Goal: Task Accomplishment & Management: Complete application form

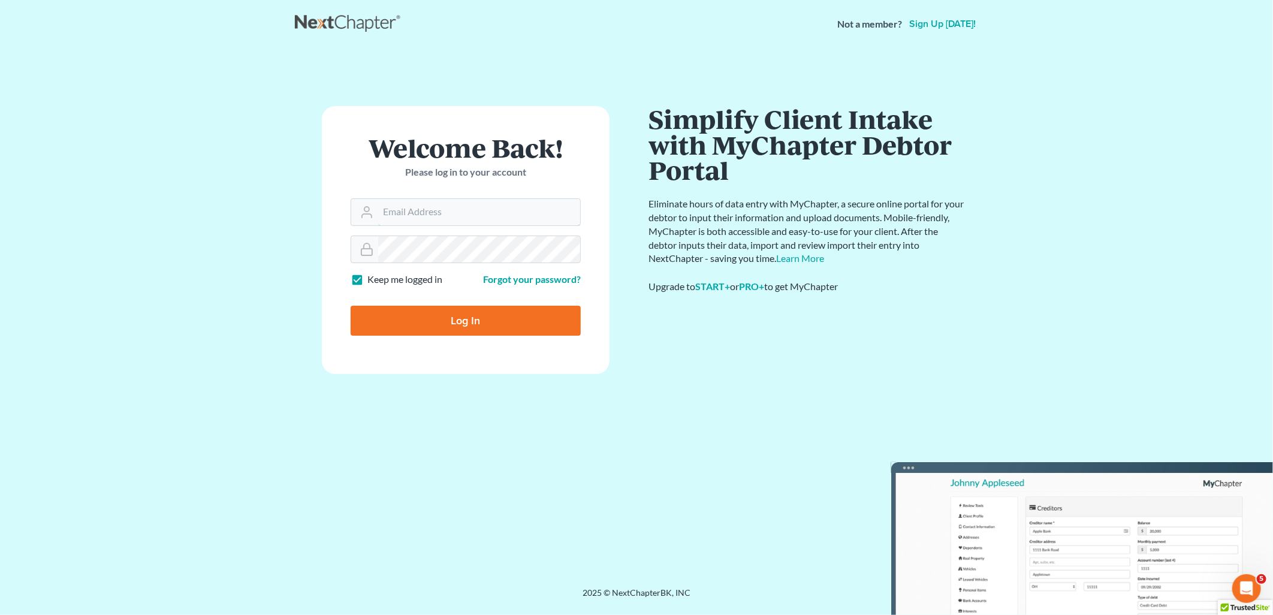
type input "[EMAIL_ADDRESS][DOMAIN_NAME]"
click at [472, 330] on input "Log In" at bounding box center [466, 321] width 230 height 30
type input "Thinking..."
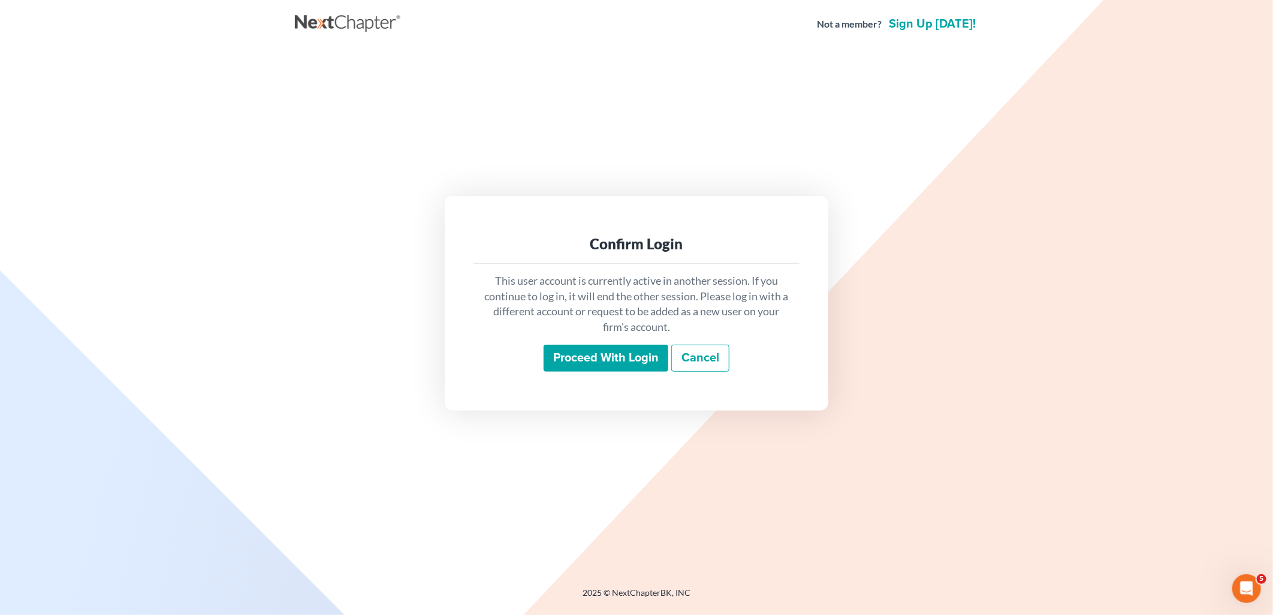
drag, startPoint x: 609, startPoint y: 360, endPoint x: 737, endPoint y: 295, distance: 143.7
click at [609, 358] on input "Proceed with login" at bounding box center [606, 359] width 125 height 28
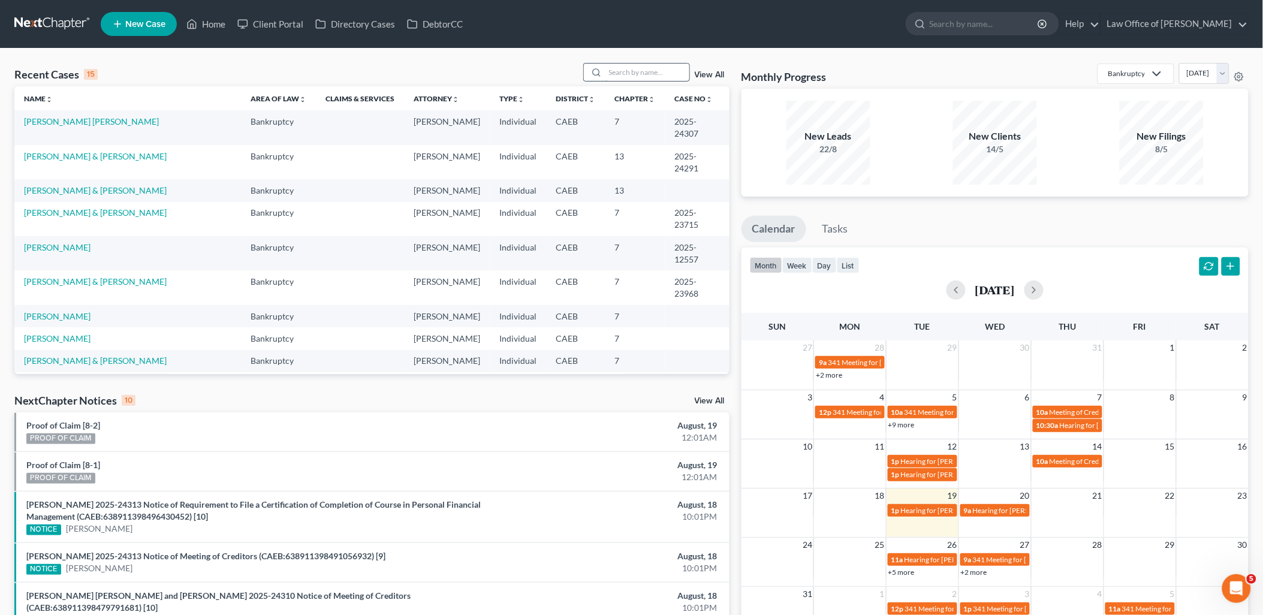
click at [650, 72] on input "search" at bounding box center [647, 72] width 84 height 17
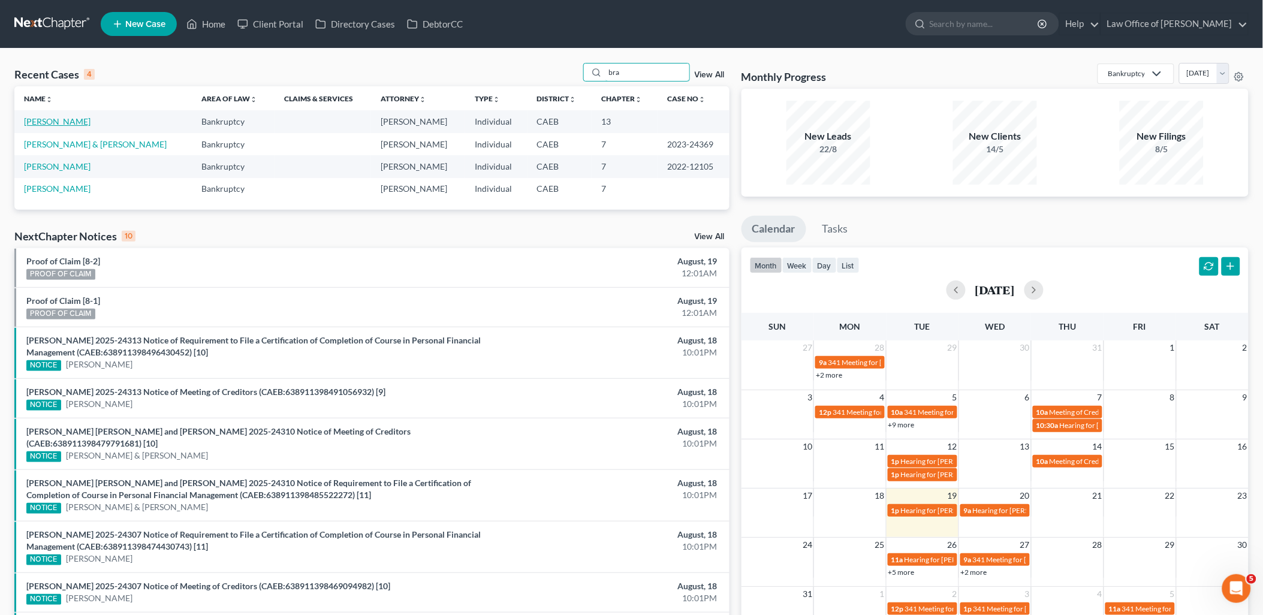
type input "bra"
click at [43, 122] on link "[PERSON_NAME]" at bounding box center [57, 121] width 67 height 10
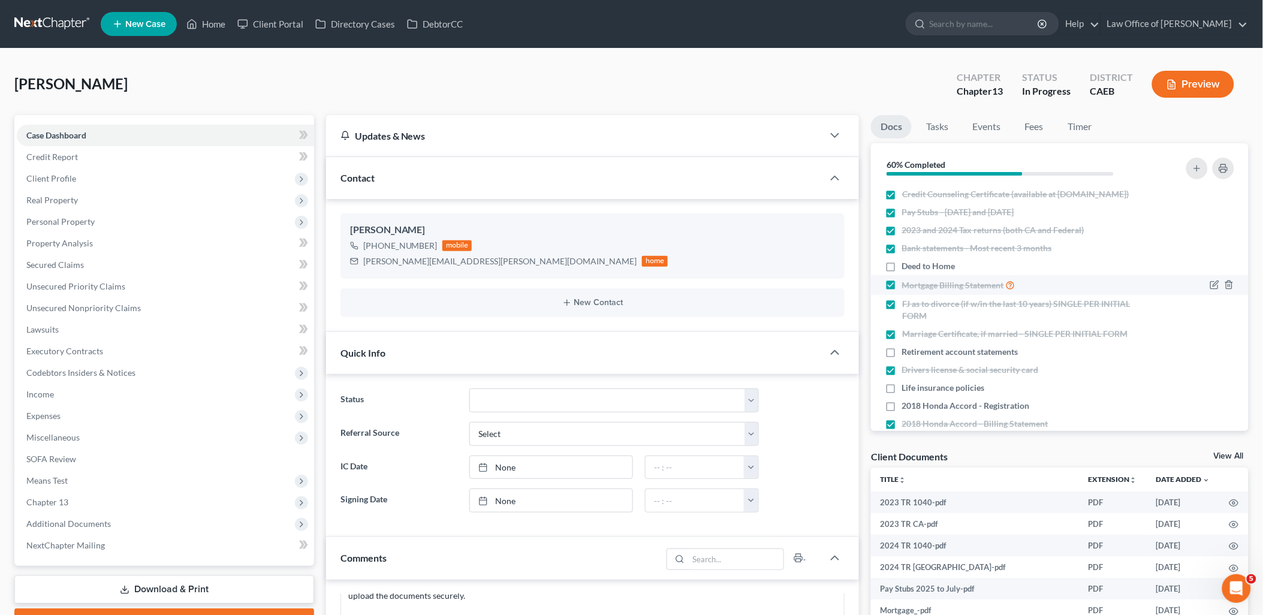
scroll to position [68, 0]
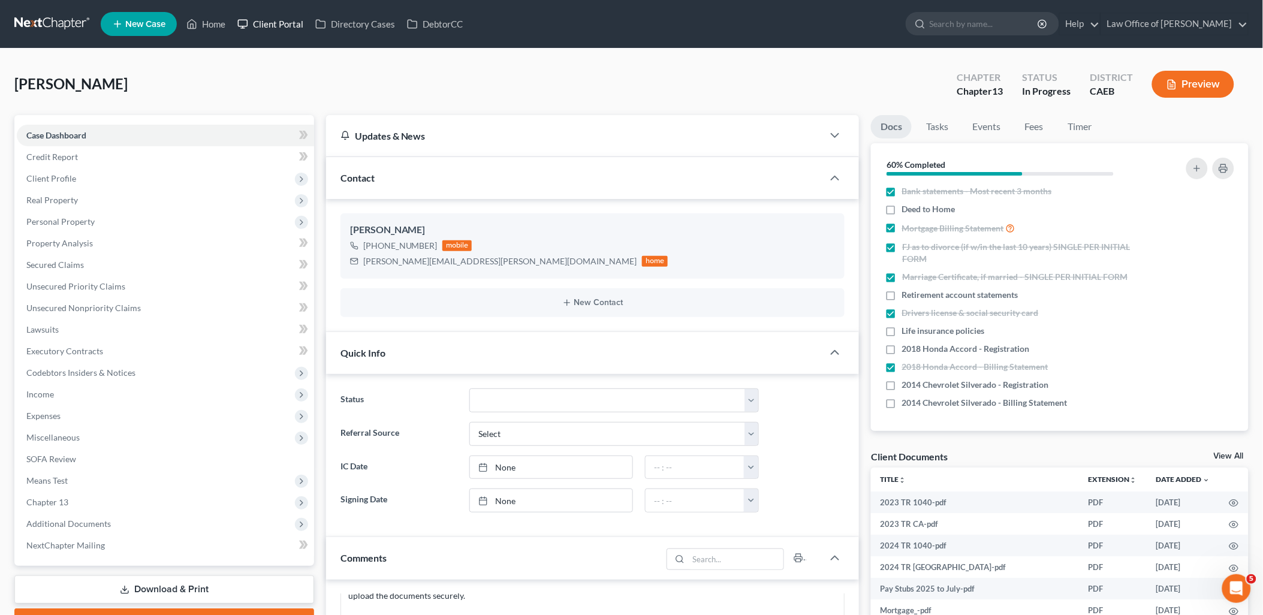
click at [285, 24] on link "Client Portal" at bounding box center [270, 24] width 78 height 22
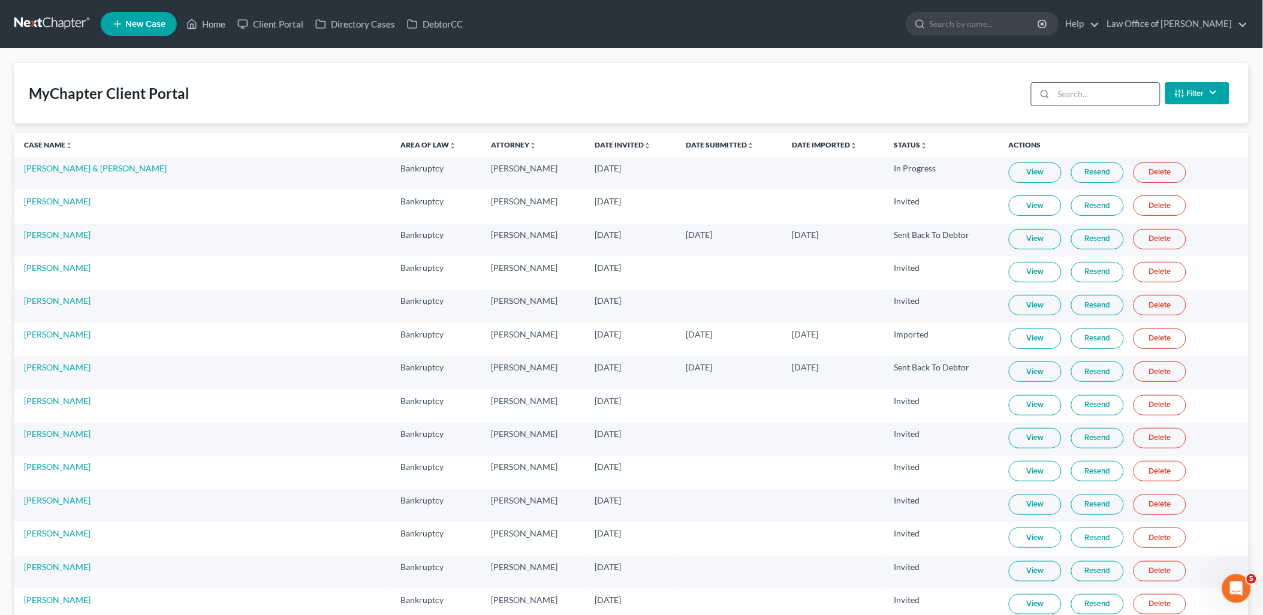
click at [1080, 86] on input "search" at bounding box center [1107, 94] width 106 height 23
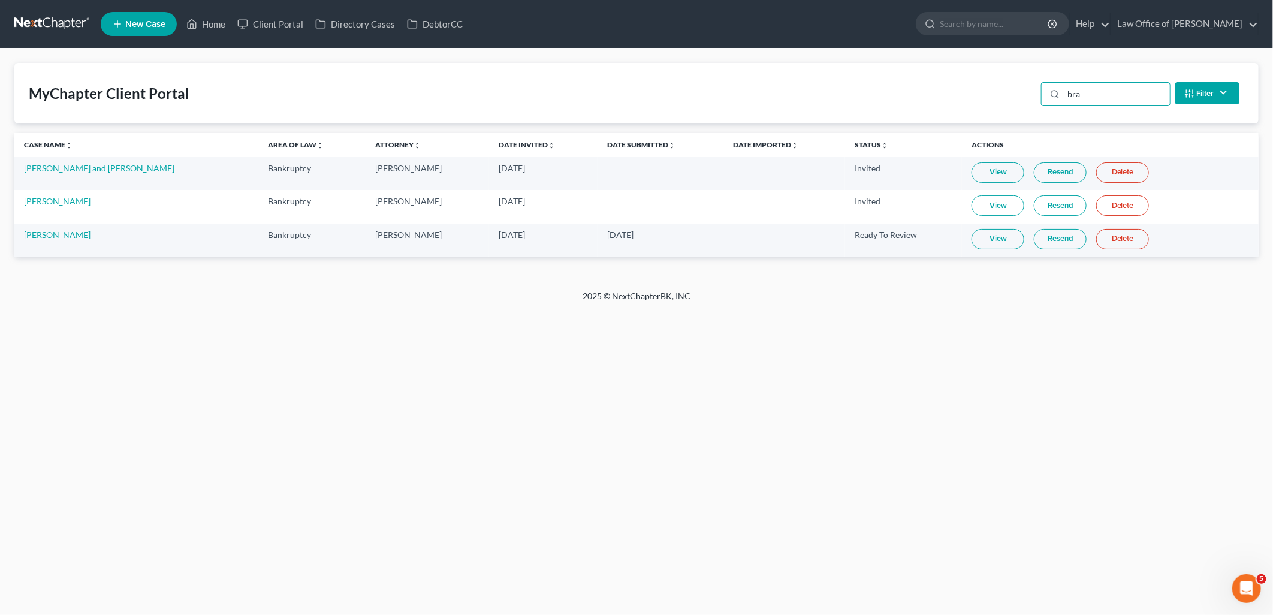
type input "bra"
click at [972, 238] on link "View" at bounding box center [998, 239] width 53 height 20
click at [209, 20] on link "Home" at bounding box center [205, 24] width 51 height 22
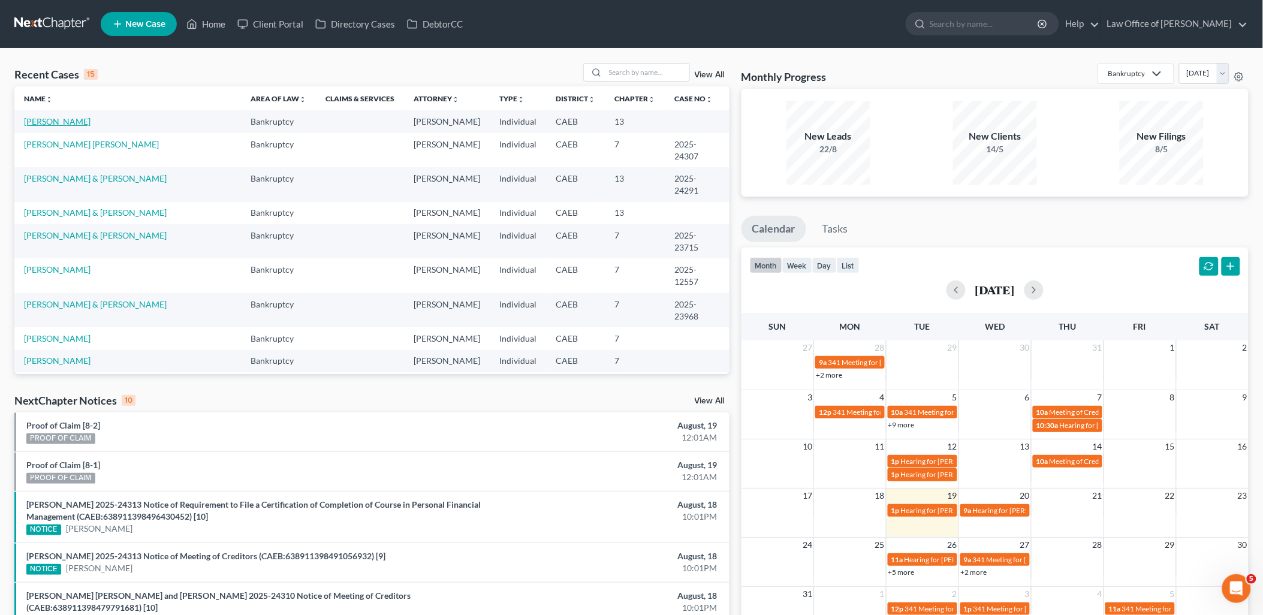
click at [55, 120] on link "[PERSON_NAME]" at bounding box center [57, 121] width 67 height 10
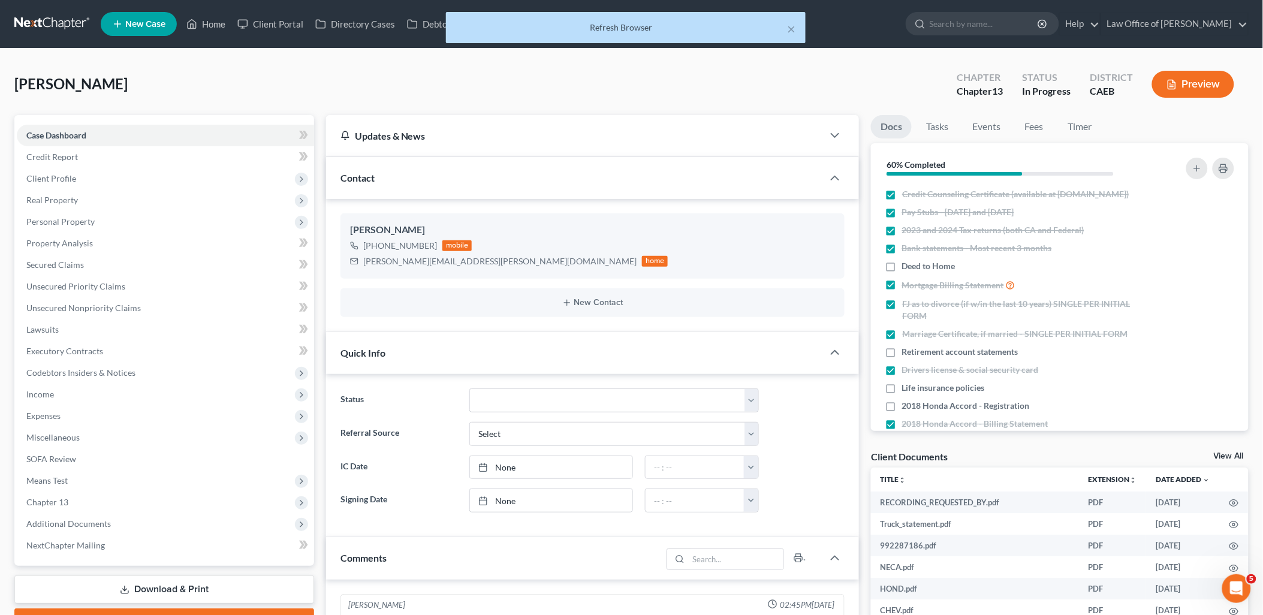
scroll to position [103, 0]
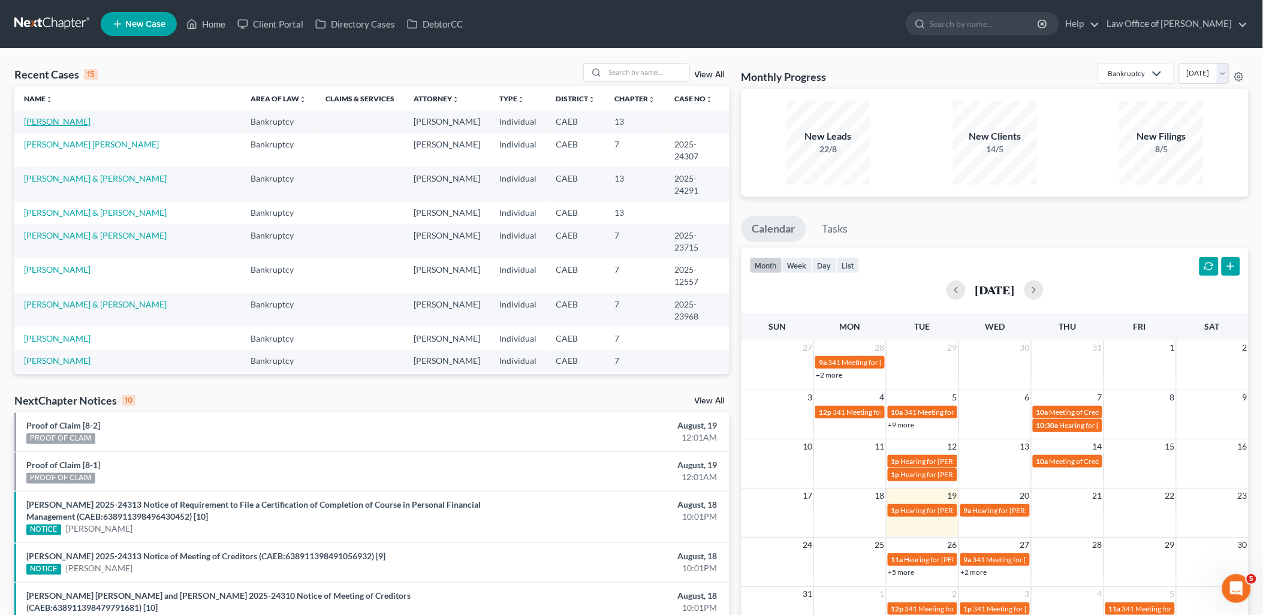
click at [70, 122] on link "Bracamonte, Leo" at bounding box center [57, 121] width 67 height 10
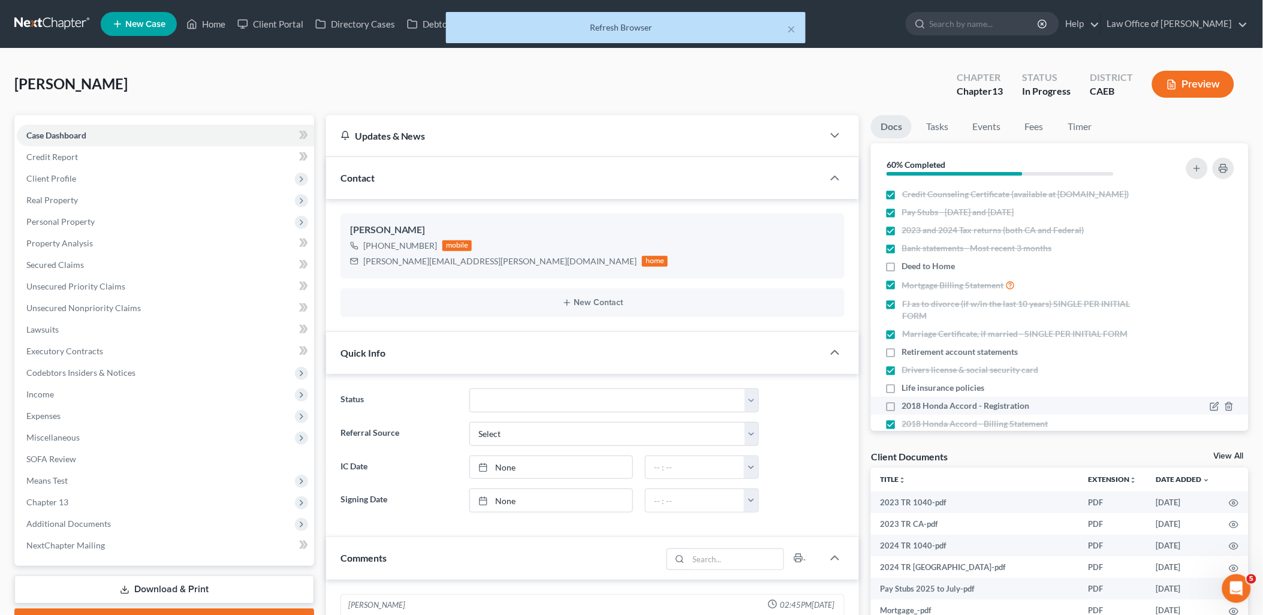
scroll to position [103, 0]
click at [1225, 454] on link "View All" at bounding box center [1229, 456] width 30 height 8
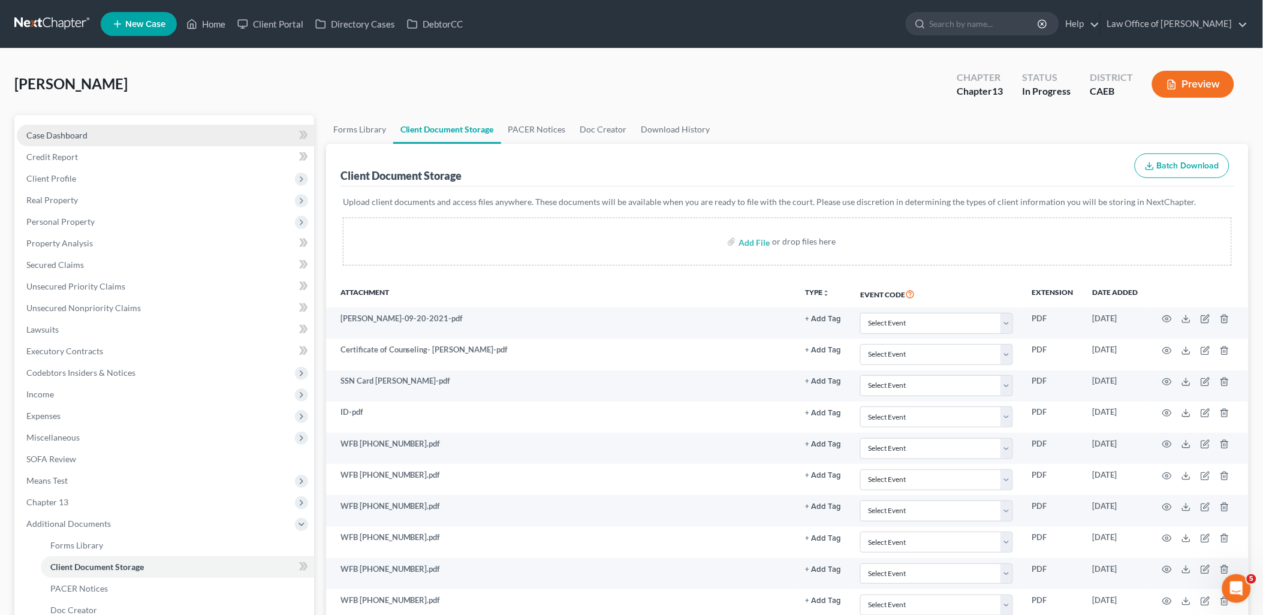
click at [79, 130] on span "Case Dashboard" at bounding box center [56, 135] width 61 height 10
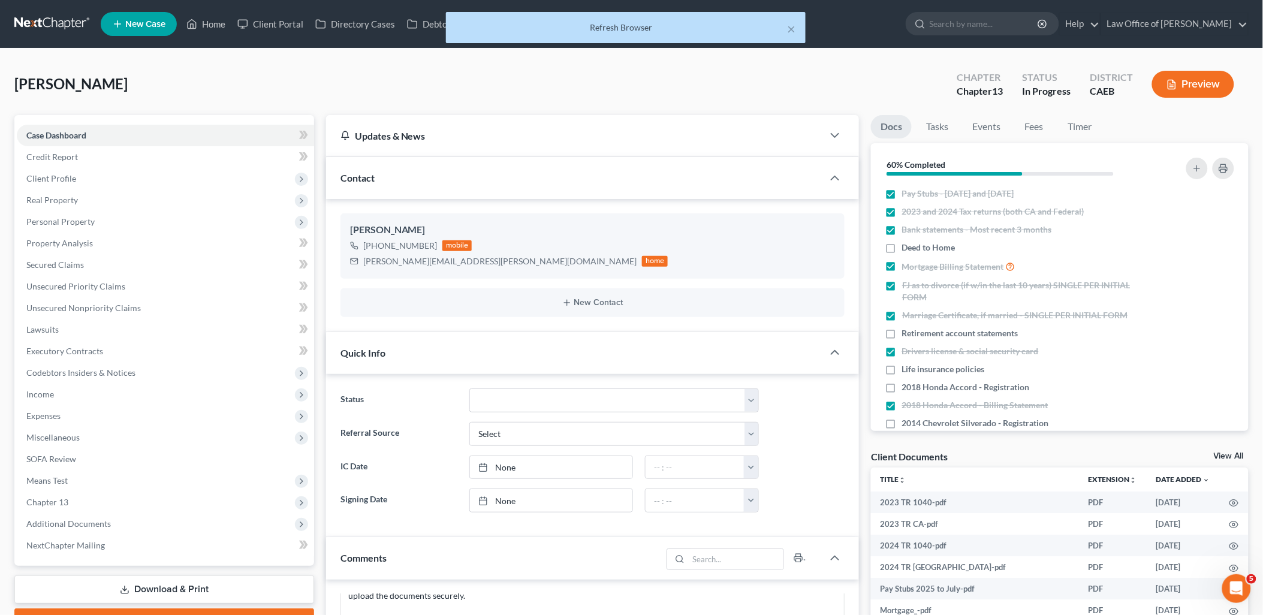
scroll to position [68, 0]
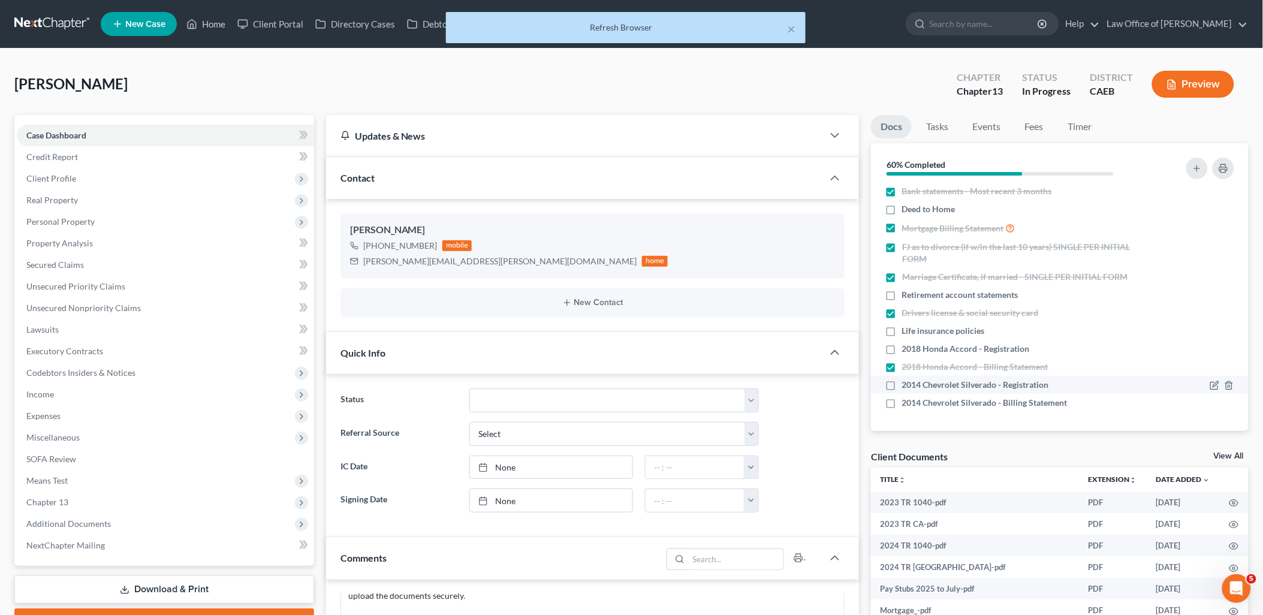
drag, startPoint x: 889, startPoint y: 382, endPoint x: 905, endPoint y: 390, distance: 17.7
click at [902, 384] on label "2014 Chevrolet Silverado - Registration" at bounding box center [975, 385] width 147 height 12
click at [907, 384] on input "2014 Chevrolet Silverado - Registration" at bounding box center [911, 383] width 8 height 8
checkbox input "true"
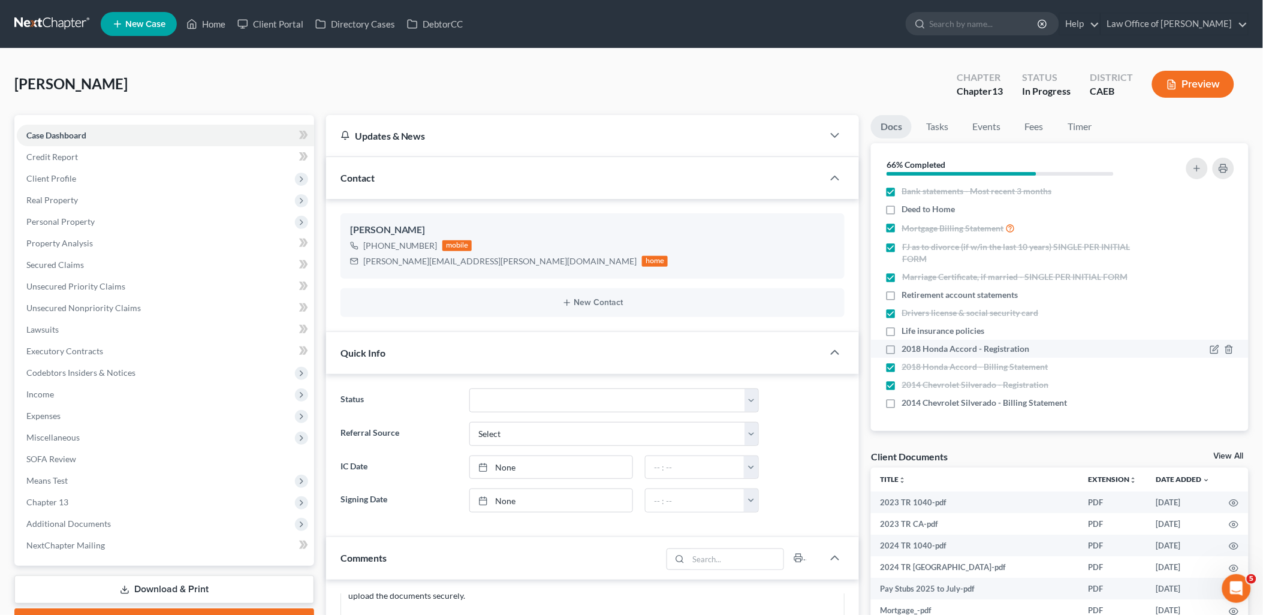
click at [902, 346] on label "2018 Honda Accord - Registration" at bounding box center [966, 349] width 128 height 12
click at [907, 346] on input "2018 Honda Accord - Registration" at bounding box center [911, 347] width 8 height 8
checkbox input "true"
click at [902, 293] on label "Retirement account statements" at bounding box center [960, 295] width 116 height 12
click at [907, 293] on input "Retirement account statements" at bounding box center [911, 293] width 8 height 8
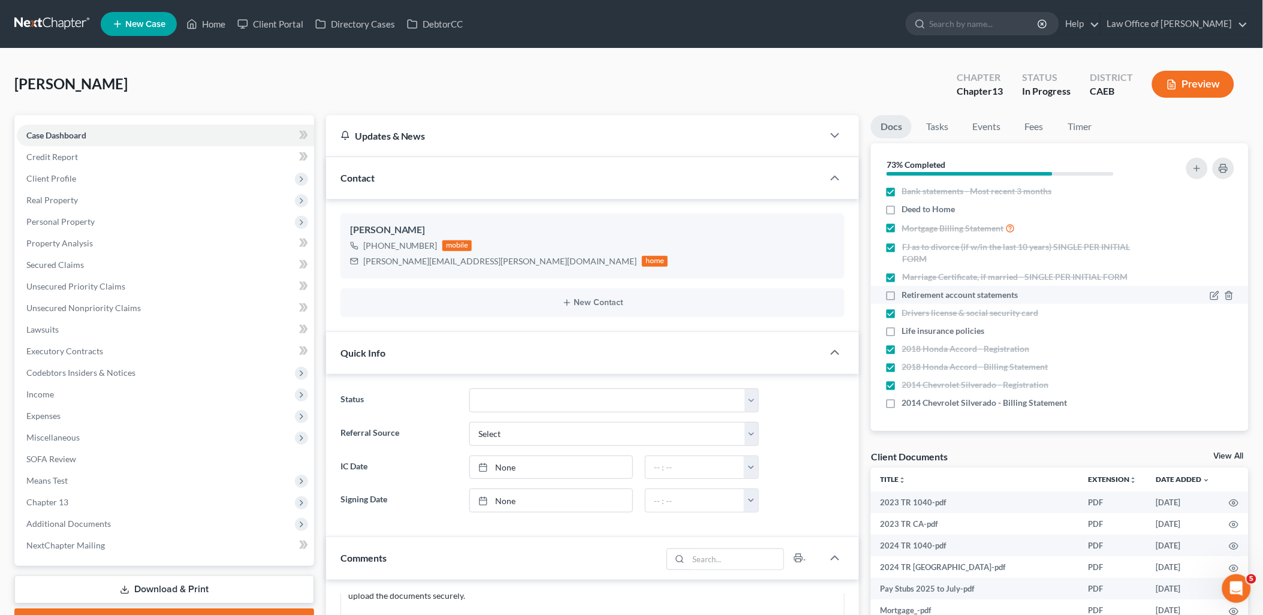
checkbox input "true"
click at [902, 328] on label "Life insurance policies" at bounding box center [943, 331] width 83 height 12
click at [907, 328] on input "Life insurance policies" at bounding box center [911, 329] width 8 height 8
checkbox input "true"
click at [902, 405] on label "2014 Chevrolet Silverado - Billing Statement" at bounding box center [984, 403] width 165 height 12
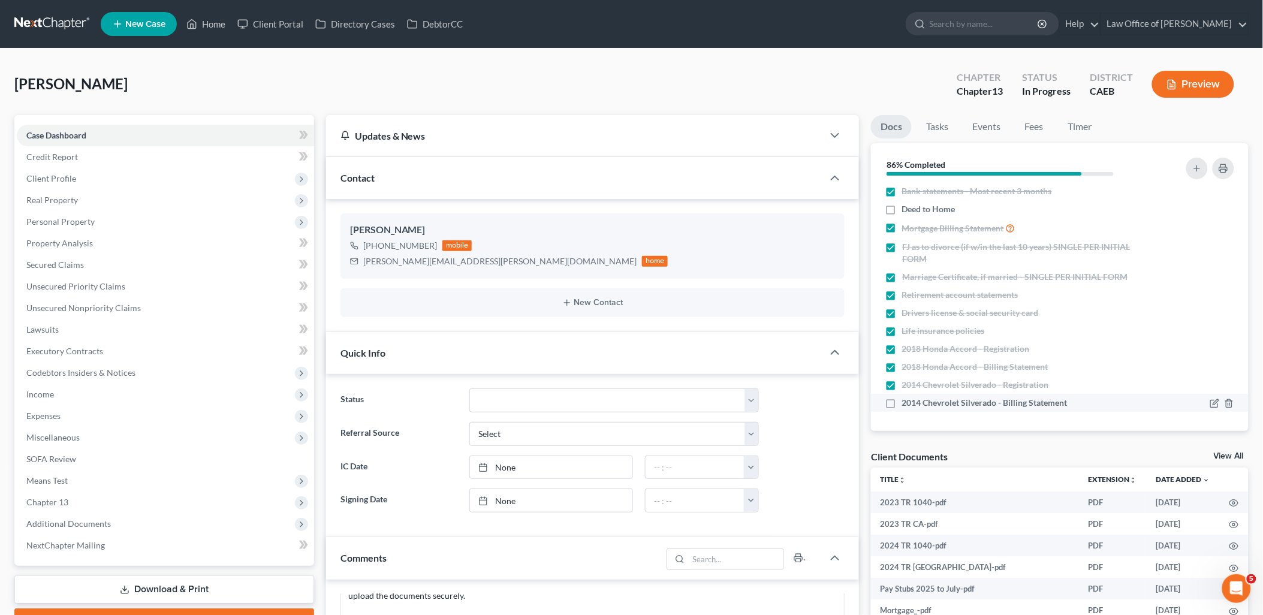
click at [907, 405] on input "2014 Chevrolet Silverado - Billing Statement" at bounding box center [911, 401] width 8 height 8
checkbox input "true"
click at [902, 207] on label "Deed to Home" at bounding box center [928, 209] width 53 height 12
click at [907, 207] on input "Deed to Home" at bounding box center [911, 207] width 8 height 8
checkbox input "true"
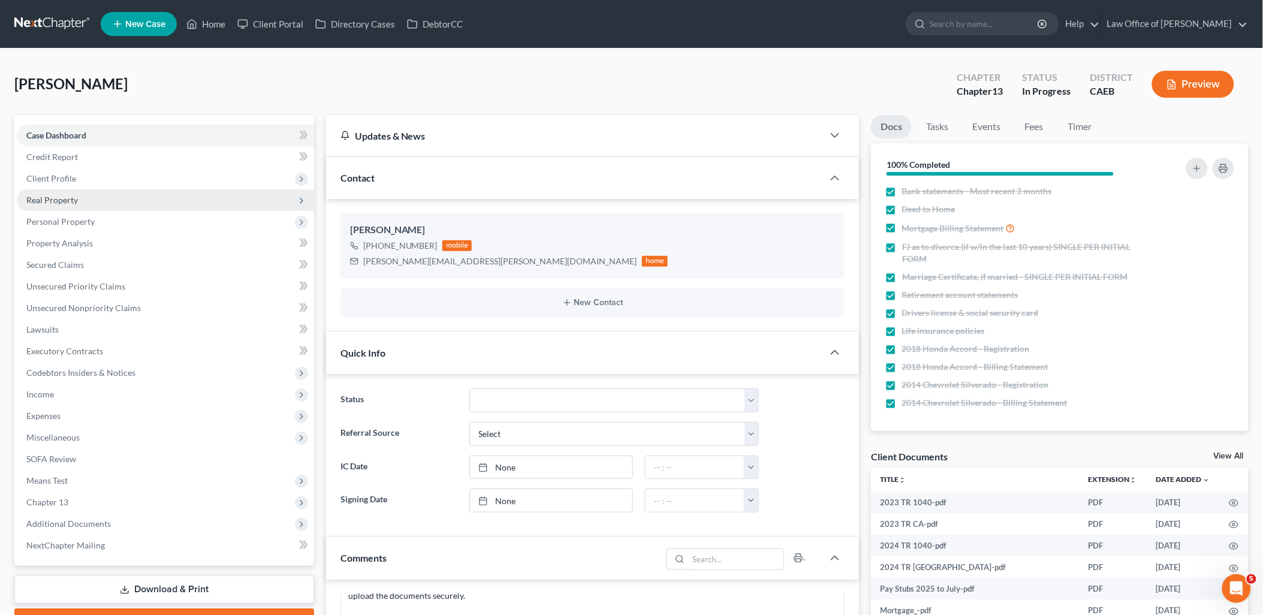
click at [34, 204] on span "Real Property" at bounding box center [52, 200] width 52 height 10
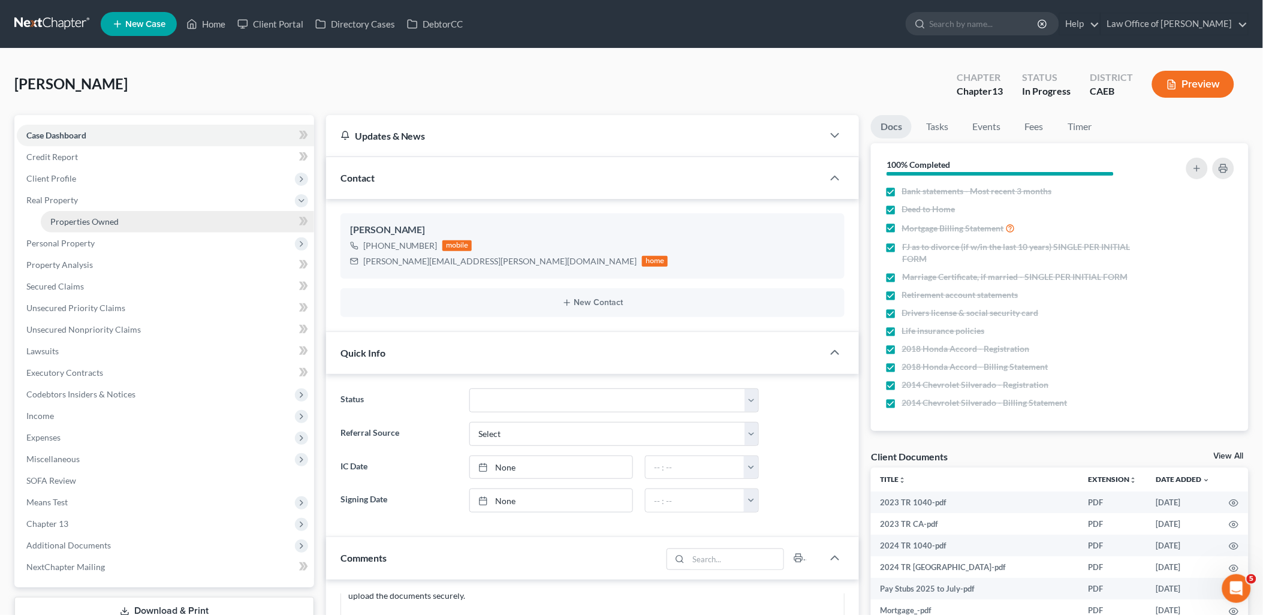
click at [76, 220] on span "Properties Owned" at bounding box center [84, 221] width 68 height 10
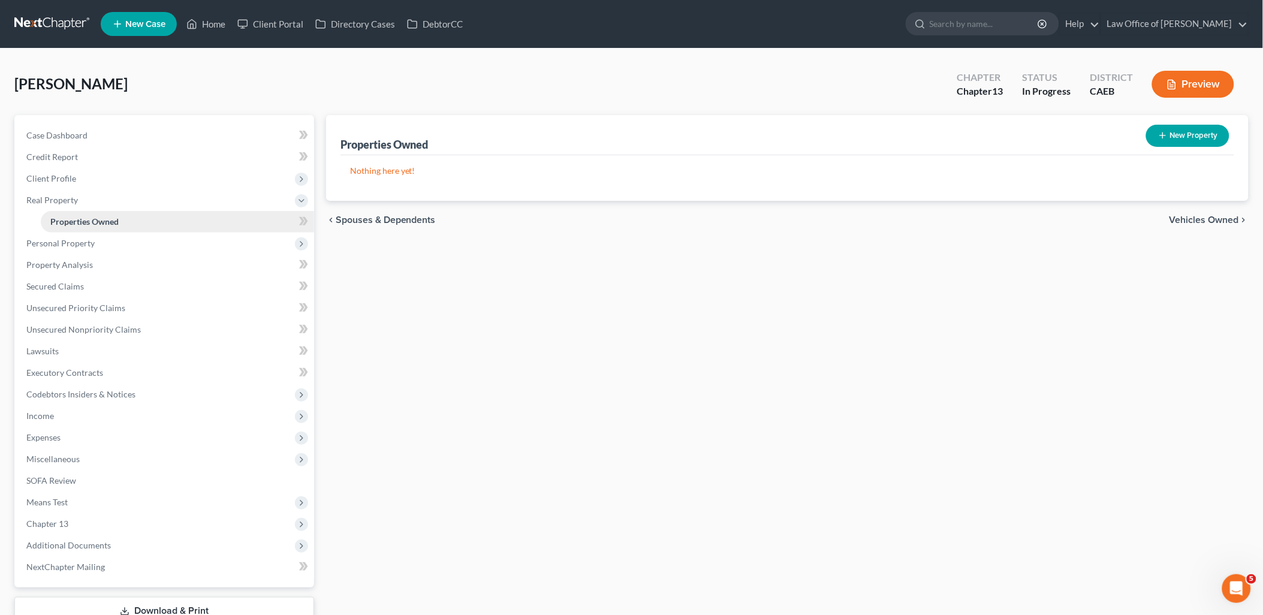
click at [76, 216] on span "Properties Owned" at bounding box center [84, 221] width 68 height 10
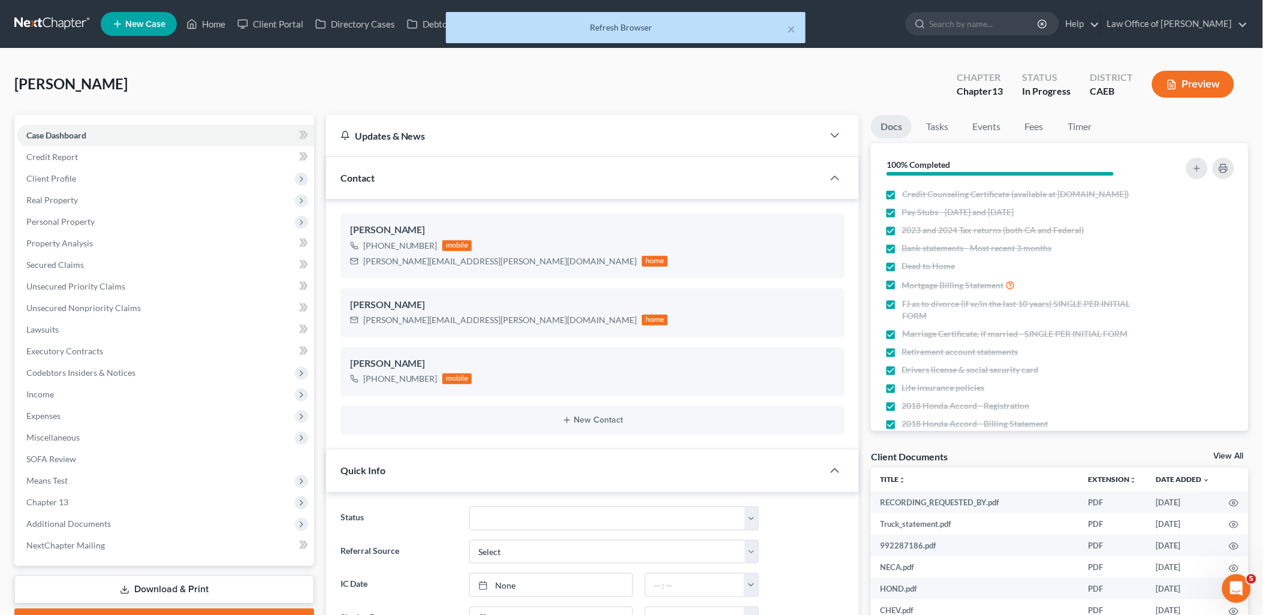
scroll to position [508, 0]
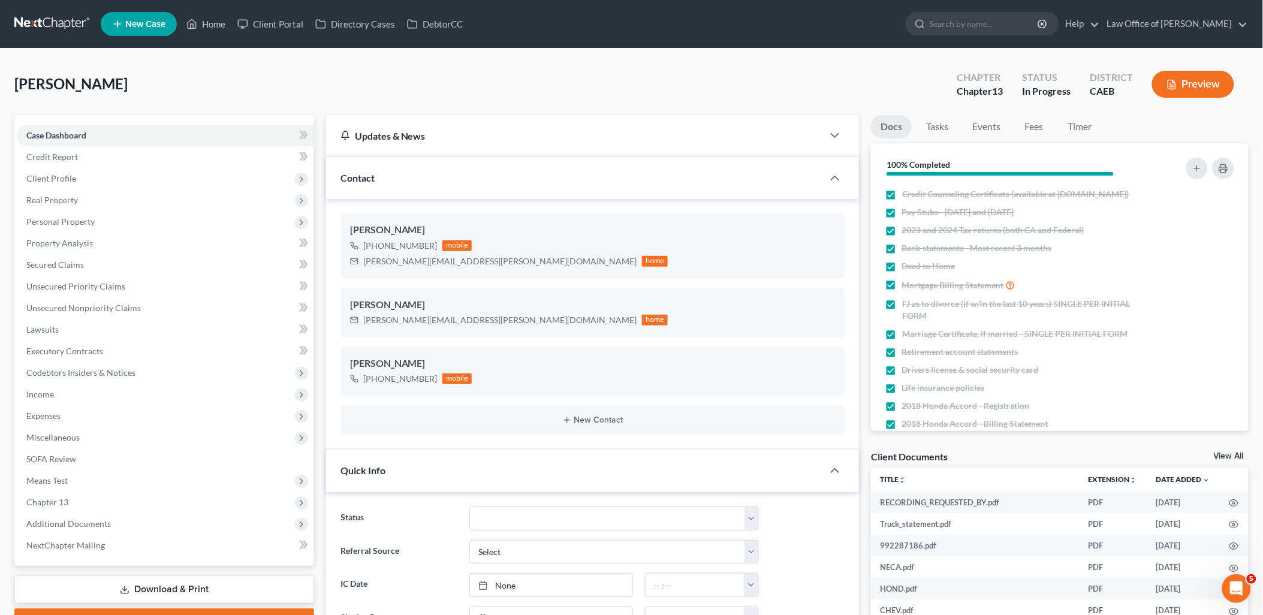
drag, startPoint x: 1225, startPoint y: 457, endPoint x: 1175, endPoint y: 438, distance: 53.3
click at [1225, 457] on link "View All" at bounding box center [1229, 456] width 30 height 8
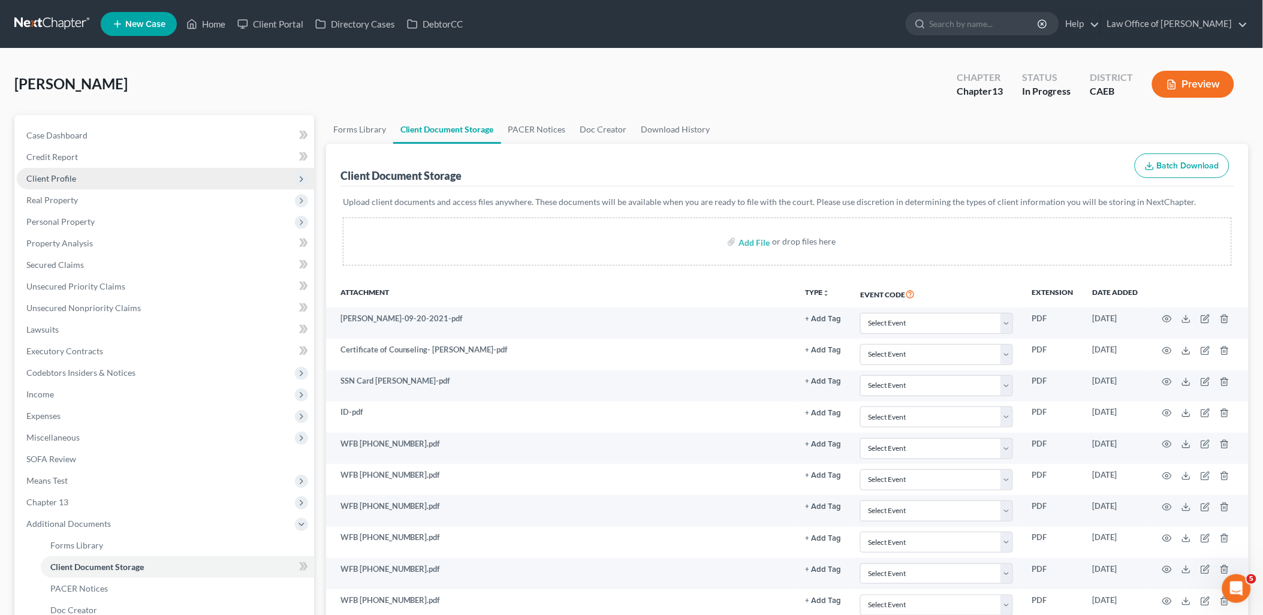
click at [39, 177] on span "Client Profile" at bounding box center [51, 178] width 50 height 10
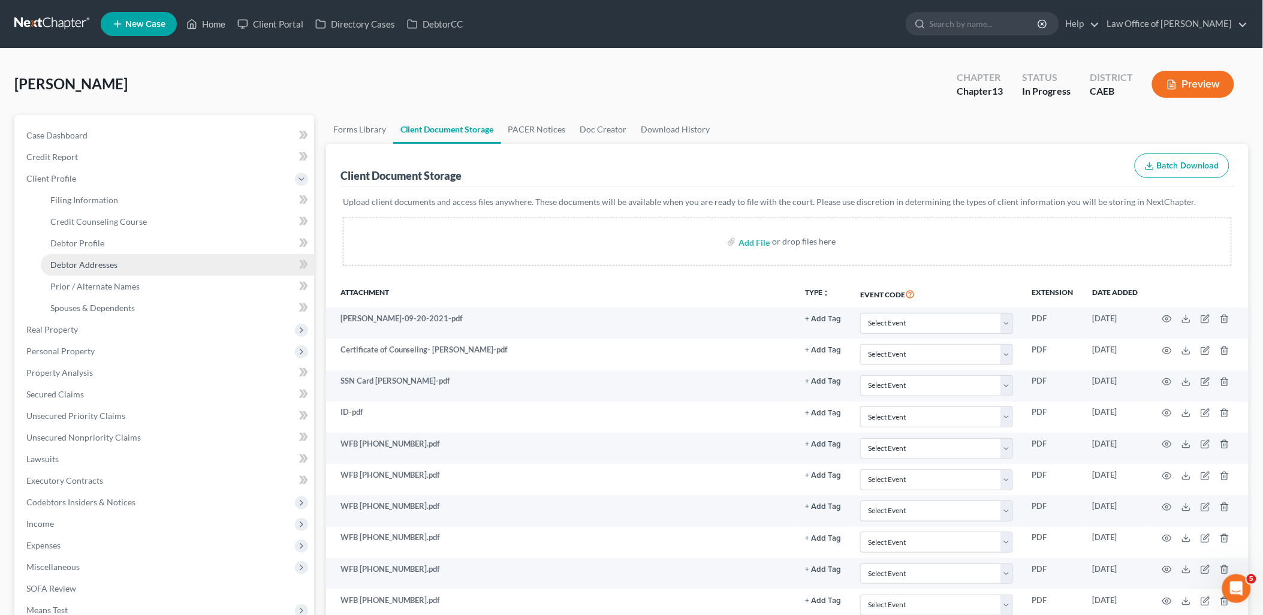
click at [86, 266] on span "Debtor Addresses" at bounding box center [83, 265] width 67 height 10
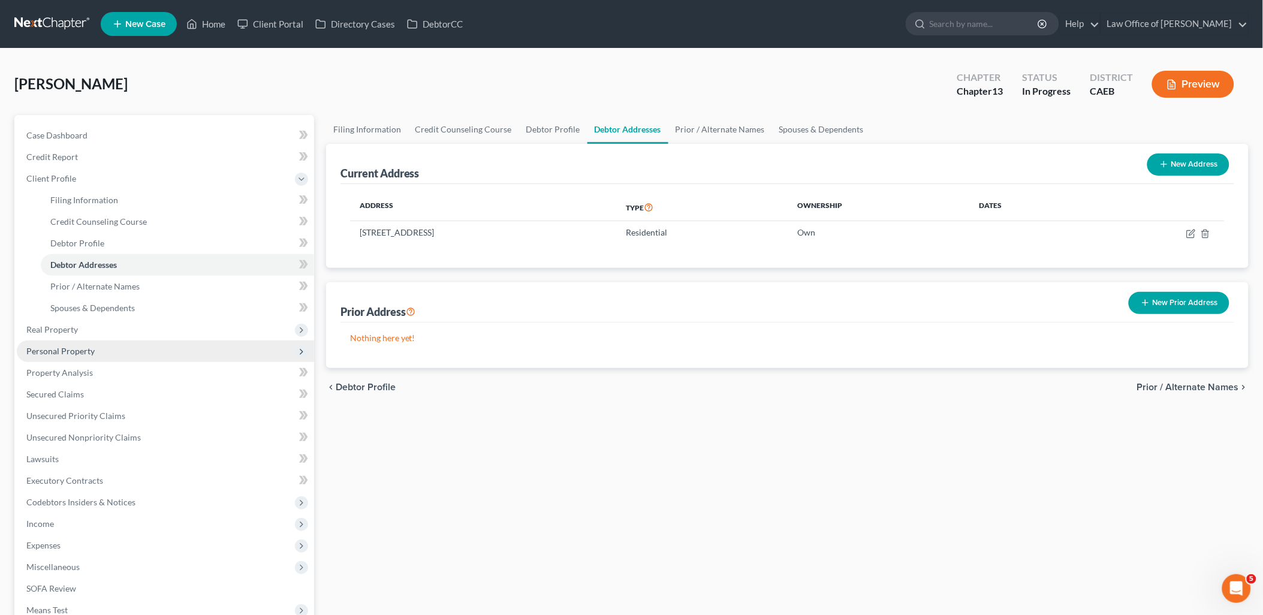
click at [44, 343] on span "Personal Property" at bounding box center [165, 351] width 297 height 22
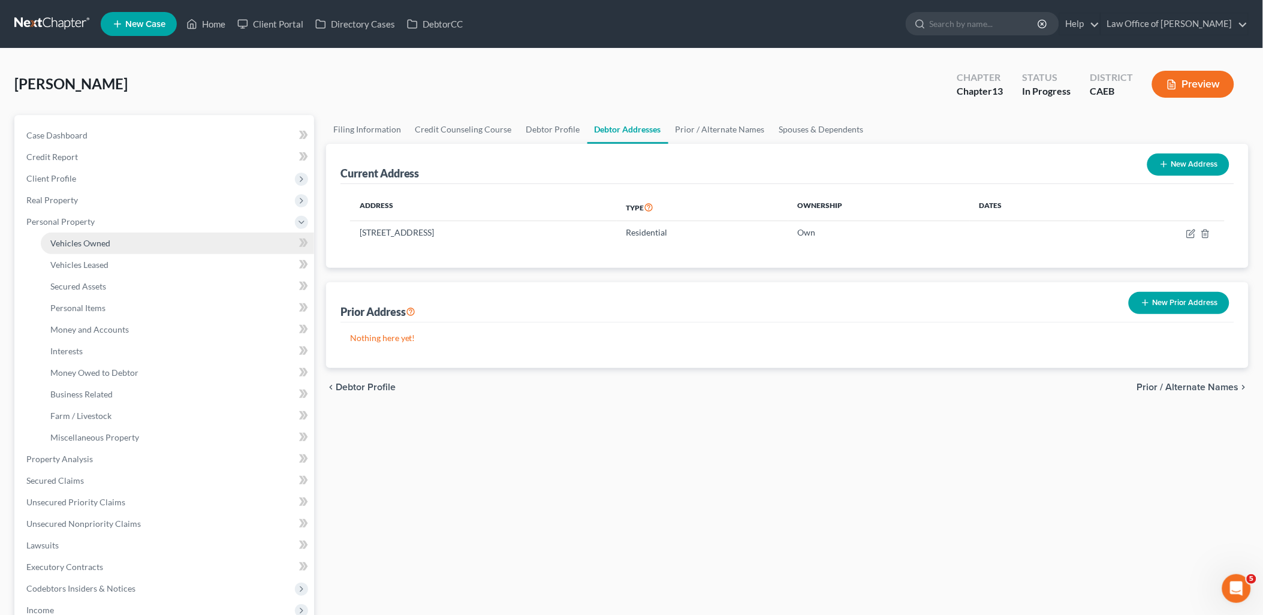
click at [75, 241] on span "Vehicles Owned" at bounding box center [80, 243] width 60 height 10
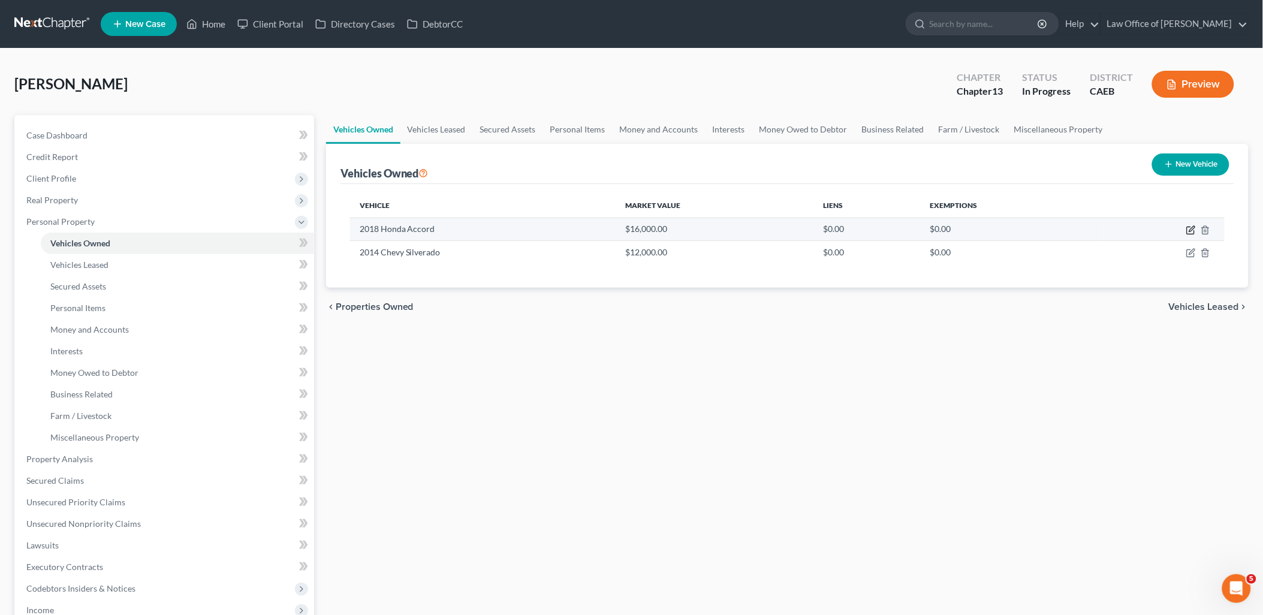
click at [1190, 234] on icon "button" at bounding box center [1190, 230] width 7 height 7
select select "0"
select select "8"
select select "2"
select select "0"
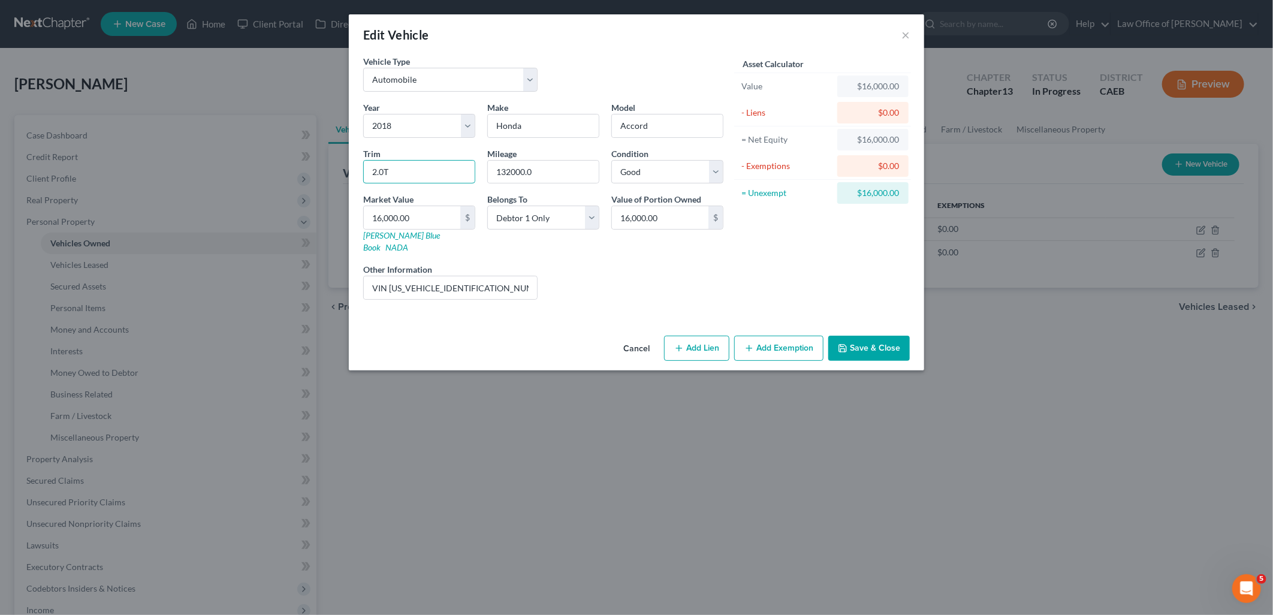
drag, startPoint x: 426, startPoint y: 174, endPoint x: 348, endPoint y: 172, distance: 77.4
click at [348, 172] on div "Edit Vehicle × Vehicle Type Select Automobile Truck Trailer Watercraft Aircraft…" at bounding box center [636, 307] width 1273 height 615
type input "t"
type input "Touring Sedan D4"
click at [432, 215] on input "16,000.00" at bounding box center [412, 217] width 97 height 23
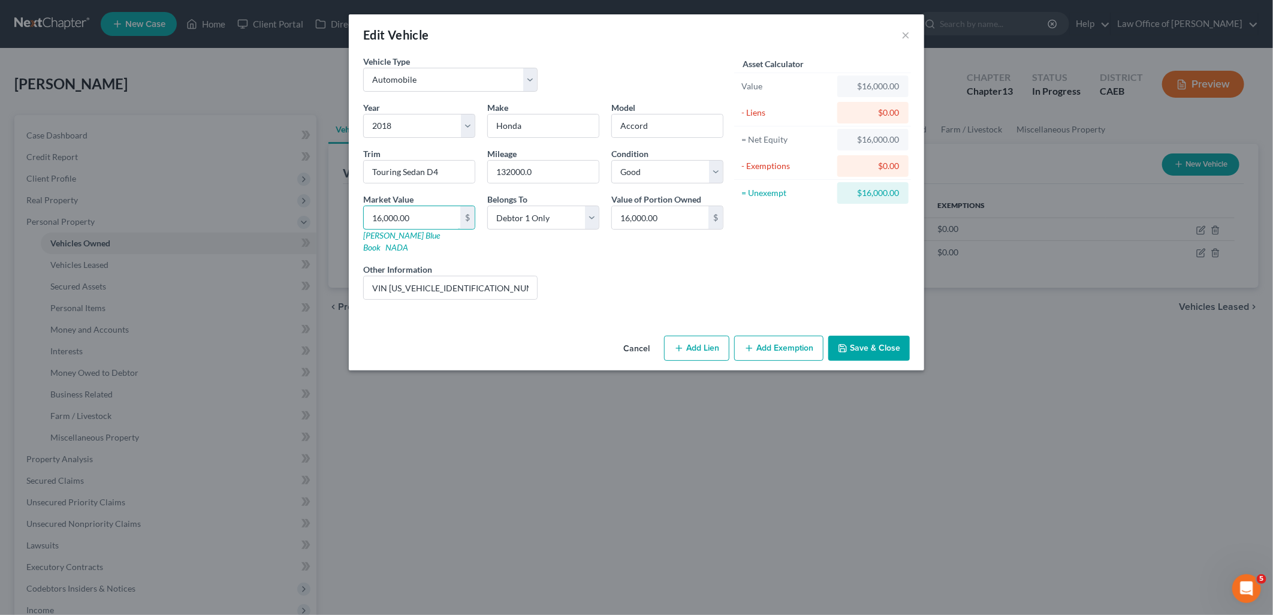
type input "1"
type input "1.00"
type input "13"
type input "13.00"
type input "137"
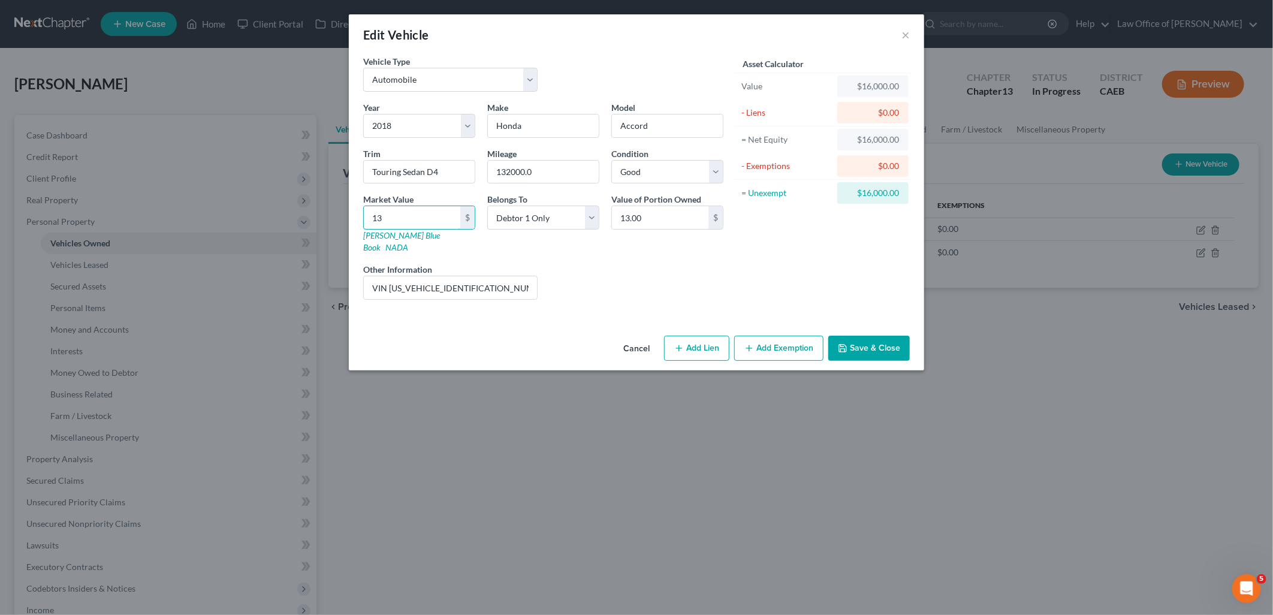
type input "137.00"
type input "1379"
type input "1,379.00"
type input "1,3794"
type input "13,794.00"
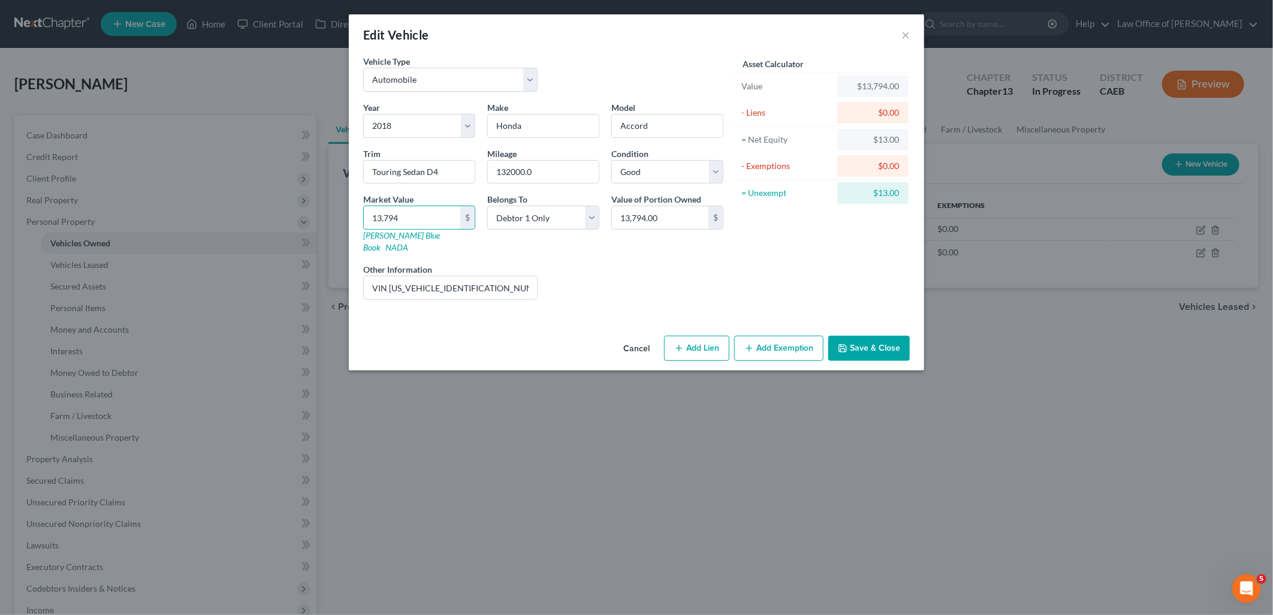
type input "13,794"
click at [858, 336] on button "Save & Close" at bounding box center [869, 348] width 82 height 25
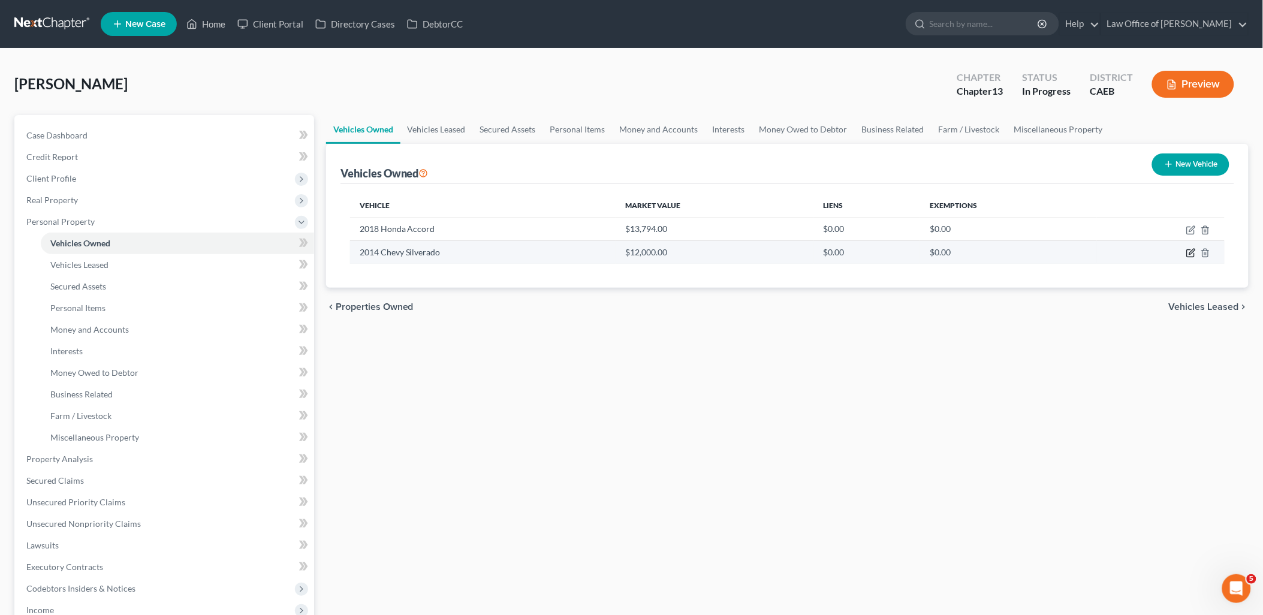
click at [1189, 252] on icon "button" at bounding box center [1191, 253] width 10 height 10
select select "0"
select select "12"
select select "2"
select select "0"
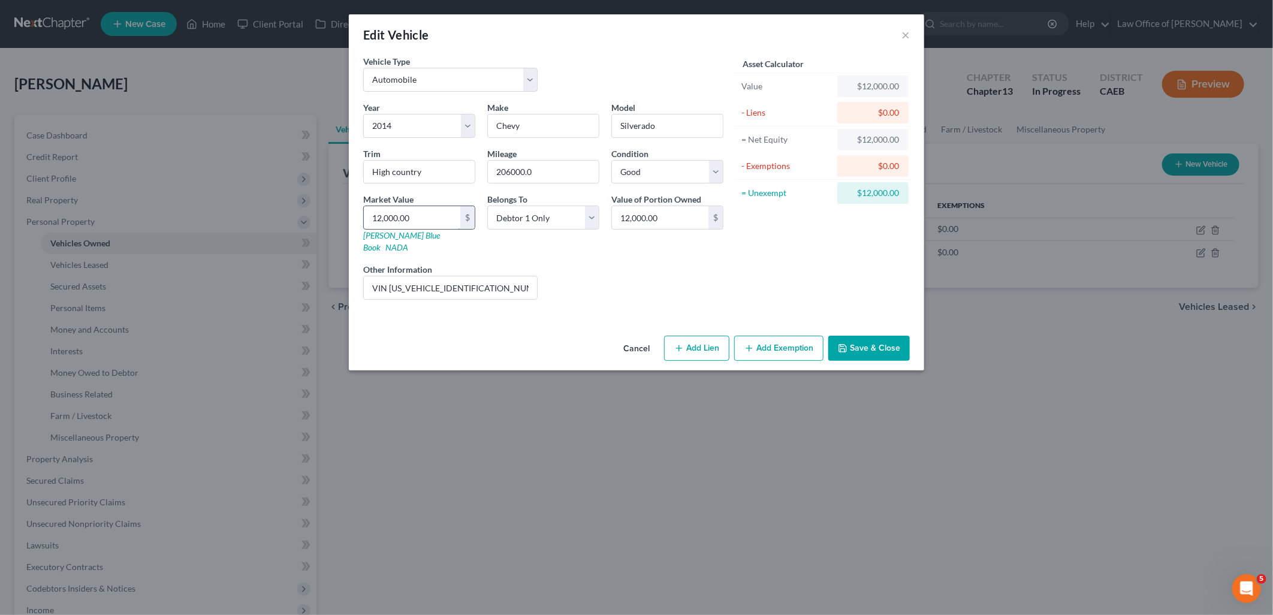
click at [412, 216] on input "12,000.00" at bounding box center [412, 217] width 97 height 23
type input "9"
type input "9.00"
type input "93"
type input "93.00"
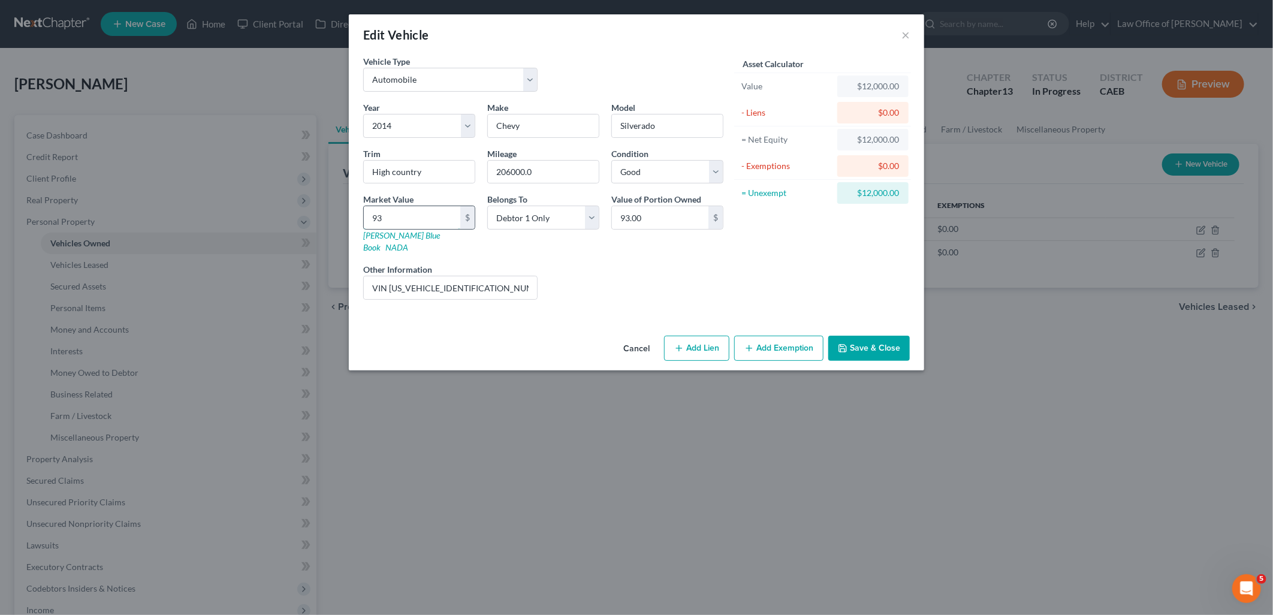
type input "935"
type input "935.00"
type input "9351"
type input "9,351.00"
type input "9,351"
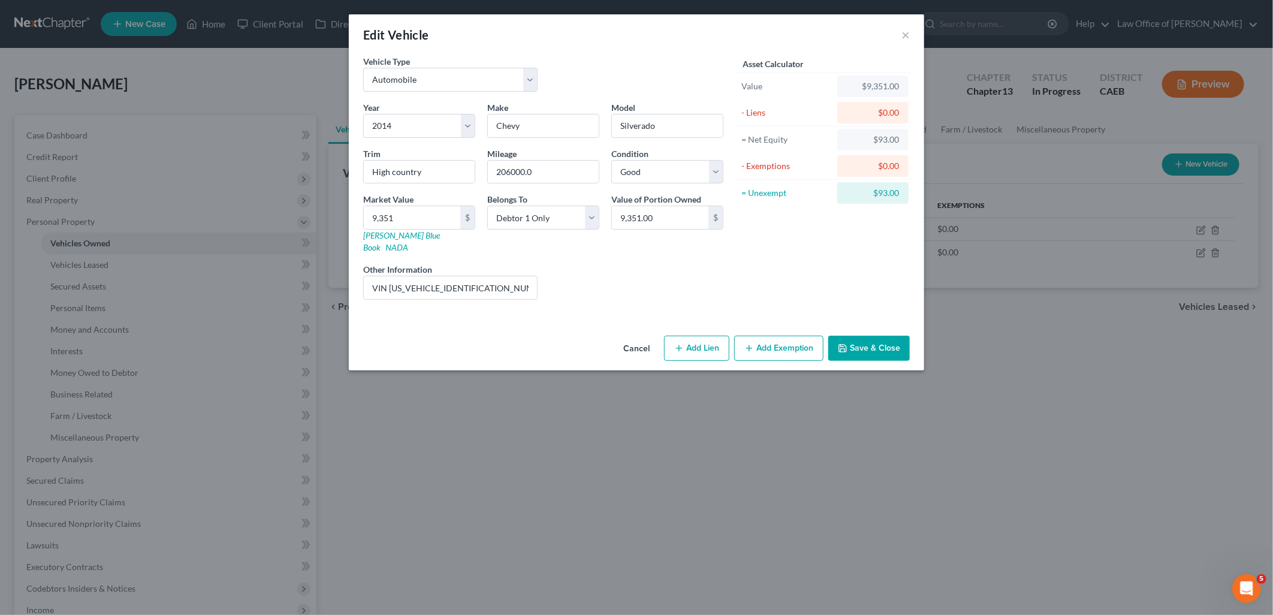
click at [852, 340] on button "Save & Close" at bounding box center [869, 348] width 82 height 25
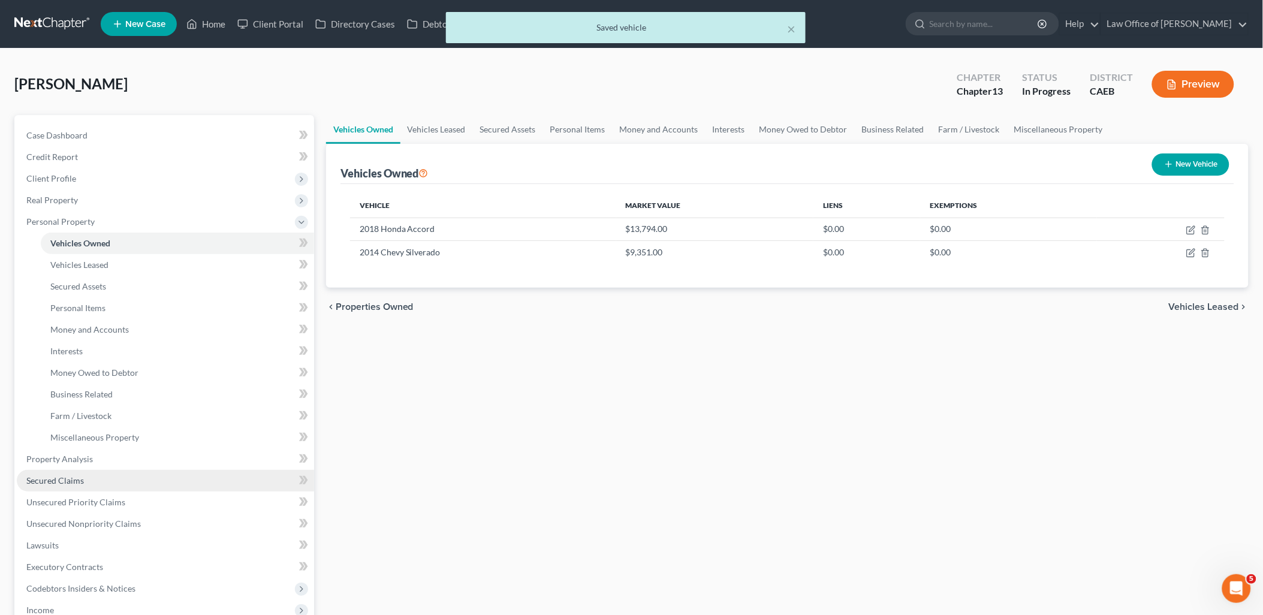
click at [70, 483] on span "Secured Claims" at bounding box center [55, 480] width 58 height 10
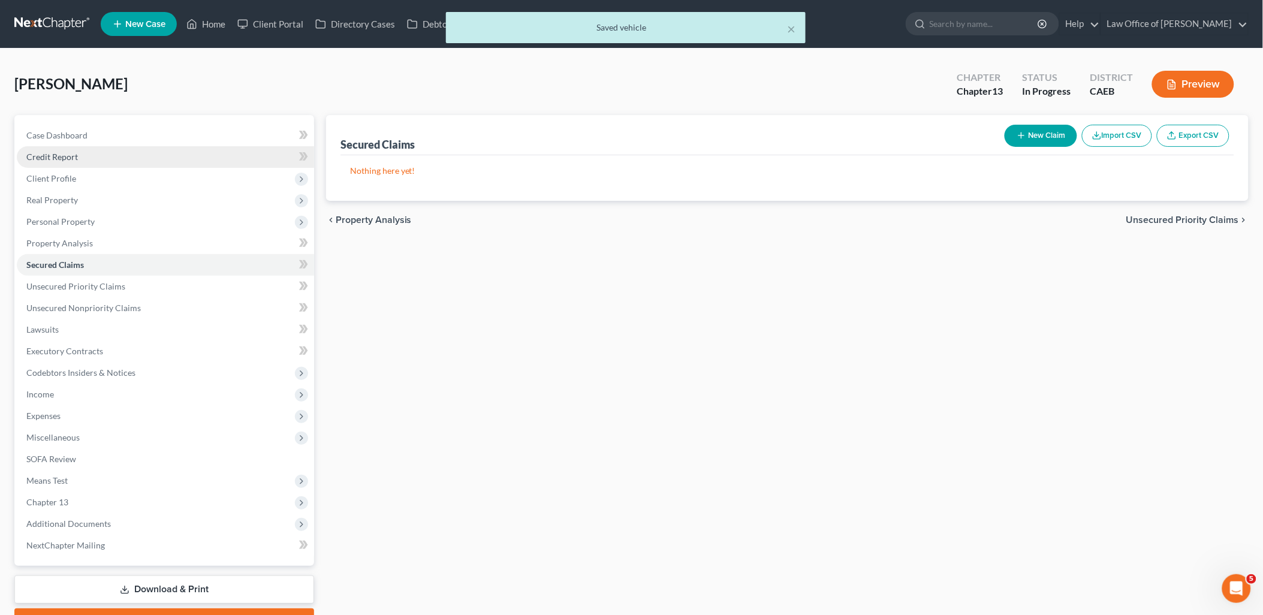
click at [65, 155] on span "Credit Report" at bounding box center [52, 157] width 52 height 10
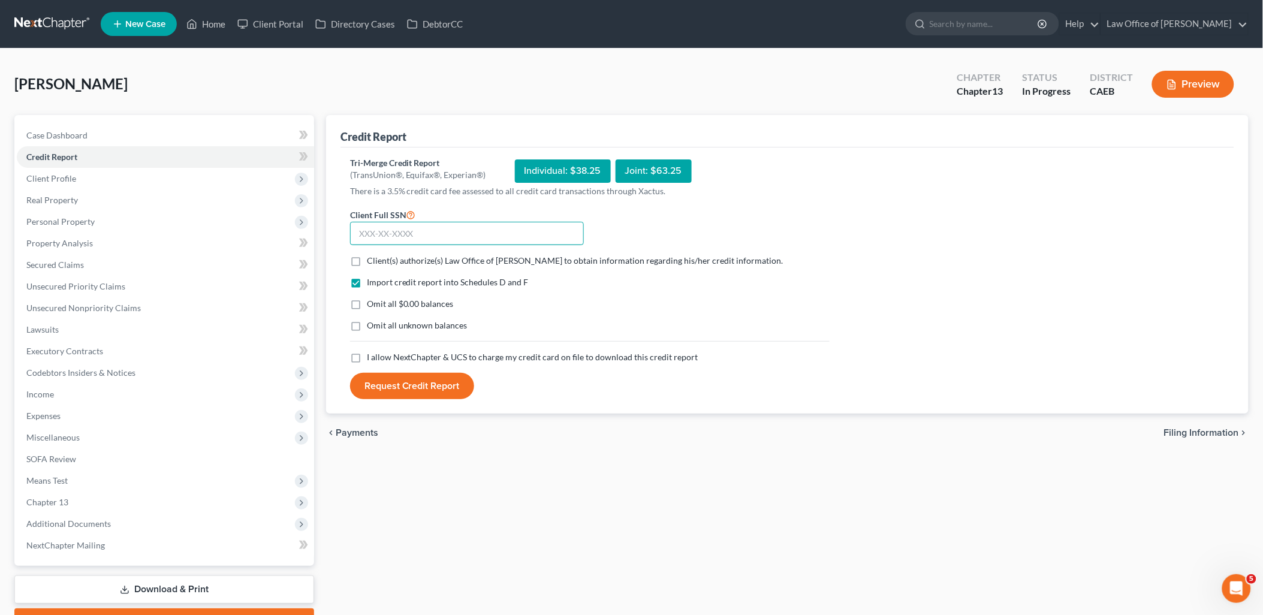
click at [399, 230] on input "text" at bounding box center [467, 234] width 234 height 24
type input "615-76-3188"
click at [367, 264] on label "Client(s) authorize(s) Law Office of Flor A. Tataje to obtain information regar…" at bounding box center [575, 261] width 417 height 12
click at [372, 263] on input "Client(s) authorize(s) Law Office of Flor A. Tataje to obtain information regar…" at bounding box center [376, 259] width 8 height 8
checkbox input "true"
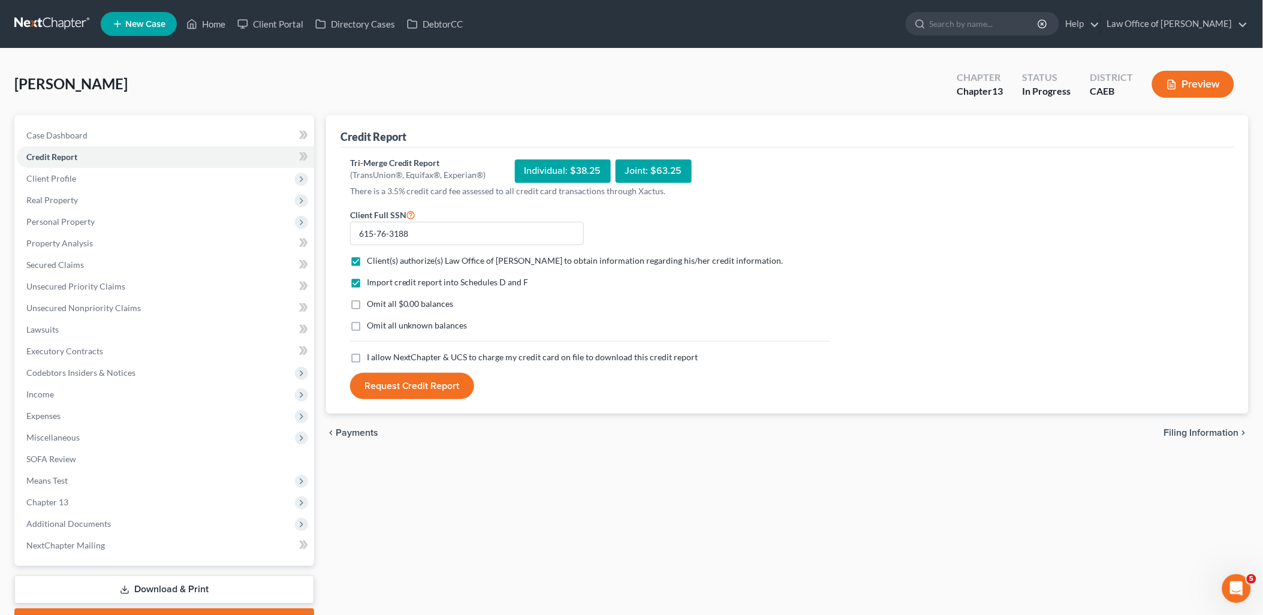
click at [367, 304] on label "Omit all $0.00 balances" at bounding box center [410, 304] width 87 height 12
click at [372, 304] on input "Omit all $0.00 balances" at bounding box center [376, 302] width 8 height 8
checkbox input "true"
click at [367, 328] on label "Omit all unknown balances" at bounding box center [417, 325] width 101 height 12
click at [372, 327] on input "Omit all unknown balances" at bounding box center [376, 323] width 8 height 8
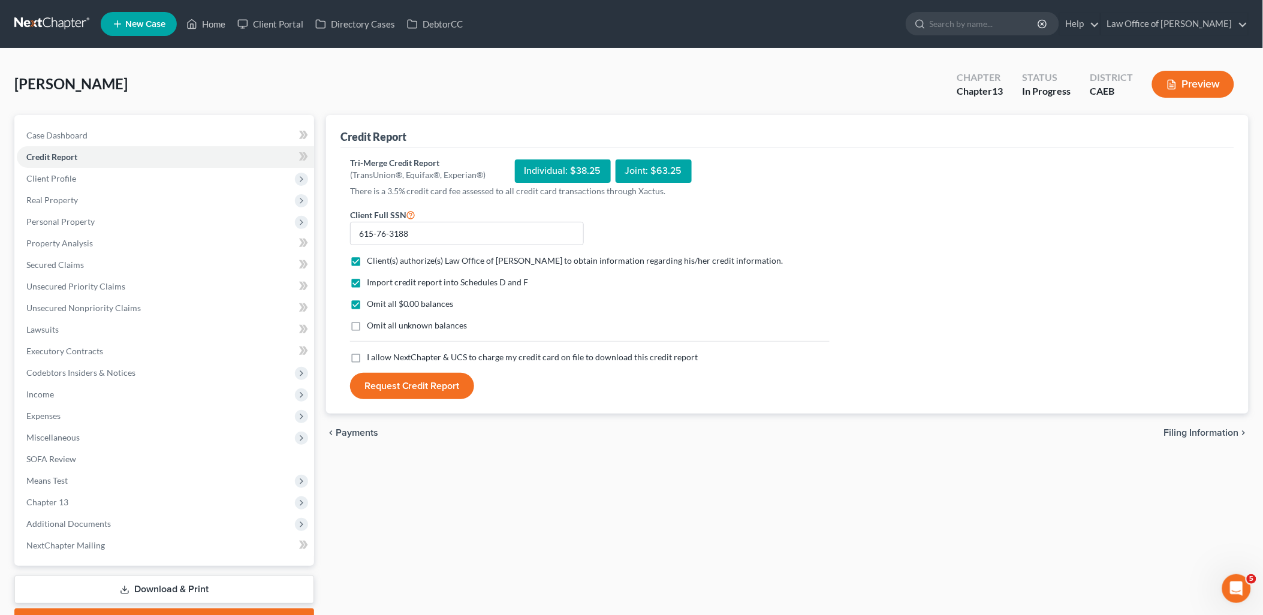
checkbox input "true"
click at [367, 354] on label "I allow NextChapter & UCS to charge my credit card on file to download this cre…" at bounding box center [532, 357] width 331 height 12
click at [372, 354] on input "I allow NextChapter & UCS to charge my credit card on file to download this cre…" at bounding box center [376, 355] width 8 height 8
checkbox input "true"
click at [430, 387] on button "Request Credit Report" at bounding box center [412, 386] width 124 height 26
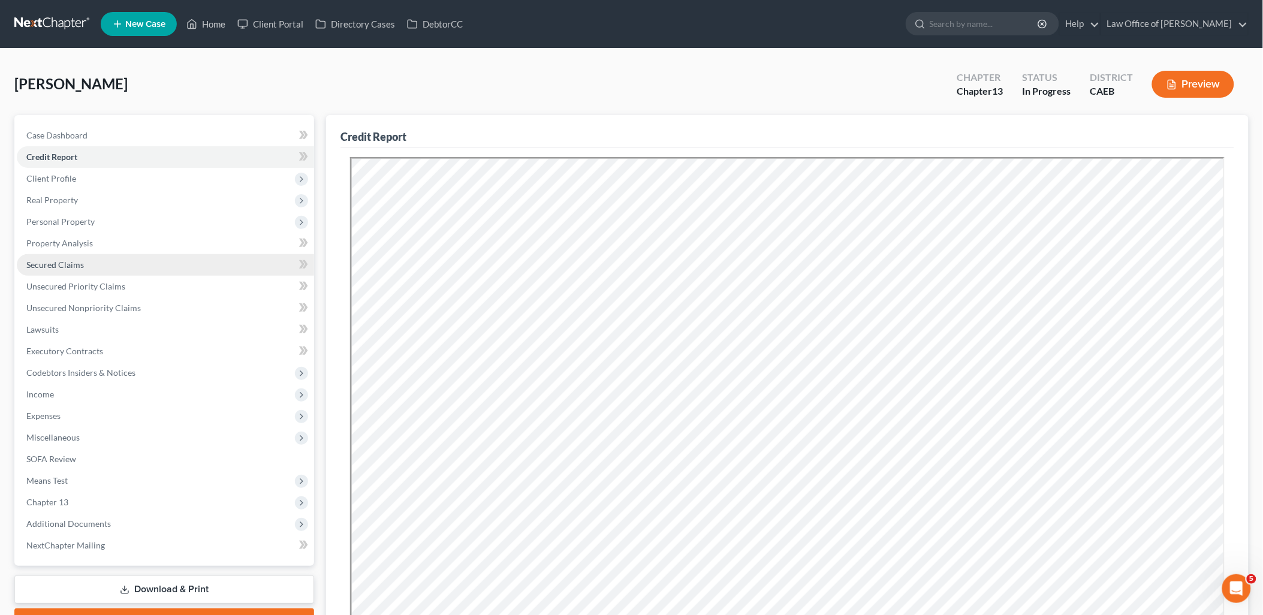
click at [40, 260] on span "Secured Claims" at bounding box center [55, 265] width 58 height 10
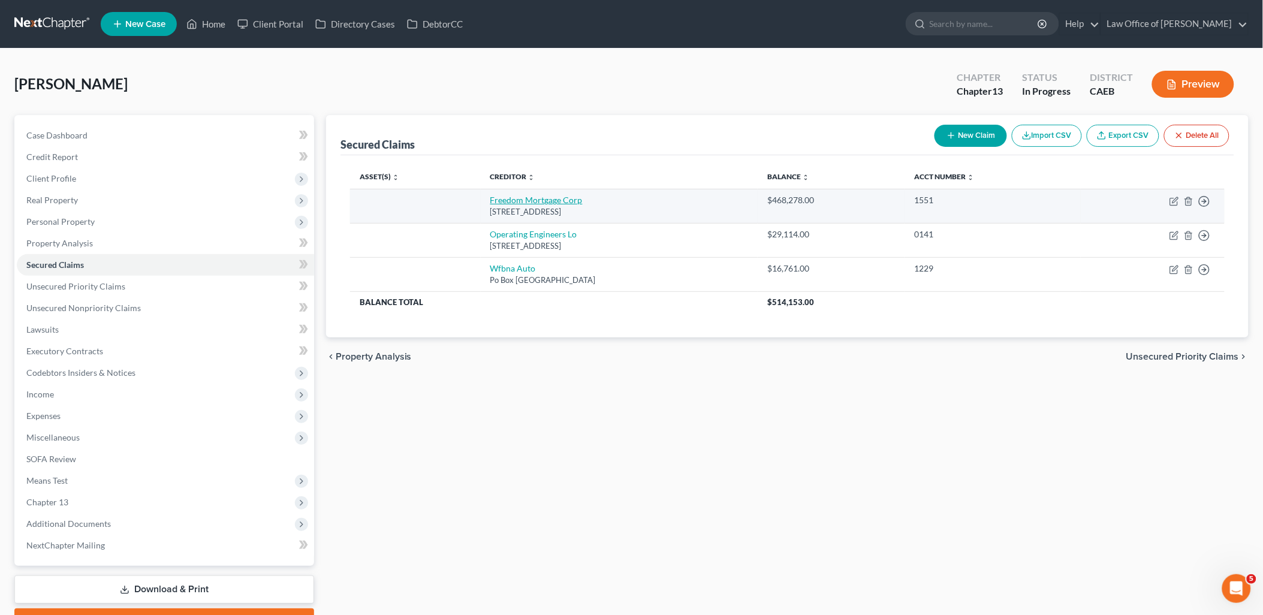
click at [534, 199] on link "Freedom Mortgage Corp" at bounding box center [536, 200] width 92 height 10
select select "9"
select select "0"
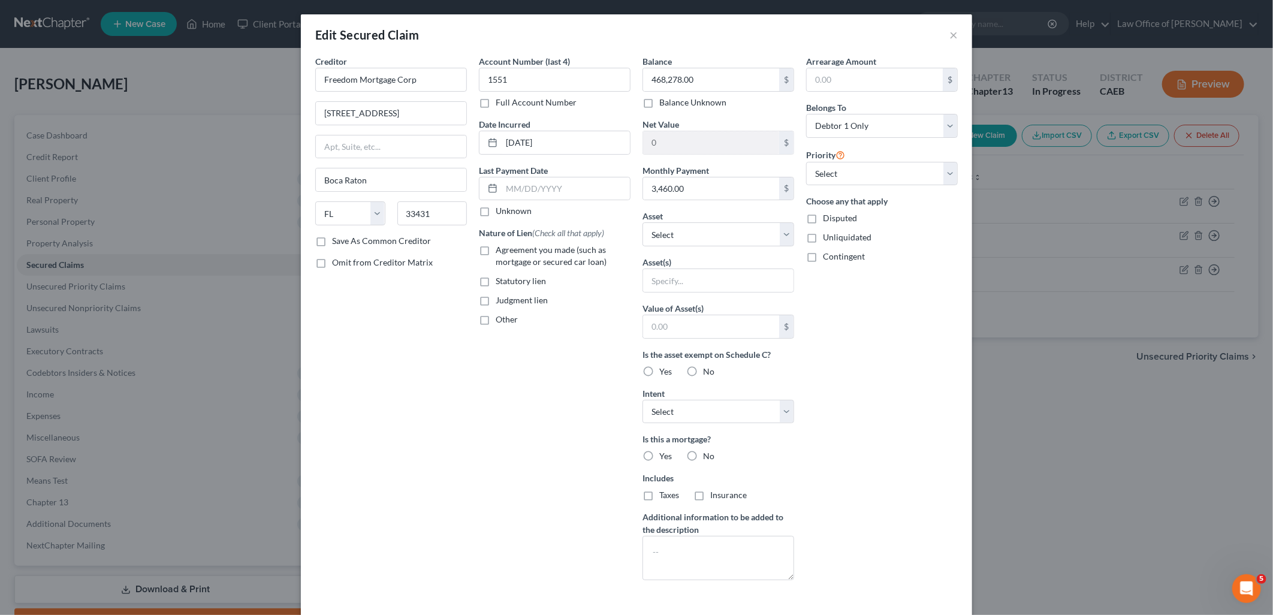
click at [496, 249] on label "Agreement you made (such as mortgage or secured car loan)" at bounding box center [563, 256] width 135 height 24
click at [501, 249] on input "Agreement you made (such as mortgage or secured car loan)" at bounding box center [505, 248] width 8 height 8
checkbox input "true"
click at [694, 229] on select "Select Other Multiple Assets 2018 Honda Accord - $16000.0 2014 Chevy Silverado …" at bounding box center [719, 234] width 152 height 24
select select "4"
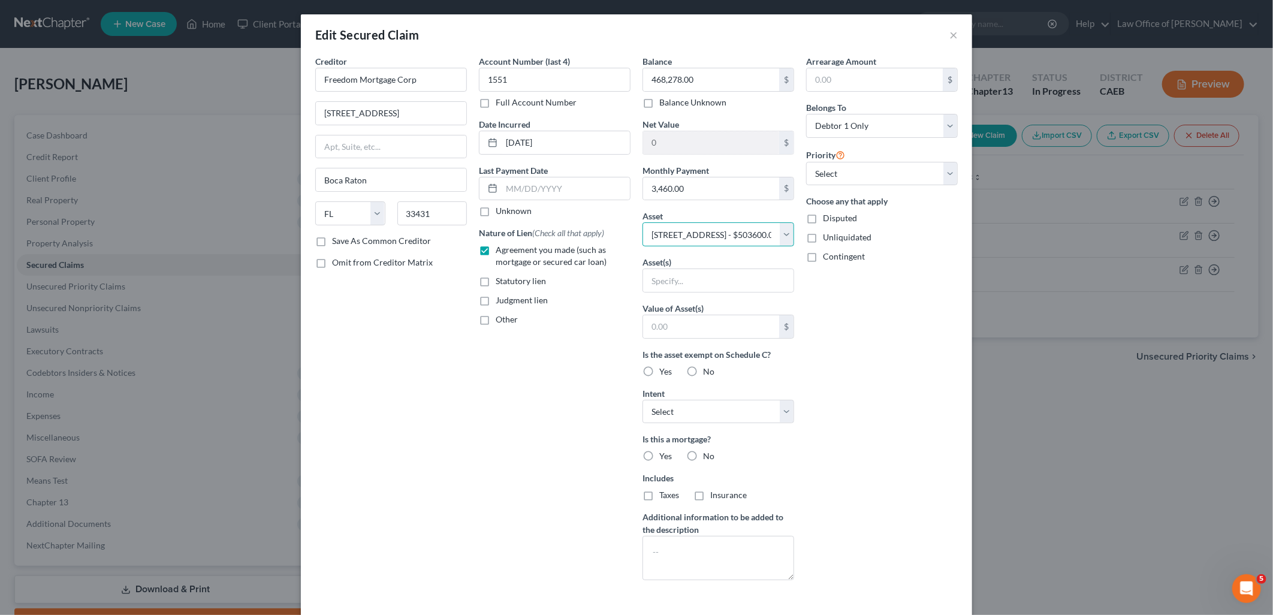
click at [643, 222] on select "Select Other Multiple Assets 2018 Honda Accord - $16000.0 2014 Chevy Silverado …" at bounding box center [719, 234] width 152 height 24
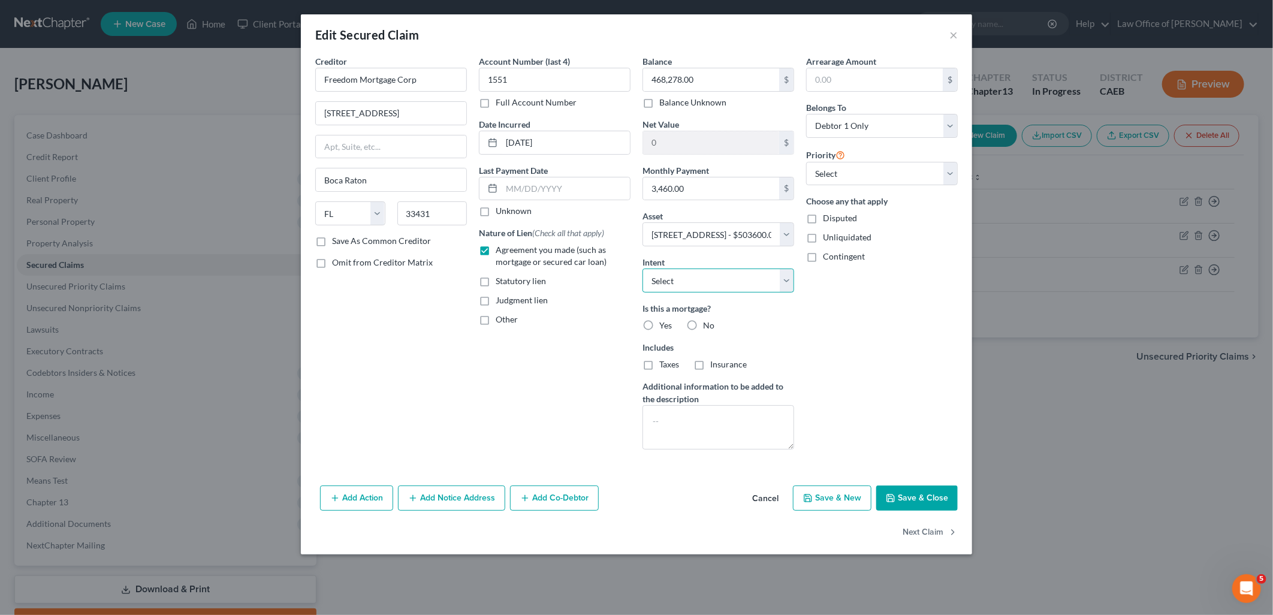
drag, startPoint x: 658, startPoint y: 284, endPoint x: 674, endPoint y: 284, distance: 16.8
click at [658, 284] on select "Select Surrender Redeem Reaffirm Avoid Other" at bounding box center [719, 281] width 152 height 24
select select "4"
click at [643, 269] on select "Select Surrender Redeem Reaffirm Avoid Other" at bounding box center [719, 281] width 152 height 24
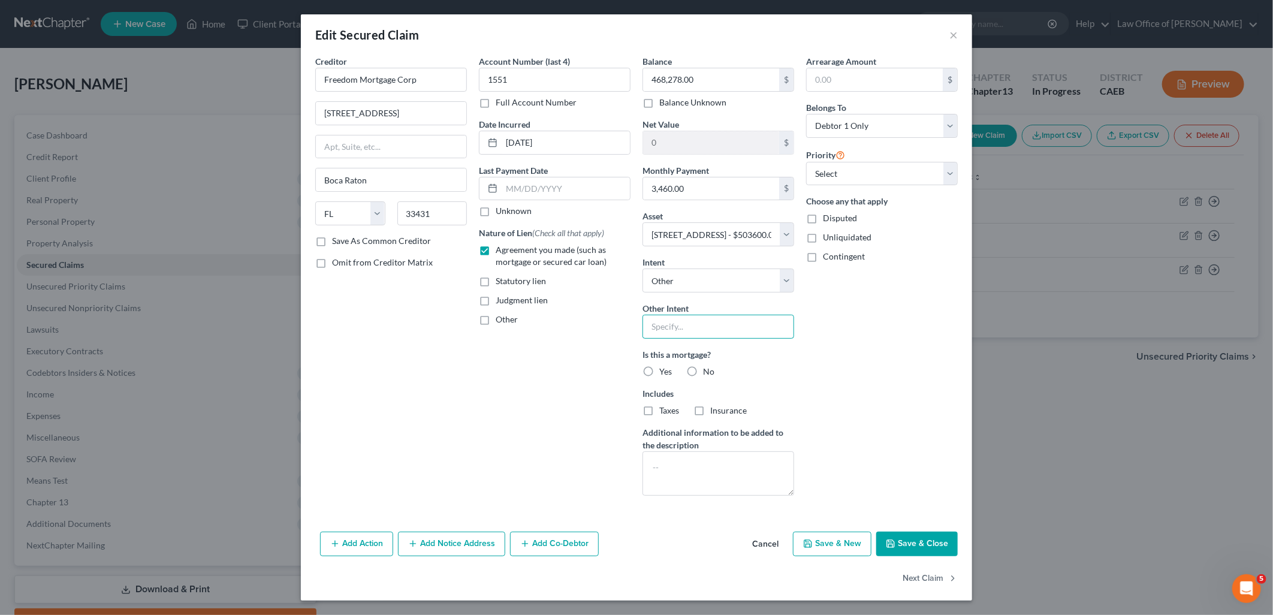
click at [704, 328] on input "text" at bounding box center [719, 327] width 152 height 24
type input "Retain & Pay per Contract"
click at [659, 372] on label "Yes" at bounding box center [665, 372] width 13 height 12
click at [664, 372] on input "Yes" at bounding box center [668, 370] width 8 height 8
radio input "true"
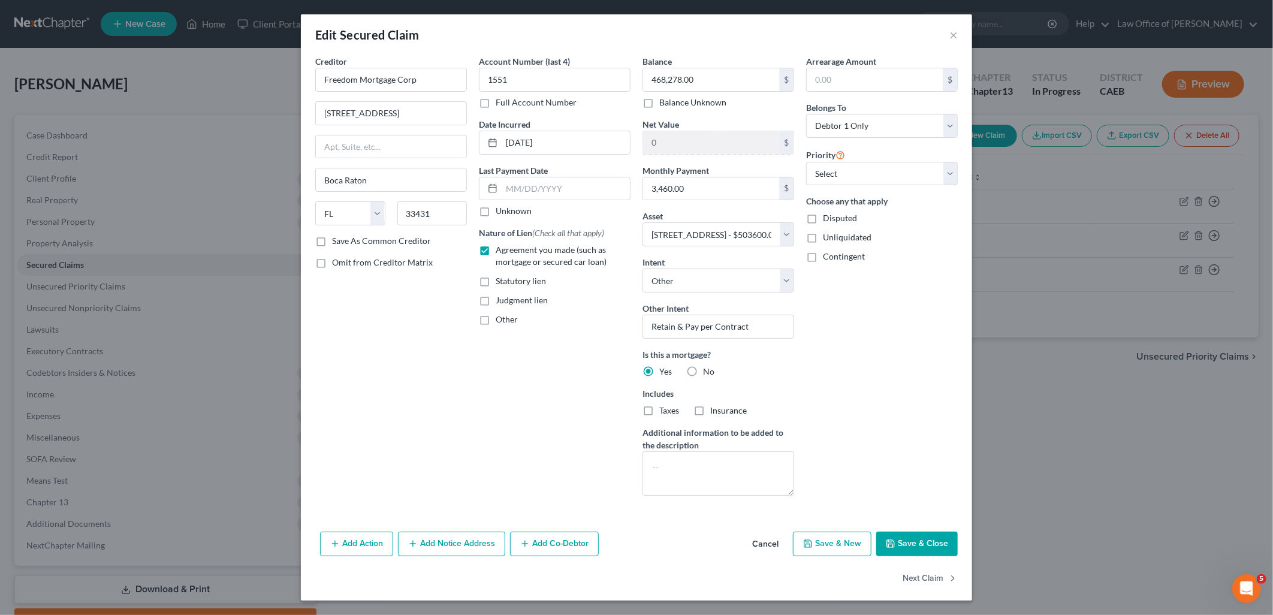
click at [659, 417] on label "Taxes" at bounding box center [669, 411] width 20 height 12
click at [664, 412] on input "Taxes" at bounding box center [668, 409] width 8 height 8
checkbox input "true"
click at [710, 409] on label "Insurance" at bounding box center [728, 411] width 37 height 12
click at [715, 409] on input "Insurance" at bounding box center [719, 409] width 8 height 8
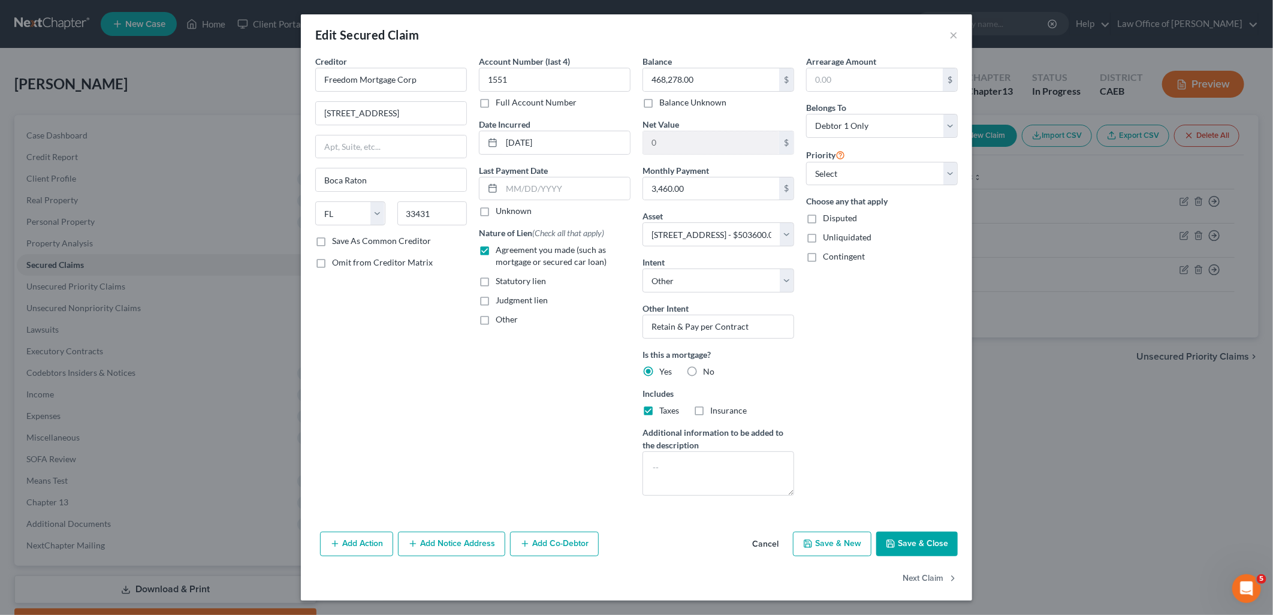
checkbox input "true"
click at [852, 165] on select "Select 1st 2nd 3rd 4th 5th 6th 7th 8th 9th 10th 11th 12th 13th 14th 15th 16th 1…" at bounding box center [882, 174] width 152 height 24
select select "0"
click at [806, 162] on select "Select 1st 2nd 3rd 4th 5th 6th 7th 8th 9th 10th 11th 12th 13th 14th 15th 16th 1…" at bounding box center [882, 174] width 152 height 24
click at [843, 86] on input "text" at bounding box center [875, 79] width 136 height 23
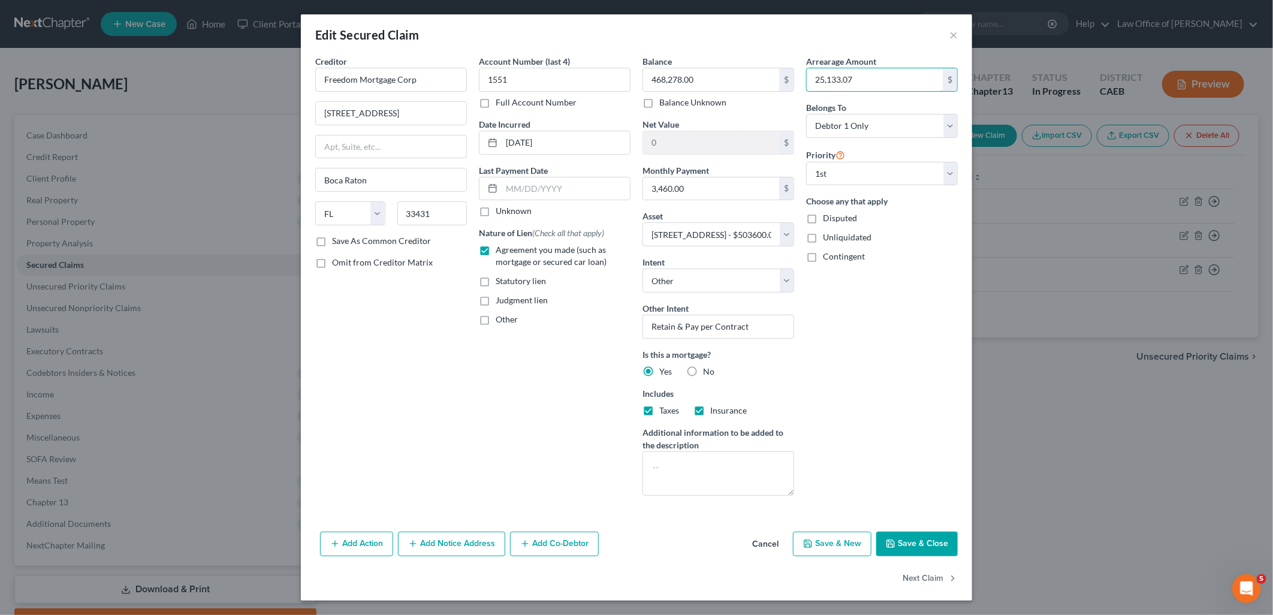
type input "25,133.07"
click at [945, 542] on button "Save & Close" at bounding box center [917, 544] width 82 height 25
select select
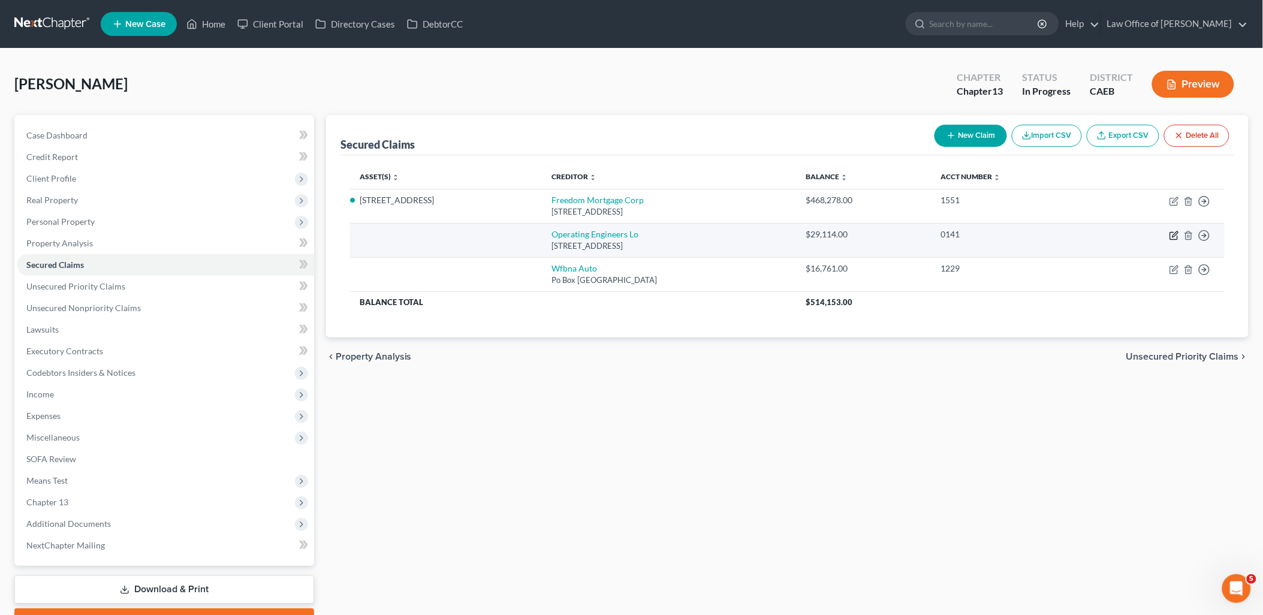
click at [1173, 235] on icon "button" at bounding box center [1174, 233] width 5 height 5
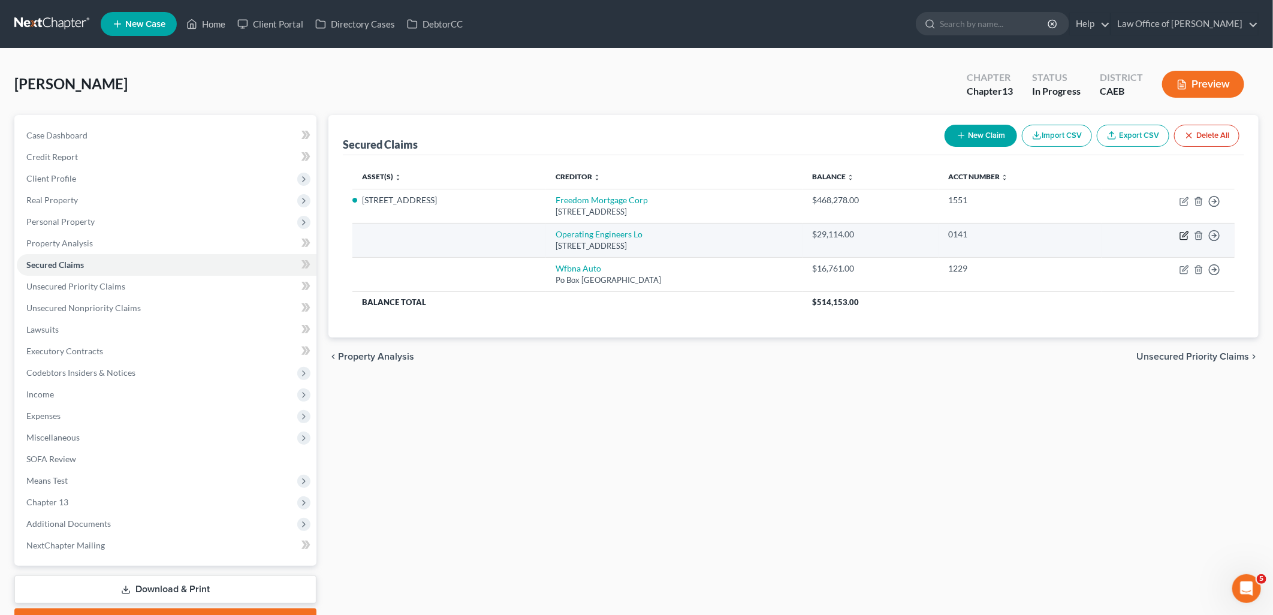
select select "4"
select select "0"
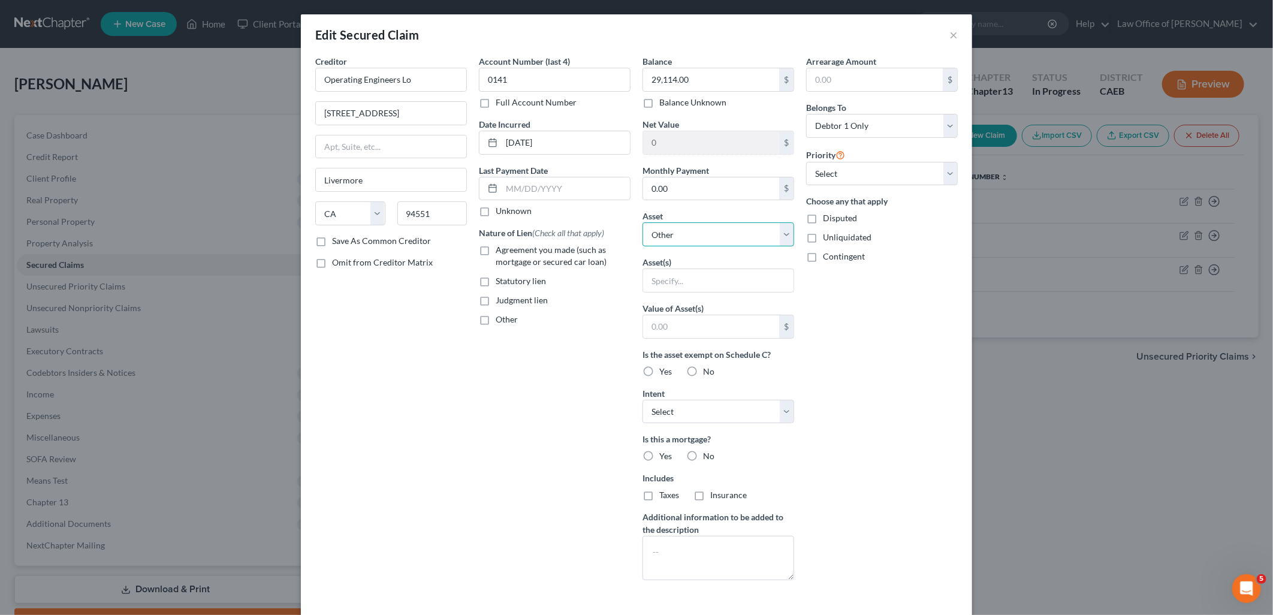
drag, startPoint x: 700, startPoint y: 232, endPoint x: 687, endPoint y: 235, distance: 13.5
click at [700, 232] on select "Select Other Multiple Assets 2018 Honda Accord - $16000.0 2014 Chevy Silverado …" at bounding box center [719, 234] width 152 height 24
select select "2"
click at [643, 222] on select "Select Other Multiple Assets 2018 Honda Accord - $16000.0 2014 Chevy Silverado …" at bounding box center [719, 234] width 152 height 24
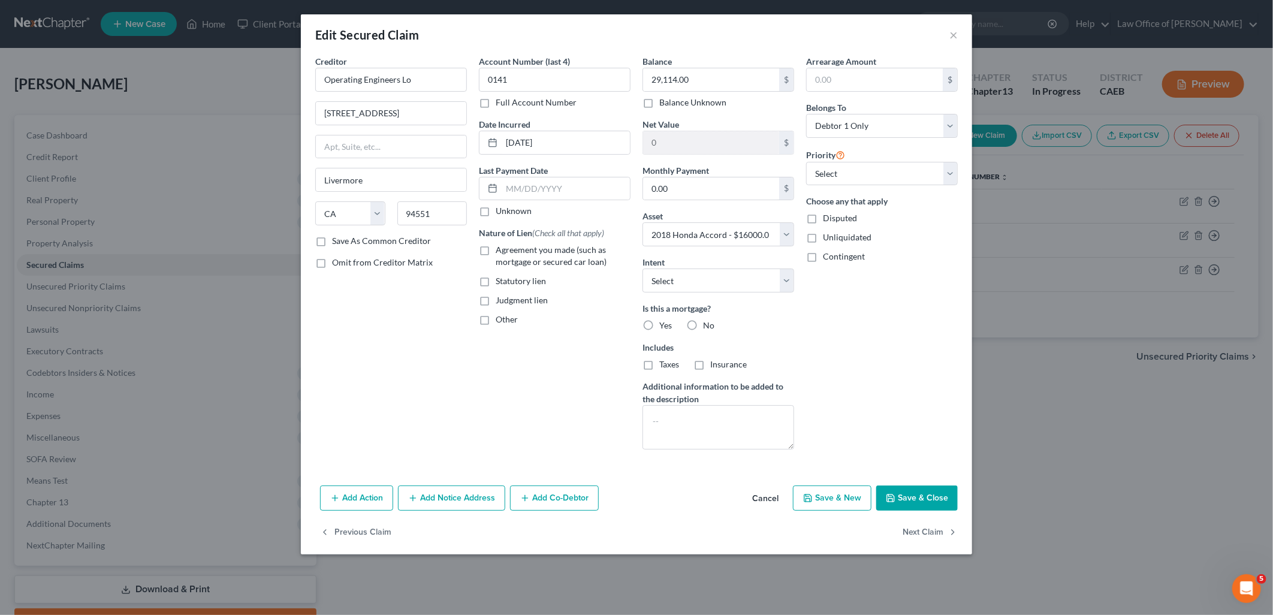
click at [496, 252] on label "Agreement you made (such as mortgage or secured car loan)" at bounding box center [563, 256] width 135 height 24
click at [501, 252] on input "Agreement you made (such as mortgage or secured car loan)" at bounding box center [505, 248] width 8 height 8
checkbox input "true"
click at [676, 277] on select "Select Surrender Redeem Reaffirm Avoid Other" at bounding box center [719, 281] width 152 height 24
select select "4"
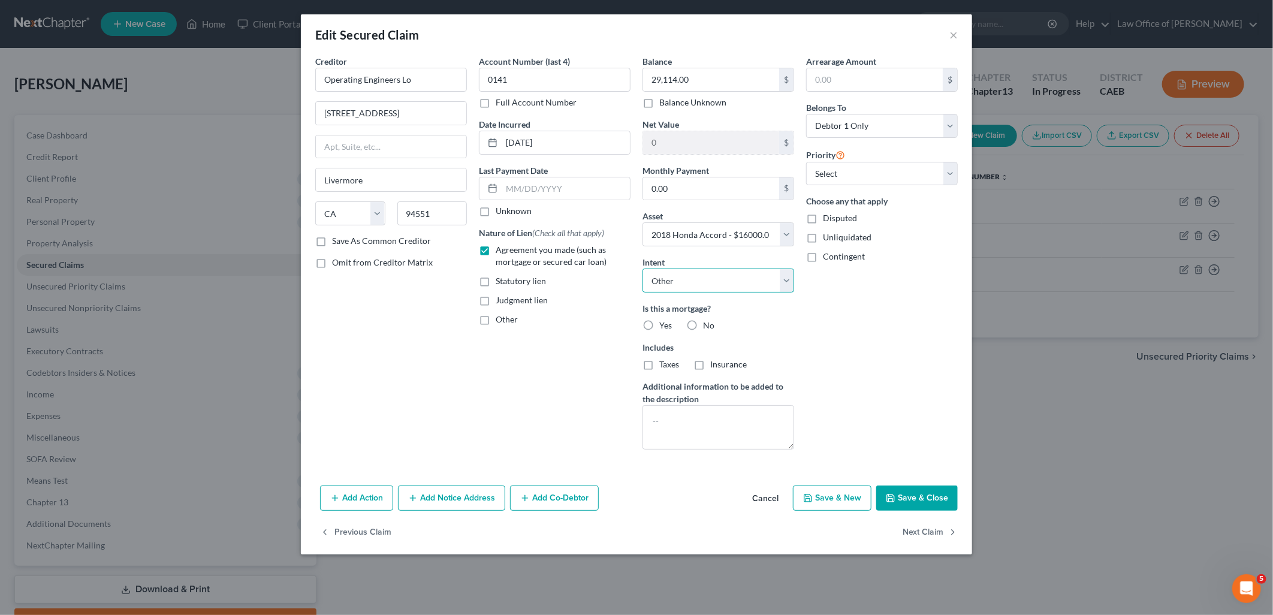
click at [643, 269] on select "Select Surrender Redeem Reaffirm Avoid Other" at bounding box center [719, 281] width 152 height 24
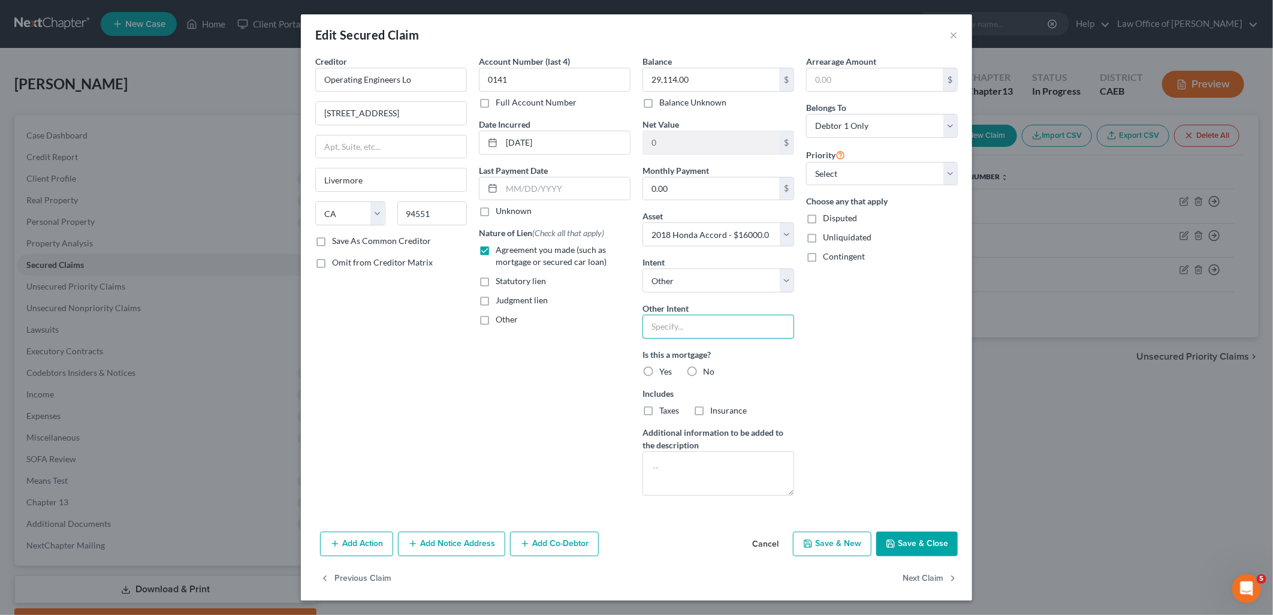
click at [688, 327] on input "text" at bounding box center [719, 327] width 152 height 24
type input "e"
click at [697, 193] on input "0.00" at bounding box center [711, 188] width 136 height 23
type input "63.18"
click at [697, 277] on select "Select Surrender Redeem Reaffirm Avoid Other" at bounding box center [719, 281] width 152 height 24
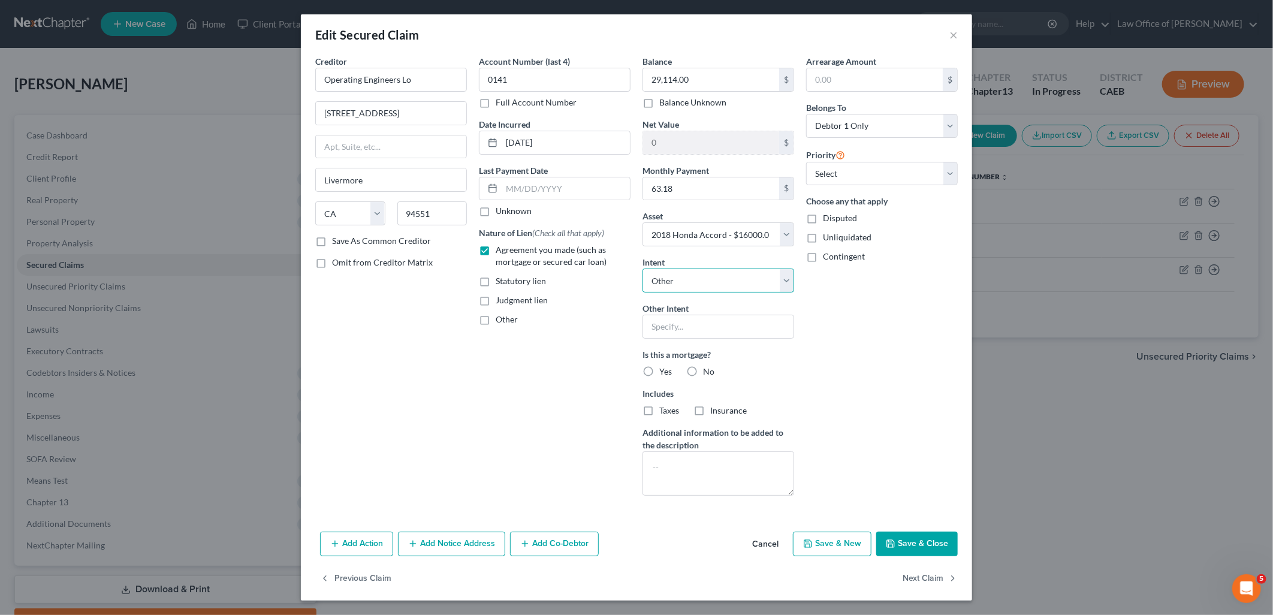
click at [643, 269] on select "Select Surrender Redeem Reaffirm Avoid Other" at bounding box center [719, 281] width 152 height 24
click at [699, 321] on input "text" at bounding box center [719, 327] width 152 height 24
type input "Retain & Pay per Contract"
click at [703, 369] on label "No" at bounding box center [708, 372] width 11 height 12
click at [708, 369] on input "No" at bounding box center [712, 370] width 8 height 8
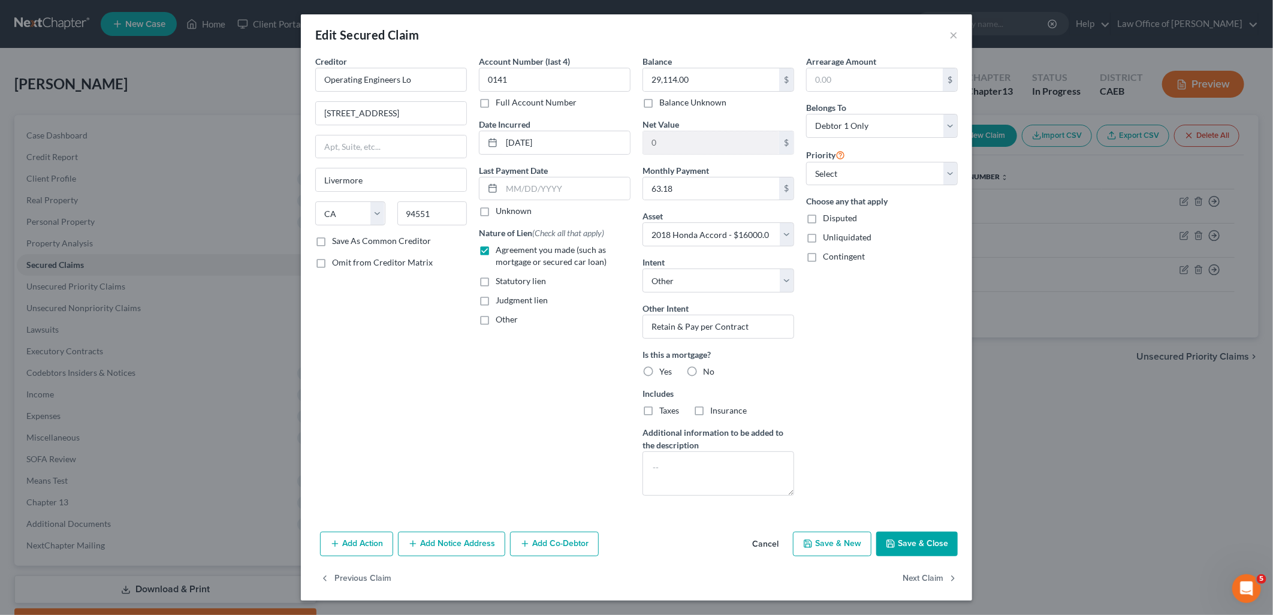
radio input "true"
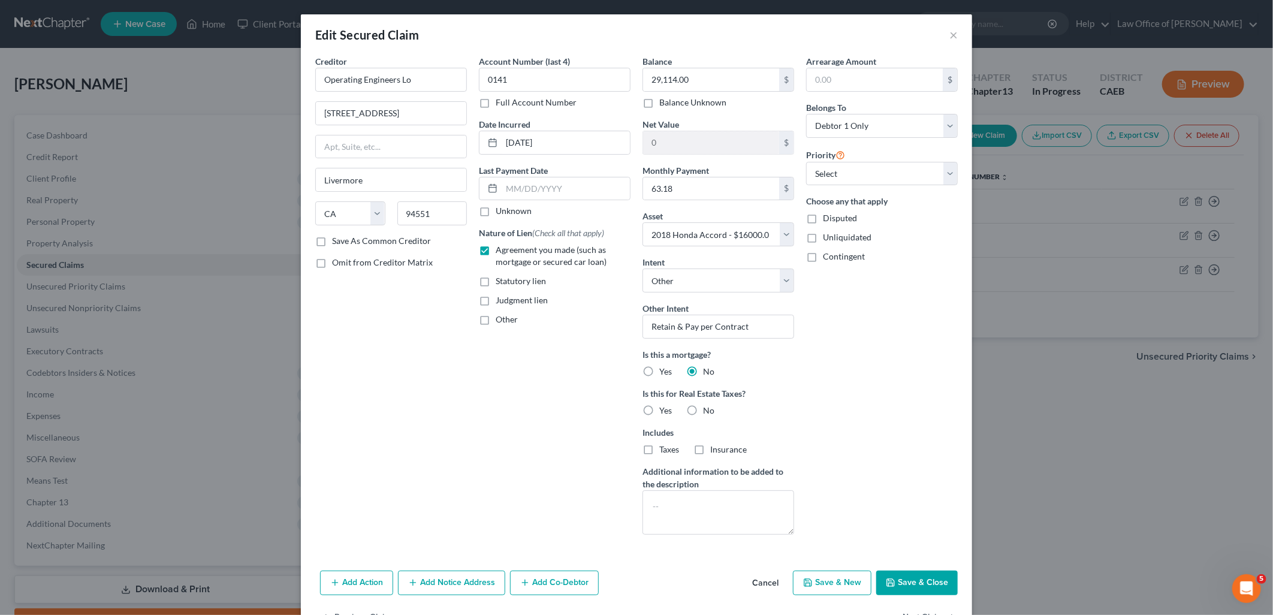
click at [703, 406] on label "No" at bounding box center [708, 411] width 11 height 12
click at [708, 406] on input "No" at bounding box center [712, 409] width 8 height 8
radio input "true"
click at [863, 176] on select "Select 1st 2nd 3rd 4th 5th 6th 7th 8th 9th 10th 11th 12th 13th 14th 15th 16th 1…" at bounding box center [882, 174] width 152 height 24
select select "0"
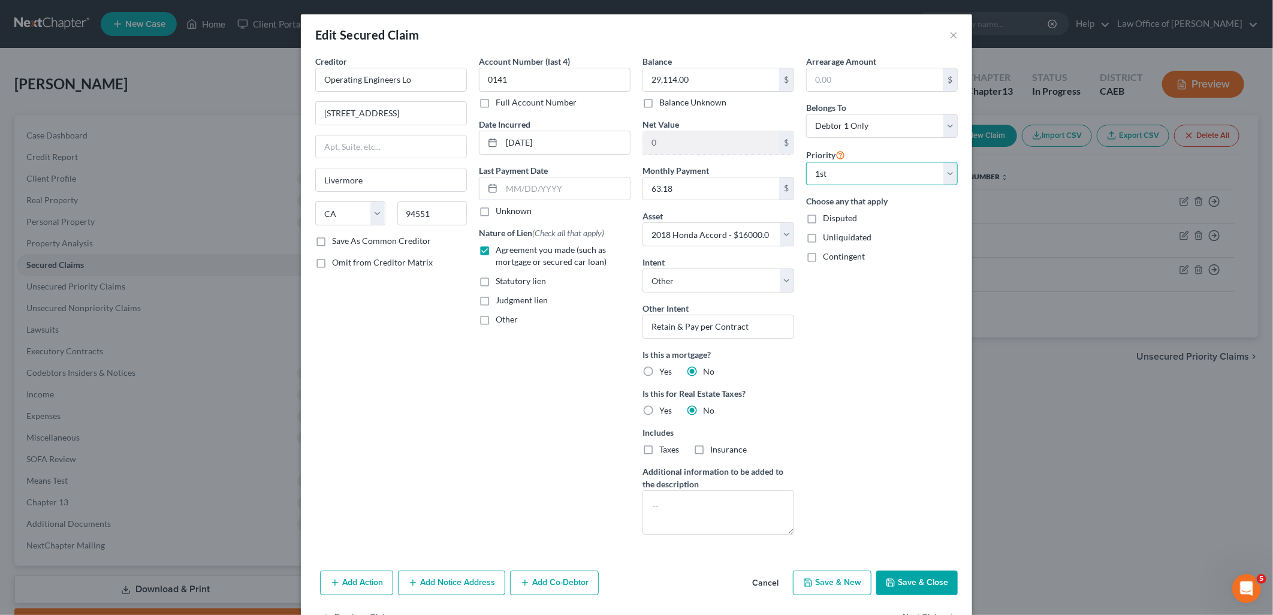
click at [806, 162] on select "Select 1st 2nd 3rd 4th 5th 6th 7th 8th 9th 10th 11th 12th 13th 14th 15th 16th 1…" at bounding box center [882, 174] width 152 height 24
click at [895, 592] on button "Save & Close" at bounding box center [917, 583] width 82 height 25
select select
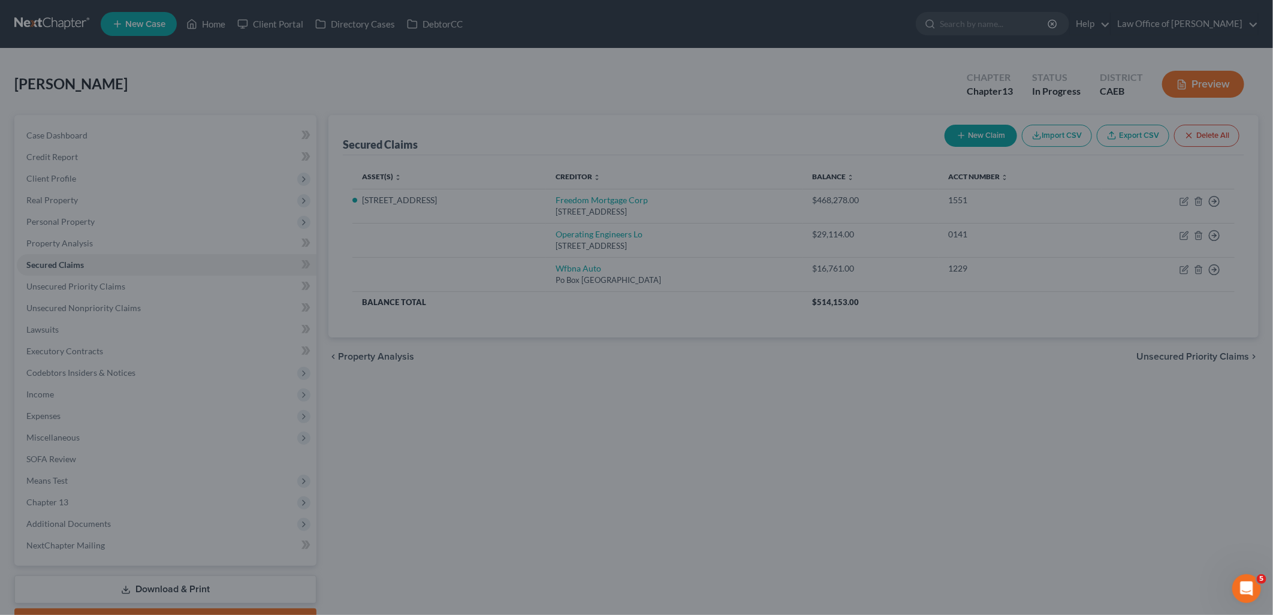
type input "-13,114.00"
select select "2"
type input "0"
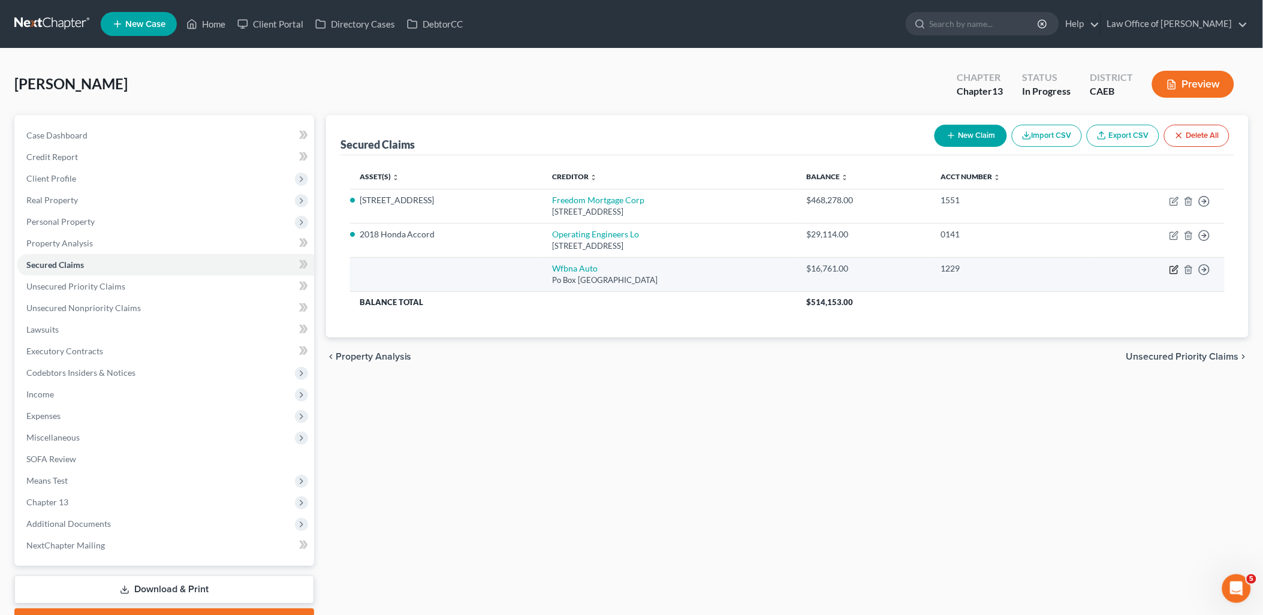
click at [1171, 269] on icon "button" at bounding box center [1173, 270] width 7 height 7
select select "28"
select select "0"
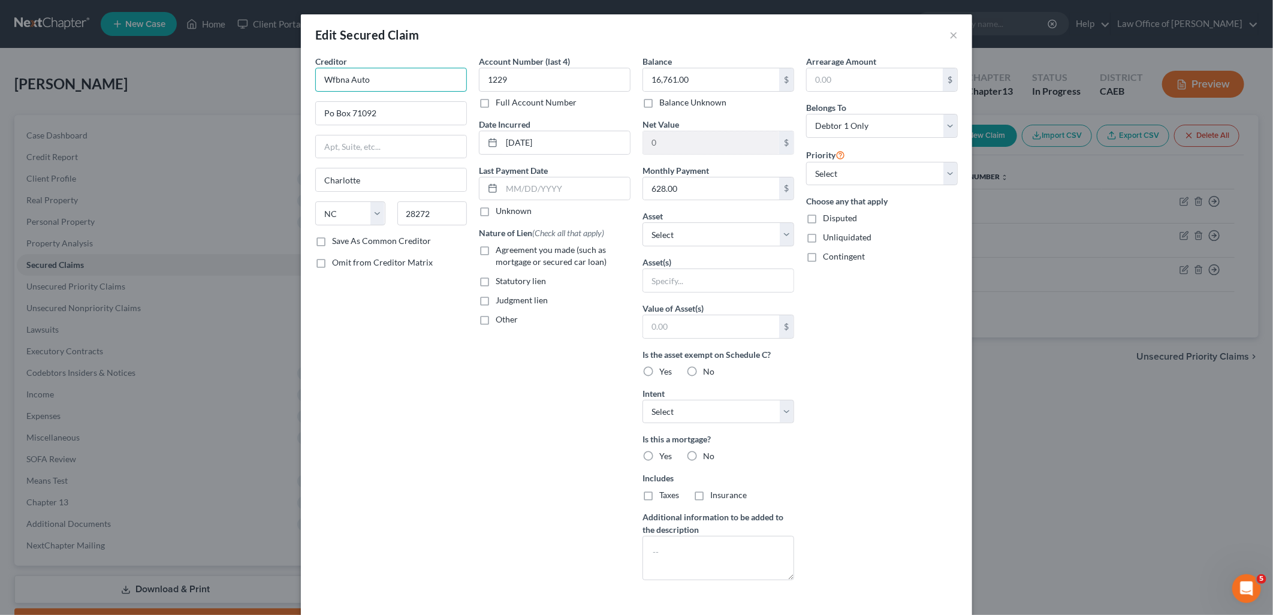
click at [418, 80] on input "Wfbna Auto" at bounding box center [391, 80] width 152 height 24
drag, startPoint x: 418, startPoint y: 80, endPoint x: 282, endPoint y: 67, distance: 136.6
click at [282, 67] on div "Edit Secured Claim × Creditor * Wfbna Auto Po Box 71092 Charlotte State AL AK A…" at bounding box center [636, 307] width 1273 height 615
type input "[PERSON_NAME] Fargo Auto"
click at [496, 249] on label "Agreement you made (such as mortgage or secured car loan)" at bounding box center [563, 256] width 135 height 24
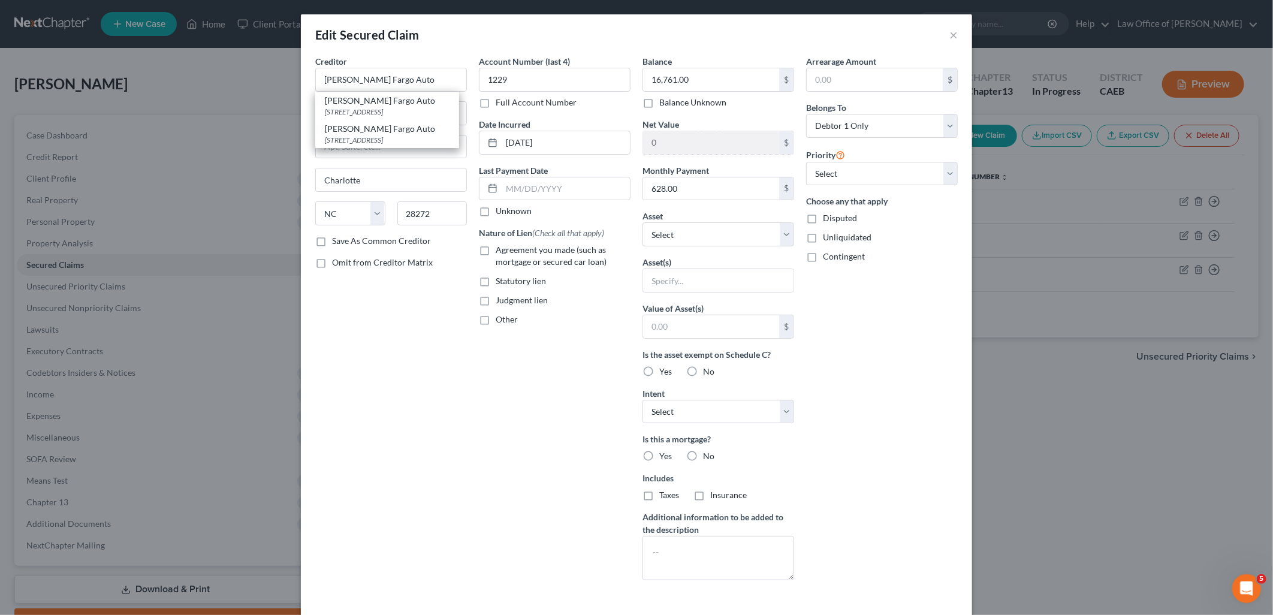
click at [501, 249] on input "Agreement you made (such as mortgage or secured car loan)" at bounding box center [505, 248] width 8 height 8
checkbox input "true"
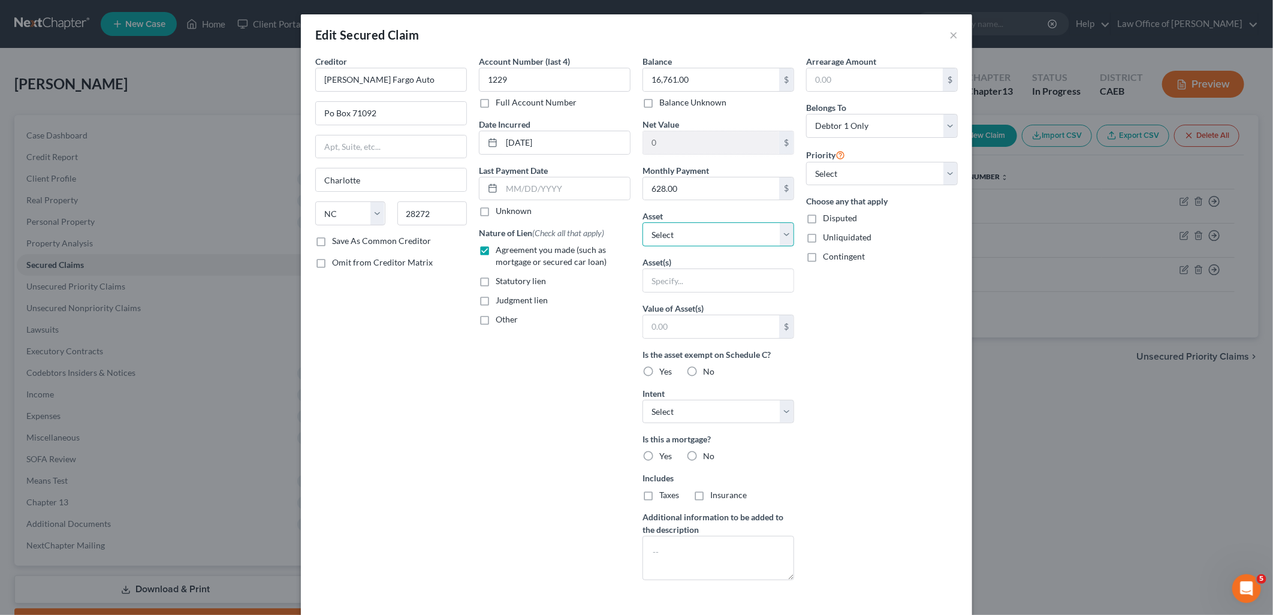
click at [699, 235] on select "Select Other Multiple Assets 2018 Honda Accord - $16000.0 2014 Chevy Silverado …" at bounding box center [719, 234] width 152 height 24
select select "3"
click at [643, 222] on select "Select Other Multiple Assets 2018 Honda Accord - $16000.0 2014 Chevy Silverado …" at bounding box center [719, 234] width 152 height 24
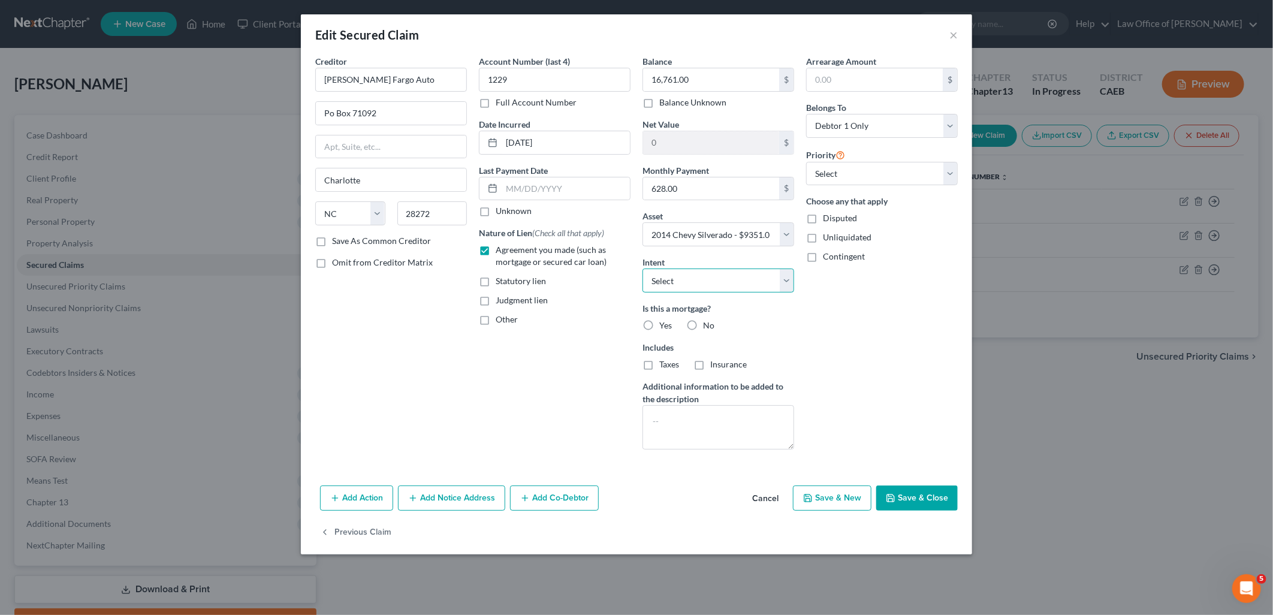
click at [662, 279] on select "Select Surrender Redeem Reaffirm Avoid Other" at bounding box center [719, 281] width 152 height 24
select select "4"
click at [643, 269] on select "Select Surrender Redeem Reaffirm Avoid Other" at bounding box center [719, 281] width 152 height 24
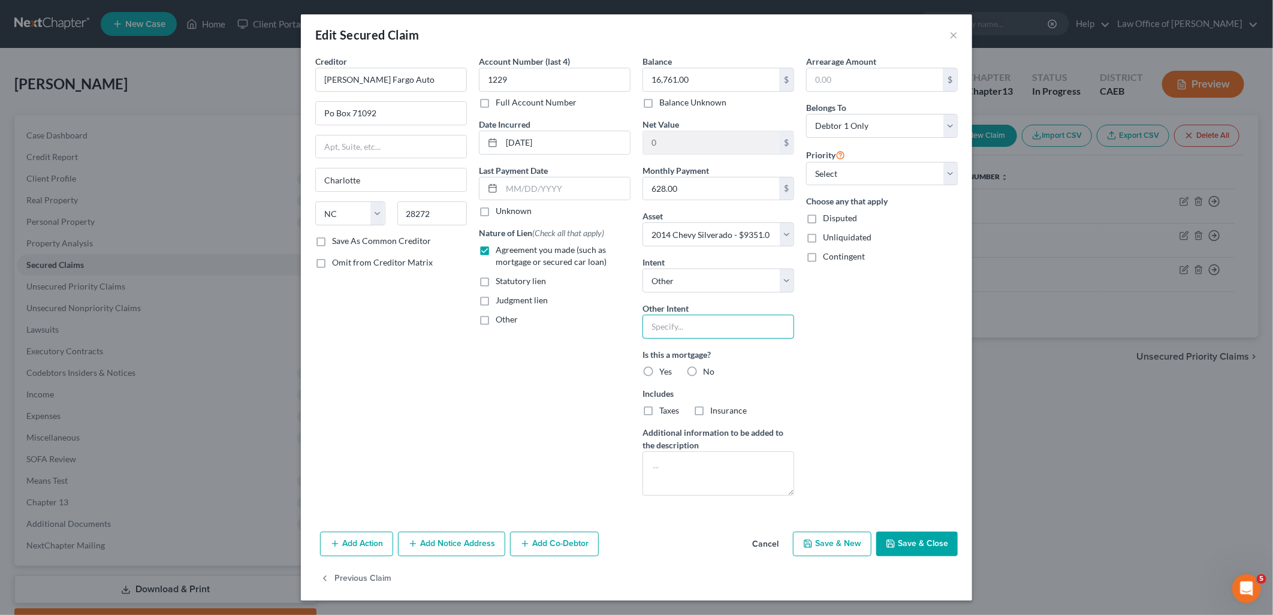
click at [686, 316] on input "text" at bounding box center [719, 327] width 152 height 24
type input "Retain & Pay per Contract"
click at [703, 374] on label "No" at bounding box center [708, 372] width 11 height 12
click at [708, 373] on input "No" at bounding box center [712, 370] width 8 height 8
radio input "true"
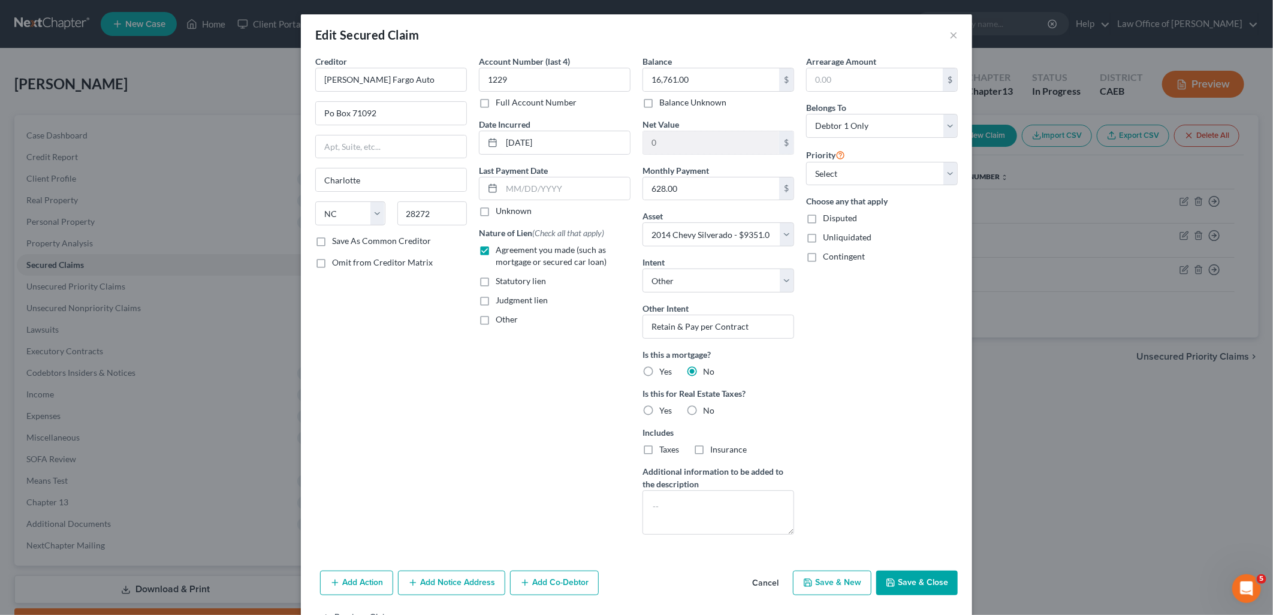
click at [703, 411] on label "No" at bounding box center [708, 411] width 11 height 12
click at [708, 411] on input "No" at bounding box center [712, 409] width 8 height 8
radio input "true"
click at [843, 180] on select "Select 1st 2nd 3rd 4th 5th 6th 7th 8th 9th 10th 11th 12th 13th 14th 15th 16th 1…" at bounding box center [882, 174] width 152 height 24
select select "0"
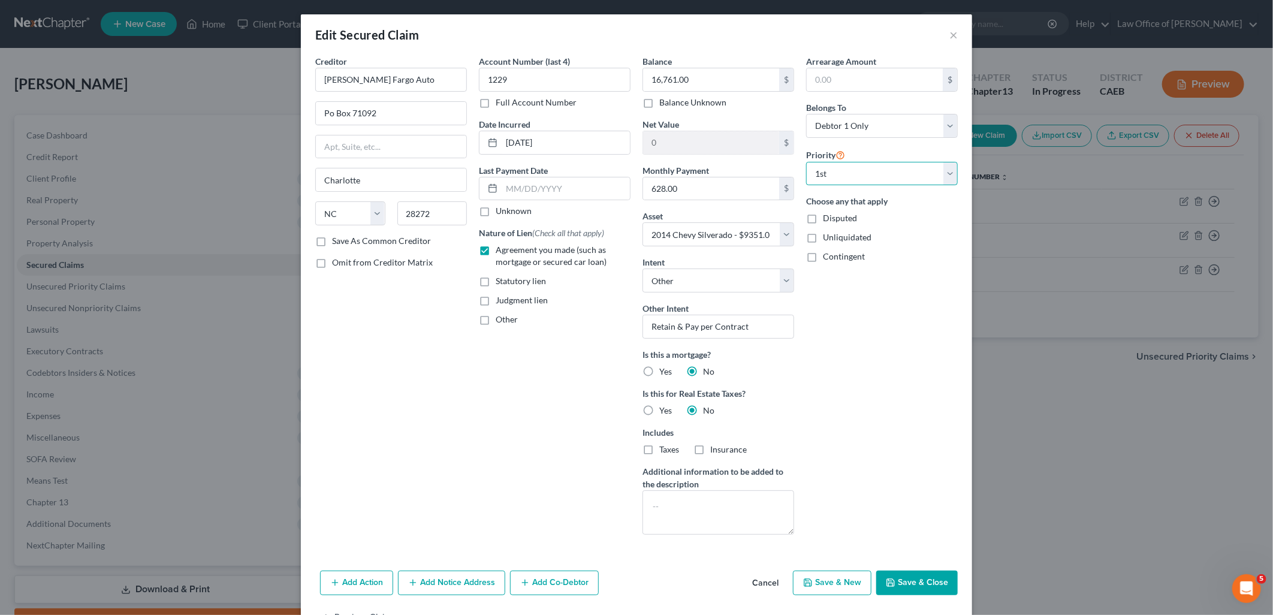
click at [806, 162] on select "Select 1st 2nd 3rd 4th 5th 6th 7th 8th 9th 10th 11th 12th 13th 14th 15th 16th 1…" at bounding box center [882, 174] width 152 height 24
click at [908, 584] on button "Save & Close" at bounding box center [917, 583] width 82 height 25
select select
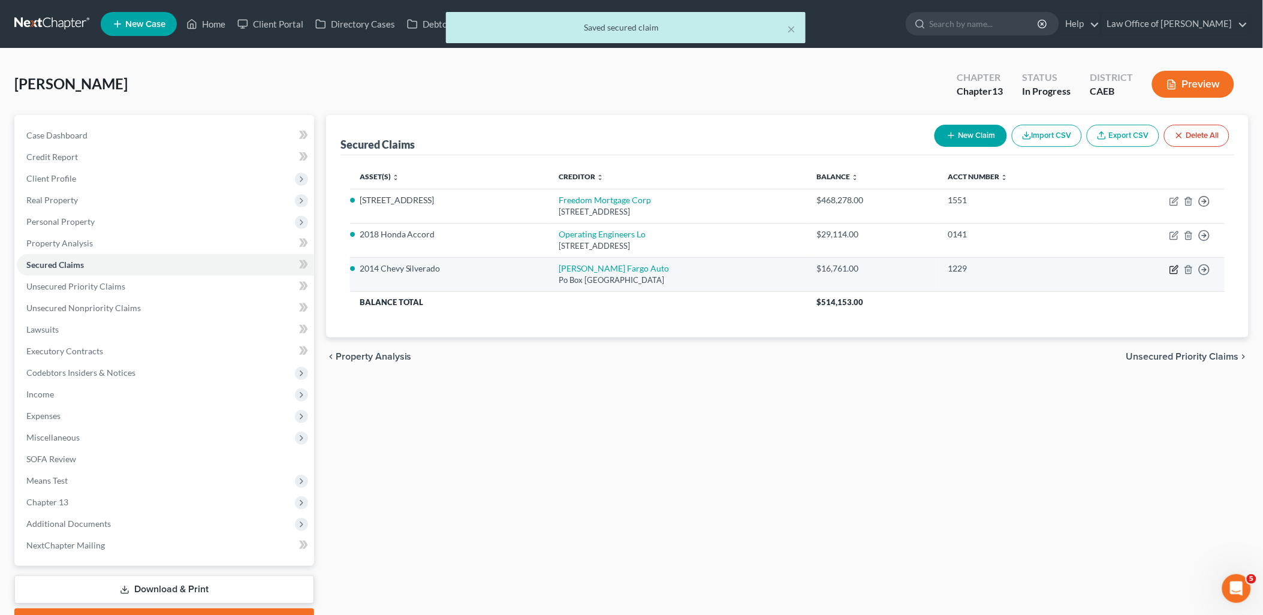
click at [1172, 271] on icon "button" at bounding box center [1174, 270] width 10 height 10
select select "28"
select select "4"
select select "0"
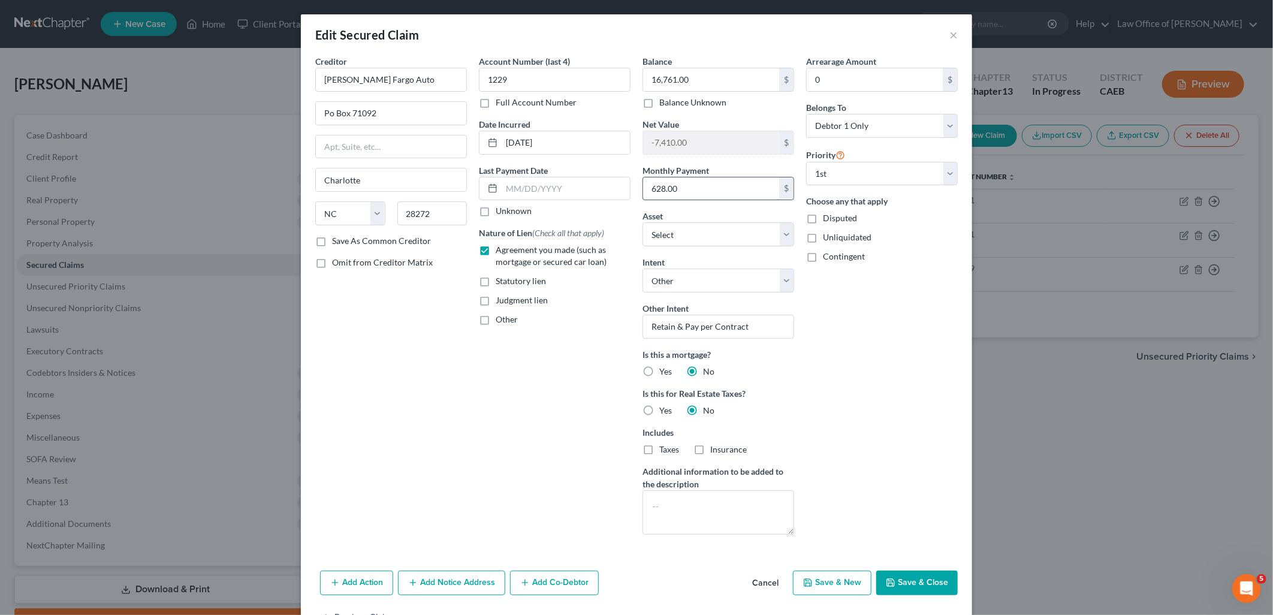
click at [735, 193] on input "628.00" at bounding box center [711, 188] width 136 height 23
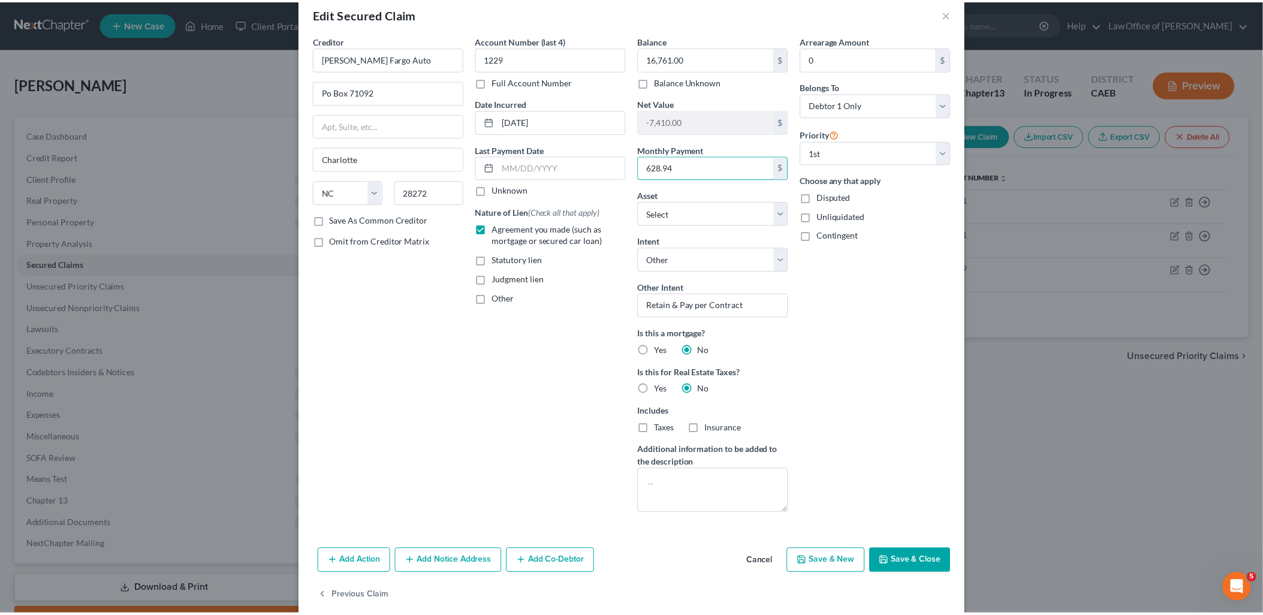
scroll to position [39, 0]
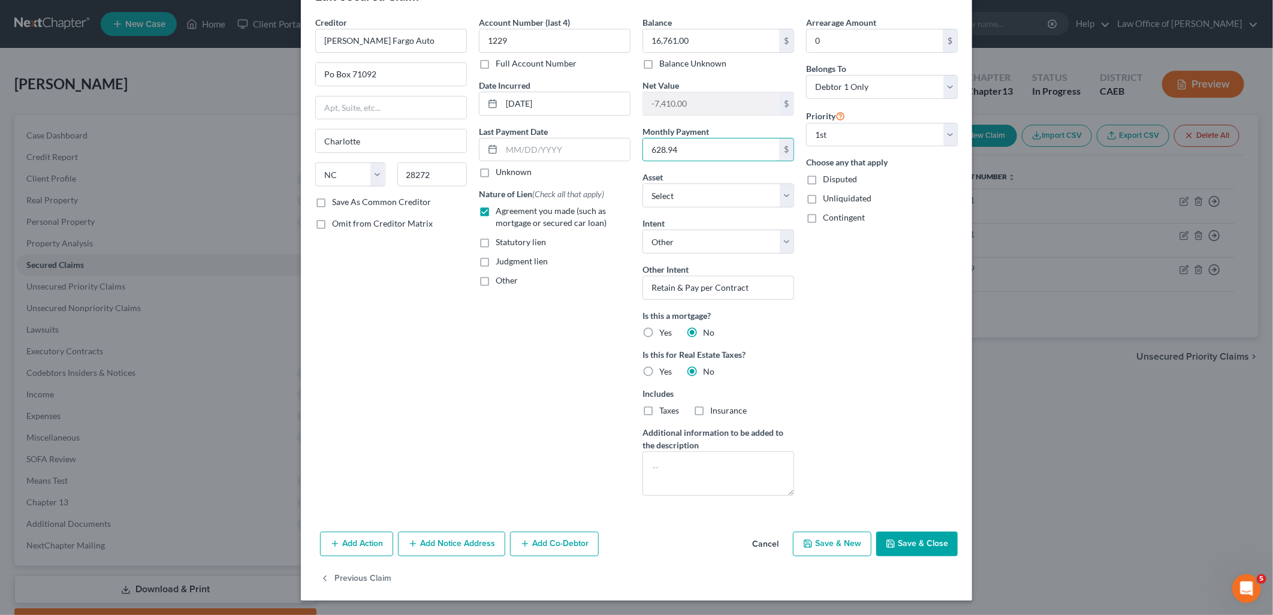
type input "628.94"
click at [921, 558] on div "Add Action Add Notice Address Add Co-Debtor Cancel Save & New Save & Close" at bounding box center [636, 547] width 671 height 40
click at [919, 554] on button "Save & Close" at bounding box center [917, 544] width 82 height 25
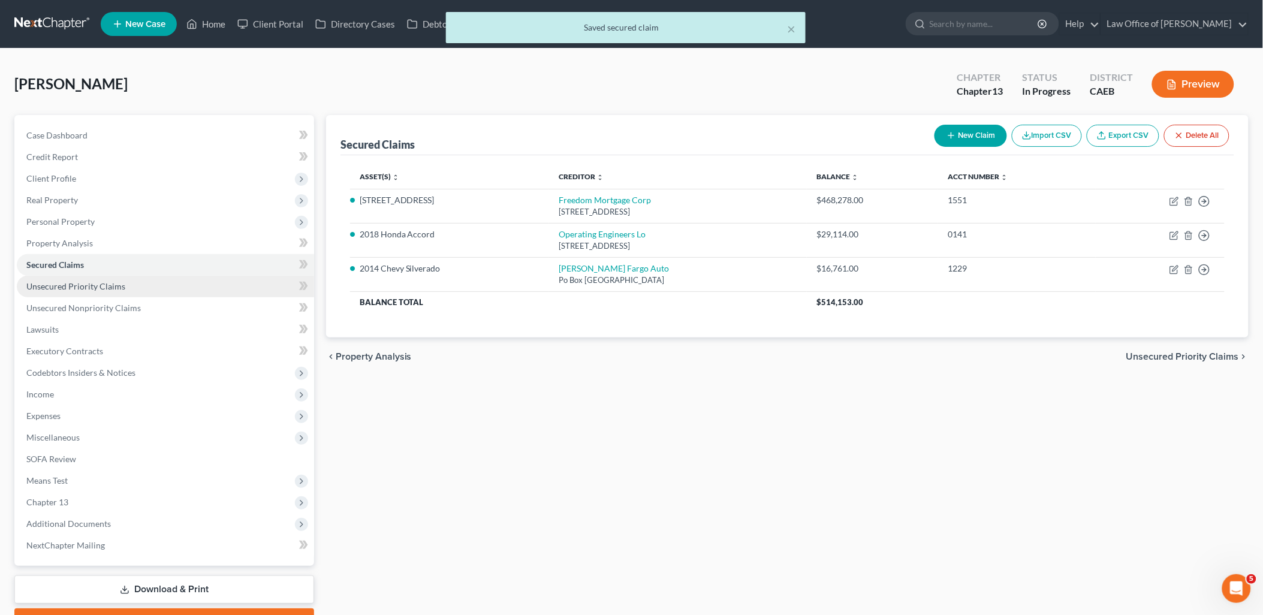
click at [63, 287] on span "Unsecured Priority Claims" at bounding box center [75, 286] width 99 height 10
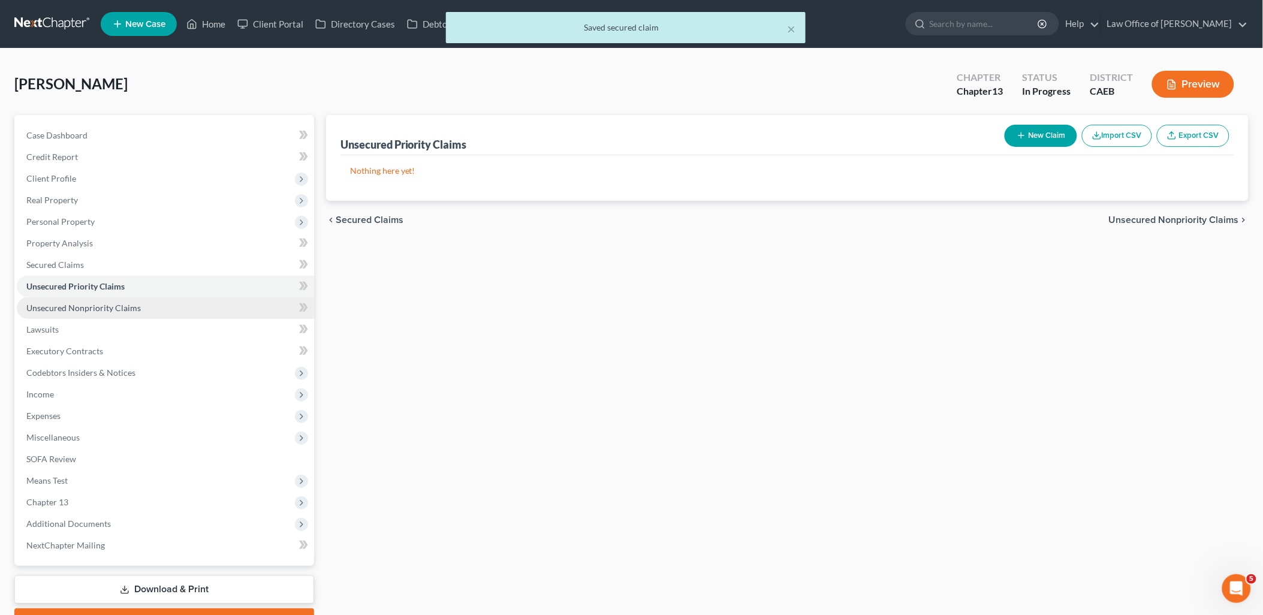
click at [79, 308] on span "Unsecured Nonpriority Claims" at bounding box center [83, 308] width 114 height 10
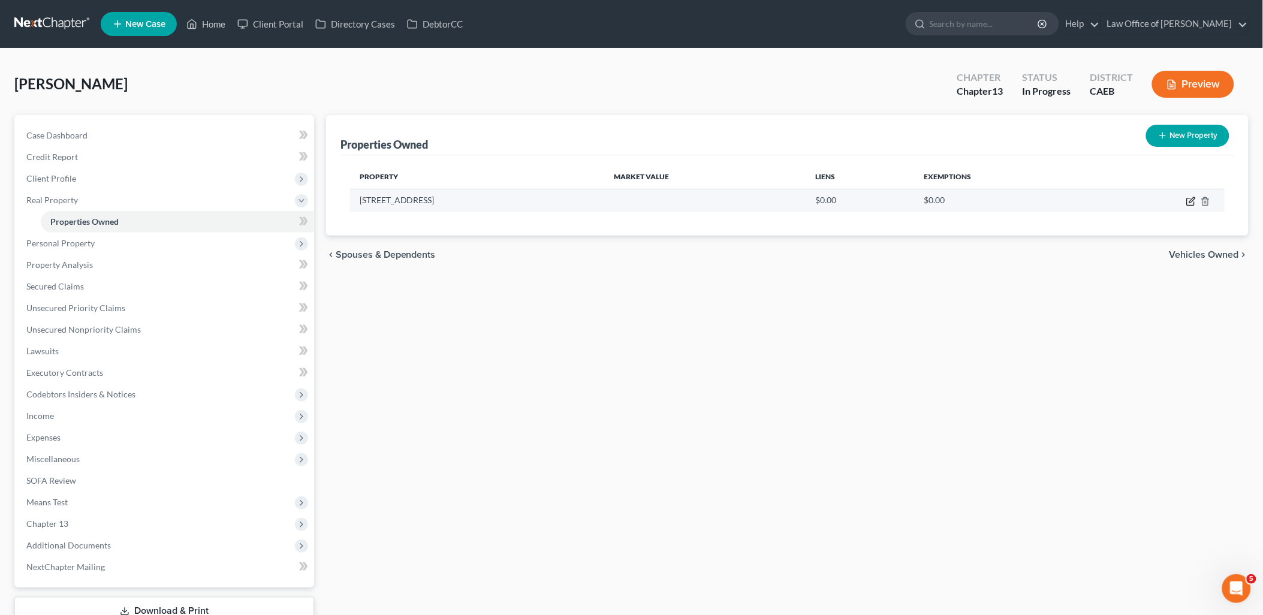
click at [1193, 199] on icon "button" at bounding box center [1191, 202] width 10 height 10
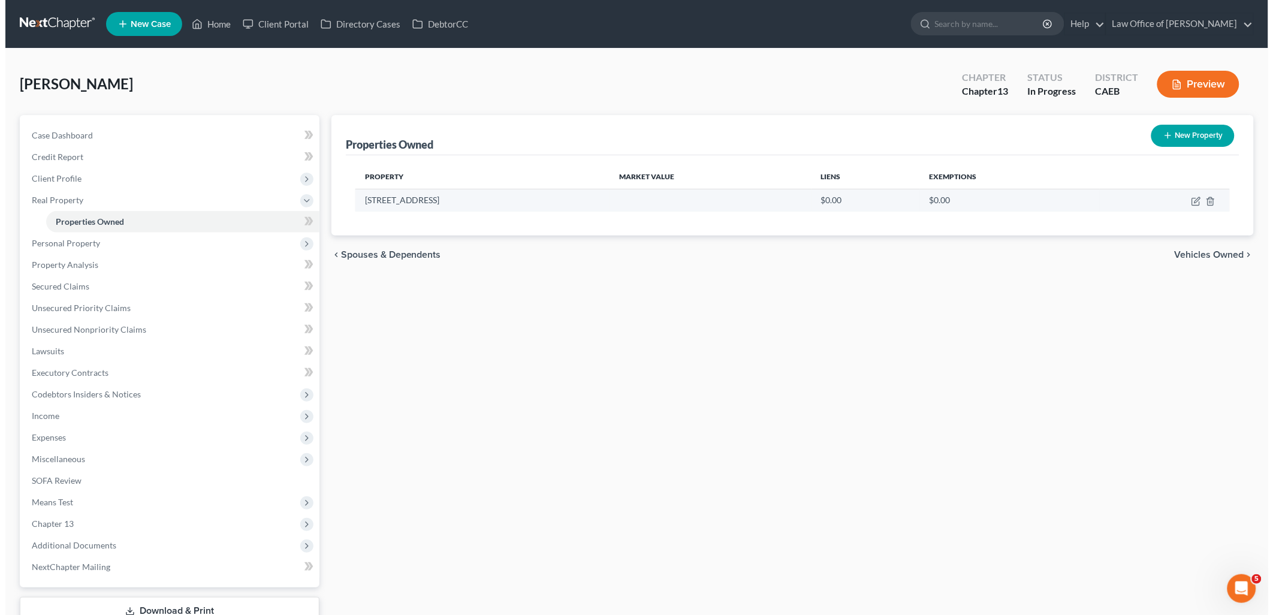
select select "4"
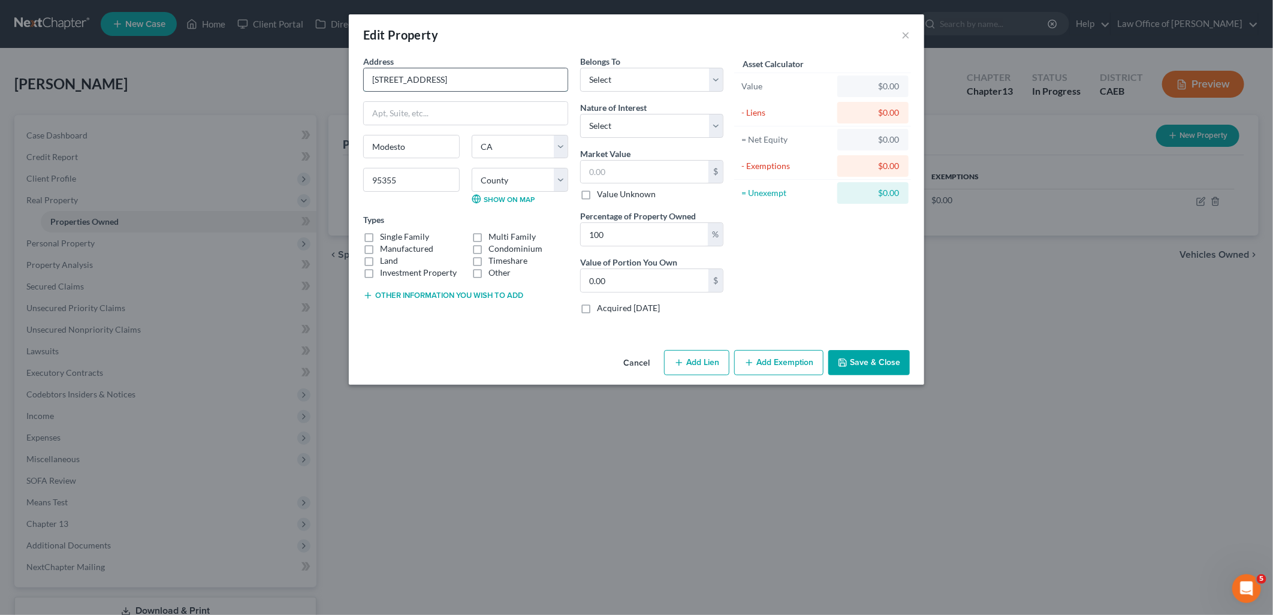
click at [454, 80] on input "2708 Harvest Rd" at bounding box center [466, 79] width 204 height 23
type input "2708 Harvest Road"
click at [508, 183] on select "County Alameda County Alpine County Amador County Butte County Calaveras County…" at bounding box center [520, 180] width 97 height 24
select select "49"
click at [472, 168] on select "County Alameda County Alpine County Amador County Butte County Calaveras County…" at bounding box center [520, 180] width 97 height 24
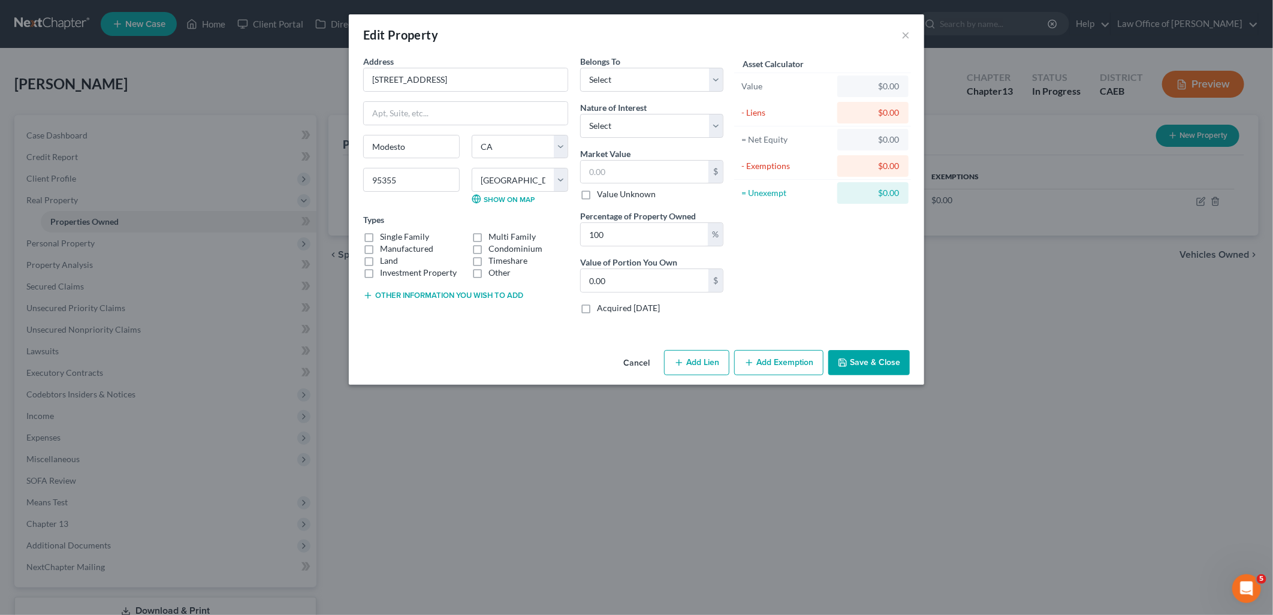
click at [380, 234] on label "Single Family" at bounding box center [404, 237] width 49 height 12
click at [385, 234] on input "Single Family" at bounding box center [389, 235] width 8 height 8
checkbox input "true"
click at [632, 73] on select "Select Debtor 1 Only Debtor 2 Only Debtor 1 And Debtor 2 Only At Least One Of T…" at bounding box center [651, 80] width 143 height 24
select select "0"
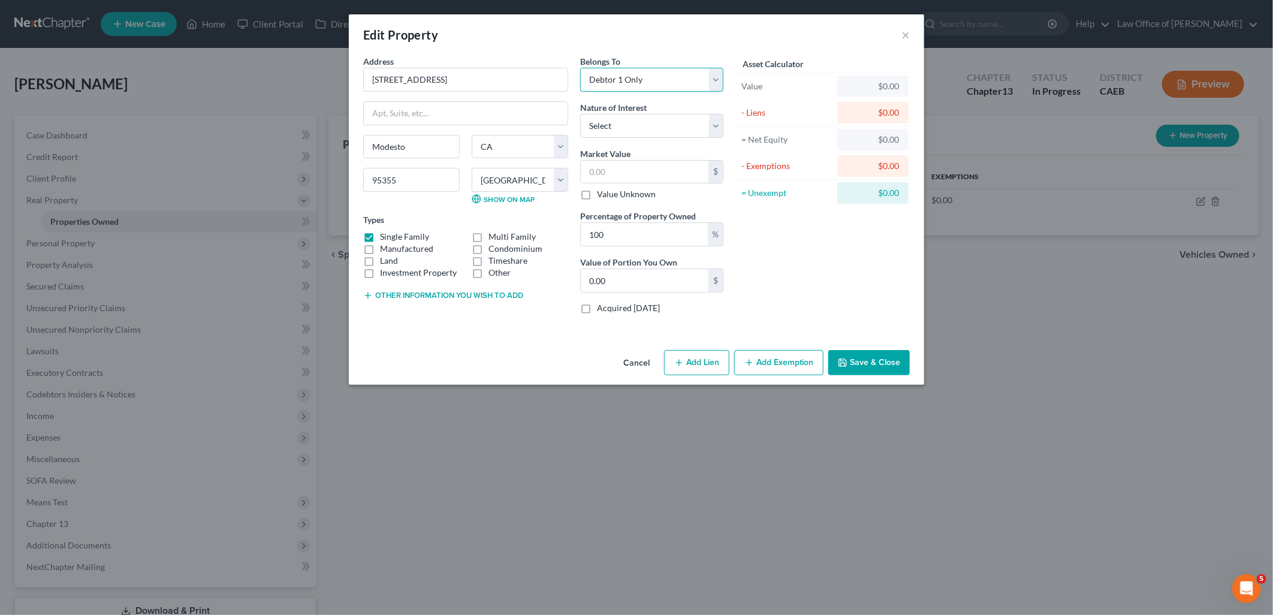
click at [580, 68] on select "Select Debtor 1 Only Debtor 2 Only Debtor 1 And Debtor 2 Only At Least One Of T…" at bounding box center [651, 80] width 143 height 24
click at [615, 123] on select "Select Fee Simple Joint Tenant Life Estate Equitable Interest Future Interest T…" at bounding box center [651, 126] width 143 height 24
select select "0"
click at [580, 114] on select "Select Fee Simple Joint Tenant Life Estate Equitable Interest Future Interest T…" at bounding box center [651, 126] width 143 height 24
click at [414, 297] on button "Other information you wish to add" at bounding box center [443, 296] width 160 height 10
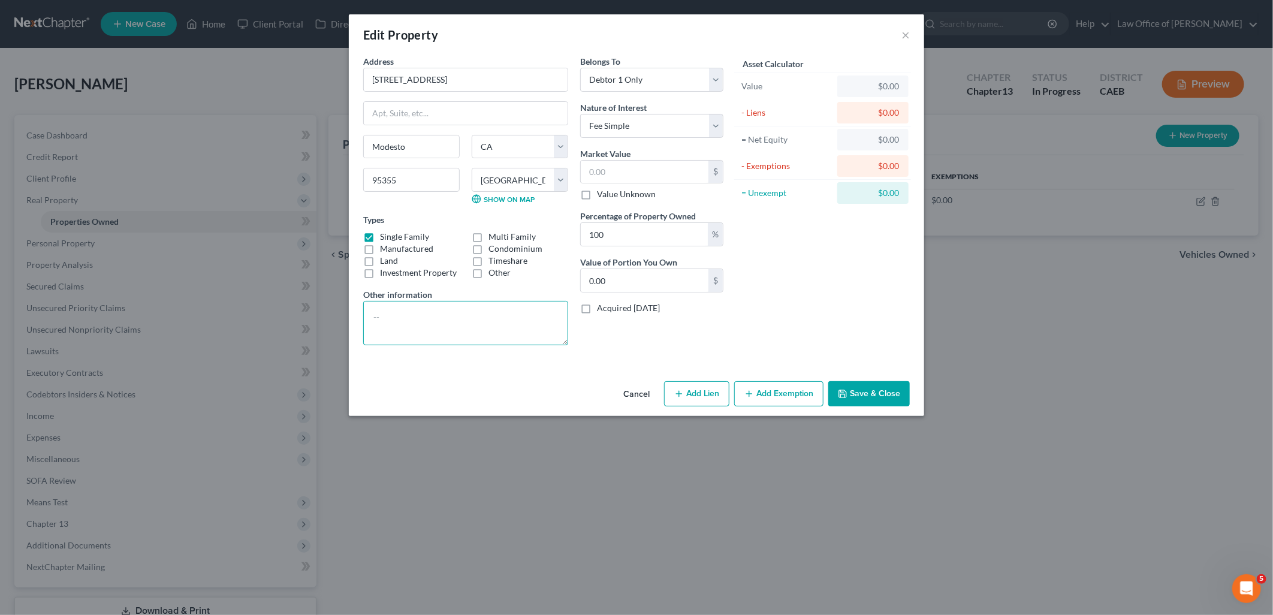
click at [429, 310] on textarea at bounding box center [465, 323] width 205 height 44
type textarea "Grant Deed dated 8/26/2022"
click at [486, 63] on div "Address * 2708 Harvest Road" at bounding box center [465, 73] width 205 height 37
drag, startPoint x: 477, startPoint y: 72, endPoint x: 355, endPoint y: 73, distance: 121.1
click at [355, 73] on div "Address * 2708 Harvest Road Modesto State AL AK AR AZ CA CO CT DE DC FL GA GU H…" at bounding box center [636, 215] width 575 height 321
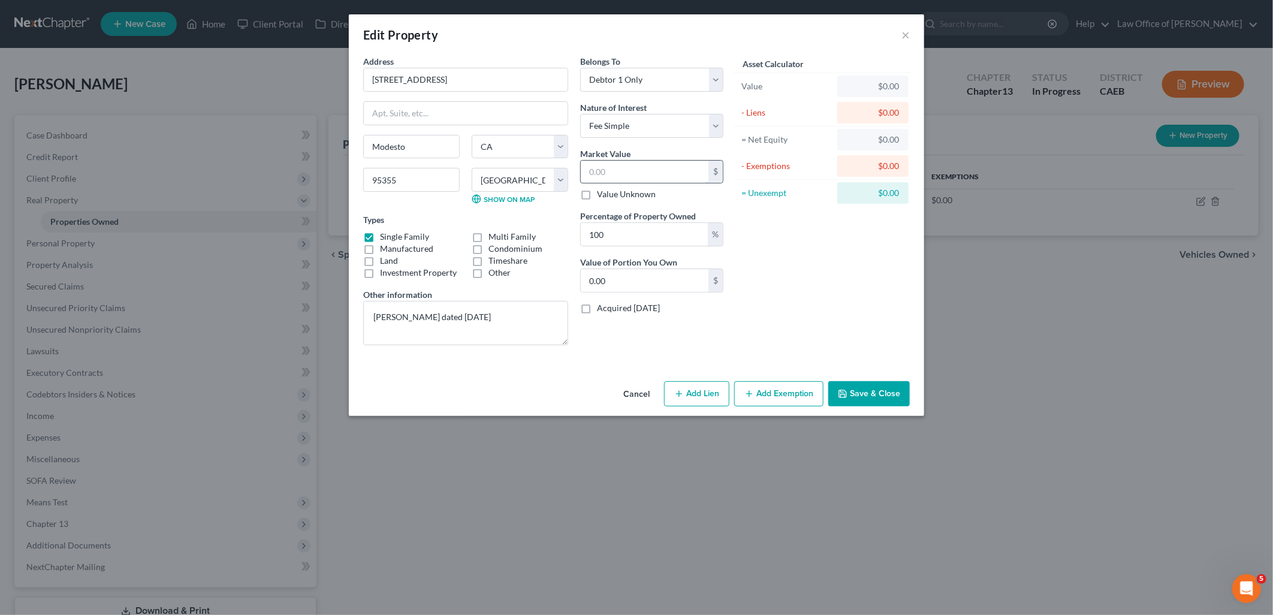
click at [633, 168] on input "text" at bounding box center [645, 172] width 128 height 23
type input "5"
type input "5.00"
type input "50"
type input "50.00"
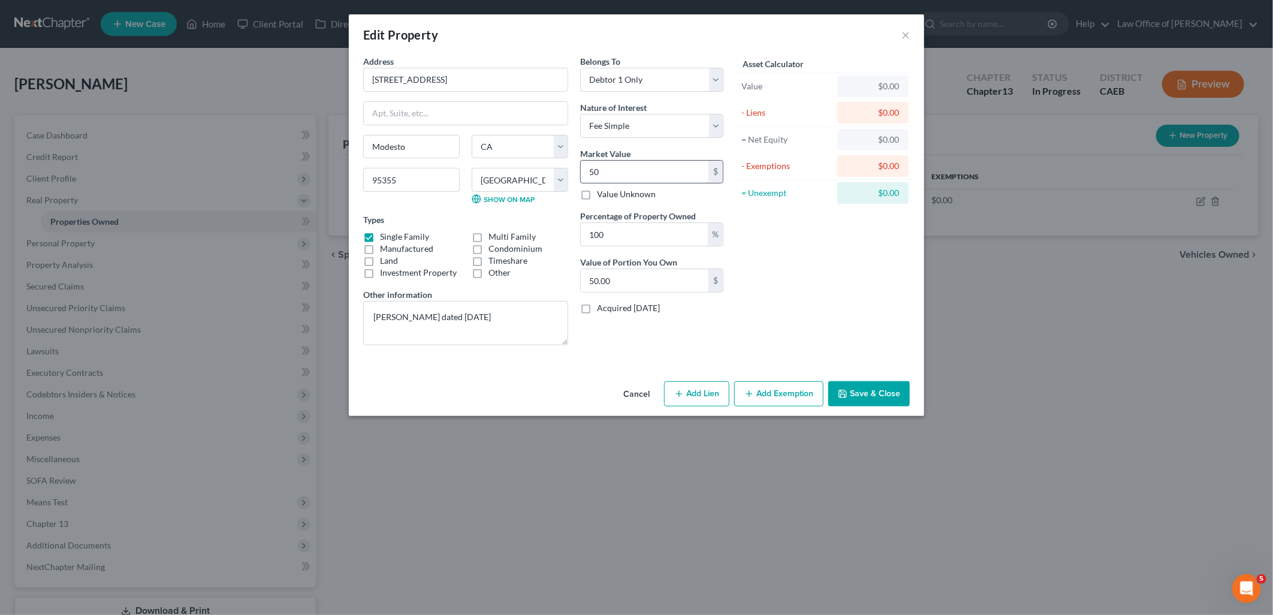
type input "503"
type input "503.00"
type input "5036"
type input "5,036.00"
type input "5,0360"
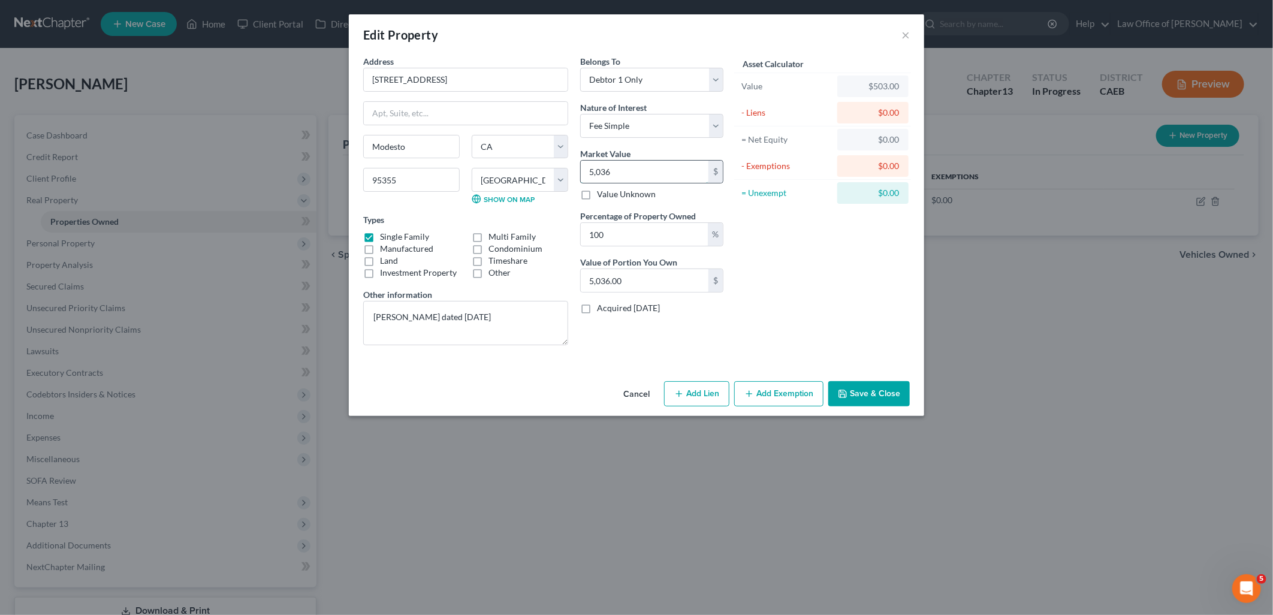
type input "50,360.00"
type input "50,3600"
type input "503,600.00"
type input "503,600"
click at [511, 322] on textarea "Grant Deed dated 8/26/2022" at bounding box center [465, 323] width 205 height 44
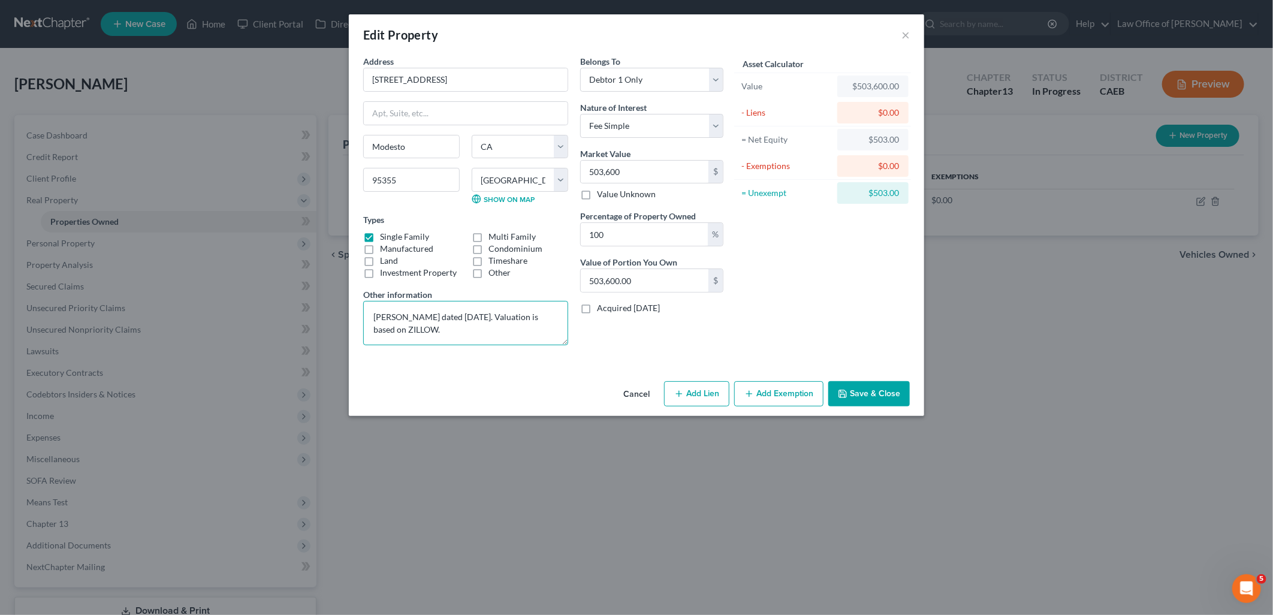
type textarea "Grant Deed dated 8/26/2022. Valuation is based on ZILLOW."
click at [893, 392] on button "Save & Close" at bounding box center [869, 393] width 82 height 25
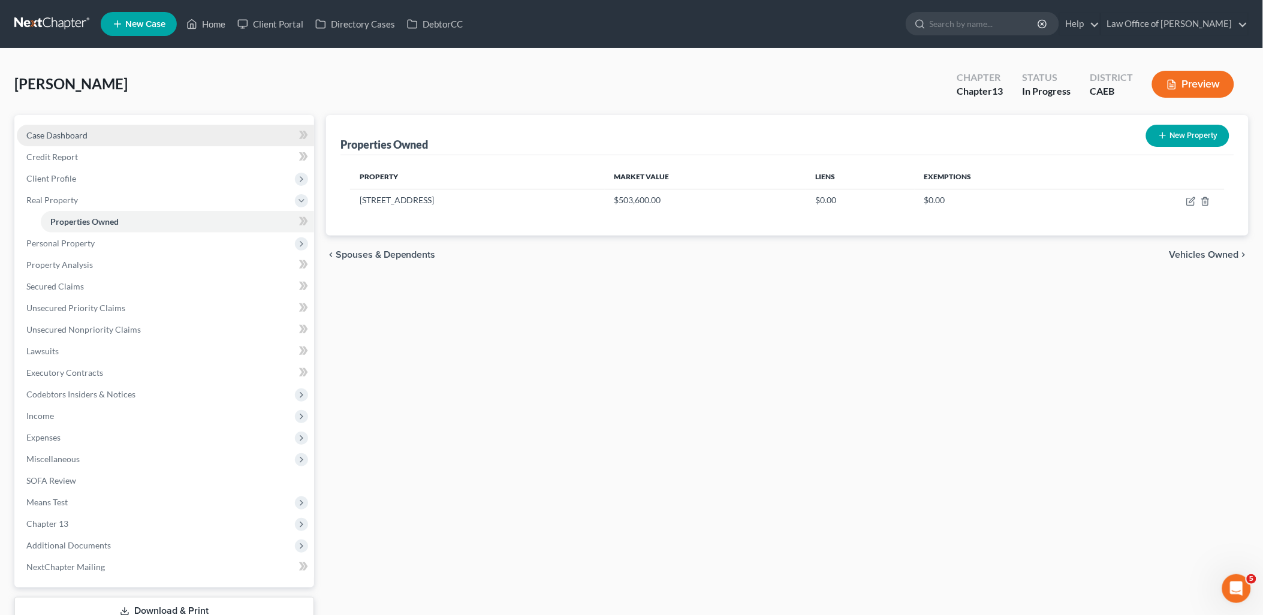
click at [74, 135] on span "Case Dashboard" at bounding box center [56, 135] width 61 height 10
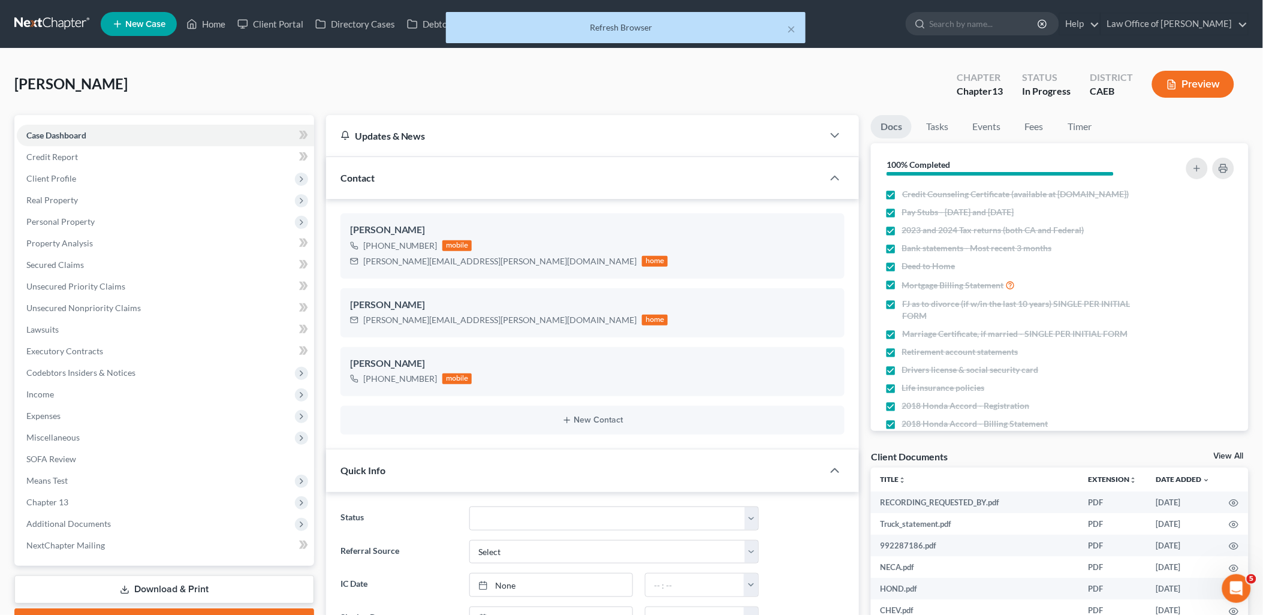
scroll to position [508, 0]
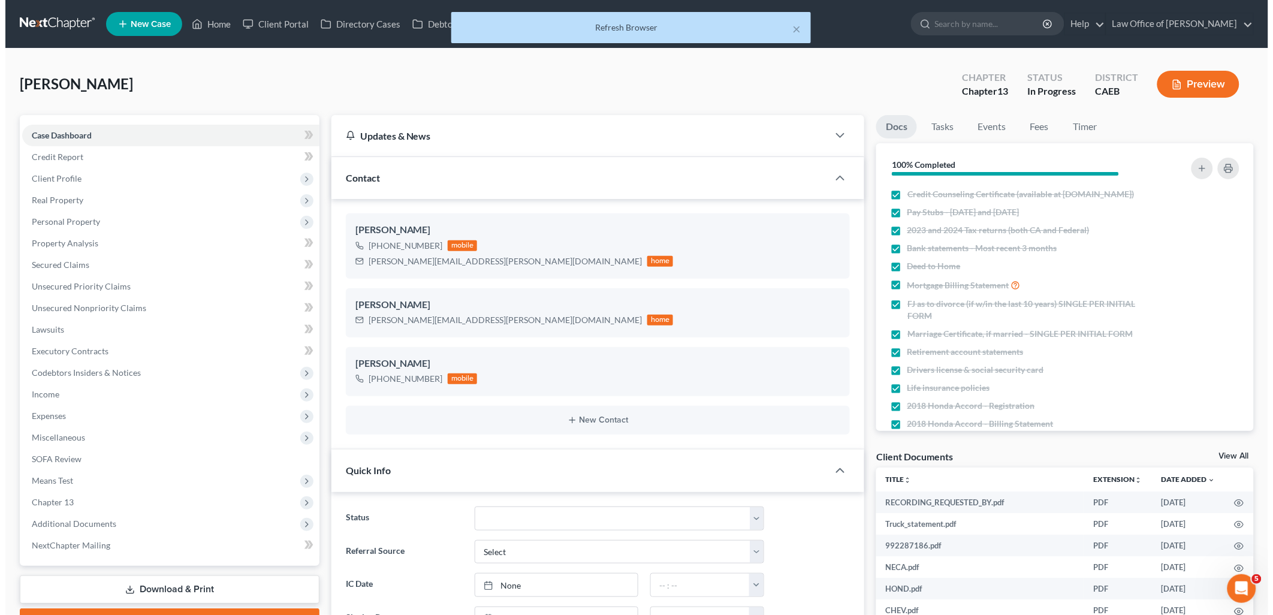
scroll to position [508, 0]
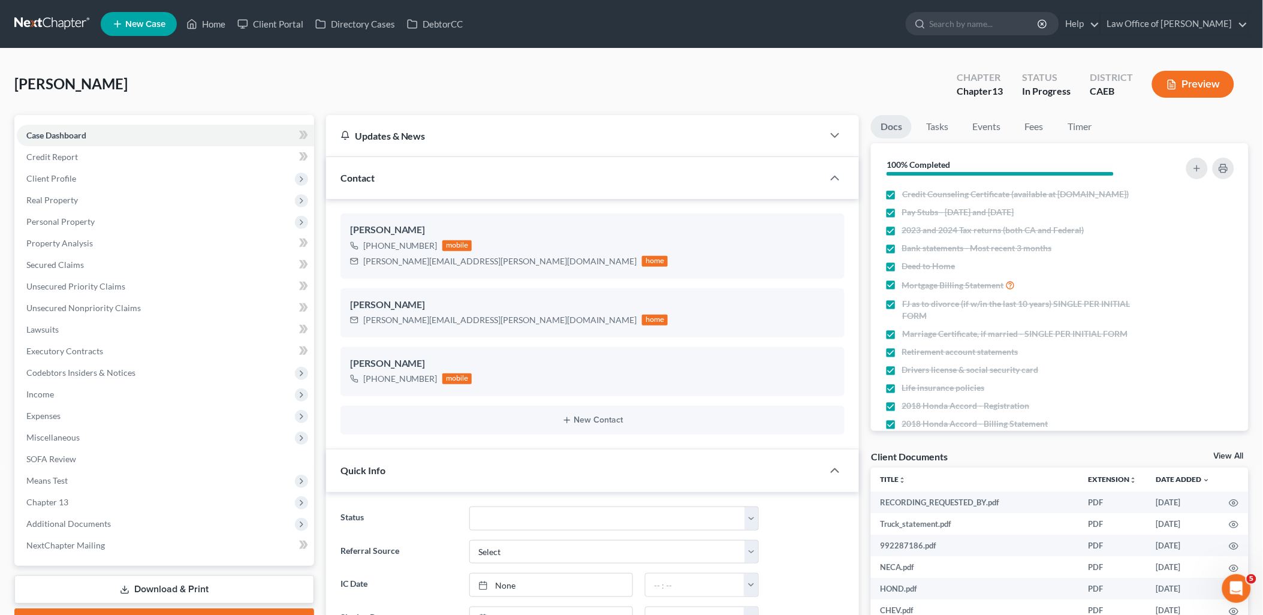
drag, startPoint x: 1235, startPoint y: 456, endPoint x: 1221, endPoint y: 448, distance: 16.4
click at [1235, 456] on link "View All" at bounding box center [1229, 456] width 30 height 8
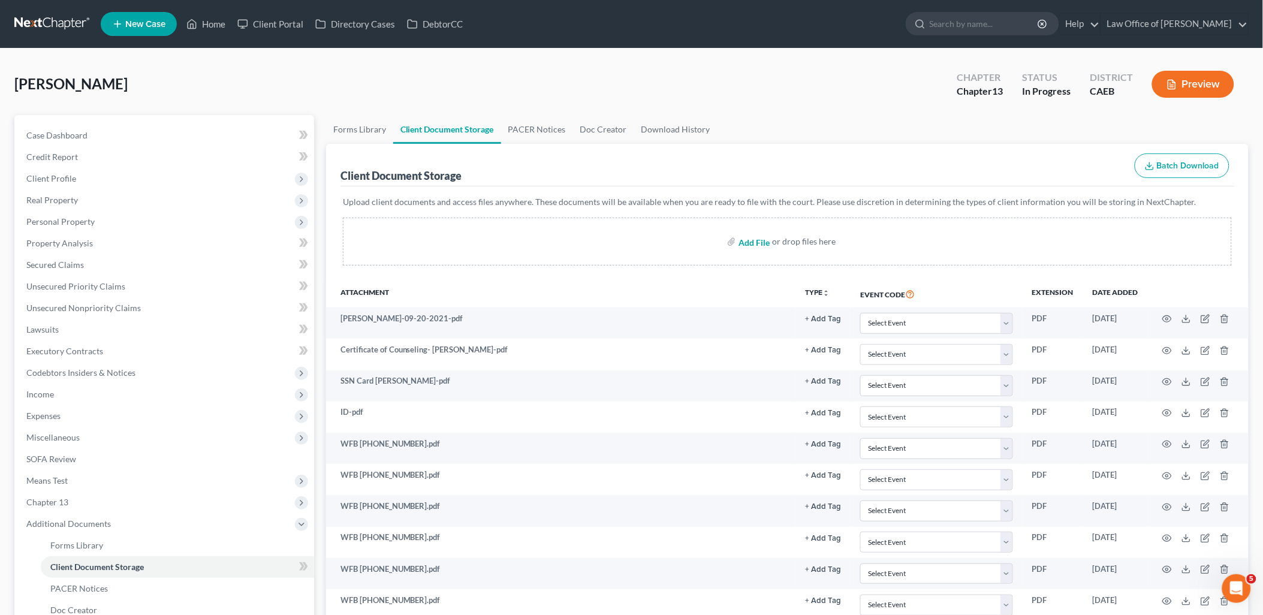
click at [752, 237] on input "file" at bounding box center [752, 242] width 29 height 22
type input "C:\fakepath\Zillow HOME.pdf"
click at [56, 228] on span "Personal Property" at bounding box center [165, 222] width 297 height 22
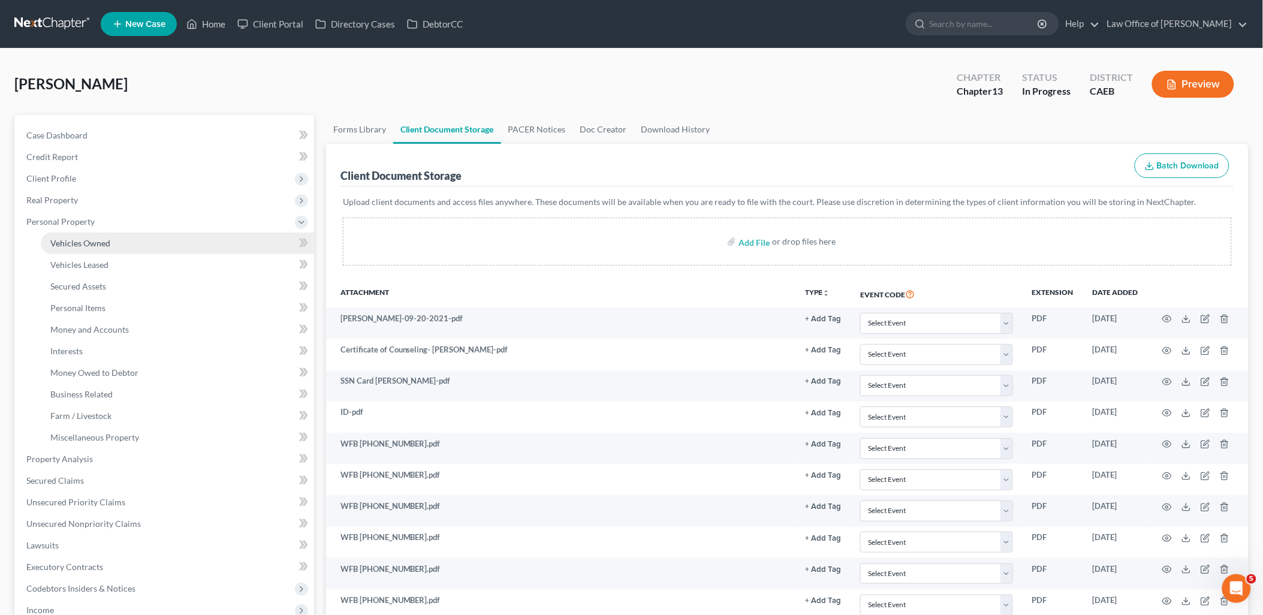
click at [88, 238] on span "Vehicles Owned" at bounding box center [80, 243] width 60 height 10
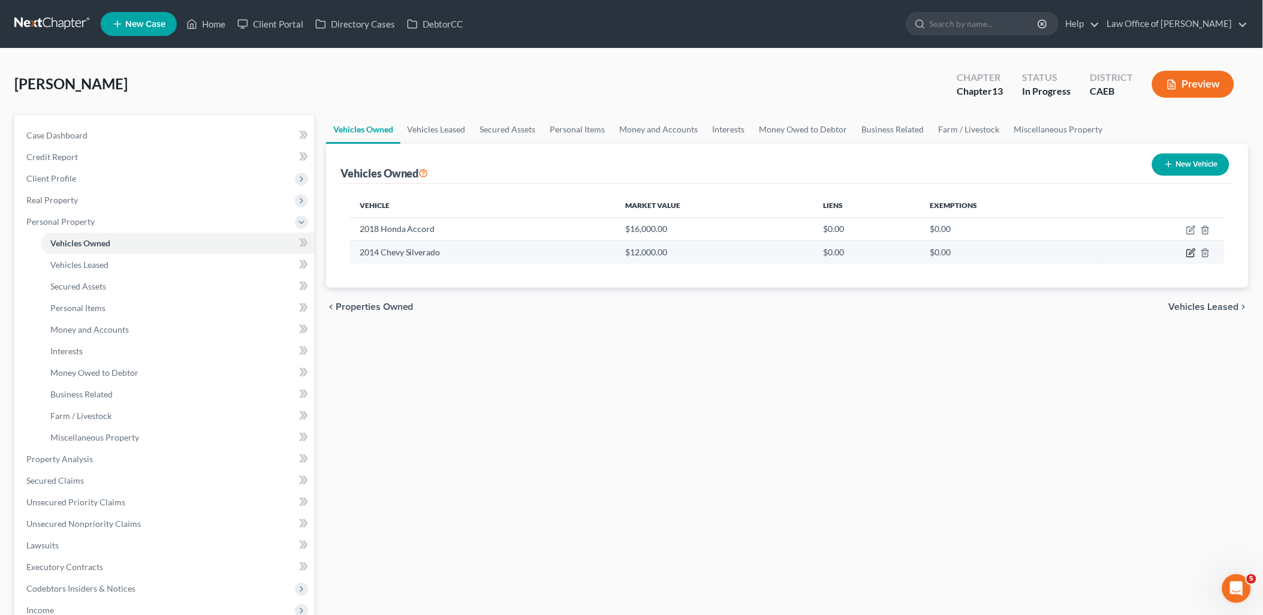
click at [1195, 252] on icon "button" at bounding box center [1191, 253] width 10 height 10
select select "0"
select select "12"
select select "2"
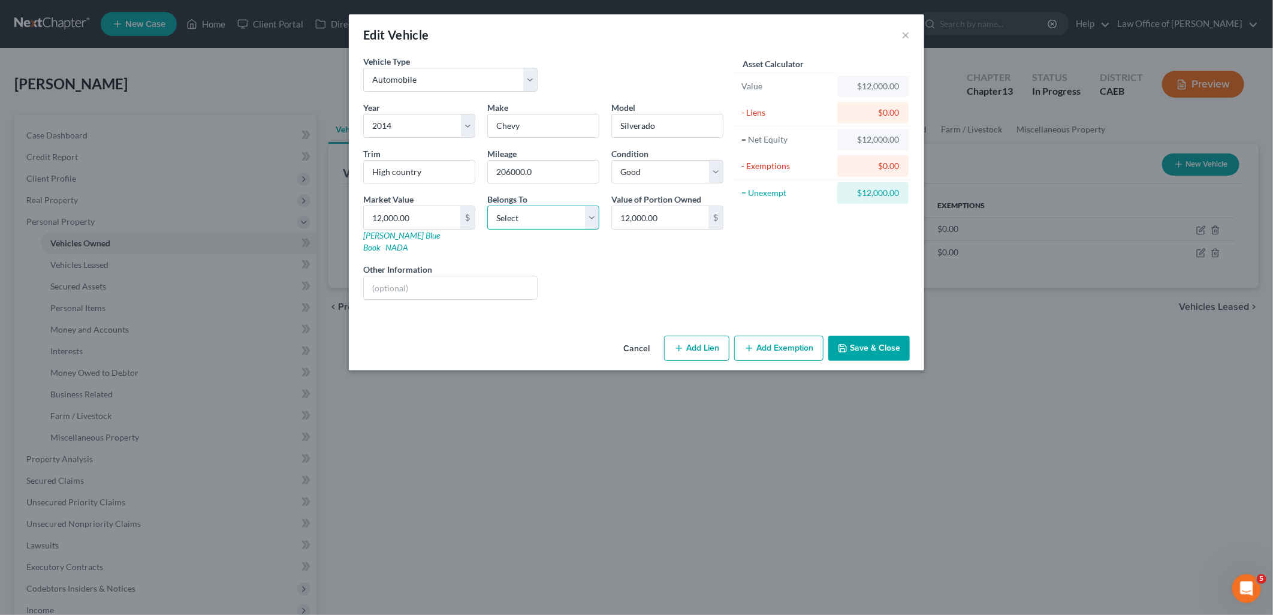
click at [522, 225] on select "Select Debtor 1 Only Debtor 2 Only Debtor 1 And Debtor 2 Only At Least One Of T…" at bounding box center [543, 218] width 112 height 24
select select "0"
click at [487, 206] on select "Select Debtor 1 Only Debtor 2 Only Debtor 1 And Debtor 2 Only At Least One Of T…" at bounding box center [543, 218] width 112 height 24
click at [426, 276] on input "text" at bounding box center [450, 287] width 173 height 23
type input "VIN 3GCUKTECXEG356801"
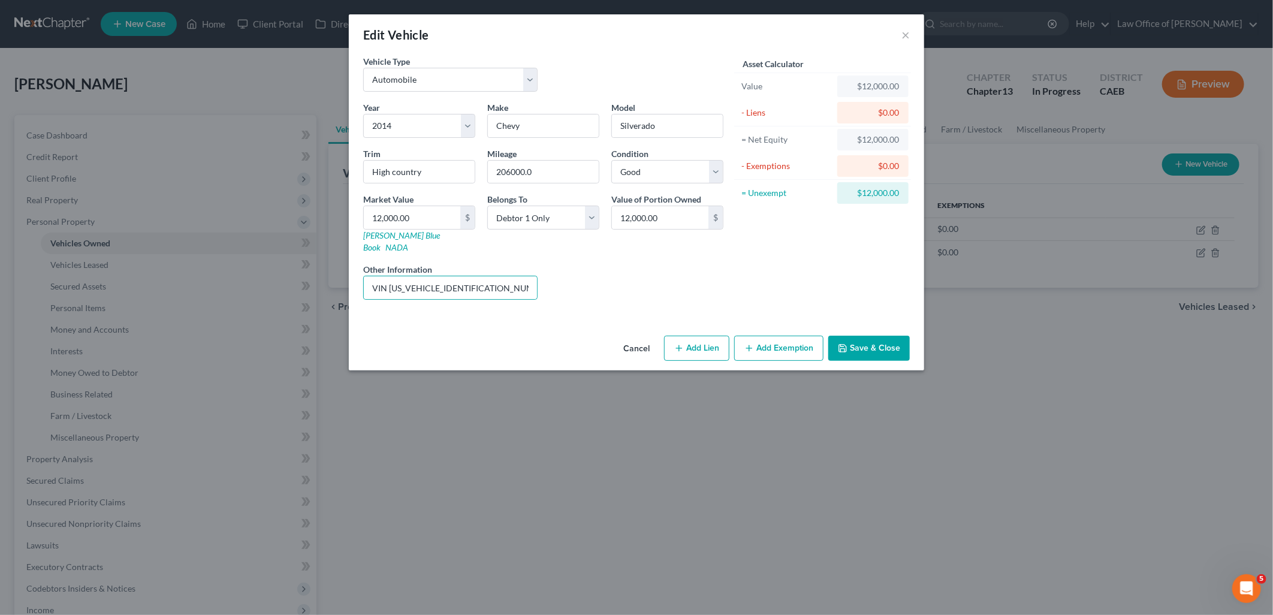
click at [876, 346] on button "Save & Close" at bounding box center [869, 348] width 82 height 25
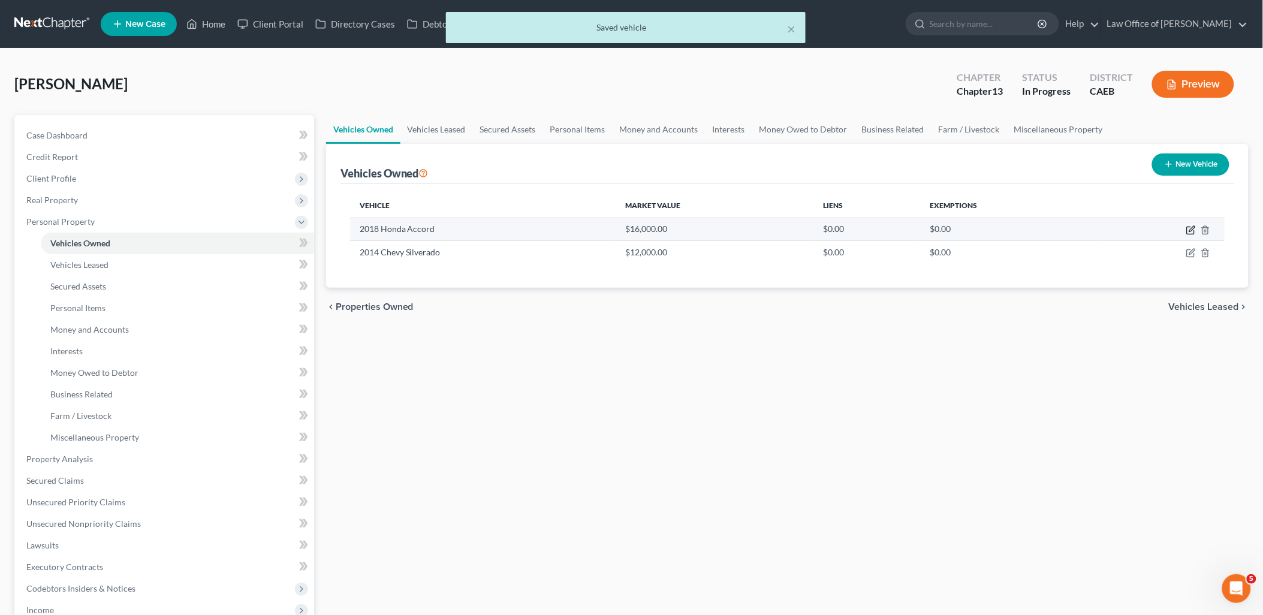
click at [1188, 225] on icon "button" at bounding box center [1191, 230] width 10 height 10
select select "0"
select select "8"
select select "2"
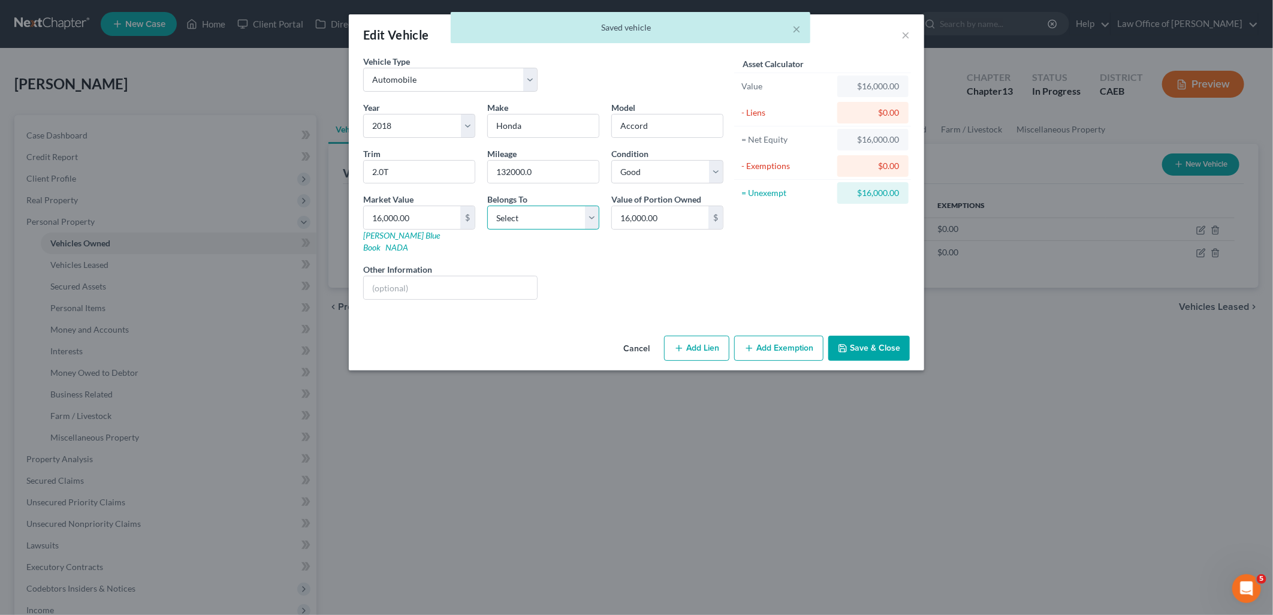
click at [529, 219] on select "Select Debtor 1 Only Debtor 2 Only Debtor 1 And Debtor 2 Only At Least One Of T…" at bounding box center [543, 218] width 112 height 24
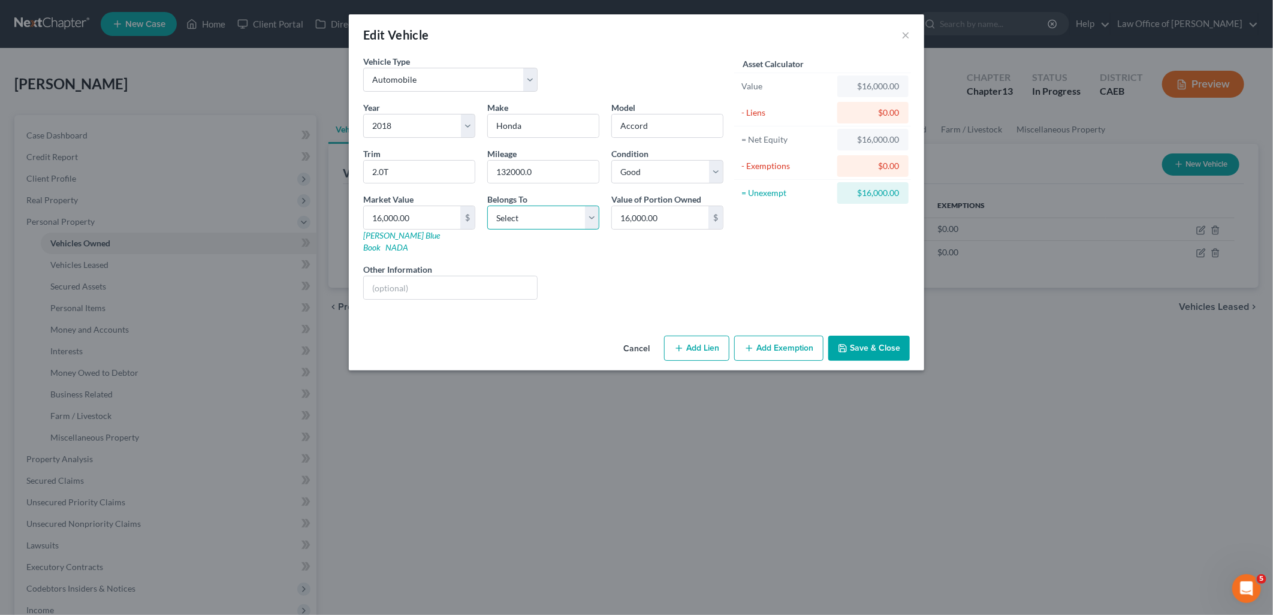
select select "0"
click at [487, 206] on select "Select Debtor 1 Only Debtor 2 Only Debtor 1 And Debtor 2 Only At Least One Of T…" at bounding box center [543, 218] width 112 height 24
click at [421, 276] on input "text" at bounding box center [450, 287] width 173 height 23
type input "VIN 1HGCV2F9XJA005722"
drag, startPoint x: 866, startPoint y: 337, endPoint x: 507, endPoint y: 254, distance: 368.5
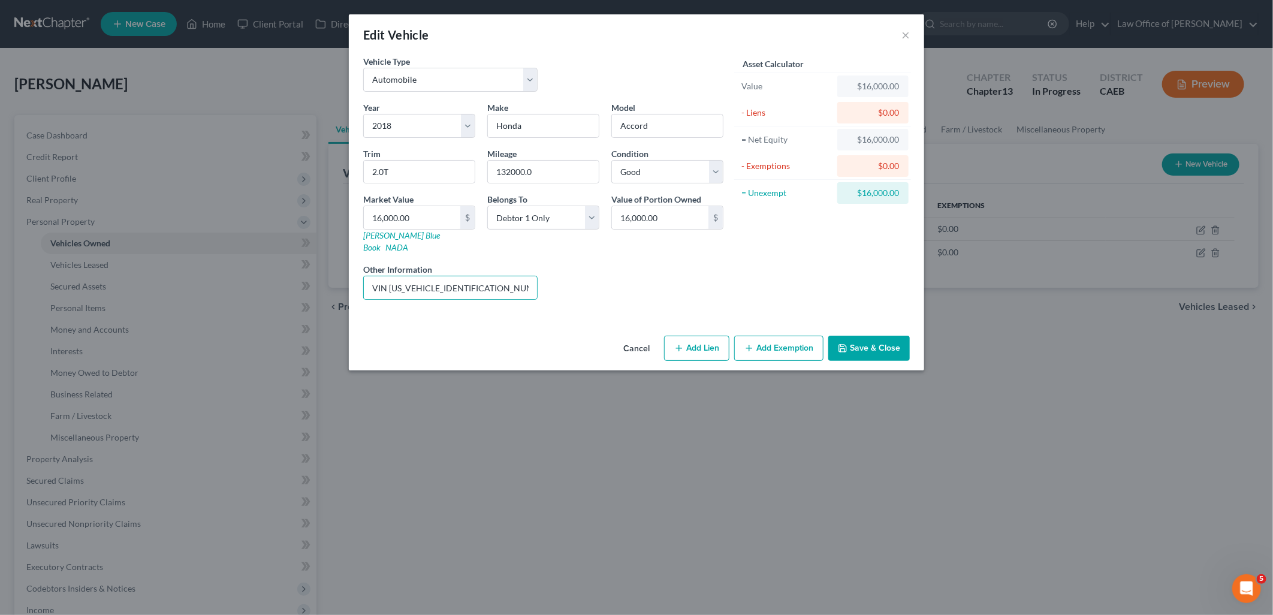
click at [866, 337] on button "Save & Close" at bounding box center [869, 348] width 82 height 25
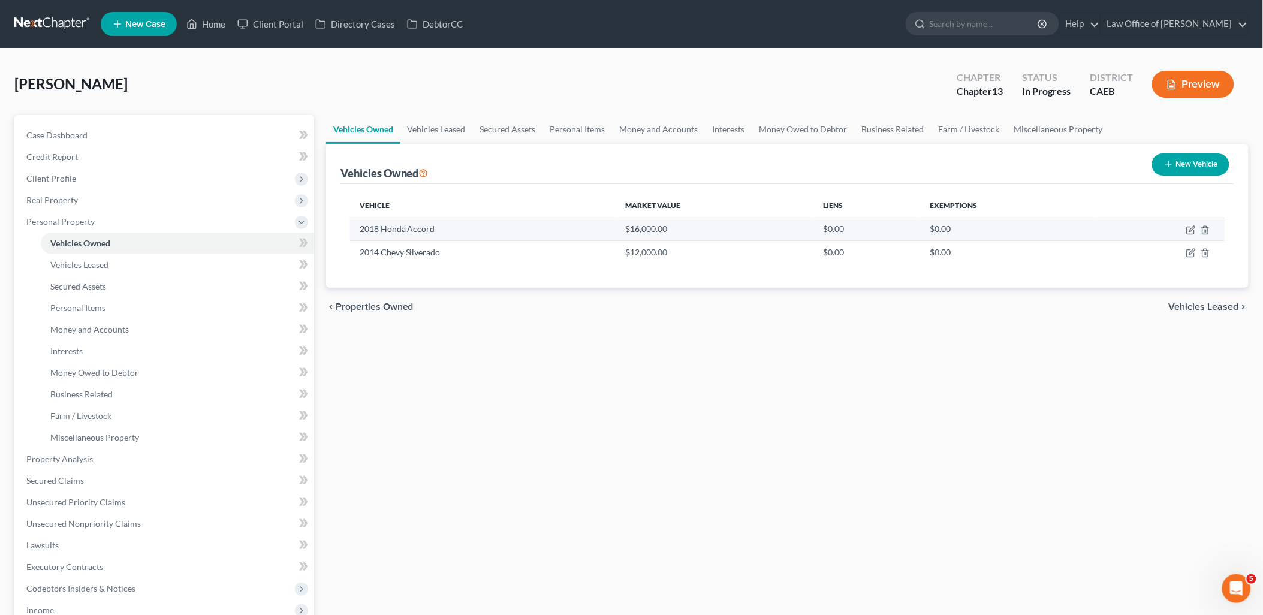
click at [1029, 219] on table "Vehicle Market Value Liens Exemptions 2018 Honda Accord $16,000.00 $0.00 $0.00 …" at bounding box center [787, 229] width 875 height 70
click at [1189, 231] on icon "button" at bounding box center [1191, 230] width 10 height 10
select select "0"
select select "8"
select select "2"
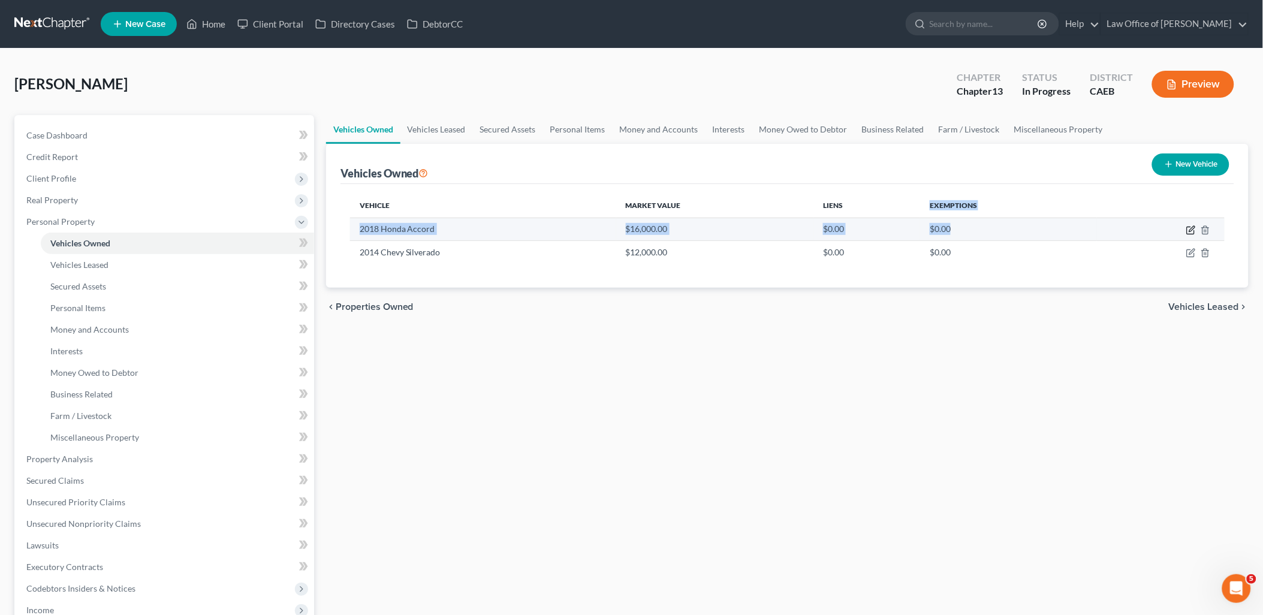
select select "0"
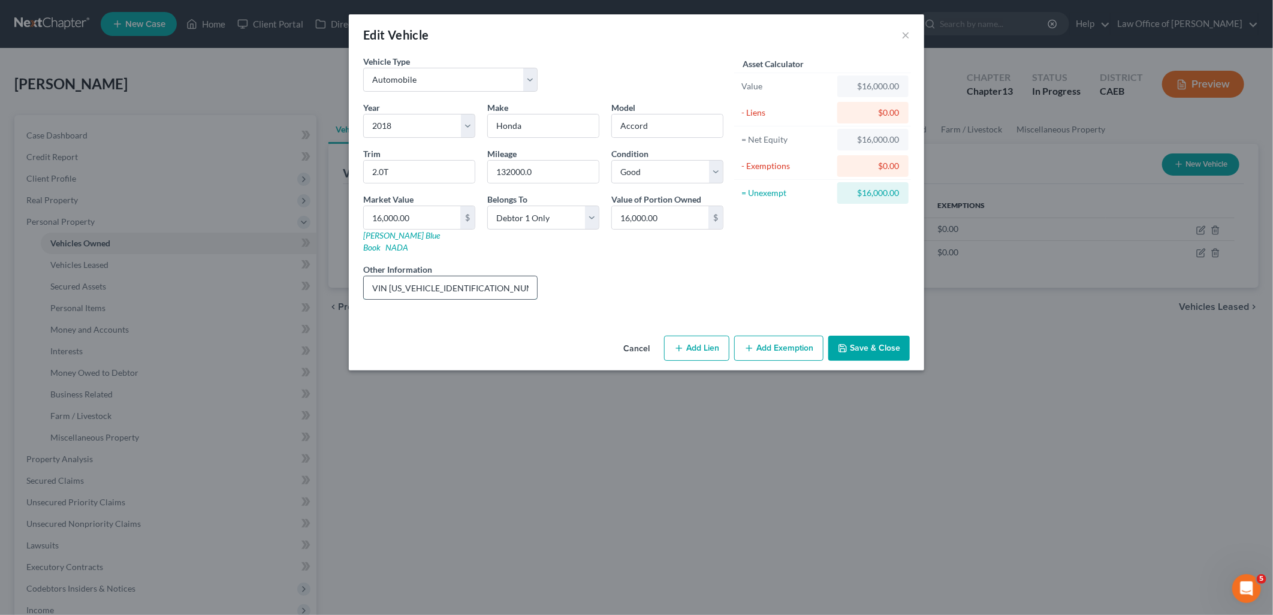
drag, startPoint x: 388, startPoint y: 276, endPoint x: 502, endPoint y: 273, distance: 113.9
click at [502, 276] on input "VIN 1HGCV2F9XJA005722" at bounding box center [450, 287] width 173 height 23
drag, startPoint x: 512, startPoint y: 174, endPoint x: 592, endPoint y: 168, distance: 79.9
click at [592, 168] on input "132000.0" at bounding box center [543, 172] width 111 height 23
type input "133K"
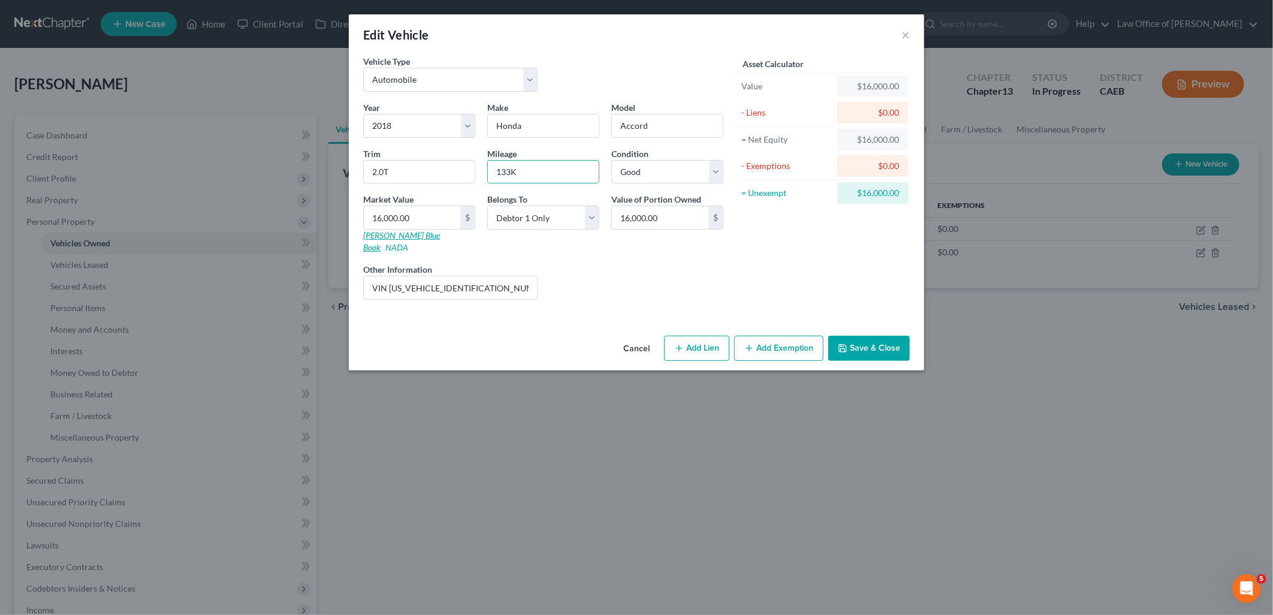
click at [382, 234] on link "Kelly Blue Book" at bounding box center [401, 241] width 77 height 22
click at [876, 340] on button "Save & Close" at bounding box center [869, 348] width 82 height 25
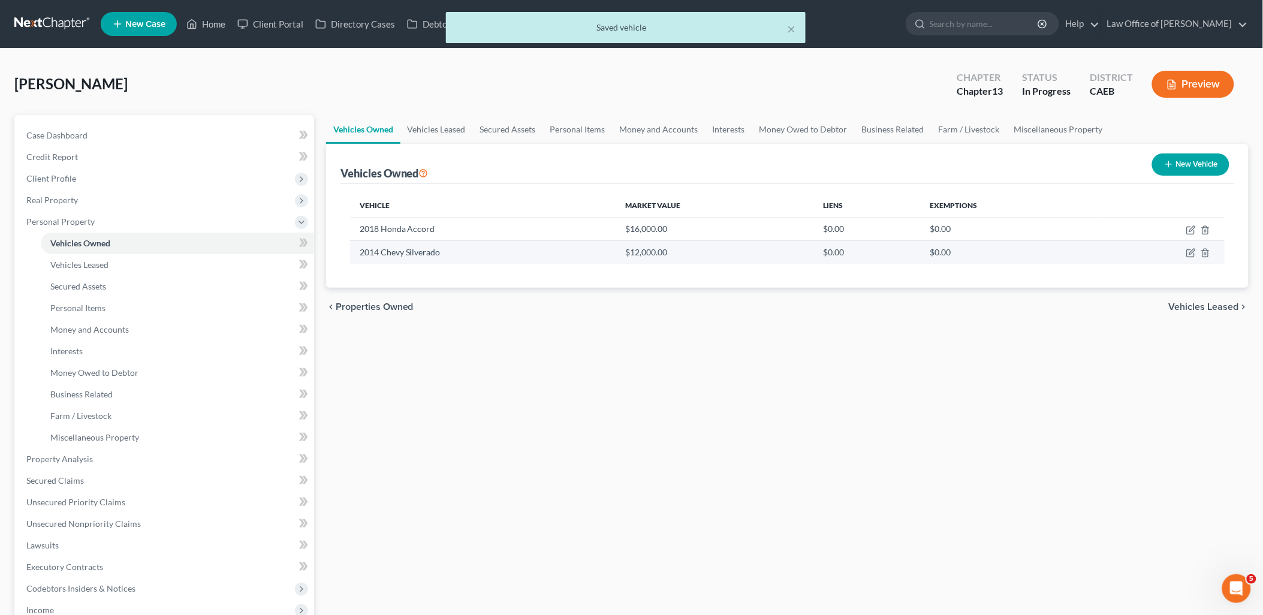
click at [1183, 254] on td at bounding box center [1161, 252] width 128 height 23
click at [1190, 254] on icon "button" at bounding box center [1191, 251] width 5 height 5
select select "0"
select select "12"
select select "2"
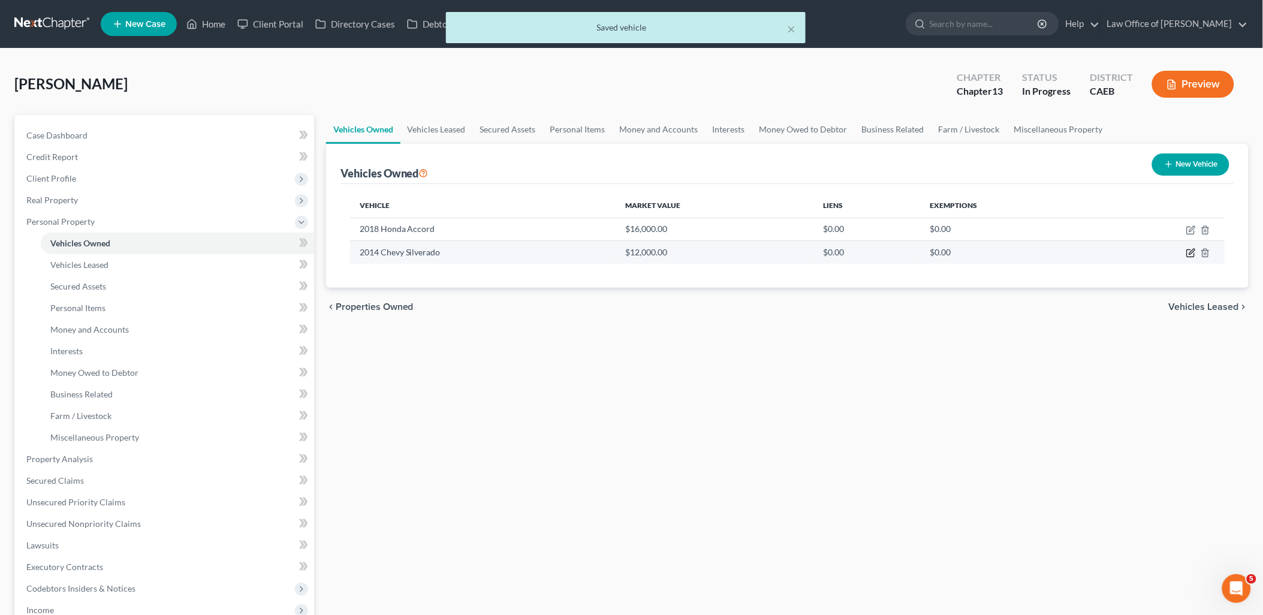
select select "0"
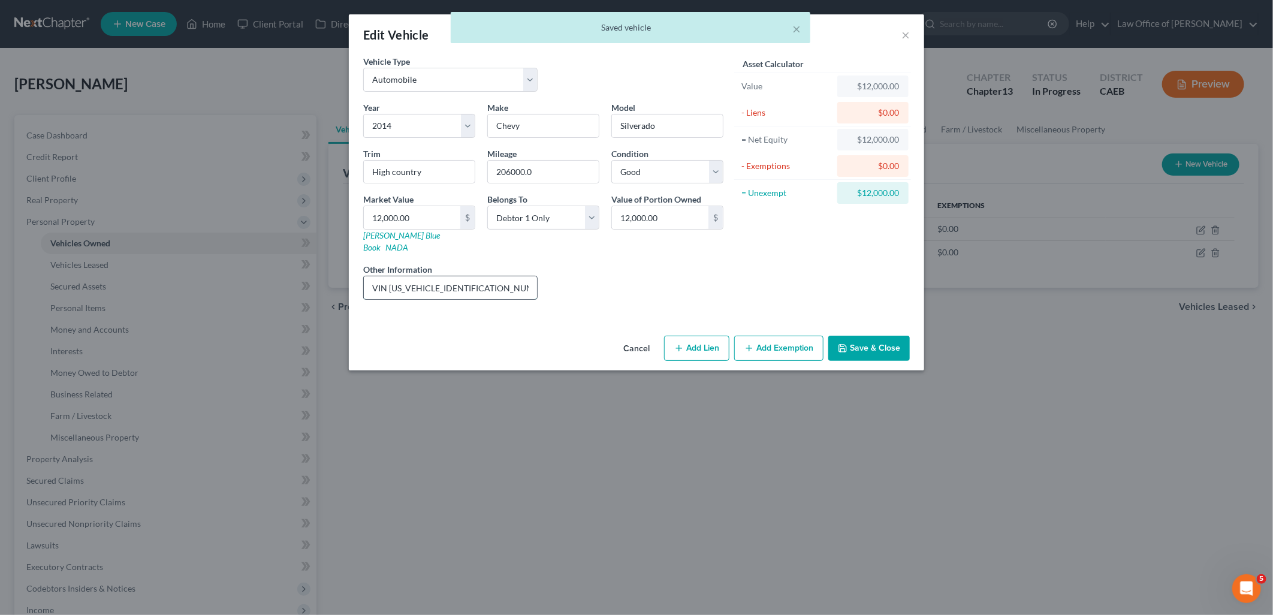
drag, startPoint x: 391, startPoint y: 276, endPoint x: 478, endPoint y: 279, distance: 86.9
click at [478, 279] on input "VIN 3GCUKTECXEG356801" at bounding box center [450, 287] width 173 height 23
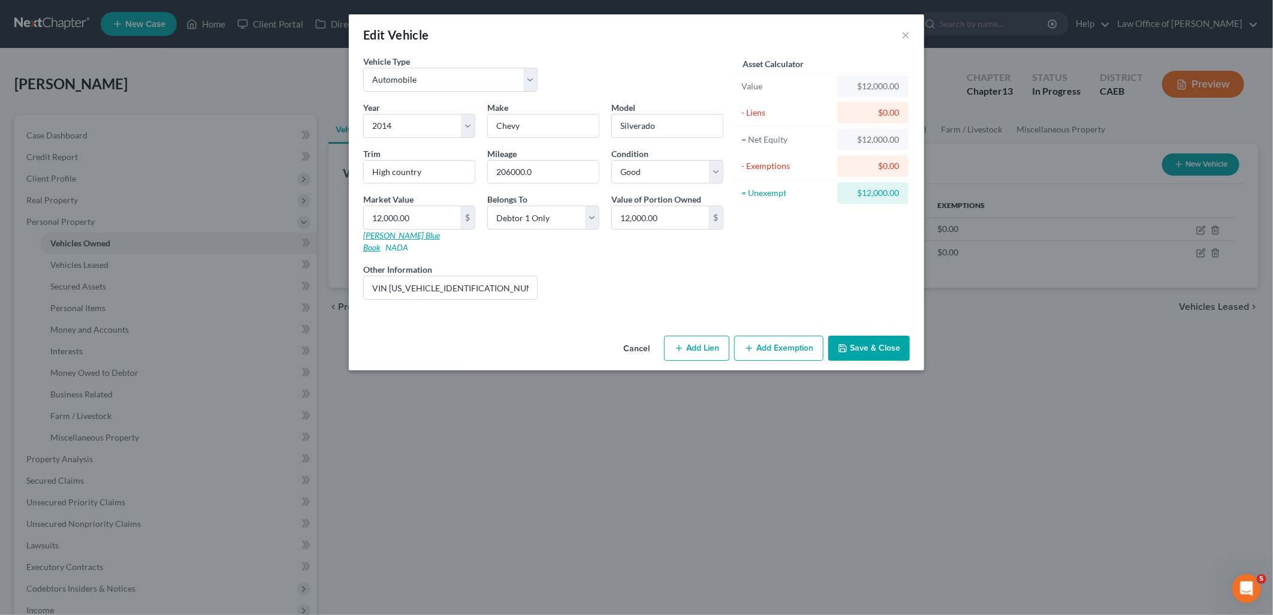
click at [372, 236] on link "Kelly Blue Book" at bounding box center [401, 241] width 77 height 22
drag, startPoint x: 438, startPoint y: 176, endPoint x: 319, endPoint y: 172, distance: 118.7
click at [319, 172] on div "Edit Vehicle × Vehicle Type Select Automobile Truck Trailer Watercraft Aircraft…" at bounding box center [636, 307] width 1273 height 615
paste input "Country Pickup 4D 6 1/2 ft"
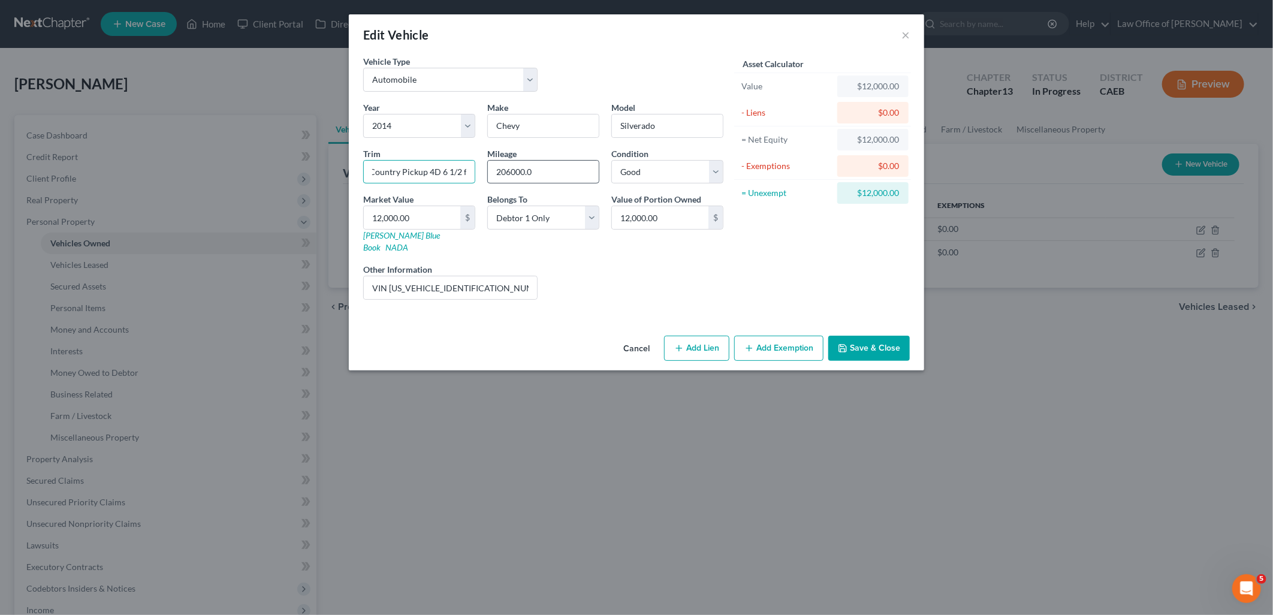
type input "High Country Pickup 4D 6 1/2 ft"
click at [508, 172] on input "206000.0" at bounding box center [543, 172] width 111 height 23
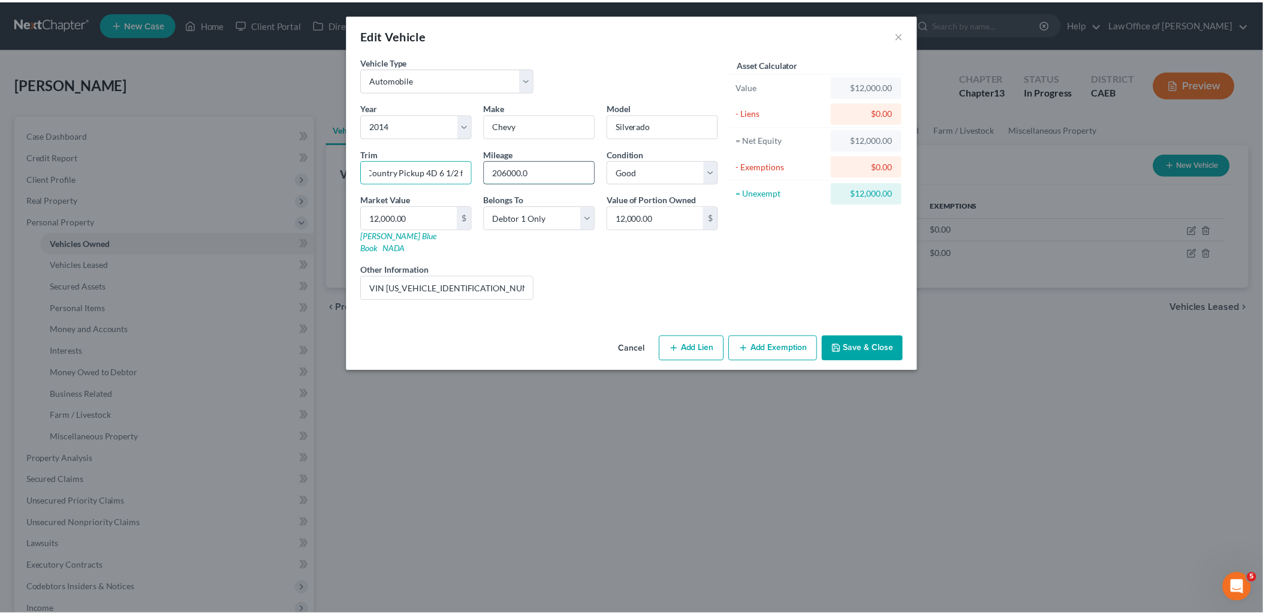
scroll to position [0, 0]
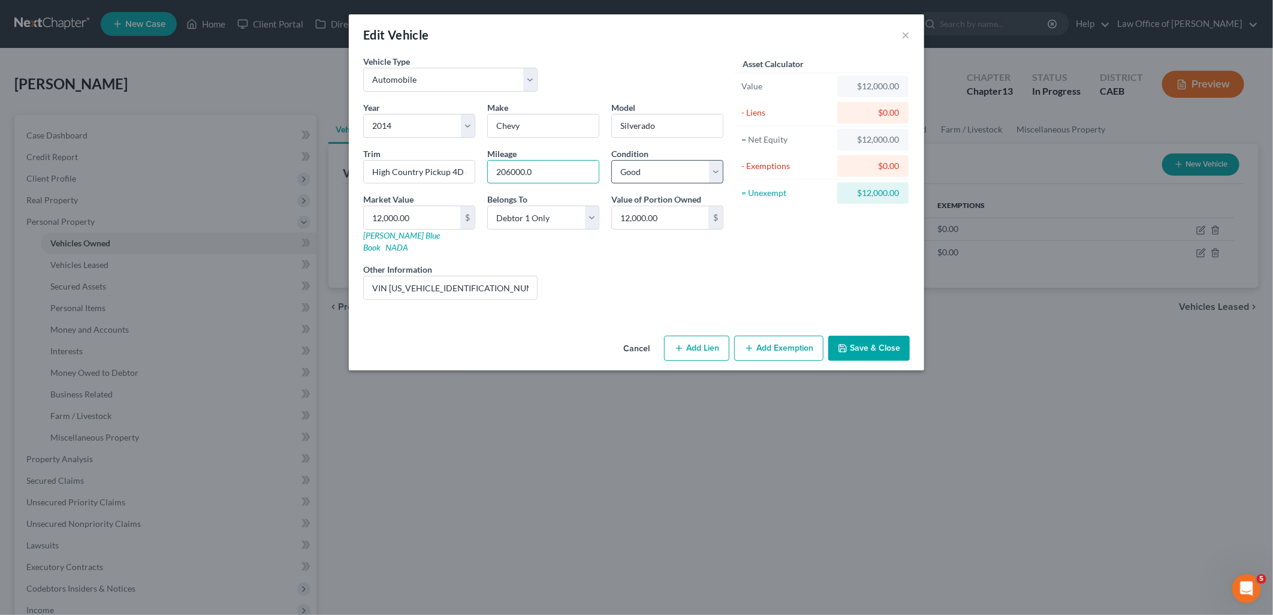
drag, startPoint x: 507, startPoint y: 171, endPoint x: 615, endPoint y: 176, distance: 108.6
click at [615, 176] on div "Year Select 2026 2025 2024 2023 2022 2021 2020 2019 2018 2017 2016 2015 2014 20…" at bounding box center [543, 205] width 372 height 208
type input "207K"
click at [430, 224] on input "12,000.00" at bounding box center [412, 217] width 97 height 23
type input "9"
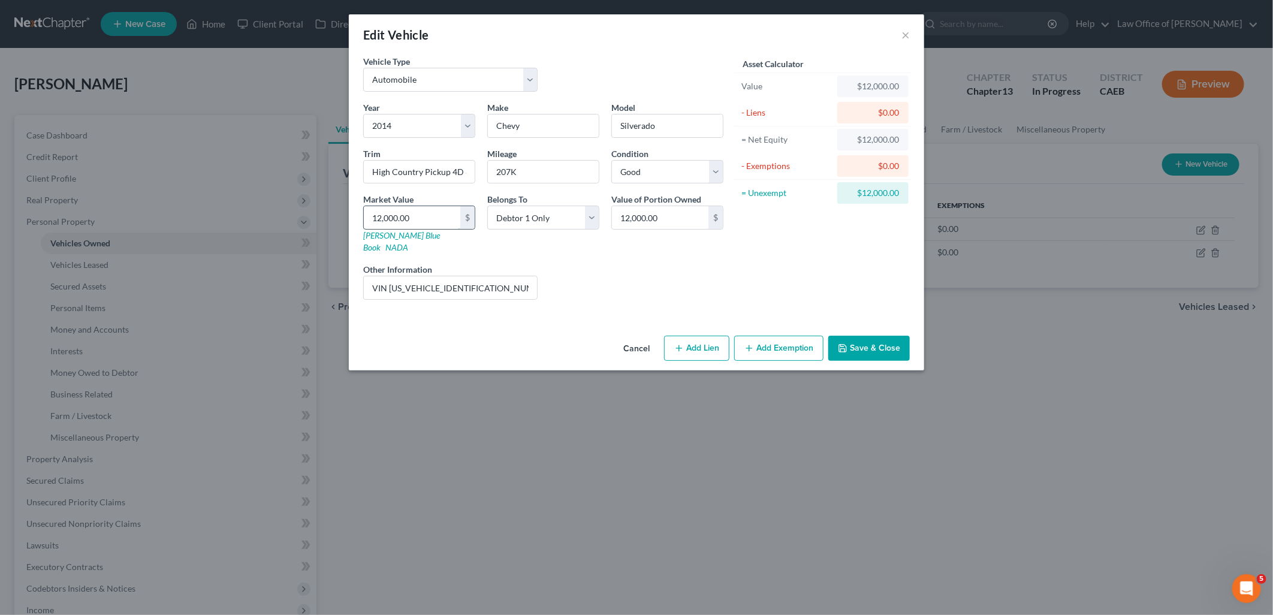
type input "9.00"
type input "93"
type input "93.00"
type input "935"
type input "935.00"
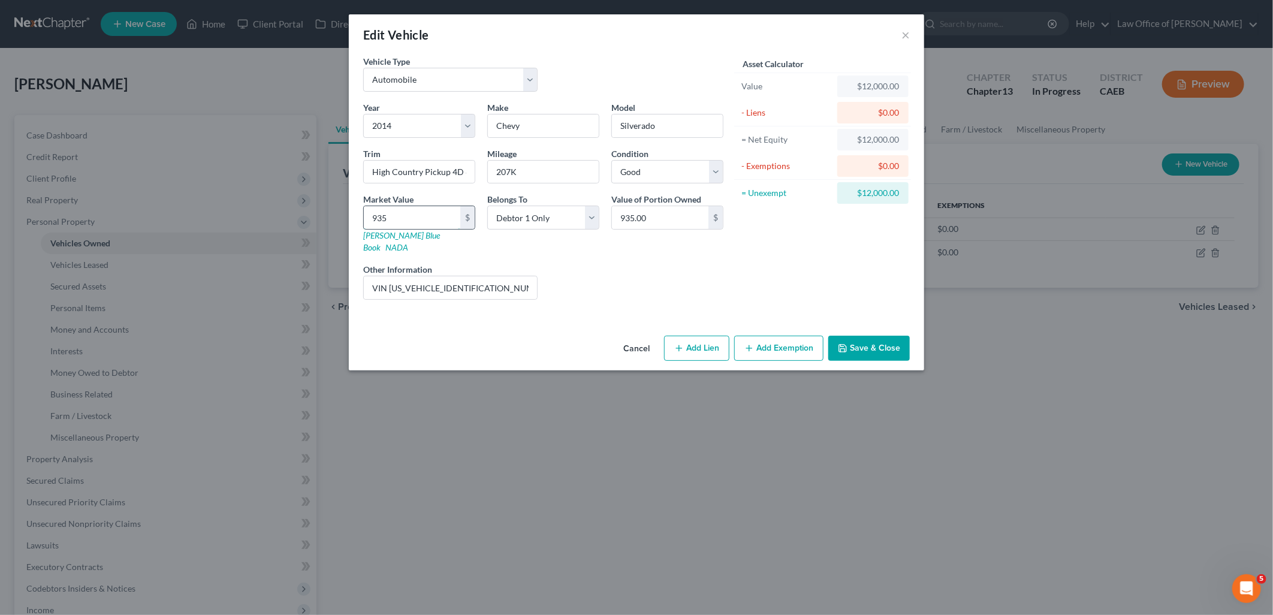
type input "9351"
type input "9,351.00"
type input "9,351"
click at [858, 336] on button "Save & Close" at bounding box center [869, 348] width 82 height 25
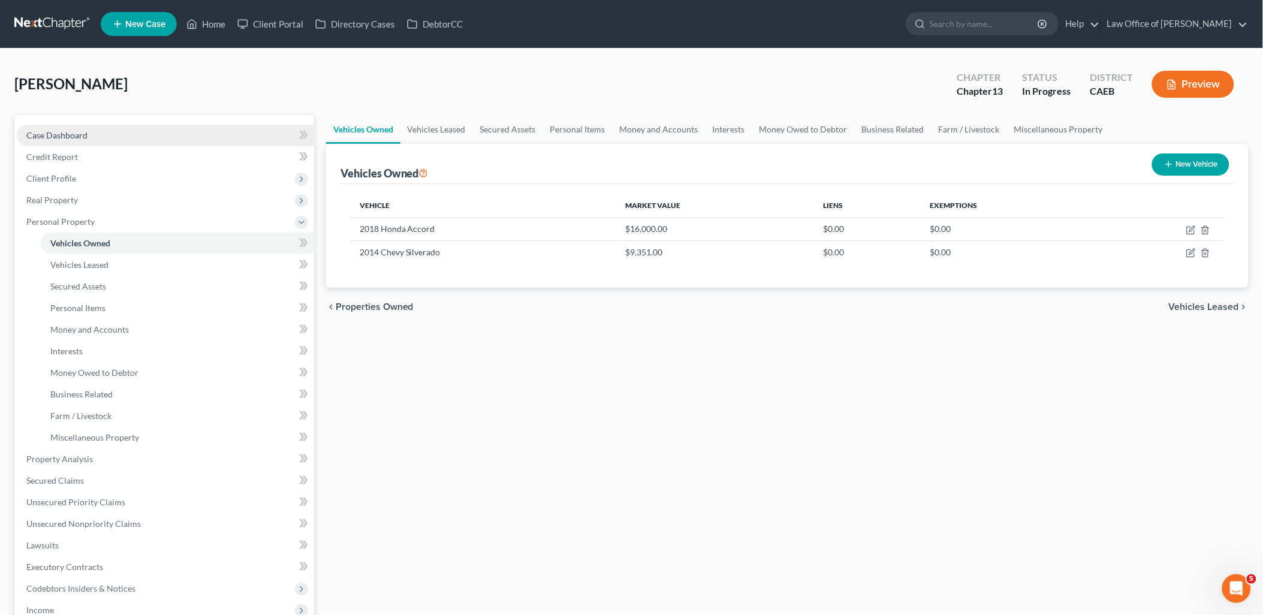
click at [80, 132] on span "Case Dashboard" at bounding box center [56, 135] width 61 height 10
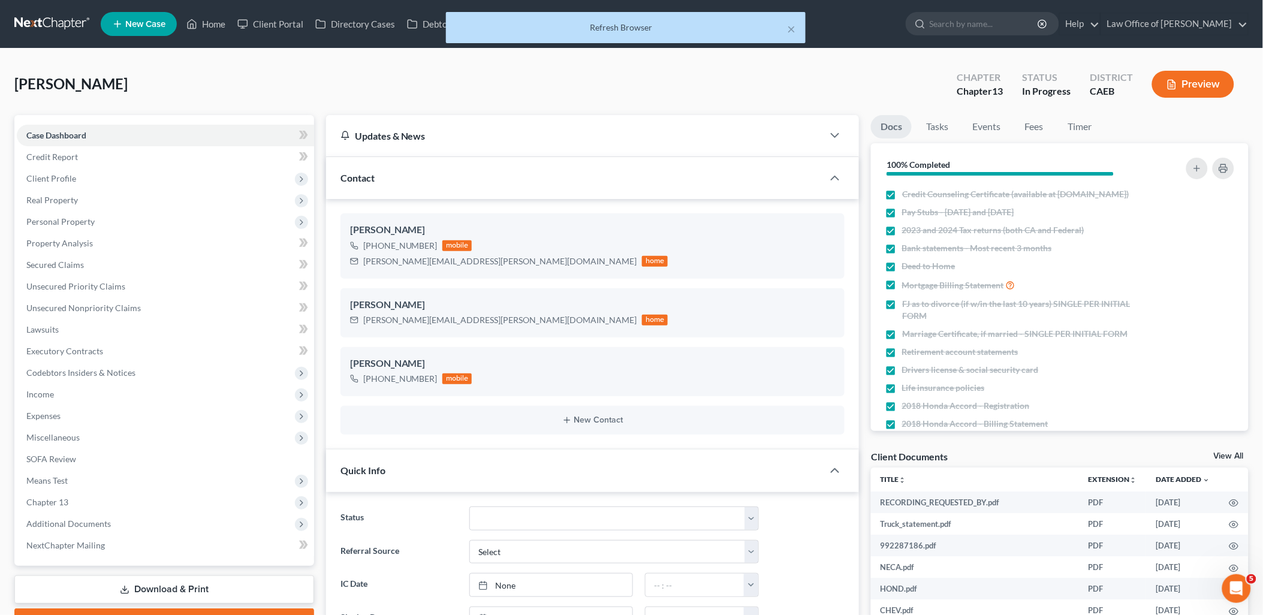
scroll to position [508, 0]
click at [1232, 452] on link "View All" at bounding box center [1229, 456] width 30 height 8
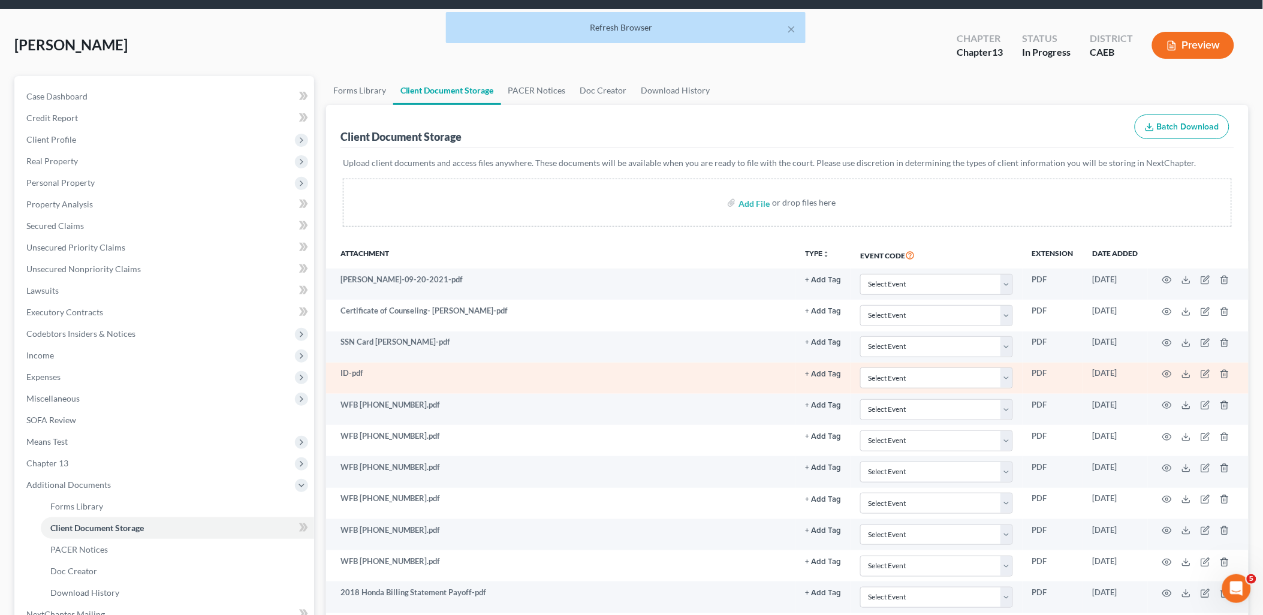
scroll to position [133, 0]
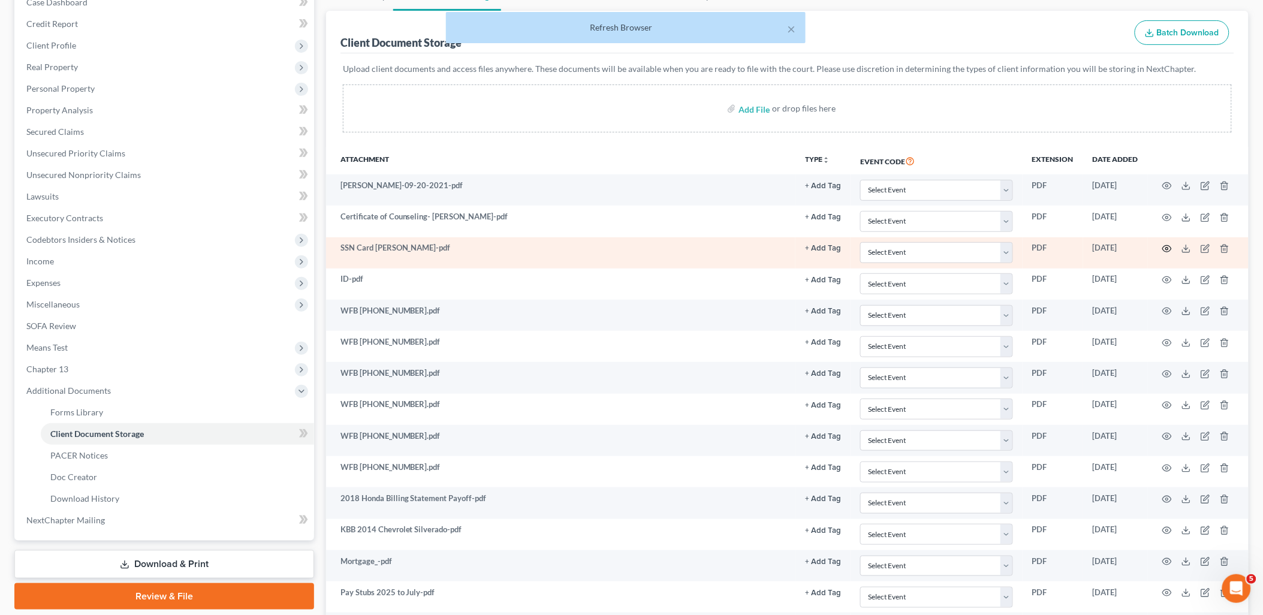
click at [1168, 249] on icon "button" at bounding box center [1167, 249] width 10 height 10
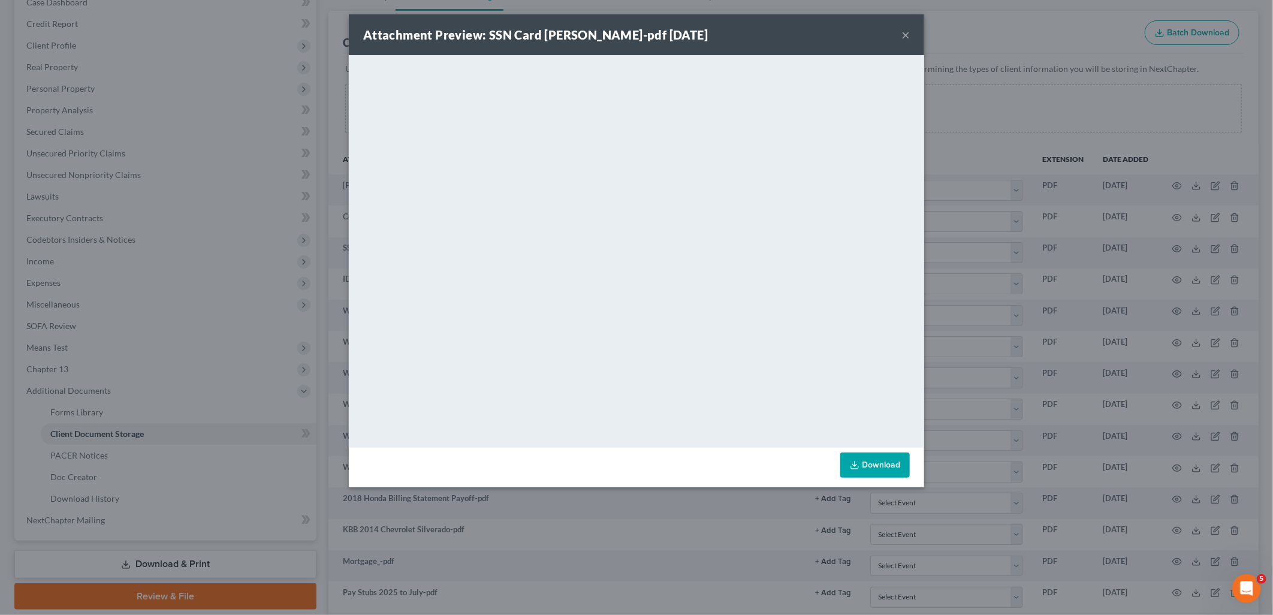
click at [906, 34] on button "×" at bounding box center [906, 35] width 8 height 14
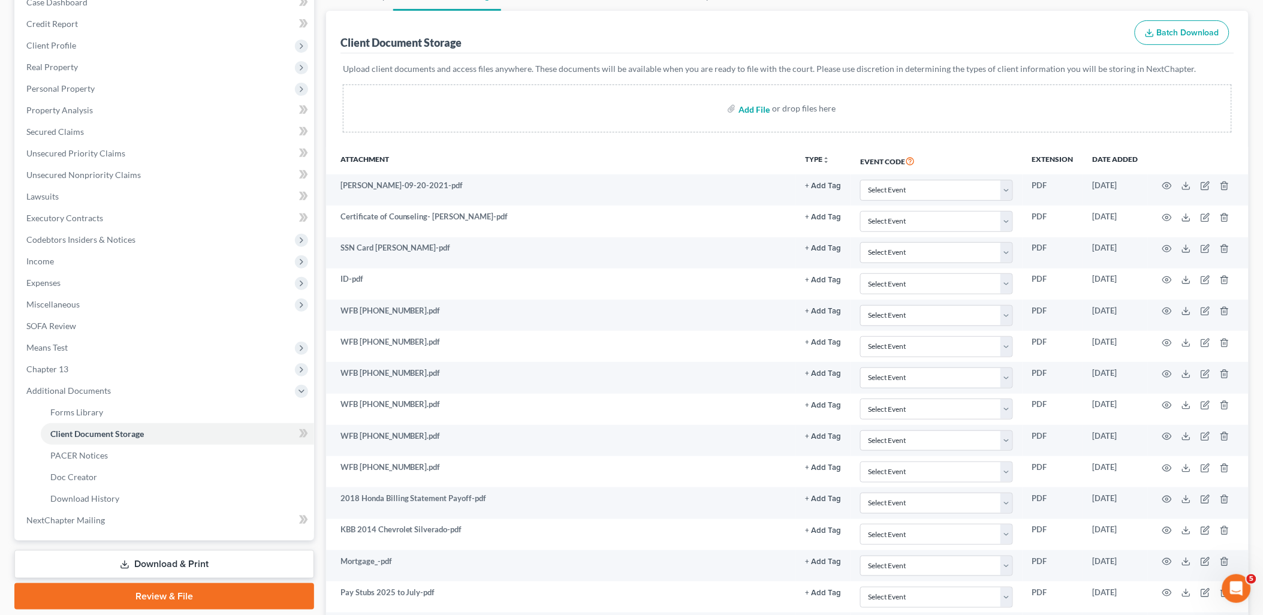
click at [750, 109] on input "file" at bounding box center [752, 109] width 29 height 22
type input "C:\fakepath\2014 Chev KBB.pdf"
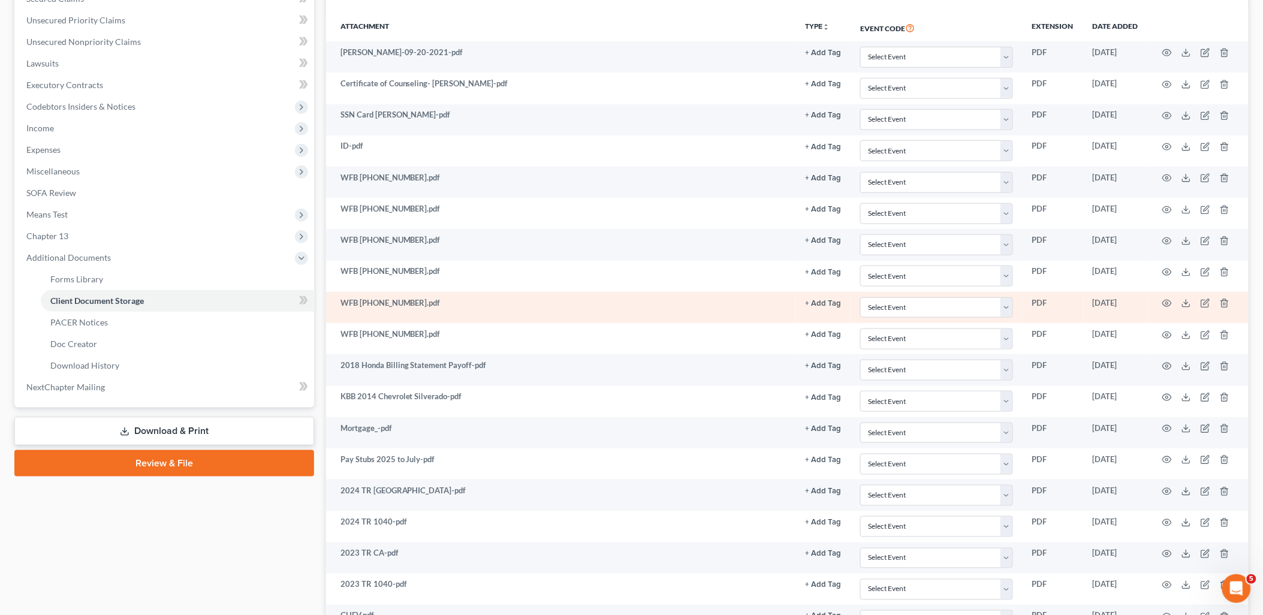
scroll to position [399, 0]
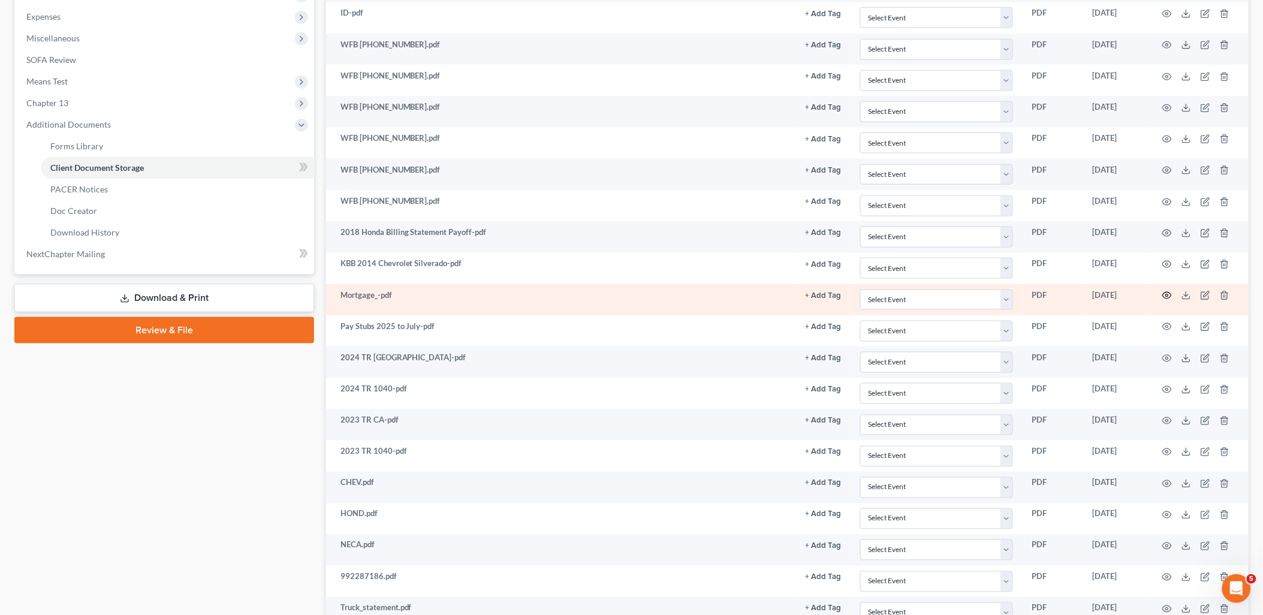
click at [1166, 300] on icon "button" at bounding box center [1167, 296] width 10 height 10
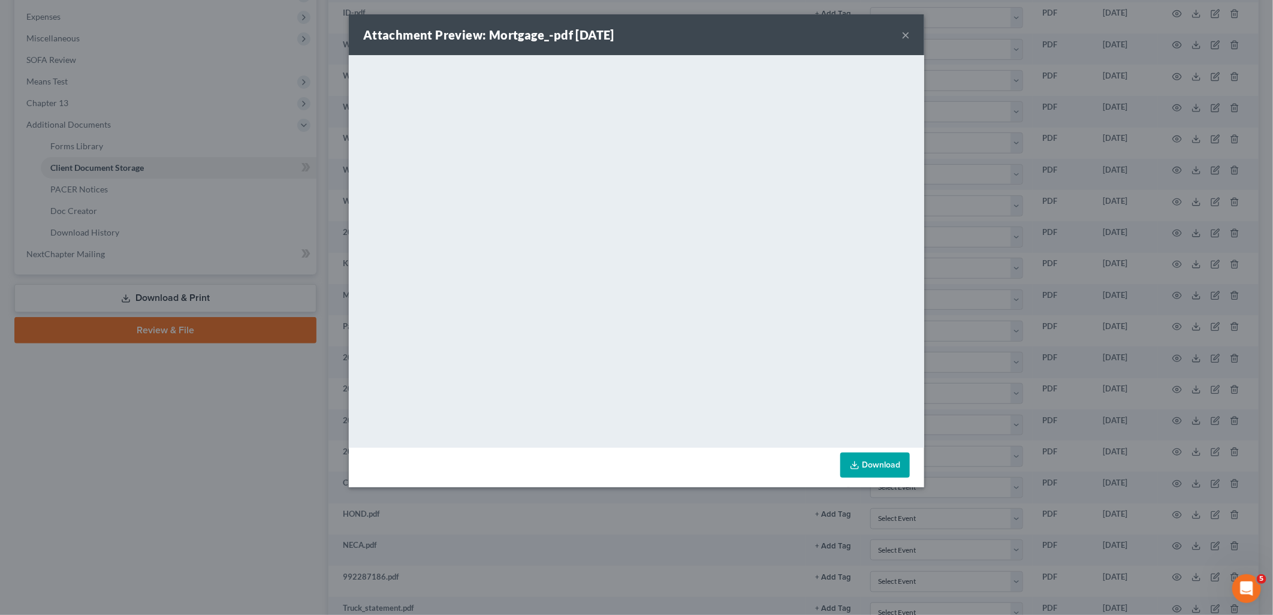
click at [908, 34] on button "×" at bounding box center [906, 35] width 8 height 14
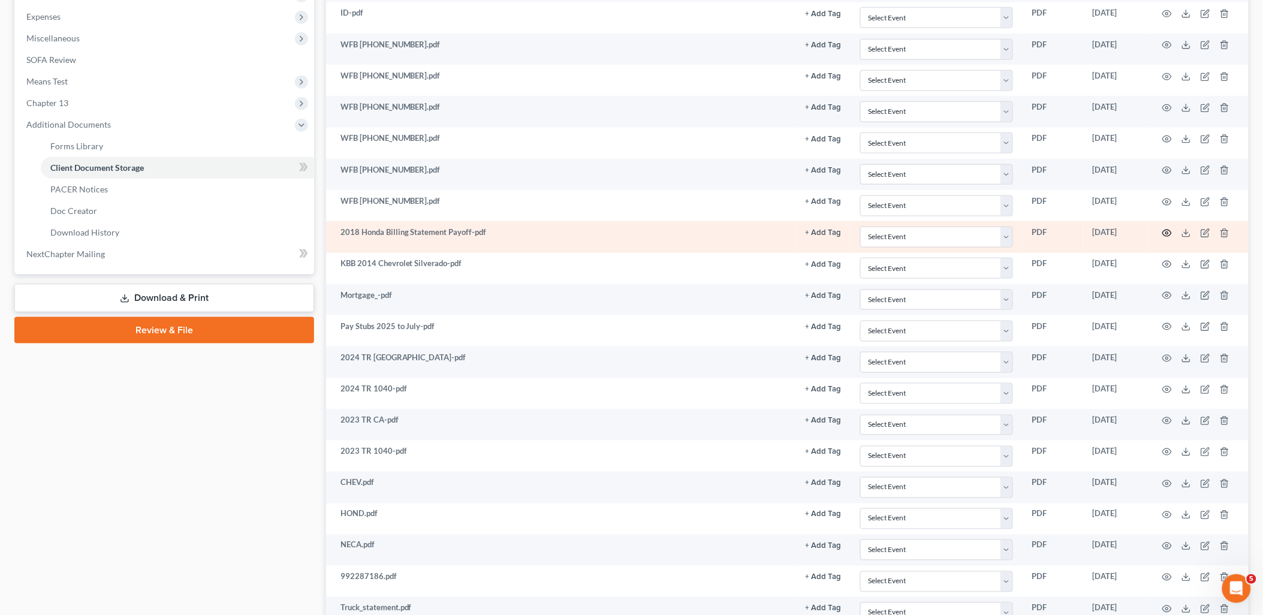
click at [1166, 236] on icon "button" at bounding box center [1167, 233] width 10 height 10
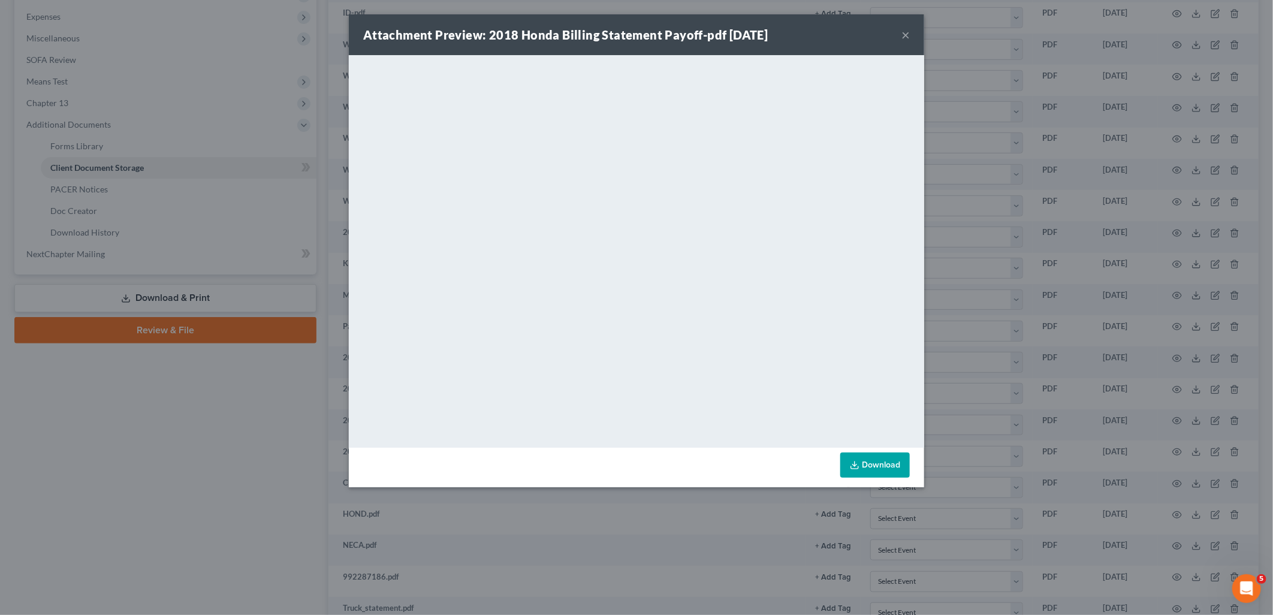
click at [906, 34] on button "×" at bounding box center [906, 35] width 8 height 14
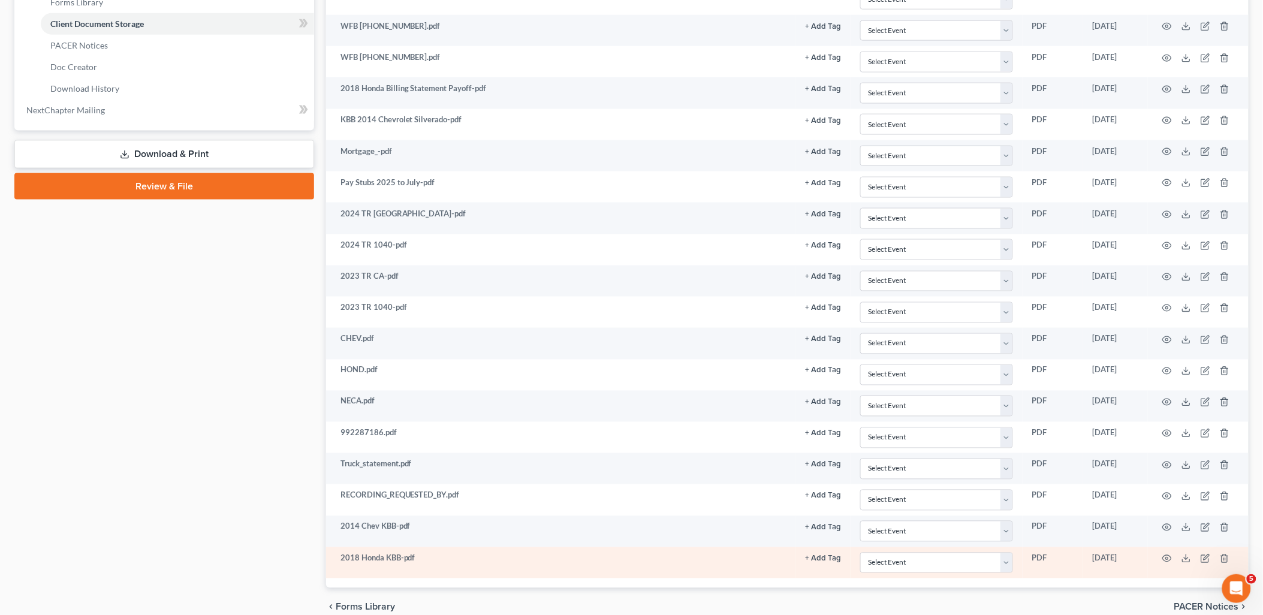
scroll to position [602, 0]
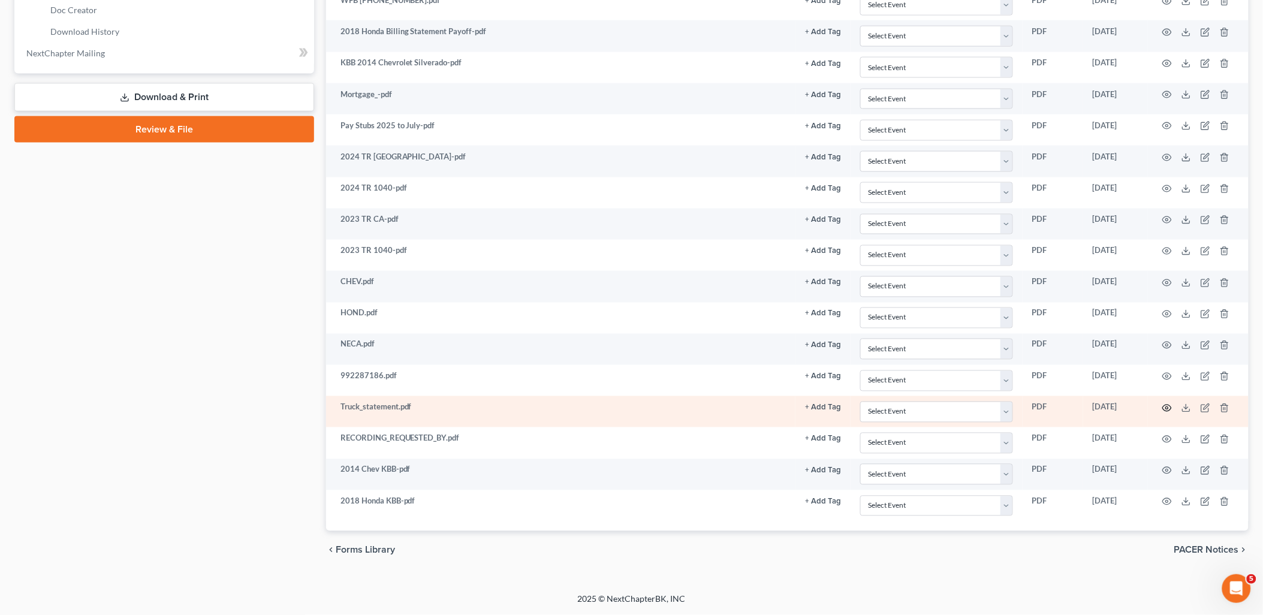
click at [1168, 408] on icon "button" at bounding box center [1167, 408] width 10 height 10
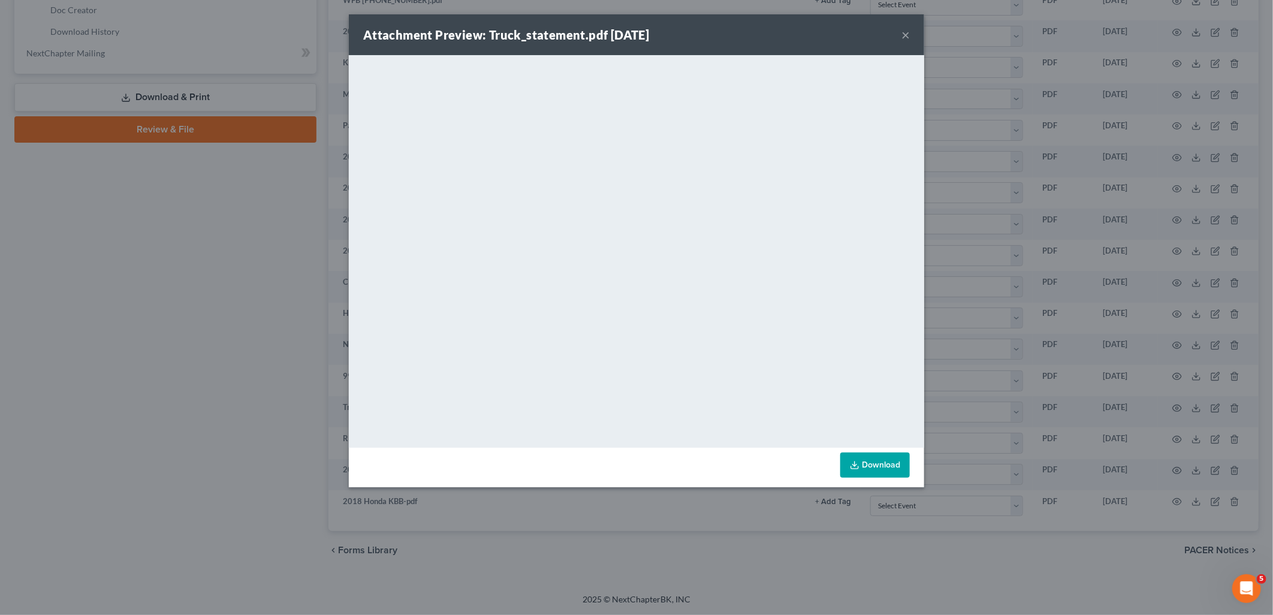
click at [908, 32] on button "×" at bounding box center [906, 35] width 8 height 14
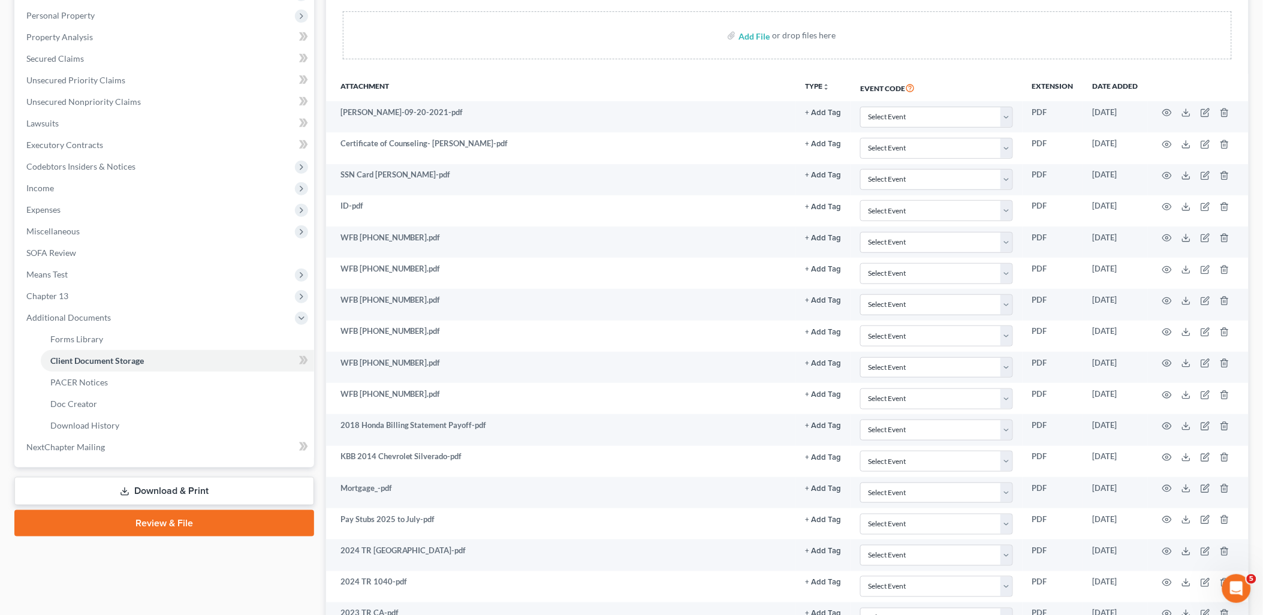
scroll to position [203, 0]
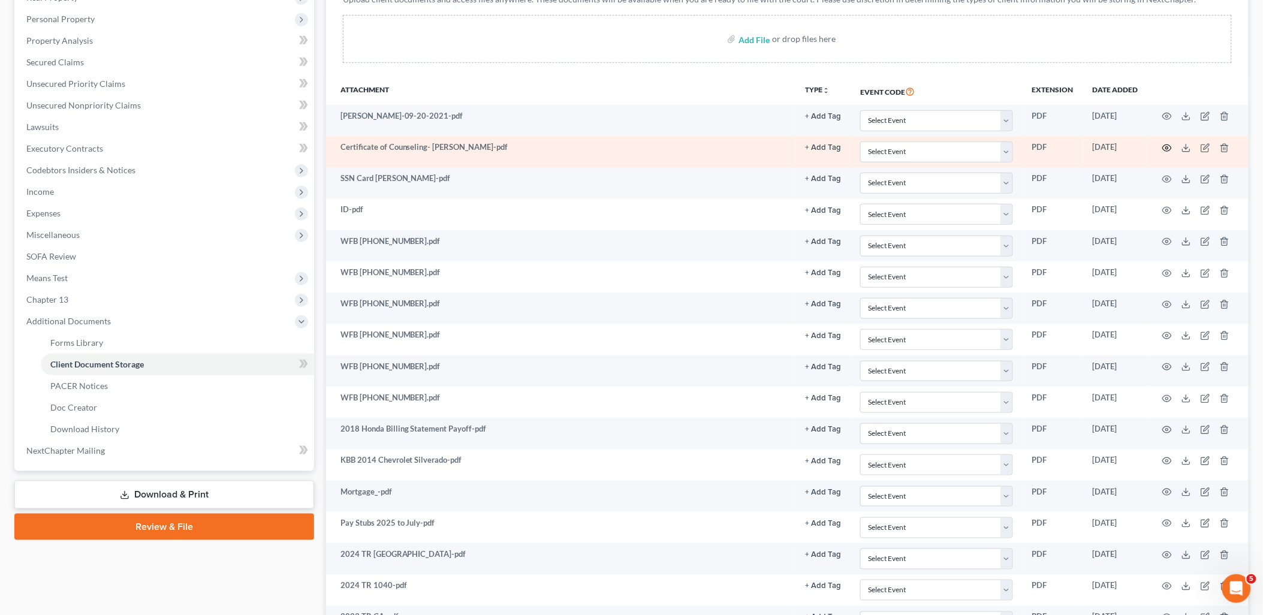
click at [1171, 146] on icon "button" at bounding box center [1167, 147] width 9 height 7
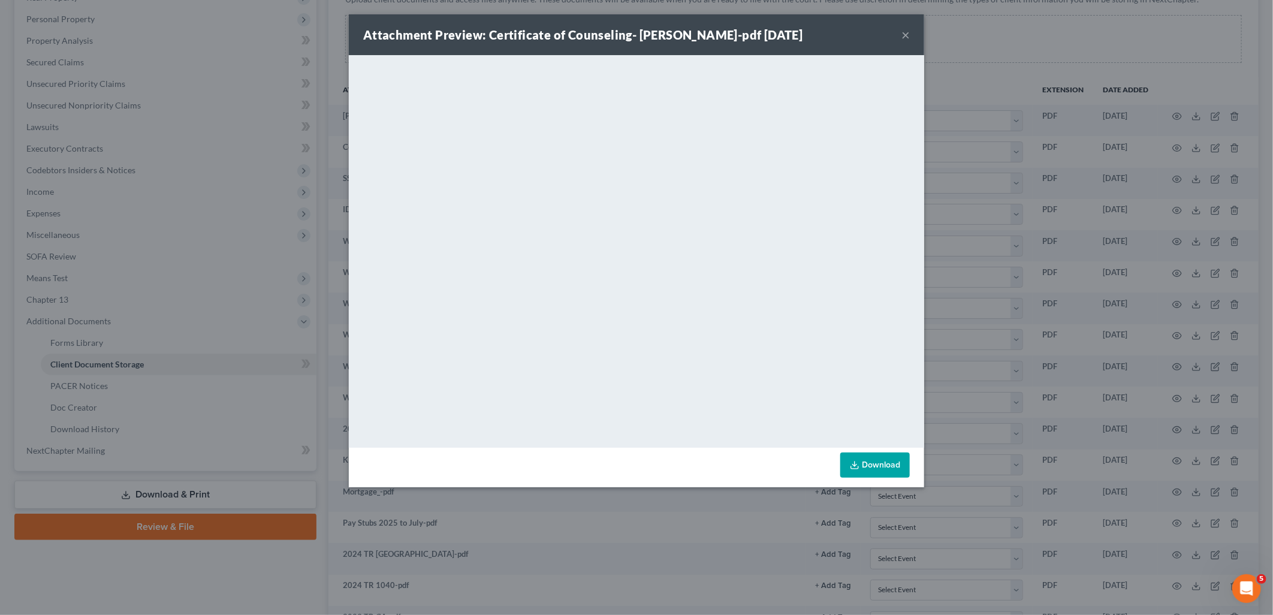
drag, startPoint x: 903, startPoint y: 30, endPoint x: 897, endPoint y: 44, distance: 15.0
click at [903, 30] on button "×" at bounding box center [906, 35] width 8 height 14
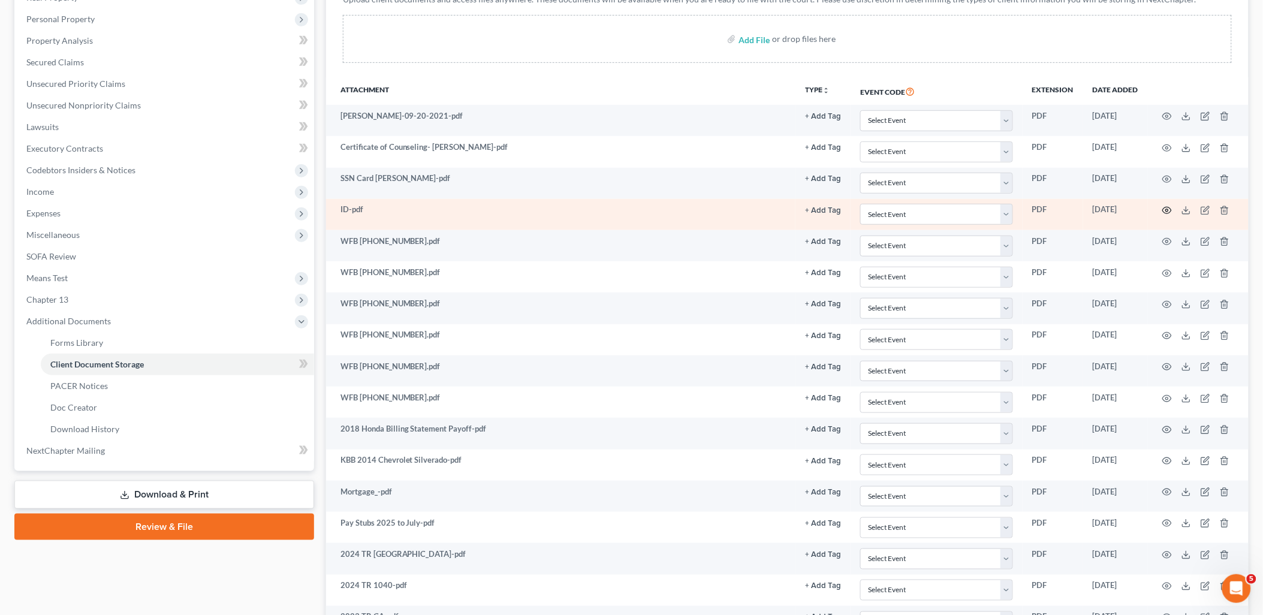
click at [1171, 208] on icon "button" at bounding box center [1167, 210] width 9 height 7
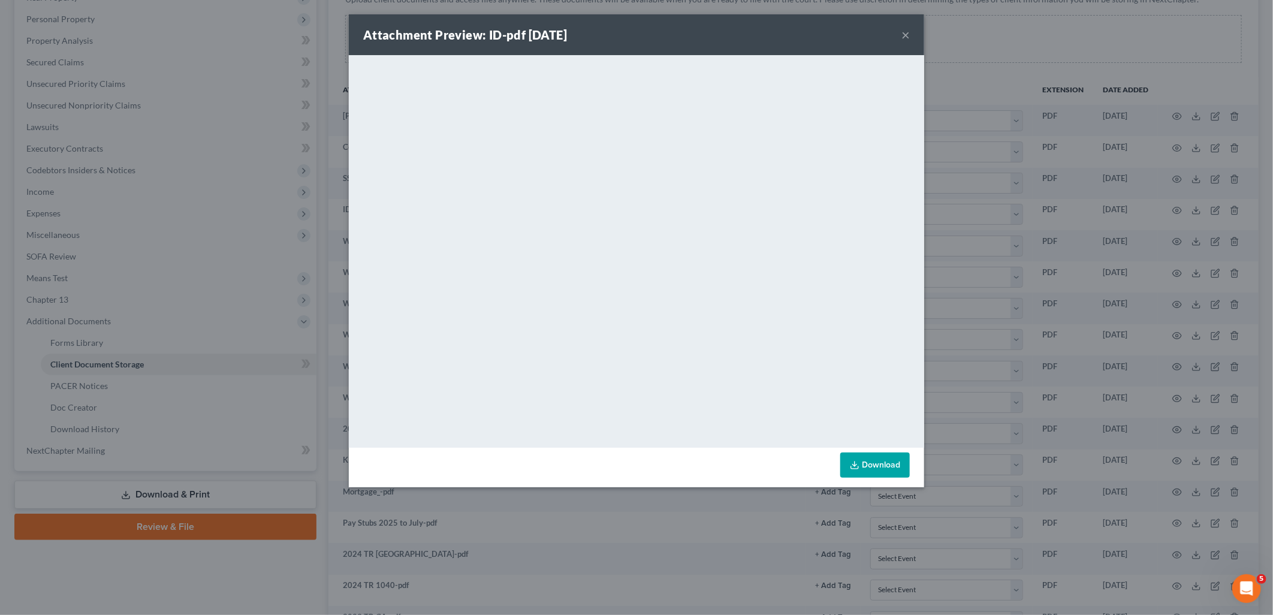
click at [904, 34] on button "×" at bounding box center [906, 35] width 8 height 14
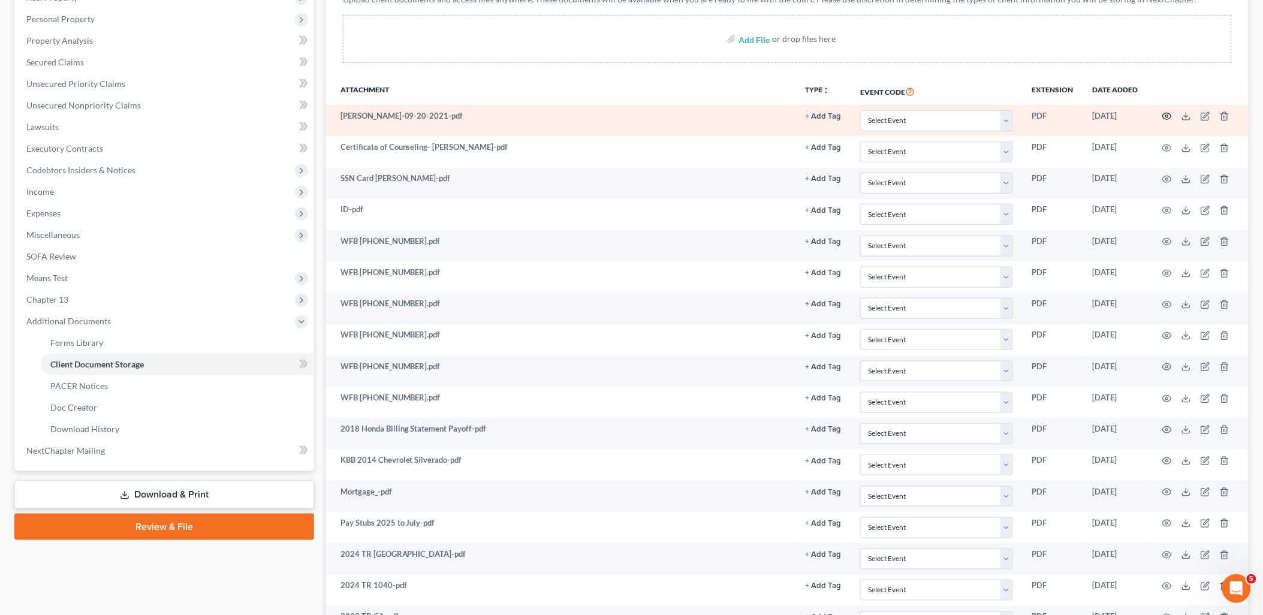
click at [1170, 113] on icon "button" at bounding box center [1167, 116] width 10 height 10
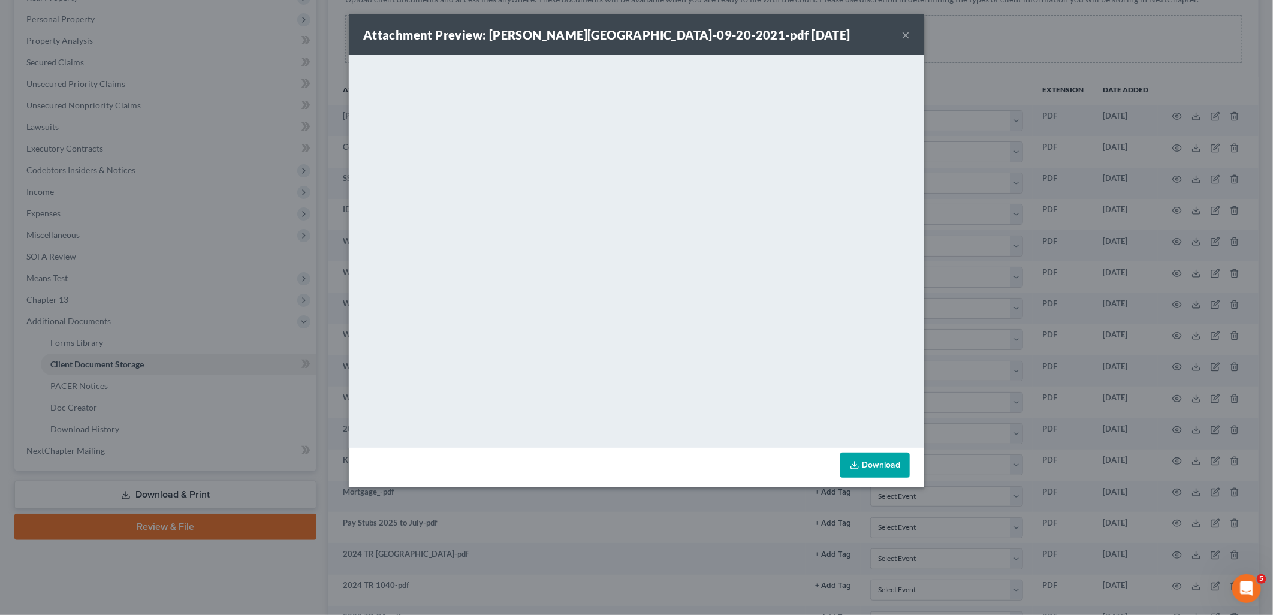
click at [908, 33] on button "×" at bounding box center [906, 35] width 8 height 14
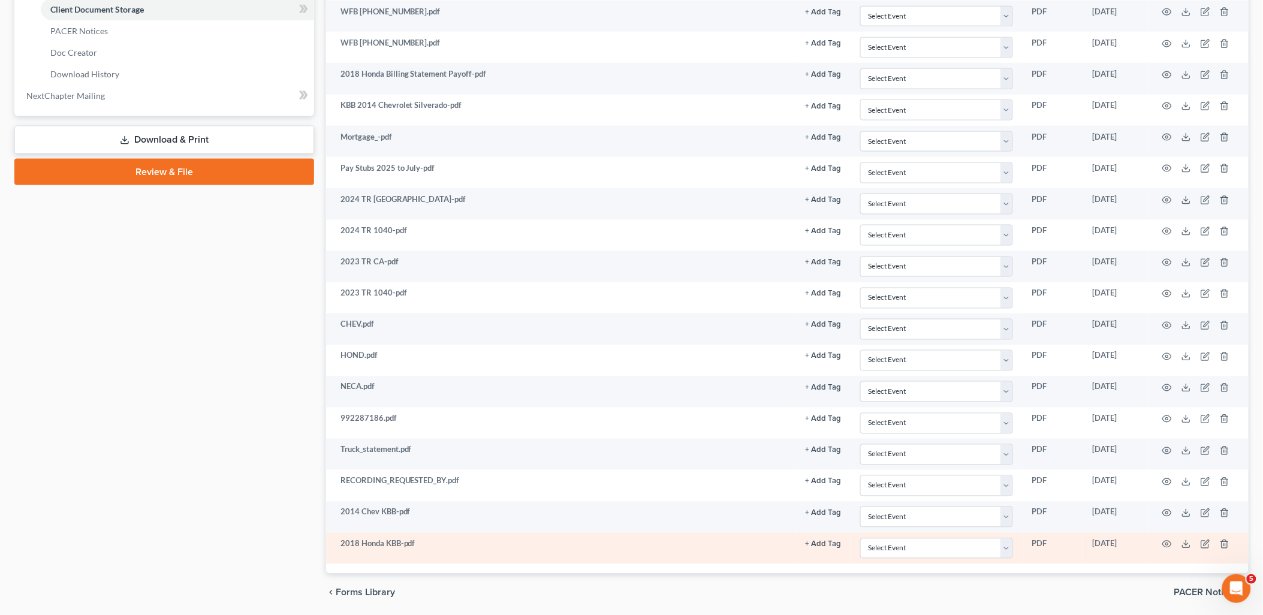
scroll to position [602, 0]
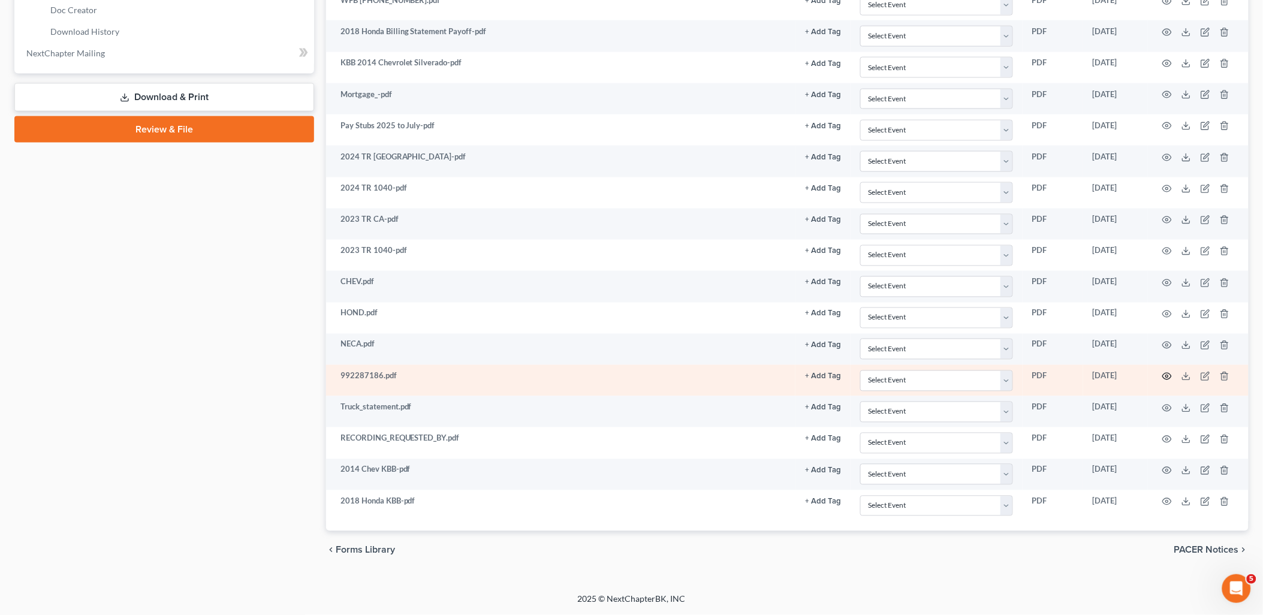
click at [1169, 375] on icon "button" at bounding box center [1167, 377] width 10 height 10
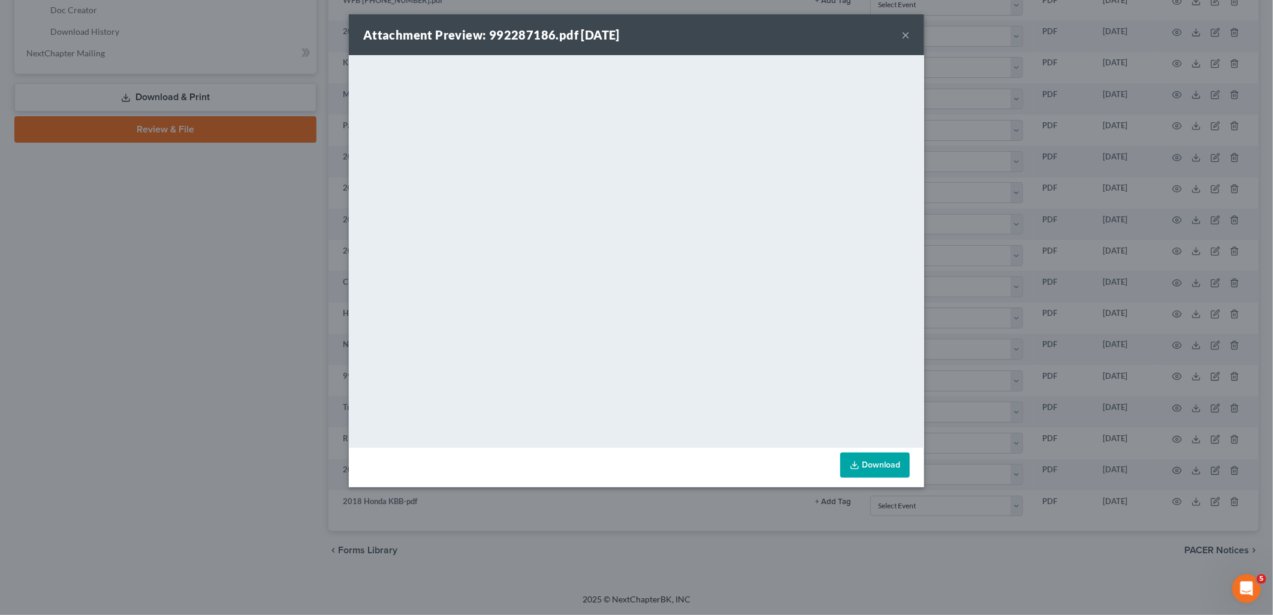
click at [907, 34] on button "×" at bounding box center [906, 35] width 8 height 14
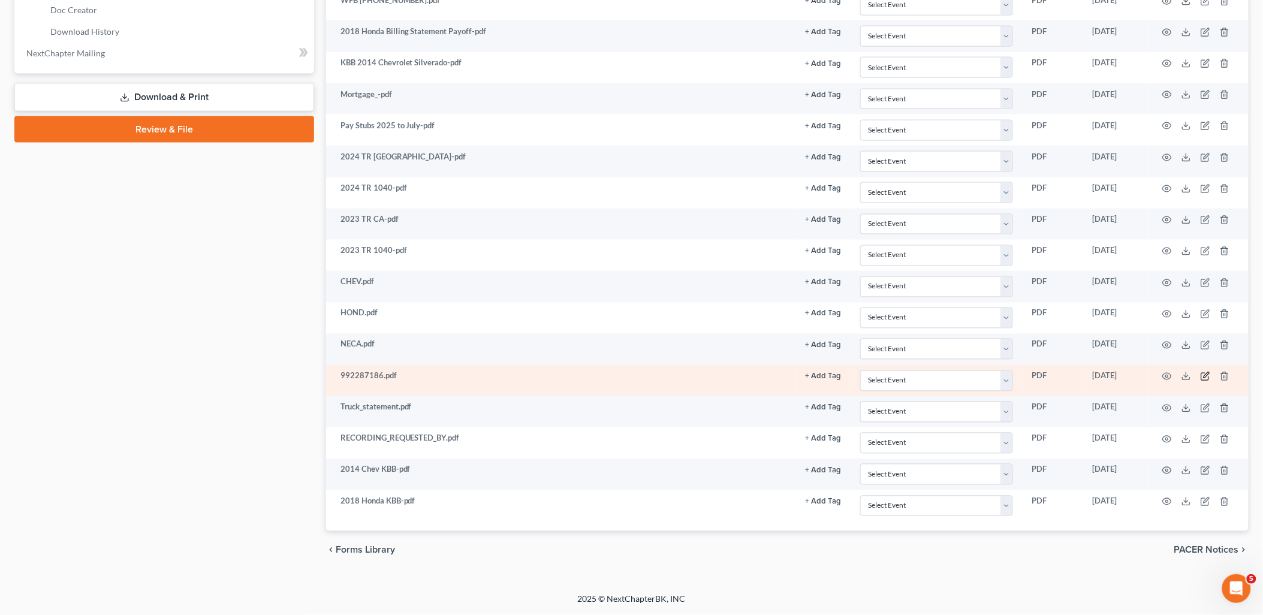
click at [1206, 378] on icon "button" at bounding box center [1206, 377] width 10 height 10
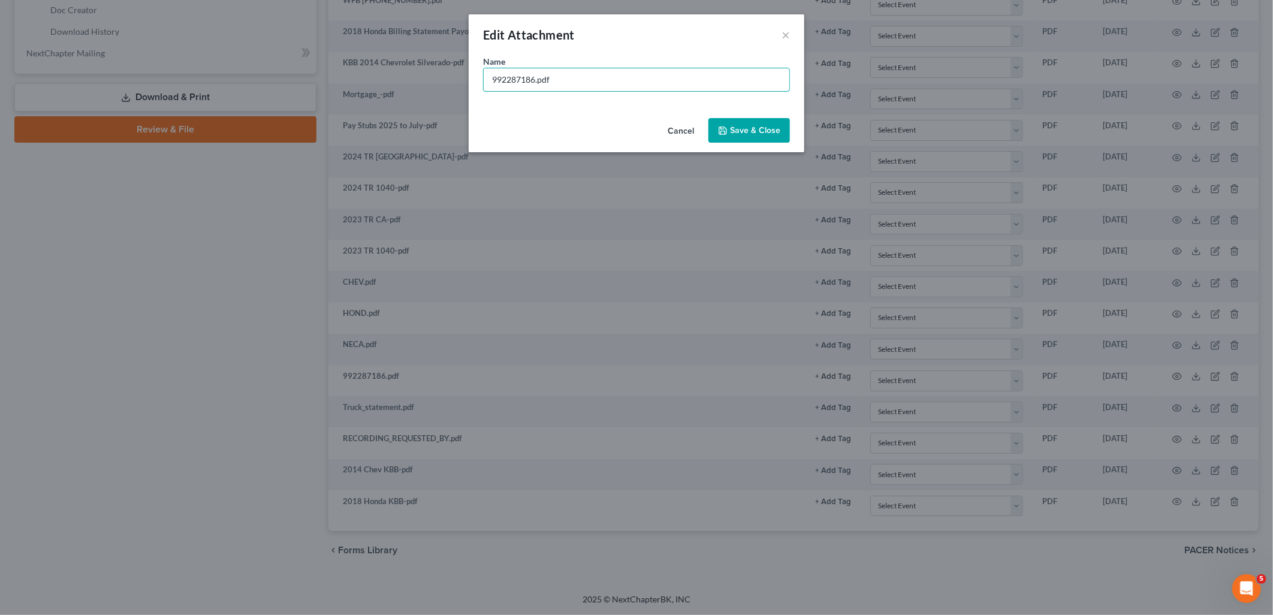
drag, startPoint x: 574, startPoint y: 85, endPoint x: 435, endPoint y: 81, distance: 139.7
click at [435, 81] on div "Edit Attachment × Name * 992287186.pdf Cancel Save & Close" at bounding box center [636, 307] width 1273 height 615
type input "LI on Debtor - Debtor does not own"
click at [746, 134] on span "Save & Close" at bounding box center [755, 130] width 50 height 10
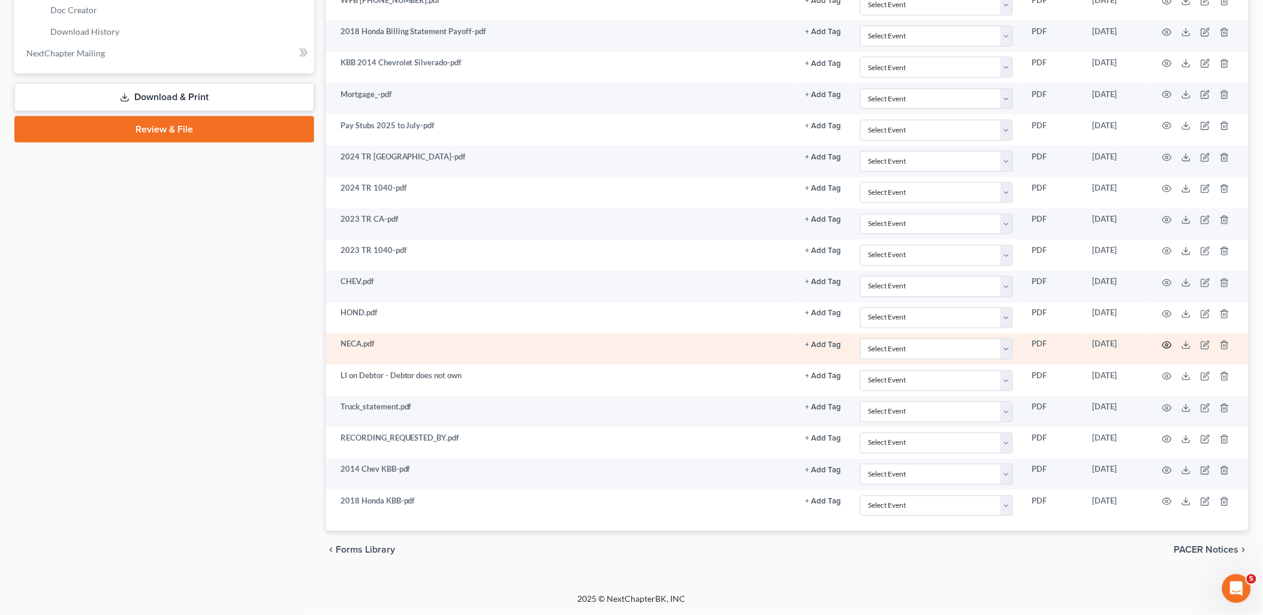
click at [1166, 342] on icon "button" at bounding box center [1167, 345] width 9 height 7
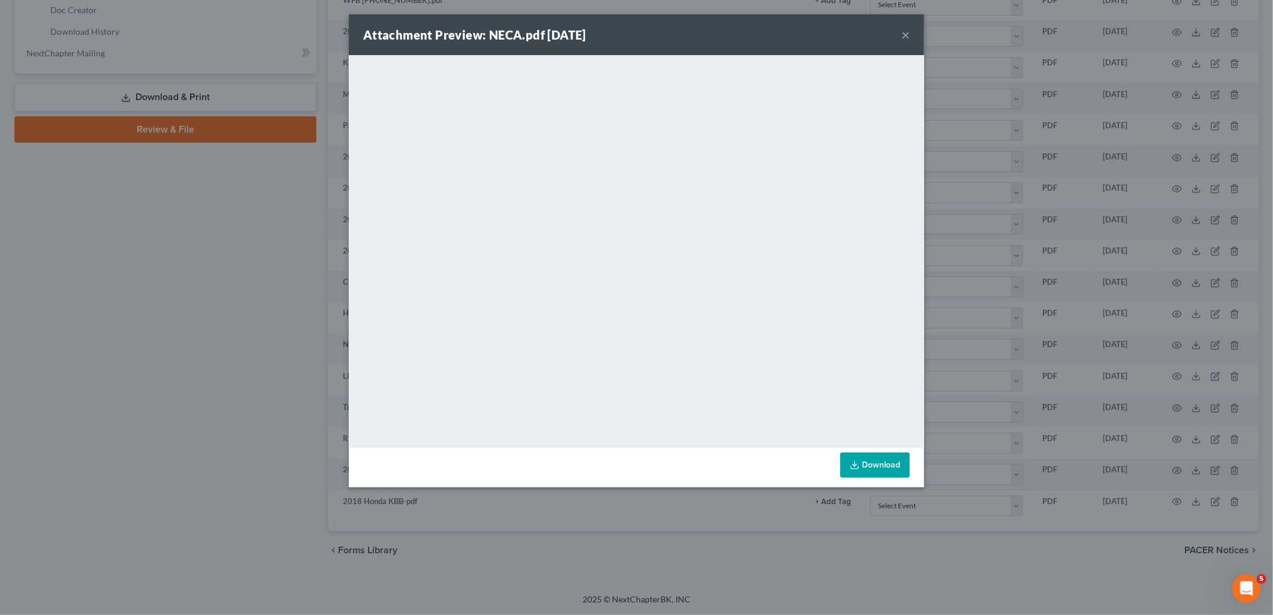
drag, startPoint x: 903, startPoint y: 34, endPoint x: 893, endPoint y: 48, distance: 17.3
click at [903, 33] on button "×" at bounding box center [906, 35] width 8 height 14
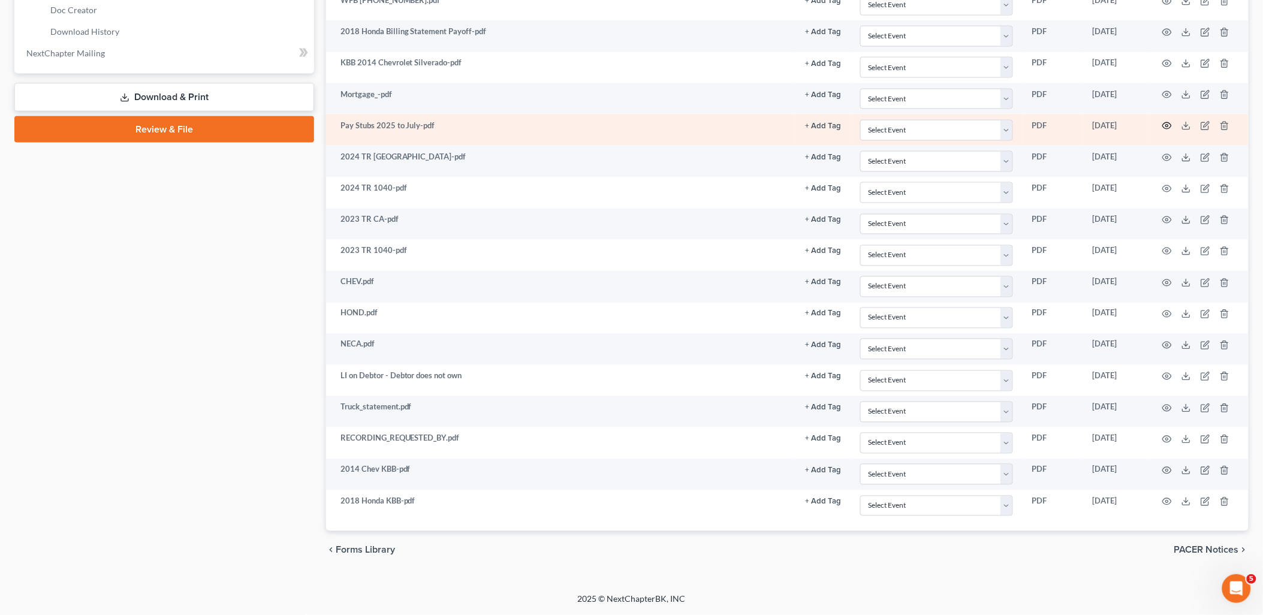
click at [1169, 122] on icon "button" at bounding box center [1167, 126] width 10 height 10
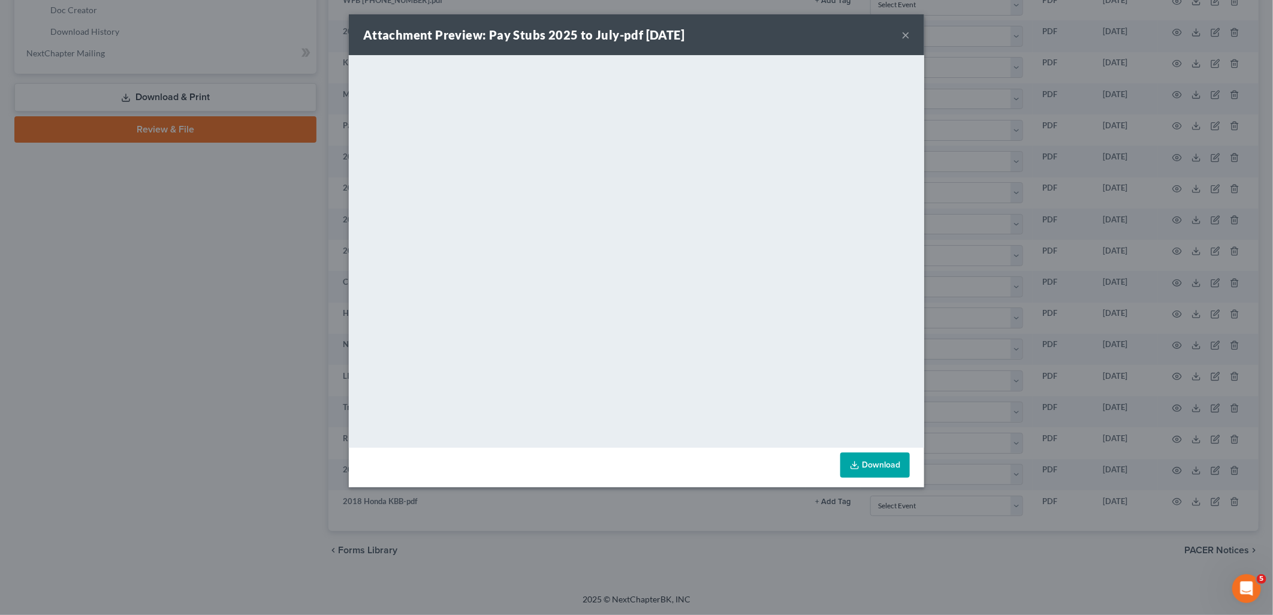
click at [909, 37] on button "×" at bounding box center [906, 35] width 8 height 14
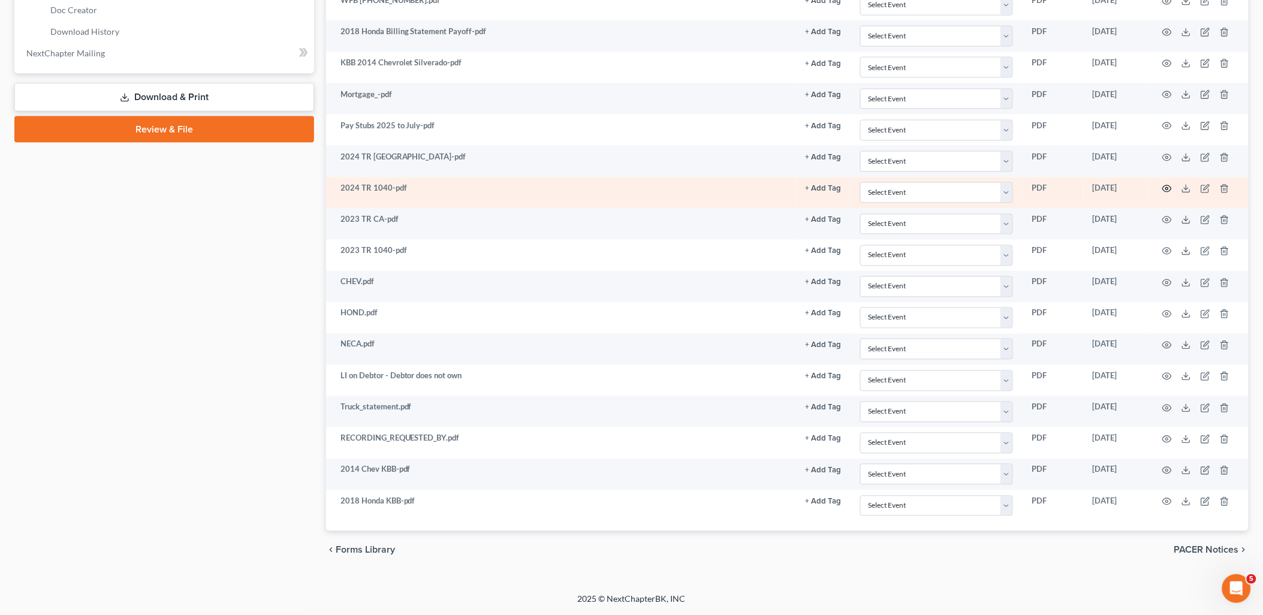
click at [1165, 189] on icon "button" at bounding box center [1167, 189] width 10 height 10
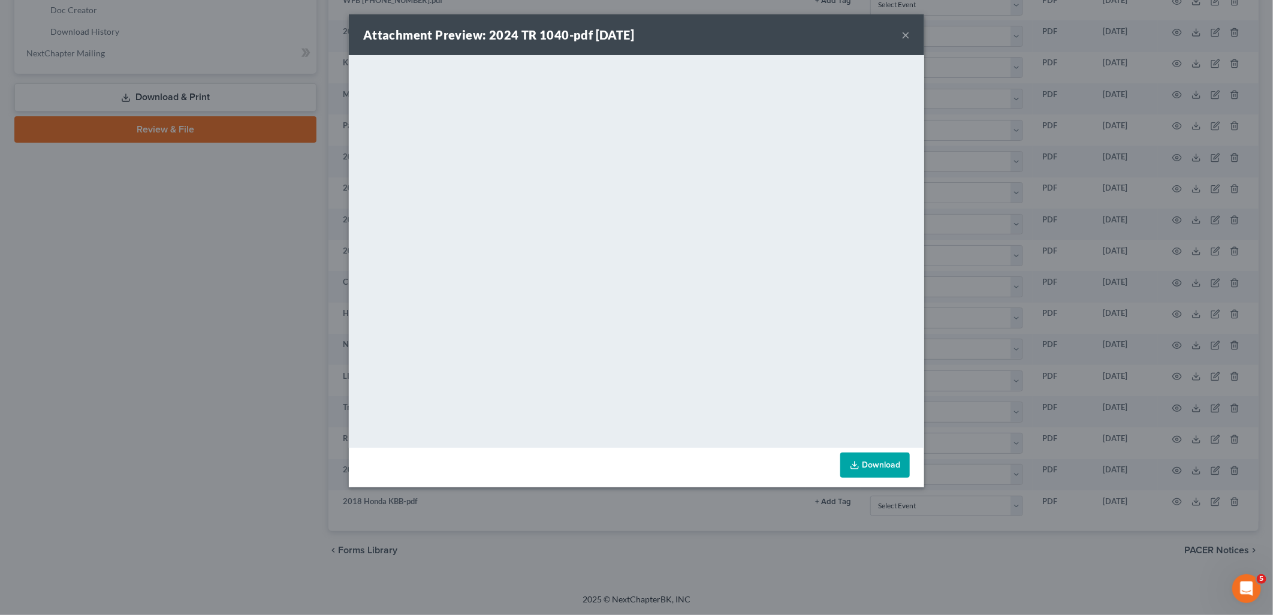
drag, startPoint x: 904, startPoint y: 34, endPoint x: 871, endPoint y: 48, distance: 36.0
click at [904, 34] on button "×" at bounding box center [906, 35] width 8 height 14
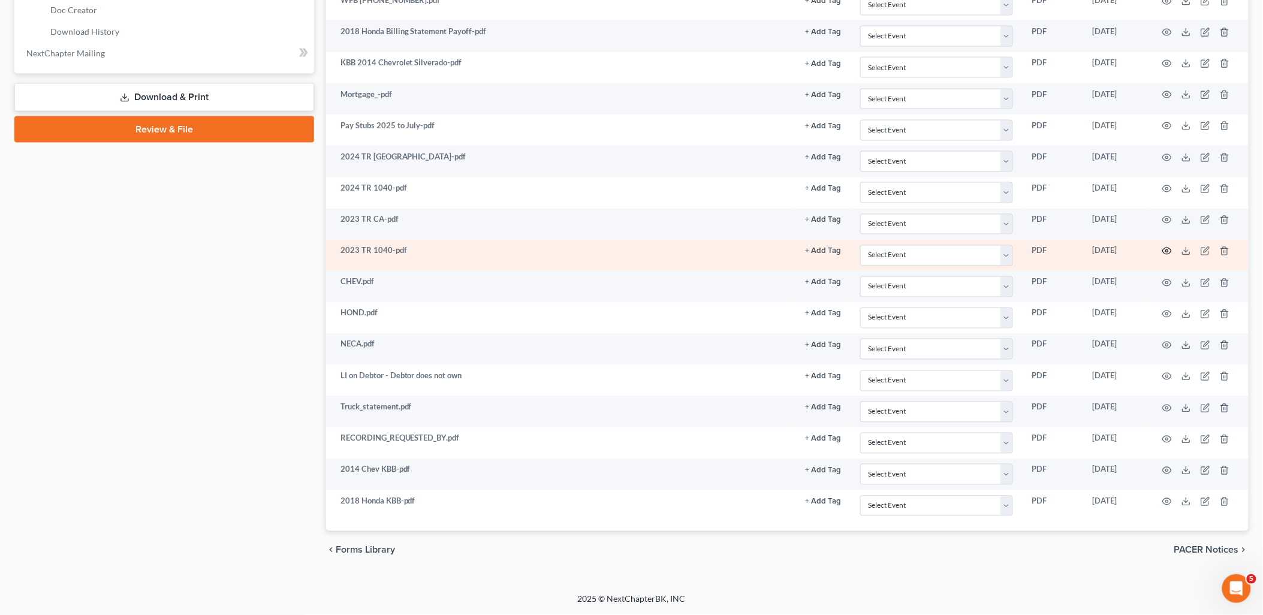
click at [1164, 249] on icon "button" at bounding box center [1167, 251] width 9 height 7
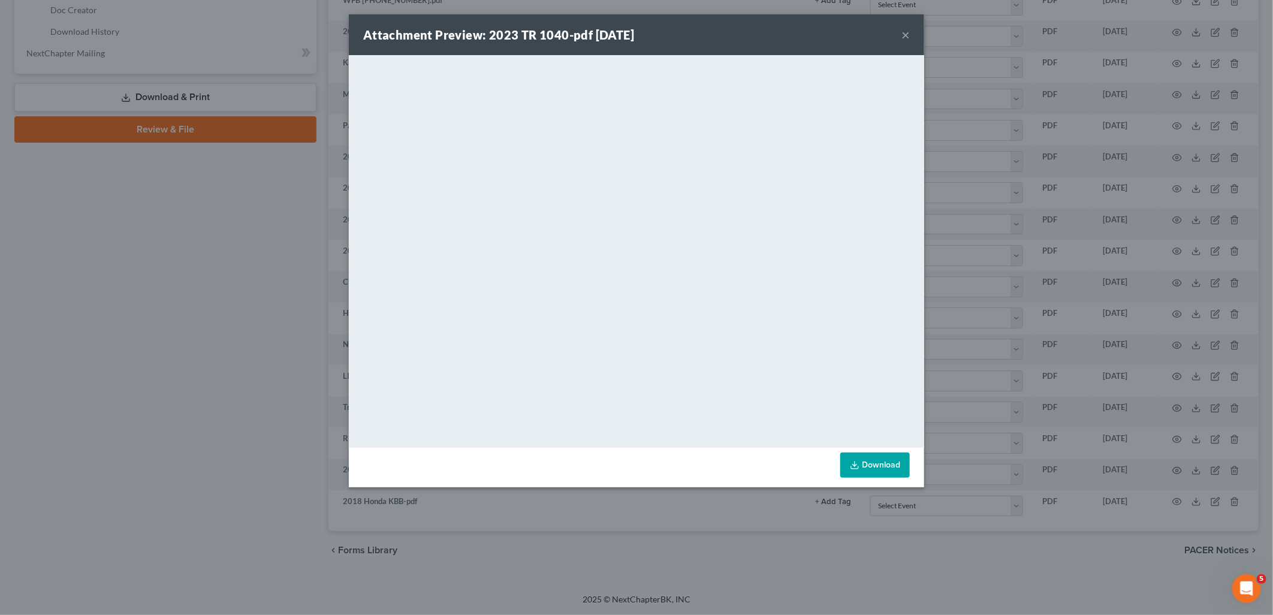
click at [906, 37] on button "×" at bounding box center [906, 35] width 8 height 14
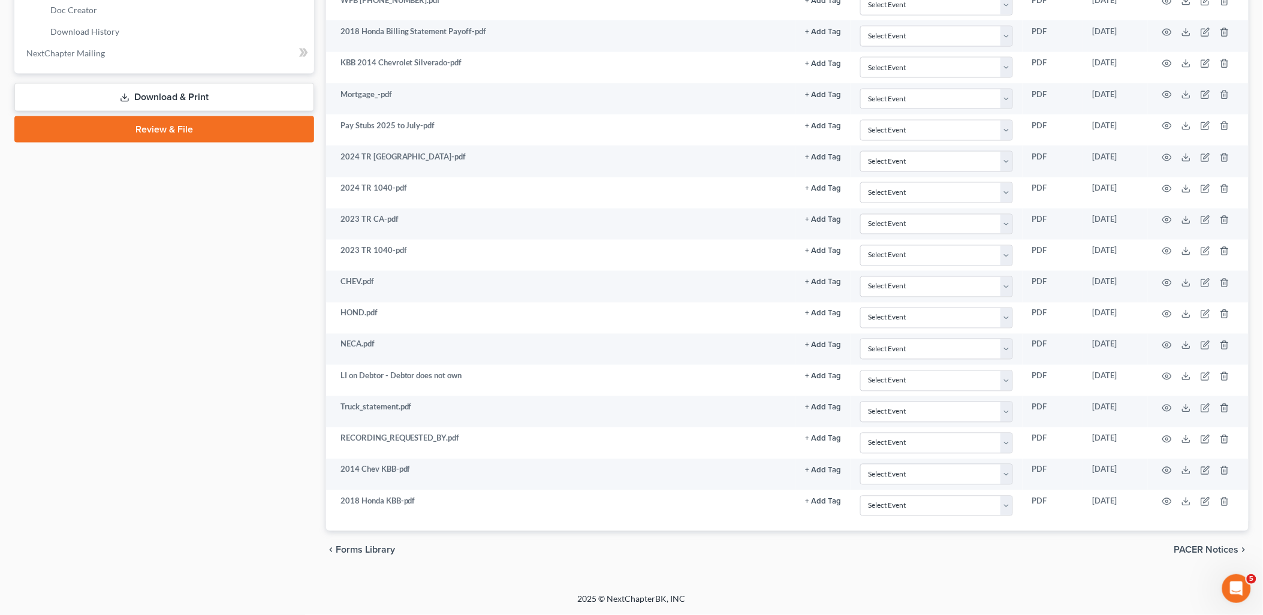
scroll to position [0, 0]
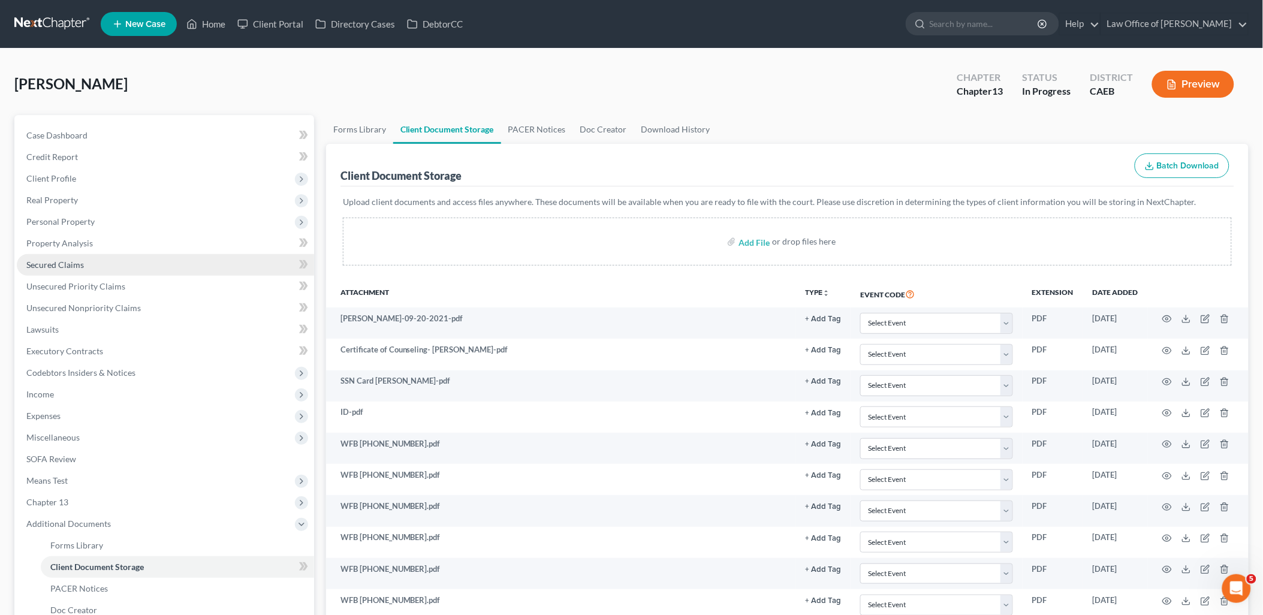
click at [56, 266] on span "Secured Claims" at bounding box center [55, 265] width 58 height 10
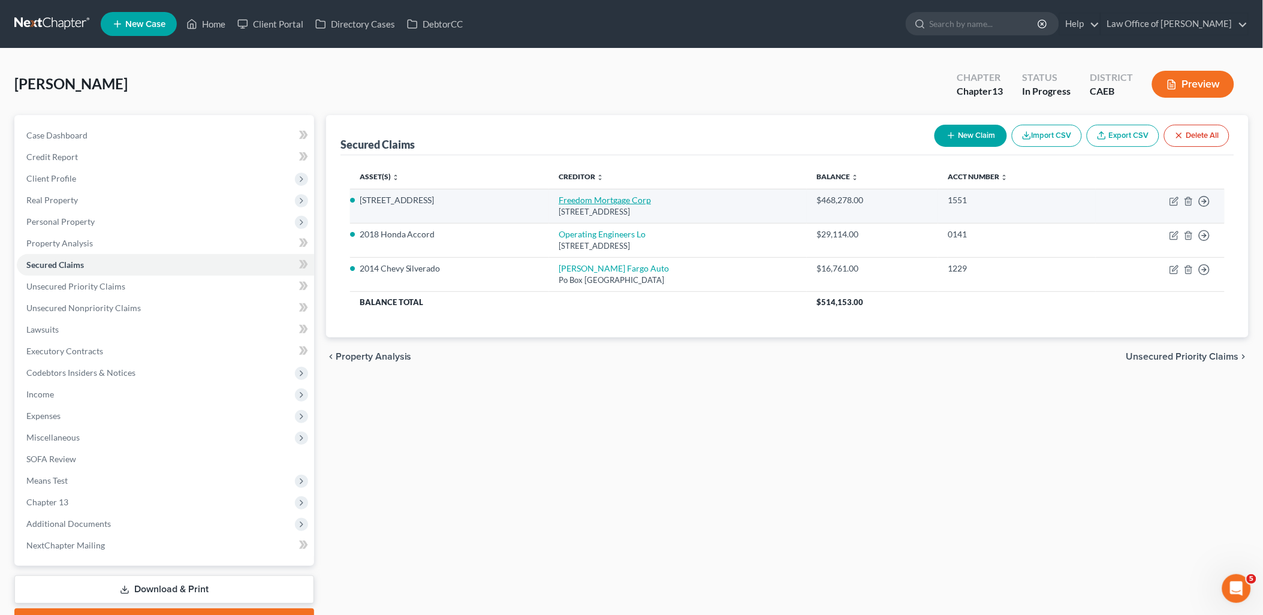
click at [577, 194] on td "Freedom Mortgage Corp 951 W Yamato Rd Ste 175, Boca Raton, FL 33431" at bounding box center [678, 206] width 258 height 34
click at [574, 200] on link "Freedom Mortgage Corp" at bounding box center [605, 200] width 92 height 10
select select "9"
select select "4"
select select "0"
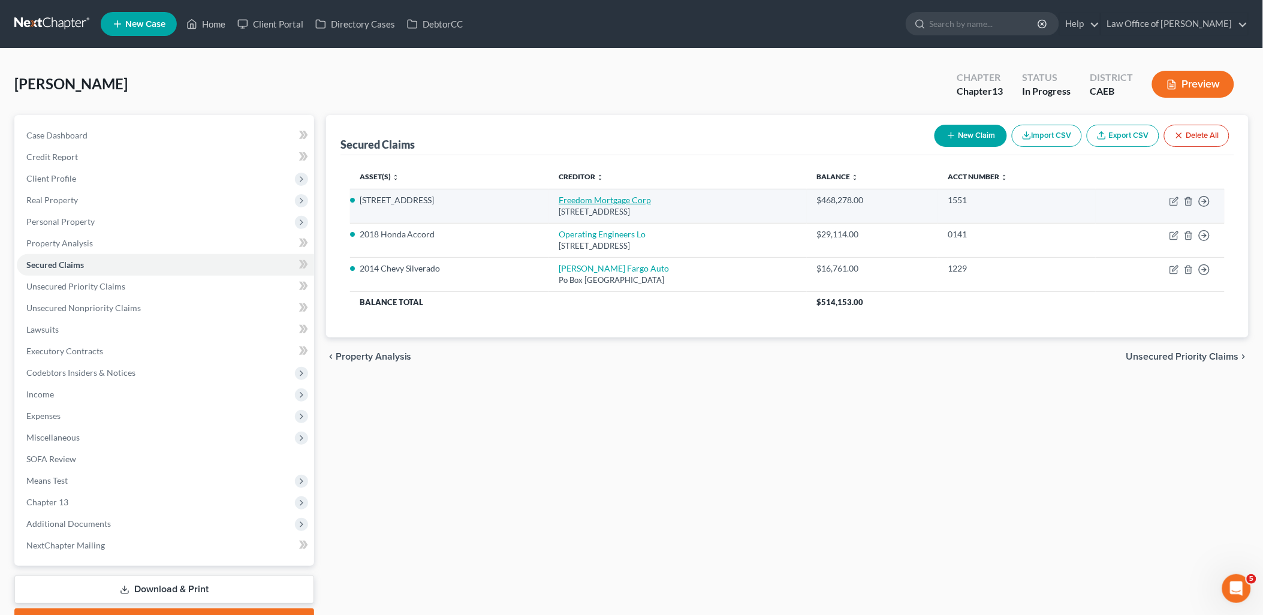
select select "0"
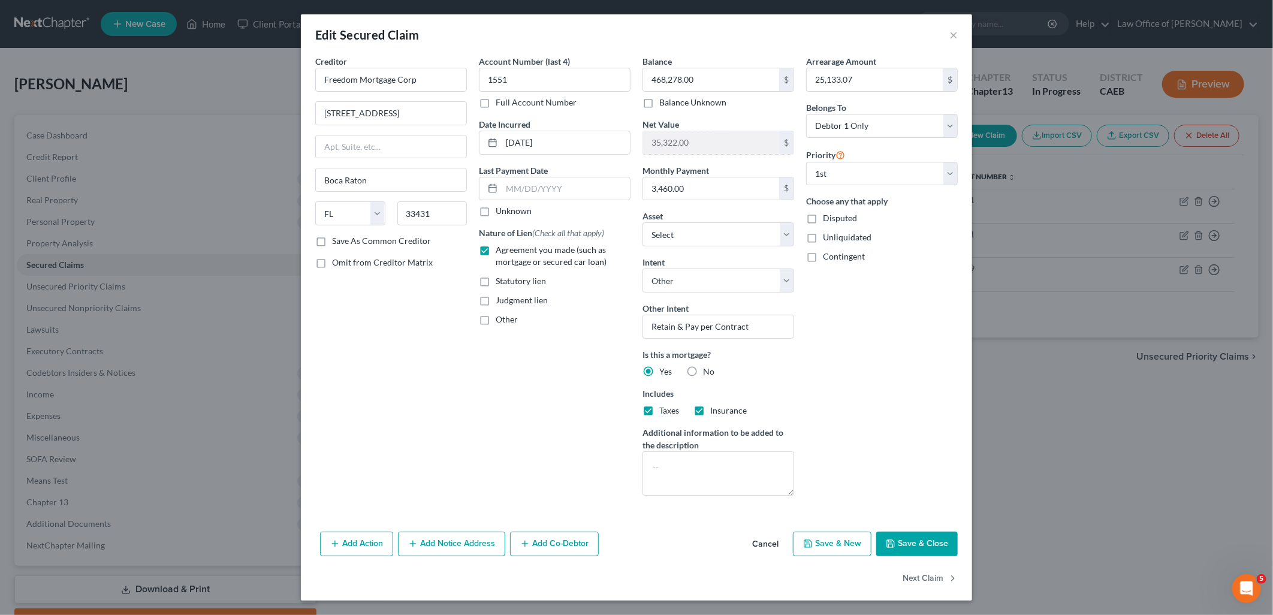
click at [937, 541] on button "Save & Close" at bounding box center [917, 544] width 82 height 25
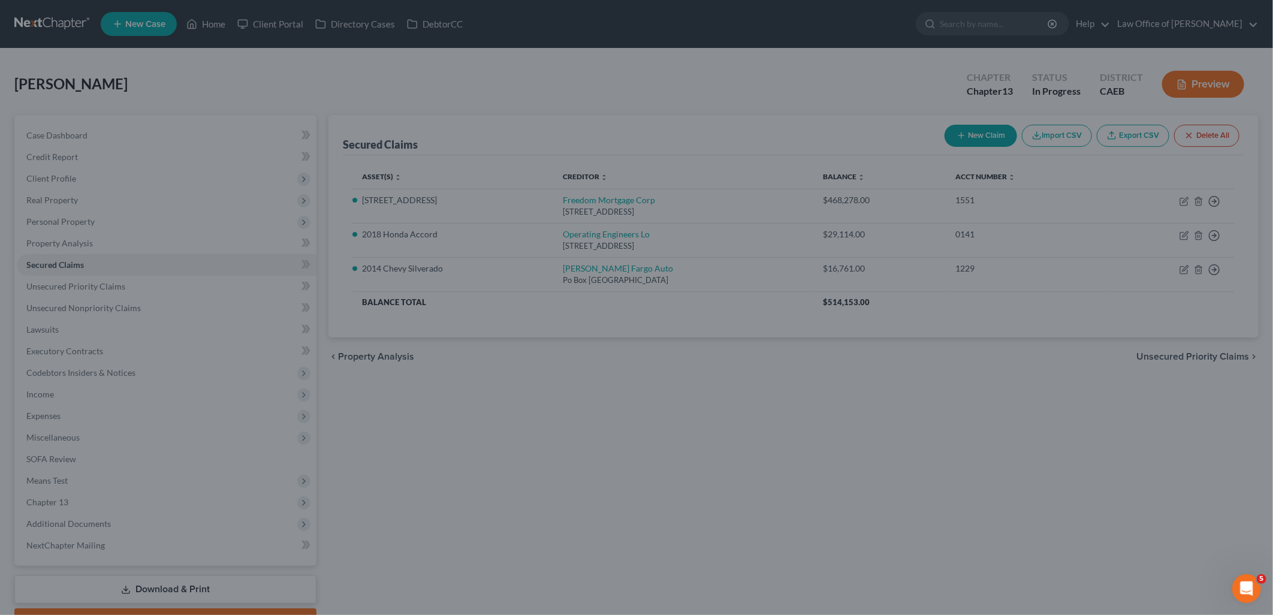
select select "9"
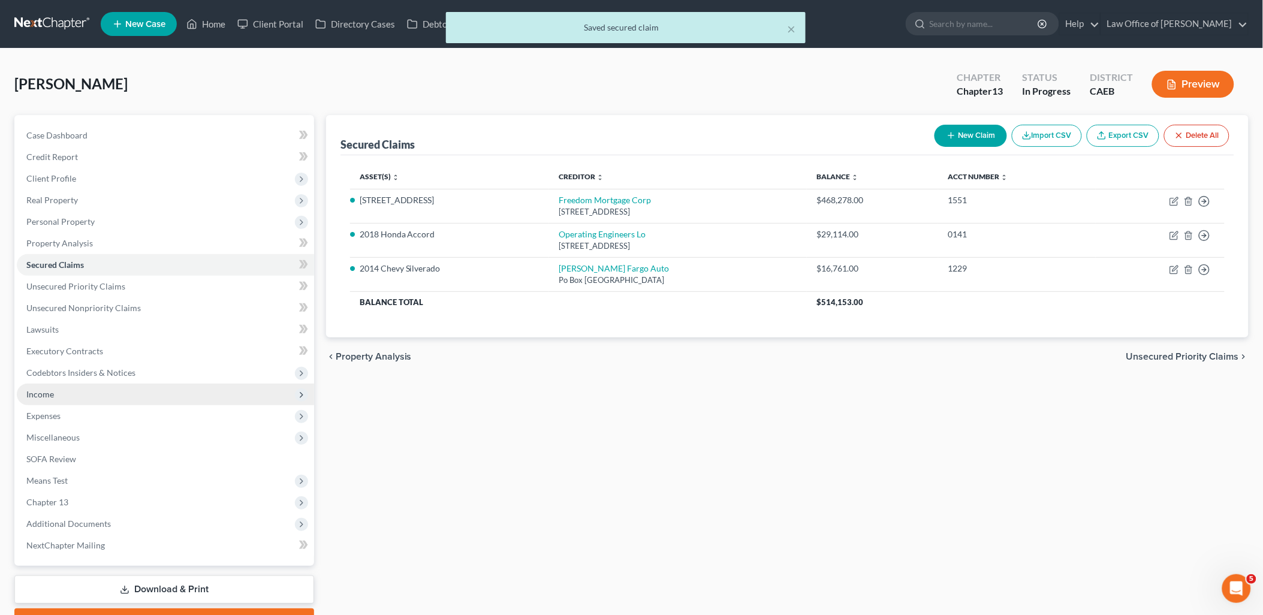
click at [40, 393] on span "Income" at bounding box center [40, 394] width 28 height 10
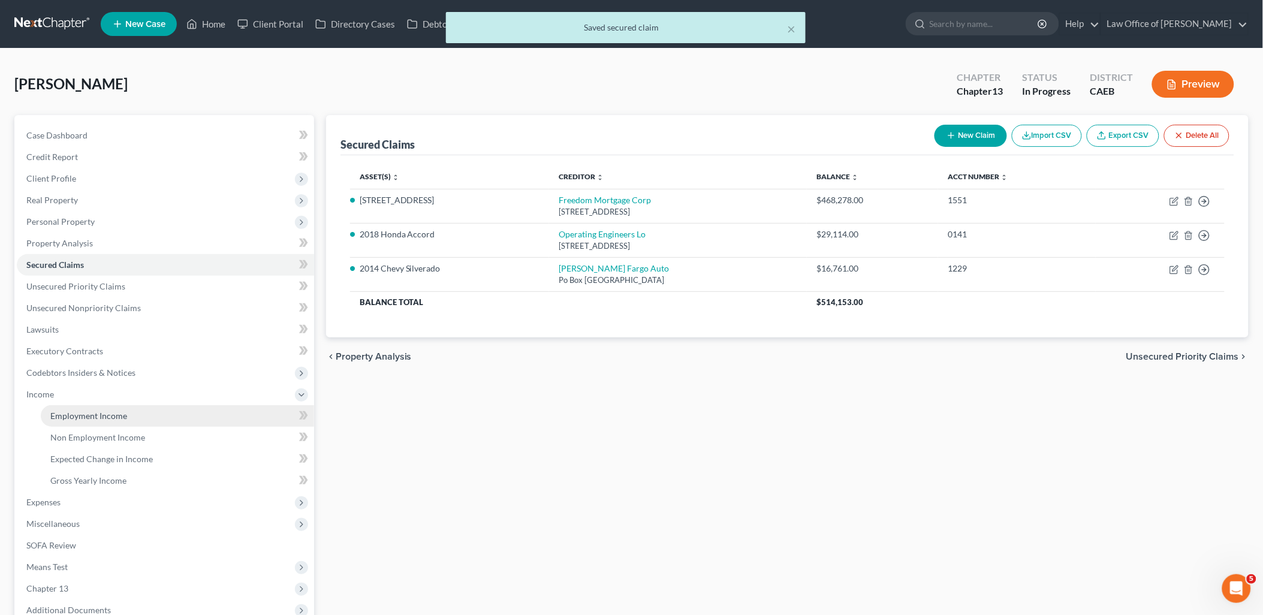
click at [79, 415] on span "Employment Income" at bounding box center [88, 416] width 77 height 10
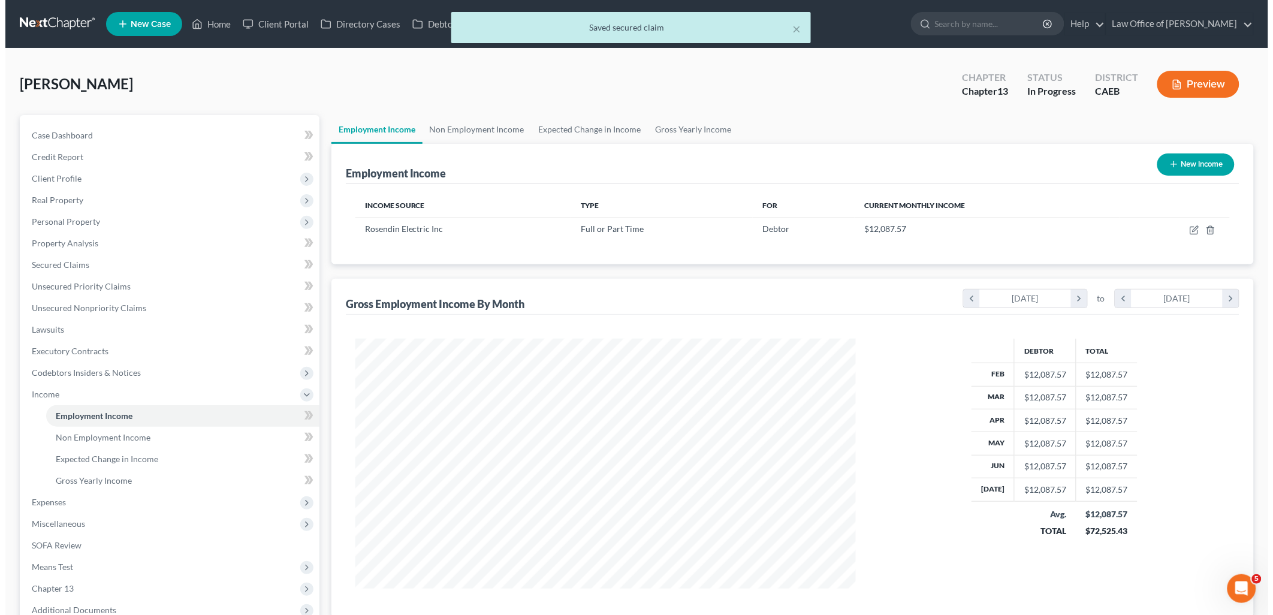
scroll to position [250, 524]
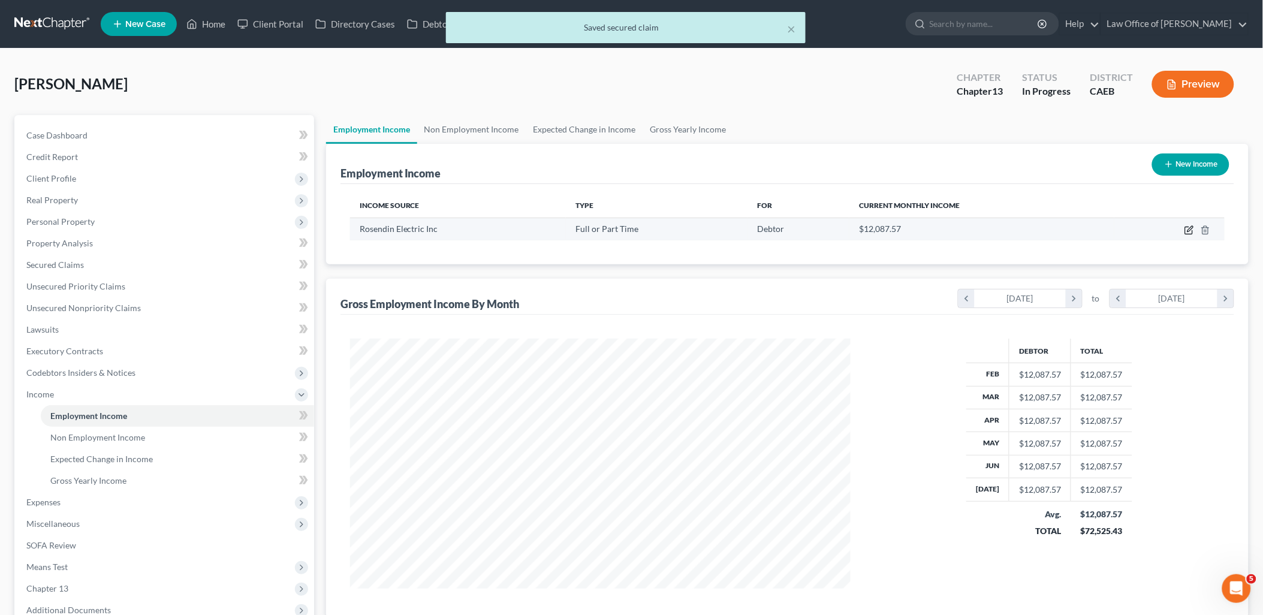
click at [1187, 230] on icon "button" at bounding box center [1189, 230] width 10 height 10
select select "0"
select select "4"
select select "3"
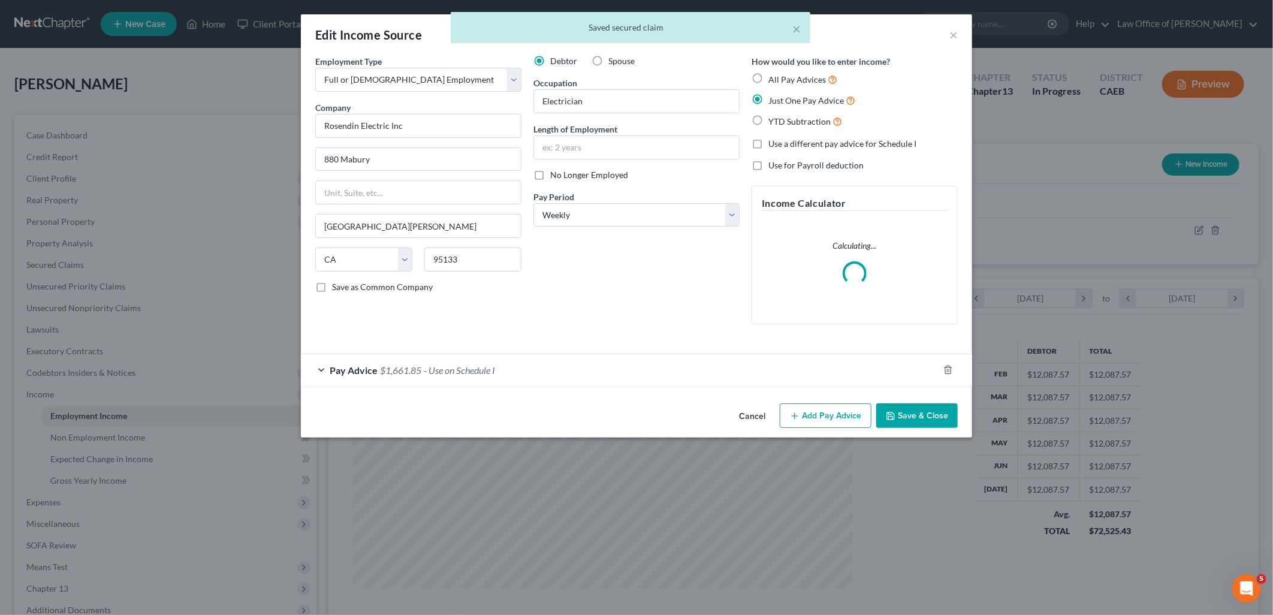
scroll to position [252, 529]
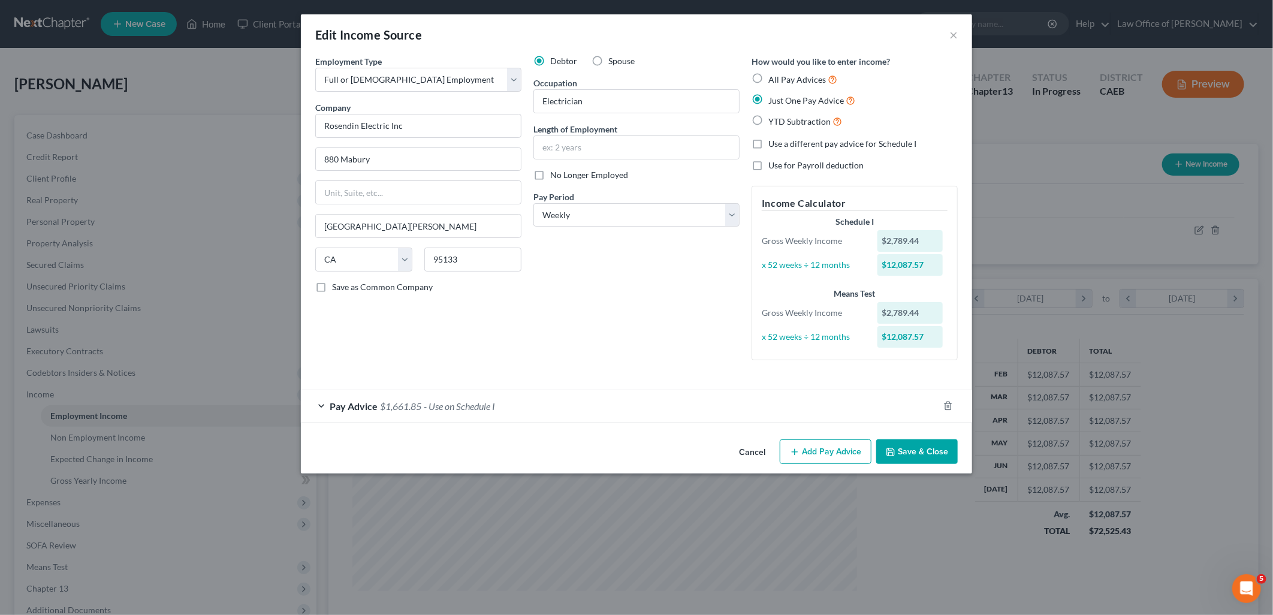
click at [405, 402] on span "$1,661.85" at bounding box center [400, 405] width 41 height 11
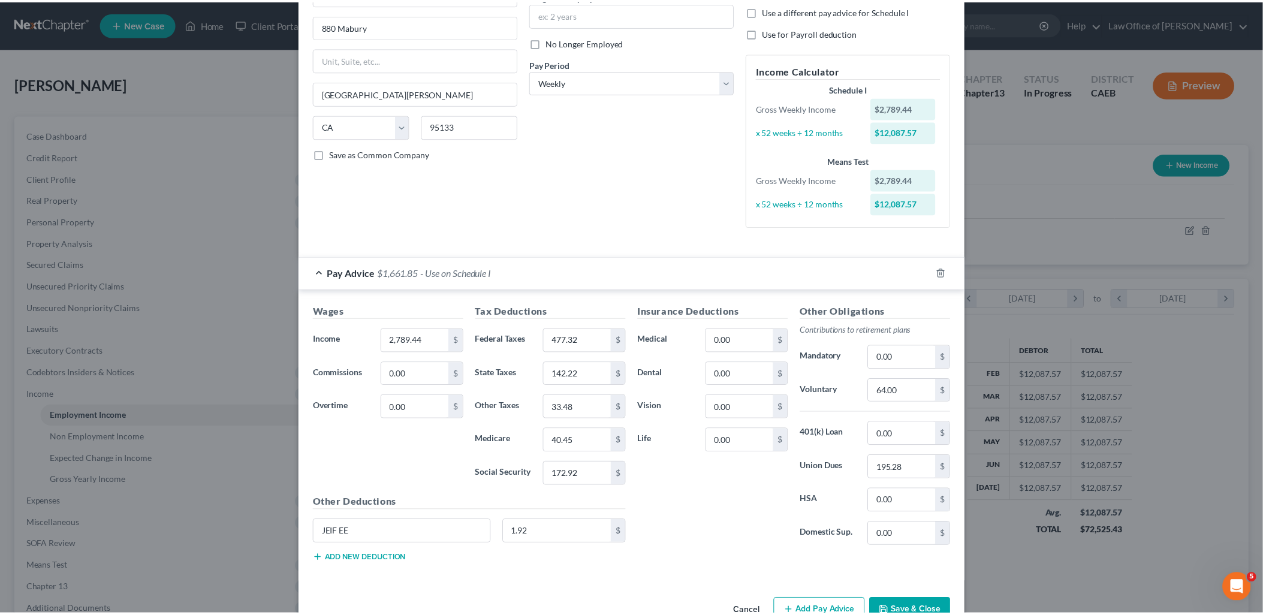
scroll to position [166, 0]
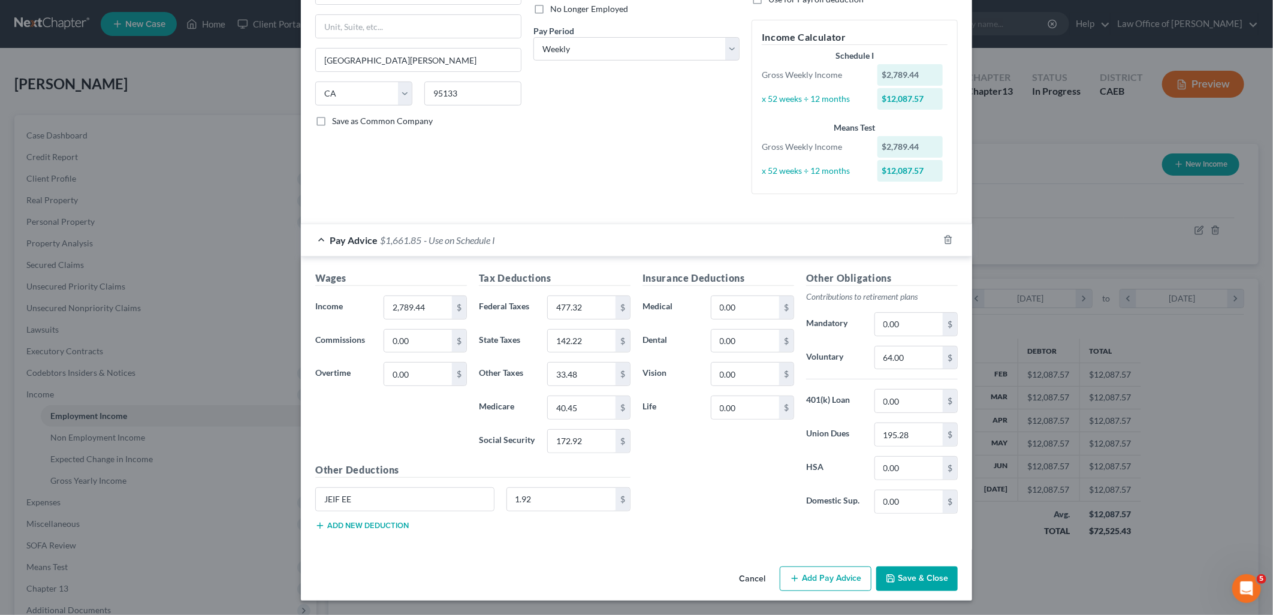
click at [921, 582] on button "Save & Close" at bounding box center [917, 578] width 82 height 25
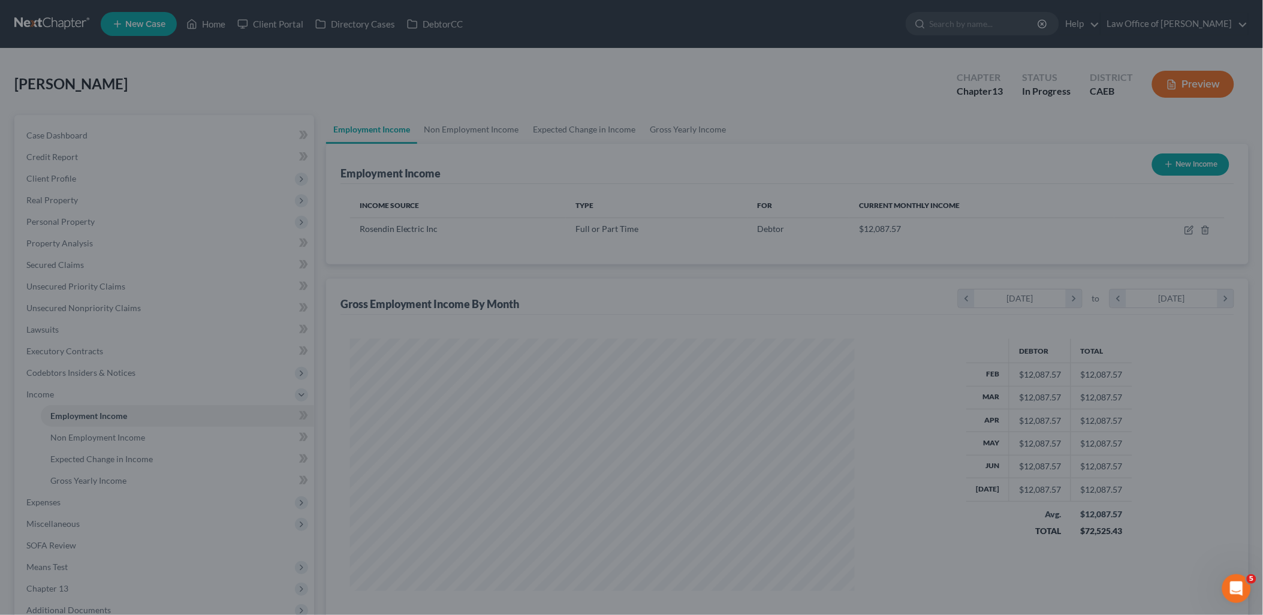
scroll to position [599159, 598884]
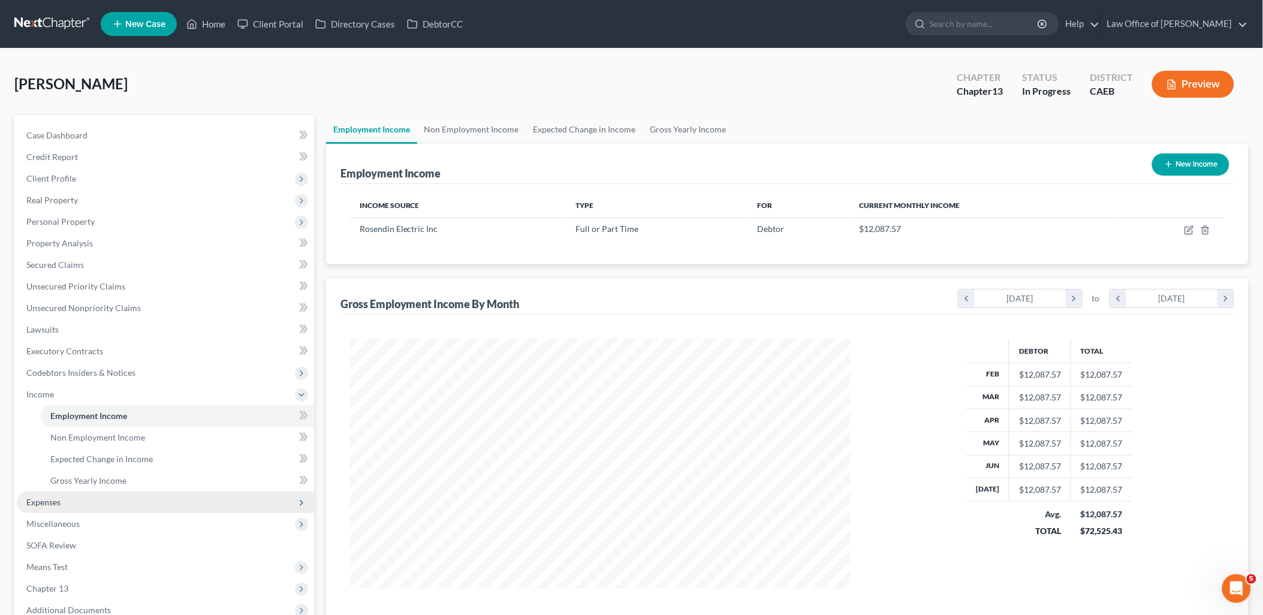
click at [51, 502] on span "Expenses" at bounding box center [43, 502] width 34 height 10
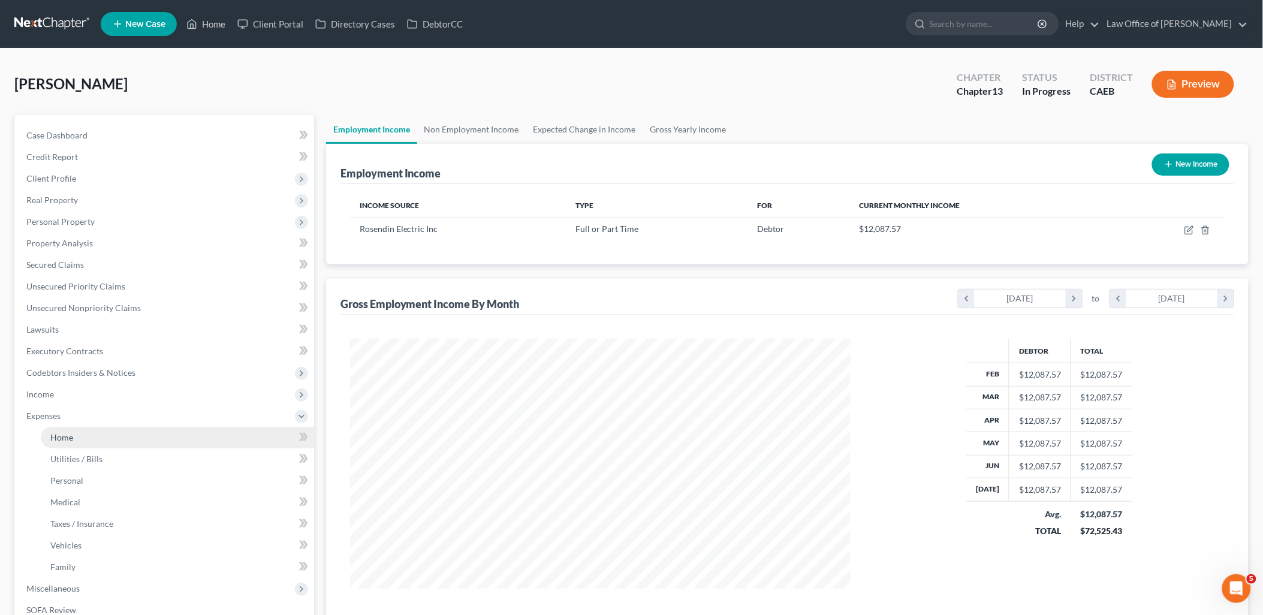
click at [64, 429] on link "Home" at bounding box center [177, 438] width 273 height 22
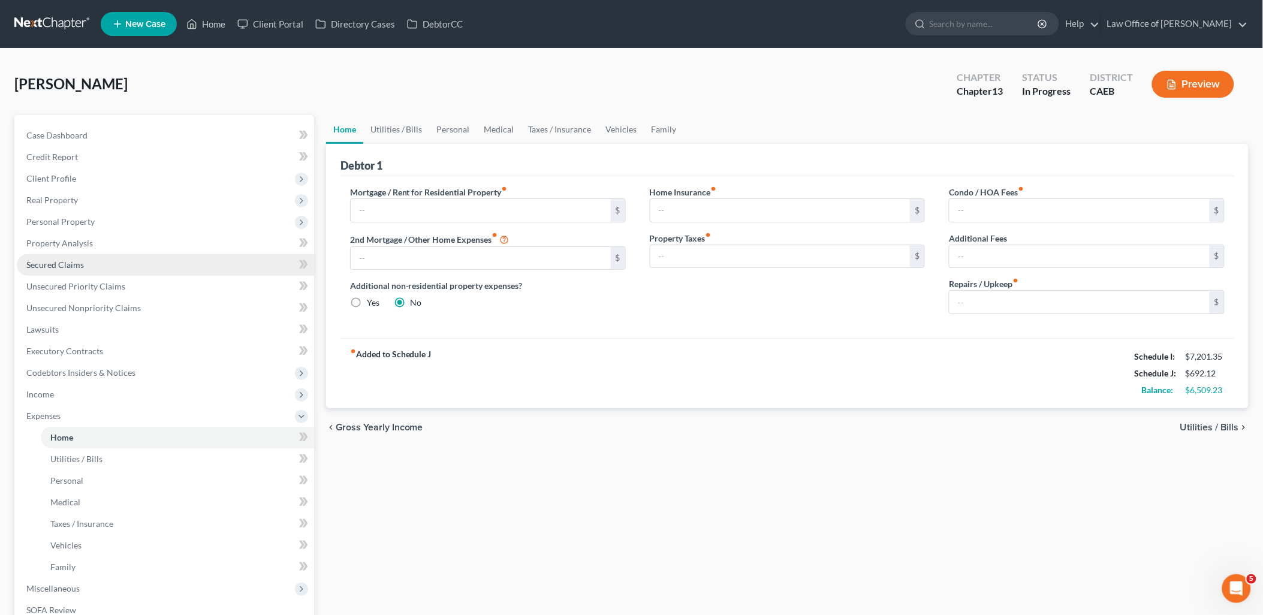
click at [74, 268] on span "Secured Claims" at bounding box center [55, 265] width 58 height 10
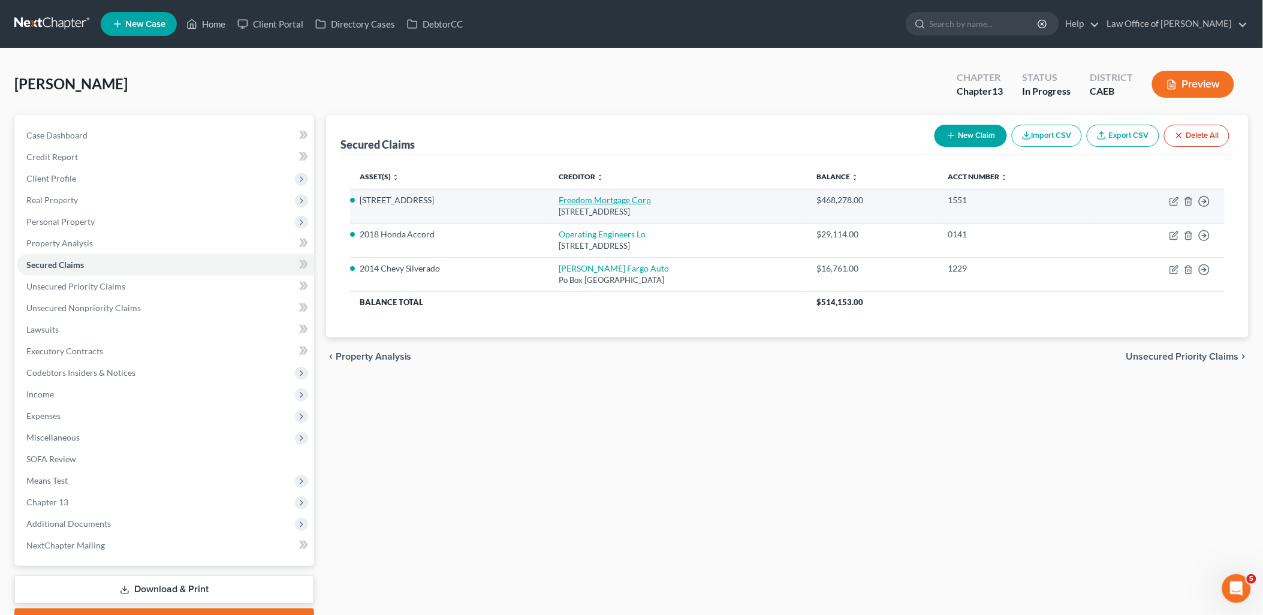
click at [578, 204] on link "Freedom Mortgage Corp" at bounding box center [605, 200] width 92 height 10
select select "9"
select select "4"
select select "0"
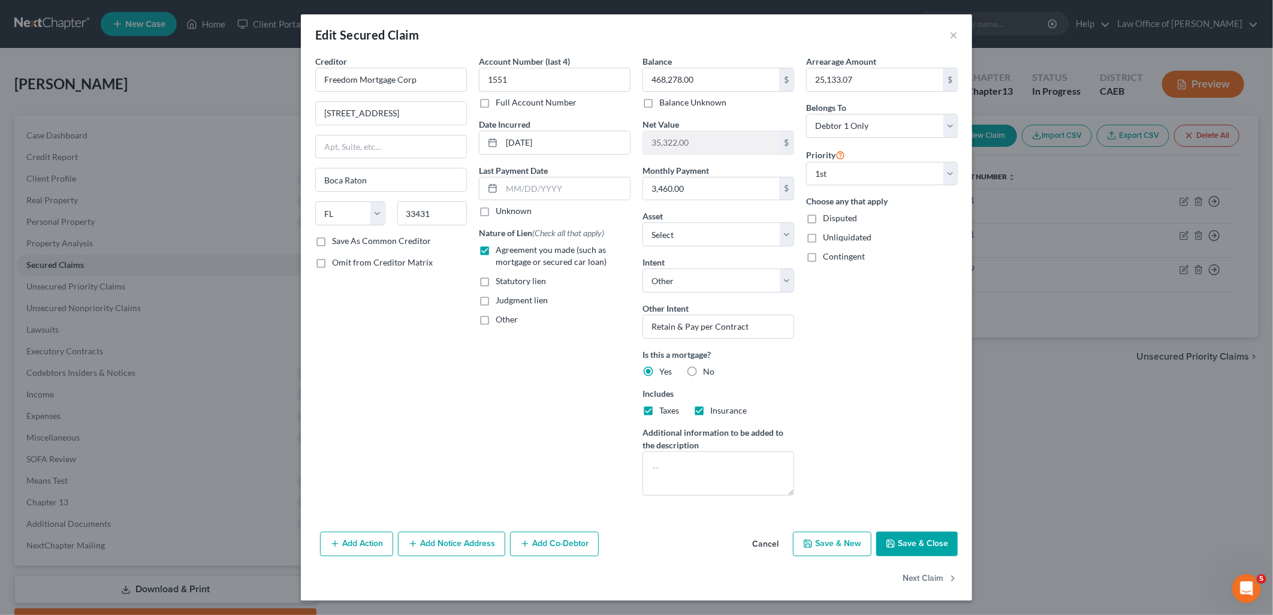
drag, startPoint x: 937, startPoint y: 554, endPoint x: 937, endPoint y: 530, distance: 24.6
click at [937, 554] on button "Save & Close" at bounding box center [917, 544] width 82 height 25
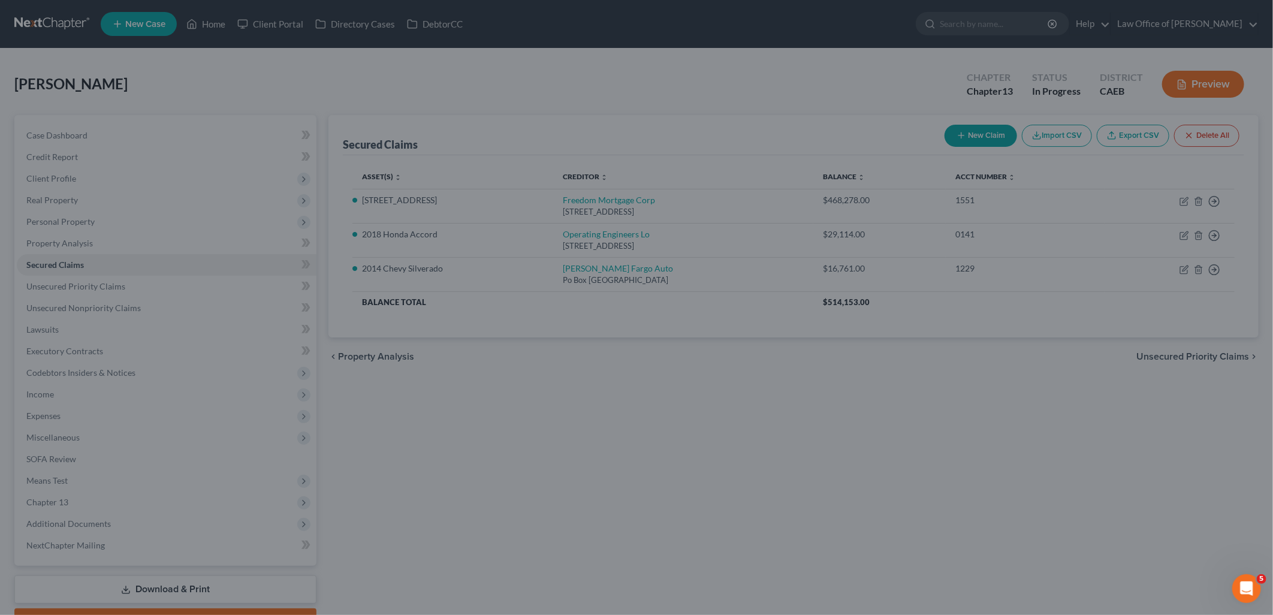
select select "9"
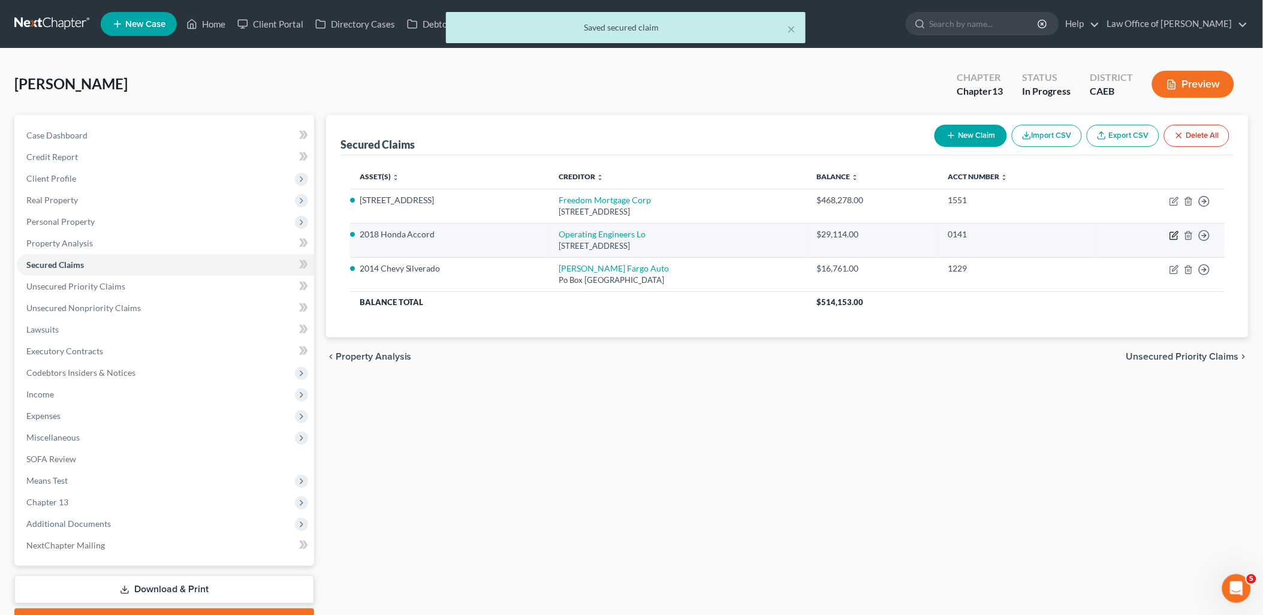
click at [1173, 236] on icon "button" at bounding box center [1174, 233] width 5 height 5
select select "4"
select select "7"
select select "4"
select select "0"
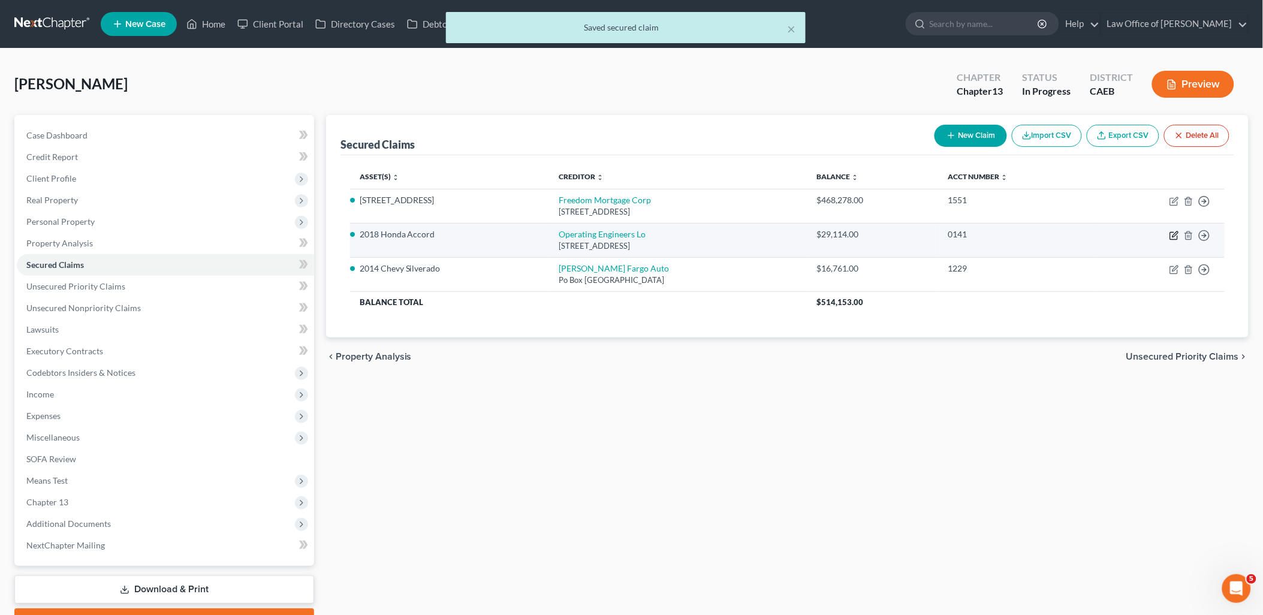
select select "0"
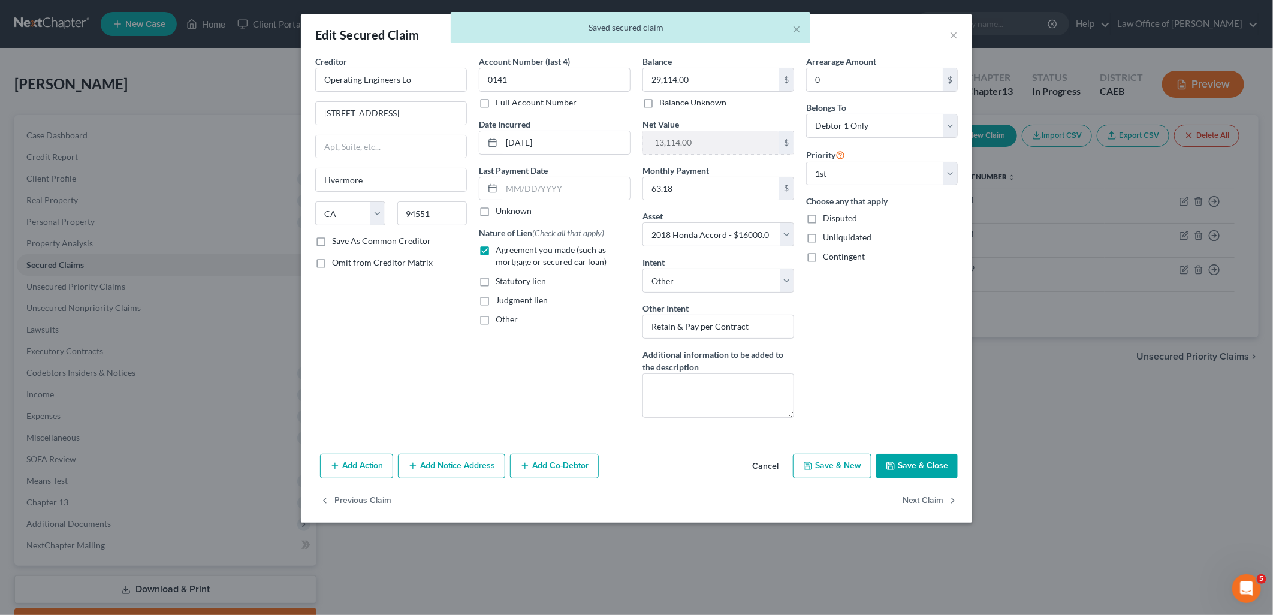
click at [931, 474] on button "Save & Close" at bounding box center [917, 466] width 82 height 25
select select
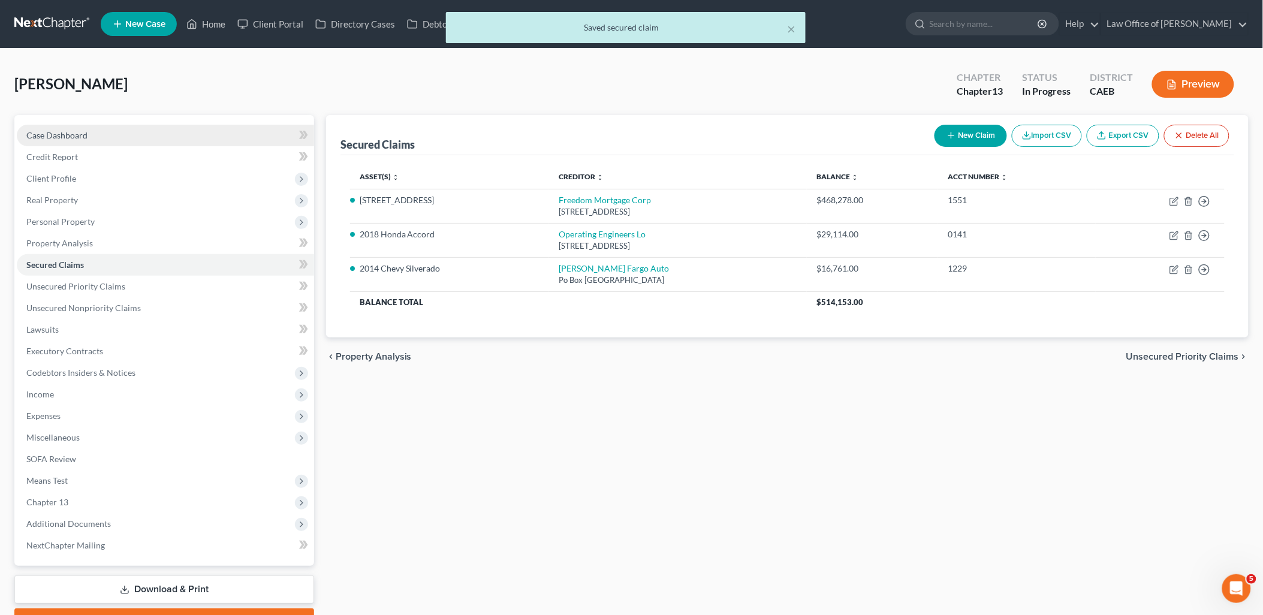
click at [45, 139] on span "Case Dashboard" at bounding box center [56, 135] width 61 height 10
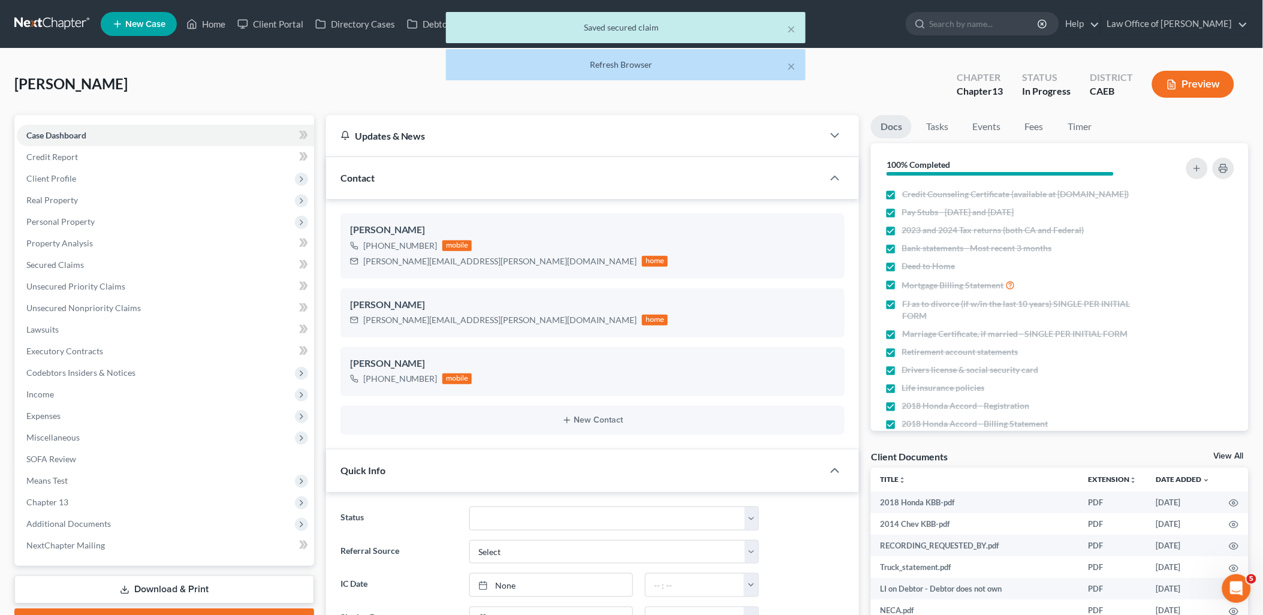
scroll to position [508, 0]
click at [1232, 459] on link "View All" at bounding box center [1229, 456] width 30 height 8
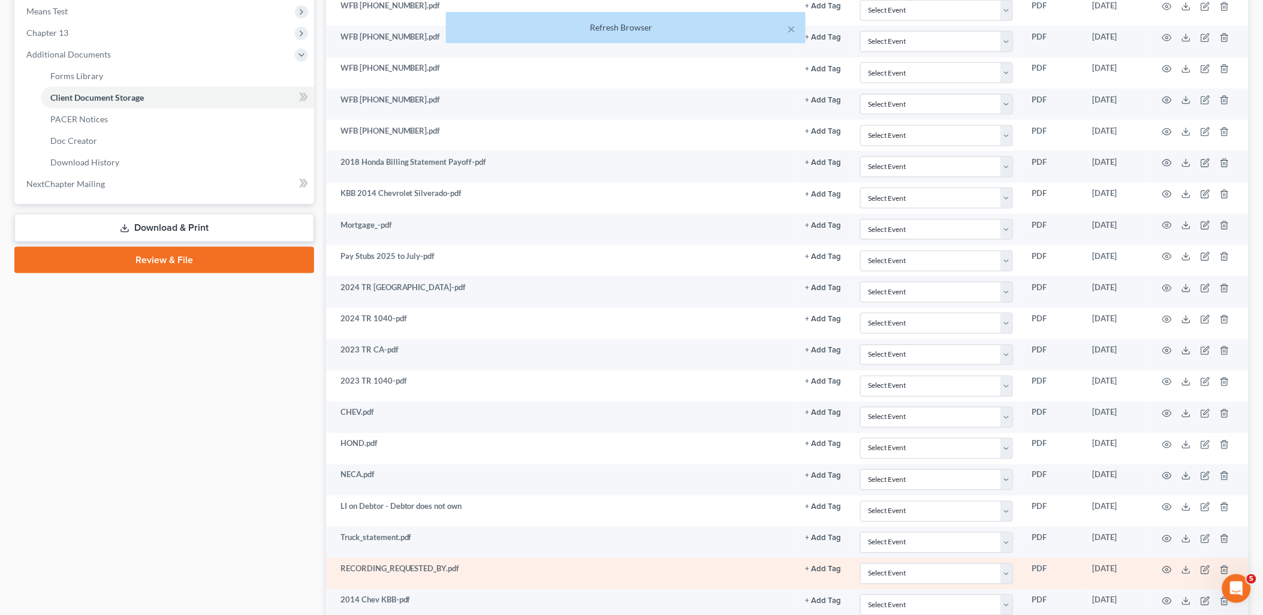
scroll to position [336, 0]
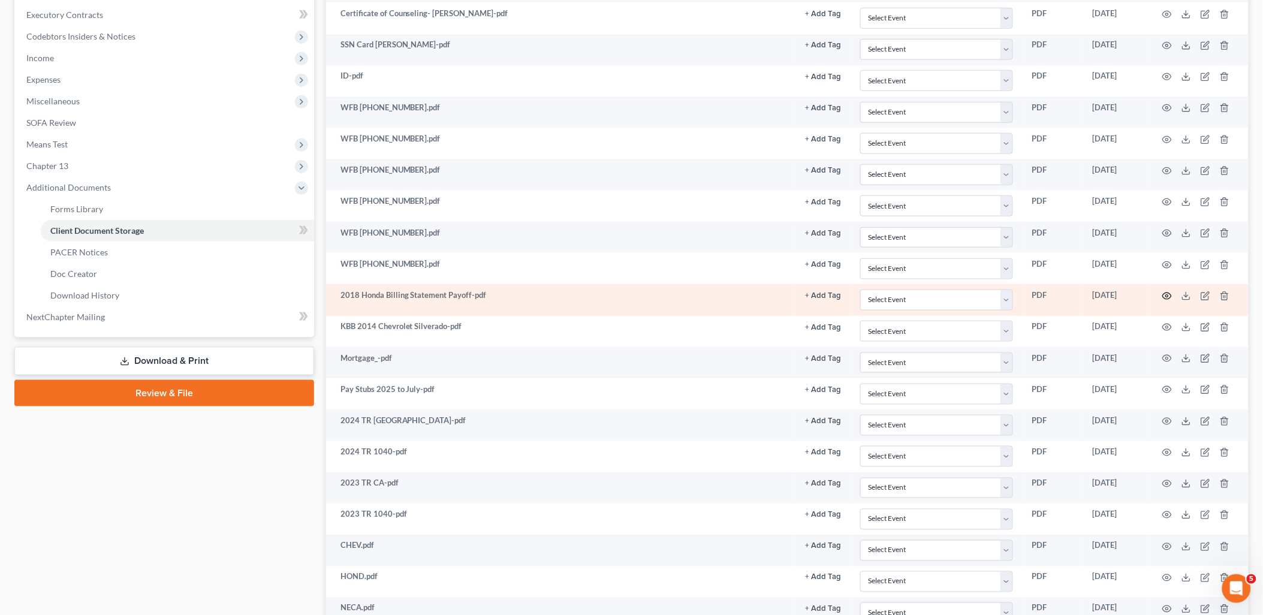
click at [1165, 297] on icon "button" at bounding box center [1167, 296] width 10 height 10
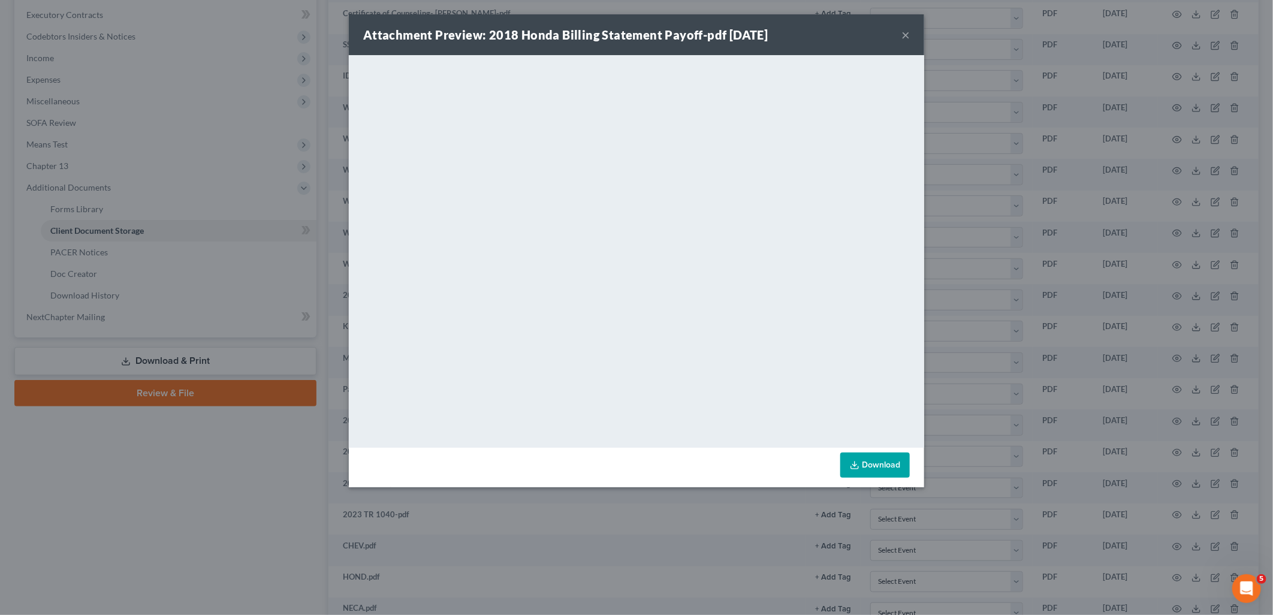
click at [907, 34] on button "×" at bounding box center [906, 35] width 8 height 14
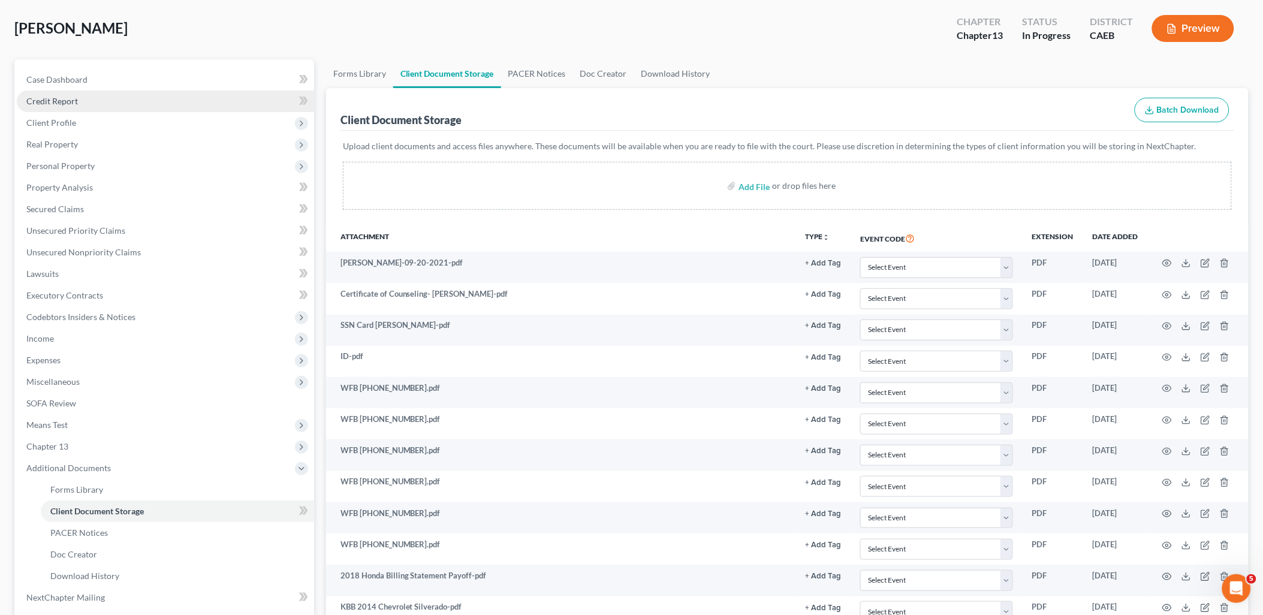
scroll to position [0, 0]
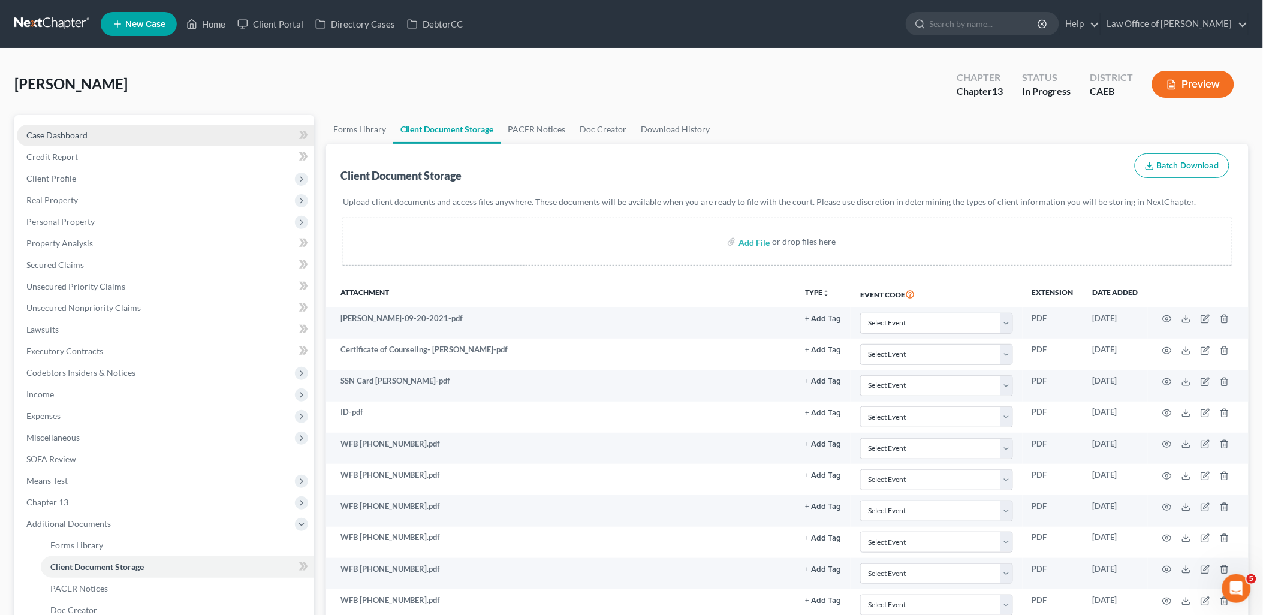
drag, startPoint x: 80, startPoint y: 135, endPoint x: 122, endPoint y: 143, distance: 42.1
click at [80, 135] on span "Case Dashboard" at bounding box center [56, 135] width 61 height 10
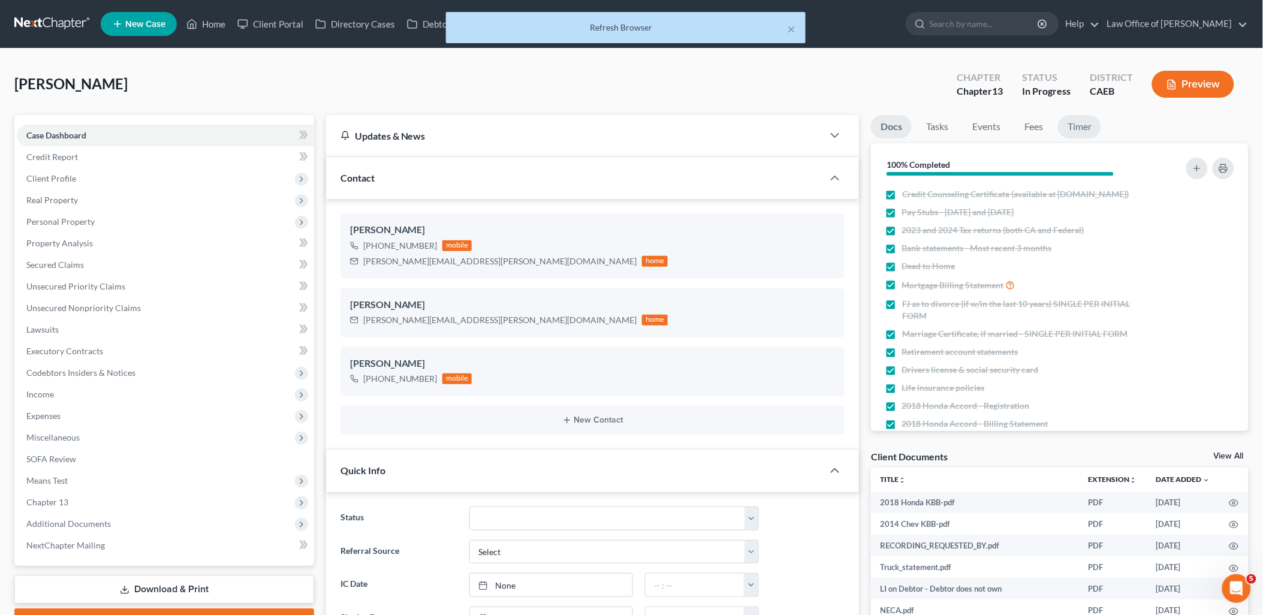
scroll to position [508, 0]
click at [1029, 128] on link "Fees" at bounding box center [1034, 126] width 38 height 23
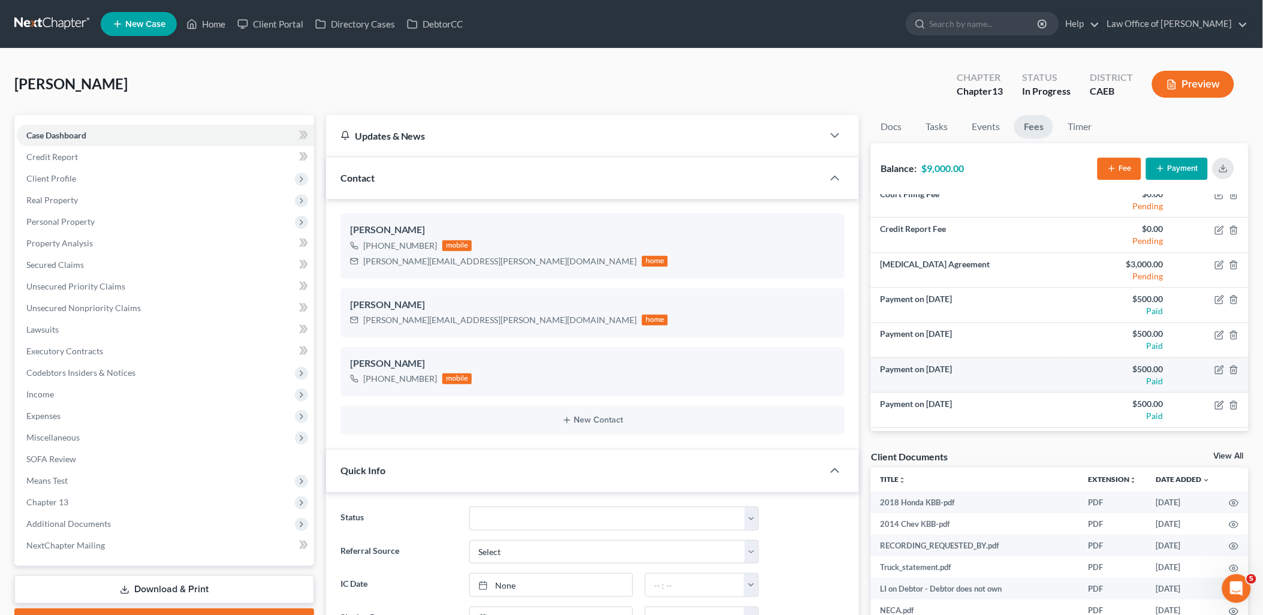
scroll to position [0, 0]
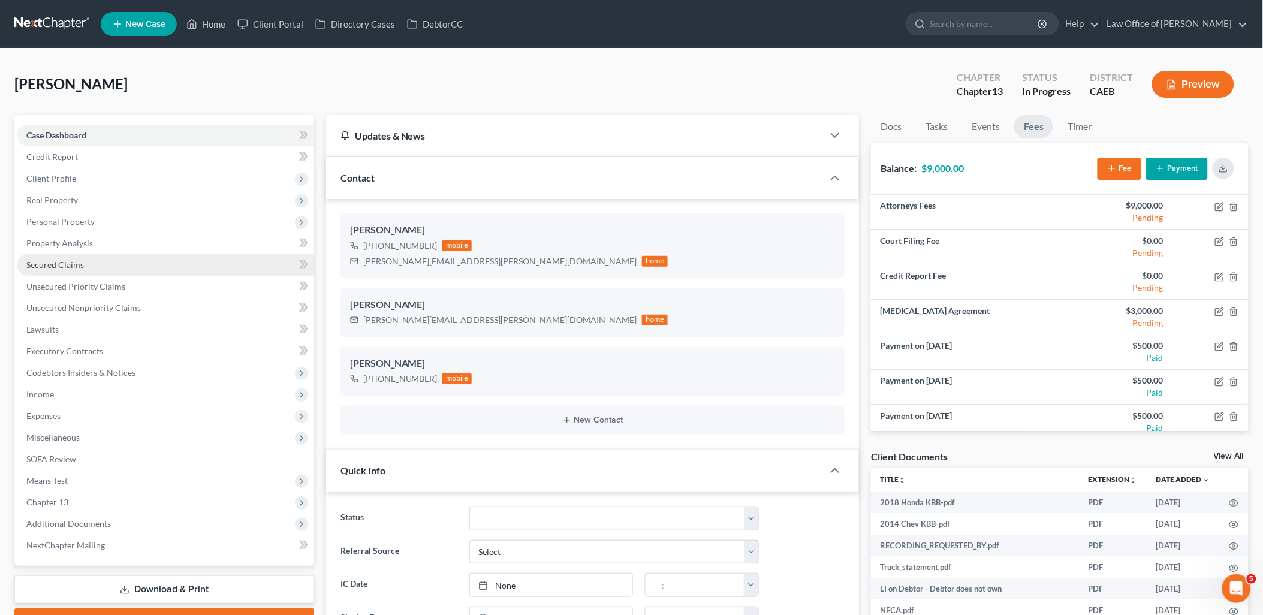
drag, startPoint x: 55, startPoint y: 262, endPoint x: 85, endPoint y: 260, distance: 30.7
click at [55, 262] on span "Secured Claims" at bounding box center [55, 265] width 58 height 10
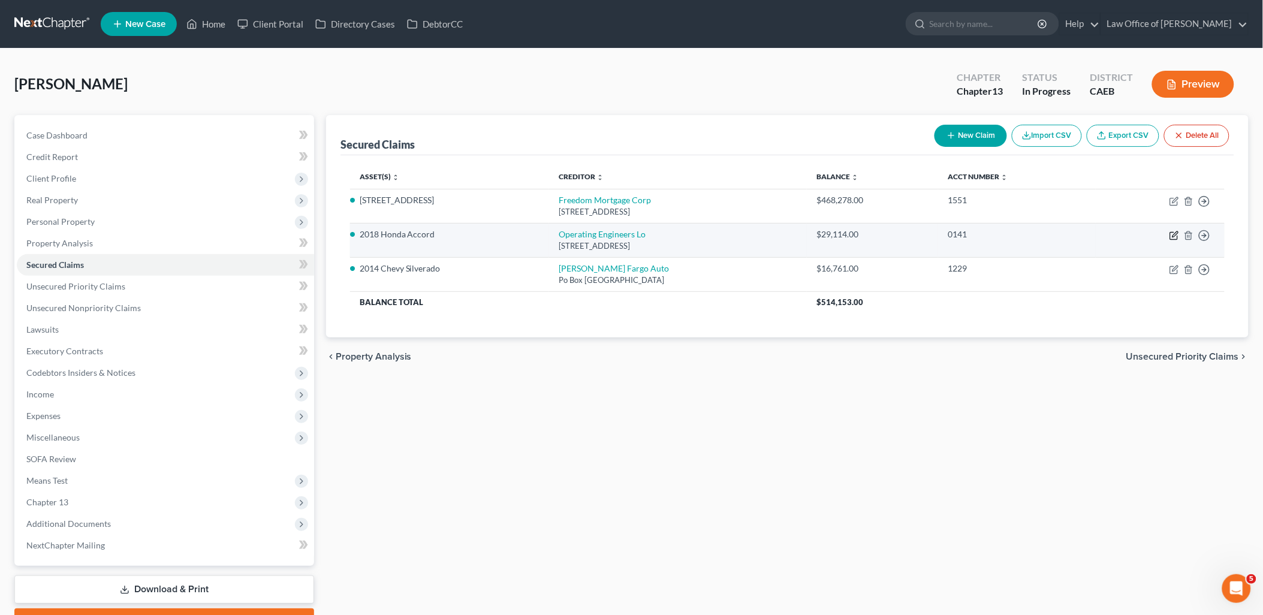
click at [1176, 234] on icon "button" at bounding box center [1174, 236] width 10 height 10
select select "4"
select select "0"
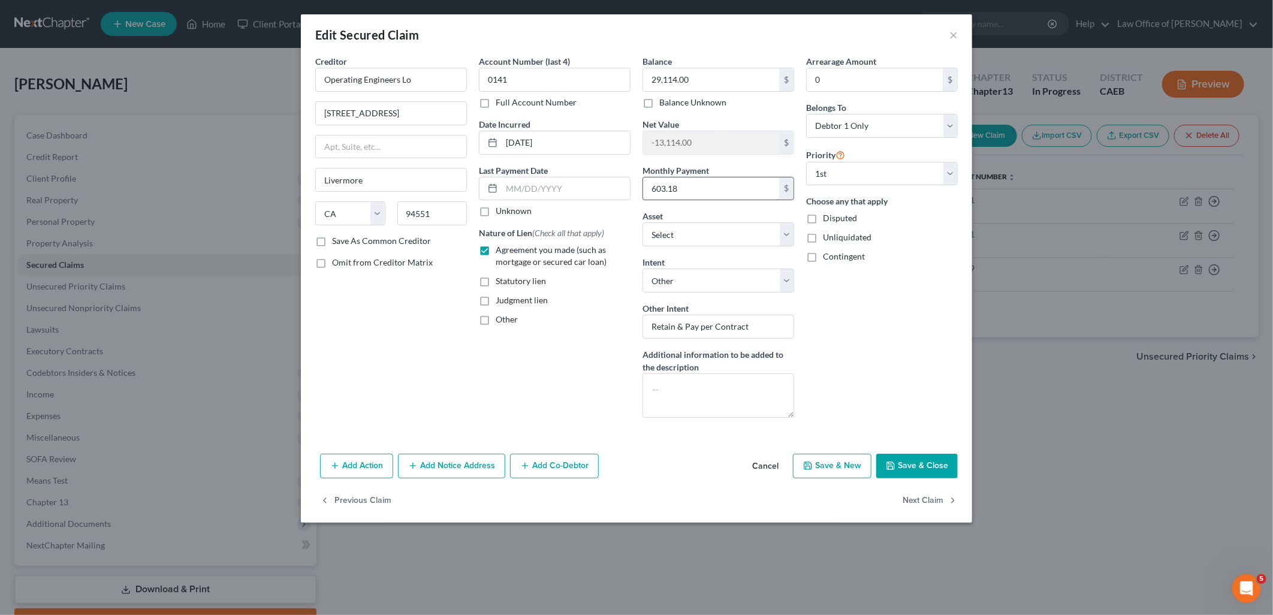
click at [696, 184] on input "603.18" at bounding box center [711, 188] width 136 height 23
click at [951, 32] on button "×" at bounding box center [953, 35] width 8 height 14
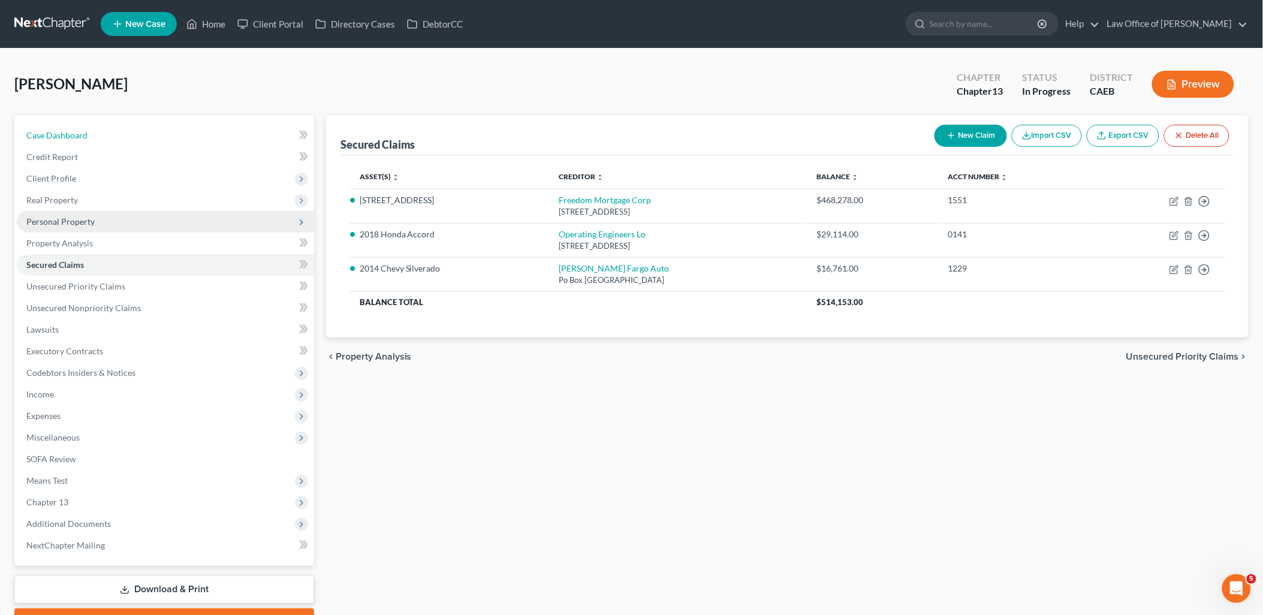
drag, startPoint x: 54, startPoint y: 132, endPoint x: 291, endPoint y: 219, distance: 252.2
click at [54, 132] on span "Case Dashboard" at bounding box center [56, 135] width 61 height 10
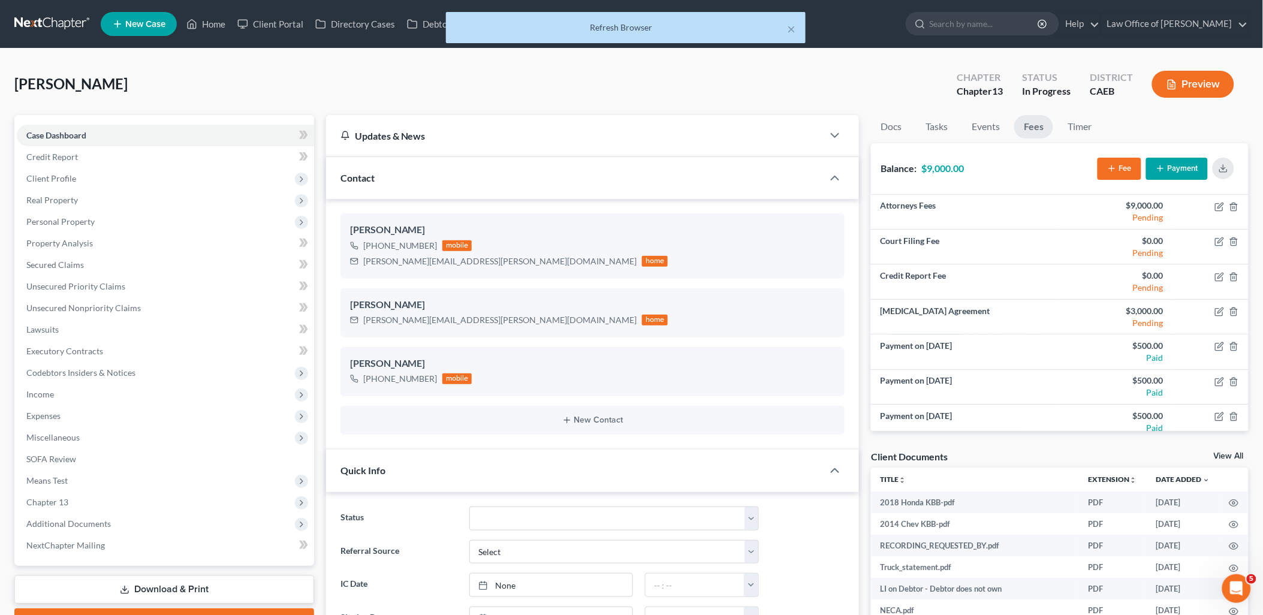
scroll to position [508, 0]
click at [1228, 457] on link "View All" at bounding box center [1229, 456] width 30 height 8
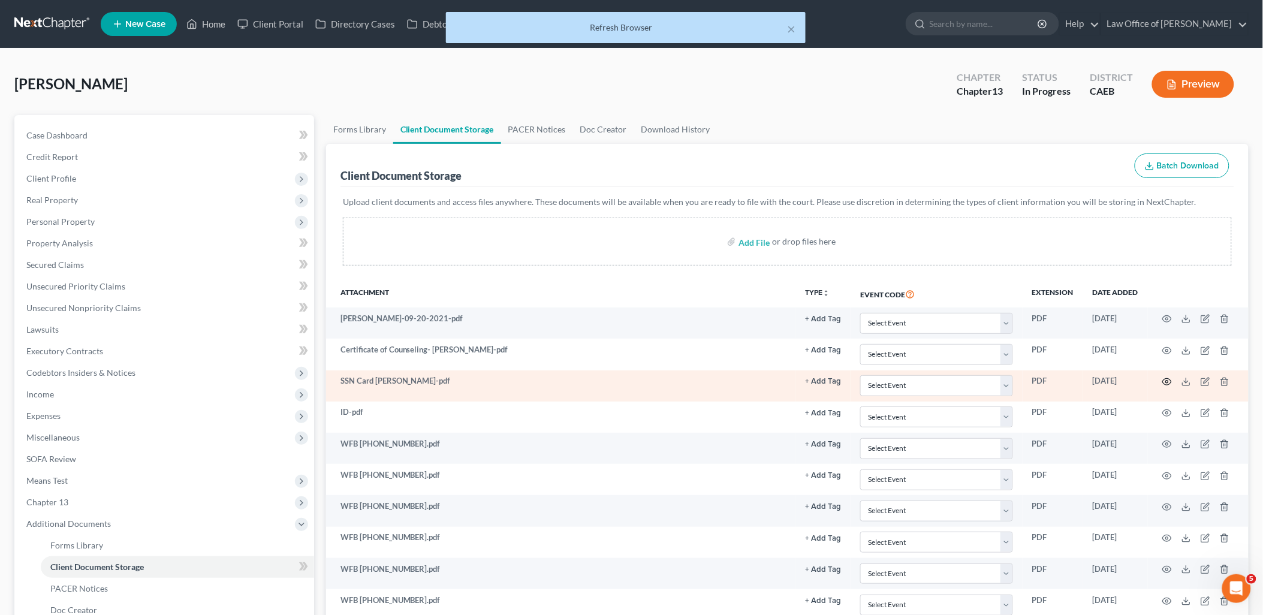
click at [1166, 381] on circle "button" at bounding box center [1167, 382] width 2 height 2
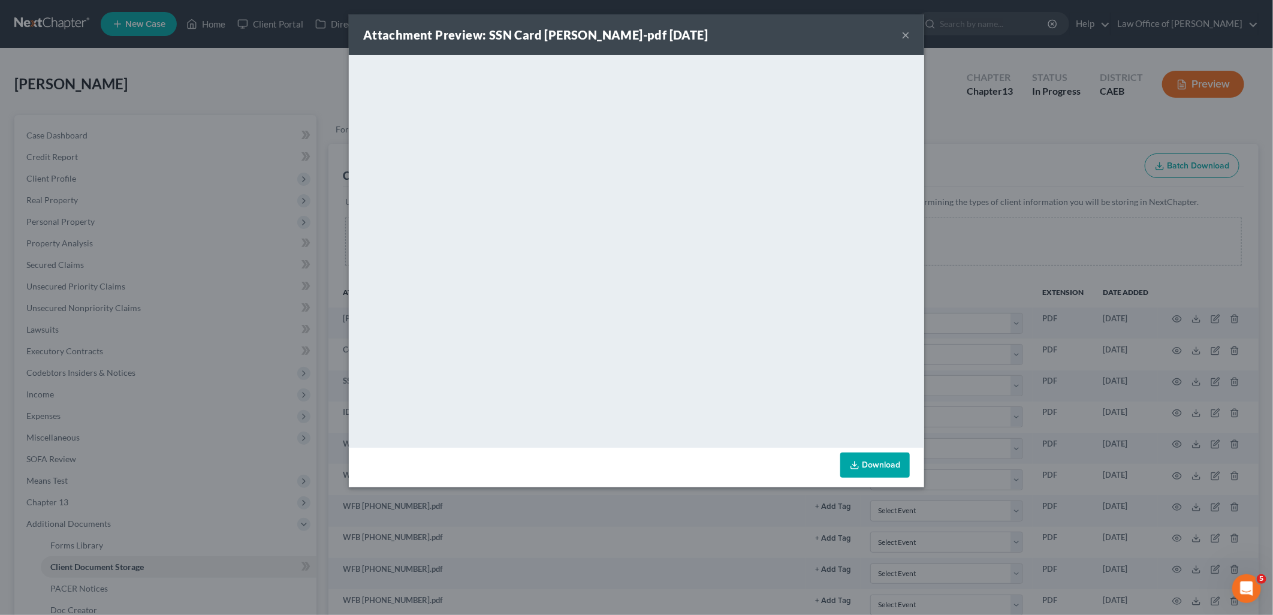
click at [908, 35] on button "×" at bounding box center [906, 35] width 8 height 14
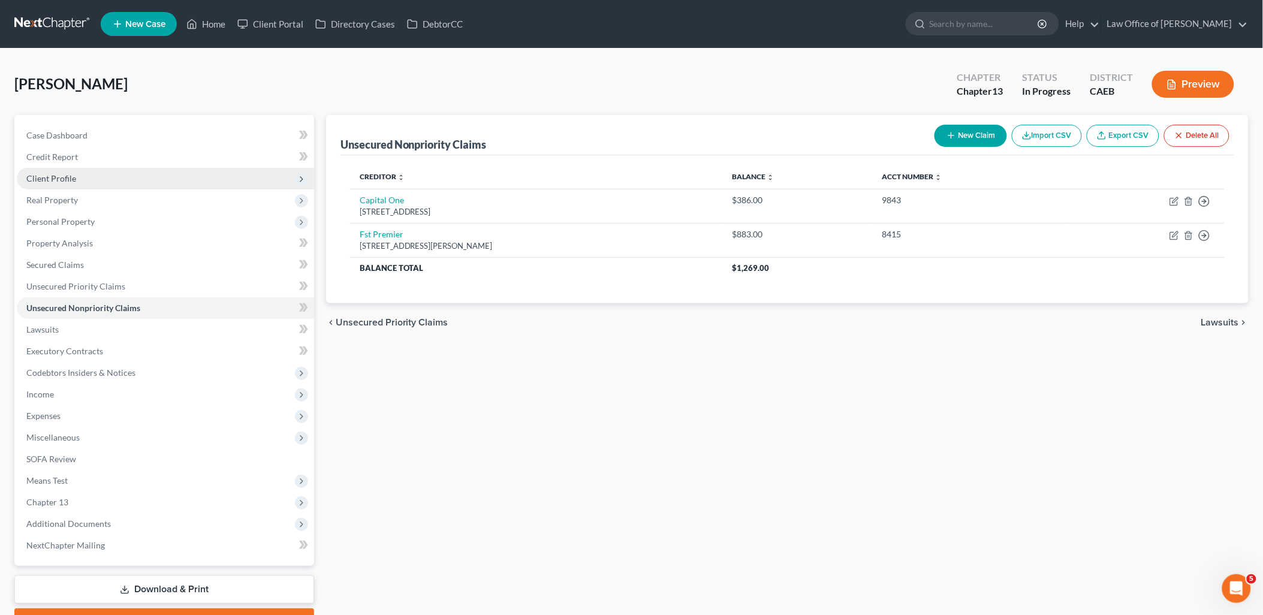
click at [57, 174] on span "Client Profile" at bounding box center [51, 178] width 50 height 10
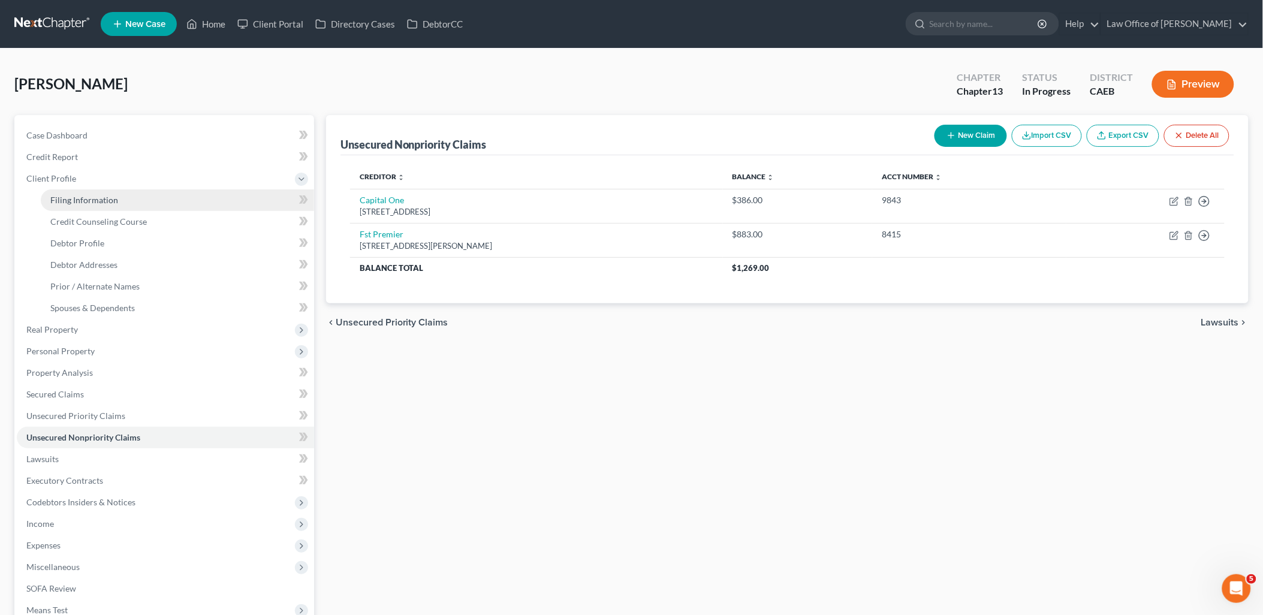
click at [82, 200] on span "Filing Information" at bounding box center [84, 200] width 68 height 10
select select "1"
select select "0"
select select "3"
select select "4"
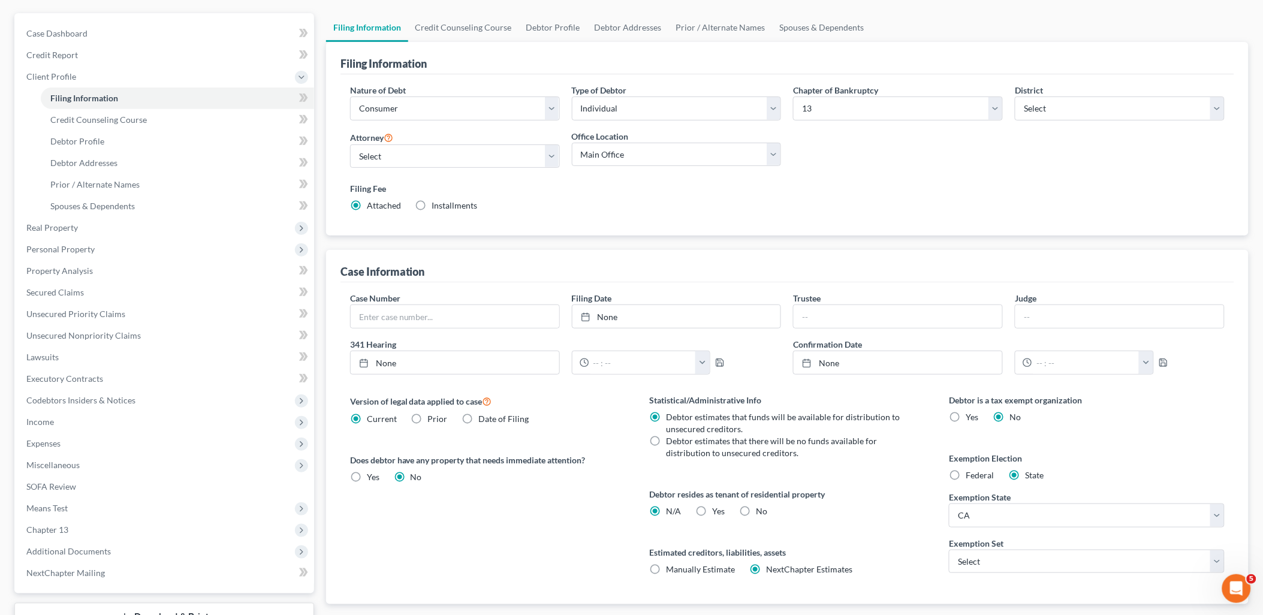
scroll to position [133, 0]
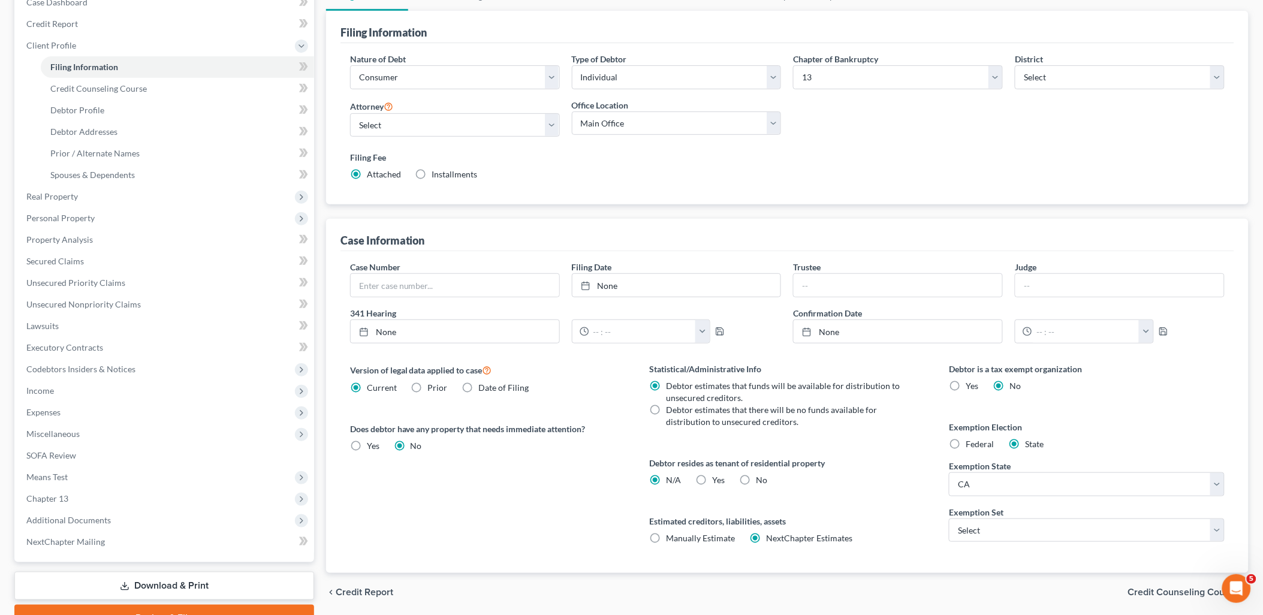
click at [756, 478] on label "No" at bounding box center [761, 480] width 11 height 12
click at [761, 478] on input "No" at bounding box center [765, 478] width 8 height 8
radio input "true"
radio input "false"
click at [1027, 535] on select "Select 703 704" at bounding box center [1087, 530] width 276 height 24
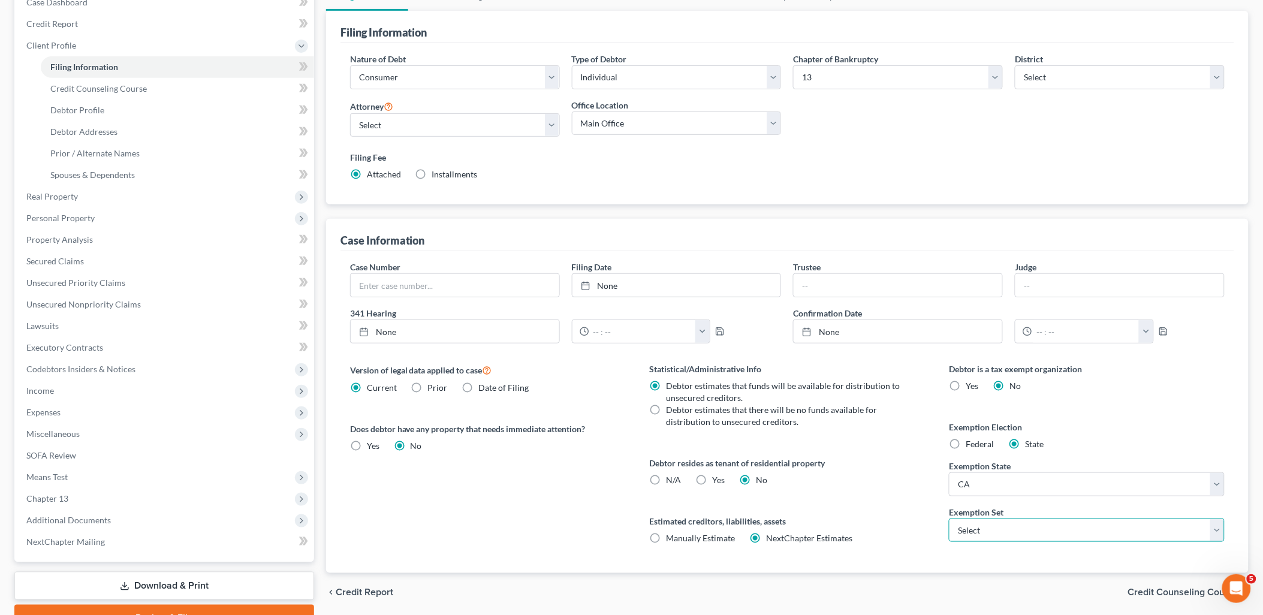
select select "1"
click at [949, 518] on select "Select 703 704" at bounding box center [1087, 530] width 276 height 24
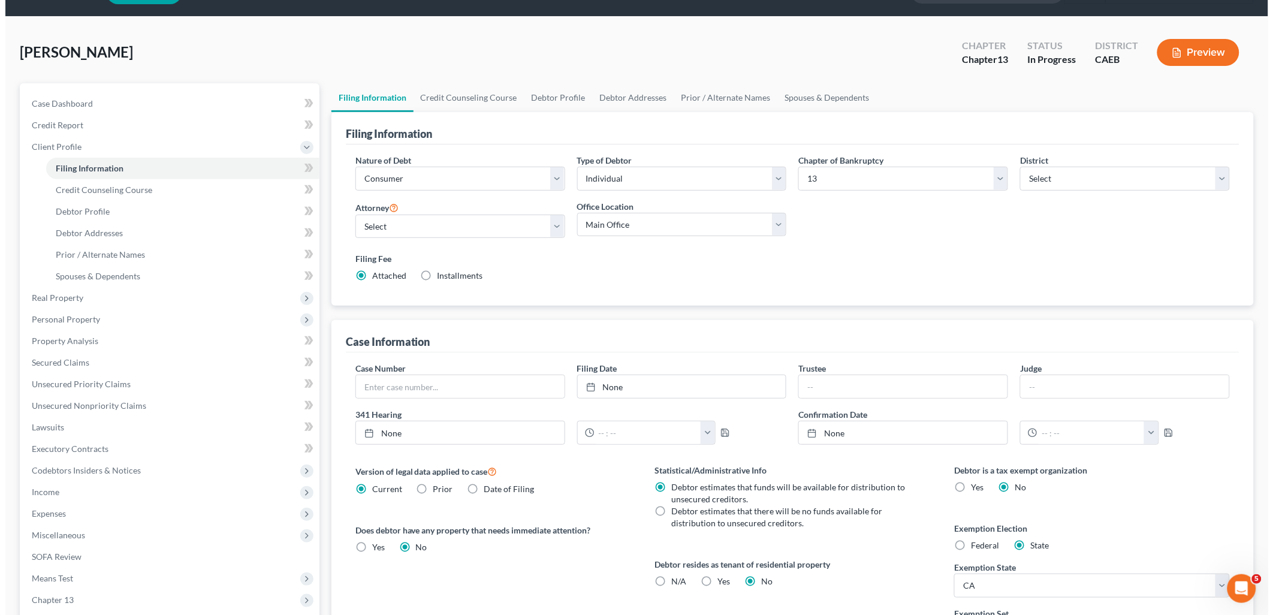
scroll to position [0, 0]
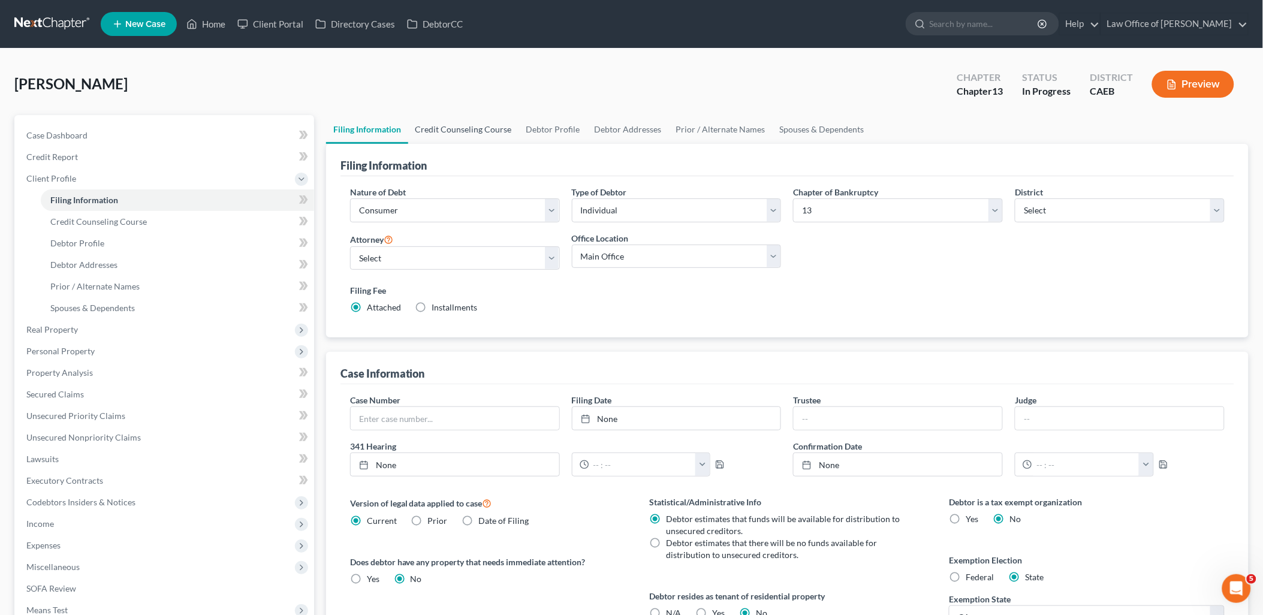
click at [477, 135] on link "Credit Counseling Course" at bounding box center [463, 129] width 111 height 29
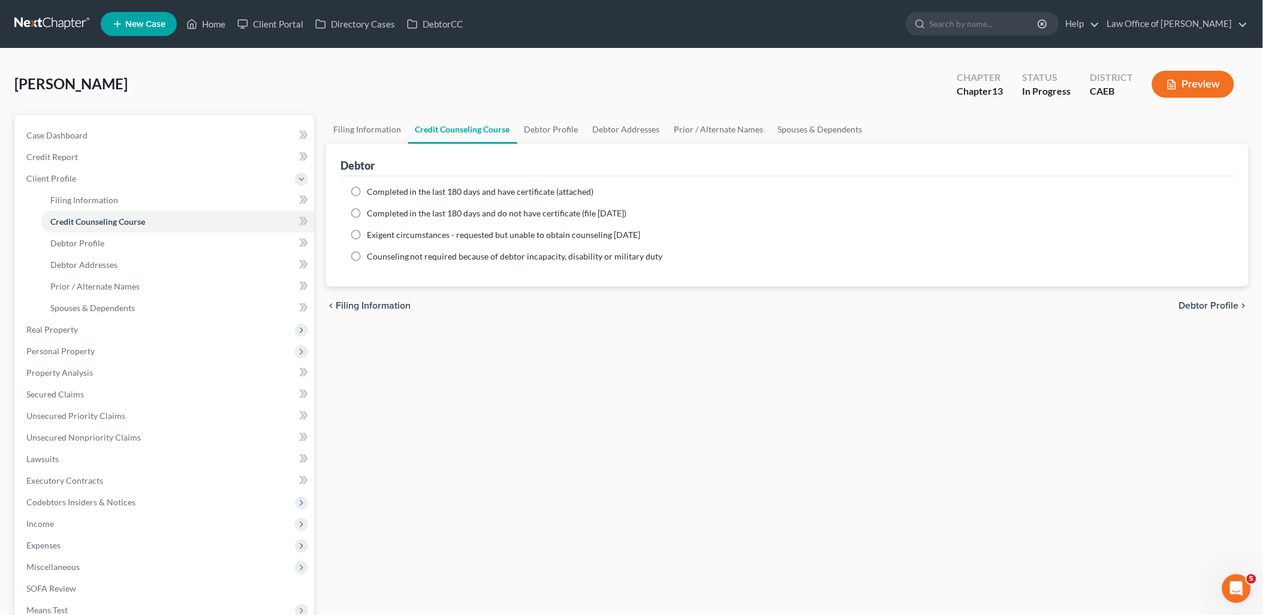
click at [367, 188] on label "Completed in the last 180 days and have certificate (attached)" at bounding box center [480, 192] width 227 height 12
click at [372, 188] on input "Completed in the last 180 days and have certificate (attached)" at bounding box center [376, 190] width 8 height 8
radio input "true"
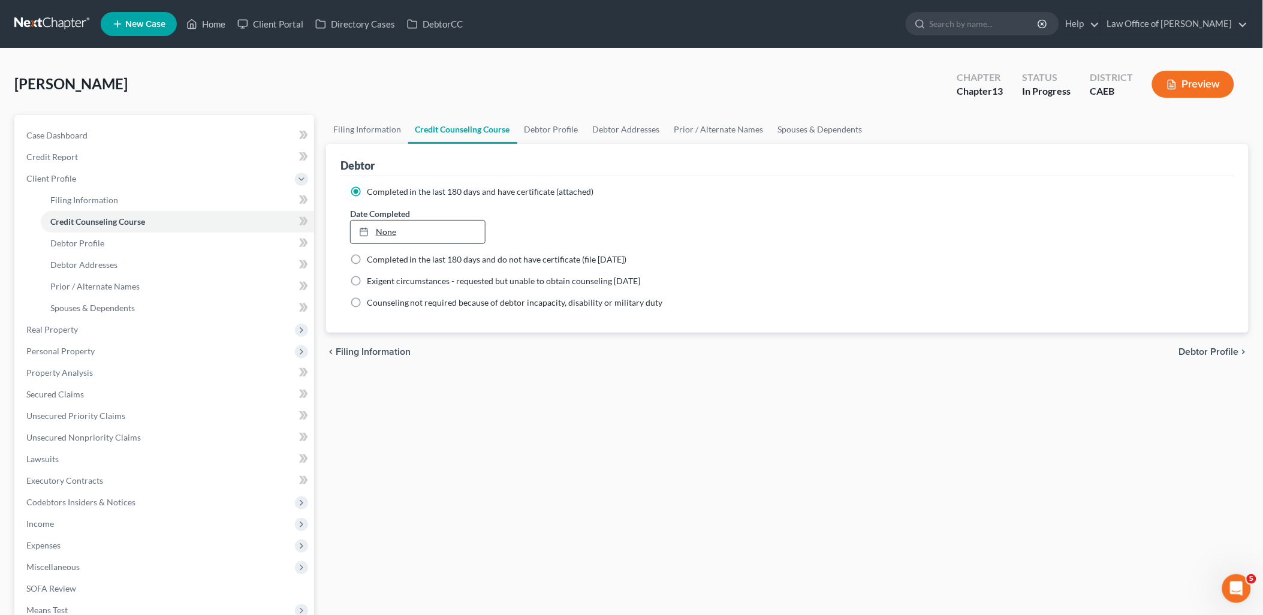
type input "[DATE]"
click at [382, 233] on link "None" at bounding box center [418, 232] width 135 height 23
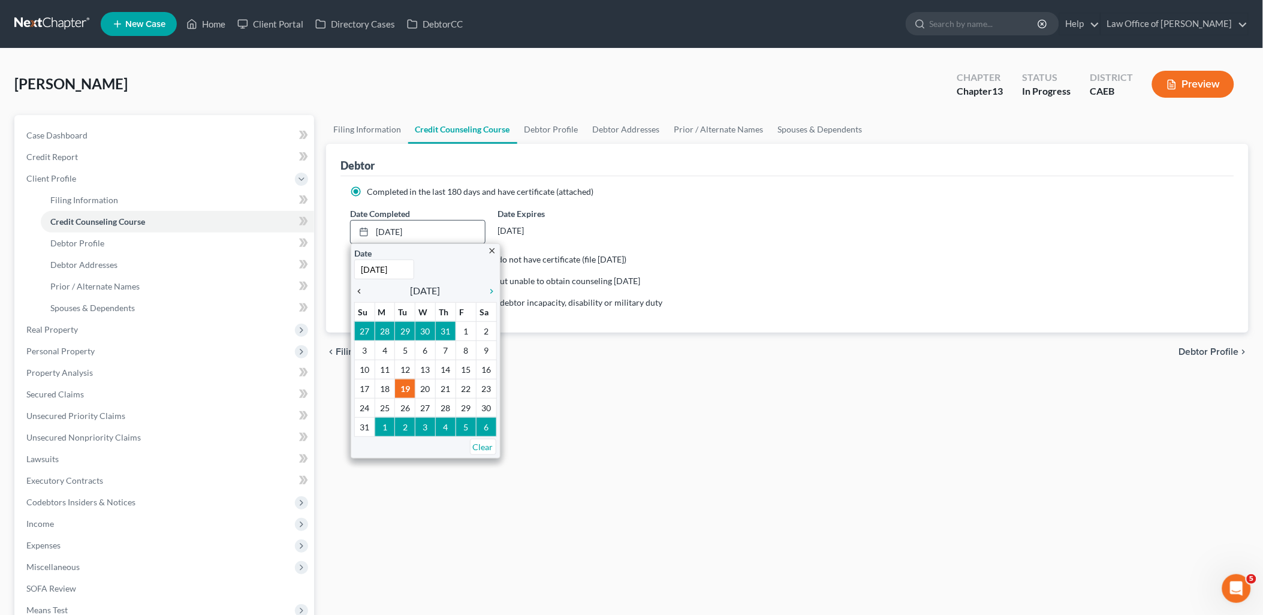
click at [360, 288] on icon "chevron_left" at bounding box center [362, 292] width 16 height 10
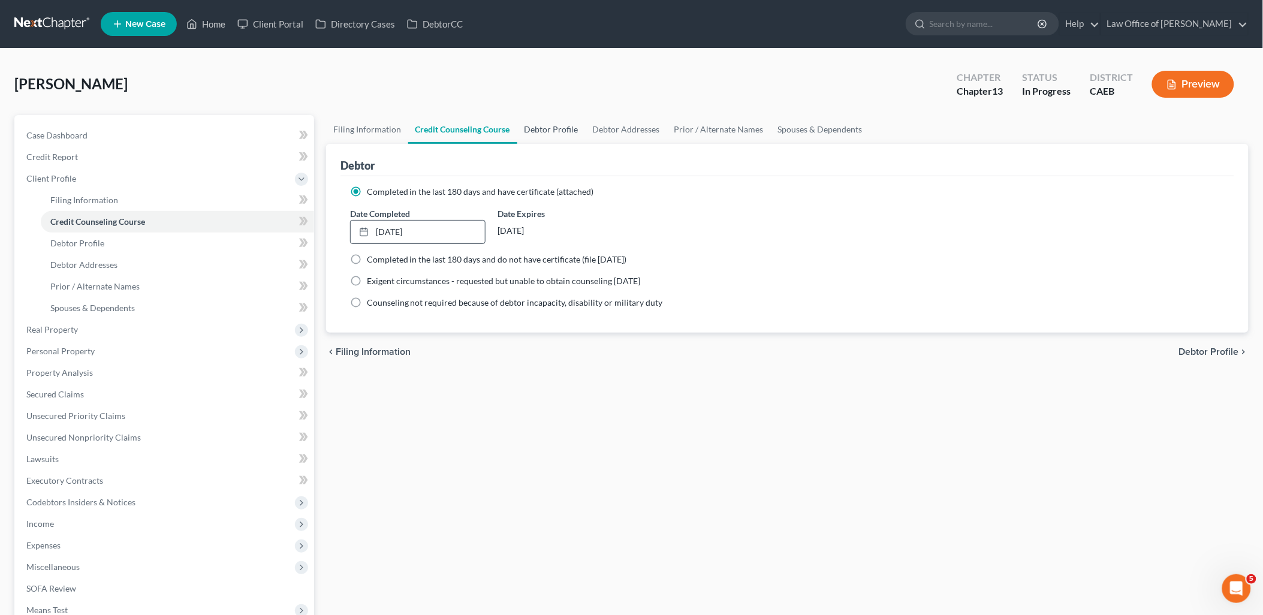
click at [536, 132] on link "Debtor Profile" at bounding box center [551, 129] width 68 height 29
select select "0"
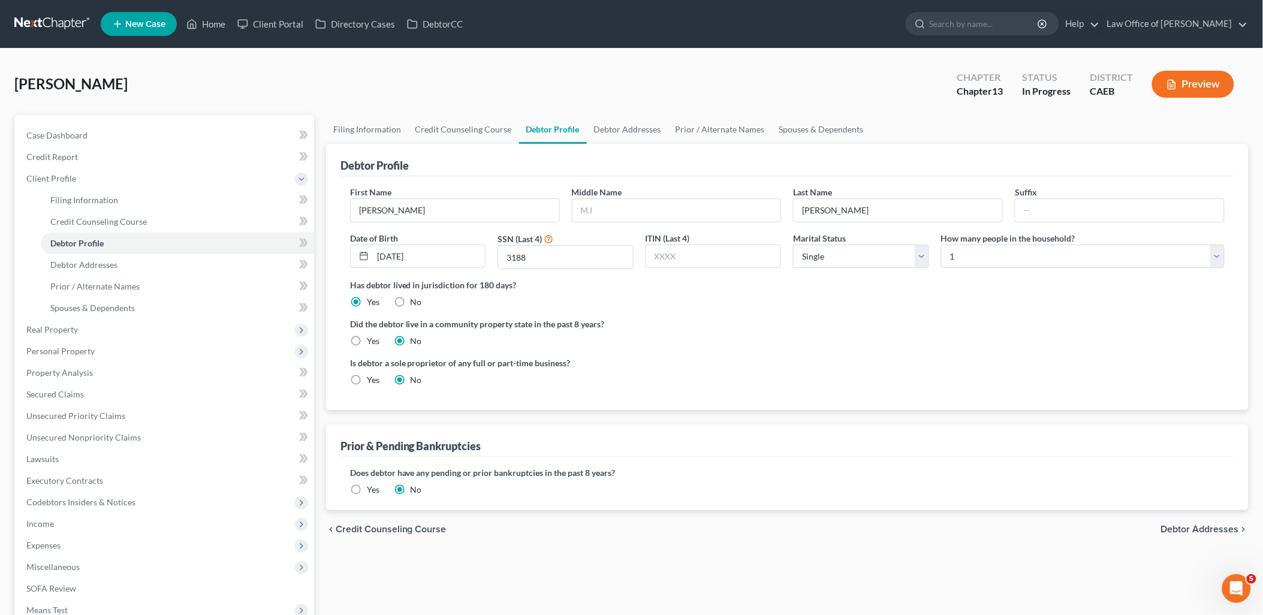
click at [367, 337] on label "Yes" at bounding box center [373, 341] width 13 height 12
click at [372, 337] on input "Yes" at bounding box center [376, 339] width 8 height 8
radio input "true"
radio input "false"
click at [627, 130] on link "Debtor Addresses" at bounding box center [628, 129] width 82 height 29
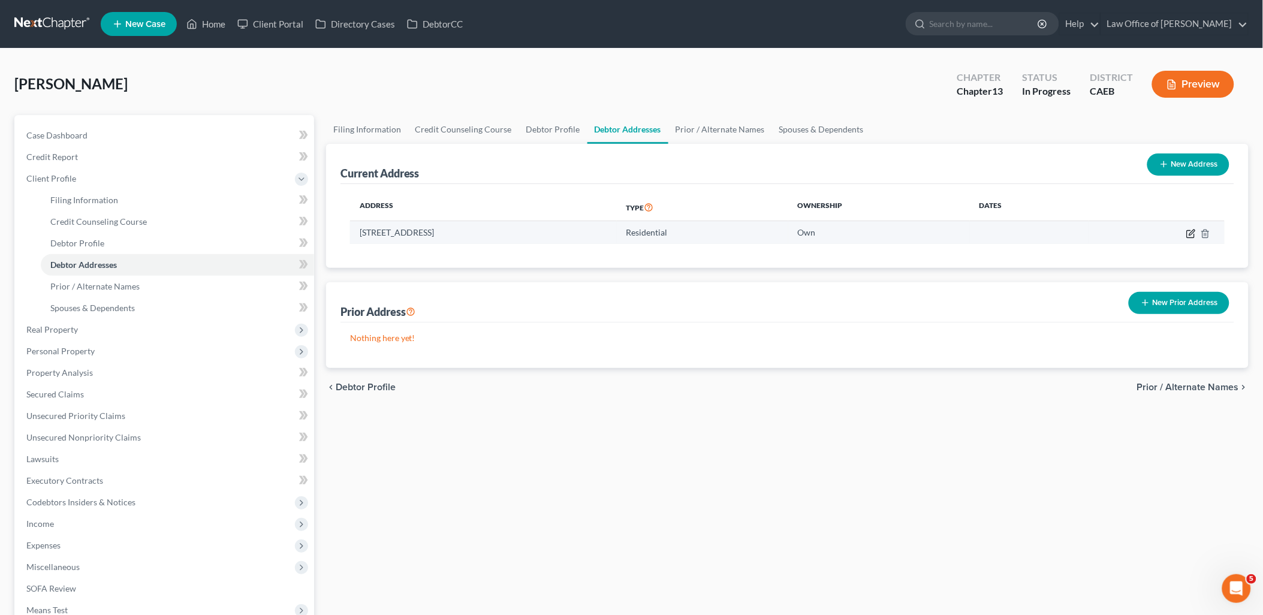
click at [1193, 233] on icon "button" at bounding box center [1191, 234] width 10 height 10
select select "4"
select select "49"
select select "0"
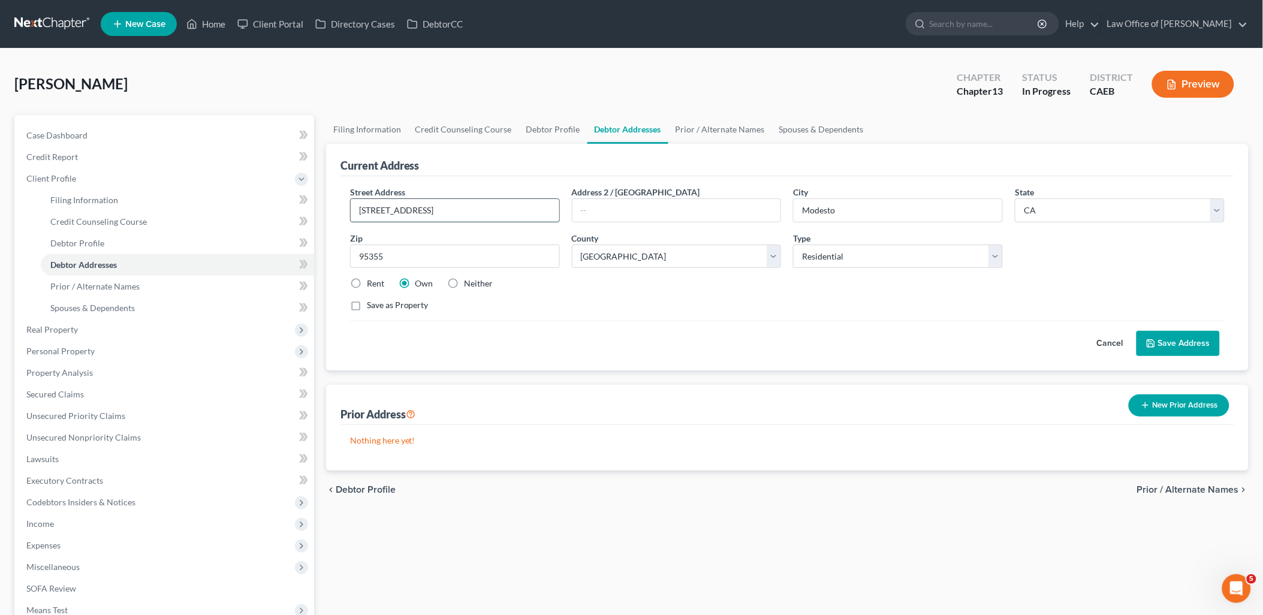
click at [433, 202] on input "[STREET_ADDRESS]" at bounding box center [455, 210] width 209 height 23
type input "[STREET_ADDRESS]"
click at [1190, 348] on button "Save Address" at bounding box center [1177, 343] width 83 height 25
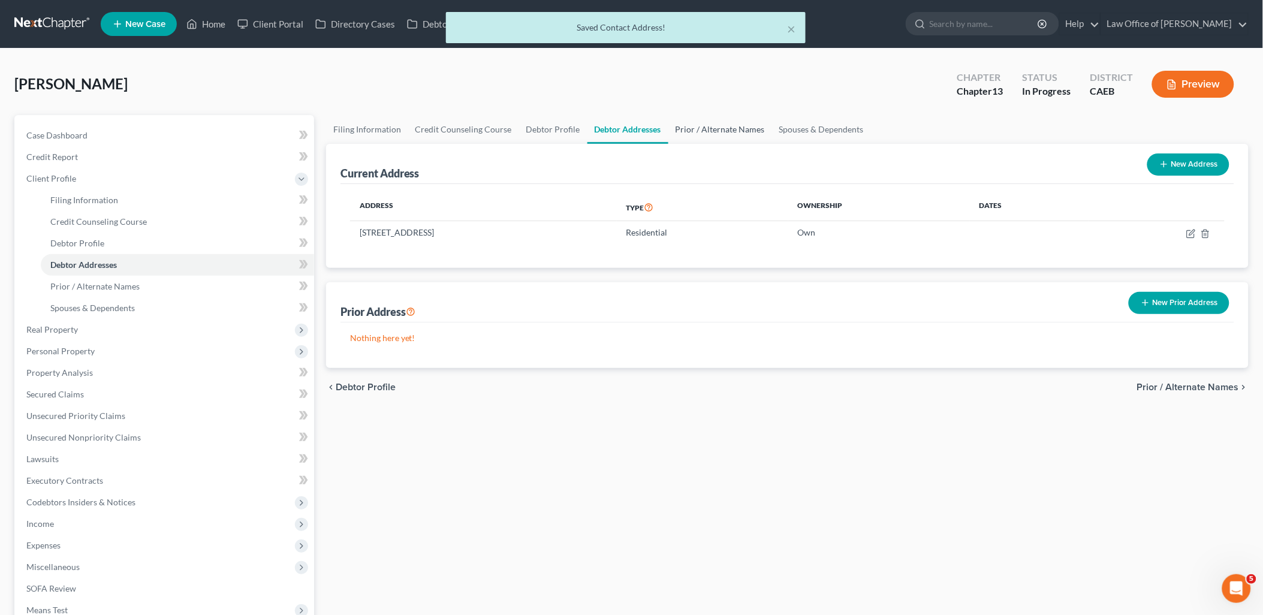
click at [713, 132] on link "Prior / Alternate Names" at bounding box center [720, 129] width 104 height 29
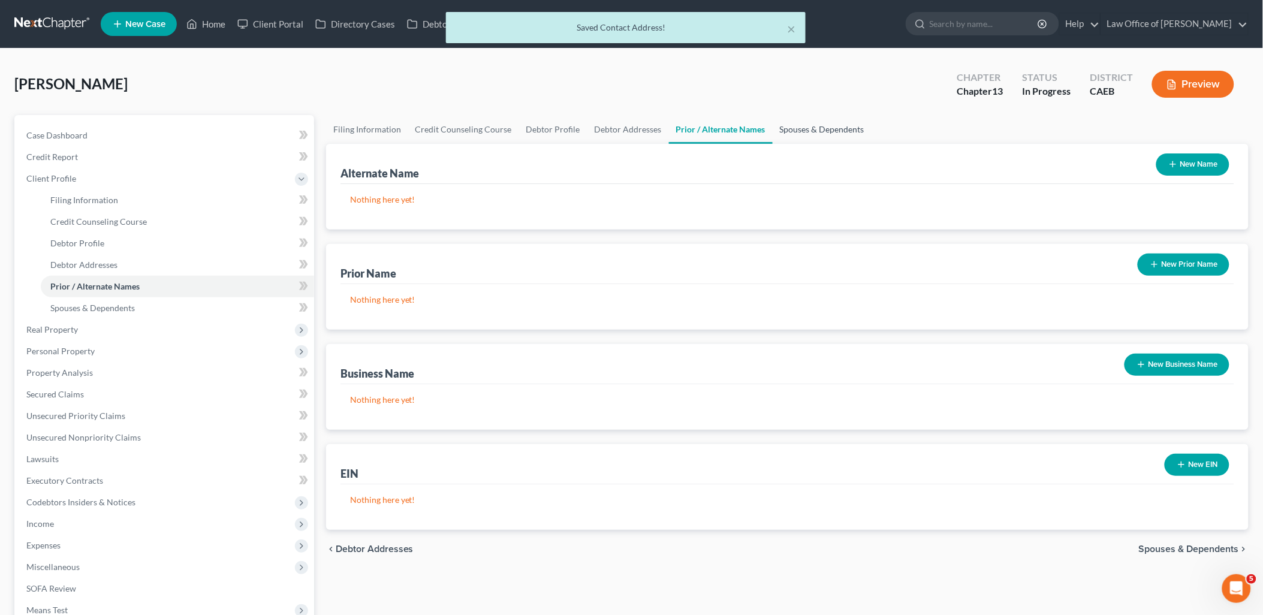
click at [819, 127] on link "Spouses & Dependents" at bounding box center [822, 129] width 99 height 29
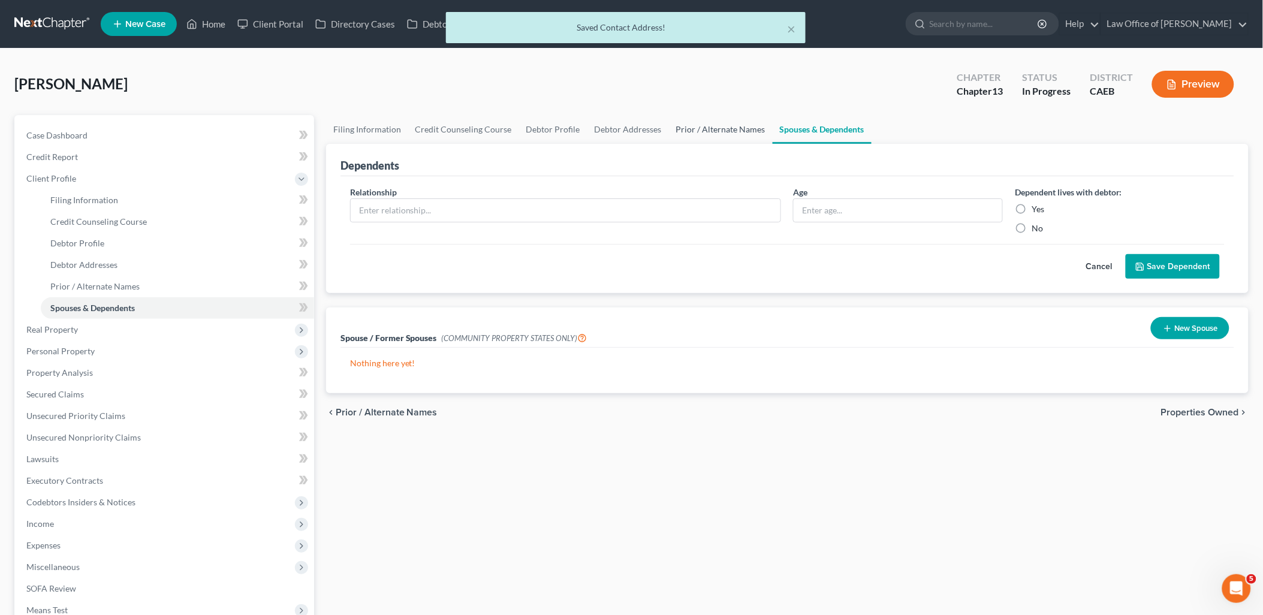
click at [717, 128] on link "Prior / Alternate Names" at bounding box center [721, 129] width 104 height 29
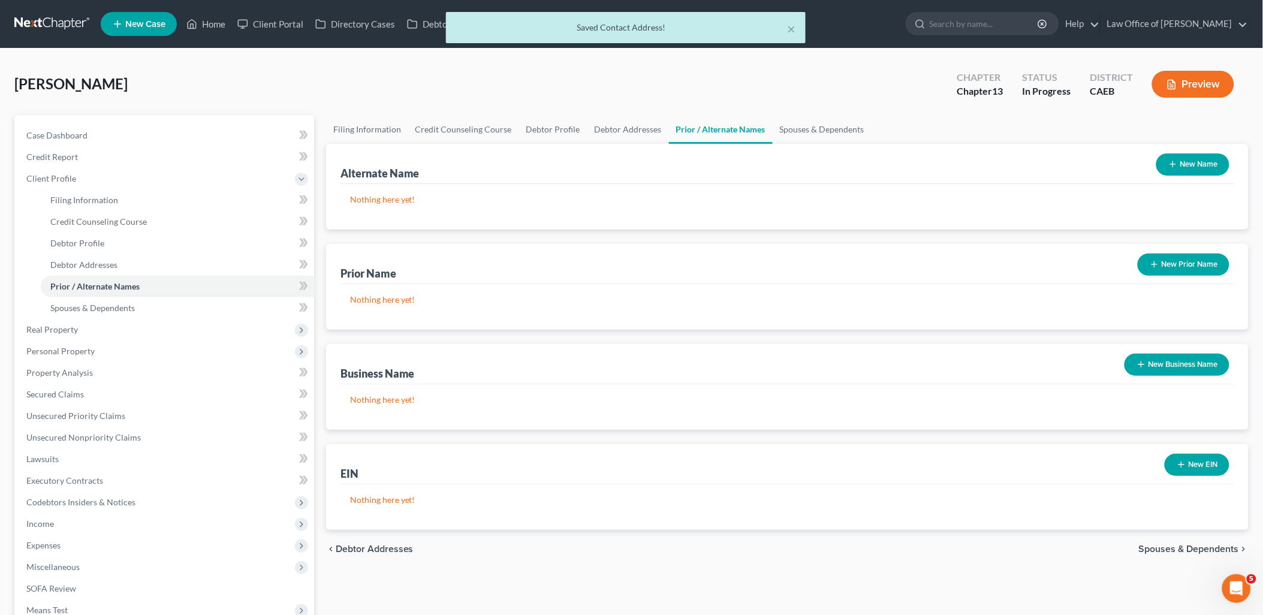
click at [1177, 168] on button "New Name" at bounding box center [1192, 164] width 73 height 22
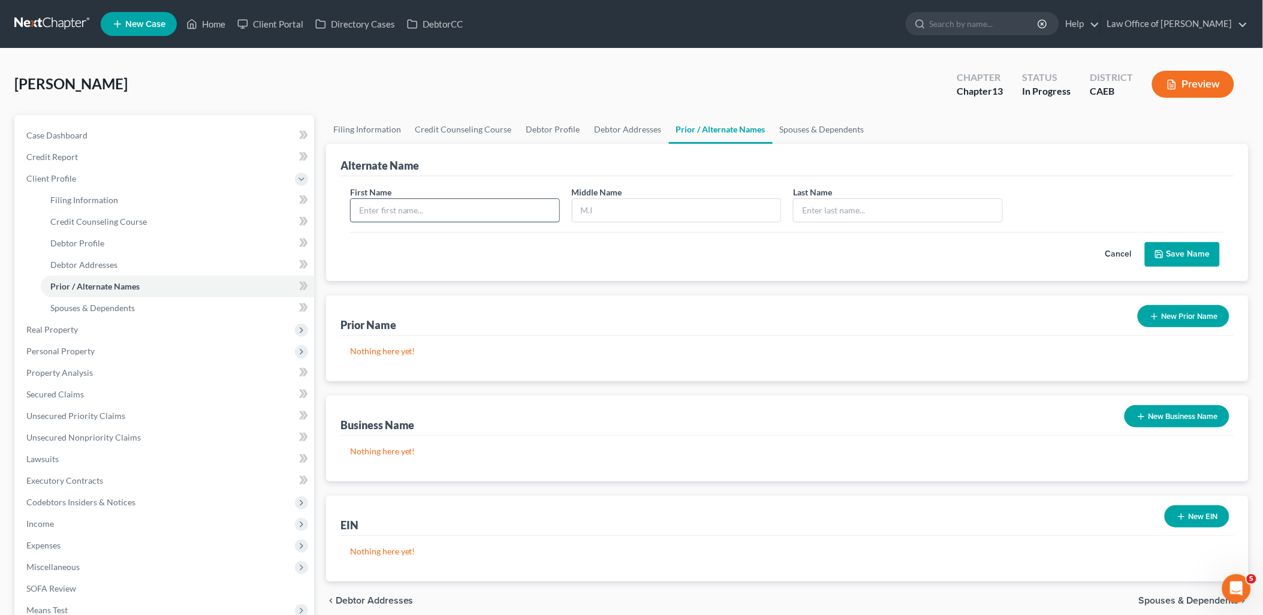
click at [480, 209] on input "text" at bounding box center [455, 210] width 209 height 23
type input "[PERSON_NAME]"
click at [1169, 255] on button "Save Name" at bounding box center [1182, 254] width 75 height 25
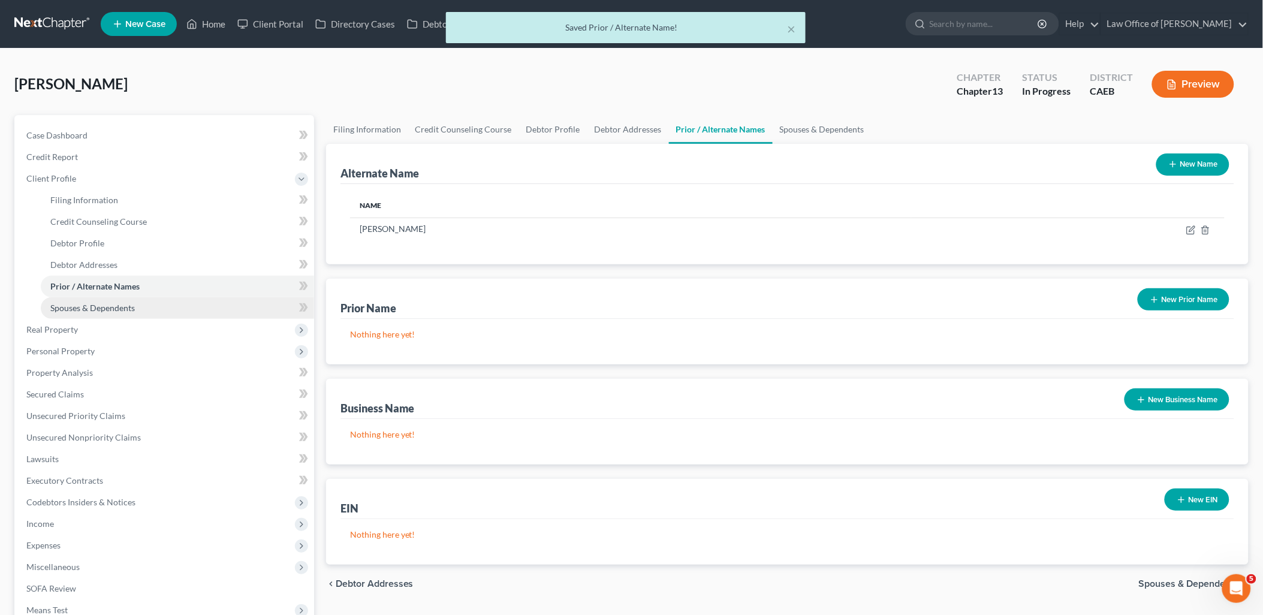
click at [71, 309] on span "Spouses & Dependents" at bounding box center [92, 308] width 85 height 10
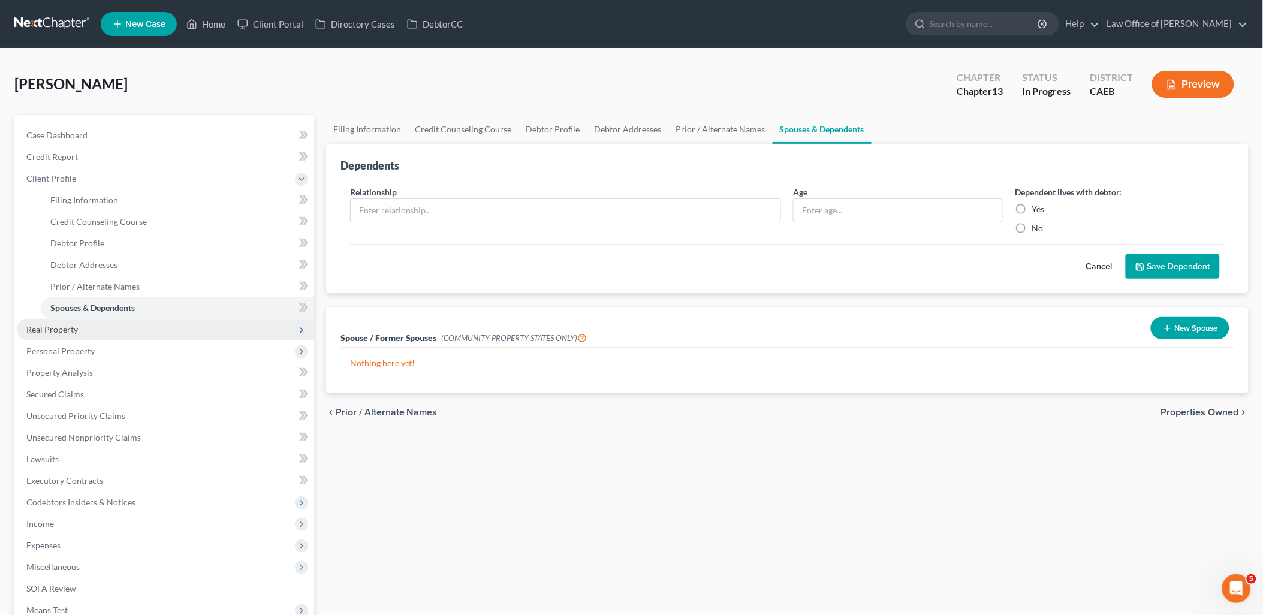
click at [42, 330] on span "Real Property" at bounding box center [52, 329] width 52 height 10
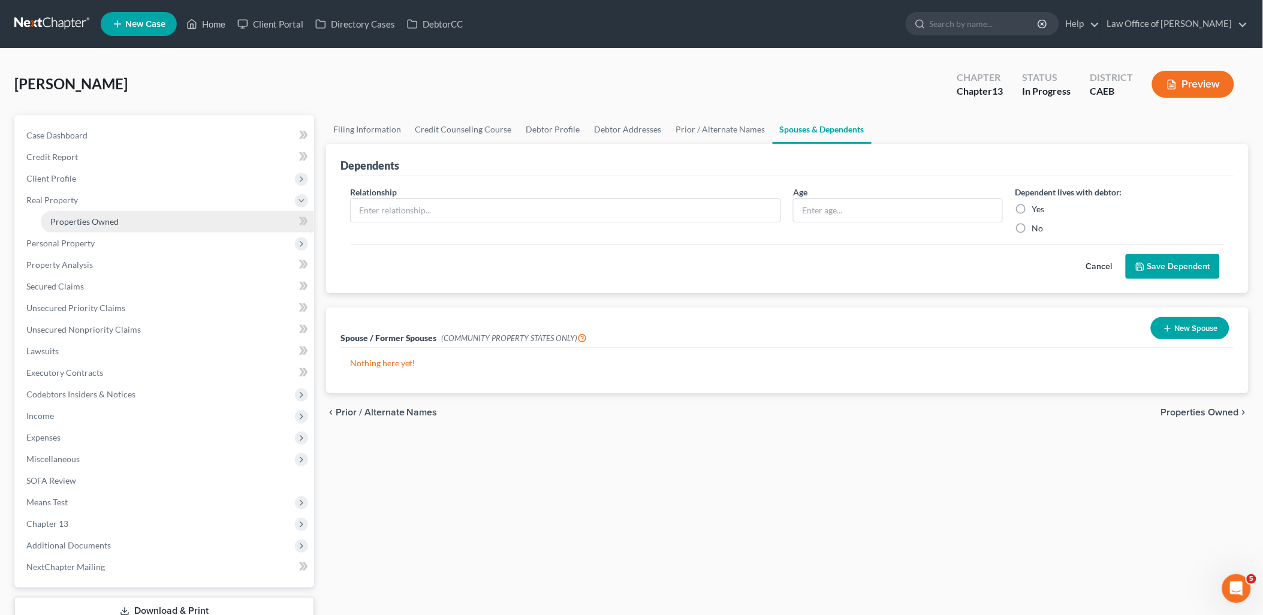
click at [67, 226] on link "Properties Owned" at bounding box center [177, 222] width 273 height 22
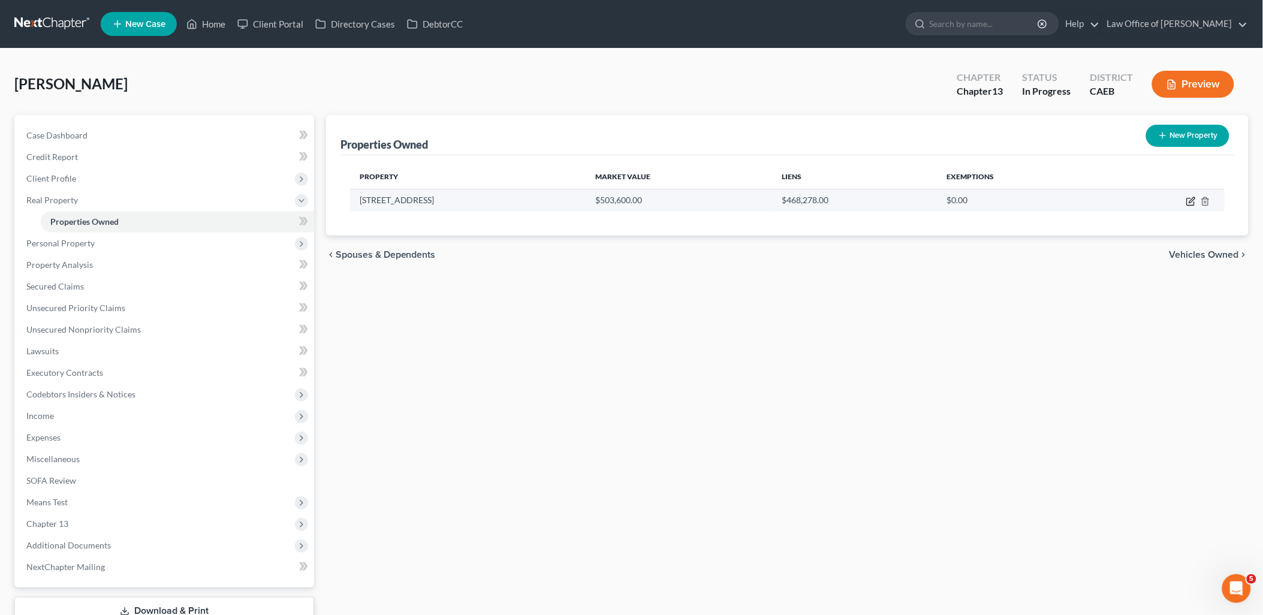
click at [1190, 202] on icon "button" at bounding box center [1191, 199] width 5 height 5
select select "4"
select select "49"
select select "0"
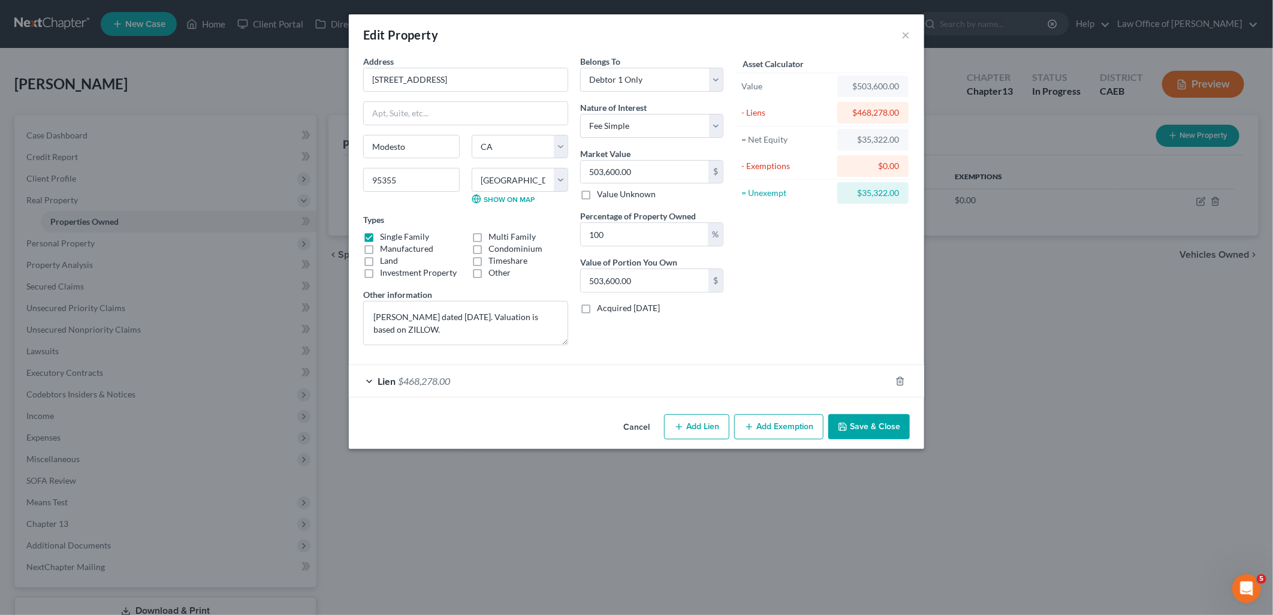
click at [791, 435] on button "Add Exemption" at bounding box center [778, 426] width 89 height 25
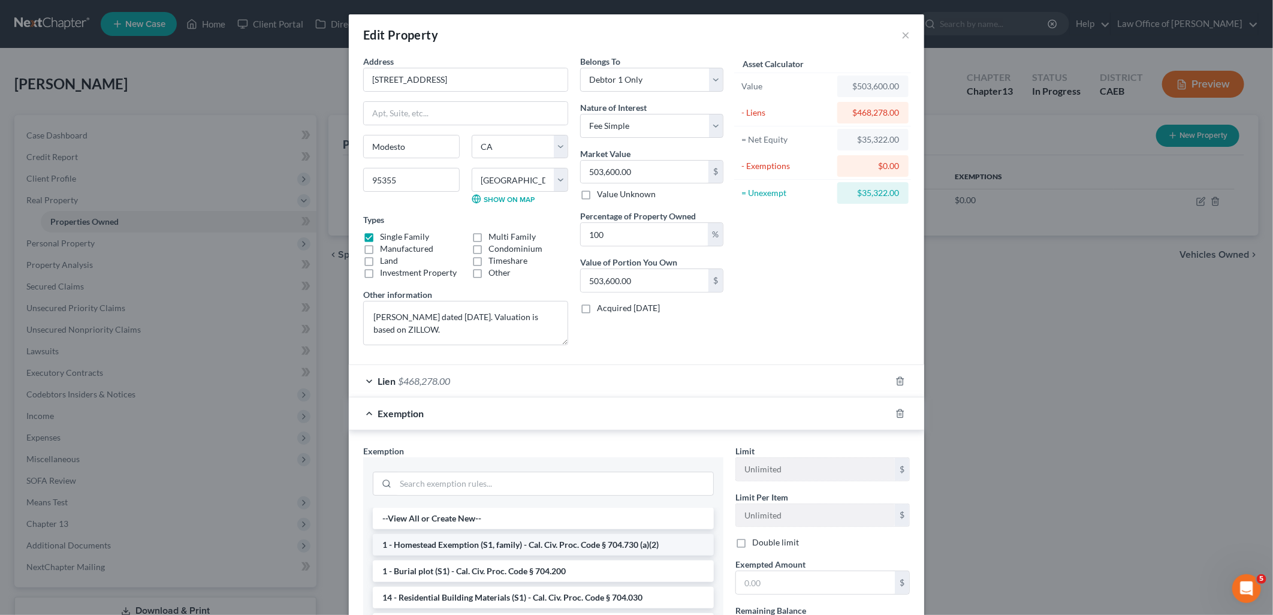
click at [429, 551] on li "1 - Homestead Exemption (S1, family) - Cal. Civ. Proc. Code § 704.730 (a)(2)" at bounding box center [543, 545] width 341 height 22
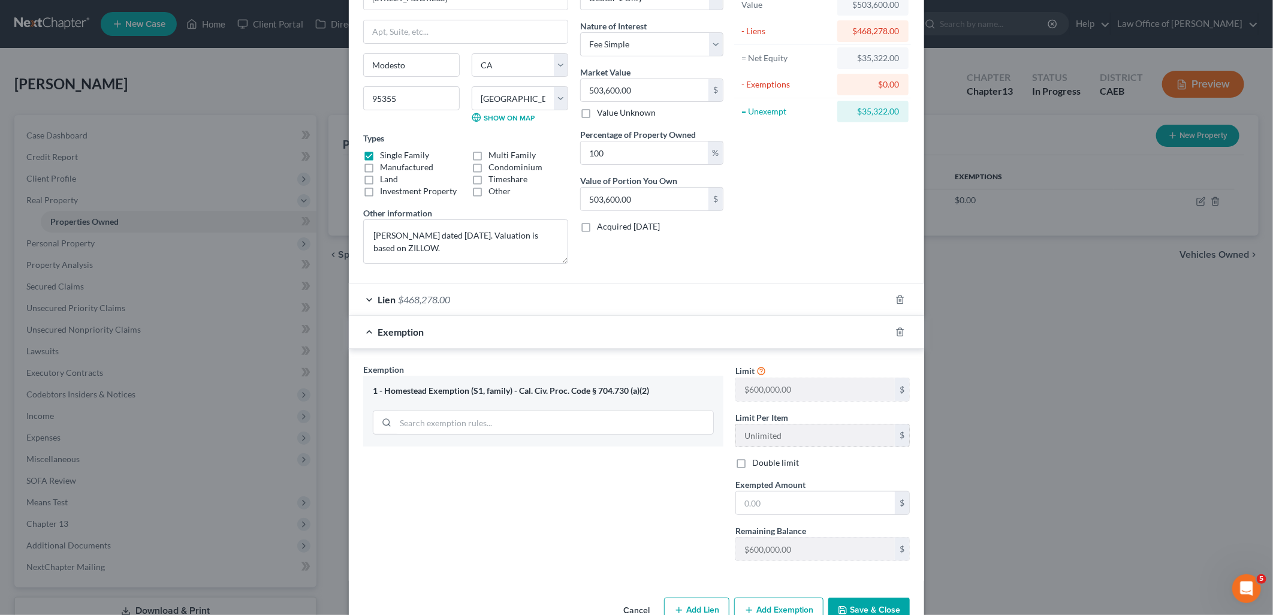
scroll to position [114, 0]
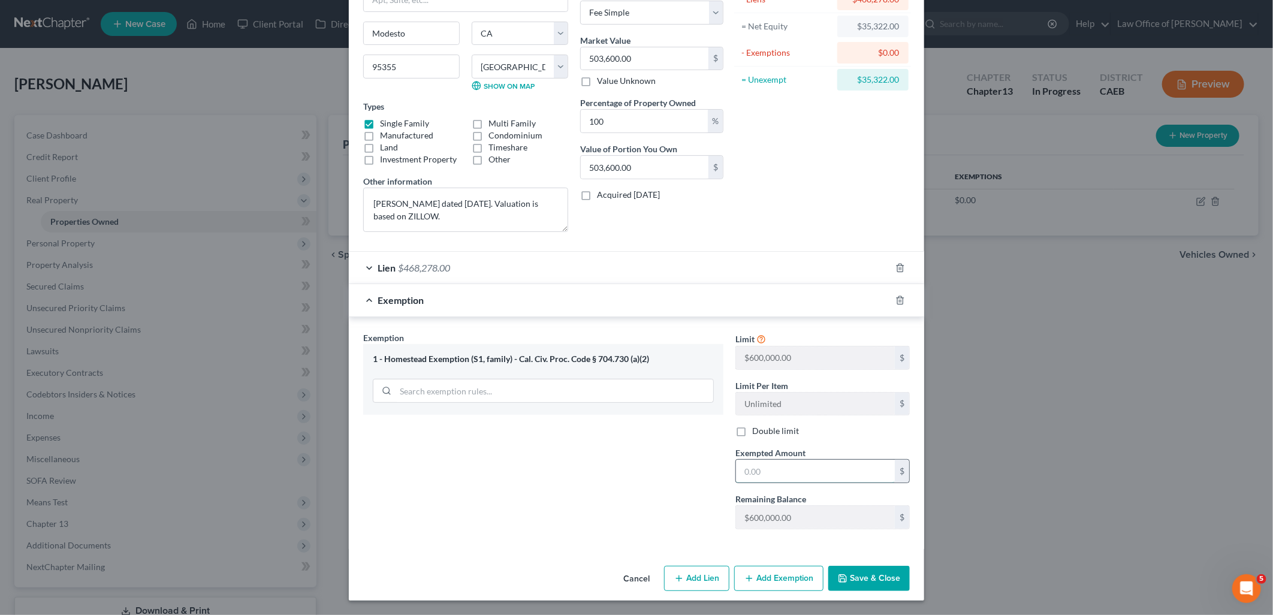
click at [806, 471] on input "text" at bounding box center [815, 471] width 159 height 23
type input "35,322"
click at [867, 588] on button "Save & Close" at bounding box center [869, 578] width 82 height 25
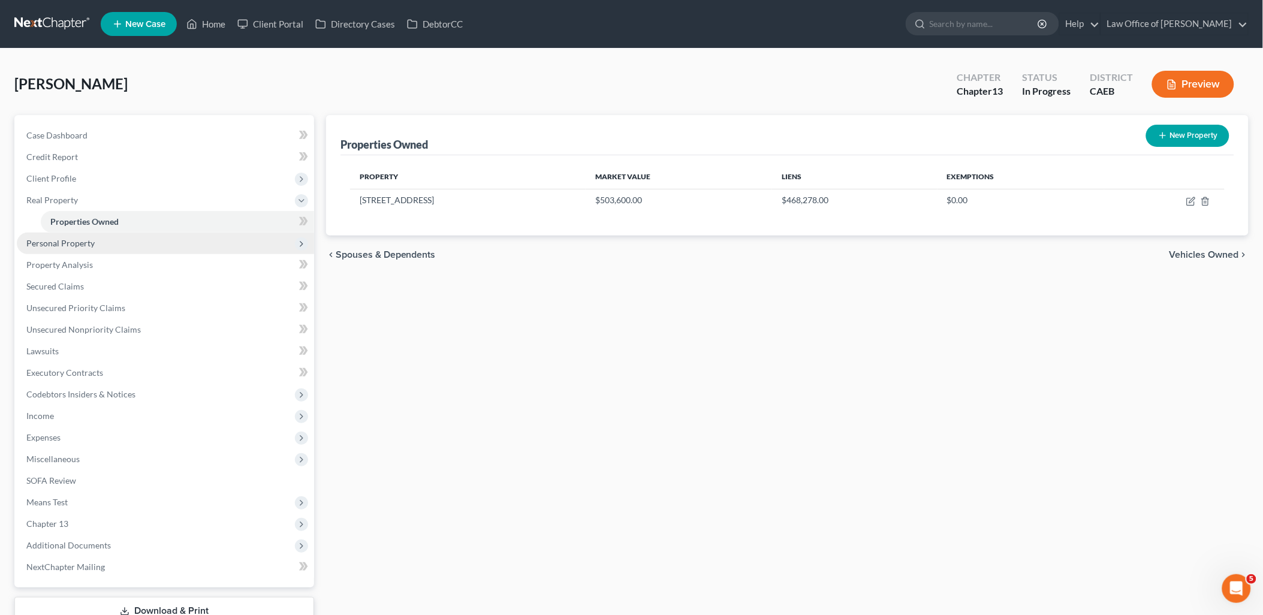
click at [44, 241] on span "Personal Property" at bounding box center [60, 243] width 68 height 10
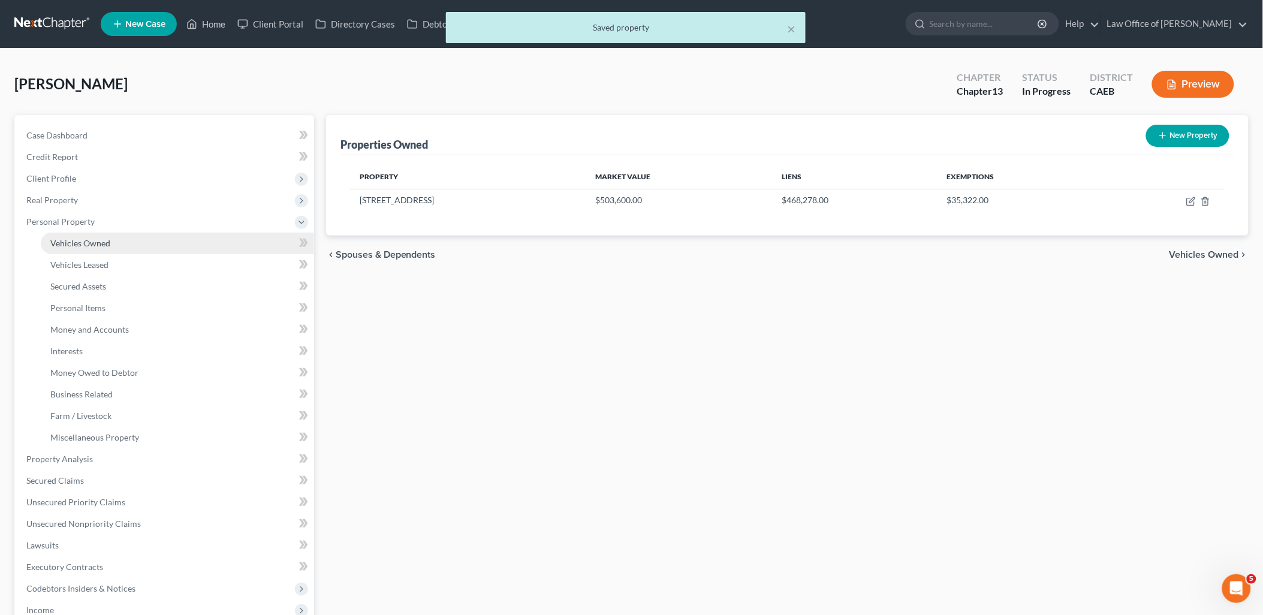
click at [67, 238] on span "Vehicles Owned" at bounding box center [80, 243] width 60 height 10
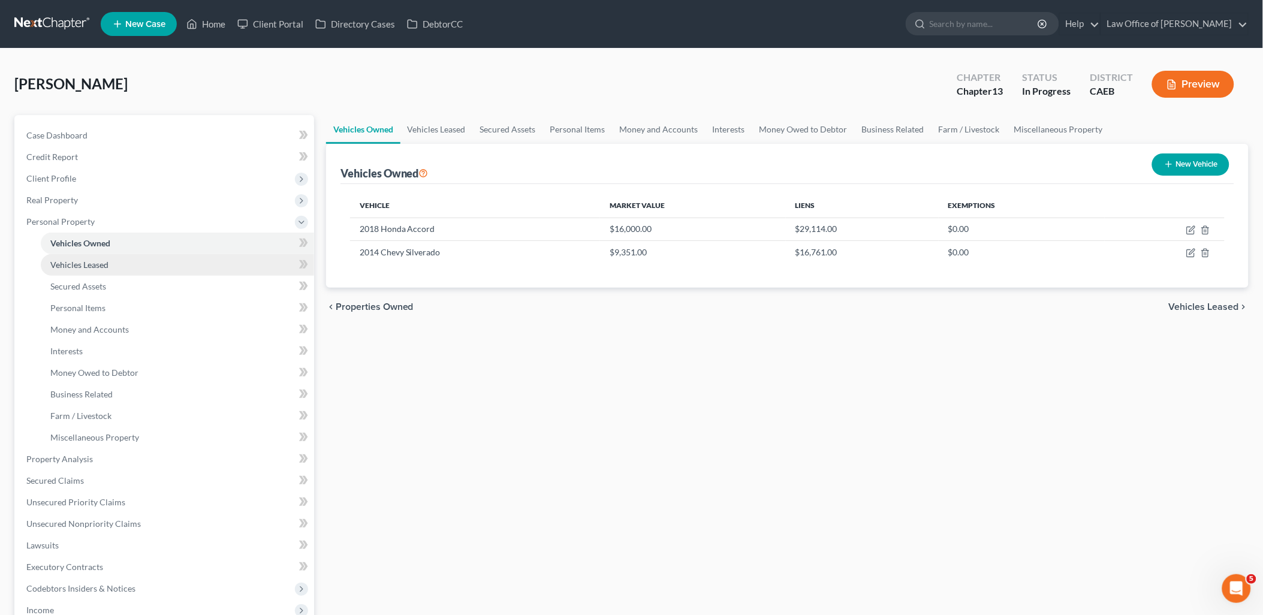
click at [70, 264] on span "Vehicles Leased" at bounding box center [79, 265] width 58 height 10
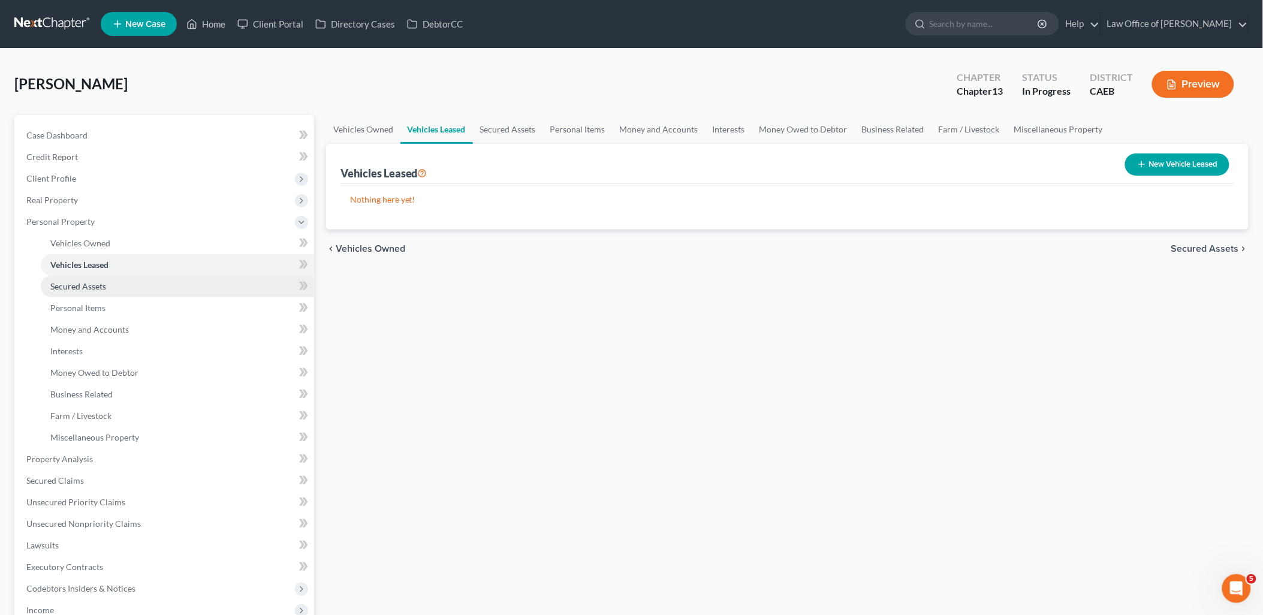
click at [70, 288] on span "Secured Assets" at bounding box center [78, 286] width 56 height 10
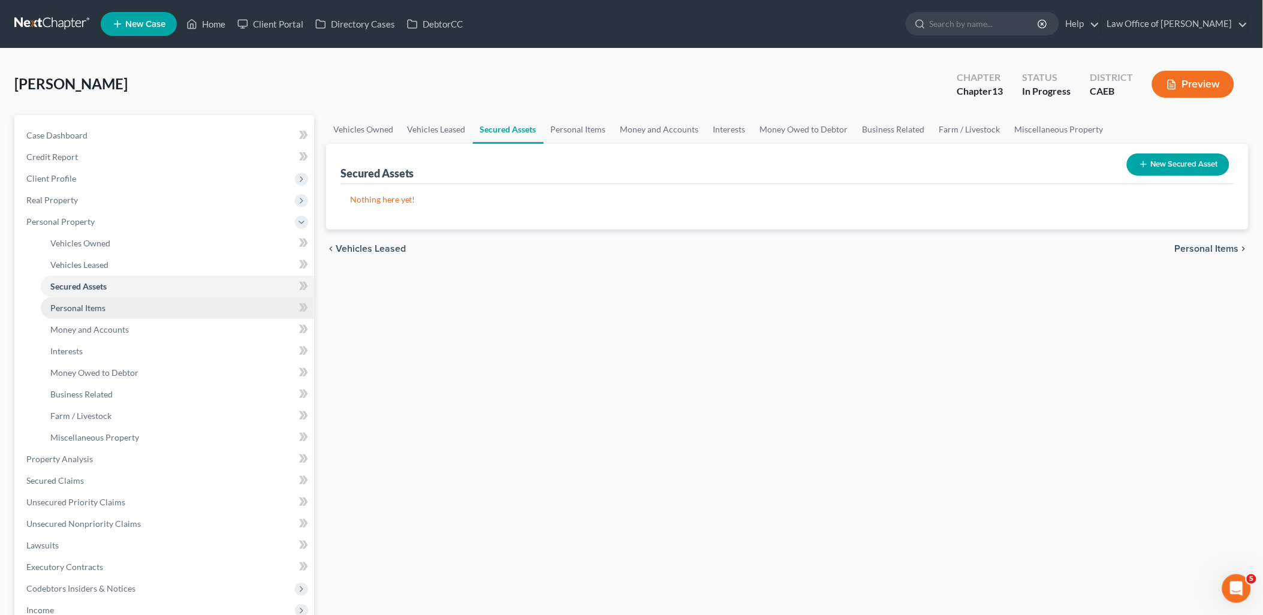
click at [79, 306] on span "Personal Items" at bounding box center [77, 308] width 55 height 10
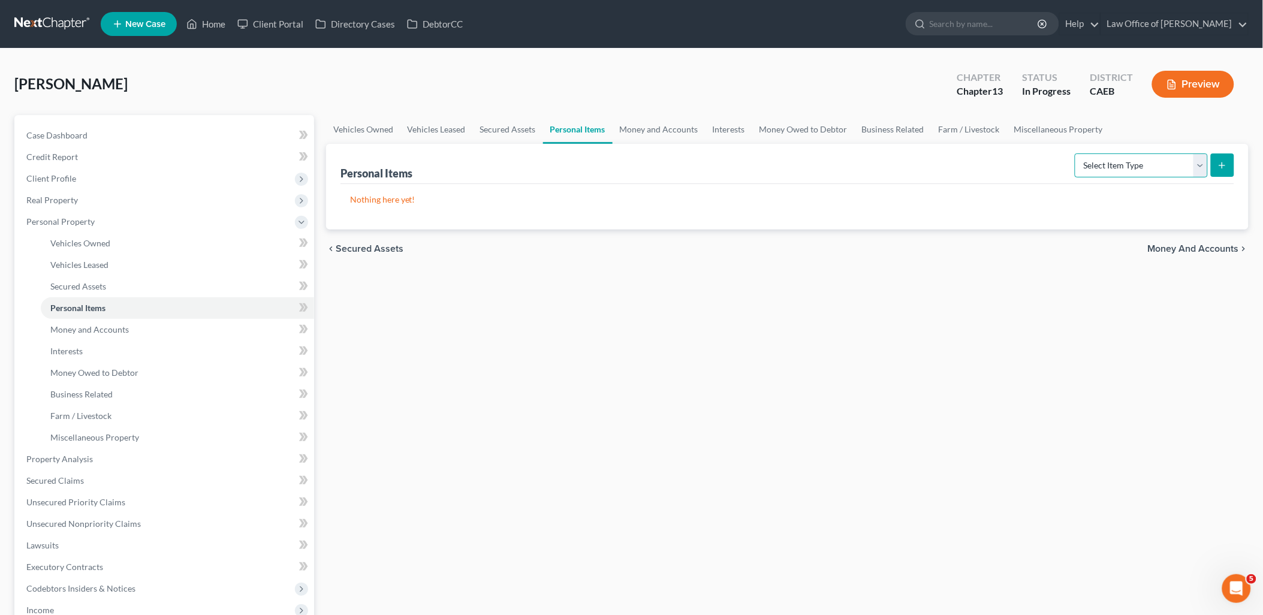
click at [1104, 170] on select "Select Item Type Clothing Collectibles Of Value Electronics Firearms Household …" at bounding box center [1141, 165] width 133 height 24
select select "clothing"
click at [1076, 153] on select "Select Item Type Clothing Collectibles Of Value Electronics Firearms Household …" at bounding box center [1141, 165] width 133 height 24
click at [1232, 159] on button "submit" at bounding box center [1222, 164] width 23 height 23
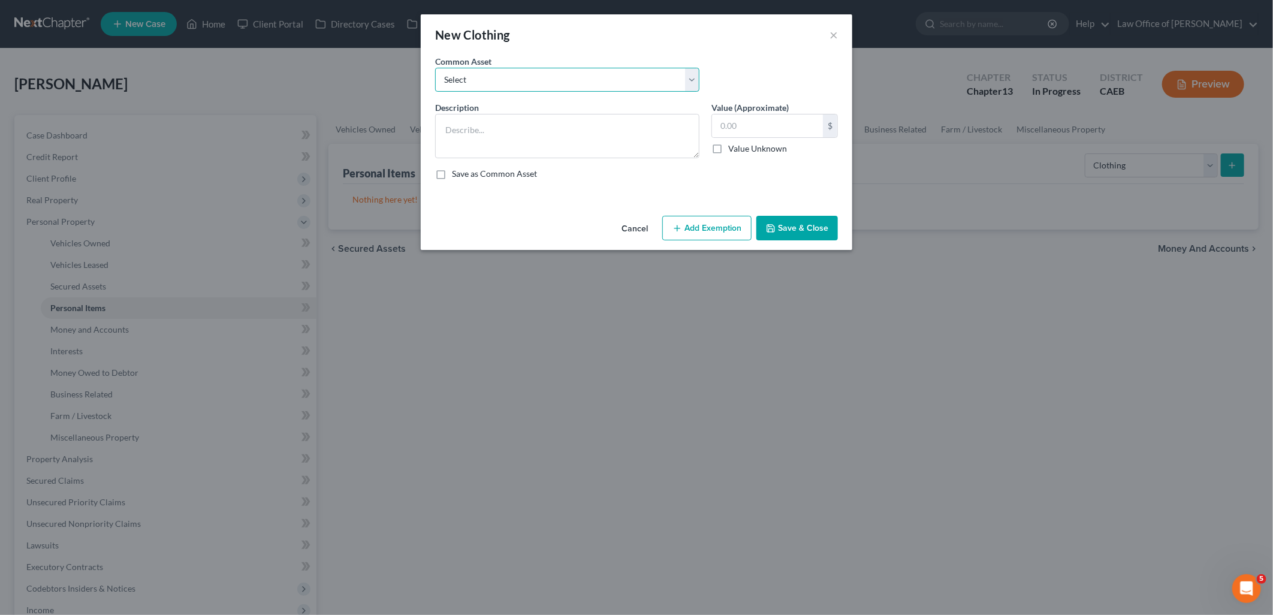
click at [512, 77] on select "Select Clothes and Shoes Men's shoes, coats, jackets, pants, shoes Women's shir…" at bounding box center [567, 80] width 264 height 24
select select "0"
click at [435, 68] on select "Select Clothes and Shoes Men's shoes, coats, jackets, pants, shoes Women's shir…" at bounding box center [567, 80] width 264 height 24
type textarea "Clothes and Shoes"
type input "250.00"
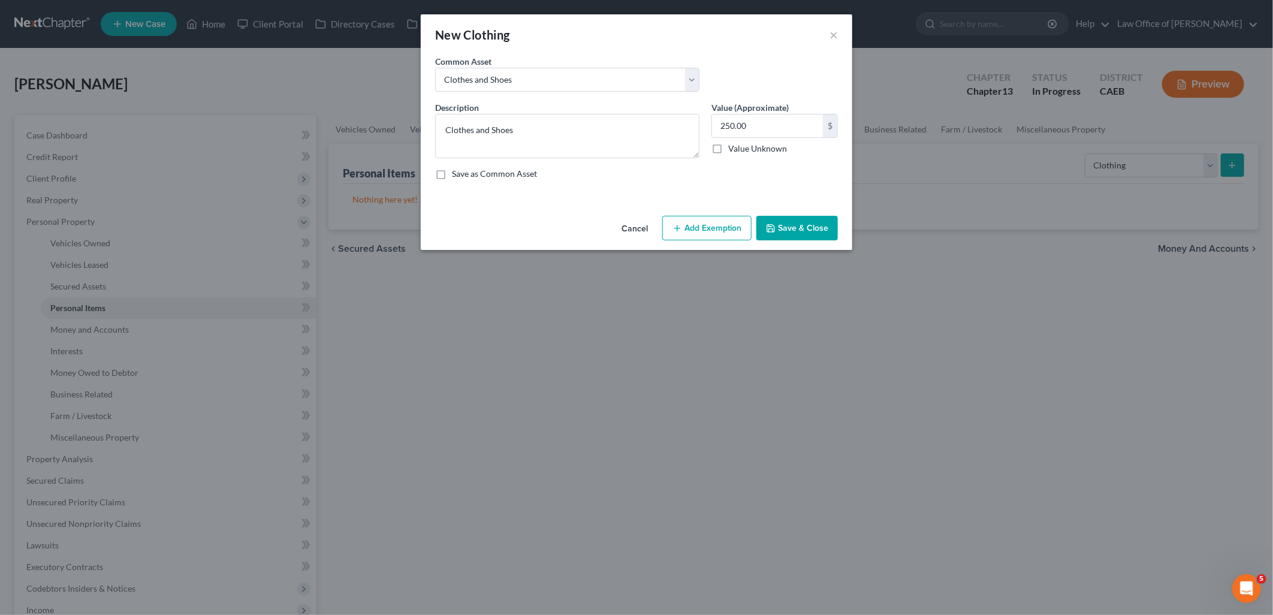
click at [715, 237] on button "Add Exemption" at bounding box center [706, 228] width 89 height 25
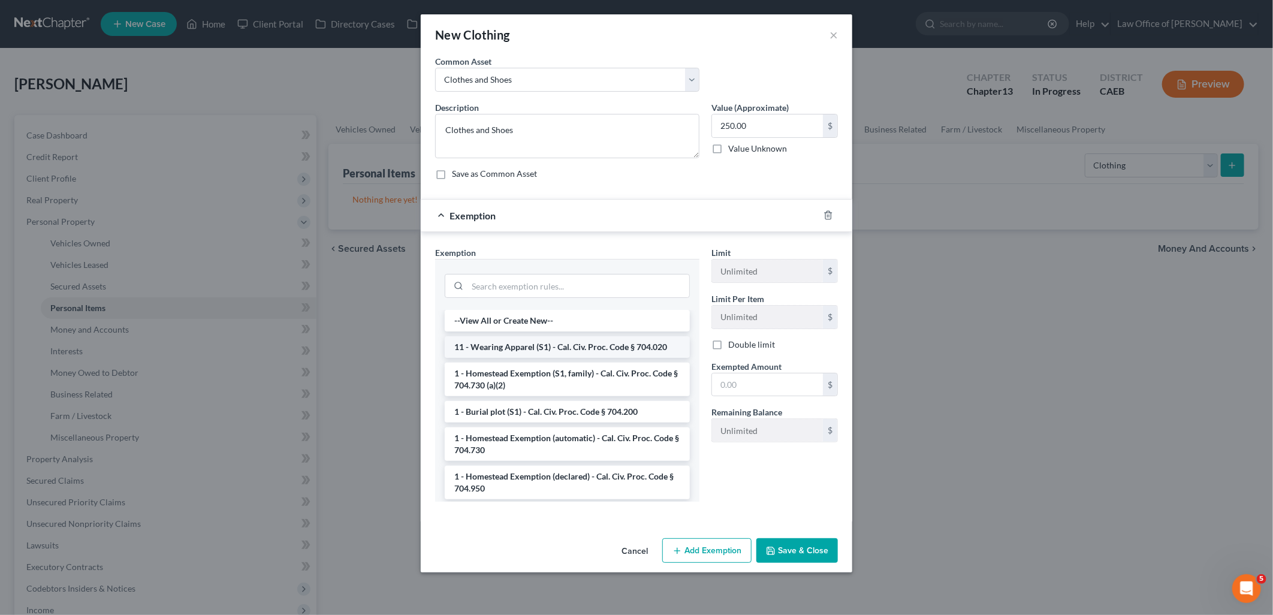
click at [513, 351] on li "11 - Wearing Apparel (S1) - Cal. Civ. Proc. Code § 704.020" at bounding box center [567, 347] width 245 height 22
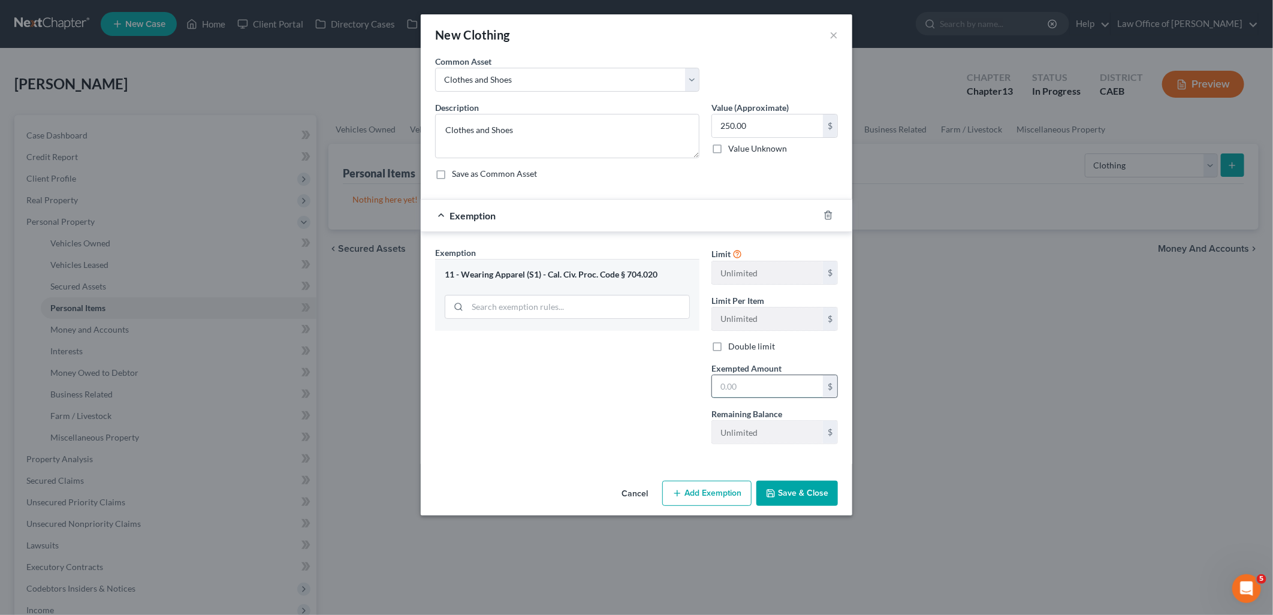
click at [745, 386] on input "text" at bounding box center [767, 386] width 111 height 23
type input "250"
click at [792, 504] on button "Save & Close" at bounding box center [797, 493] width 82 height 25
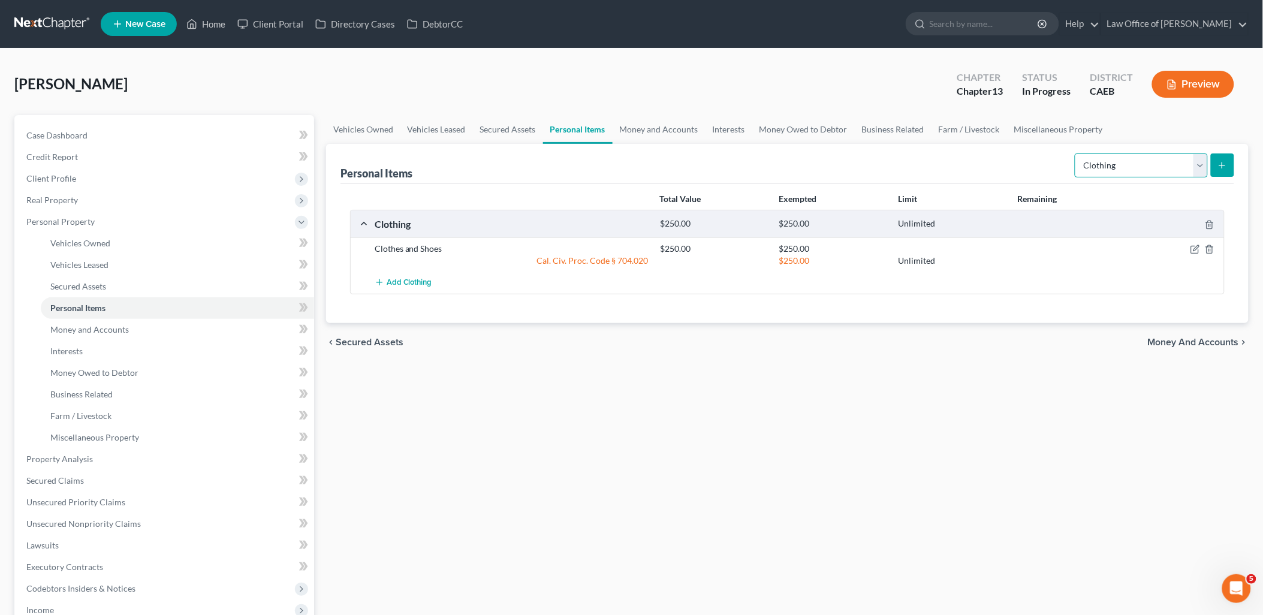
click at [1113, 169] on select "Select Item Type Clothing Collectibles Of Value Electronics Firearms Household …" at bounding box center [1141, 165] width 133 height 24
select select "electronics"
click at [1076, 153] on select "Select Item Type Clothing Collectibles Of Value Electronics Firearms Household …" at bounding box center [1141, 165] width 133 height 24
click at [1225, 165] on line "submit" at bounding box center [1222, 165] width 5 height 0
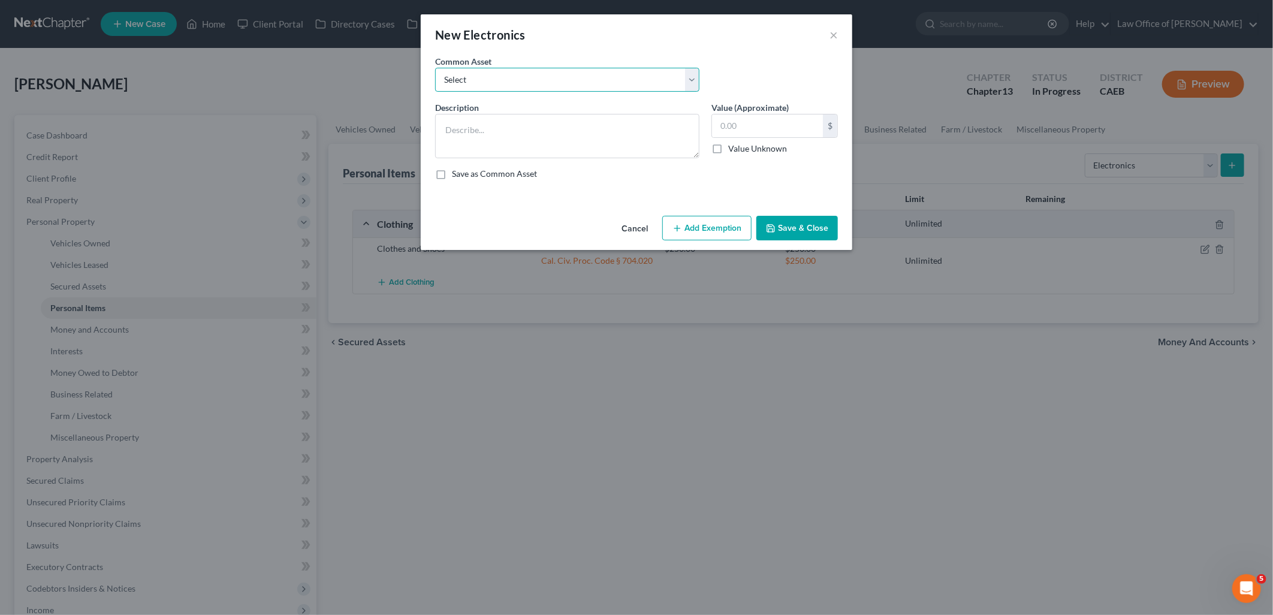
click at [487, 81] on select "Select TVs, Computer/Tablet, Cell Phones TVs, Computer, Cell Phone" at bounding box center [567, 80] width 264 height 24
select select "1"
click at [435, 68] on select "Select TVs, Computer/Tablet, Cell Phones TVs, Computer, Cell Phone" at bounding box center [567, 80] width 264 height 24
type textarea "TVs, Computer, Cell Phone"
type input "1,000.00"
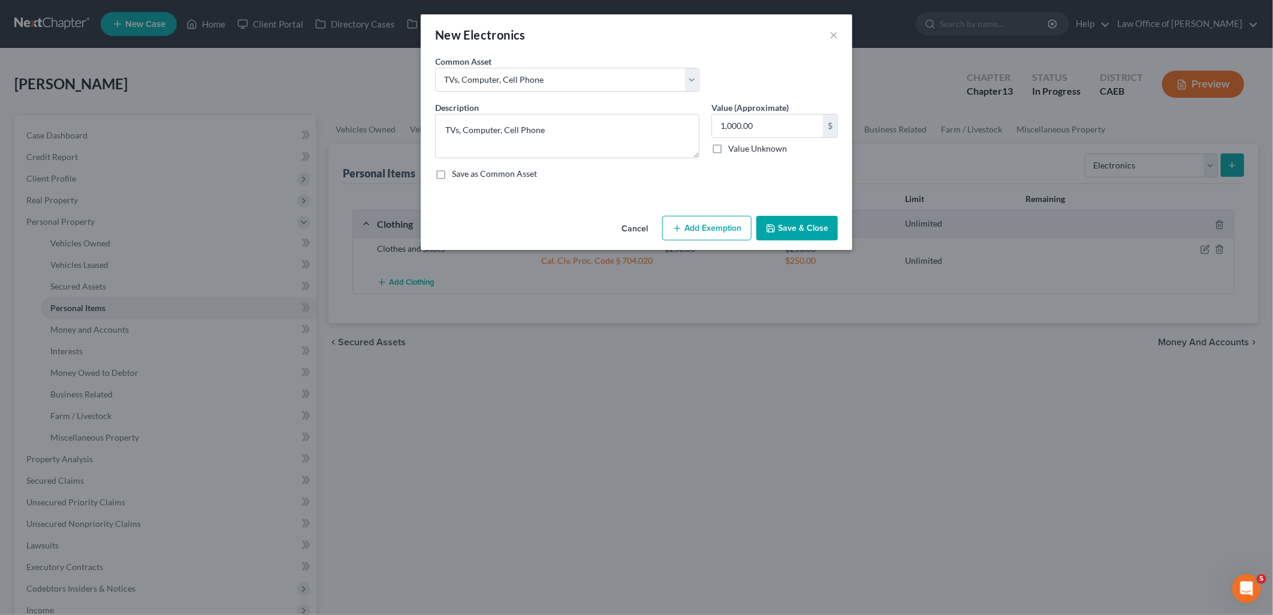
click at [726, 226] on button "Add Exemption" at bounding box center [706, 228] width 89 height 25
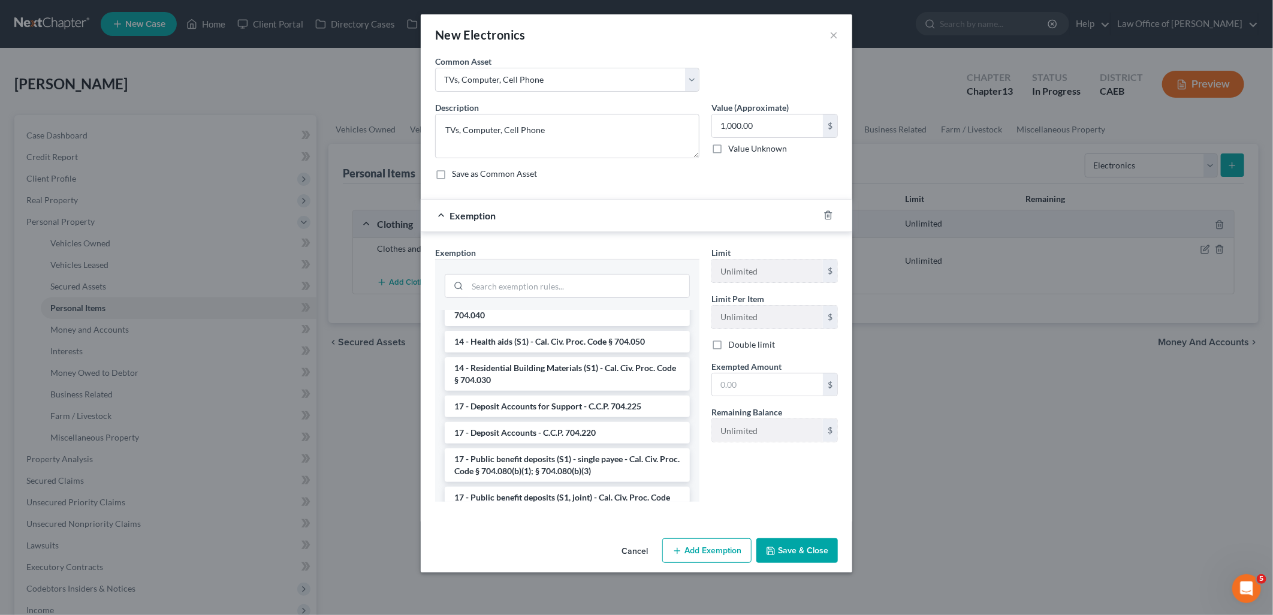
scroll to position [266, 0]
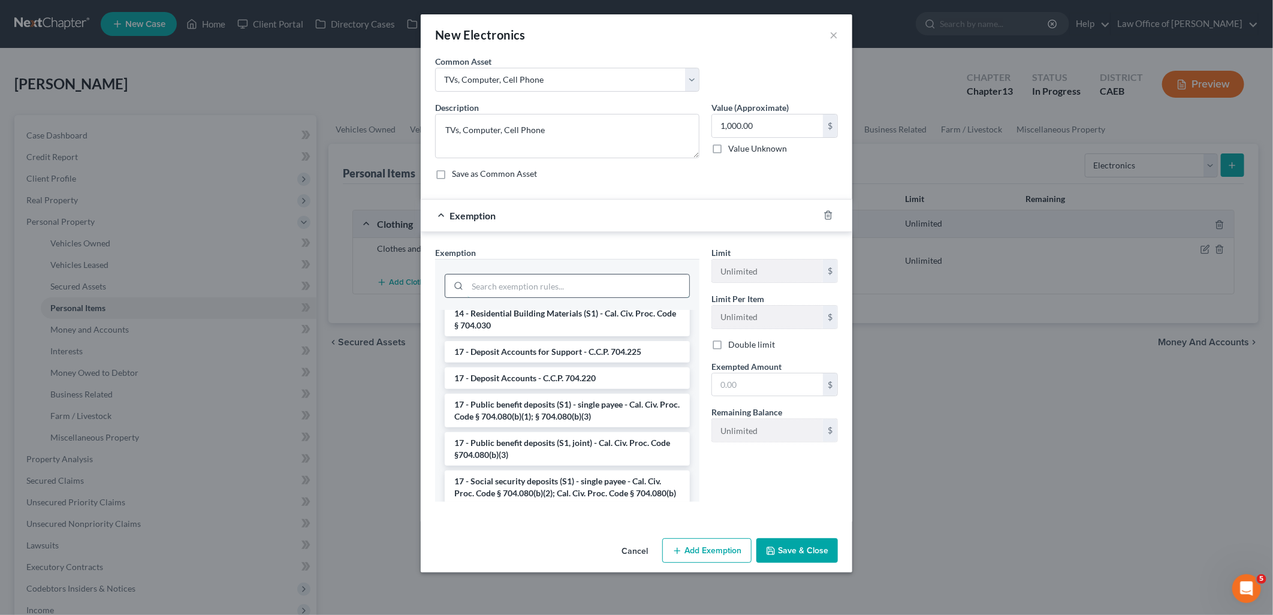
click at [536, 277] on input "search" at bounding box center [579, 286] width 222 height 23
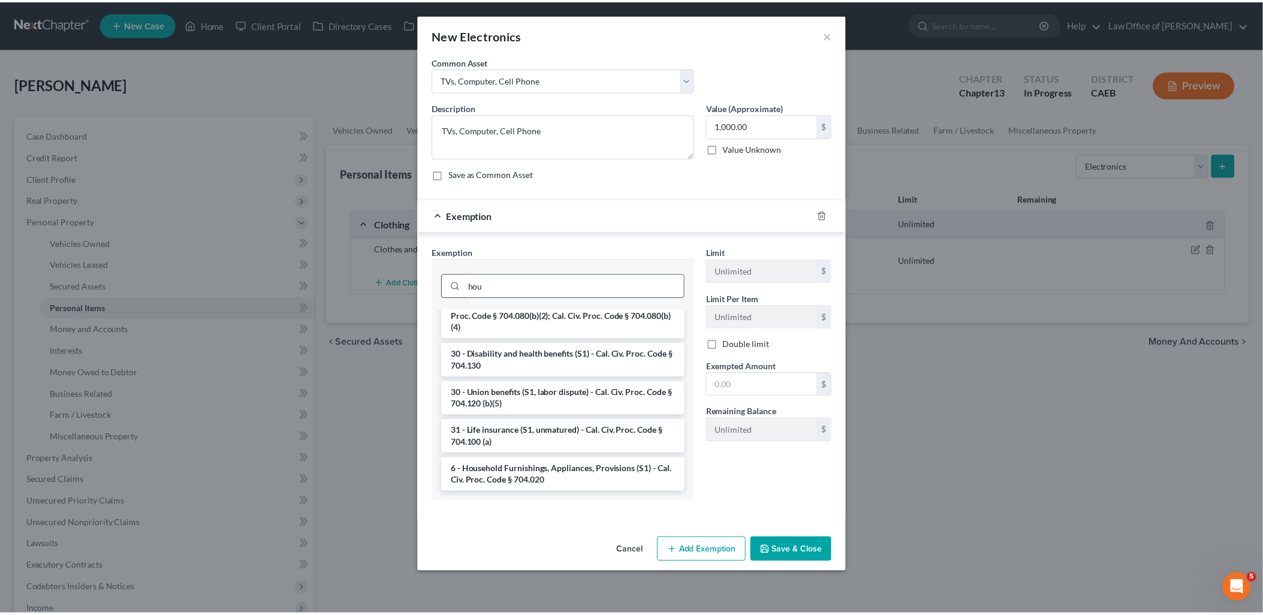
scroll to position [0, 0]
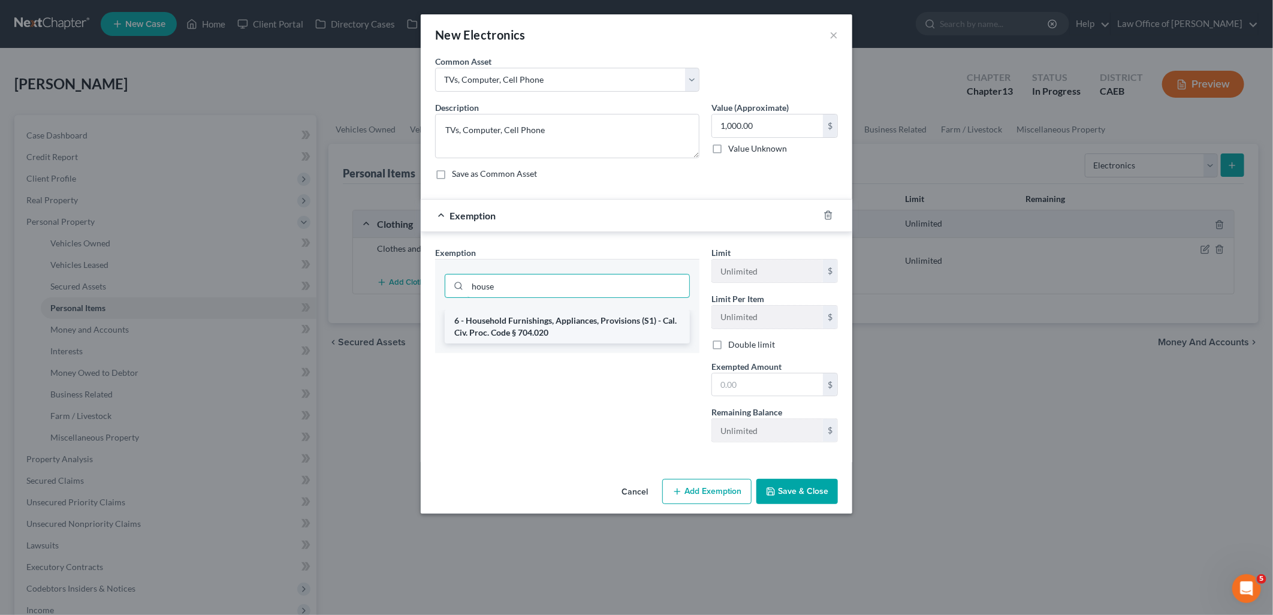
type input "house"
click at [527, 330] on li "6 - Household Furnishings, Appliances, Provisions (S1) - Cal. Civ. Proc. Code §…" at bounding box center [567, 327] width 245 height 34
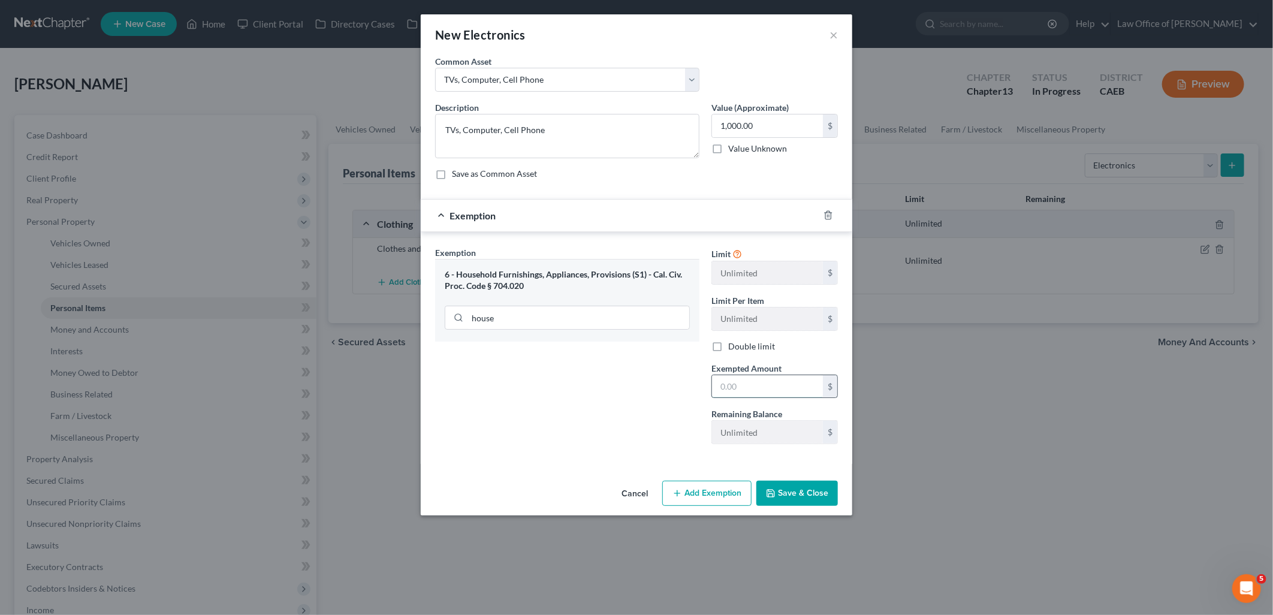
click at [750, 385] on input "text" at bounding box center [767, 386] width 111 height 23
type input "1,000"
click at [792, 496] on button "Save & Close" at bounding box center [797, 493] width 82 height 25
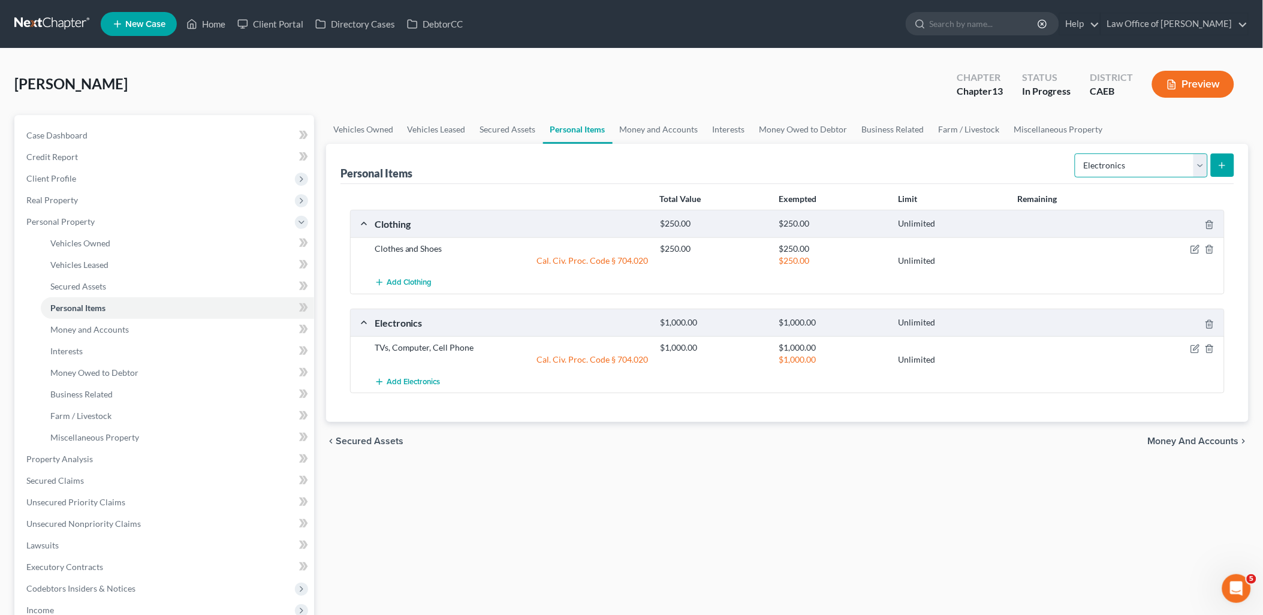
drag, startPoint x: 1161, startPoint y: 156, endPoint x: 1150, endPoint y: 165, distance: 14.5
click at [1161, 156] on select "Select Item Type Clothing Collectibles Of Value Electronics Firearms Household …" at bounding box center [1141, 165] width 133 height 24
select select "household_goods"
click at [1076, 153] on select "Select Item Type Clothing Collectibles Of Value Electronics Firearms Household …" at bounding box center [1141, 165] width 133 height 24
click at [1221, 163] on icon "submit" at bounding box center [1222, 166] width 10 height 10
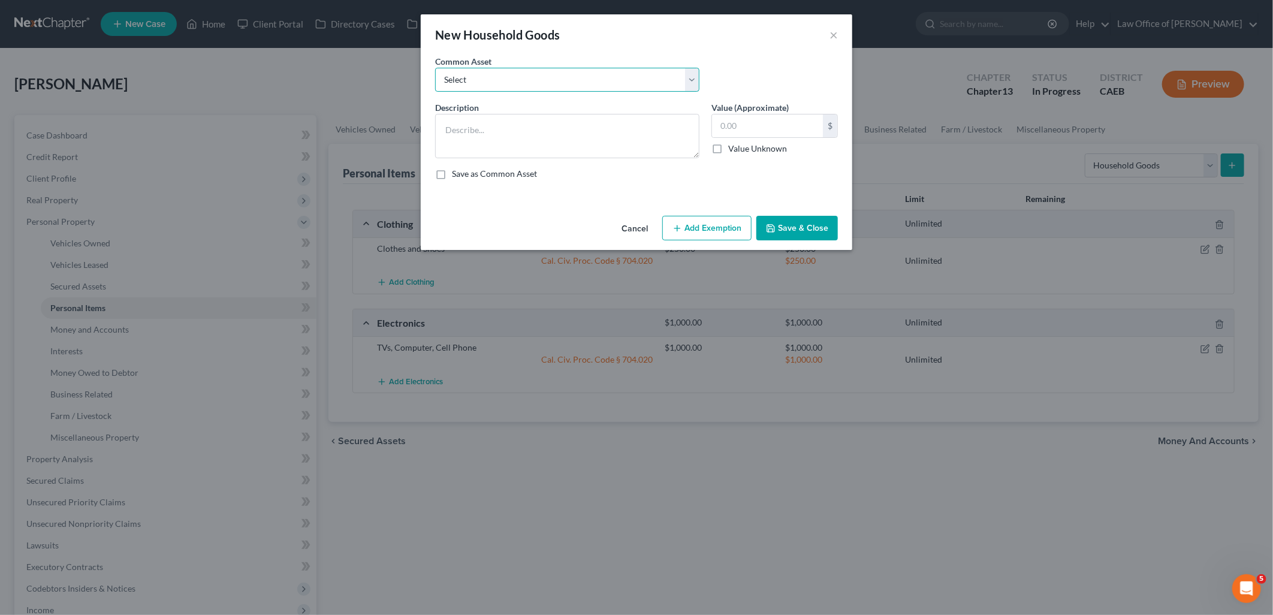
drag, startPoint x: 571, startPoint y: 81, endPoint x: 538, endPoint y: 93, distance: 34.5
click at [571, 81] on select "Select Living Room Furniture Kitchen Essentials Table/Chairs Bedroom Furniture …" at bounding box center [567, 80] width 264 height 24
select select "0"
click at [435, 68] on select "Select Living Room Furniture Kitchen Essentials Table/Chairs Bedroom Furniture …" at bounding box center [567, 80] width 264 height 24
type textarea "Living Room Furniture Kitchen Essentials Table/Chairs Bedroom Furniture Bedding…"
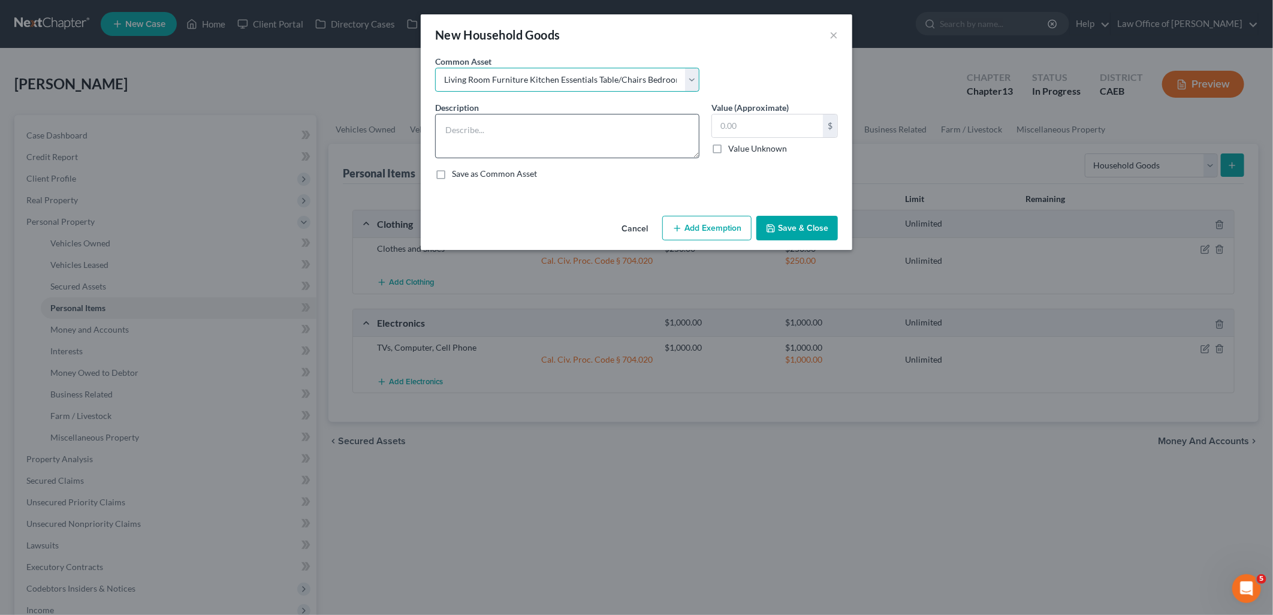
type input "1,000.00"
click at [714, 230] on button "Add Exemption" at bounding box center [706, 228] width 89 height 25
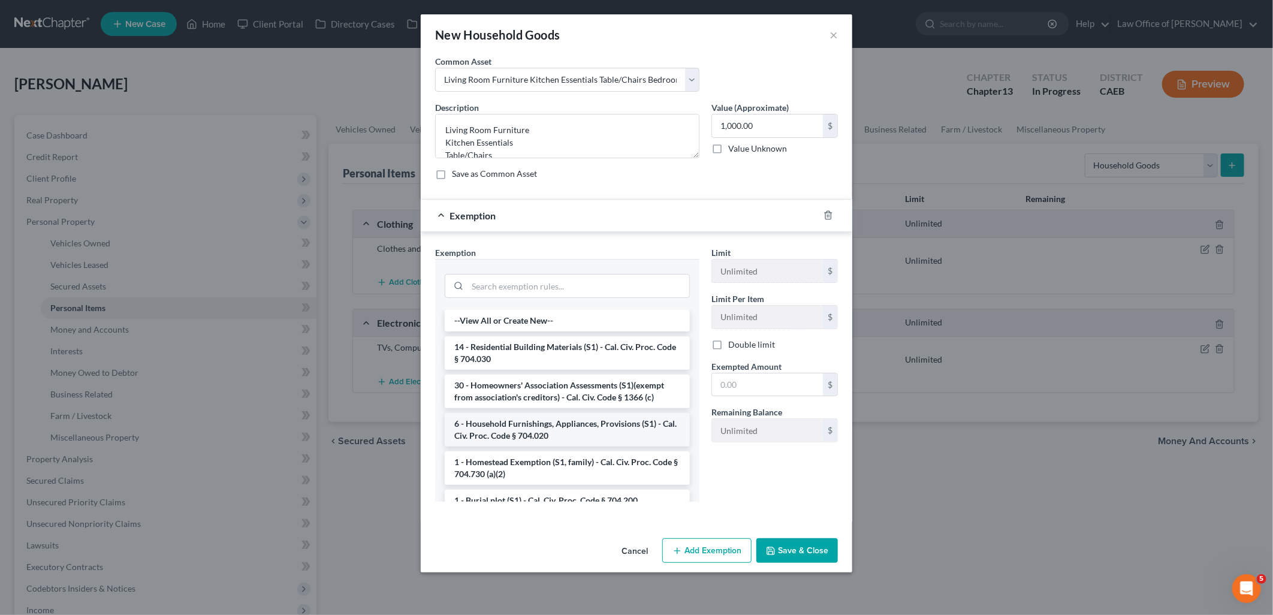
click at [525, 426] on li "6 - Household Furnishings, Appliances, Provisions (S1) - Cal. Civ. Proc. Code §…" at bounding box center [567, 430] width 245 height 34
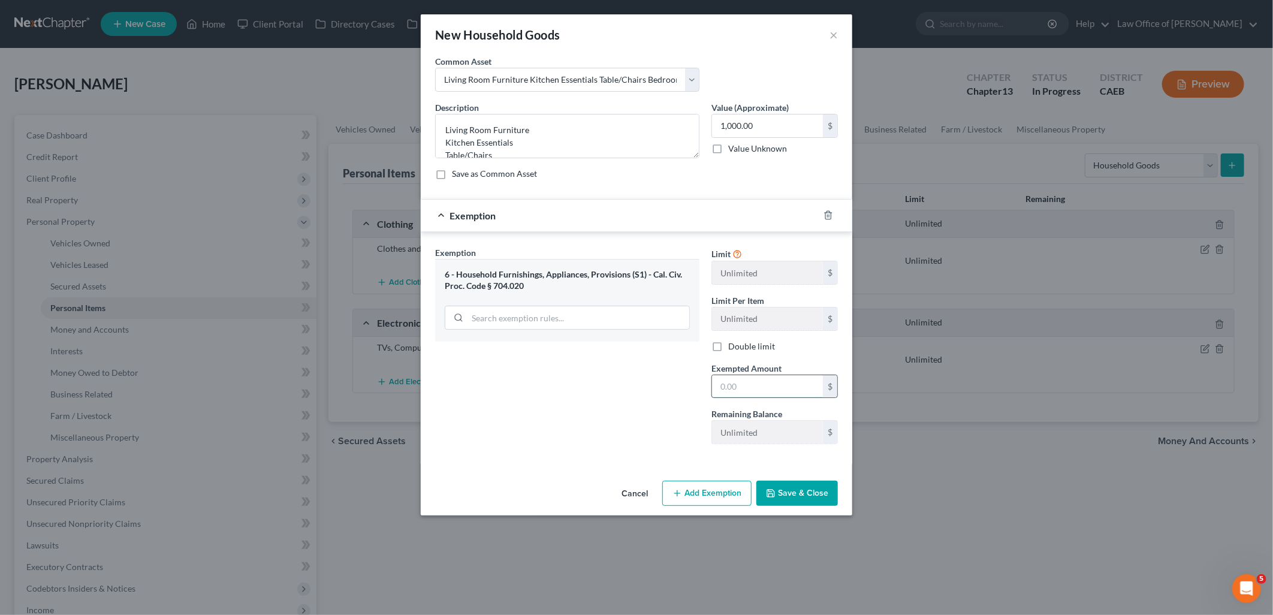
drag, startPoint x: 750, startPoint y: 387, endPoint x: 743, endPoint y: 390, distance: 7.5
click at [758, 388] on input "text" at bounding box center [767, 386] width 111 height 23
type input "1,000"
click at [786, 489] on button "Save & Close" at bounding box center [797, 493] width 82 height 25
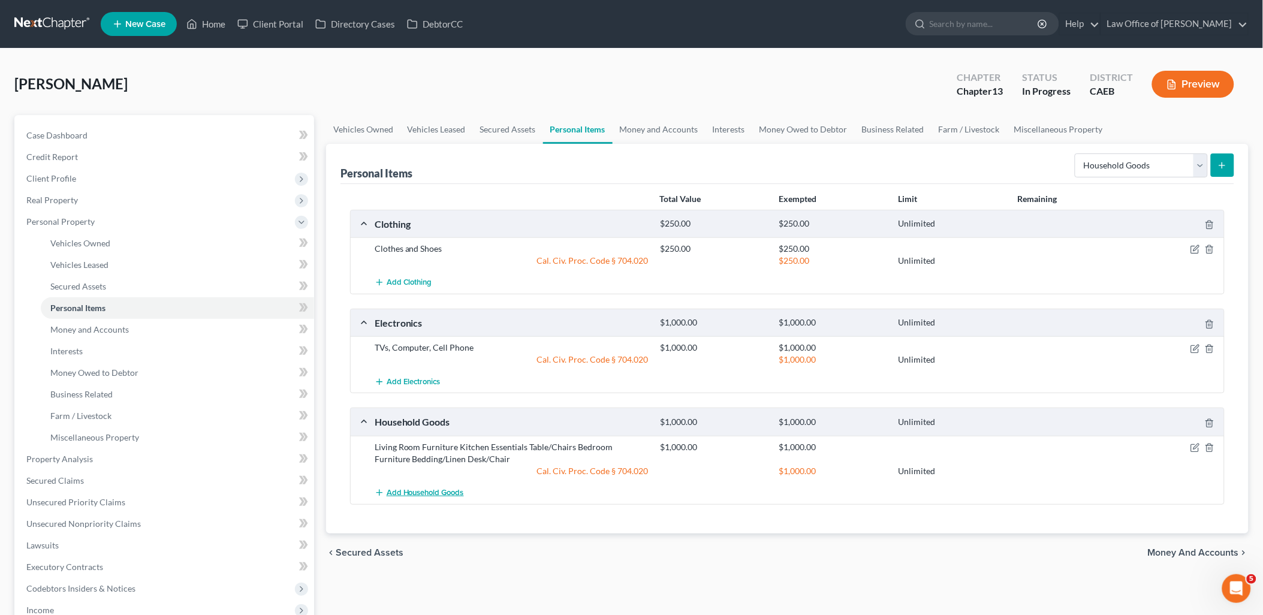
click at [441, 490] on span "Add Household Goods" at bounding box center [425, 493] width 77 height 10
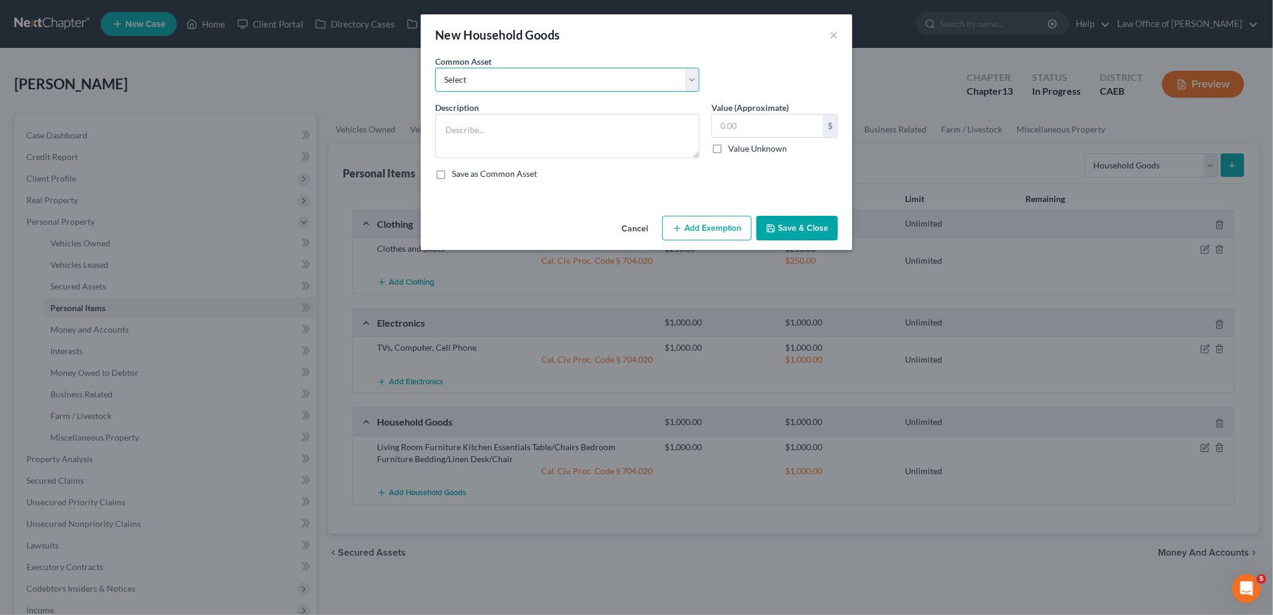
drag, startPoint x: 571, startPoint y: 86, endPoint x: 565, endPoint y: 80, distance: 8.9
click at [565, 80] on select "Select Living Room Furniture Kitchen Essentials Table/Chairs Bedroom Furniture …" at bounding box center [567, 80] width 264 height 24
select select "1"
click at [435, 68] on select "Select Living Room Furniture Kitchen Essentials Table/Chairs Bedroom Furniture …" at bounding box center [567, 80] width 264 height 24
type textarea "Kitchen Essentials $200 Bedding/Linen $50"
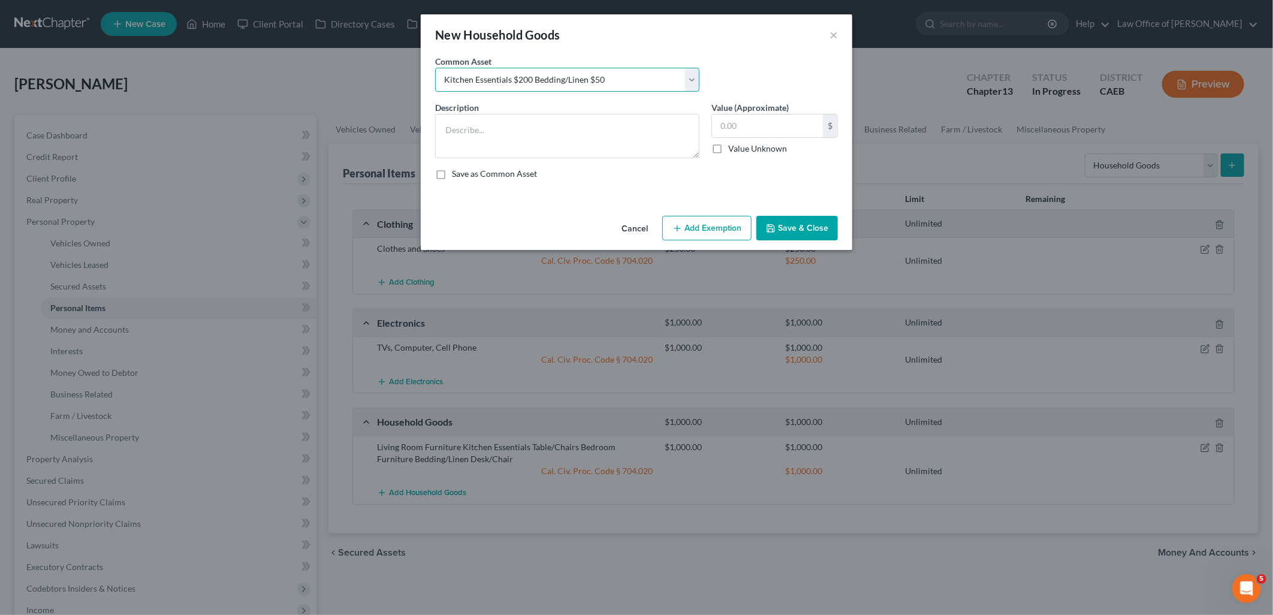
type input "250.00"
click at [717, 226] on button "Add Exemption" at bounding box center [706, 228] width 89 height 25
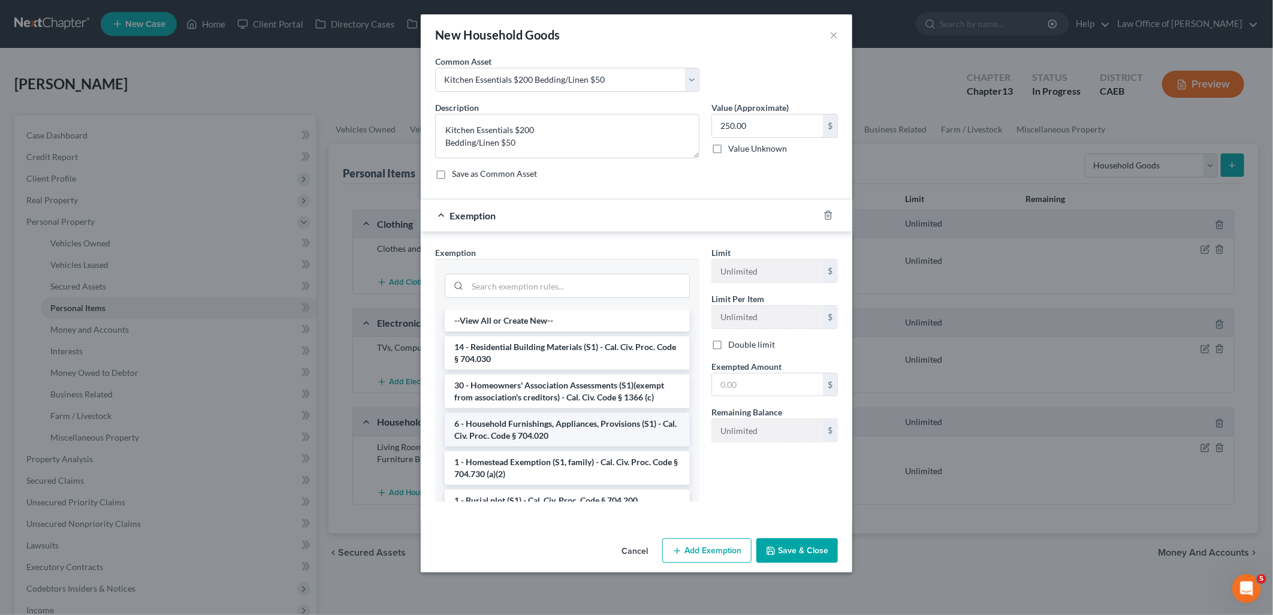
click at [512, 436] on li "6 - Household Furnishings, Appliances, Provisions (S1) - Cal. Civ. Proc. Code §…" at bounding box center [567, 430] width 245 height 34
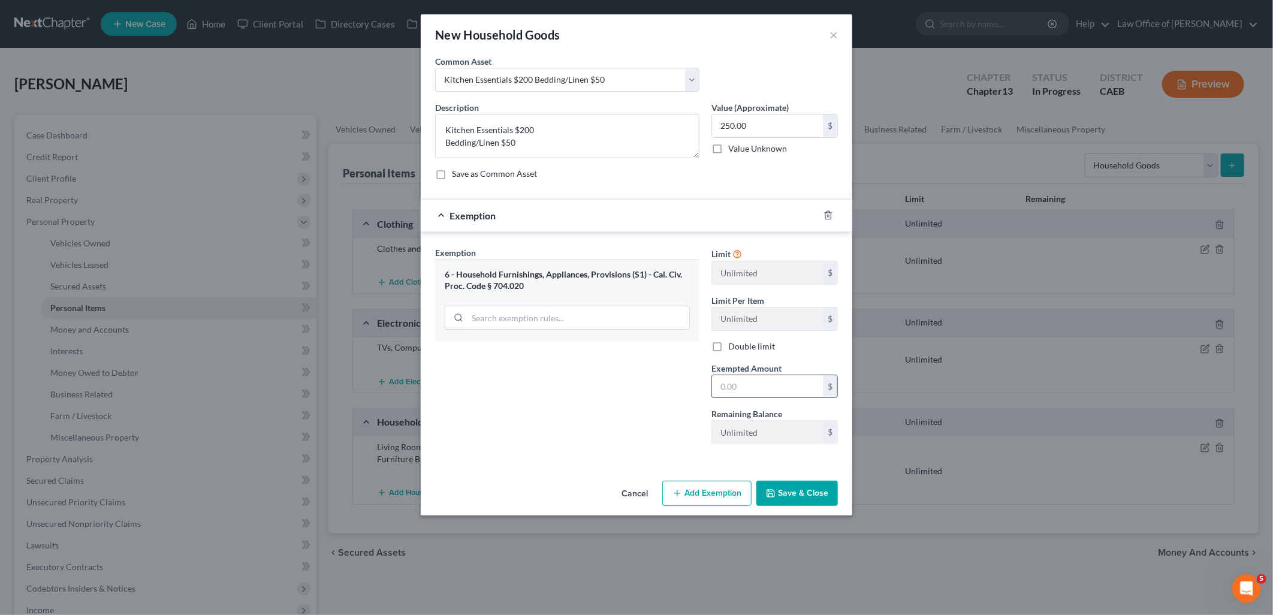
click at [774, 387] on input "text" at bounding box center [767, 386] width 111 height 23
type input "250"
click at [797, 495] on button "Save & Close" at bounding box center [797, 493] width 82 height 25
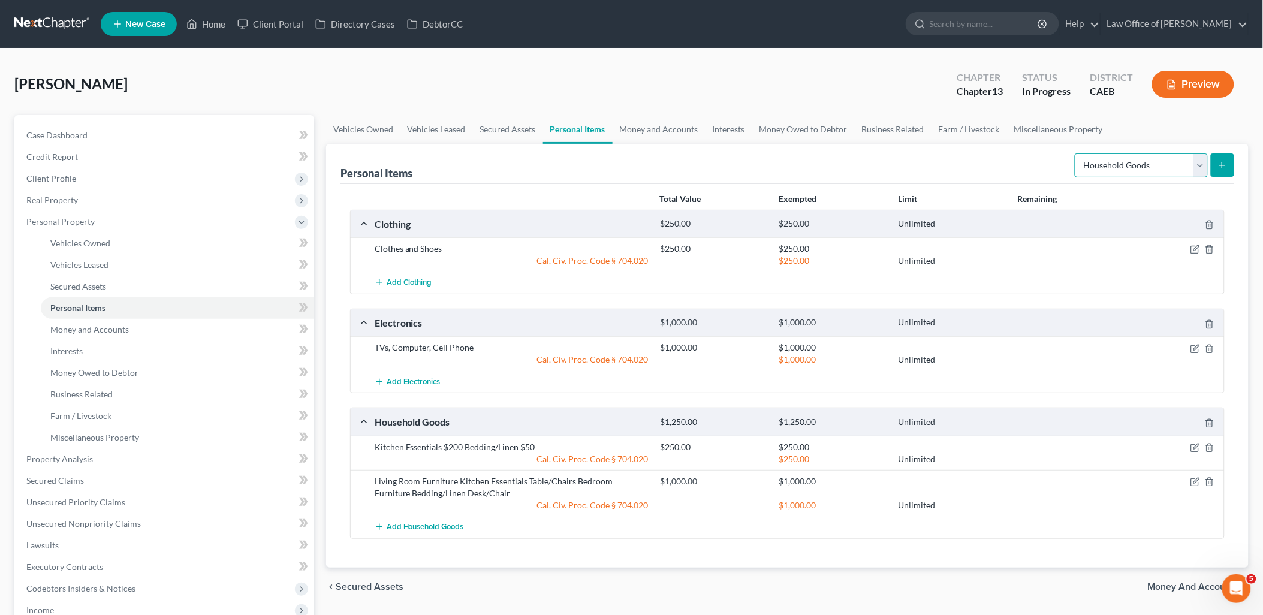
click at [1143, 164] on select "Select Item Type Clothing Collectibles Of Value Electronics Firearms Household …" at bounding box center [1141, 165] width 133 height 24
click at [1177, 114] on div "[PERSON_NAME] Upgraded Chapter Chapter 13 Status In Progress District CAEB Prev…" at bounding box center [631, 89] width 1234 height 52
click at [73, 328] on span "Money and Accounts" at bounding box center [89, 329] width 79 height 10
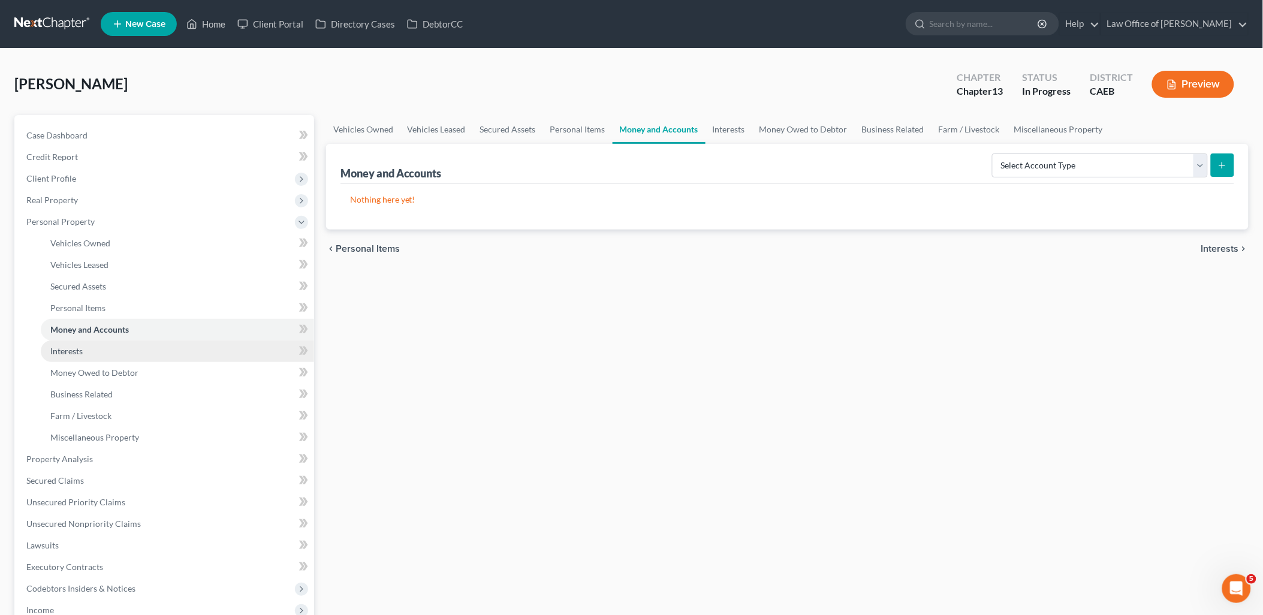
click at [76, 349] on span "Interests" at bounding box center [66, 351] width 32 height 10
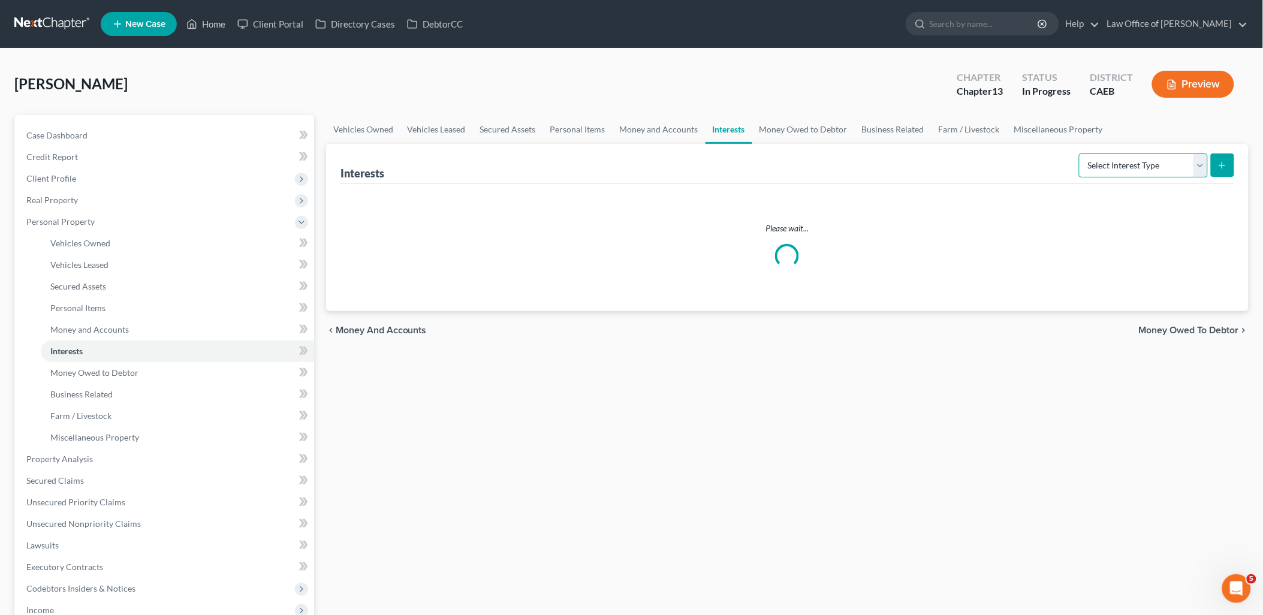
click at [1132, 159] on select "Select Interest Type 401K Annuity Bond Education IRA Government Bond Government…" at bounding box center [1143, 165] width 129 height 24
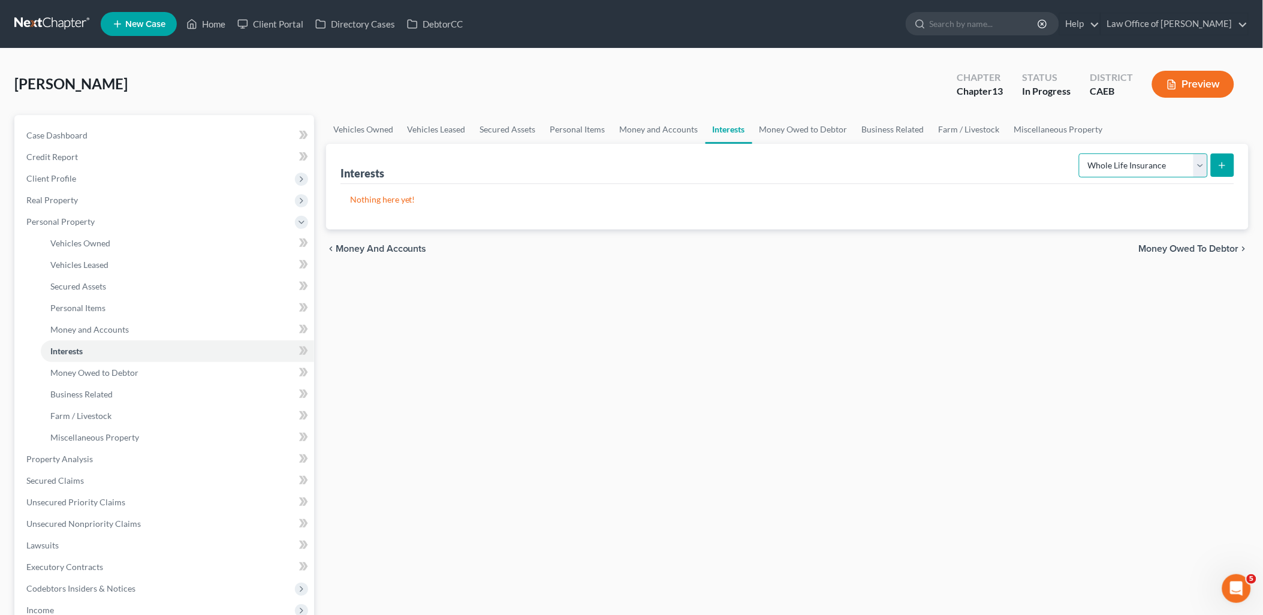
click at [1081, 153] on select "Select Interest Type 401K Annuity Bond Education IRA Government Bond Government…" at bounding box center [1143, 165] width 129 height 24
click at [1219, 166] on icon "submit" at bounding box center [1222, 166] width 10 height 10
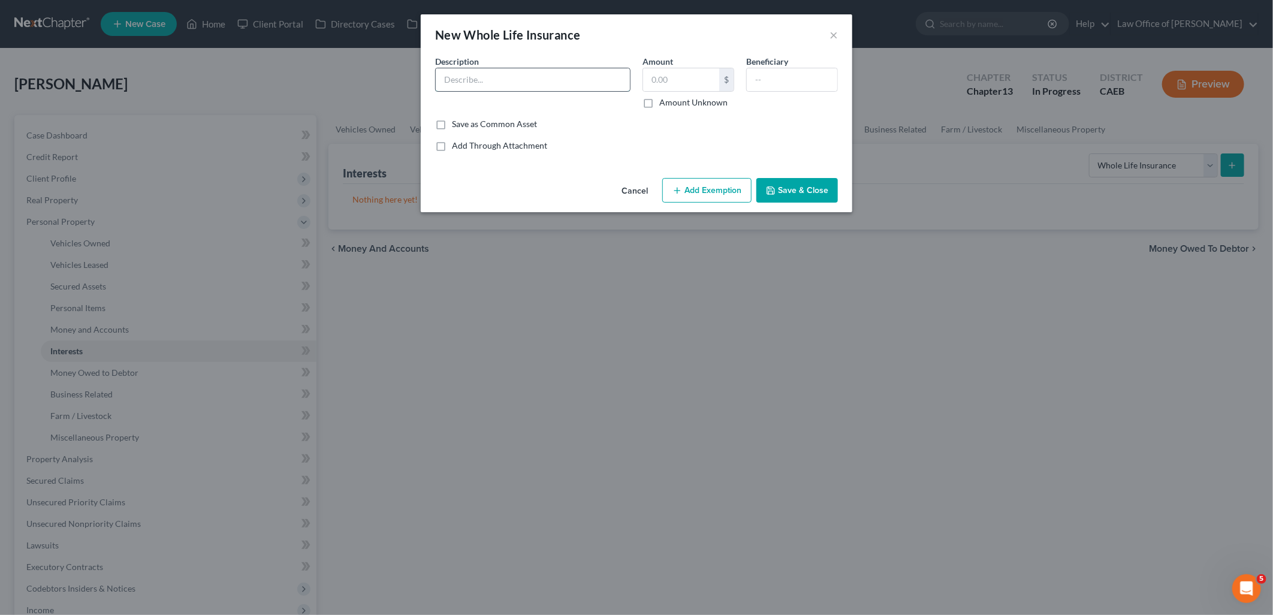
click at [562, 91] on input "text" at bounding box center [533, 79] width 194 height 23
drag, startPoint x: 832, startPoint y: 34, endPoint x: 801, endPoint y: 40, distance: 31.0
click at [832, 34] on button "×" at bounding box center [834, 35] width 8 height 14
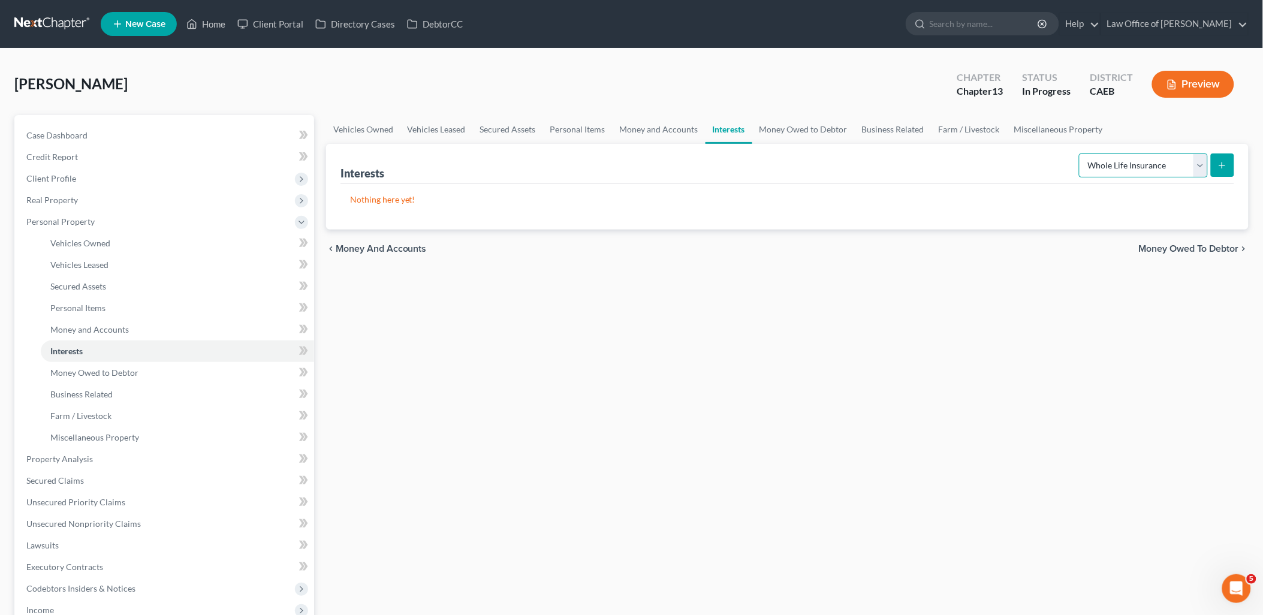
click at [1134, 163] on select "Select Interest Type 401K Annuity Bond Education IRA Government Bond Government…" at bounding box center [1143, 165] width 129 height 24
select select "pension_plan"
click at [1081, 153] on select "Select Interest Type 401K Annuity Bond Education IRA Government Bond Government…" at bounding box center [1143, 165] width 129 height 24
click at [1220, 165] on icon "submit" at bounding box center [1222, 166] width 10 height 10
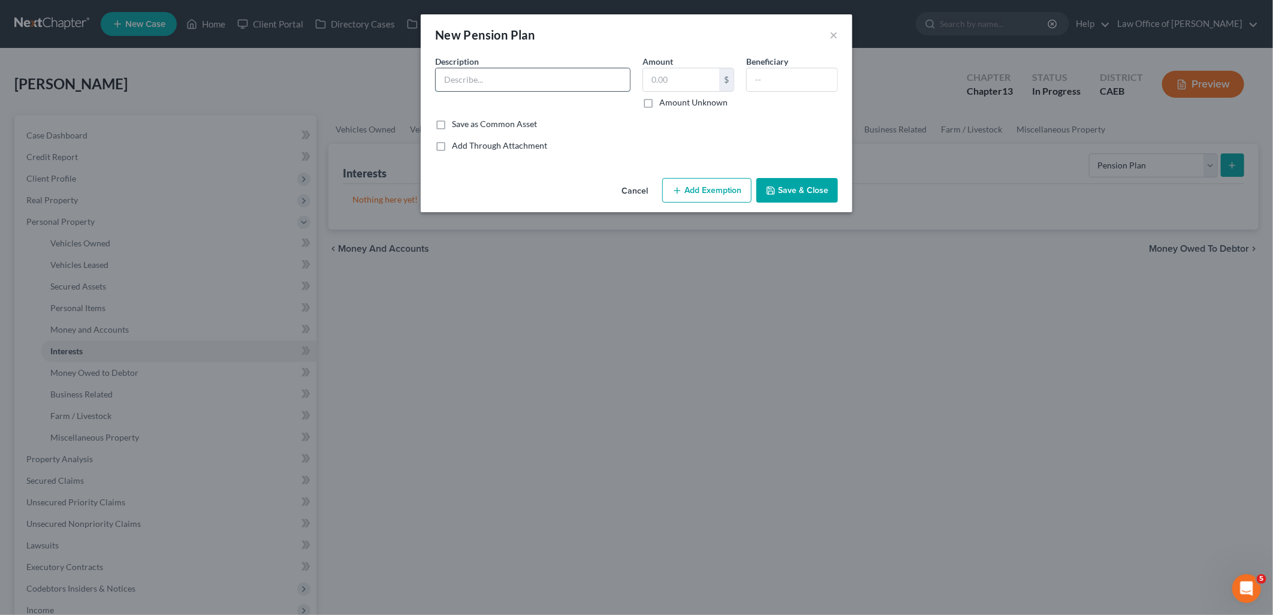
click at [506, 84] on input "text" at bounding box center [533, 79] width 194 height 23
type input "Pension: NECA"
type input "9"
type input "148,152.76"
click at [786, 84] on input "text" at bounding box center [792, 79] width 91 height 23
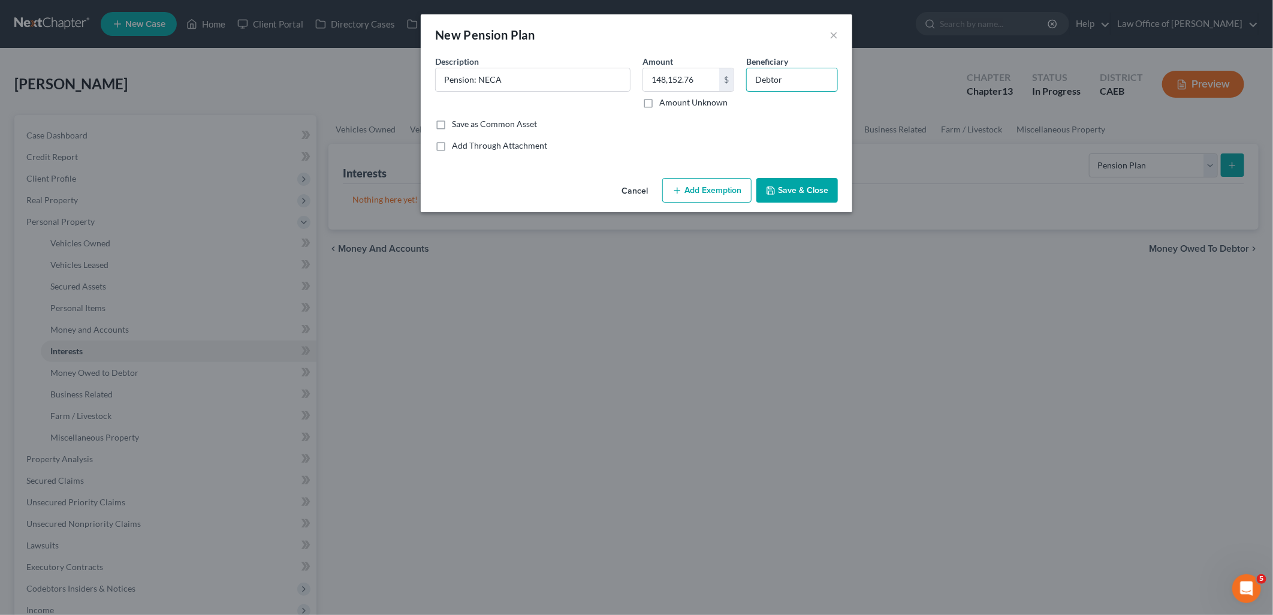
type input "Debtor"
click at [722, 185] on button "Add Exemption" at bounding box center [706, 190] width 89 height 25
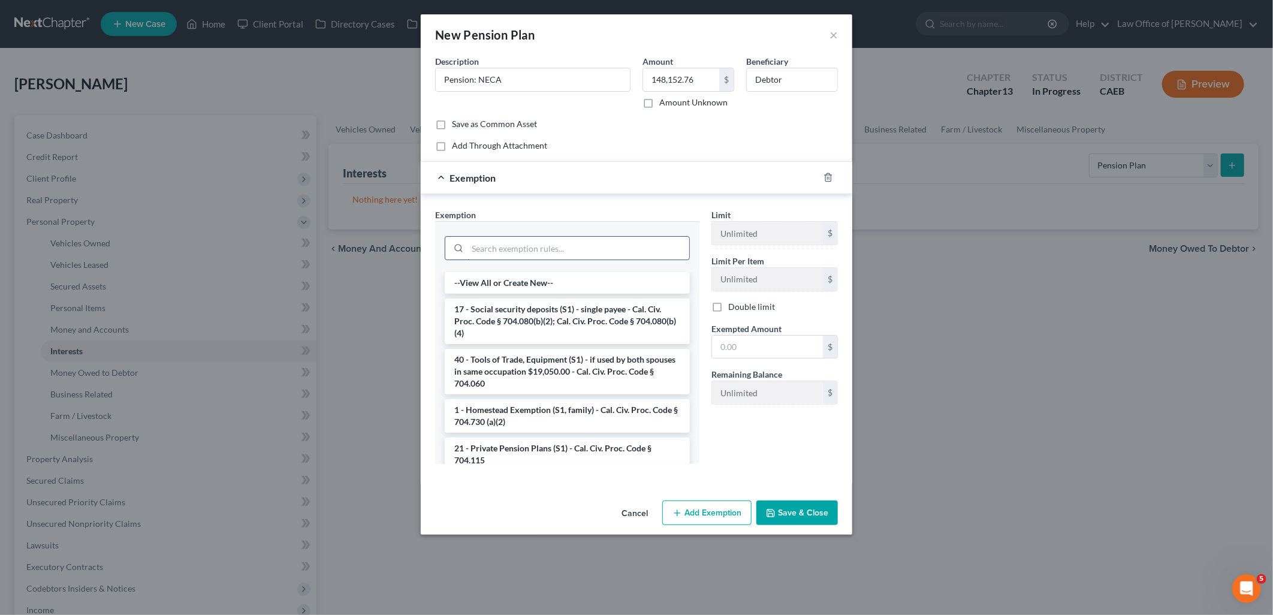
click at [536, 252] on input "search" at bounding box center [579, 248] width 222 height 23
click at [529, 453] on li "21 - Private Pension Plans (S1) - Cal. Civ. Proc. Code § 704.115" at bounding box center [567, 455] width 245 height 34
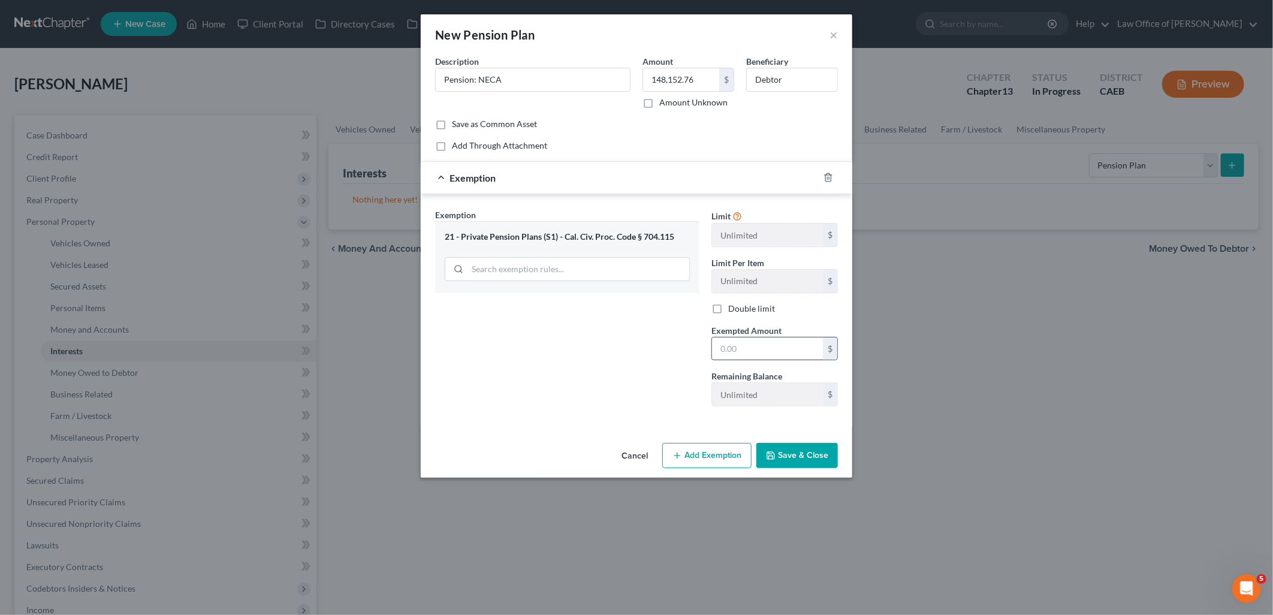
click at [747, 345] on input "text" at bounding box center [767, 348] width 111 height 23
type input "148,152.76"
click at [807, 456] on button "Save & Close" at bounding box center [797, 455] width 82 height 25
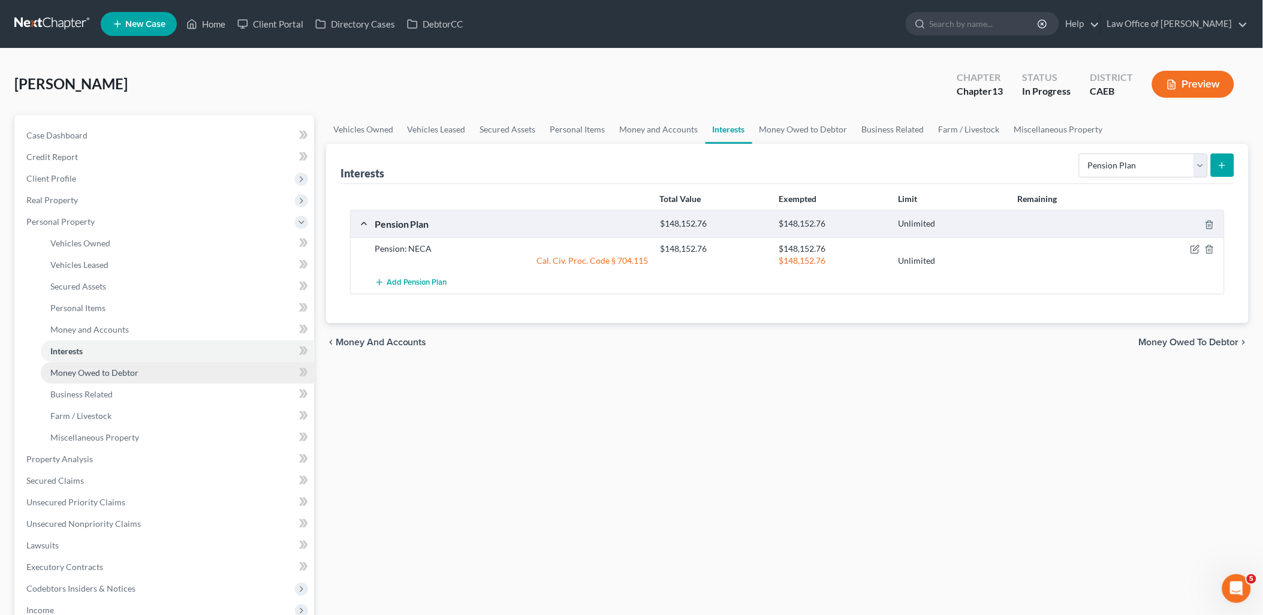
drag, startPoint x: 52, startPoint y: 375, endPoint x: 61, endPoint y: 375, distance: 8.4
click at [52, 375] on span "Money Owed to Debtor" at bounding box center [94, 372] width 88 height 10
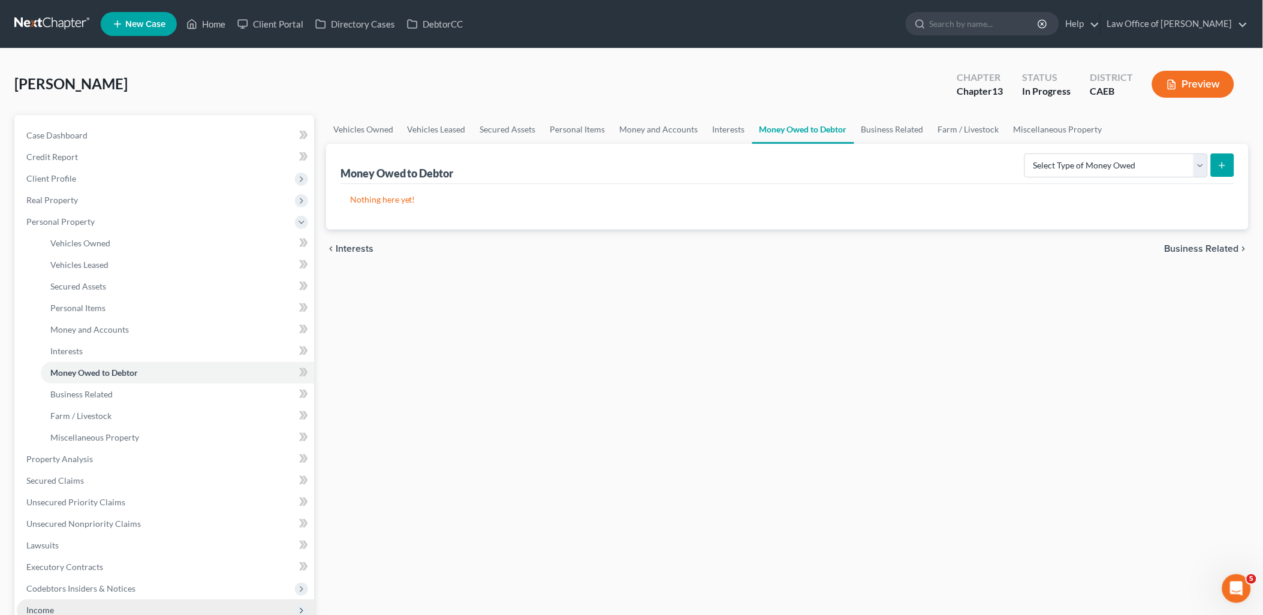
click at [42, 608] on span "Income" at bounding box center [40, 610] width 28 height 10
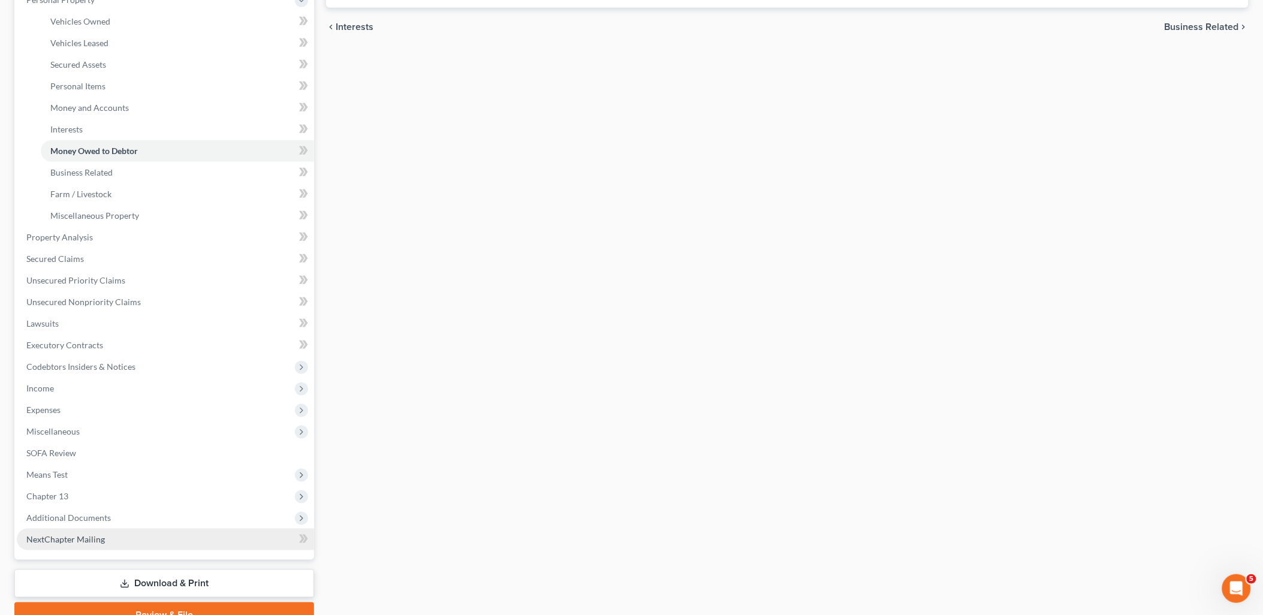
scroll to position [266, 0]
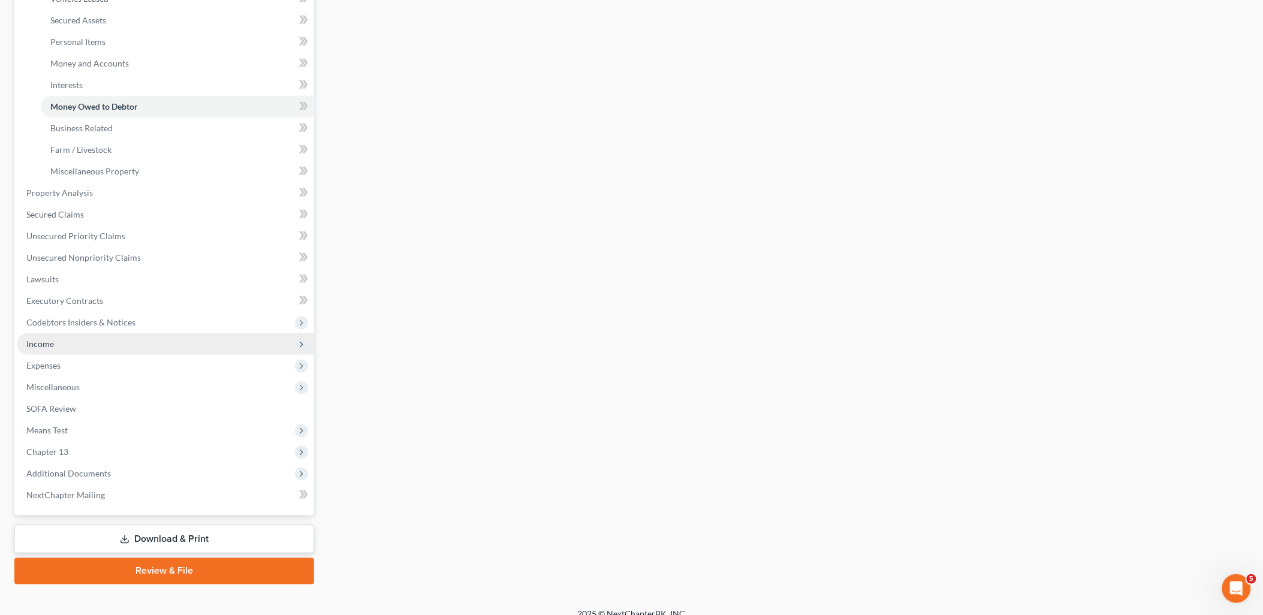
click at [41, 340] on span "Income" at bounding box center [40, 344] width 28 height 10
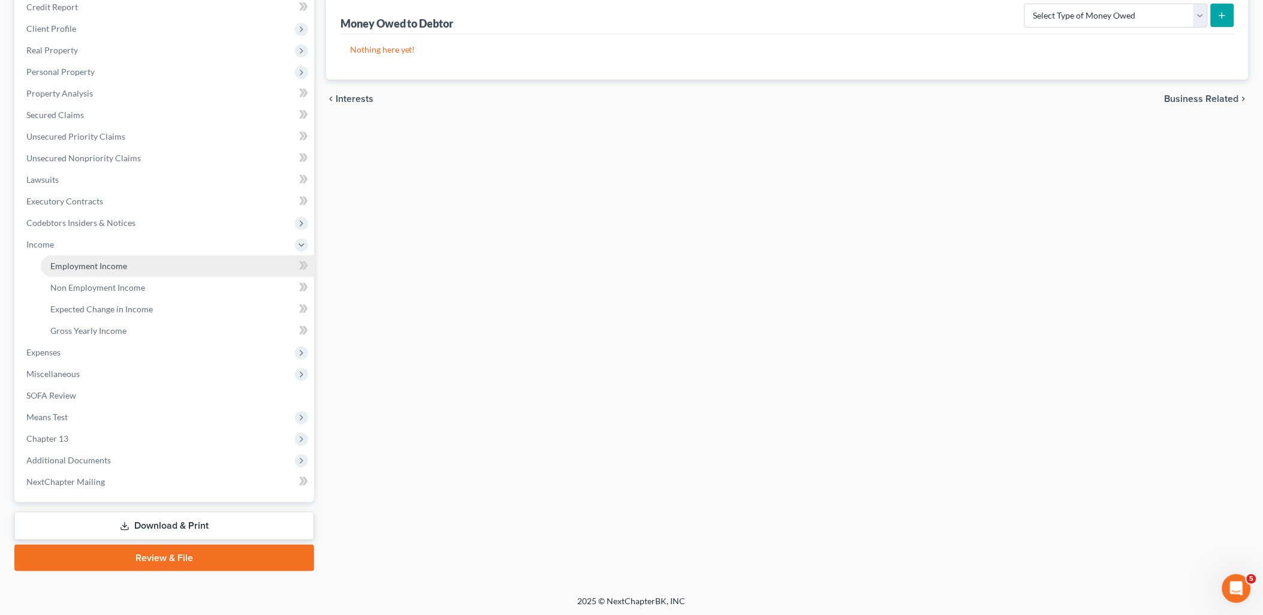
click at [107, 258] on link "Employment Income" at bounding box center [177, 266] width 273 height 22
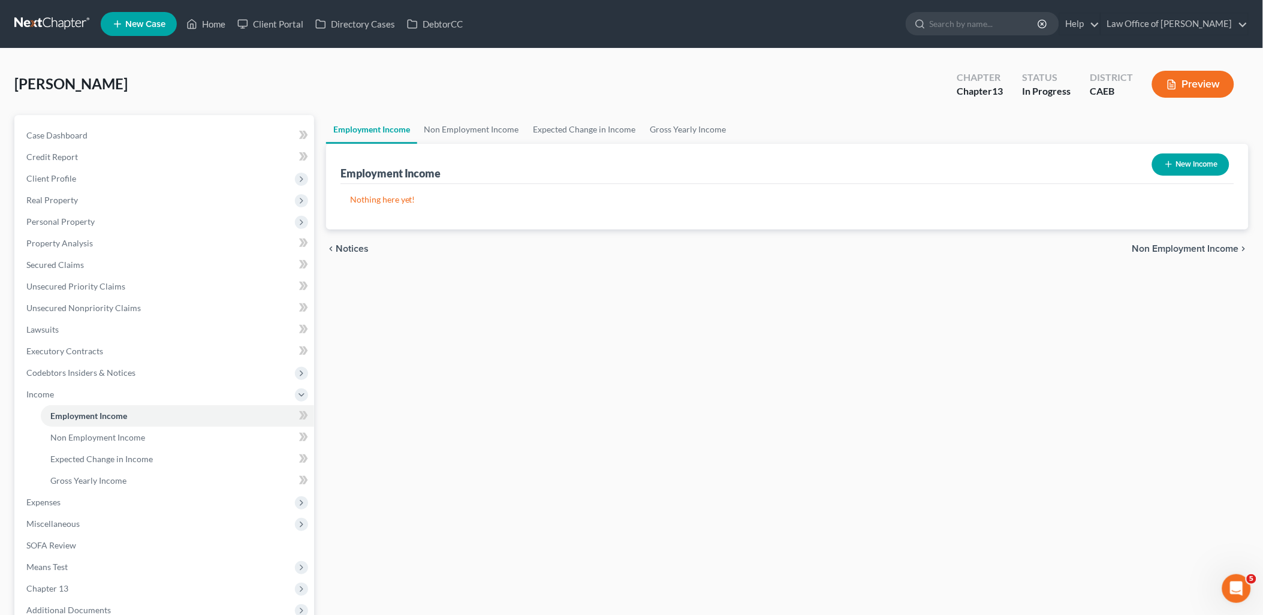
click at [1197, 164] on button "New Income" at bounding box center [1190, 164] width 77 height 22
select select "0"
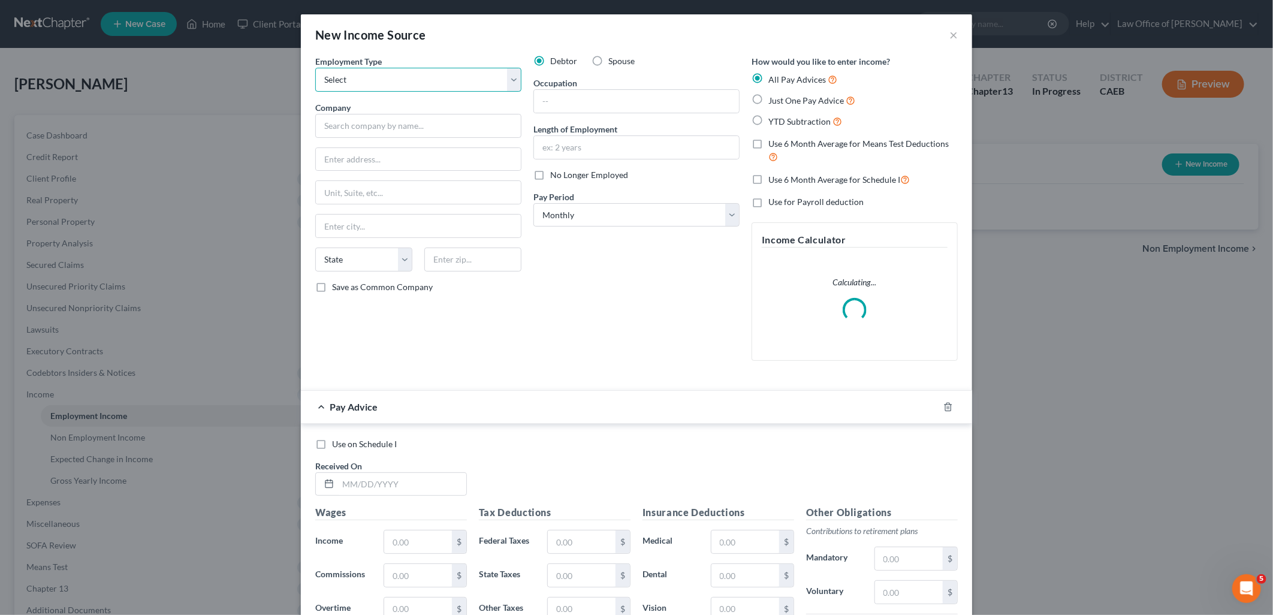
drag, startPoint x: 410, startPoint y: 74, endPoint x: 400, endPoint y: 77, distance: 9.9
click at [410, 74] on select "Select Full or [DEMOGRAPHIC_DATA] Employment Self Employment" at bounding box center [418, 80] width 206 height 24
select select "0"
click at [315, 68] on select "Select Full or [DEMOGRAPHIC_DATA] Employment Self Employment" at bounding box center [418, 80] width 206 height 24
click at [354, 129] on input "text" at bounding box center [418, 126] width 206 height 24
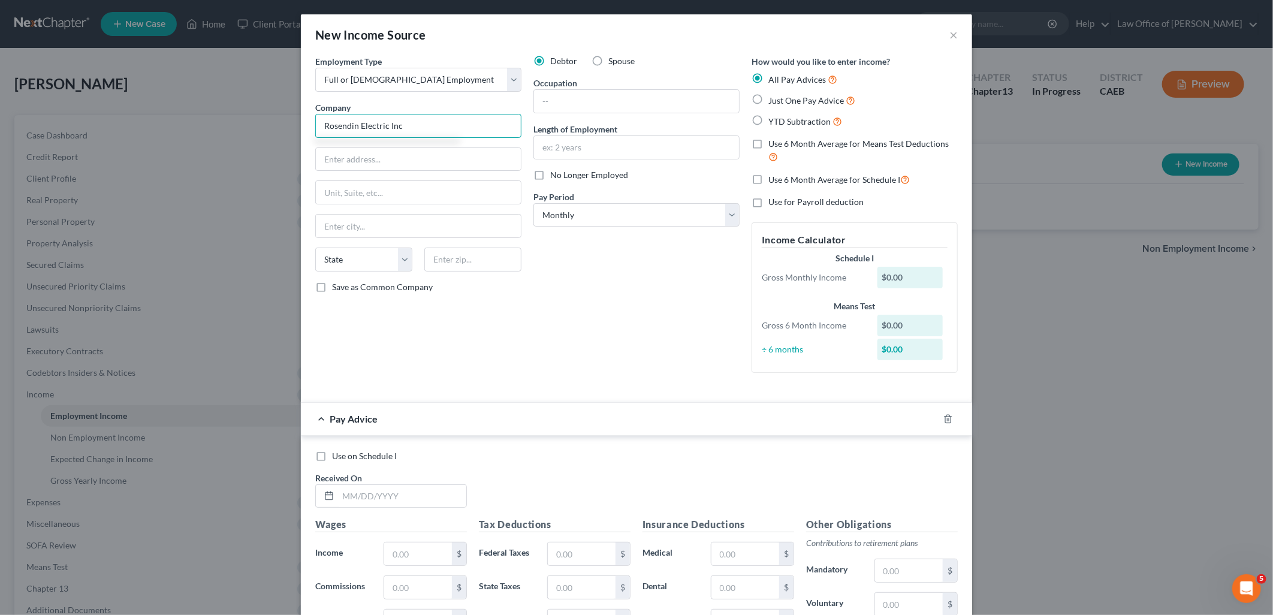
type input "Rosendin Electric Inc"
type input "880 Mabury"
type input "95133"
type input "[GEOGRAPHIC_DATA][PERSON_NAME]"
select select "4"
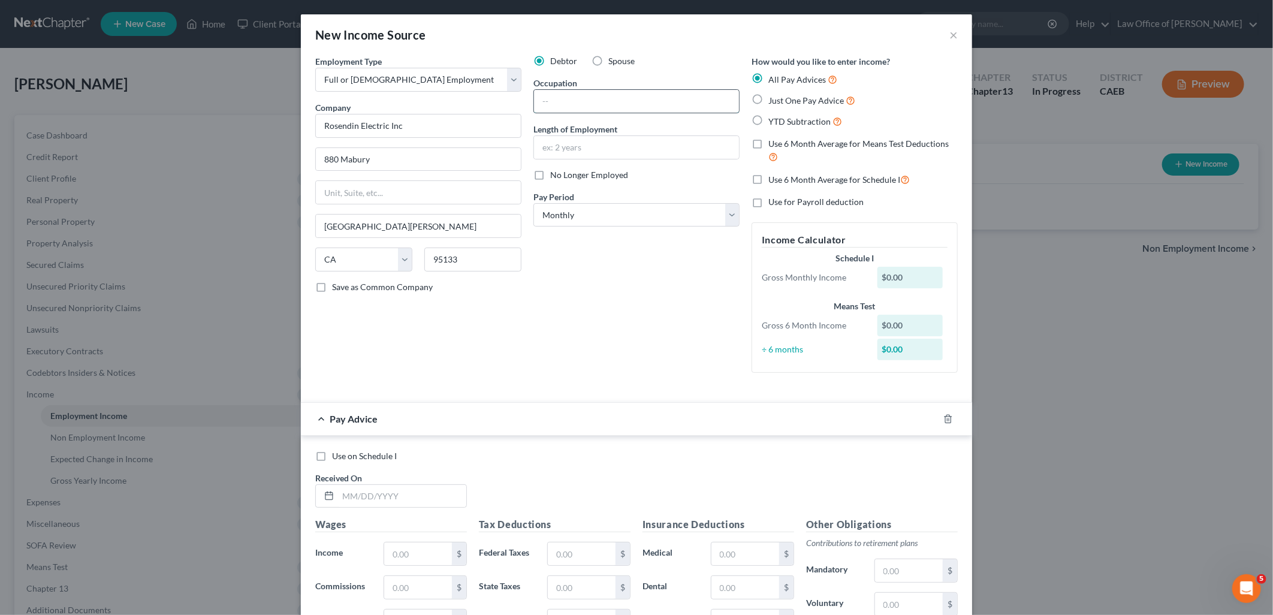
click at [615, 105] on input "text" at bounding box center [636, 101] width 205 height 23
type input "Electrician"
click at [806, 116] on span "YTD Subtraction" at bounding box center [799, 121] width 62 height 10
click at [781, 116] on input "YTD Subtraction" at bounding box center [777, 118] width 8 height 8
radio input "true"
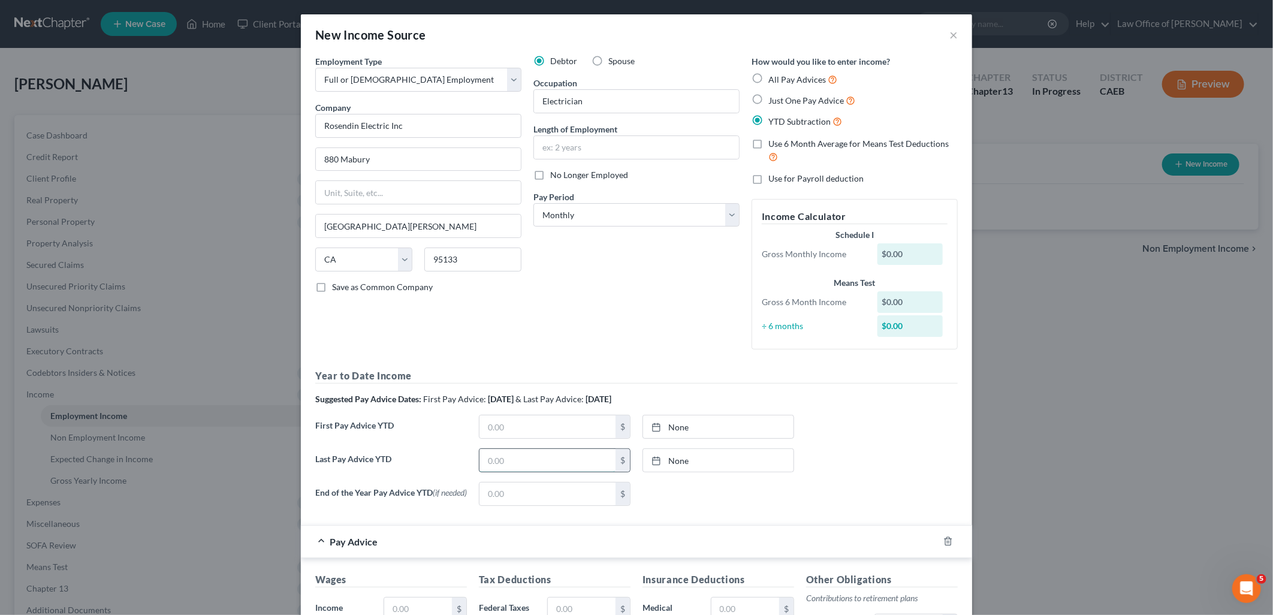
click at [533, 458] on input "text" at bounding box center [548, 460] width 136 height 23
type input "83,316.06"
click at [664, 459] on link "None" at bounding box center [718, 460] width 150 height 23
type input "[DATE]"
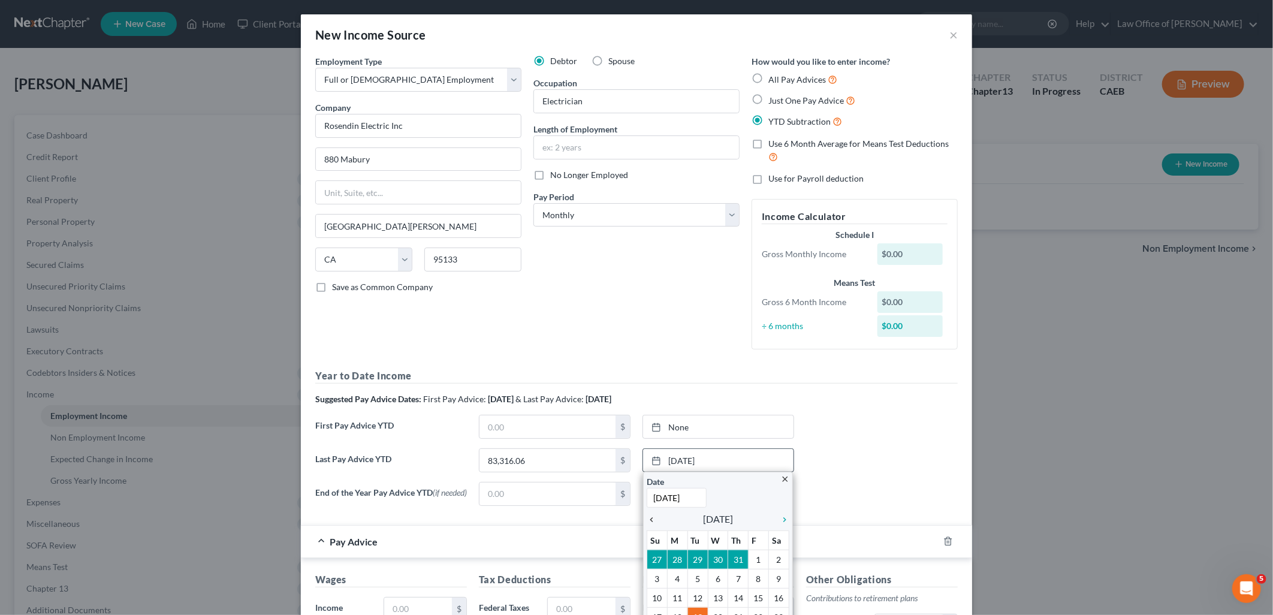
click at [647, 517] on icon "chevron_left" at bounding box center [655, 520] width 16 height 10
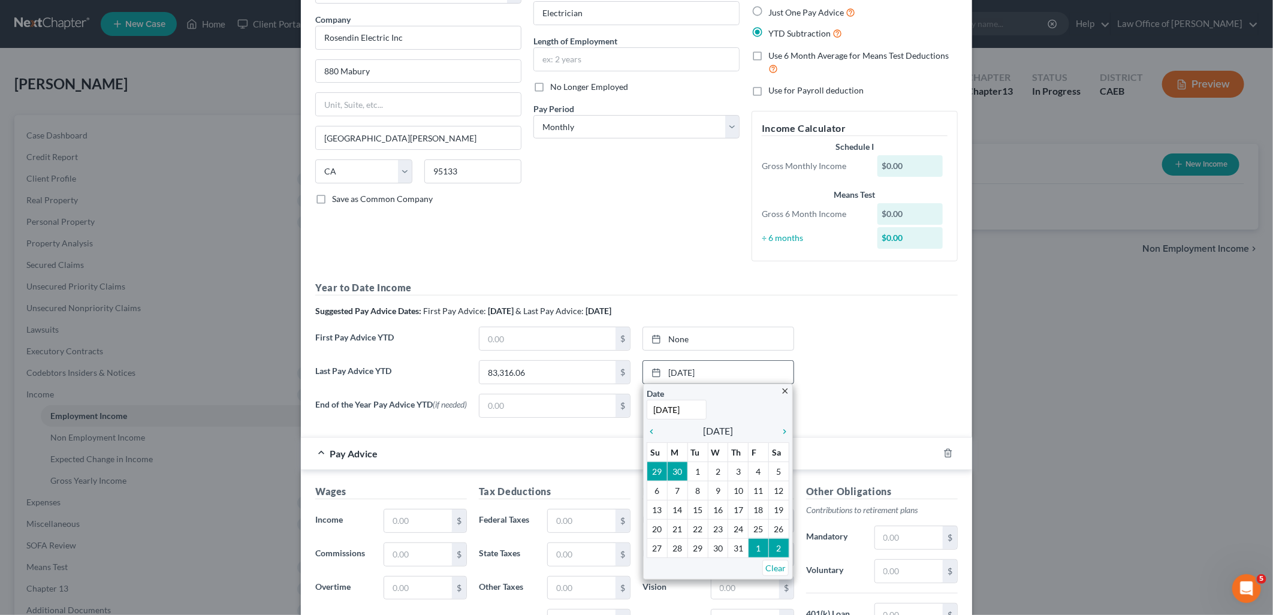
scroll to position [133, 0]
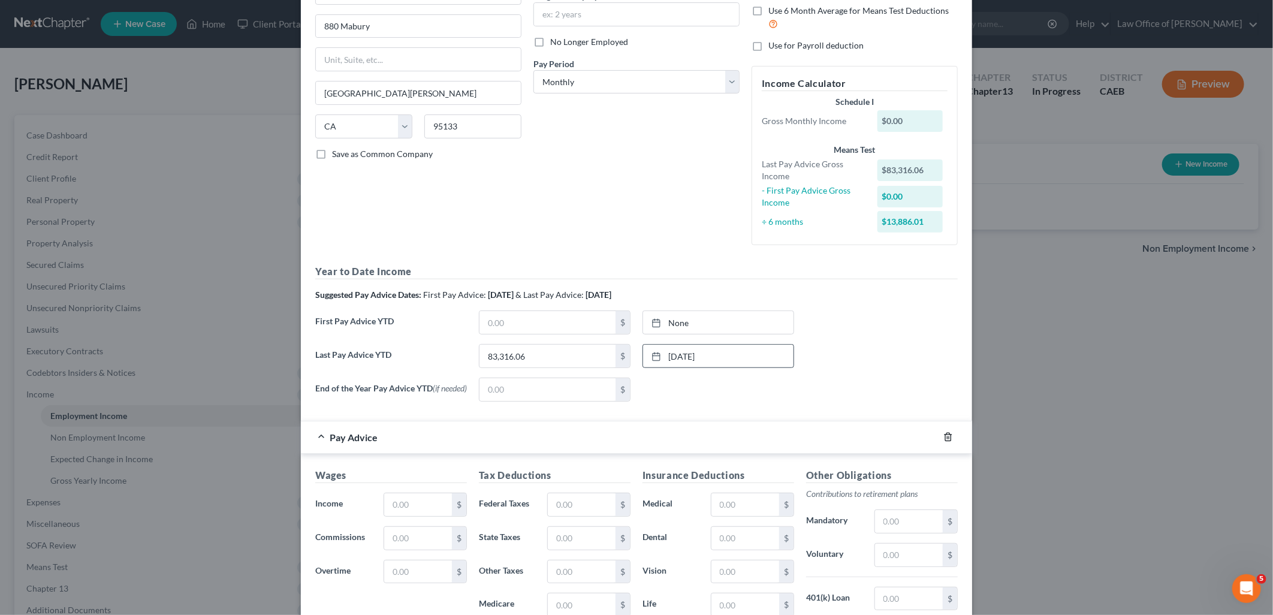
click at [946, 439] on icon "button" at bounding box center [947, 437] width 5 height 8
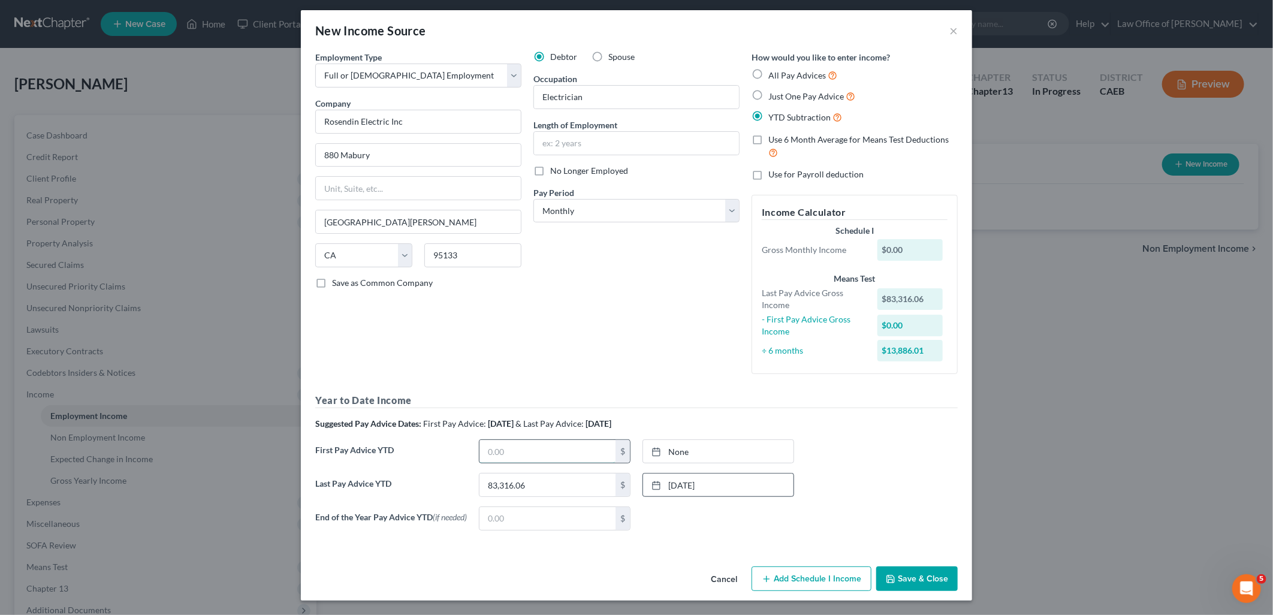
click at [495, 459] on input "text" at bounding box center [548, 451] width 136 height 23
type input "10,896.25"
click at [676, 450] on link "None" at bounding box center [718, 451] width 150 height 23
type input "8/19/2025"
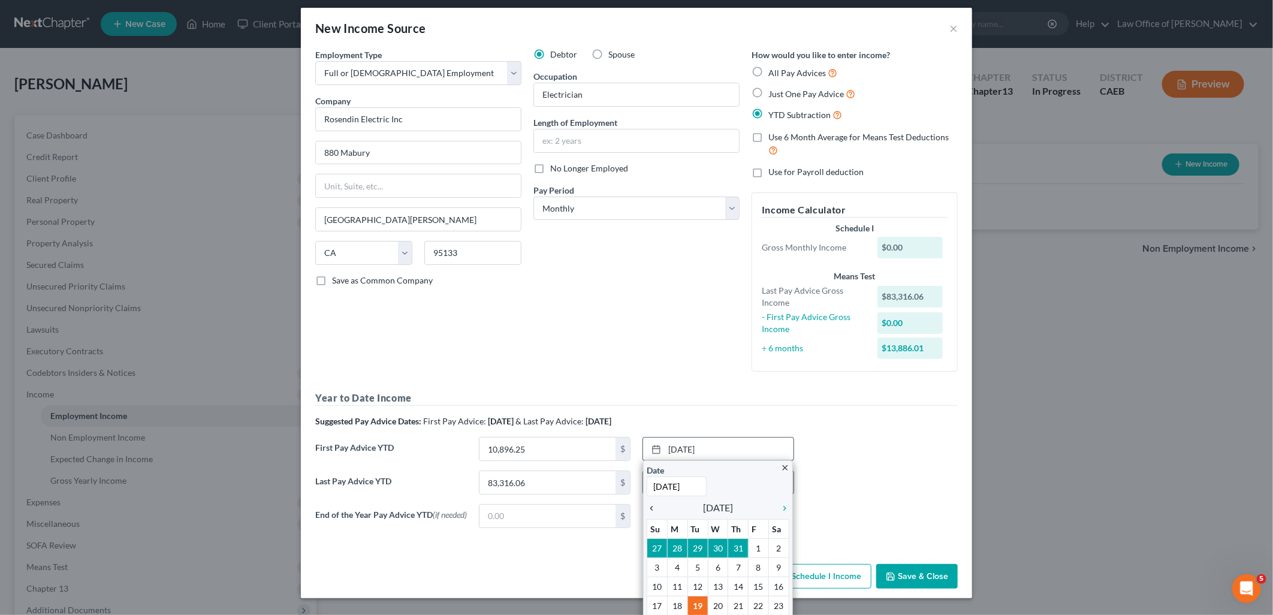
click at [647, 511] on icon "chevron_left" at bounding box center [655, 509] width 16 height 10
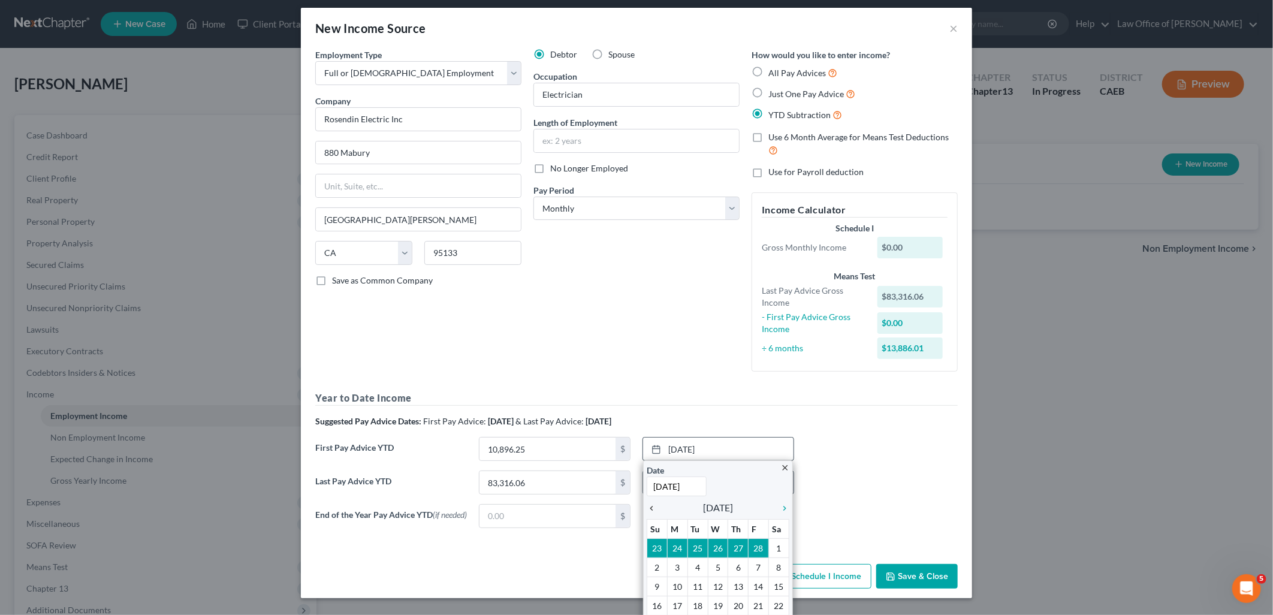
click at [647, 511] on icon "chevron_left" at bounding box center [655, 509] width 16 height 10
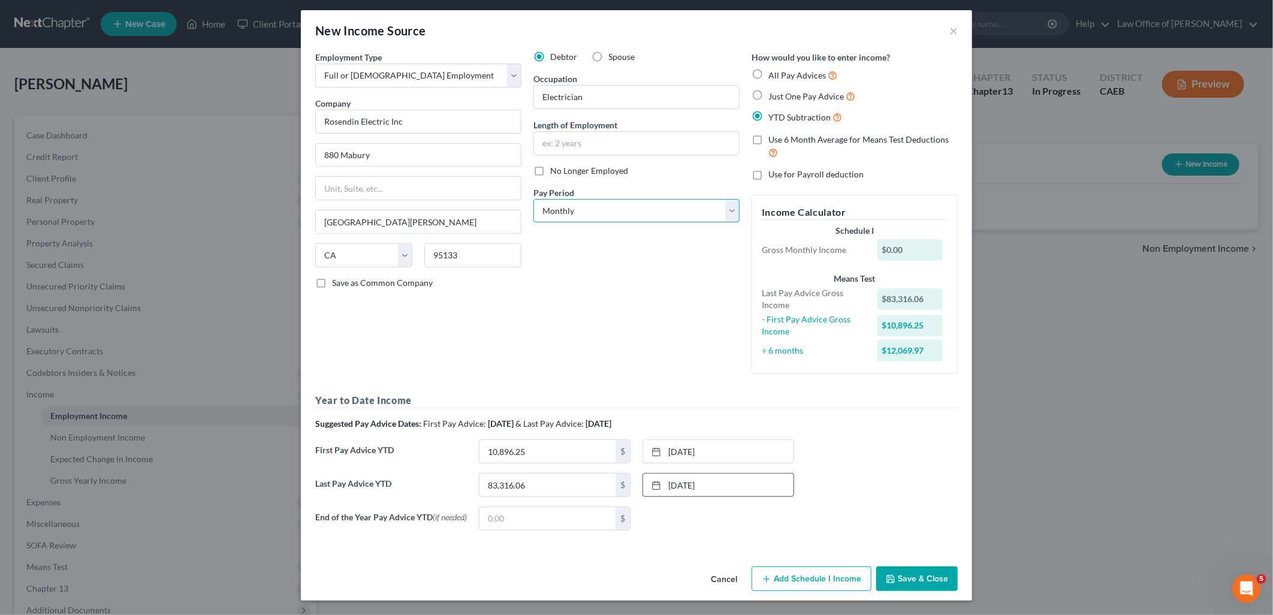
drag, startPoint x: 592, startPoint y: 205, endPoint x: 574, endPoint y: 213, distance: 19.6
click at [592, 205] on select "Select Monthly Twice Monthly Every Other Week Weekly" at bounding box center [636, 211] width 206 height 24
select select "3"
click at [533, 199] on select "Select Monthly Twice Monthly Every Other Week Weekly" at bounding box center [636, 211] width 206 height 24
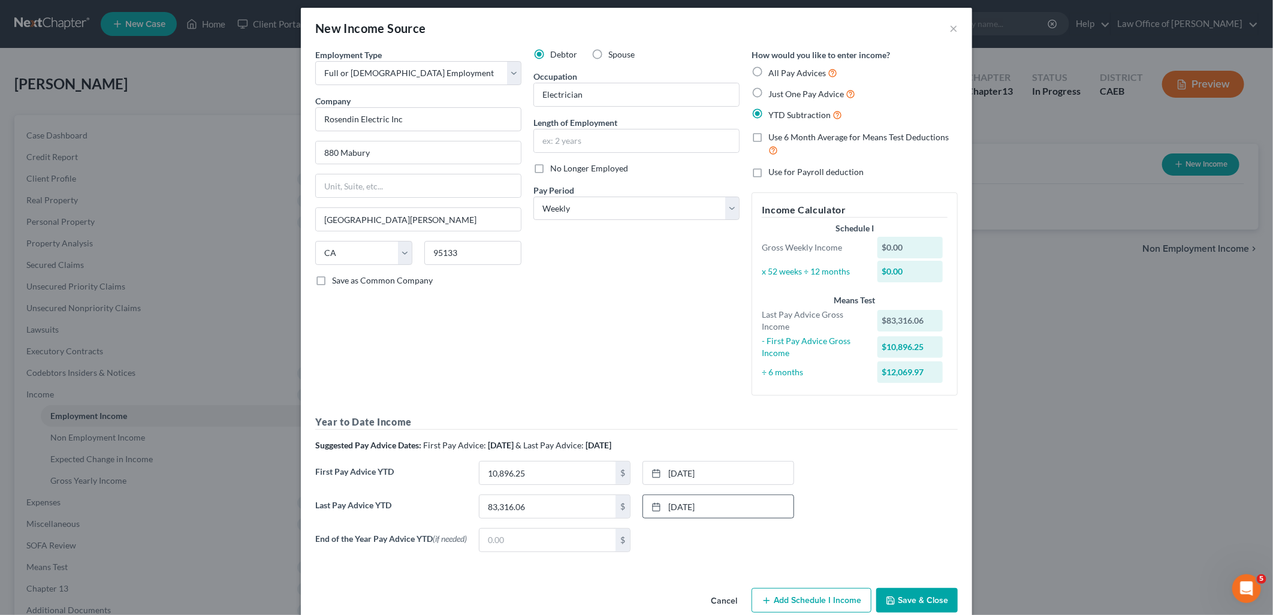
click at [822, 604] on button "Add Schedule I Income" at bounding box center [812, 600] width 120 height 25
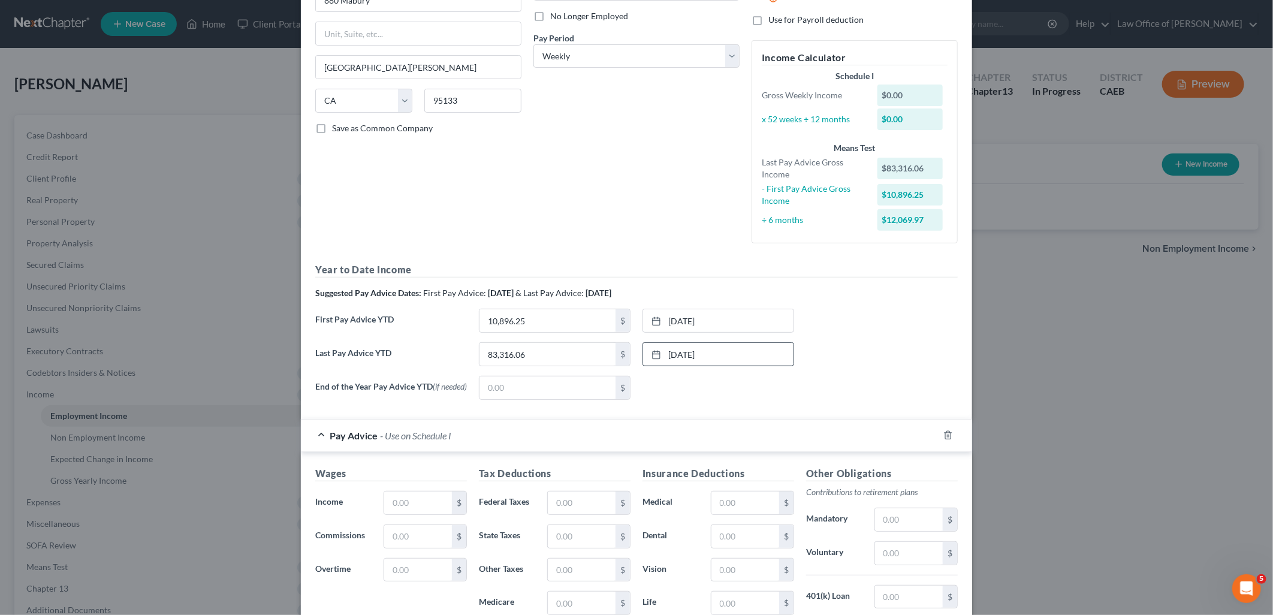
scroll to position [357, 0]
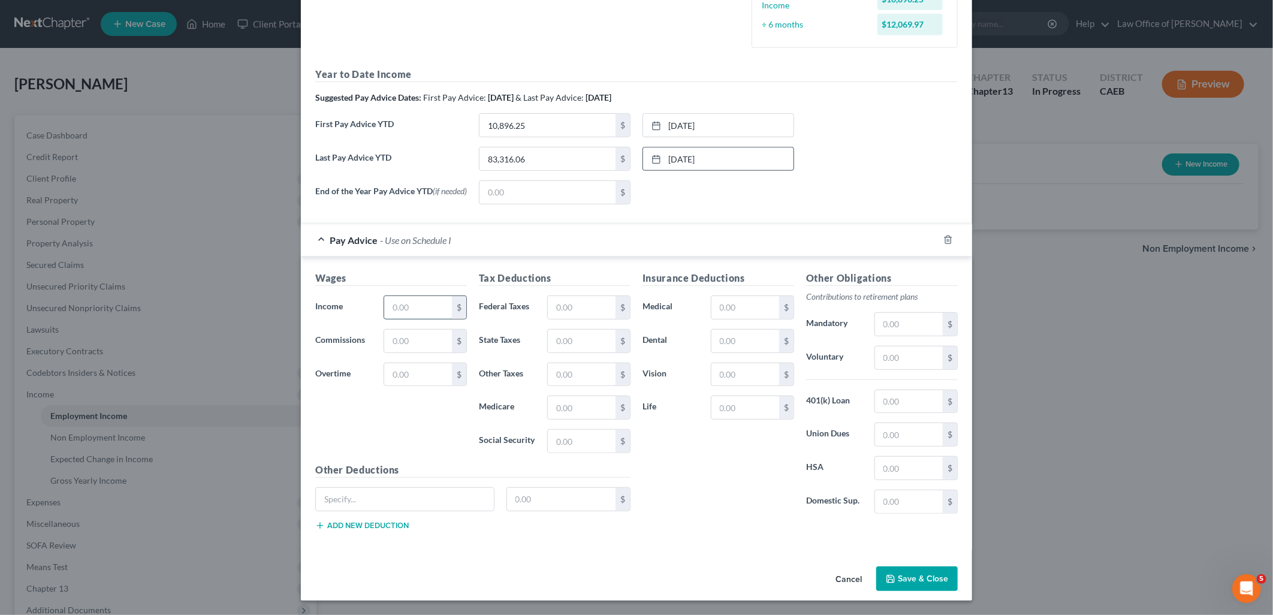
click at [403, 303] on input "text" at bounding box center [418, 307] width 68 height 23
type input "2,789.44"
type input "477.32"
type input "1"
type input "142.22"
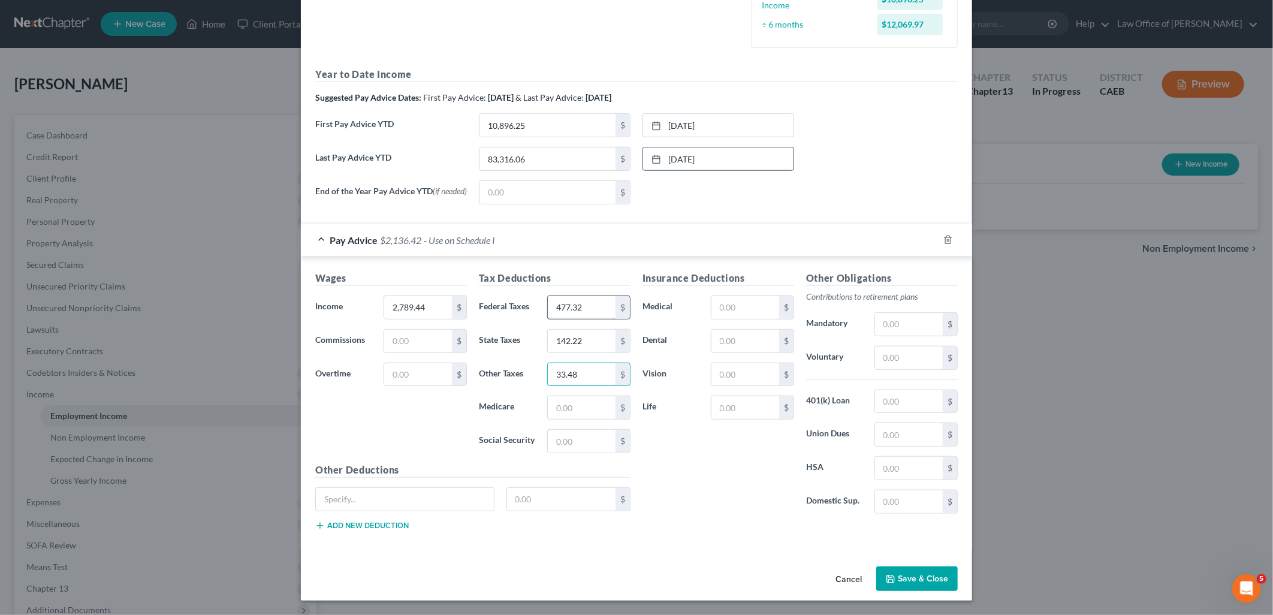
type input "33.48"
type input "40.45"
type input "172.92"
click at [890, 358] on input "text" at bounding box center [909, 357] width 68 height 23
type input "64"
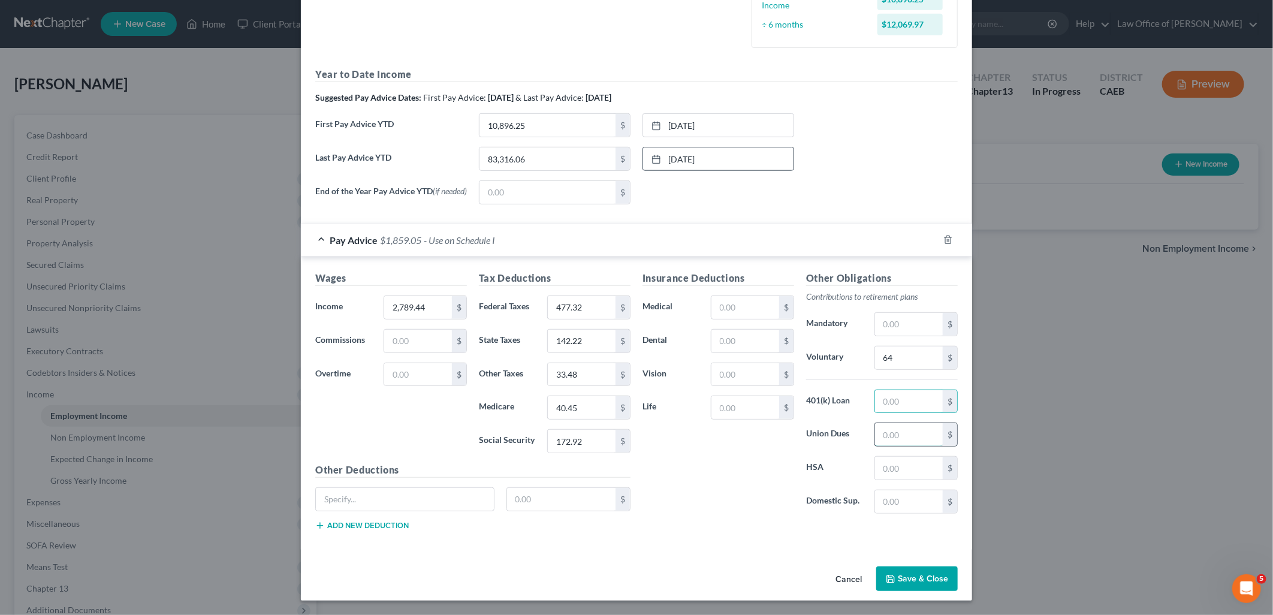
click at [902, 434] on input "text" at bounding box center [909, 434] width 68 height 23
type input "195.28"
click at [416, 499] on input "text" at bounding box center [405, 499] width 178 height 23
type input "JEIF EE"
type input "1.92"
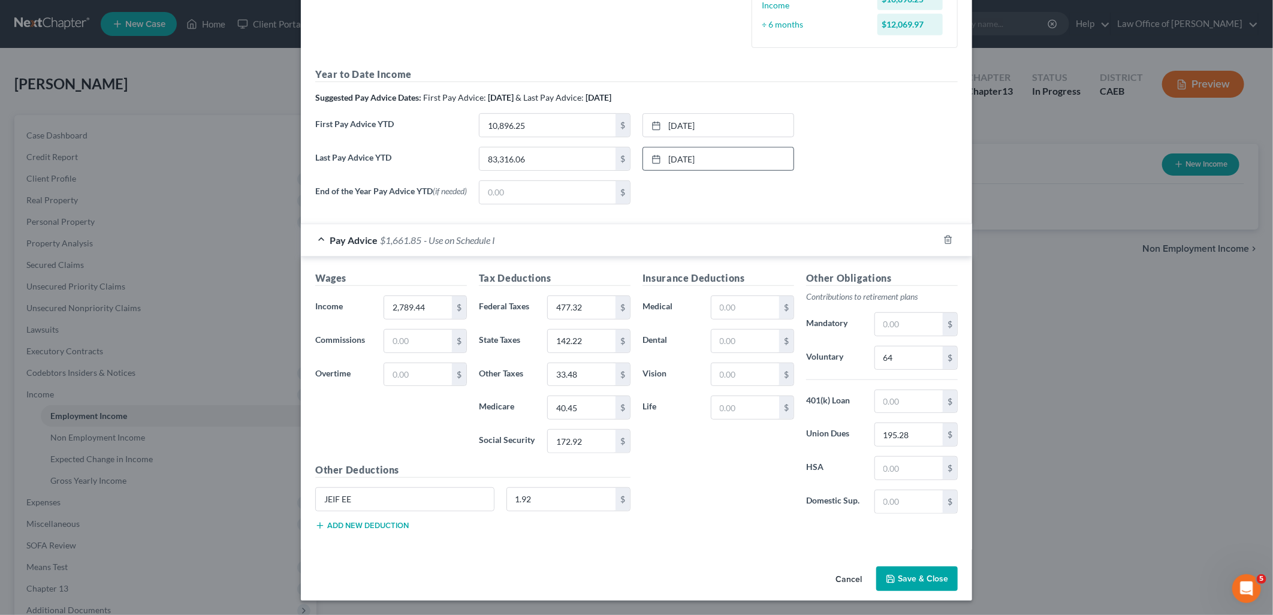
click at [924, 578] on button "Save & Close" at bounding box center [917, 578] width 82 height 25
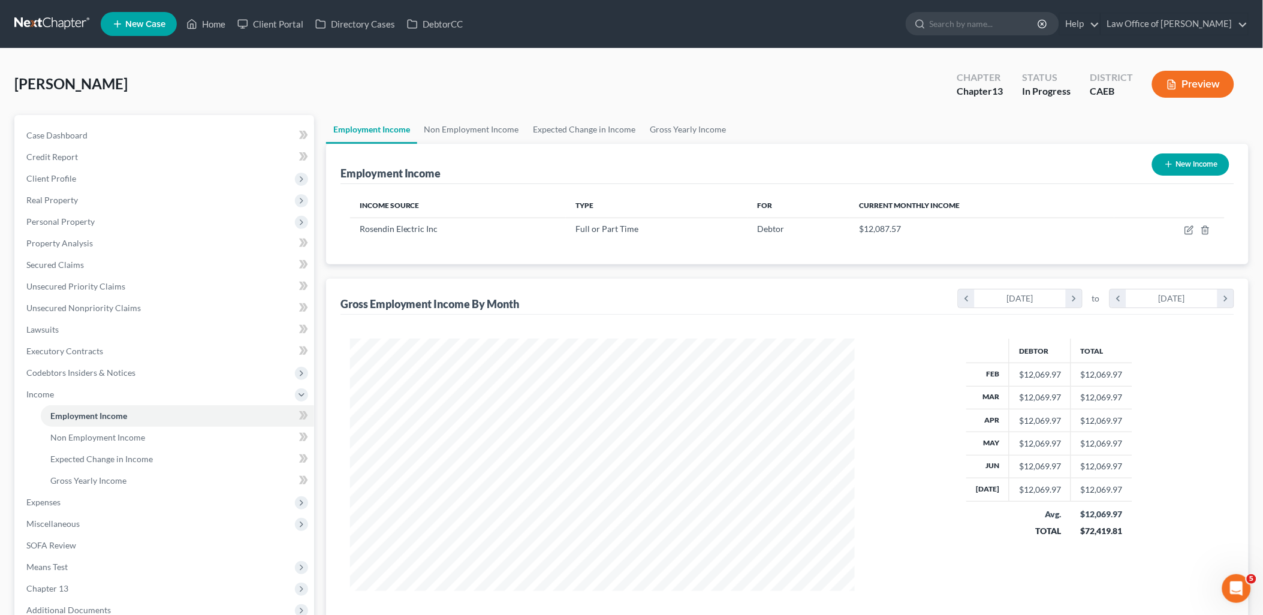
scroll to position [599159, 598884]
click at [89, 436] on span "Non Employment Income" at bounding box center [97, 437] width 95 height 10
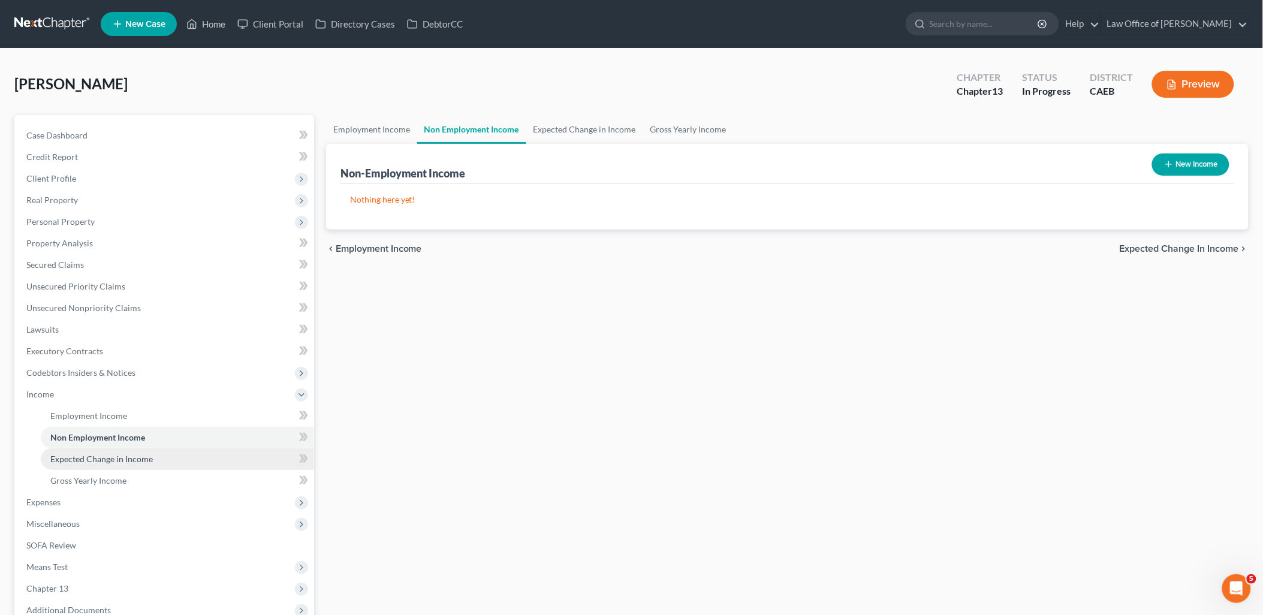
click at [89, 459] on span "Expected Change in Income" at bounding box center [101, 459] width 102 height 10
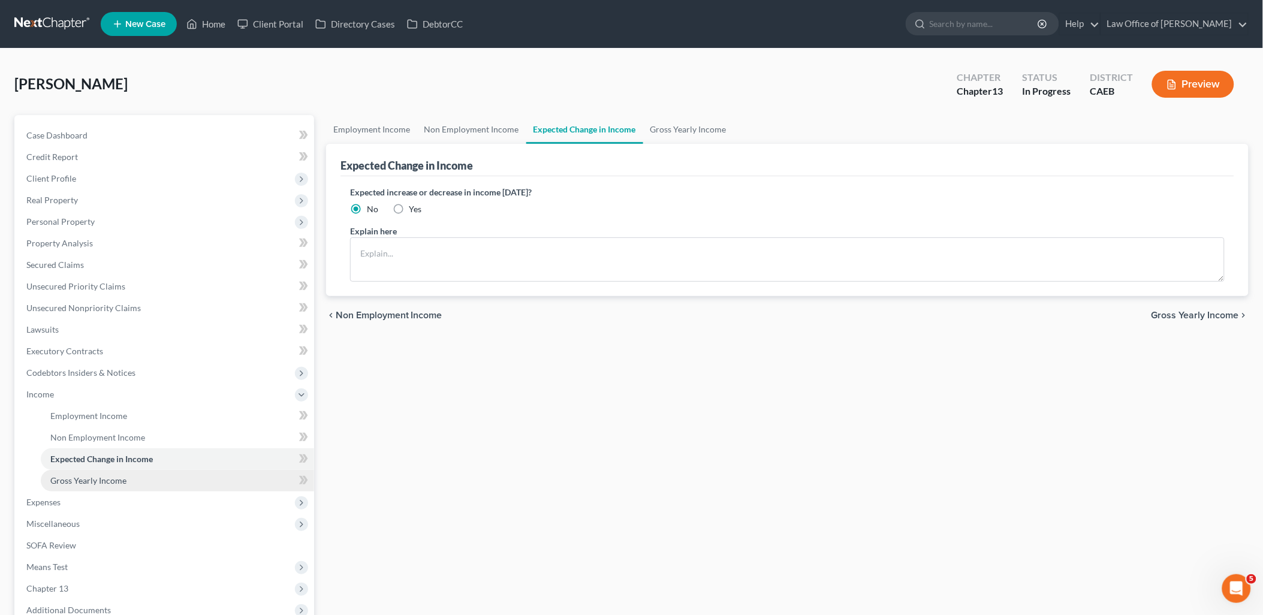
click at [93, 481] on span "Gross Yearly Income" at bounding box center [88, 480] width 76 height 10
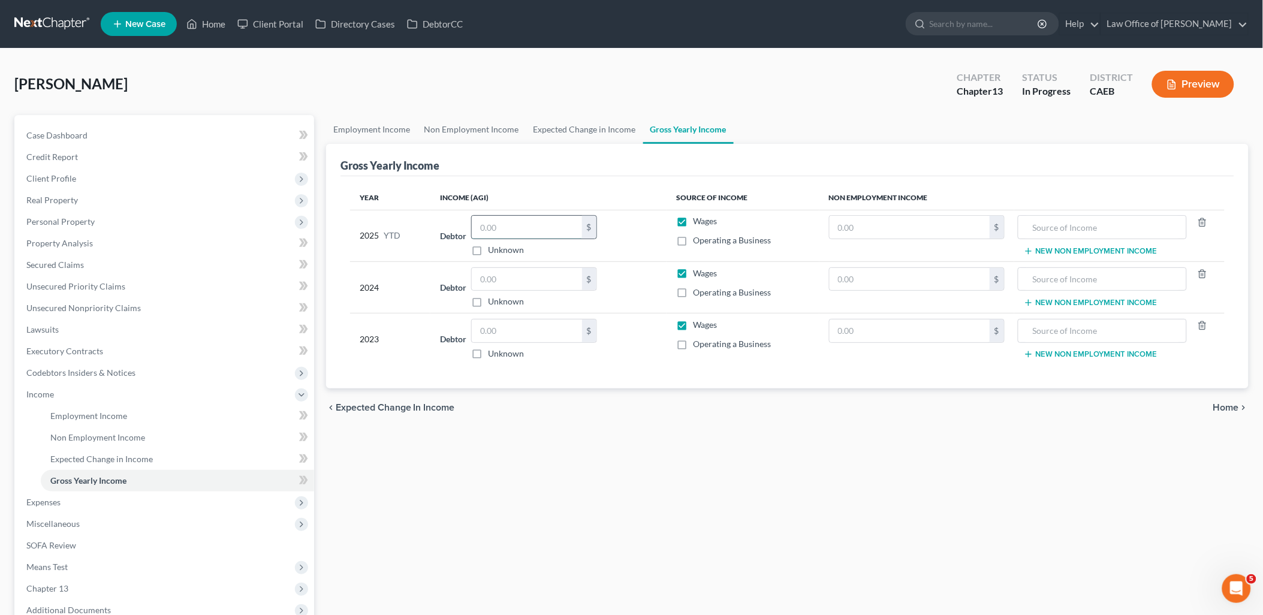
click at [501, 222] on input "text" at bounding box center [527, 227] width 110 height 23
click at [89, 411] on span "Employment Income" at bounding box center [88, 416] width 77 height 10
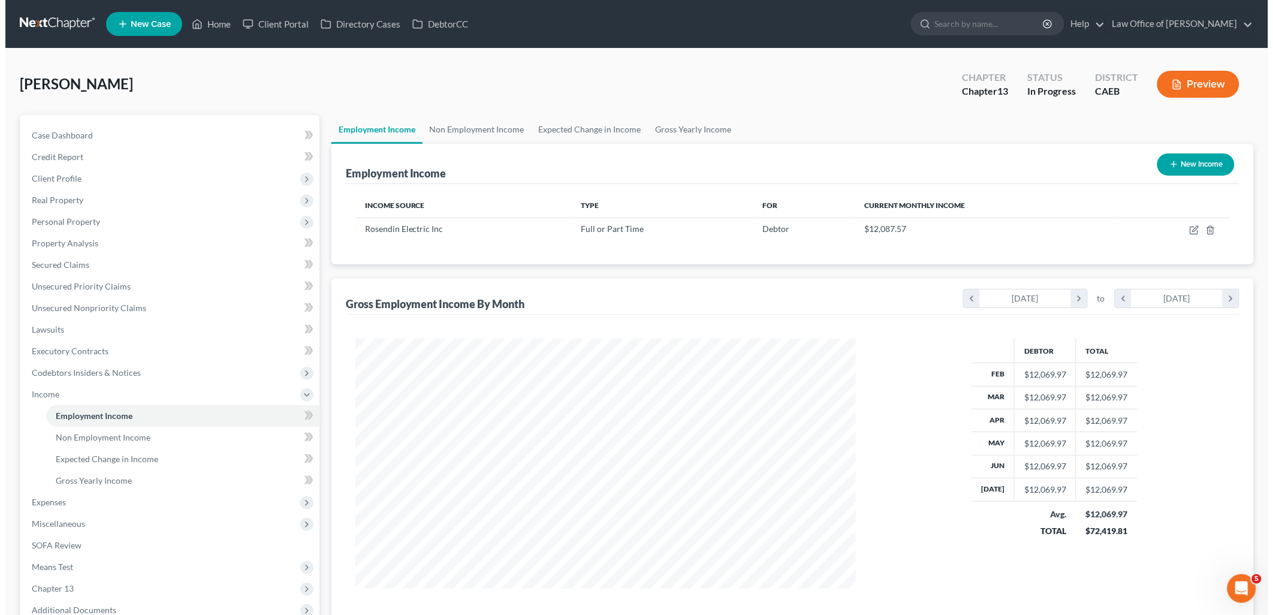
scroll to position [250, 524]
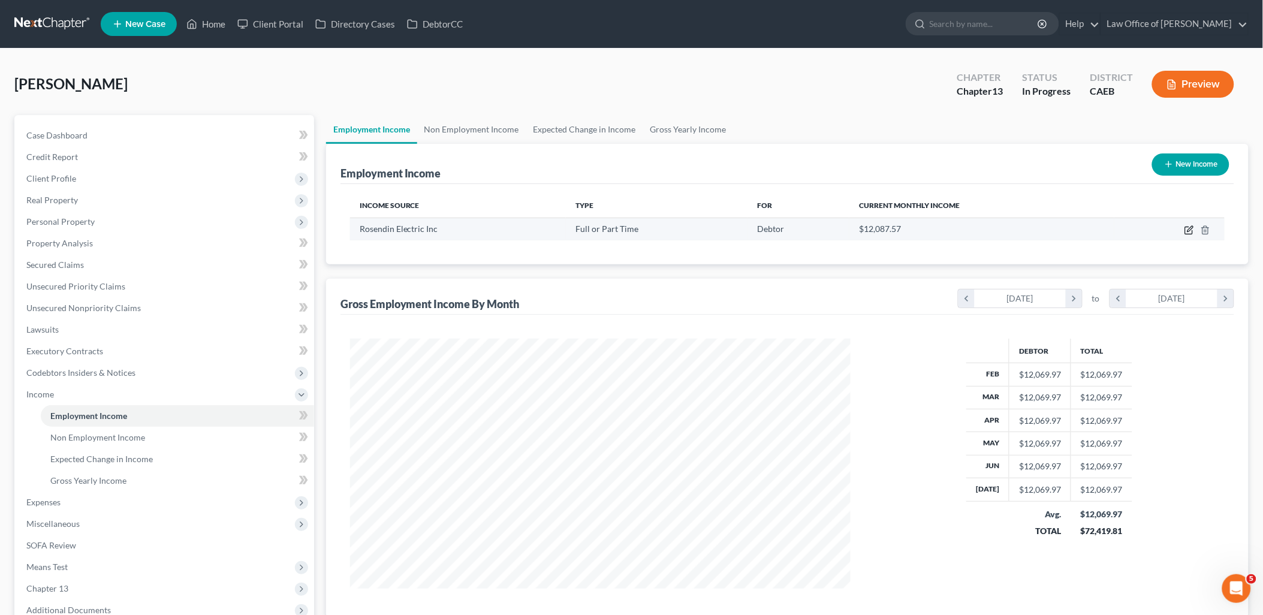
click at [1190, 230] on icon "button" at bounding box center [1189, 230] width 10 height 10
select select "0"
select select "4"
select select "3"
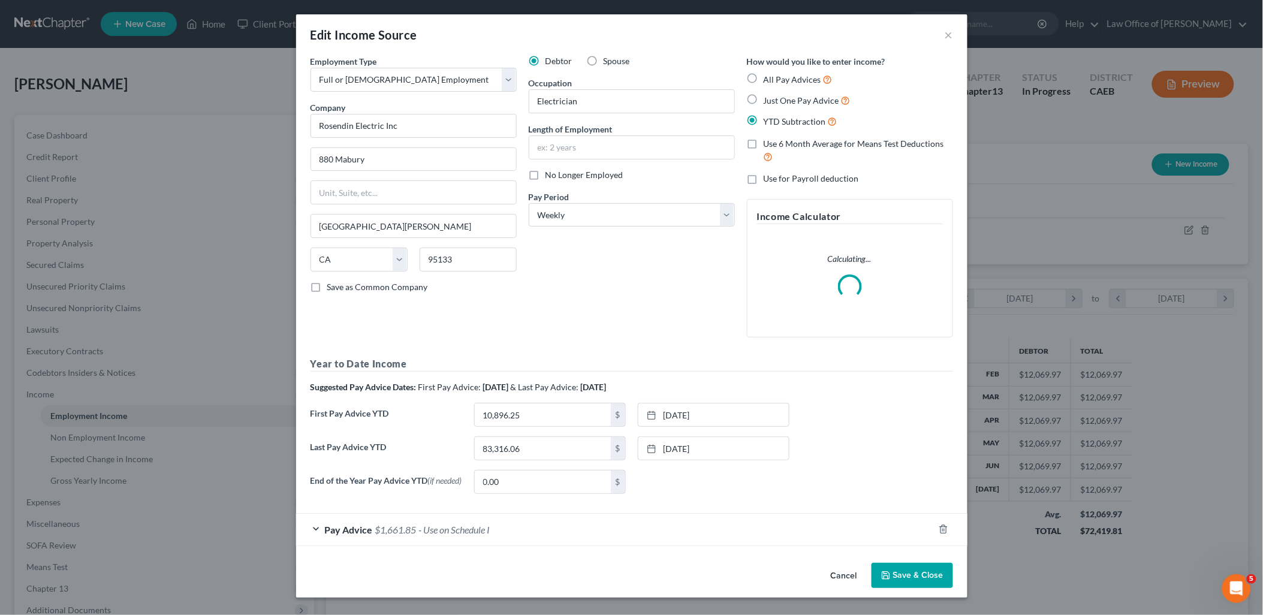
scroll to position [252, 529]
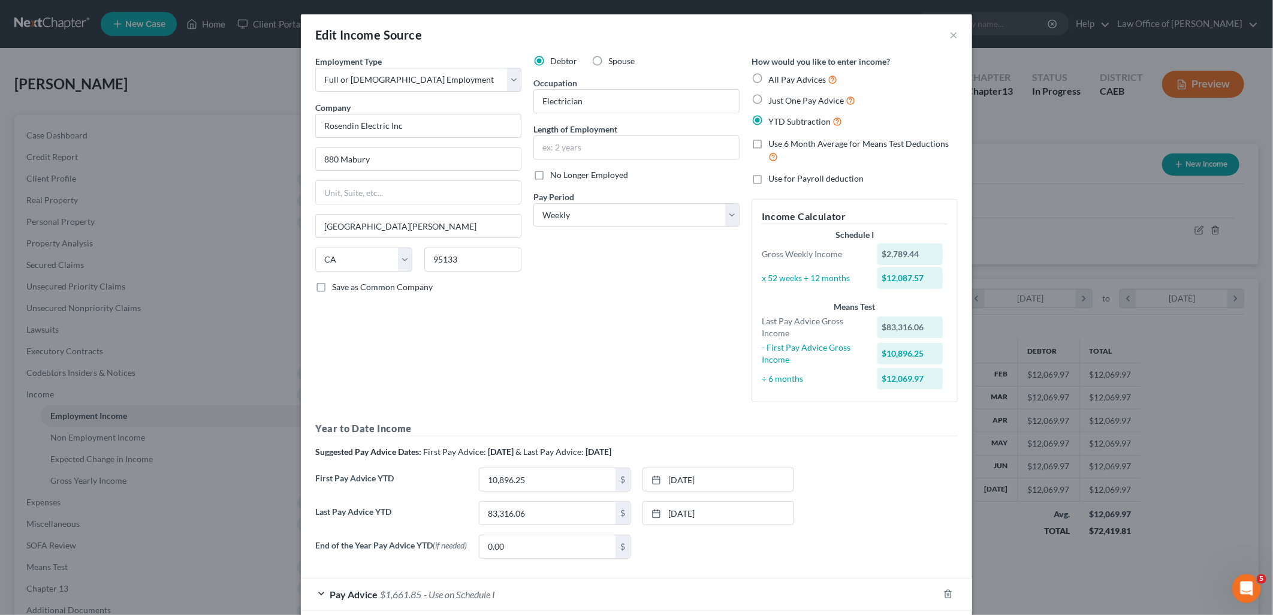
click at [782, 100] on span "Just One Pay Advice" at bounding box center [806, 100] width 76 height 10
click at [781, 100] on input "Just One Pay Advice" at bounding box center [777, 98] width 8 height 8
radio input "true"
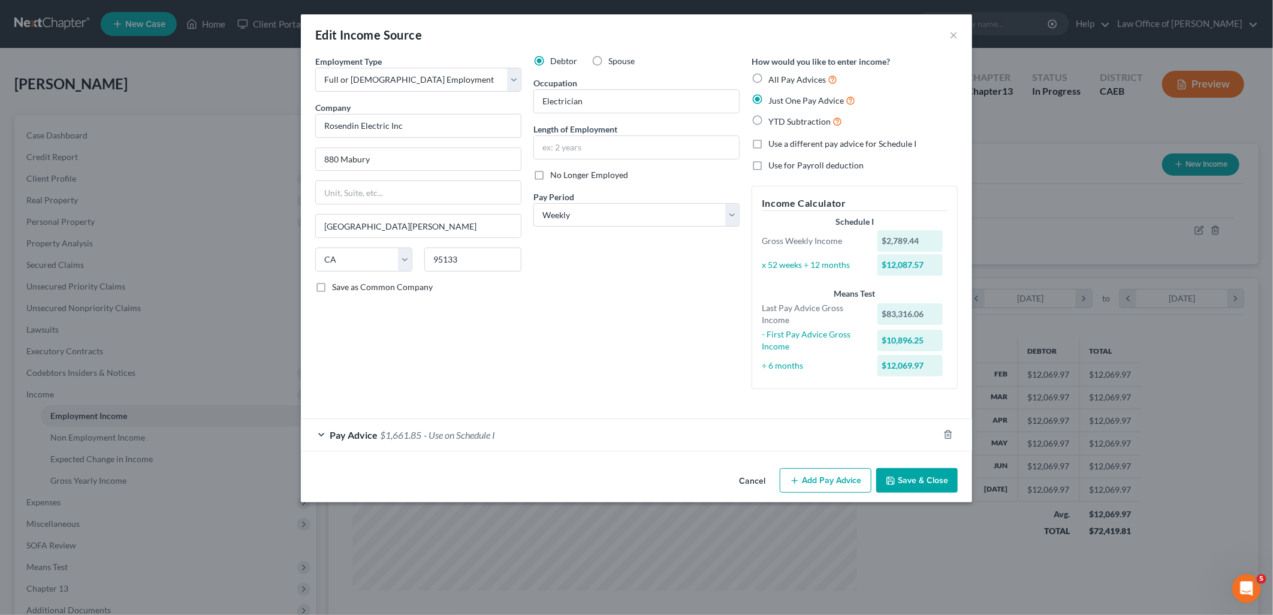
click at [919, 483] on button "Save & Close" at bounding box center [917, 480] width 82 height 25
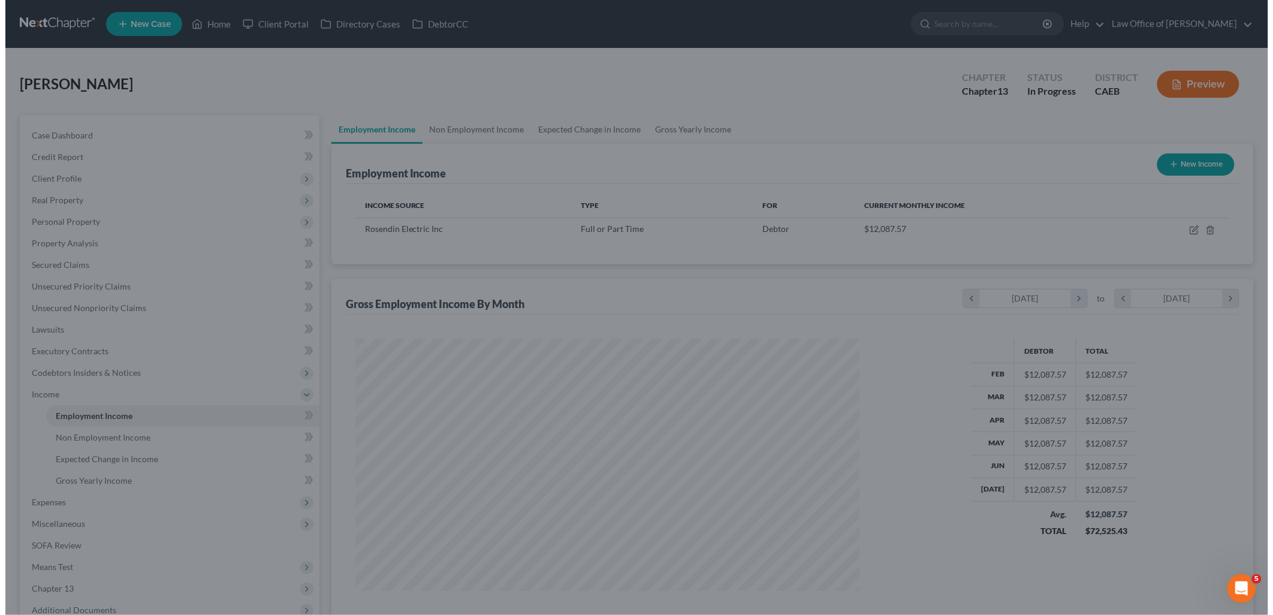
scroll to position [599159, 598884]
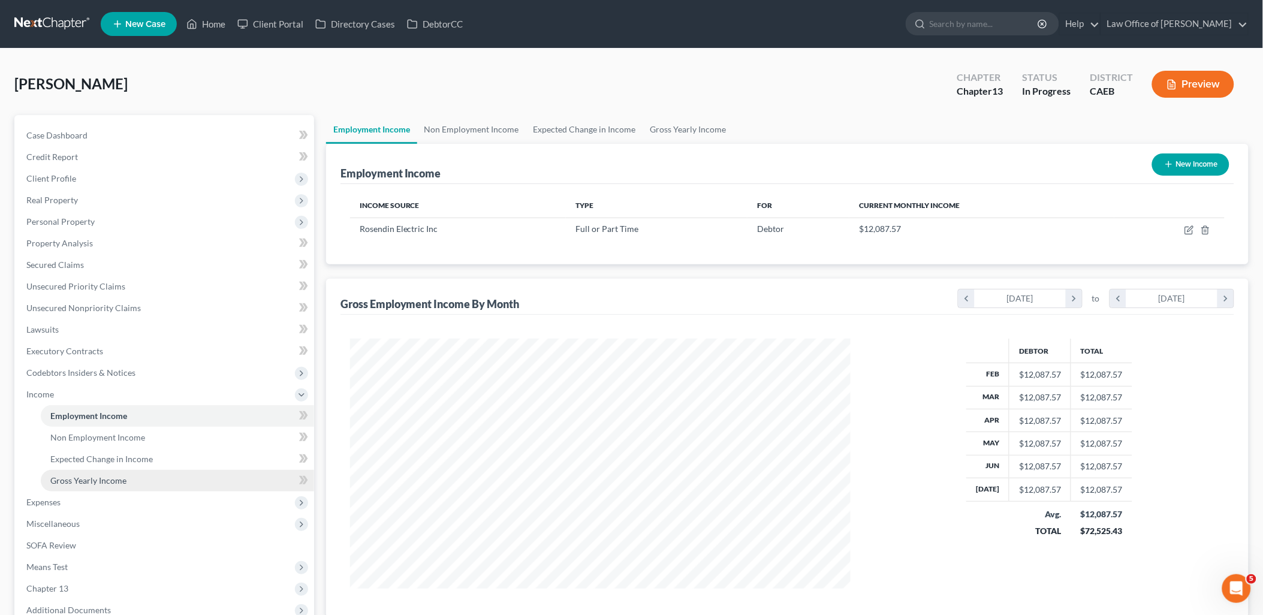
click at [82, 472] on link "Gross Yearly Income" at bounding box center [177, 481] width 273 height 22
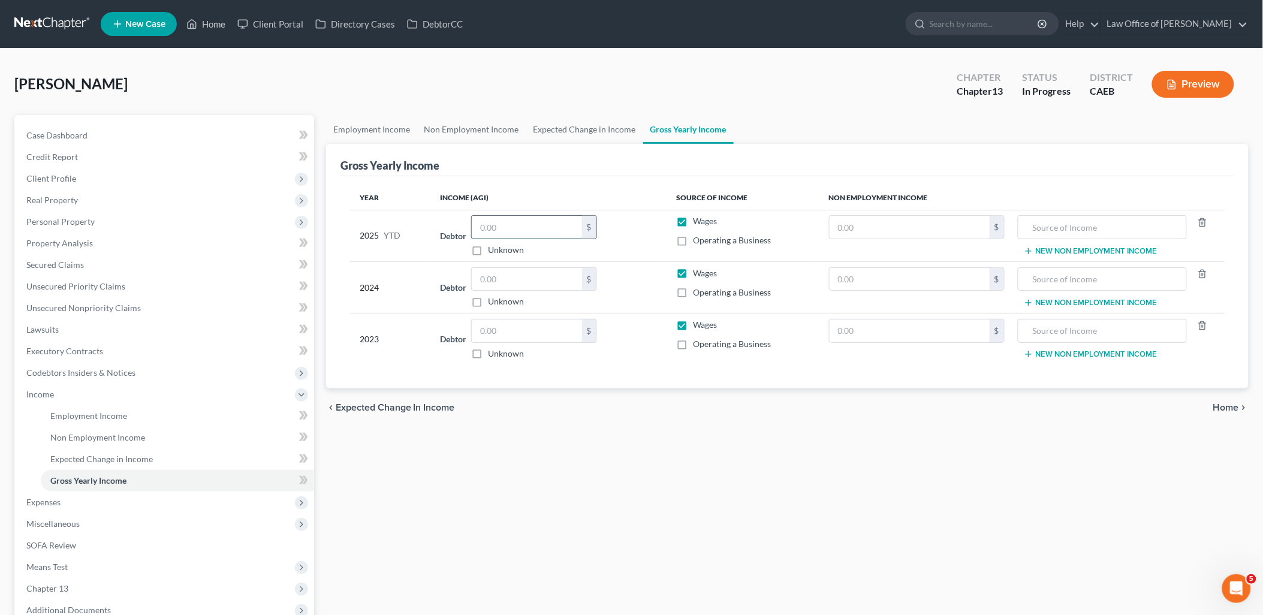
click at [507, 222] on input "text" at bounding box center [527, 227] width 110 height 23
paste input "83,316.06"
type input "83,316.06"
click at [504, 273] on input "text" at bounding box center [527, 279] width 110 height 23
click at [535, 282] on input "text" at bounding box center [527, 279] width 110 height 23
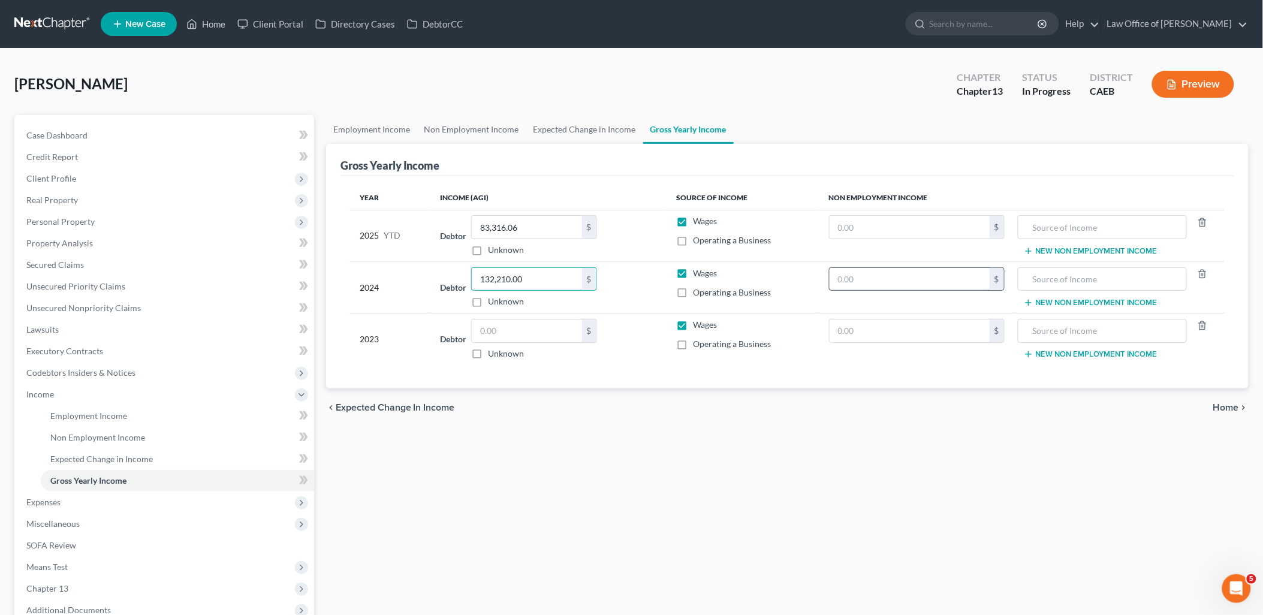
type input "132,210.00"
click at [916, 275] on input "text" at bounding box center [910, 279] width 160 height 23
type input "9,450"
click at [1074, 278] on input "text" at bounding box center [1102, 279] width 156 height 23
type input "Unemployment Compensation"
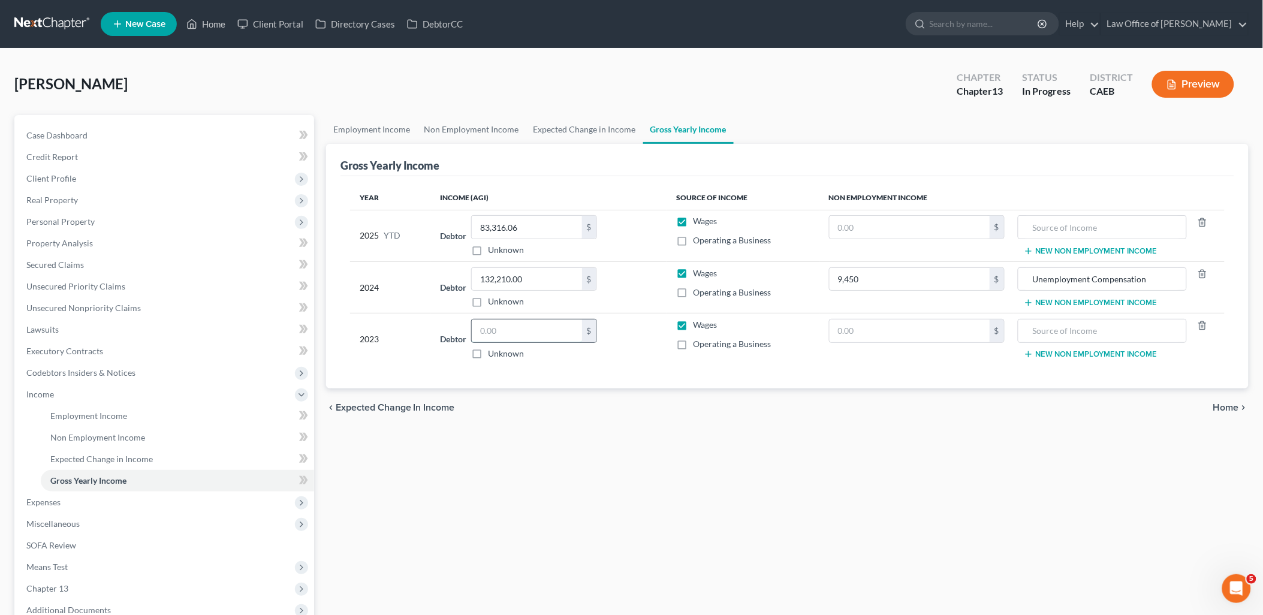
click at [501, 336] on input "text" at bounding box center [527, 330] width 110 height 23
type input "138,791"
click at [920, 321] on input "text" at bounding box center [910, 330] width 160 height 23
type input "2,250"
drag, startPoint x: 1171, startPoint y: 282, endPoint x: 1012, endPoint y: 282, distance: 159.4
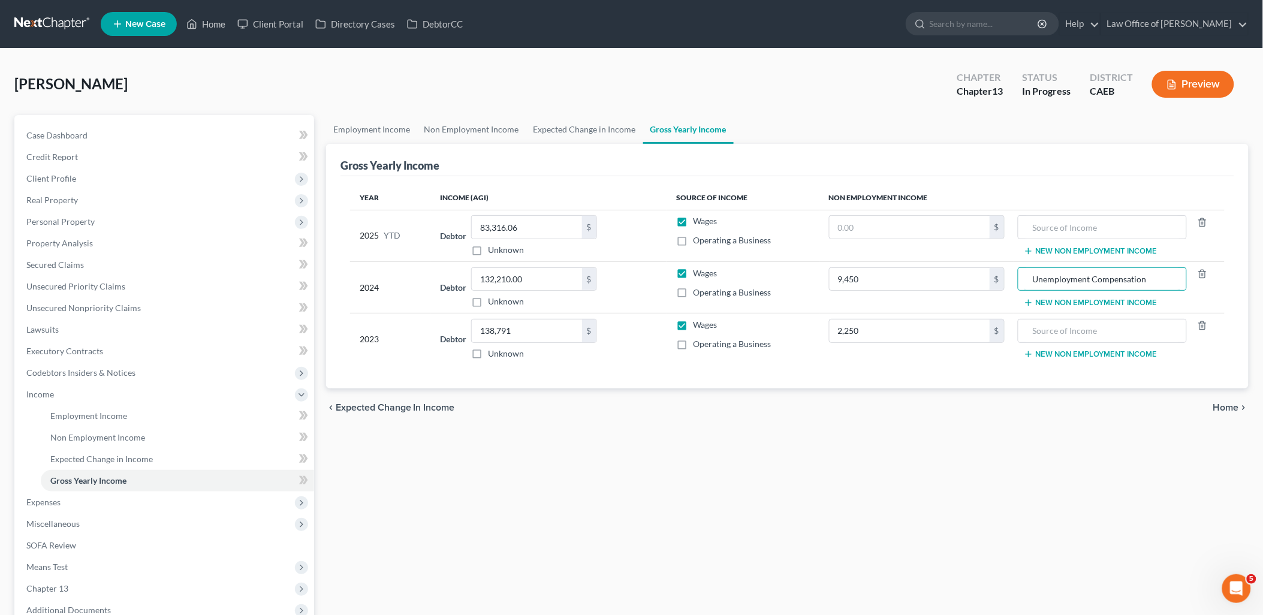
click at [1012, 282] on tr "2024 Debtor 132,210.00 $ Unknown Balance Undetermined 132,210.00 $ Unknown Wage…" at bounding box center [787, 287] width 875 height 52
click at [1076, 333] on input "text" at bounding box center [1102, 330] width 156 height 23
paste input "Unemployment Compensation"
type input "Unemployment Compensation"
click at [37, 504] on span "Expenses" at bounding box center [43, 502] width 34 height 10
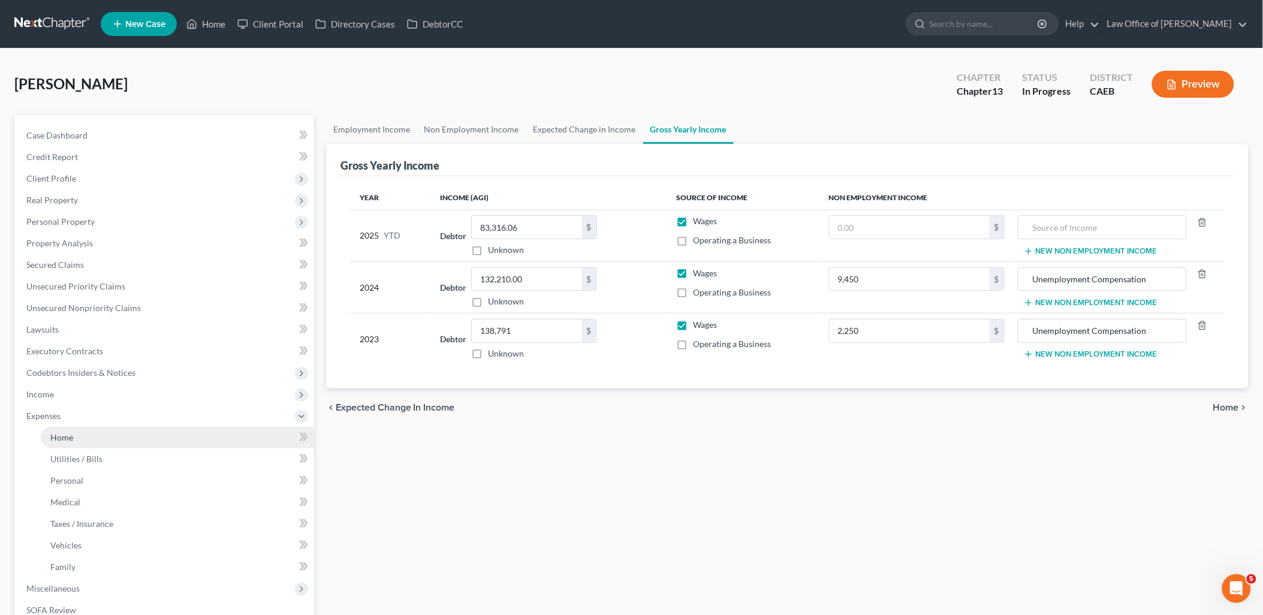
click at [65, 433] on span "Home" at bounding box center [61, 437] width 23 height 10
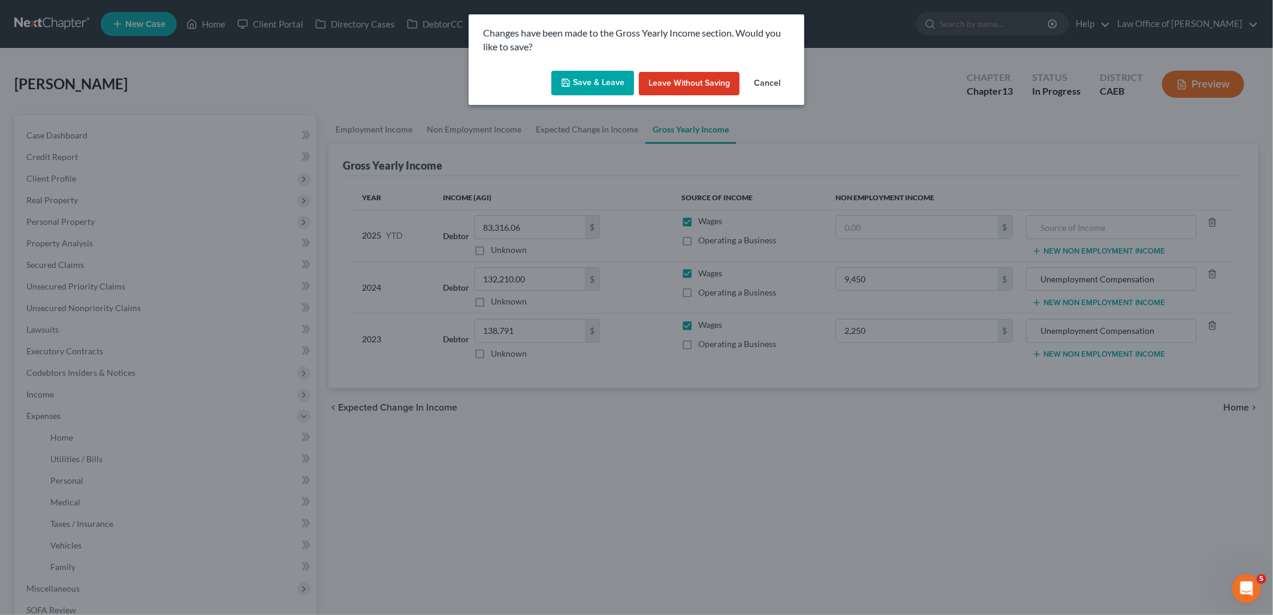
click at [594, 84] on button "Save & Leave" at bounding box center [592, 83] width 83 height 25
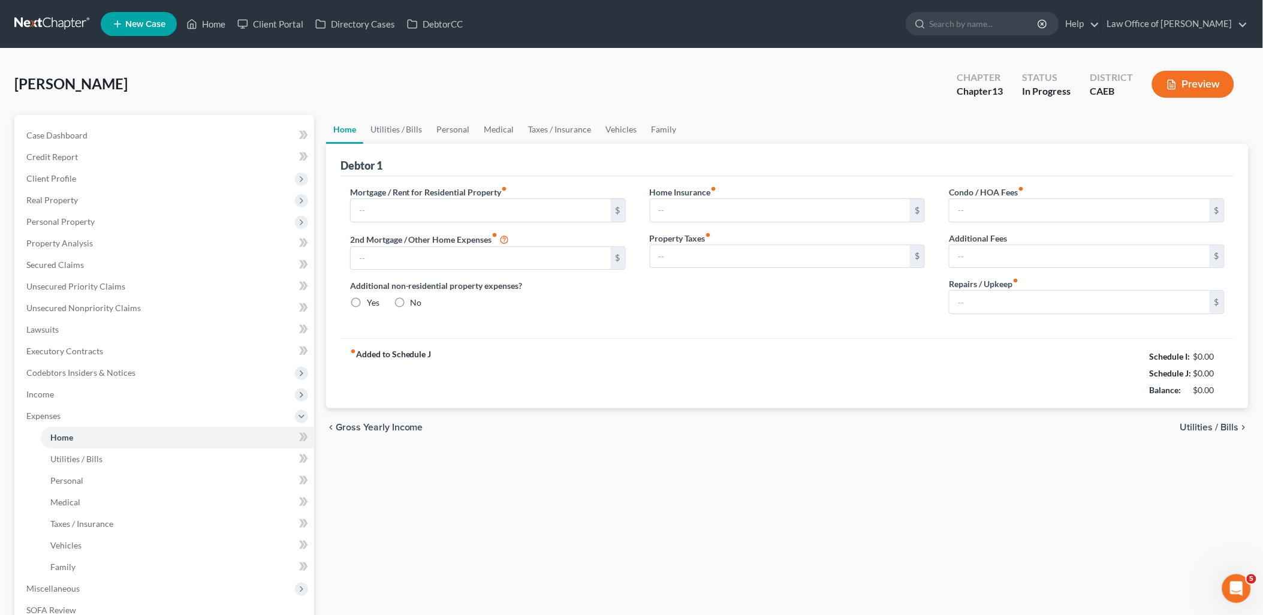
radio input "true"
click at [469, 200] on input "text" at bounding box center [481, 210] width 260 height 23
paste input "3,460.00"
type input "3,460.00"
click at [1008, 294] on input "text" at bounding box center [1079, 302] width 260 height 23
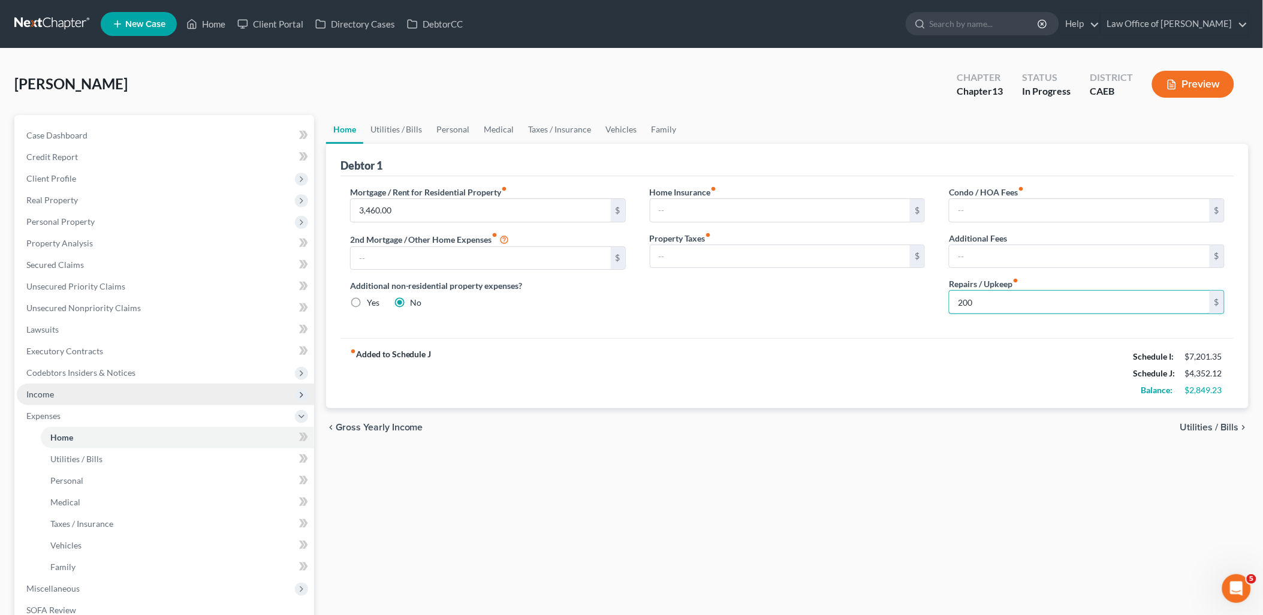
type input "200"
click at [42, 398] on span "Income" at bounding box center [40, 394] width 28 height 10
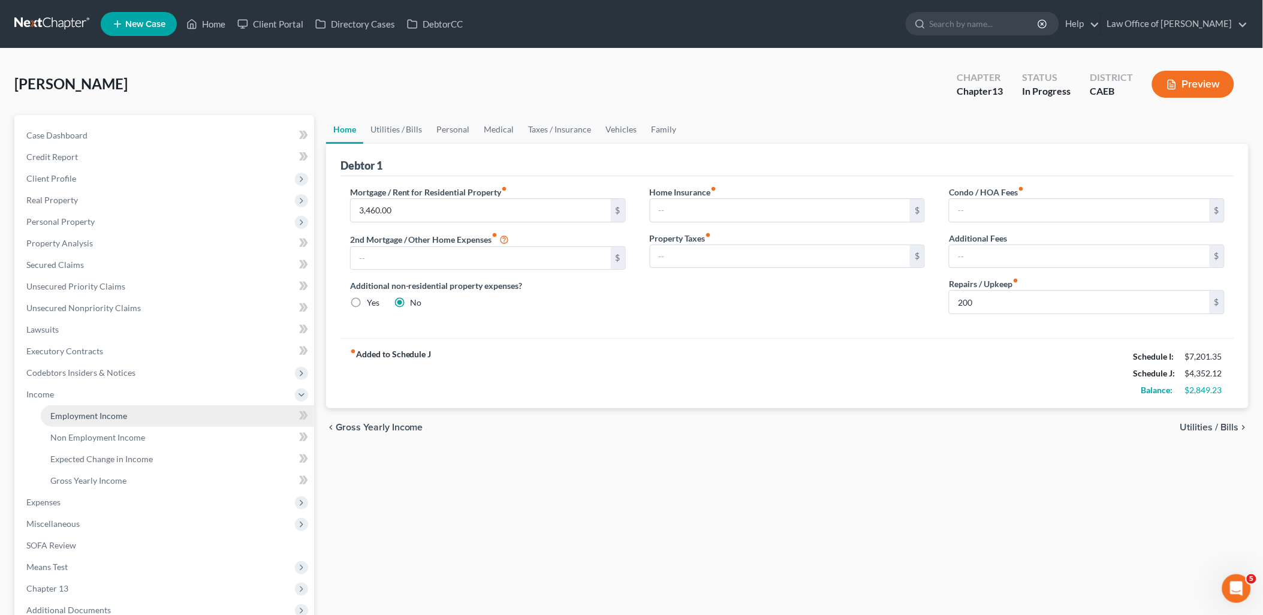
click at [61, 412] on span "Employment Income" at bounding box center [88, 416] width 77 height 10
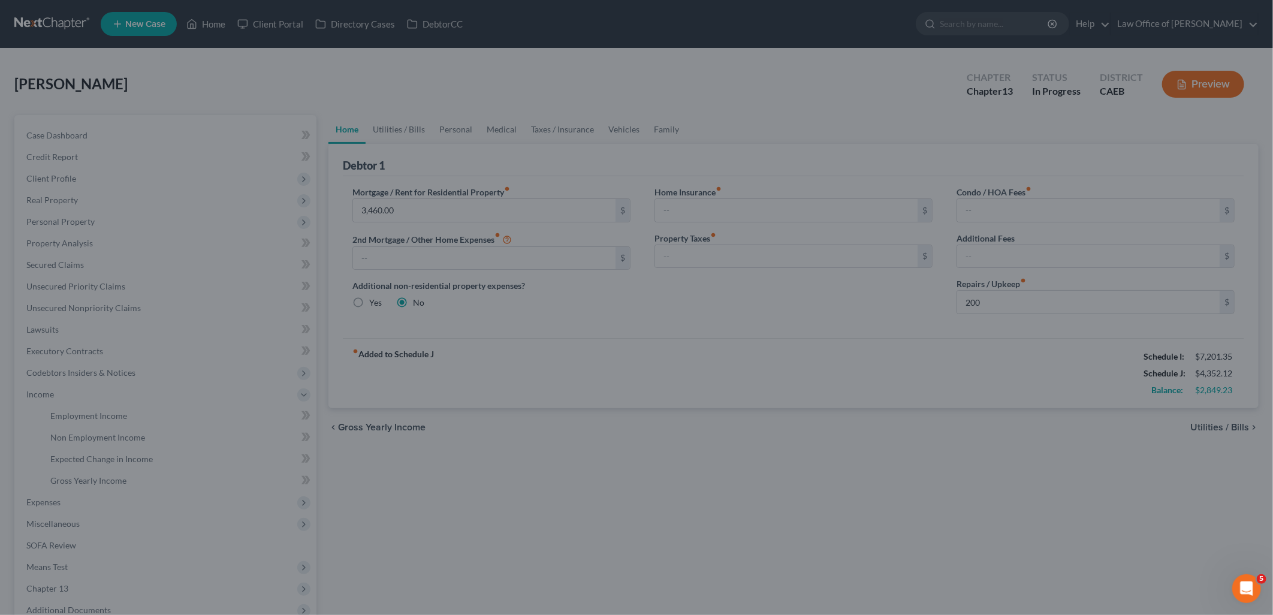
click at [93, 416] on div at bounding box center [636, 307] width 1273 height 615
click at [1011, 301] on div at bounding box center [636, 307] width 1273 height 615
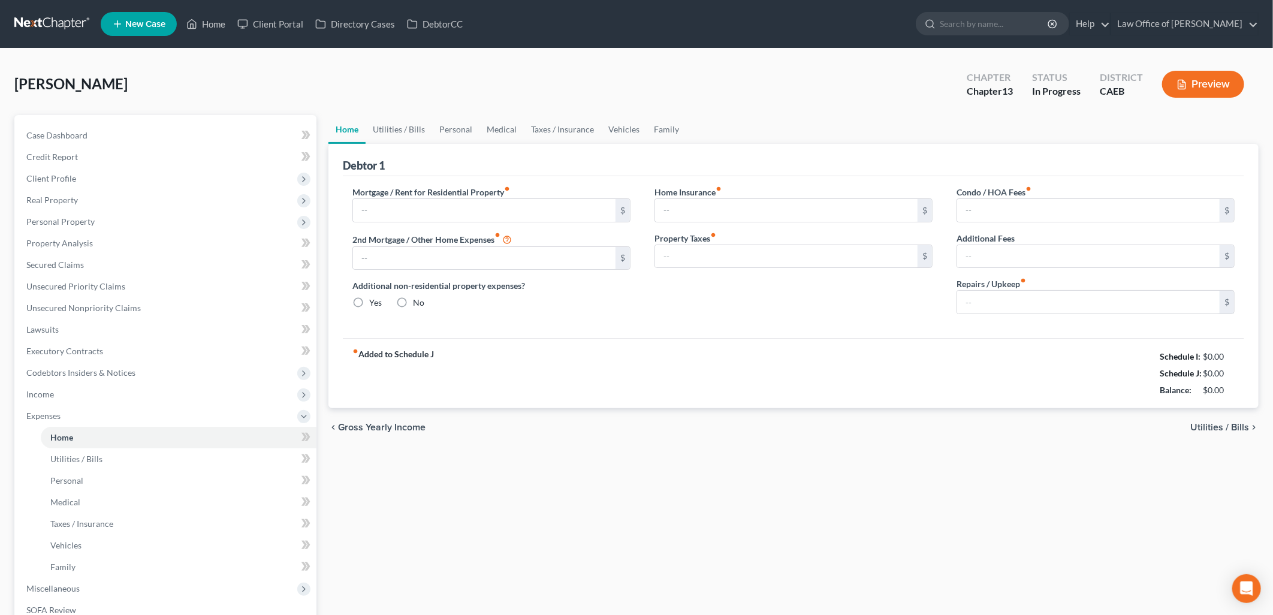
radio input "true"
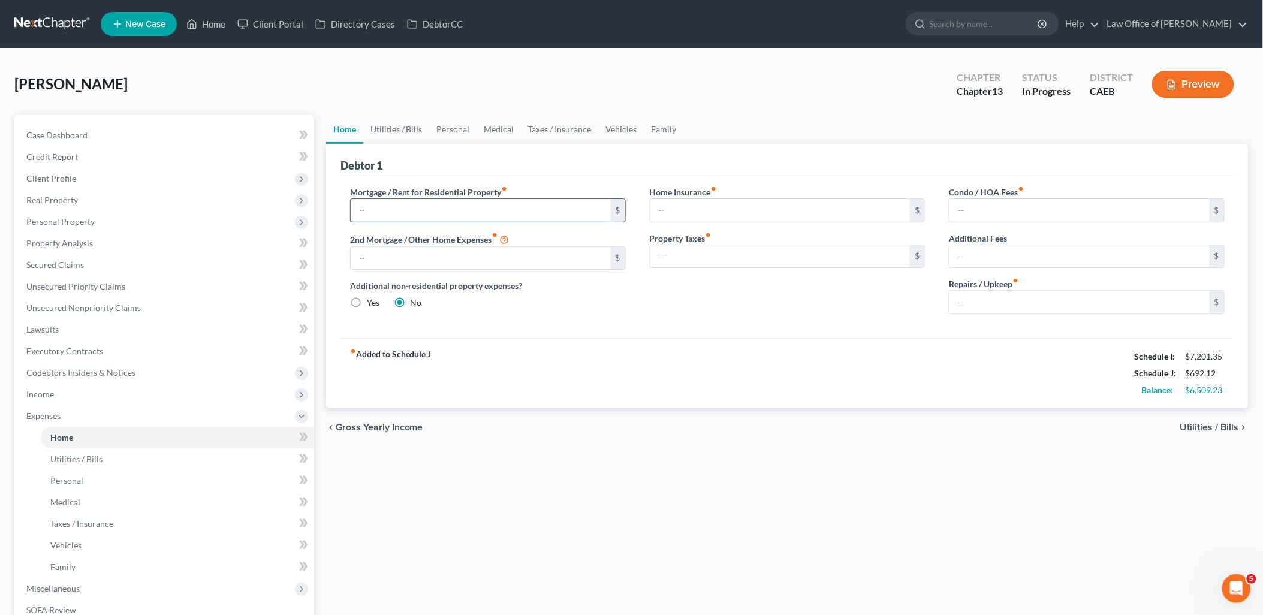
click at [404, 212] on input "text" at bounding box center [481, 210] width 260 height 23
type input "3"
click at [384, 204] on input "3" at bounding box center [481, 210] width 260 height 23
click at [382, 205] on input "3" at bounding box center [481, 210] width 260 height 23
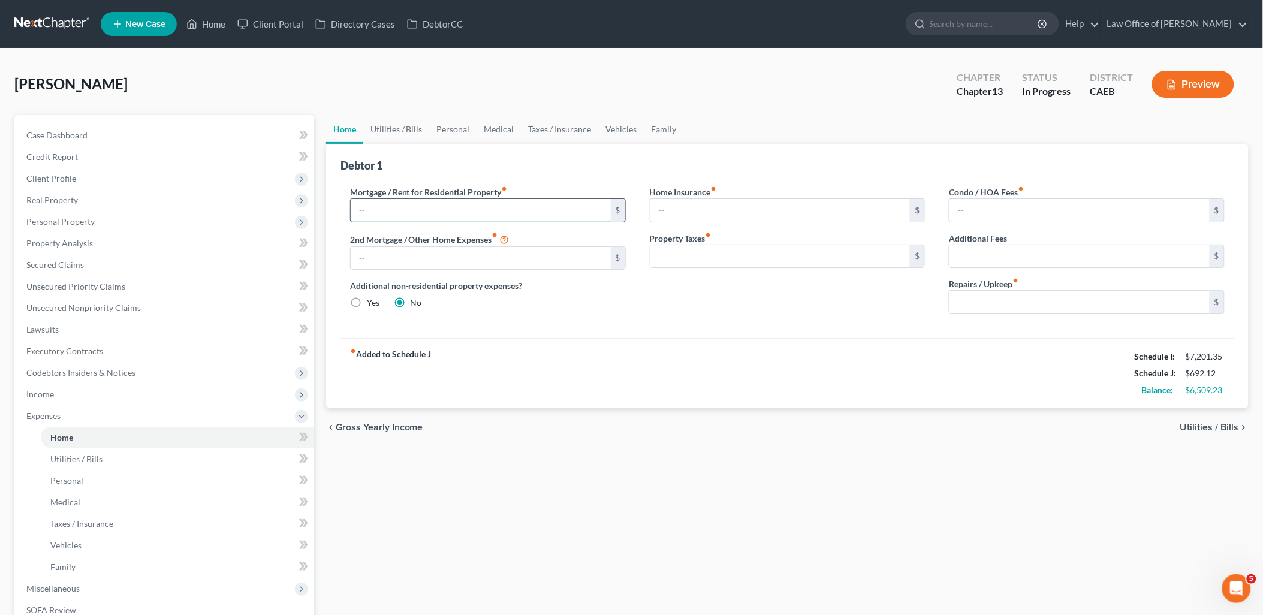
click at [430, 206] on input "text" at bounding box center [481, 210] width 260 height 23
type input "3,460"
click at [991, 295] on input "text" at bounding box center [1079, 302] width 260 height 23
click at [1019, 307] on input "50" at bounding box center [1079, 302] width 260 height 23
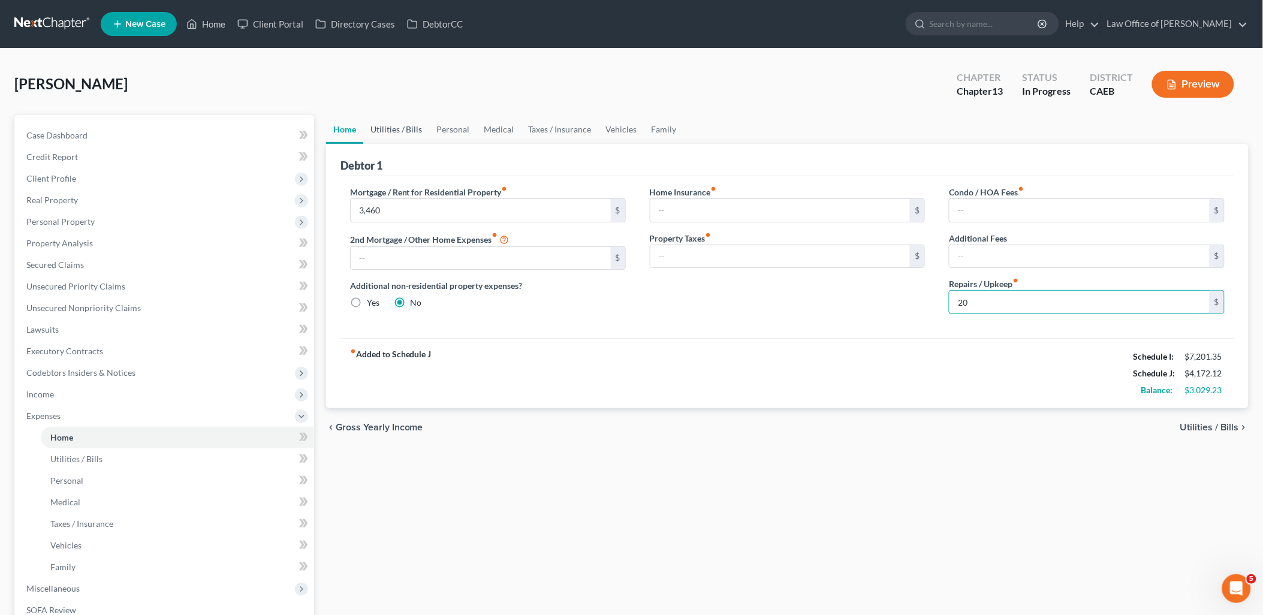
type input "20"
click at [416, 127] on link "Utilities / Bills" at bounding box center [396, 129] width 67 height 29
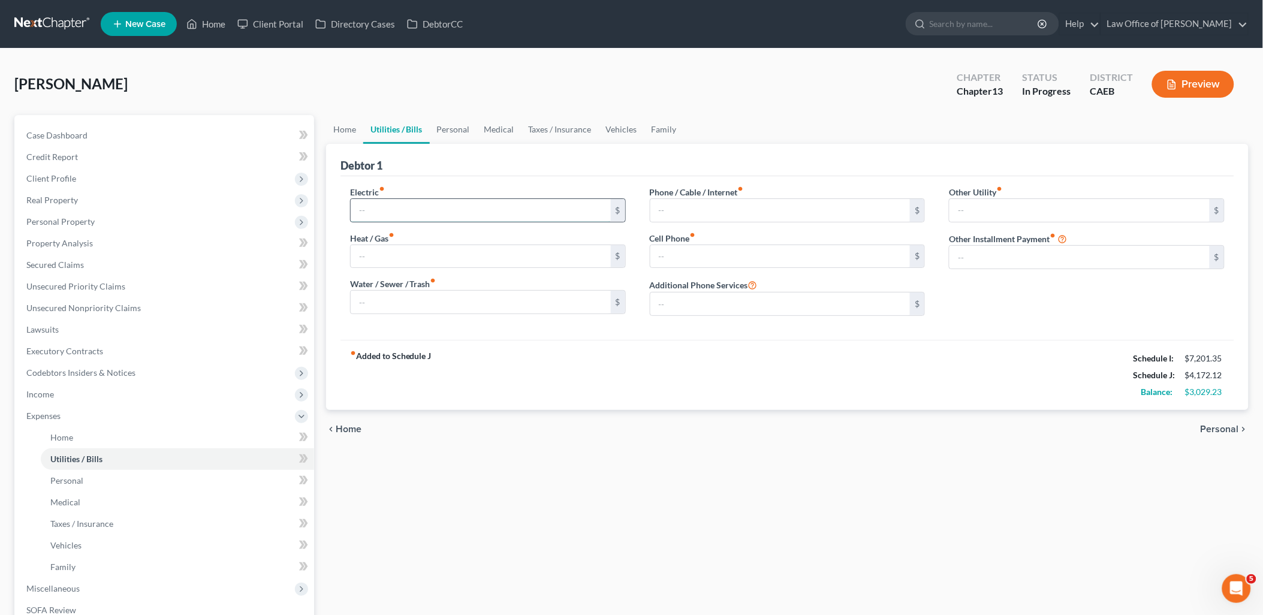
click at [394, 211] on input "text" at bounding box center [481, 210] width 260 height 23
type input "225"
click at [406, 298] on input "text" at bounding box center [481, 302] width 260 height 23
type input "95"
click at [683, 265] on input "text" at bounding box center [780, 256] width 260 height 23
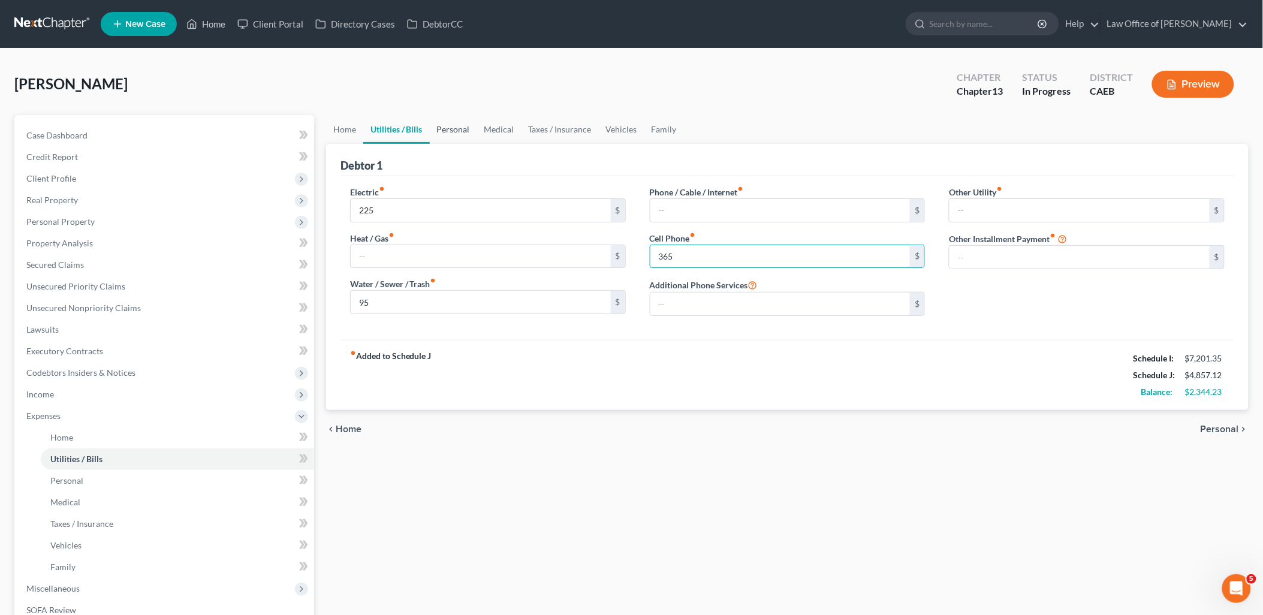
type input "365"
click at [458, 125] on link "Personal" at bounding box center [453, 129] width 47 height 29
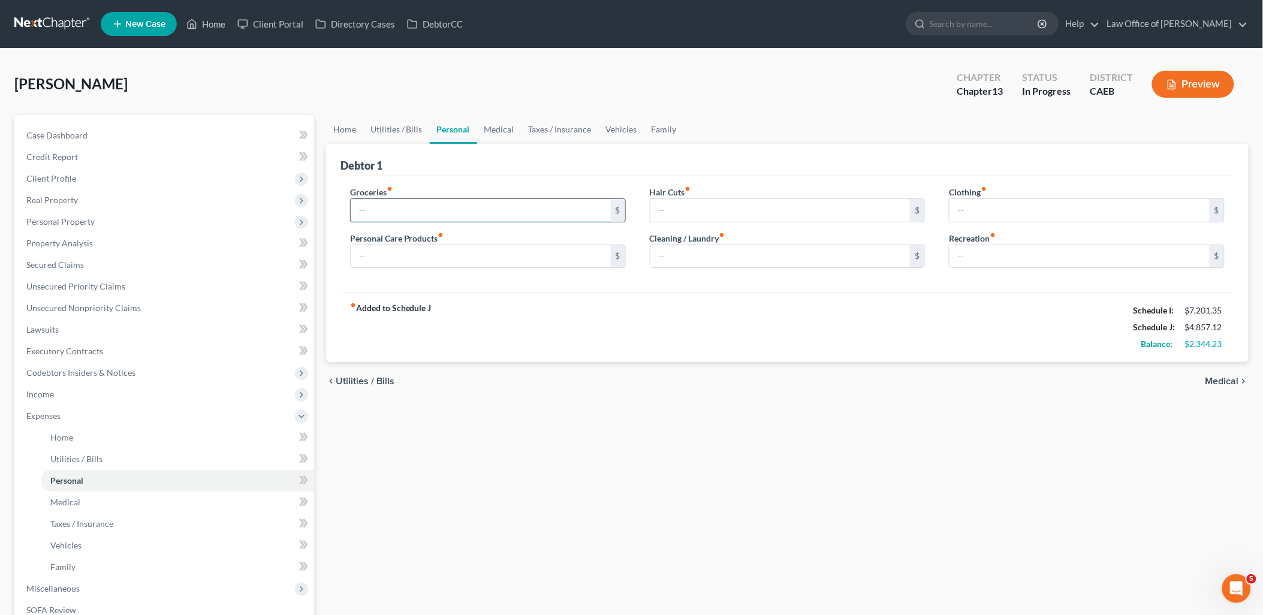
click at [418, 208] on input "text" at bounding box center [481, 210] width 260 height 23
type input "525"
click at [417, 249] on input "text" at bounding box center [481, 256] width 260 height 23
type input "150"
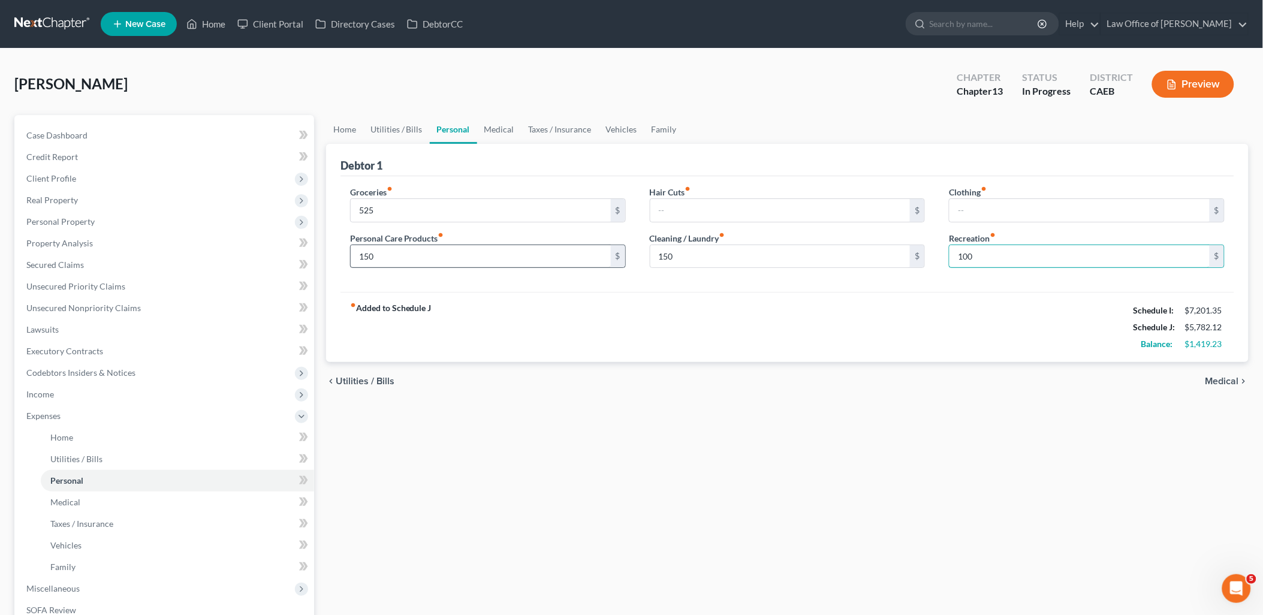
type input "100"
drag, startPoint x: 500, startPoint y: 132, endPoint x: 506, endPoint y: 132, distance: 6.0
click at [500, 132] on link "Medical" at bounding box center [499, 129] width 44 height 29
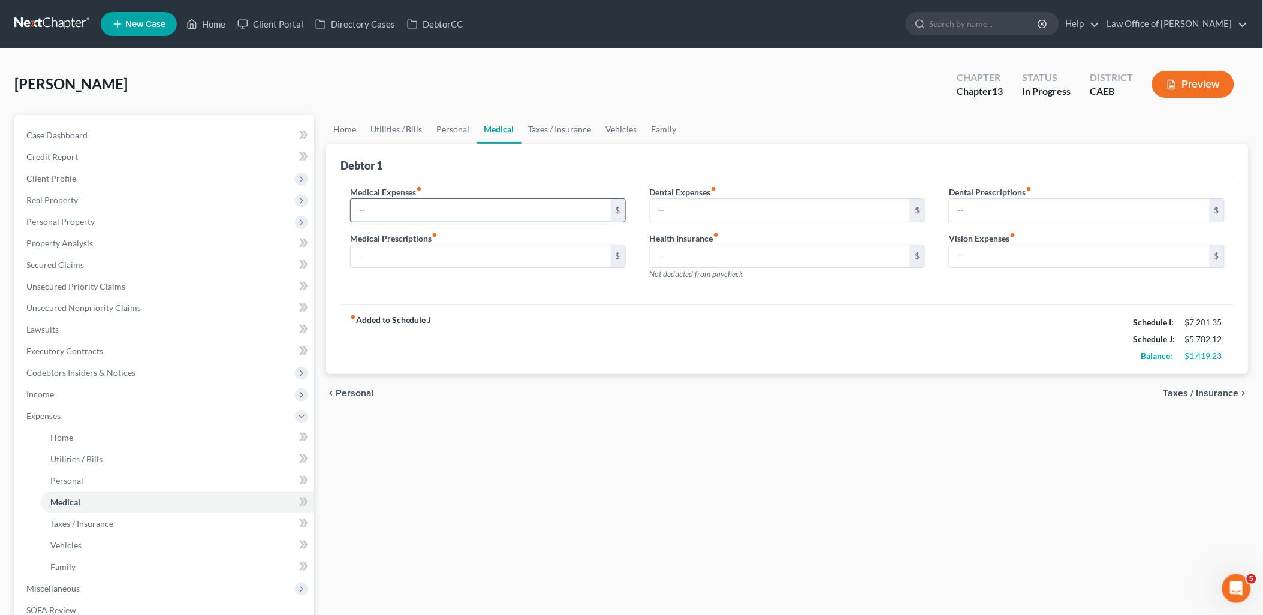
click at [452, 221] on input "text" at bounding box center [481, 210] width 260 height 23
type input "200"
click at [574, 129] on link "Taxes / Insurance" at bounding box center [559, 129] width 77 height 29
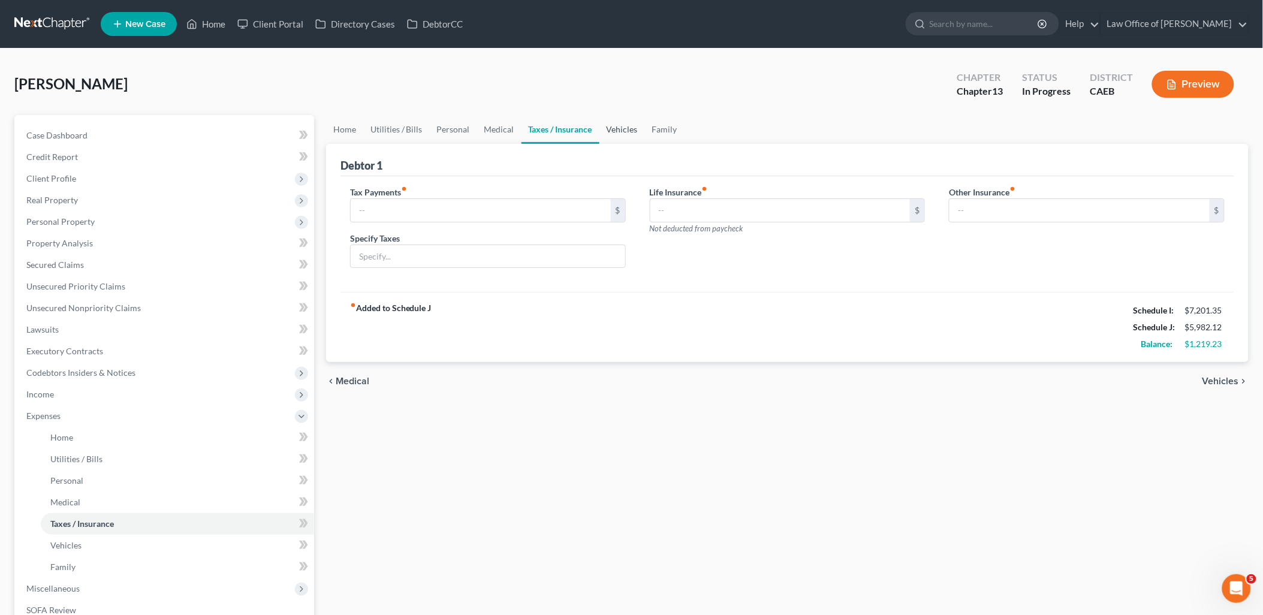
click at [610, 130] on link "Vehicles" at bounding box center [622, 129] width 46 height 29
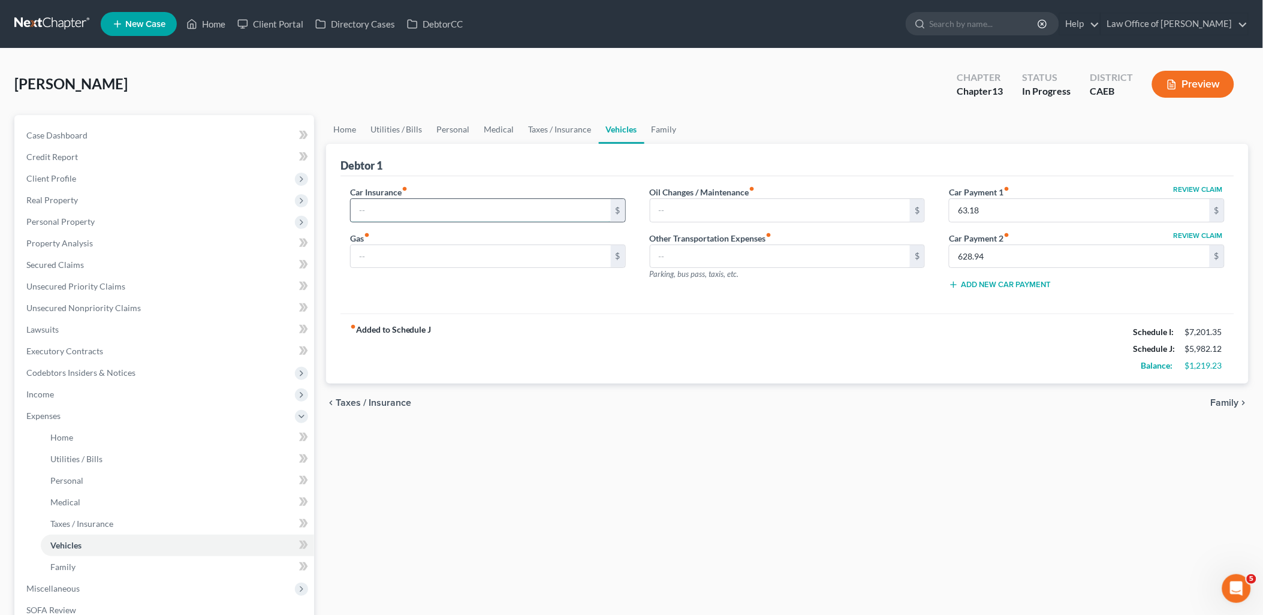
click at [391, 210] on input "text" at bounding box center [481, 210] width 260 height 23
click at [411, 207] on input "text" at bounding box center [481, 210] width 260 height 23
type input "335"
type input "450"
click at [965, 209] on input "63.18" at bounding box center [1079, 210] width 260 height 23
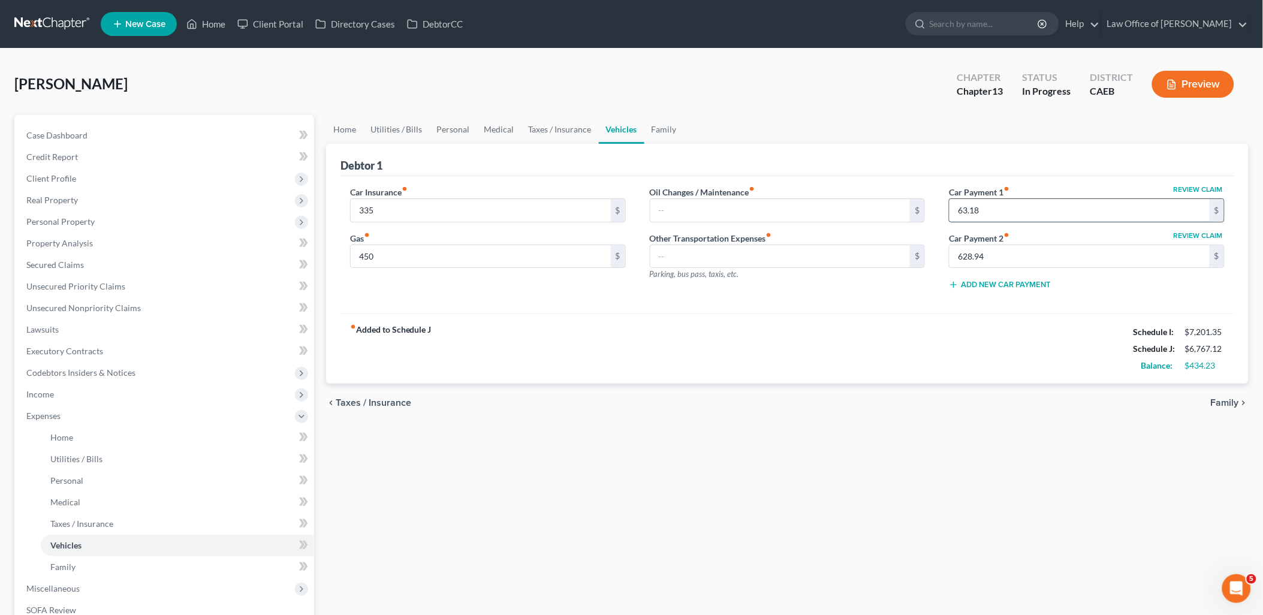
click at [963, 204] on input "63.18" at bounding box center [1079, 210] width 260 height 23
type input "603.18"
click at [821, 349] on div "fiber_manual_record Added to Schedule J Schedule I: $7,201.35 Schedule J: $7,30…" at bounding box center [787, 348] width 894 height 70
click at [396, 128] on link "Utilities / Bills" at bounding box center [396, 129] width 67 height 29
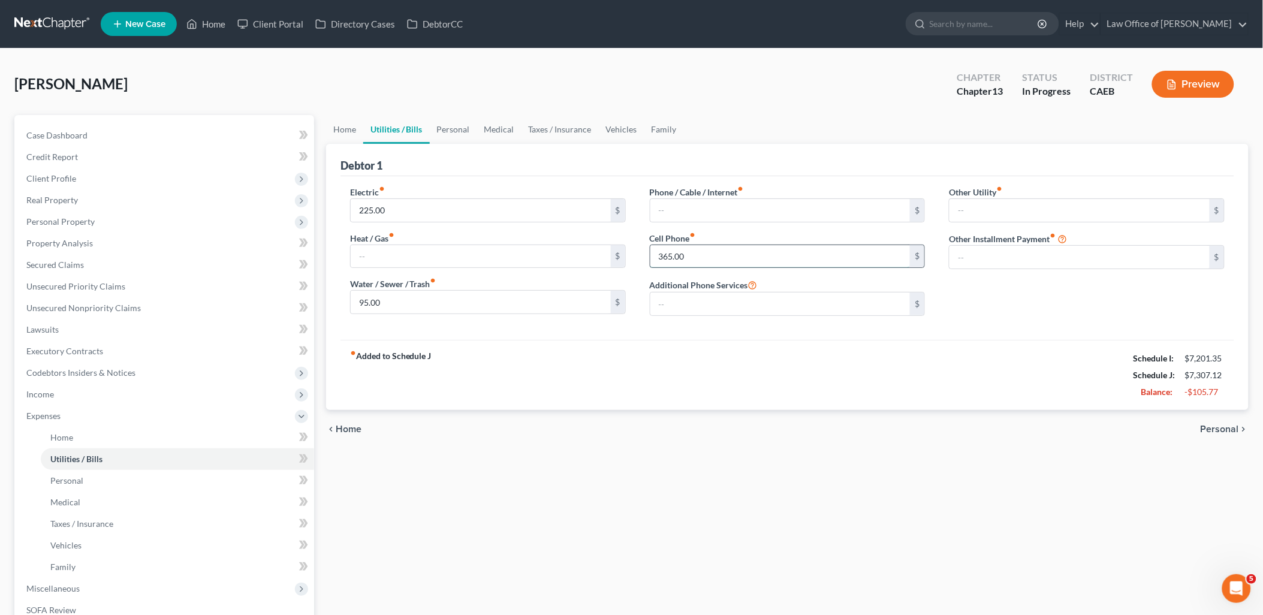
click at [688, 255] on input "365.00" at bounding box center [780, 256] width 260 height 23
type input "265"
click at [706, 410] on div "fiber_manual_record Added to Schedule J Schedule I: $7,201.35 Schedule J: $7,20…" at bounding box center [787, 375] width 894 height 70
click at [460, 123] on link "Personal" at bounding box center [453, 129] width 47 height 29
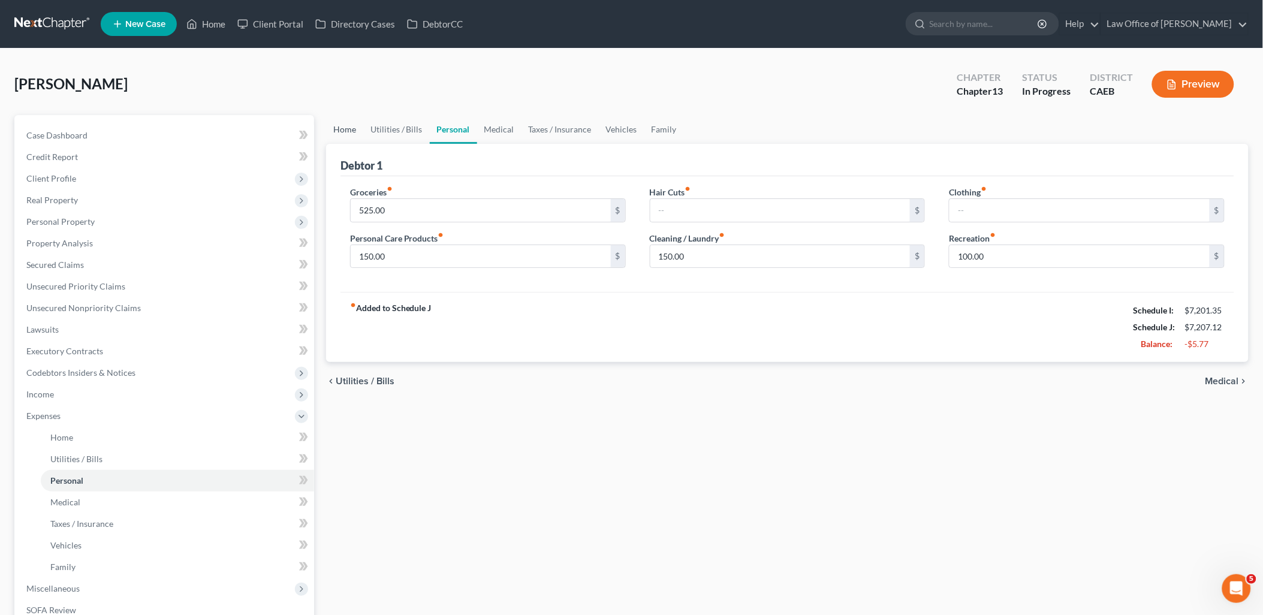
click at [345, 125] on link "Home" at bounding box center [344, 129] width 37 height 29
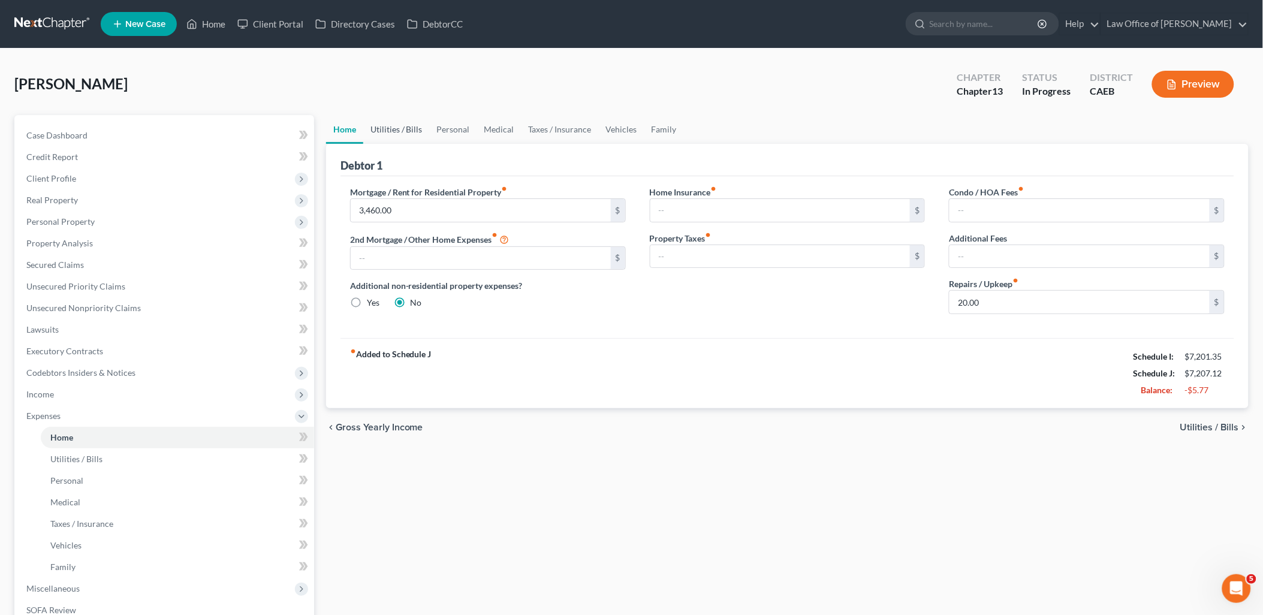
click at [396, 129] on link "Utilities / Bills" at bounding box center [396, 129] width 67 height 29
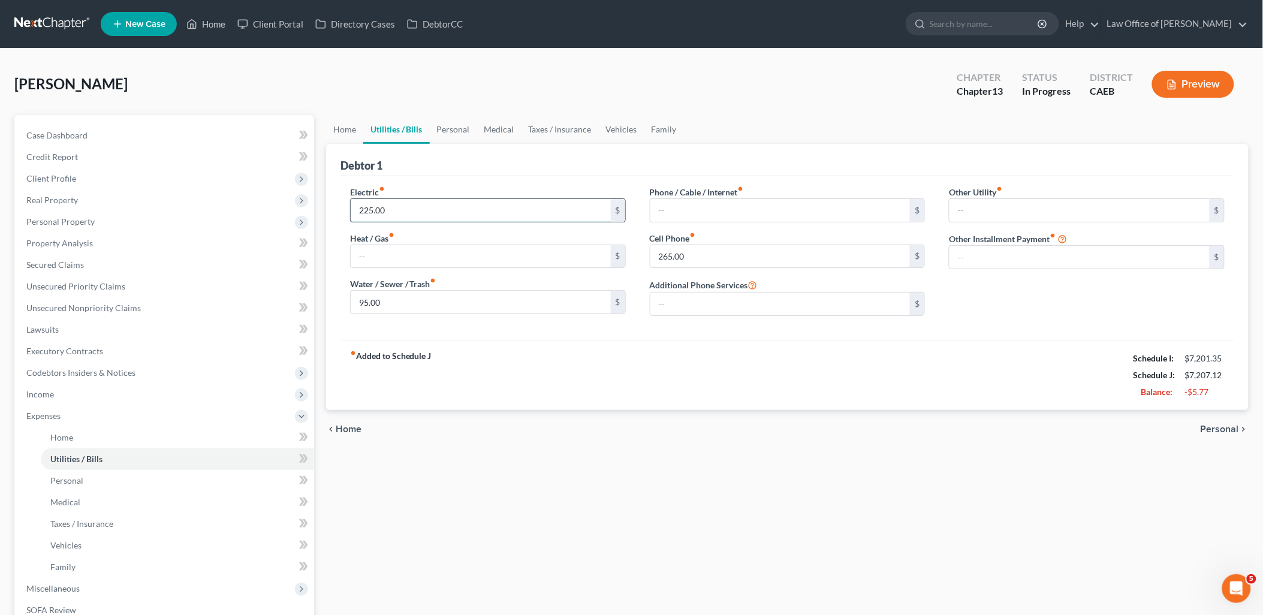
click at [396, 210] on input "225.00" at bounding box center [481, 210] width 260 height 23
type input "185"
click at [466, 127] on link "Personal" at bounding box center [453, 129] width 47 height 29
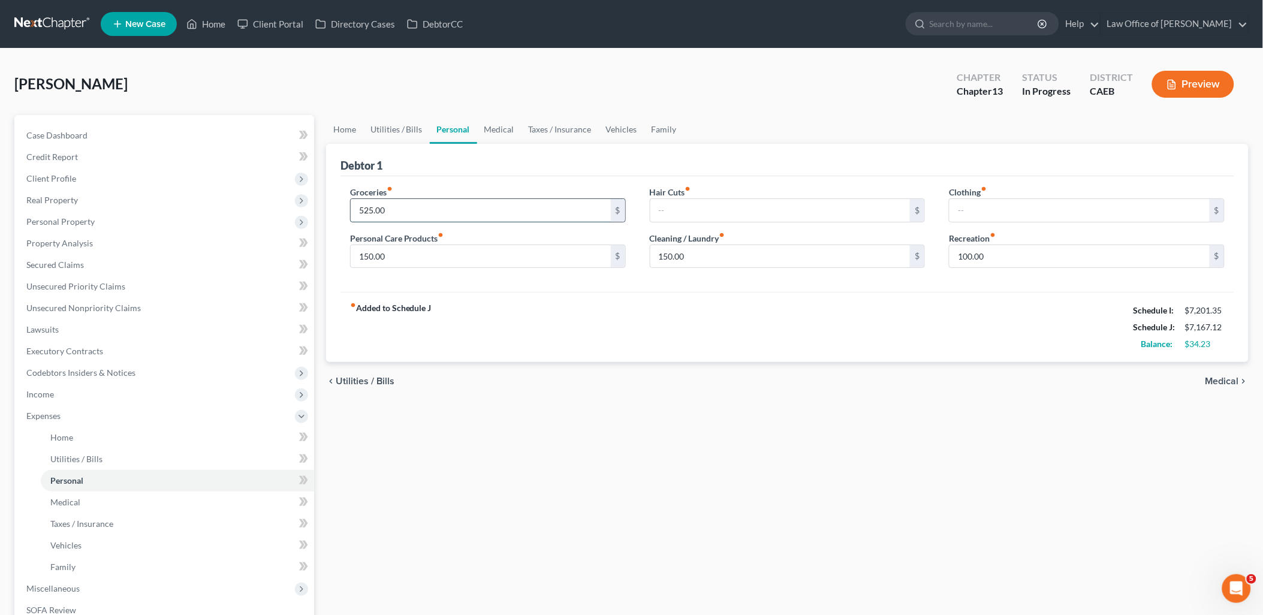
click at [420, 201] on input "525.00" at bounding box center [481, 210] width 260 height 23
type input "425"
type input "100"
click at [1004, 262] on input "100.00" at bounding box center [1079, 256] width 260 height 23
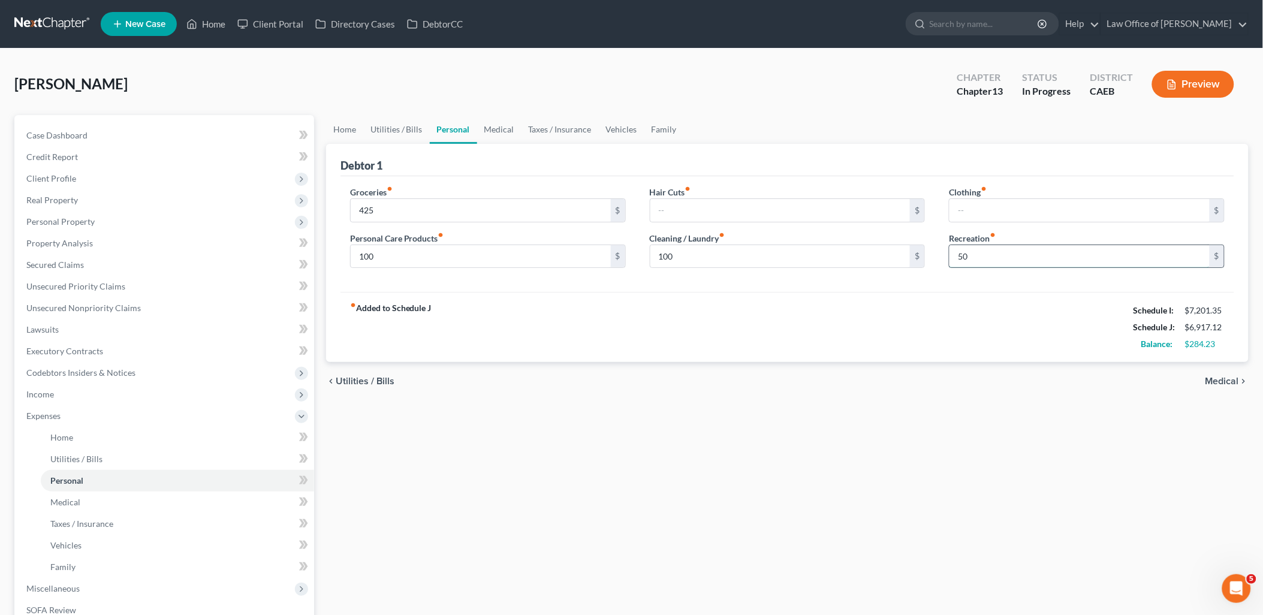
type input "50"
click at [505, 129] on link "Medical" at bounding box center [499, 129] width 44 height 29
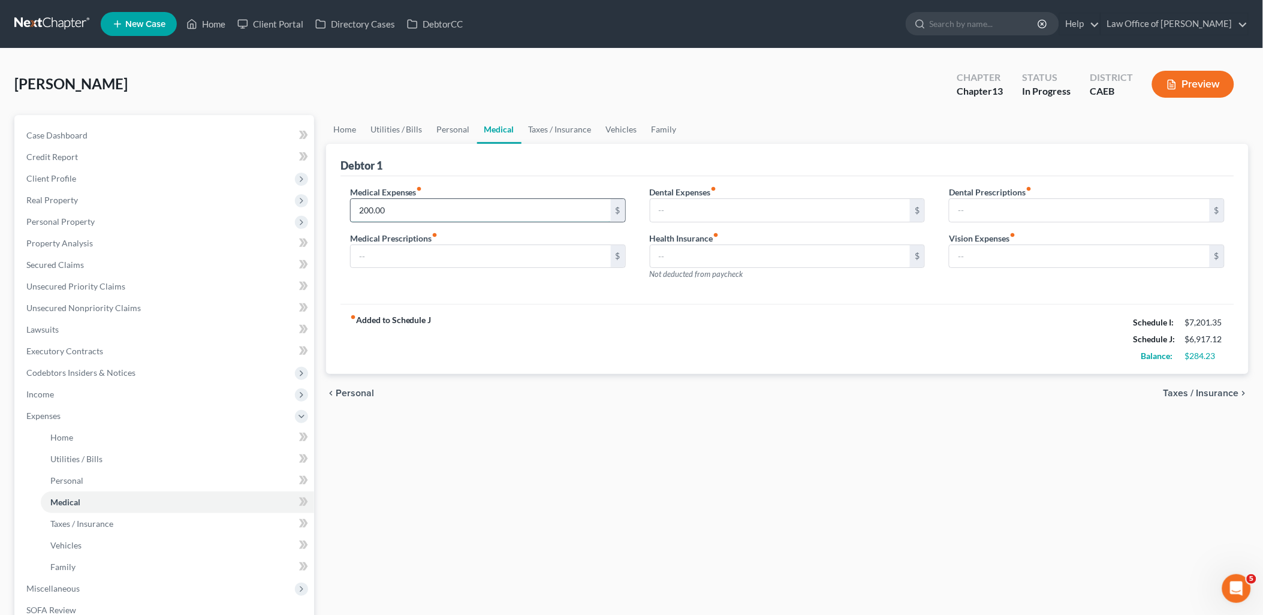
click at [415, 207] on input "200.00" at bounding box center [481, 210] width 260 height 23
type input "50"
click at [571, 128] on link "Taxes / Insurance" at bounding box center [559, 129] width 77 height 29
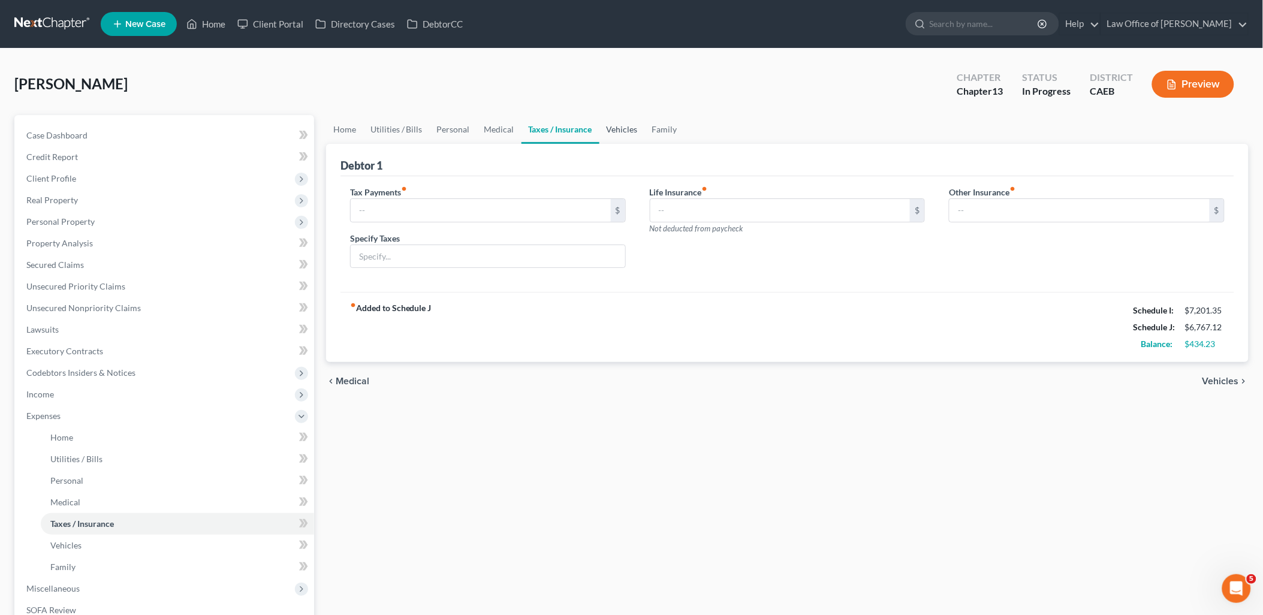
click at [630, 128] on link "Vehicles" at bounding box center [622, 129] width 46 height 29
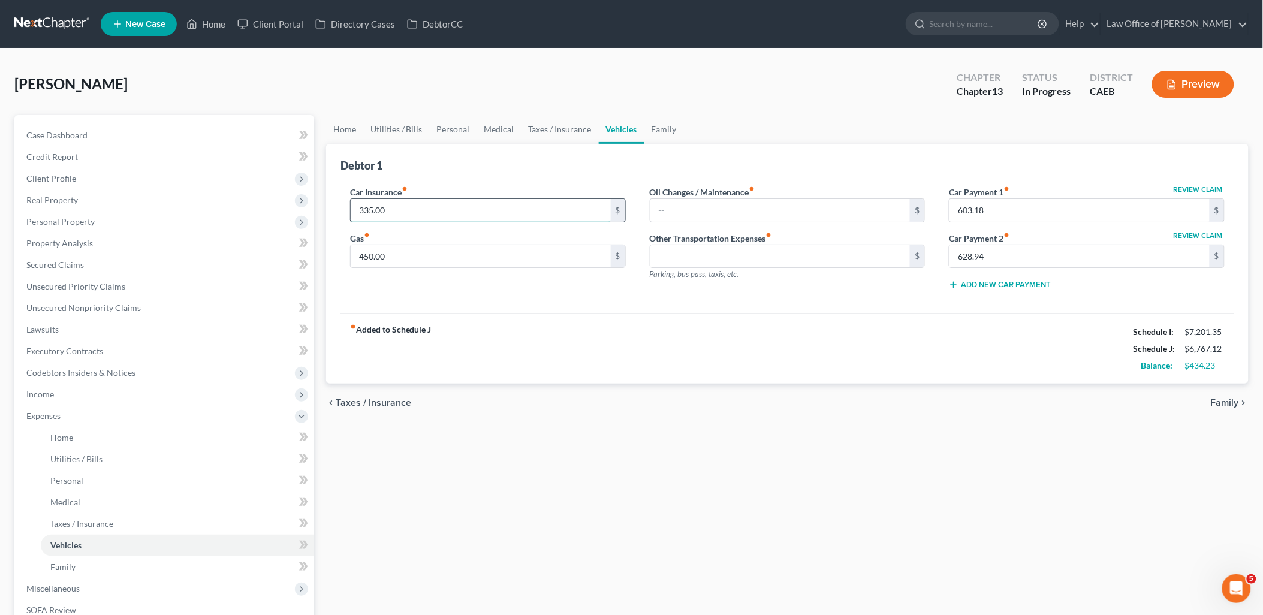
click at [412, 206] on input "335.00" at bounding box center [481, 210] width 260 height 23
type input "235"
click at [666, 127] on link "Family" at bounding box center [664, 129] width 40 height 29
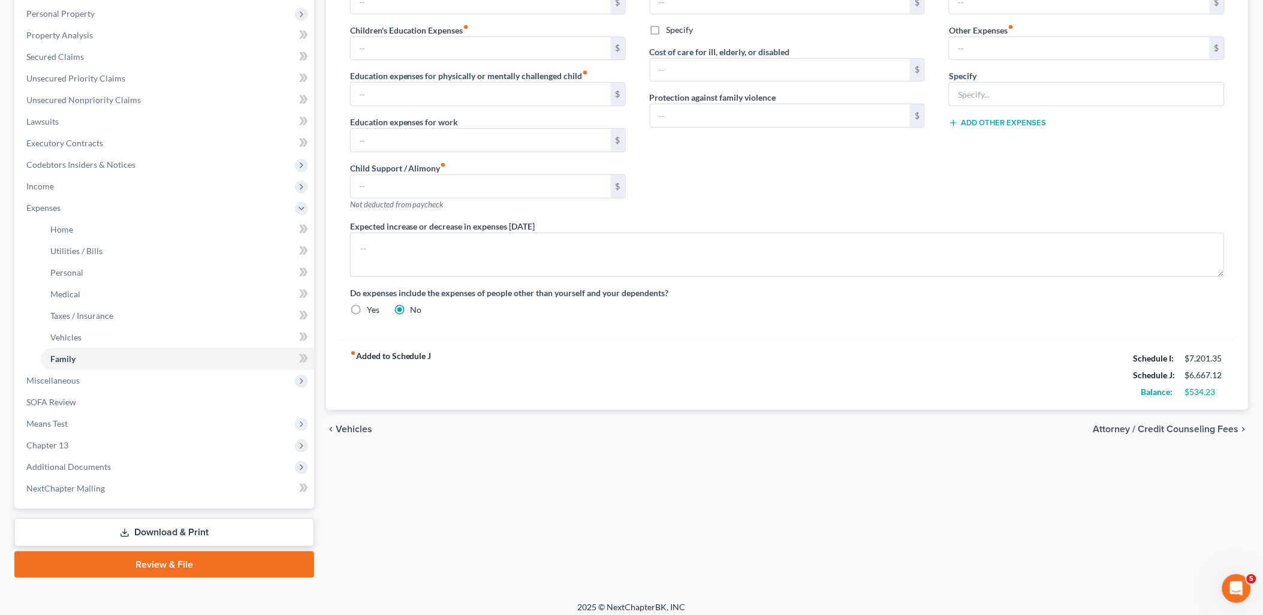
scroll to position [214, 0]
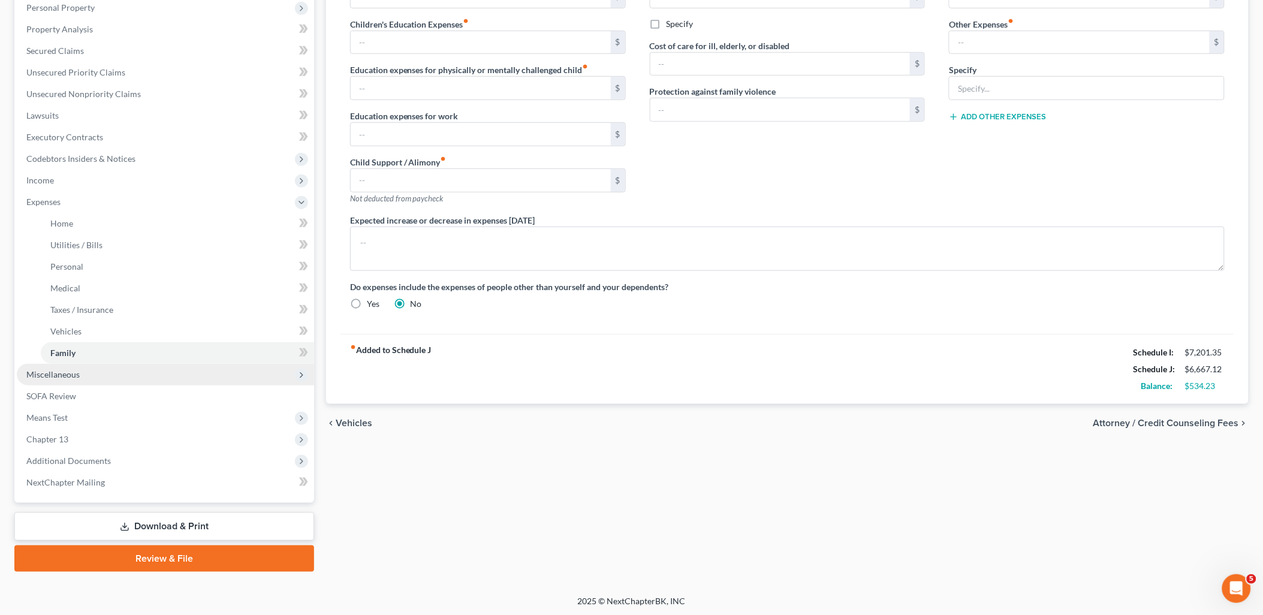
click at [37, 374] on span "Miscellaneous" at bounding box center [52, 374] width 53 height 10
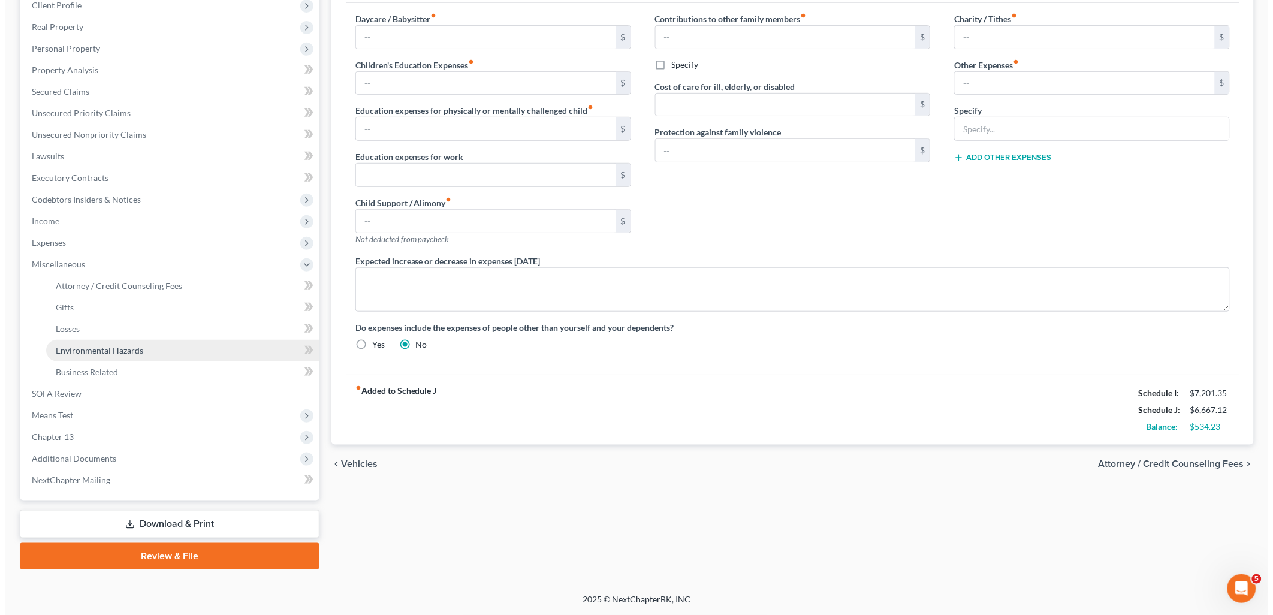
scroll to position [171, 0]
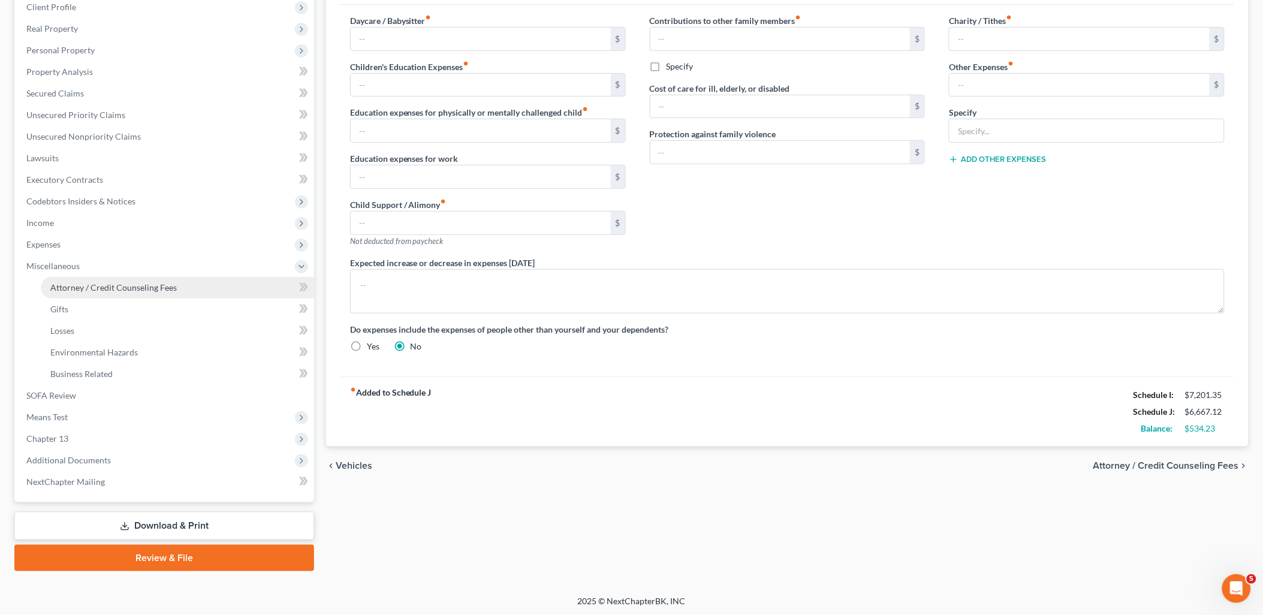
click at [103, 284] on span "Attorney / Credit Counseling Fees" at bounding box center [113, 287] width 126 height 10
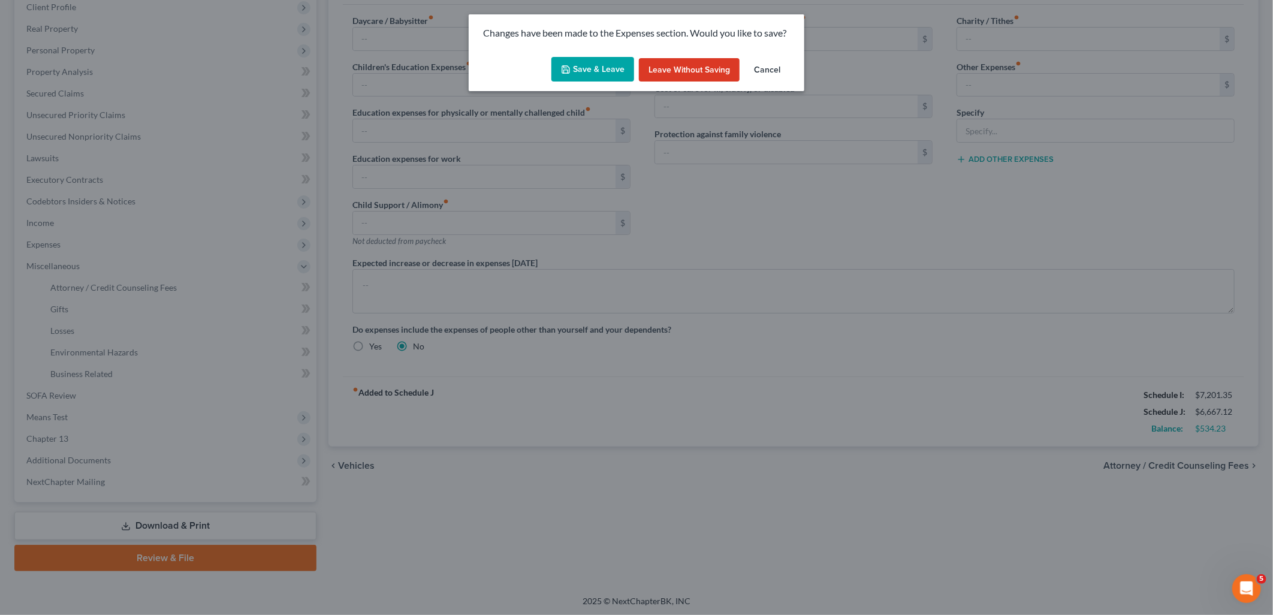
click at [583, 68] on button "Save & Leave" at bounding box center [592, 69] width 83 height 25
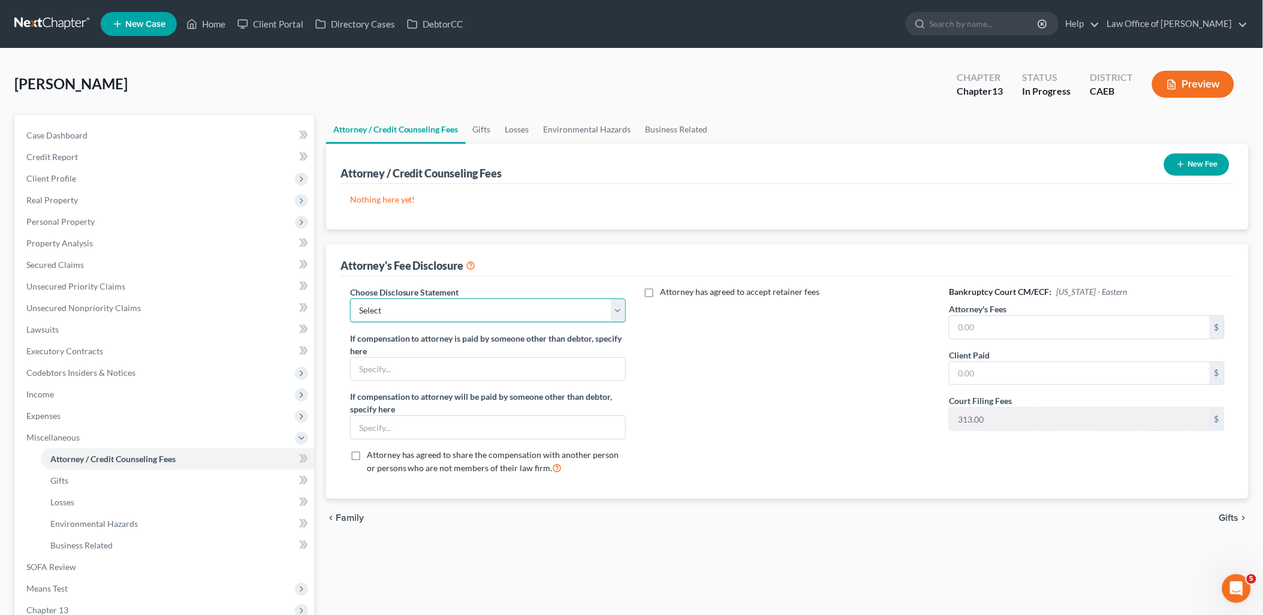
click at [388, 310] on select "Select Disclosure of Compensation of Attorney for Debtor(s)" at bounding box center [488, 311] width 276 height 24
select select "0"
click at [350, 299] on select "Select Disclosure of Compensation of Attorney for Debtor(s)" at bounding box center [488, 311] width 276 height 24
click at [978, 325] on input "text" at bounding box center [1079, 327] width 260 height 23
type input "8,500"
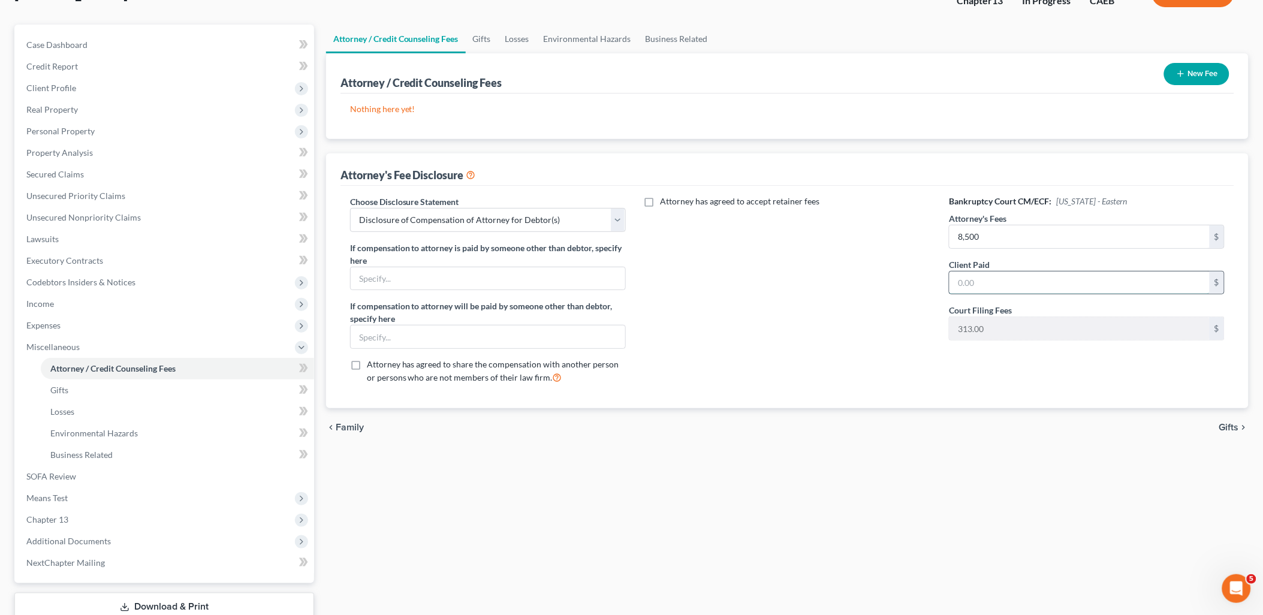
scroll to position [133, 0]
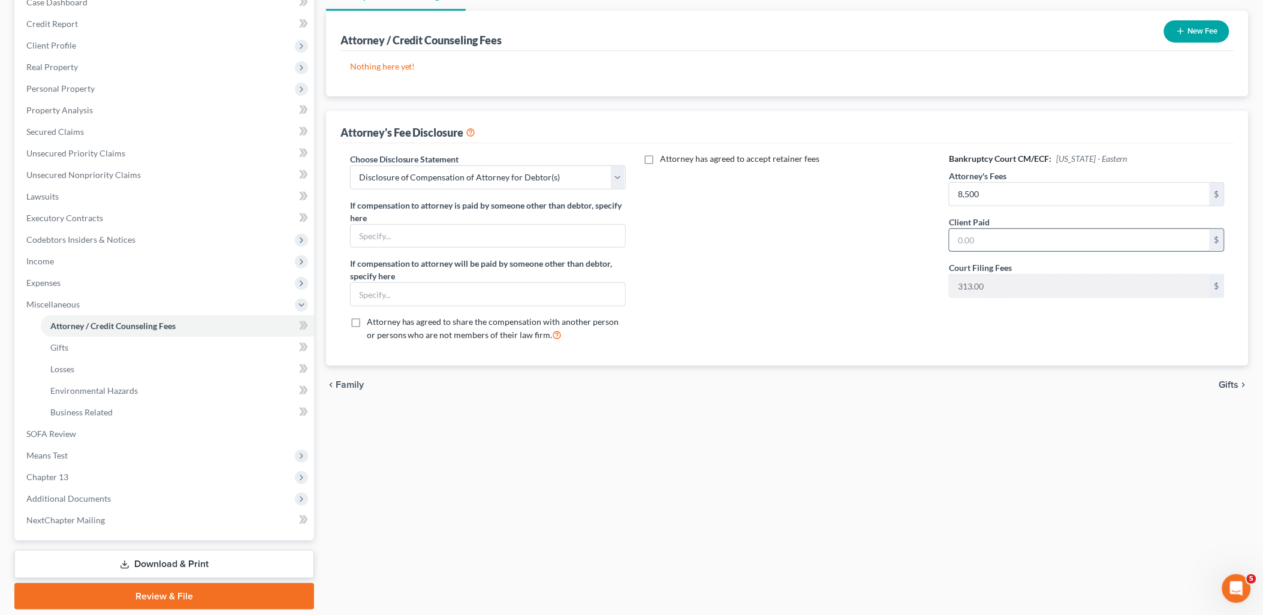
click at [995, 234] on input "text" at bounding box center [1079, 240] width 260 height 23
type input "2,500"
click at [1199, 29] on button "New Fee" at bounding box center [1196, 31] width 65 height 22
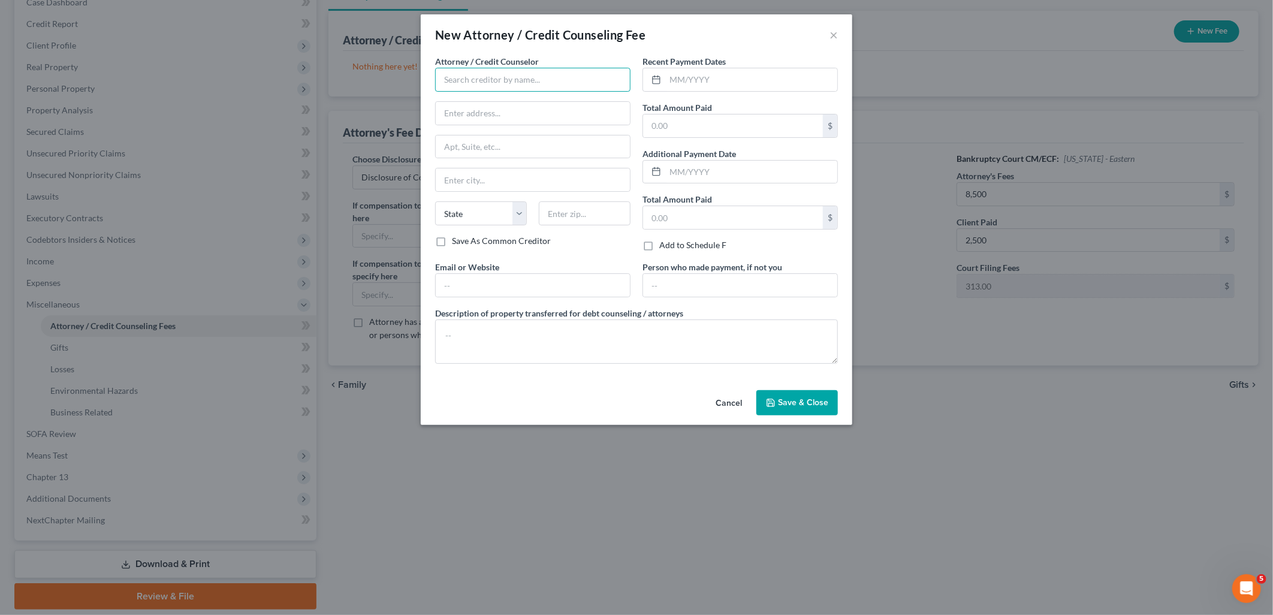
click at [502, 82] on input "text" at bounding box center [532, 80] width 195 height 24
click at [515, 155] on div "Law Office of Flor A. Tataje" at bounding box center [507, 155] width 125 height 12
type input "Law Office of Flor A. Tataje"
click at [722, 81] on input "text" at bounding box center [751, 79] width 172 height 23
type input "07/2025"
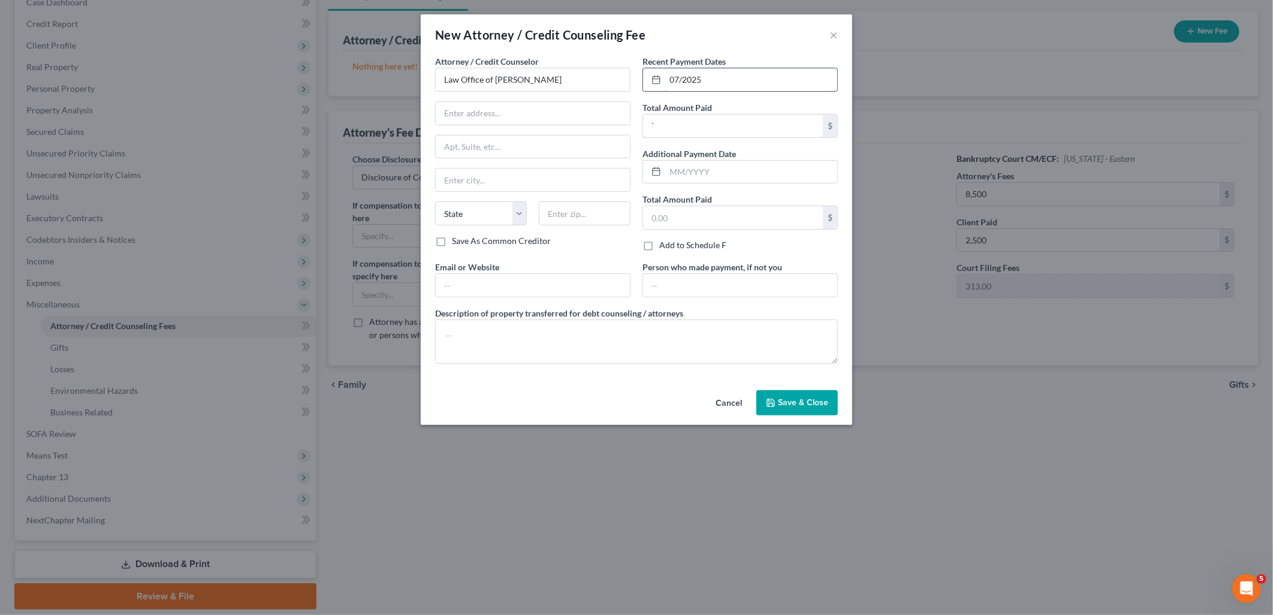
type input "0"
type input "2,500"
click at [542, 344] on textarea at bounding box center [636, 341] width 403 height 44
type textarea "Attorney Fee"
click at [796, 397] on button "Save & Close" at bounding box center [797, 402] width 82 height 25
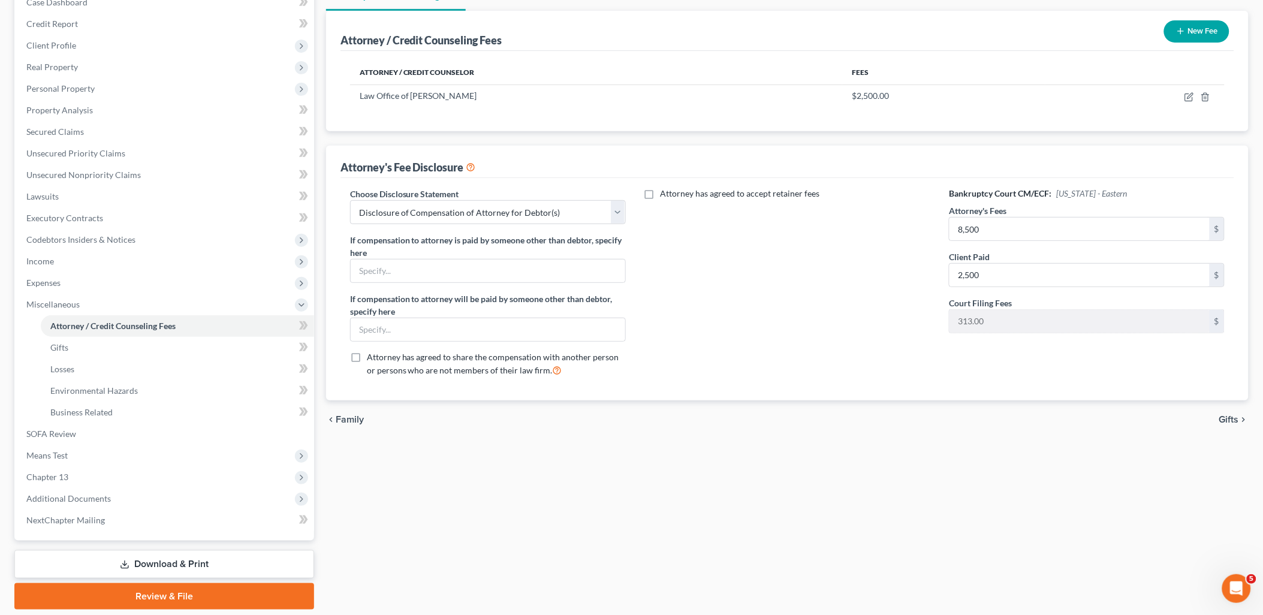
click at [1204, 31] on button "New Fee" at bounding box center [1196, 31] width 65 height 22
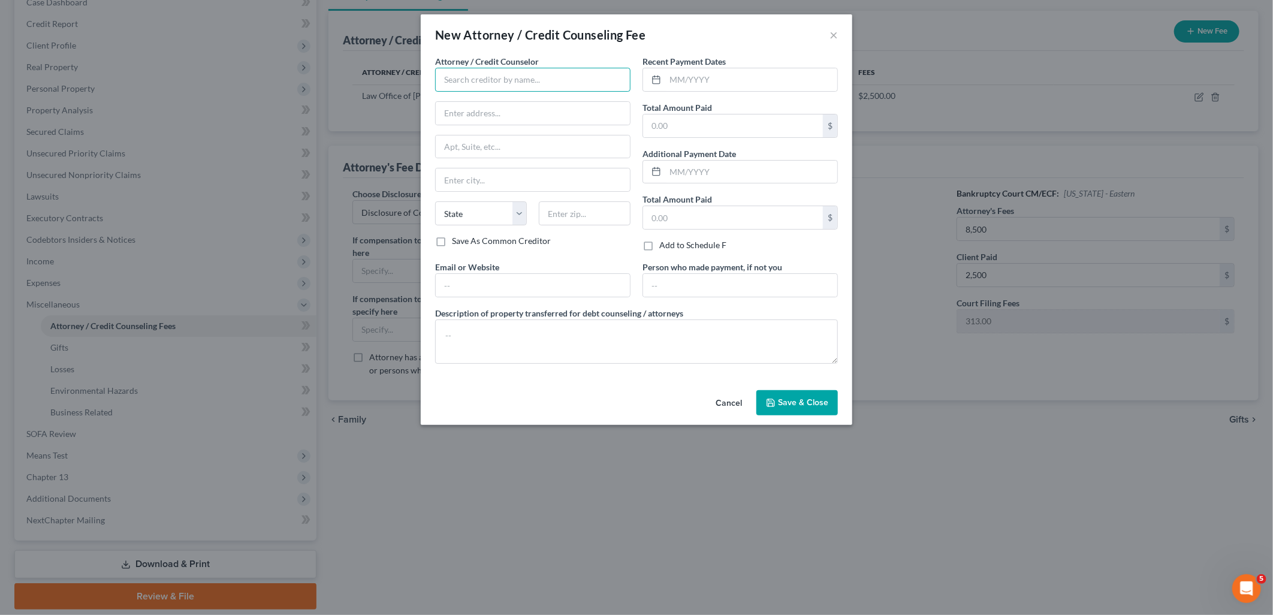
click at [564, 82] on input "text" at bounding box center [532, 80] width 195 height 24
click at [501, 157] on div "Law Office of Flor A. Tataje" at bounding box center [507, 155] width 125 height 12
type input "Law Office of Flor A. Tataje"
click at [726, 67] on label "Recent Payment Dates" at bounding box center [684, 61] width 83 height 13
drag, startPoint x: 727, startPoint y: 77, endPoint x: 732, endPoint y: 80, distance: 6.5
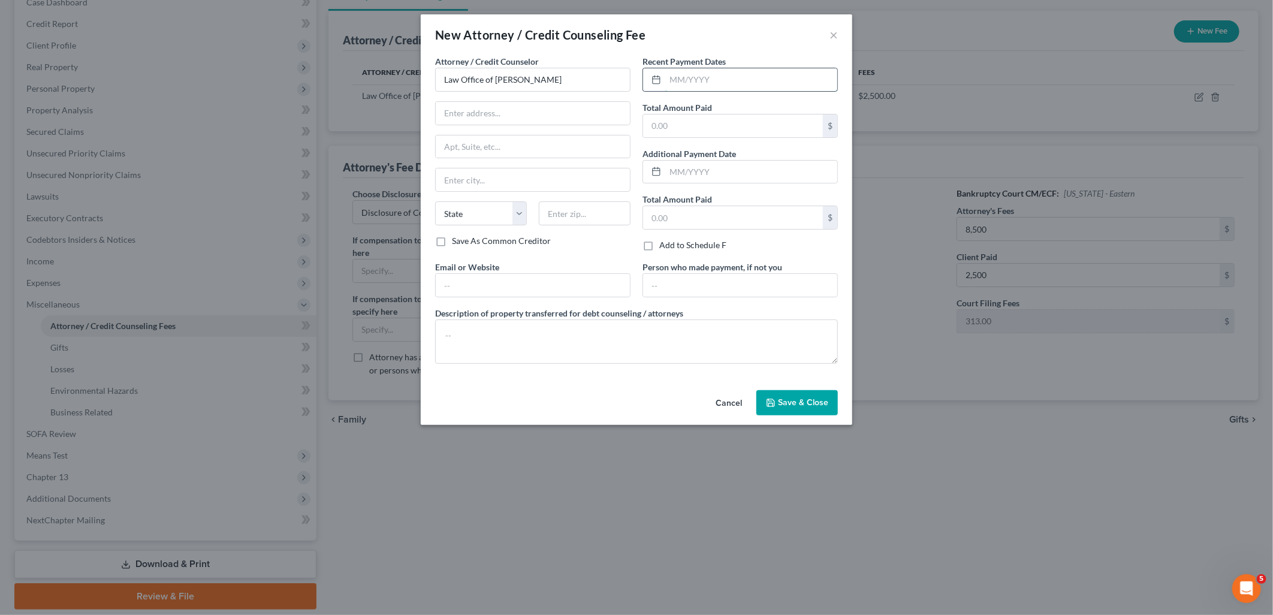
click at [727, 78] on input "text" at bounding box center [751, 79] width 172 height 23
type input "7/2025"
type input "313"
click at [466, 338] on textarea at bounding box center [636, 341] width 403 height 44
type textarea "Filing Fee"
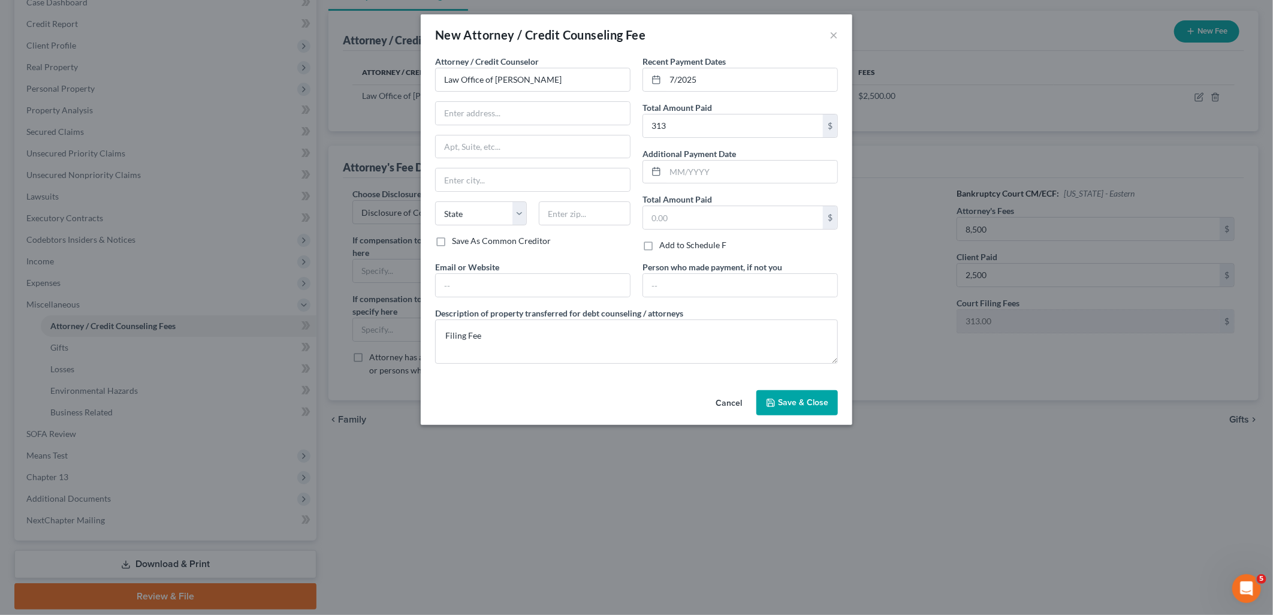
click at [794, 396] on button "Save & Close" at bounding box center [797, 402] width 82 height 25
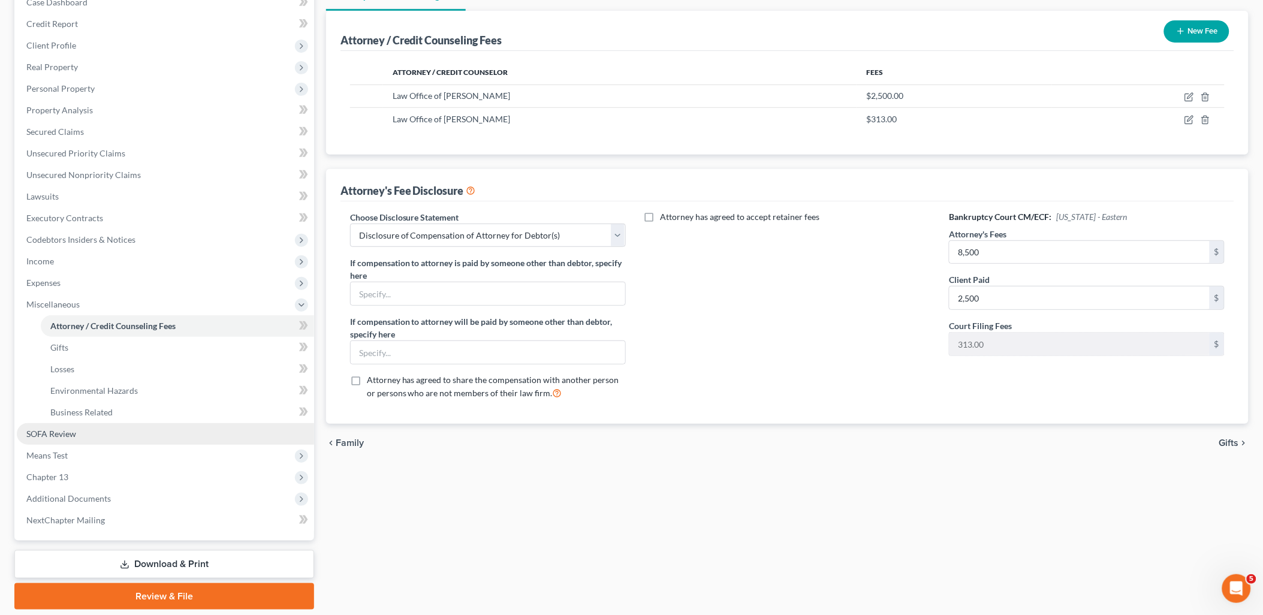
click at [54, 429] on span "SOFA Review" at bounding box center [51, 434] width 50 height 10
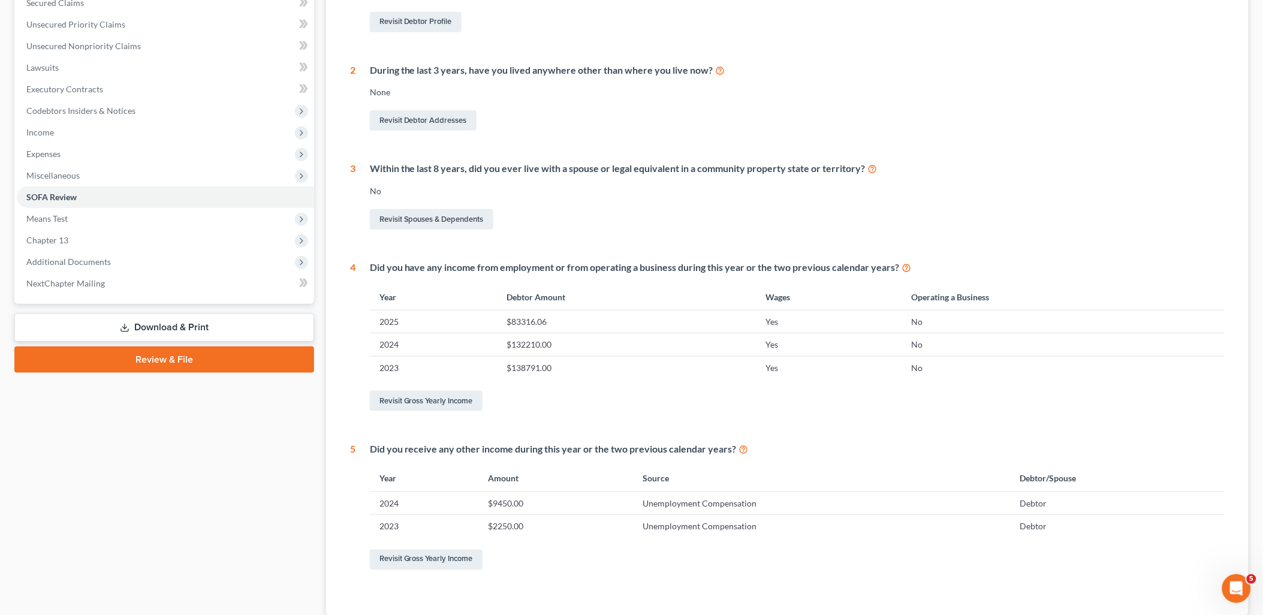
scroll to position [266, 0]
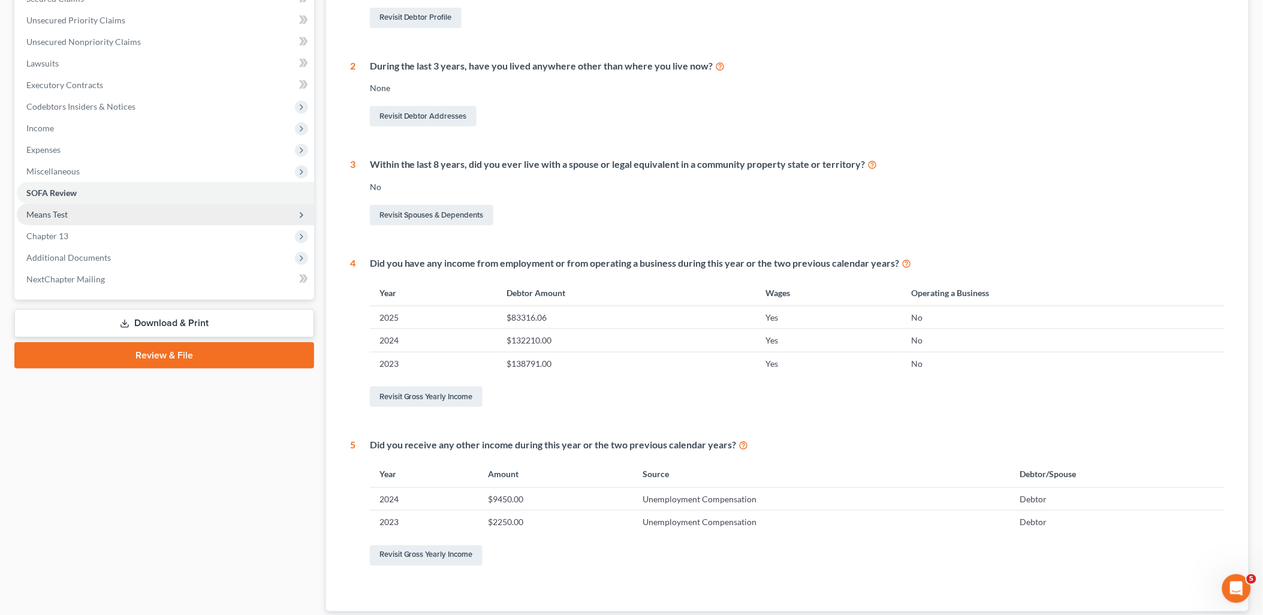
click at [60, 211] on span "Means Test" at bounding box center [46, 214] width 41 height 10
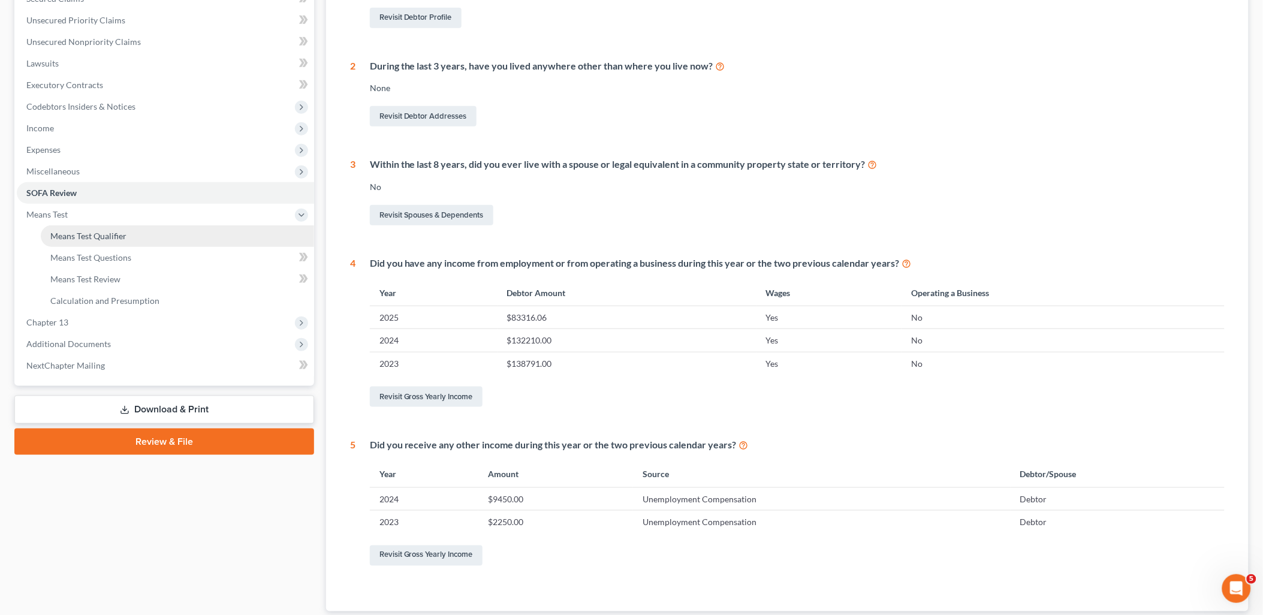
click at [73, 238] on span "Means Test Qualifier" at bounding box center [88, 236] width 76 height 10
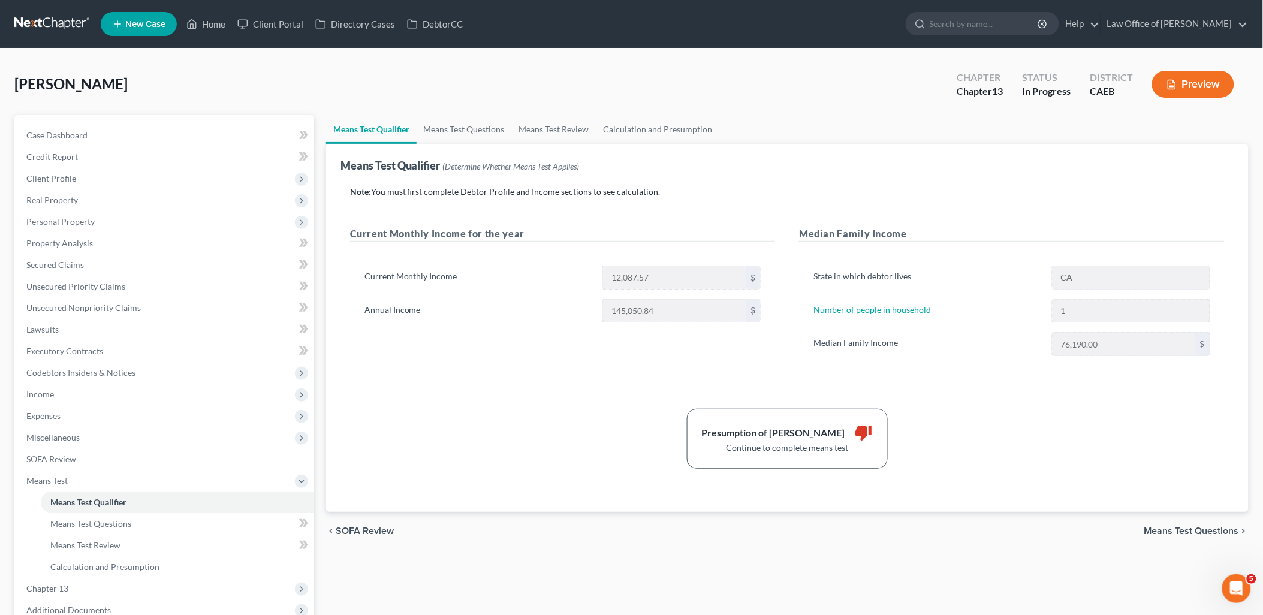
scroll to position [133, 0]
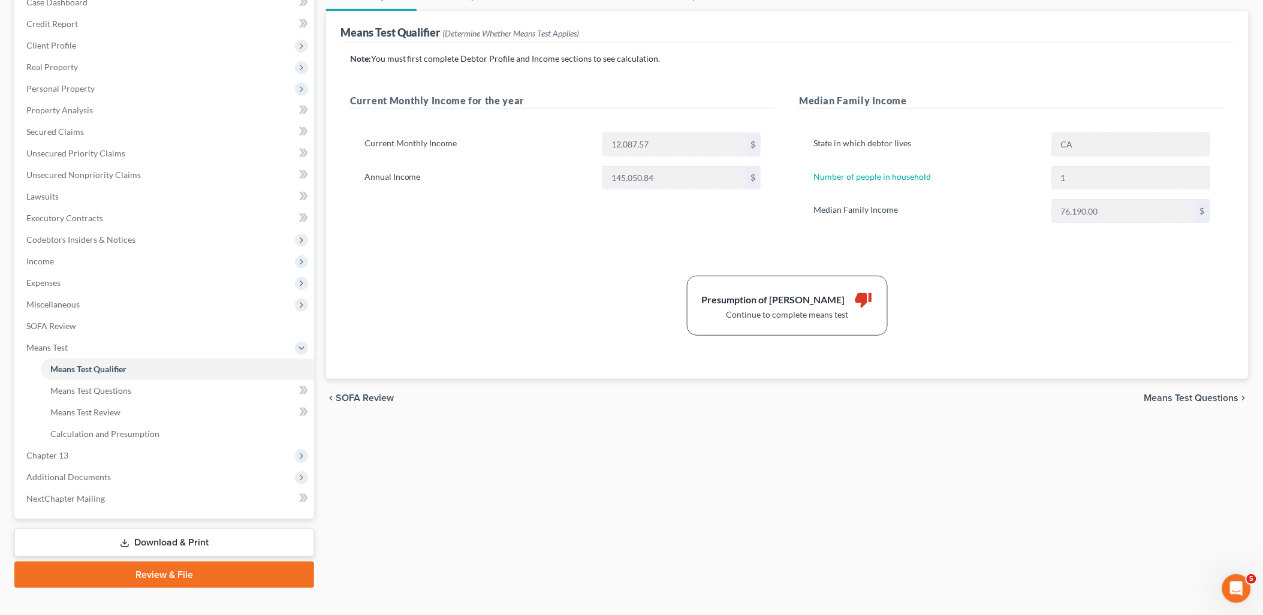
click at [1195, 398] on span "Means Test Questions" at bounding box center [1191, 398] width 95 height 10
select select "2"
select select "0"
select select "60"
select select "1"
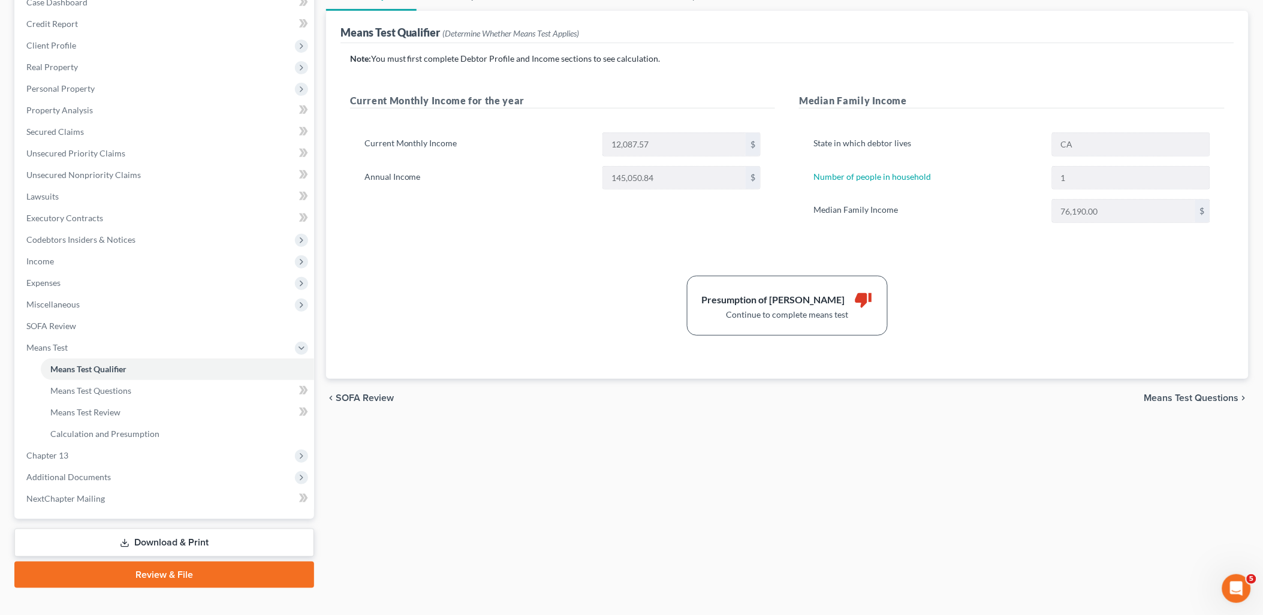
select select "60"
select select "1"
select select "60"
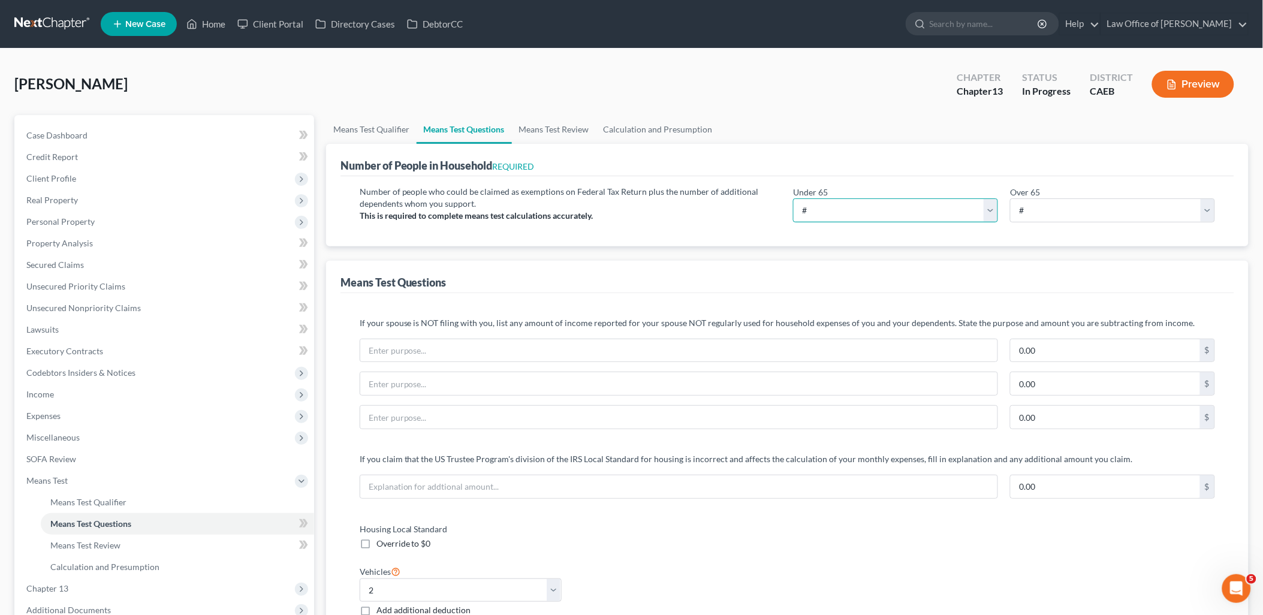
drag, startPoint x: 903, startPoint y: 207, endPoint x: 864, endPoint y: 207, distance: 39.0
click at [903, 207] on select "# 0 1 2 3 4 5 6 7 8 9 10" at bounding box center [895, 210] width 205 height 24
select select "1"
click at [793, 198] on select "# 0 1 2 3 4 5 6 7 8 9 10" at bounding box center [895, 210] width 205 height 24
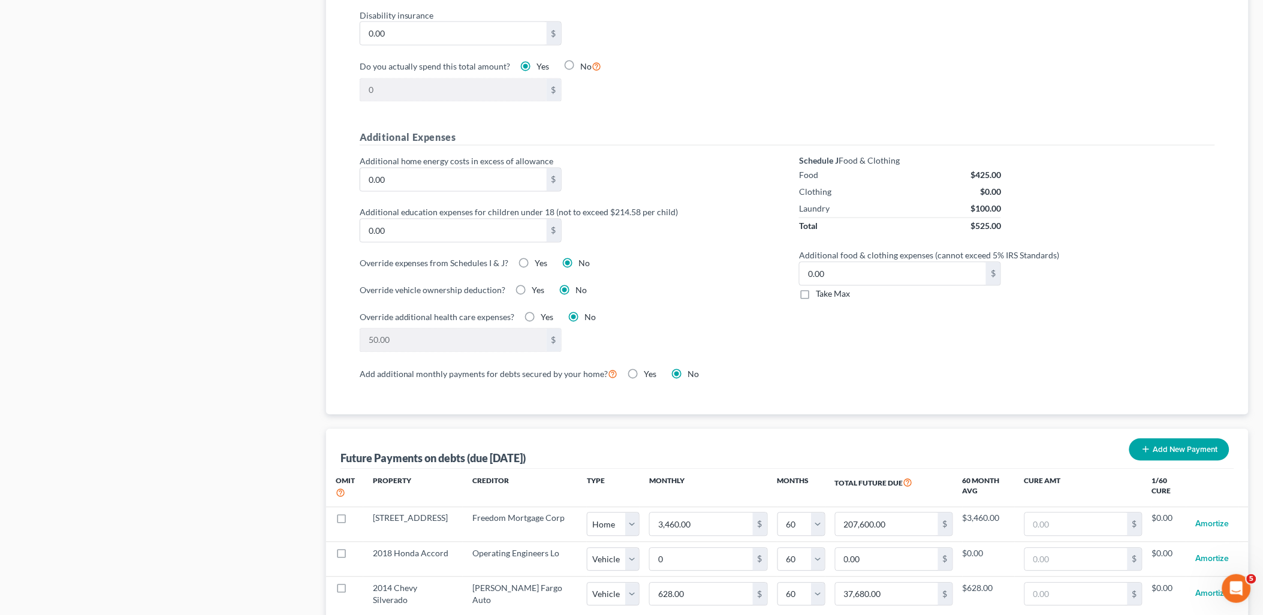
scroll to position [799, 0]
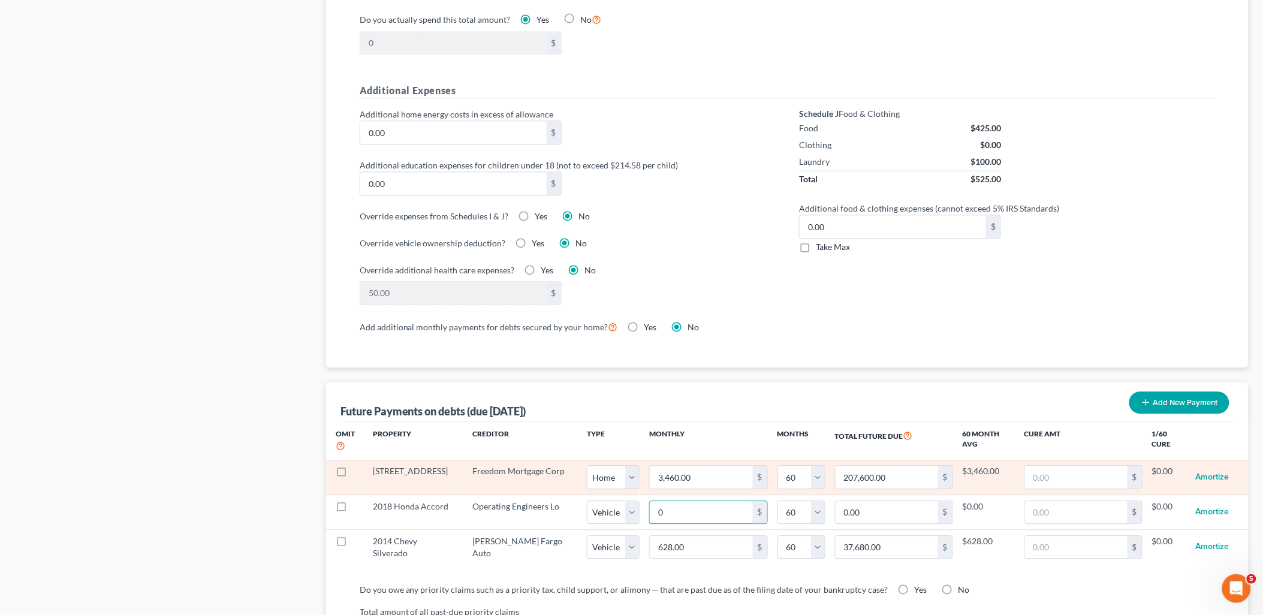
paste input "603.18"
type input "603.18"
type input "36,190.80"
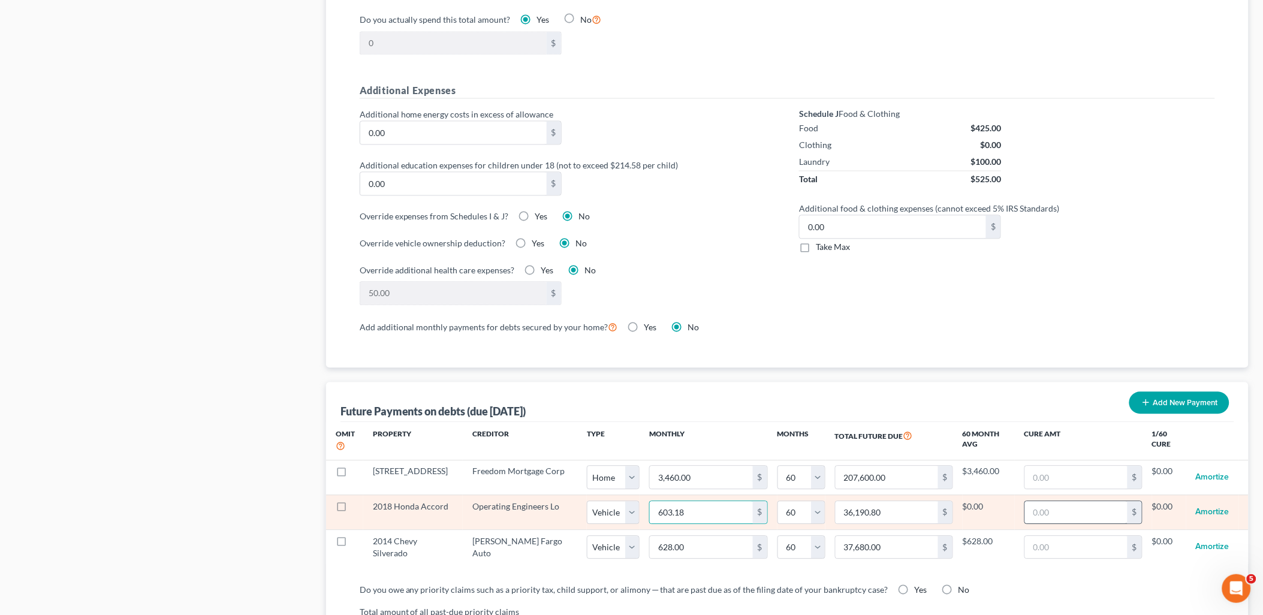
select select "1"
select select "60"
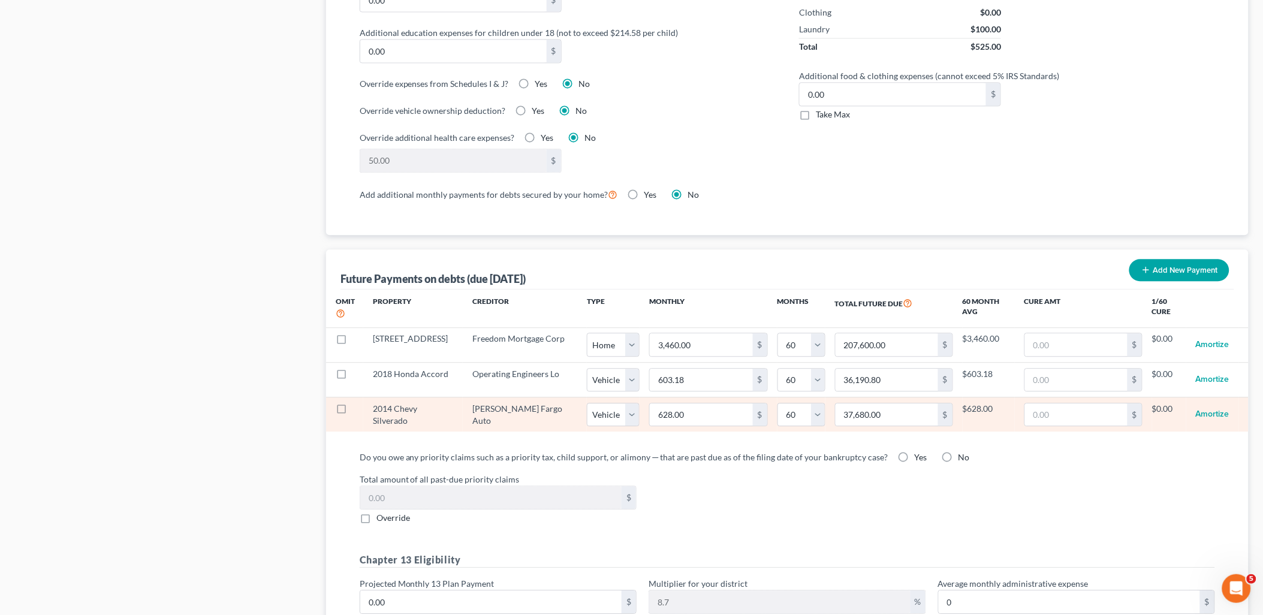
scroll to position [1065, 0]
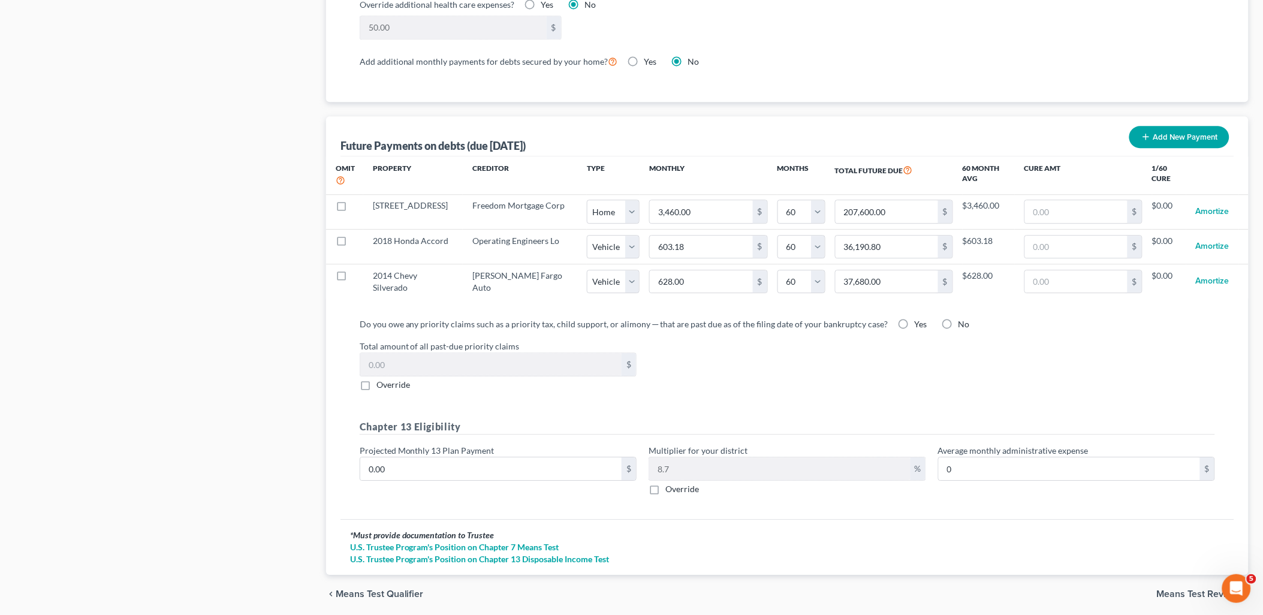
click at [958, 319] on label "No" at bounding box center [963, 324] width 11 height 12
click at [958, 322] on label "No" at bounding box center [963, 324] width 11 height 12
click at [963, 322] on input "No" at bounding box center [967, 322] width 8 height 8
radio input "true"
click at [426, 471] on input "0.00" at bounding box center [490, 468] width 261 height 23
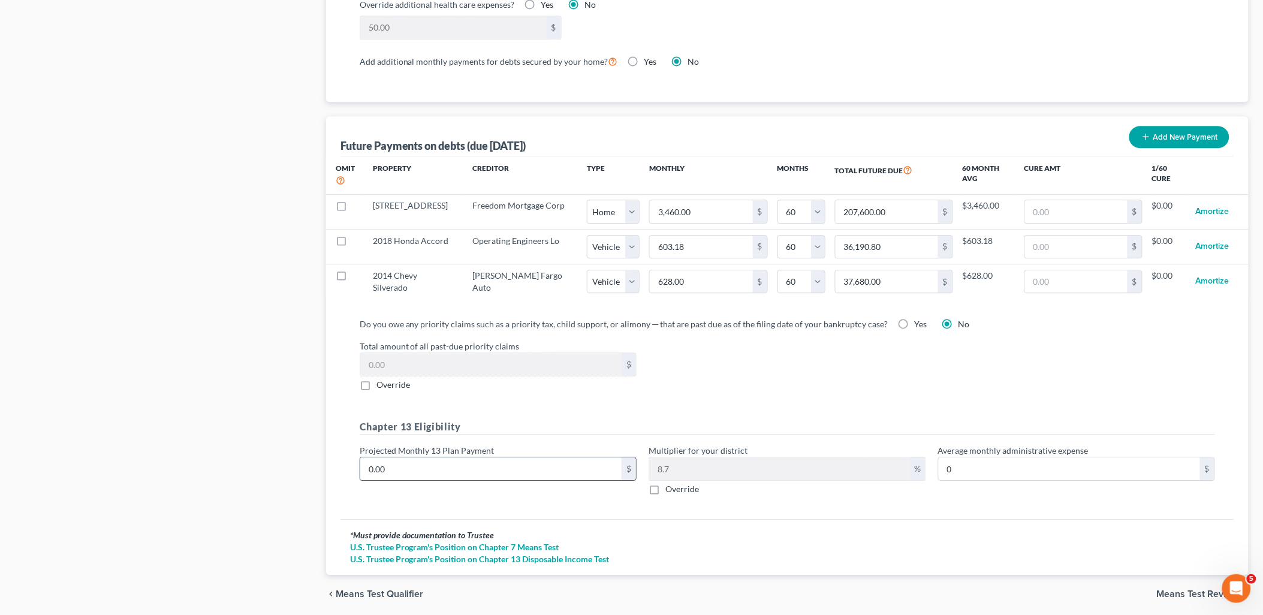
type input "5"
type input "0.43"
type input "50"
type input "4.35"
type input "500"
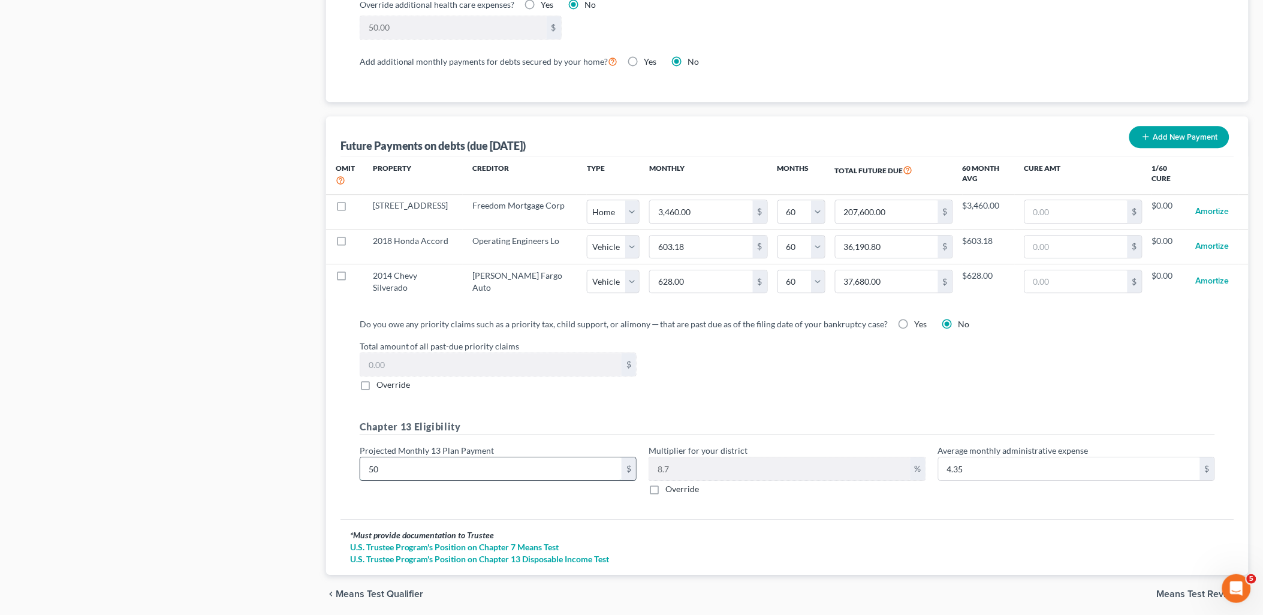
type input "43.50"
type input "500"
click at [1192, 594] on span "Means Test Review" at bounding box center [1198, 594] width 82 height 10
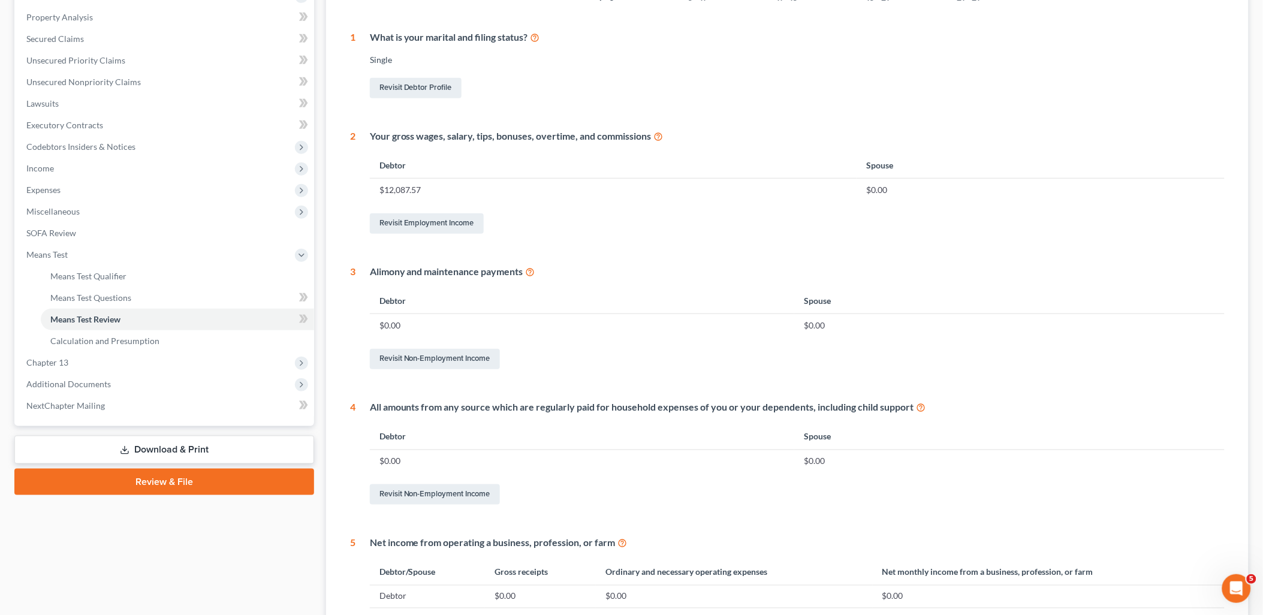
scroll to position [403, 0]
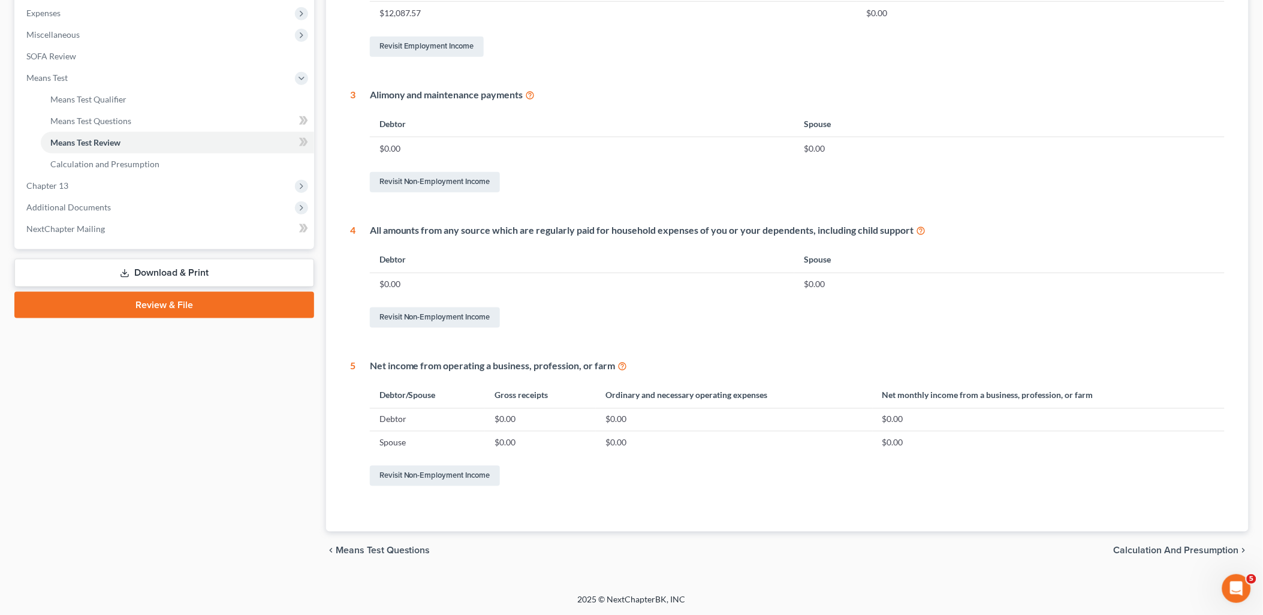
click at [1154, 547] on span "Calculation and Presumption" at bounding box center [1176, 551] width 125 height 10
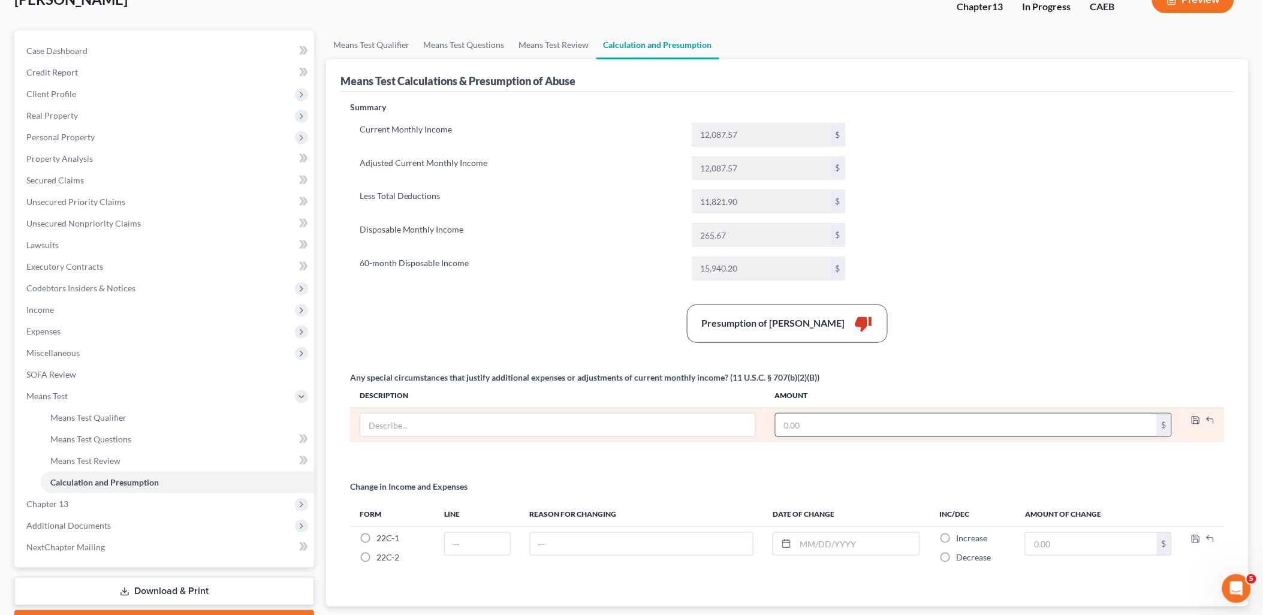
scroll to position [133, 0]
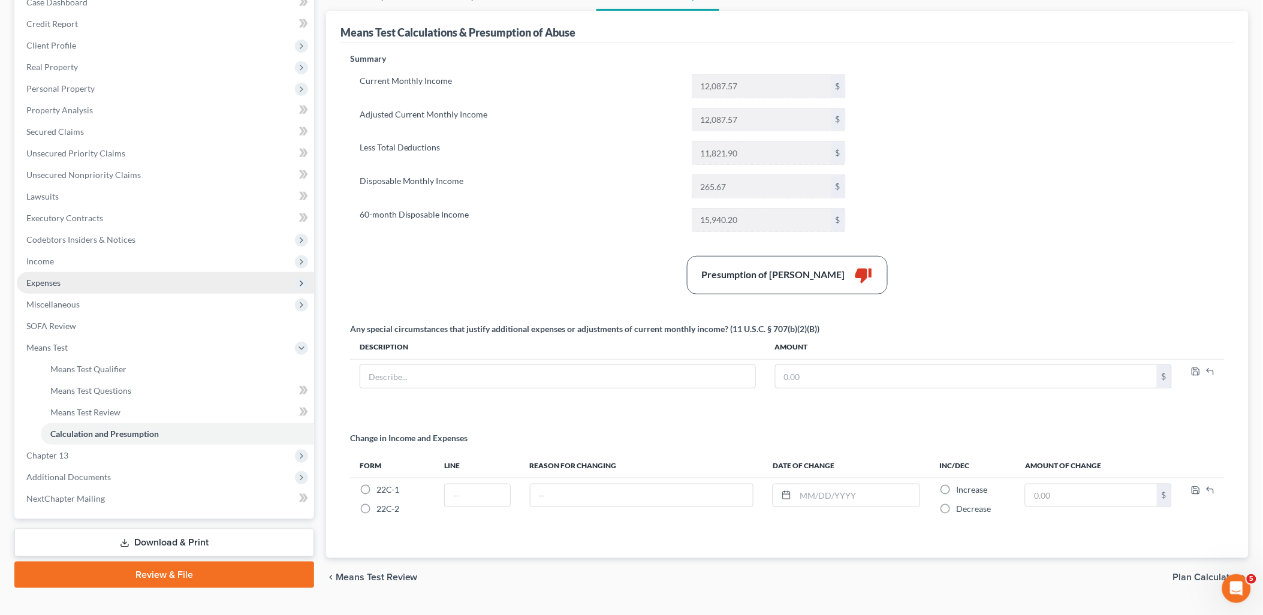
click at [48, 284] on span "Expenses" at bounding box center [43, 283] width 34 height 10
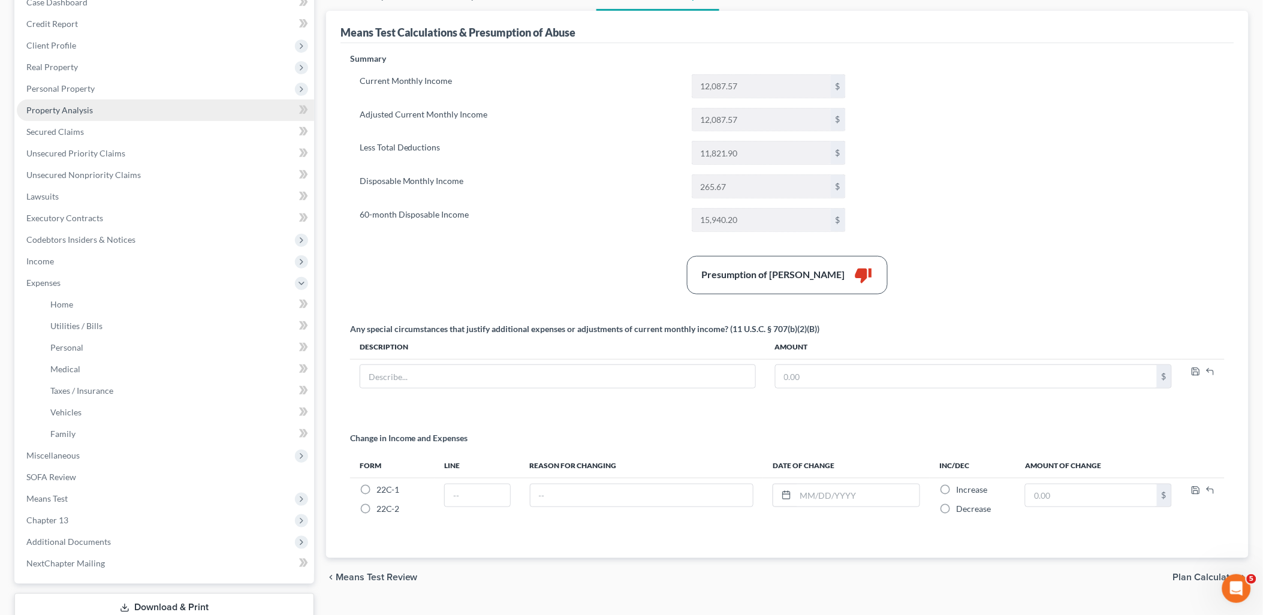
click at [62, 106] on span "Property Analysis" at bounding box center [59, 110] width 67 height 10
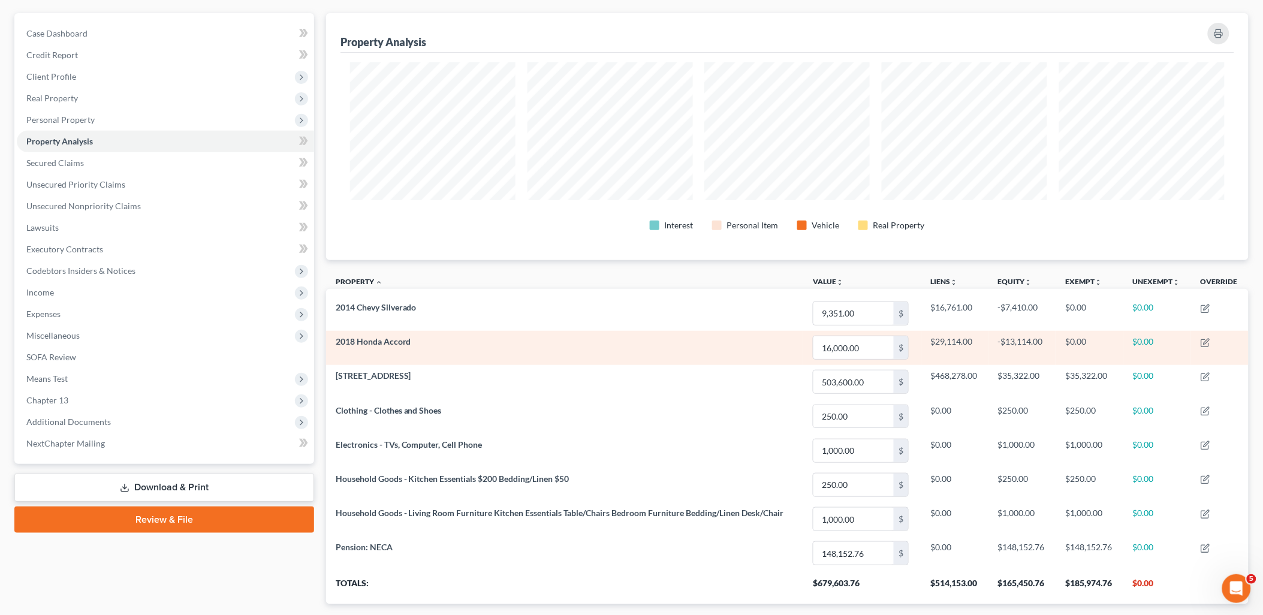
scroll to position [133, 0]
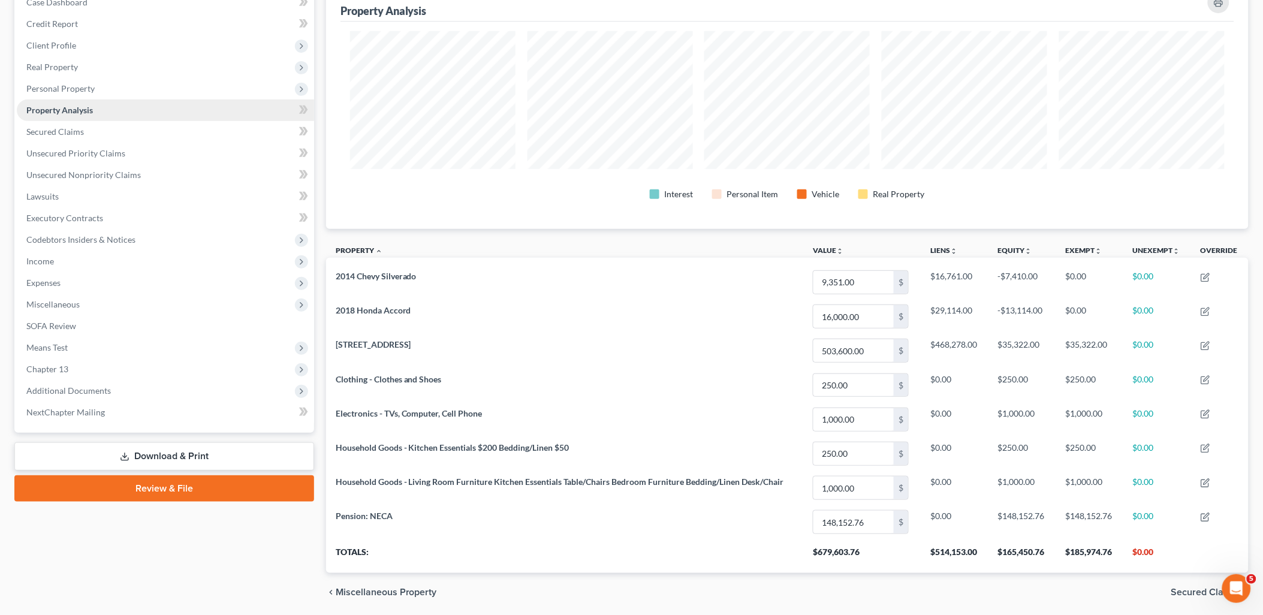
click at [56, 108] on span "Property Analysis" at bounding box center [59, 110] width 67 height 10
click at [174, 453] on link "Download & Print" at bounding box center [164, 456] width 300 height 28
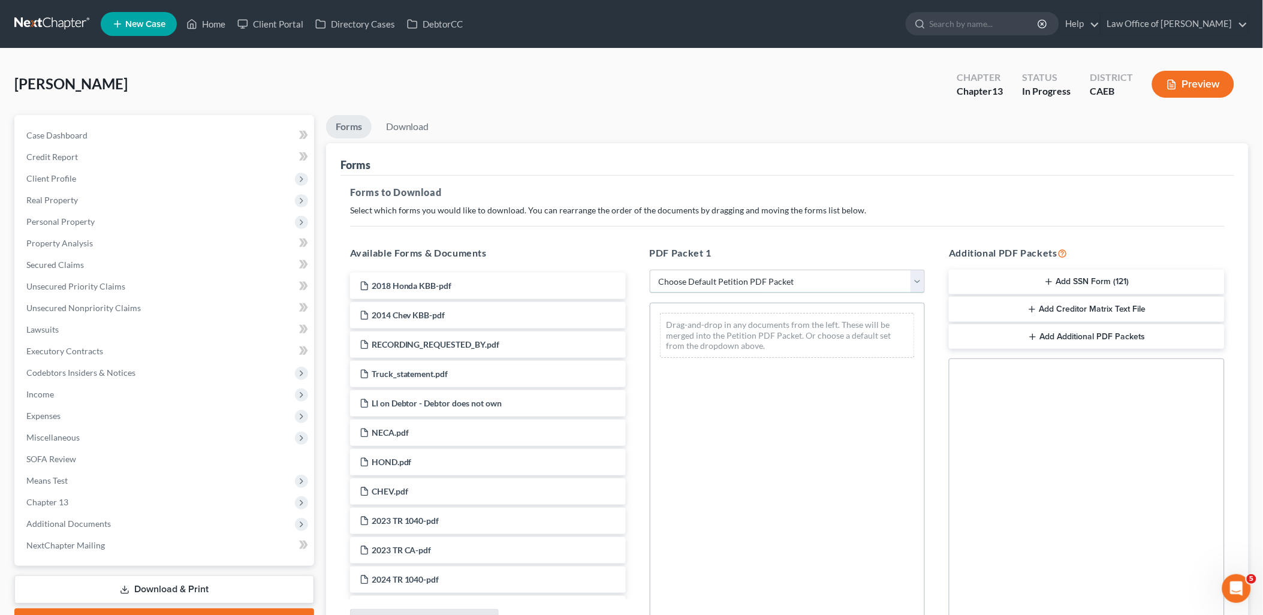
click at [776, 280] on select "Choose Default Petition PDF Packet Complete Bankruptcy Petition (all forms and …" at bounding box center [788, 282] width 276 height 24
select select "7"
click at [650, 270] on select "Choose Default Petition PDF Packet Complete Bankruptcy Petition (all forms and …" at bounding box center [788, 282] width 276 height 24
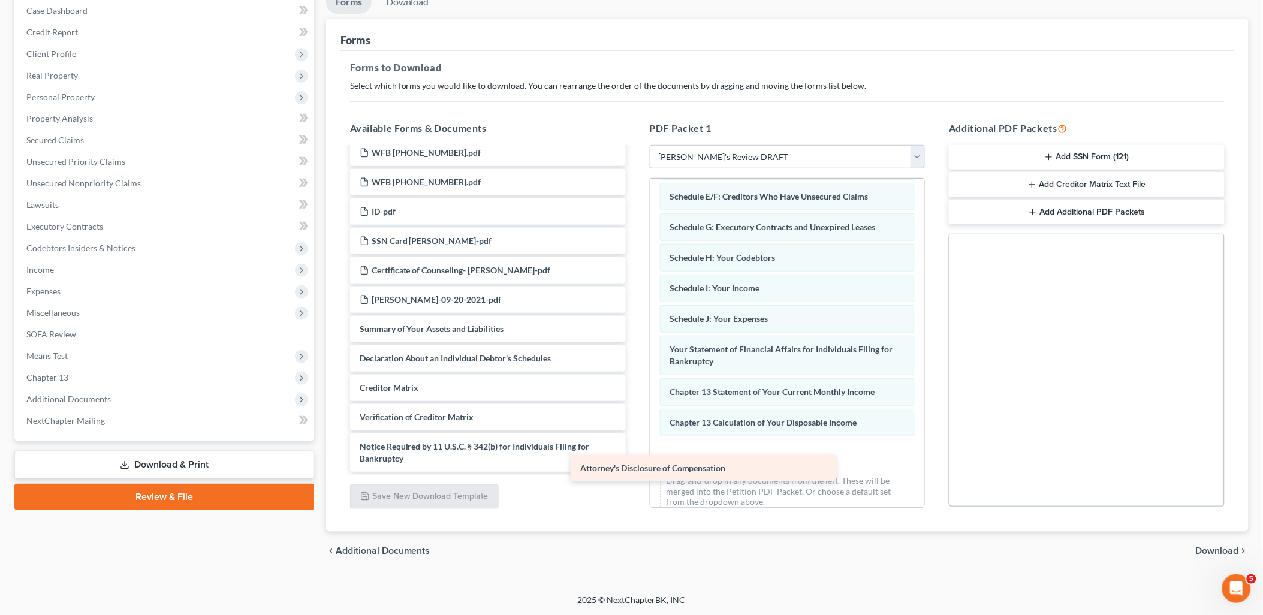
scroll to position [595, 0]
drag, startPoint x: 456, startPoint y: 460, endPoint x: 759, endPoint y: 463, distance: 303.9
click at [635, 463] on div "Attorney's Disclosure of Compensation 2018 Honda KBB-pdf 2014 Chev KBB-pdf RECO…" at bounding box center [487, 12] width 295 height 919
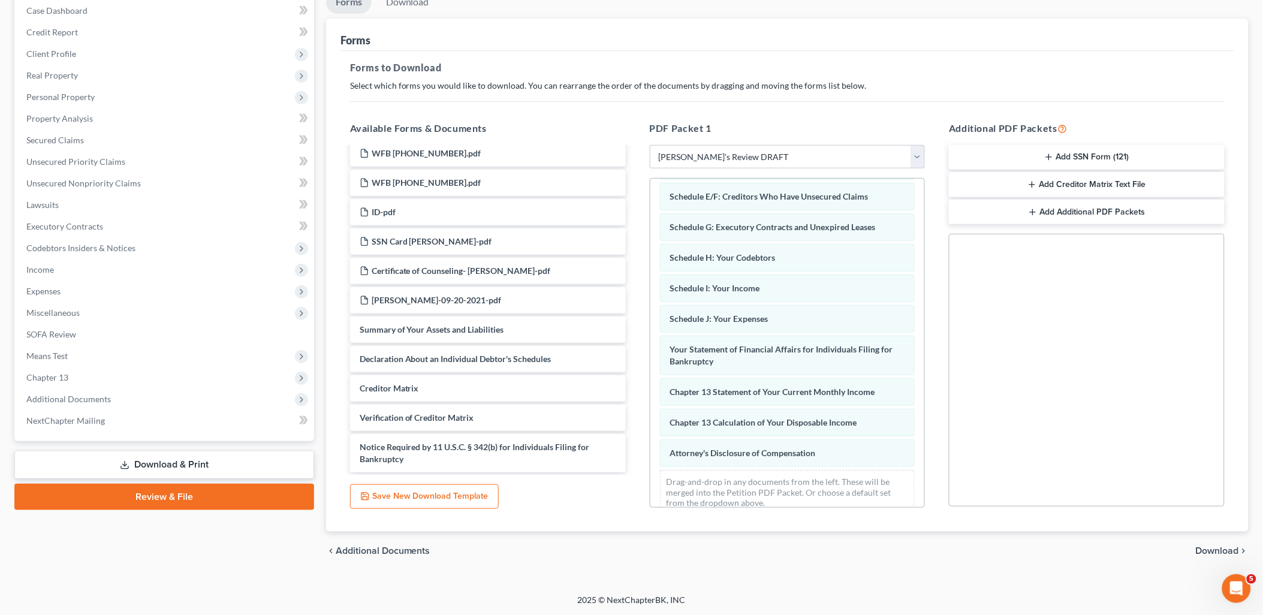
click at [1231, 548] on span "Download" at bounding box center [1217, 551] width 43 height 10
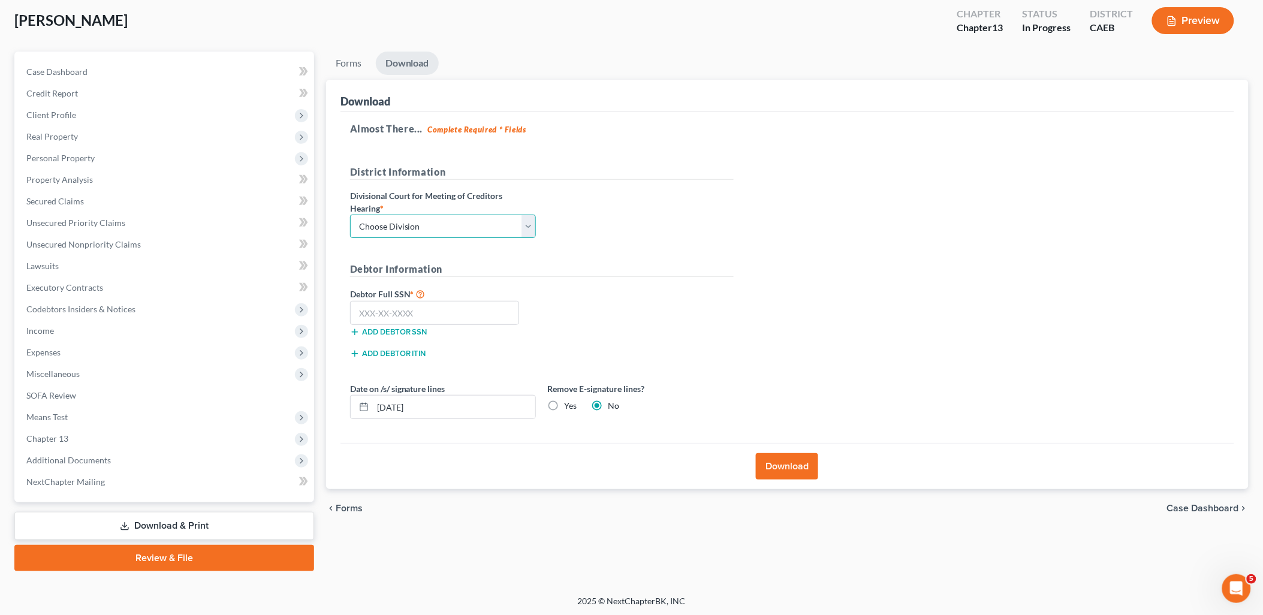
click at [424, 229] on select "Choose Division Fresno Modesto Sacramento" at bounding box center [443, 227] width 186 height 24
select select "1"
click at [350, 215] on select "Choose Division Fresno Modesto Sacramento" at bounding box center [443, 227] width 186 height 24
click at [394, 309] on input "text" at bounding box center [435, 313] width 170 height 24
click at [398, 310] on input "text" at bounding box center [435, 313] width 170 height 24
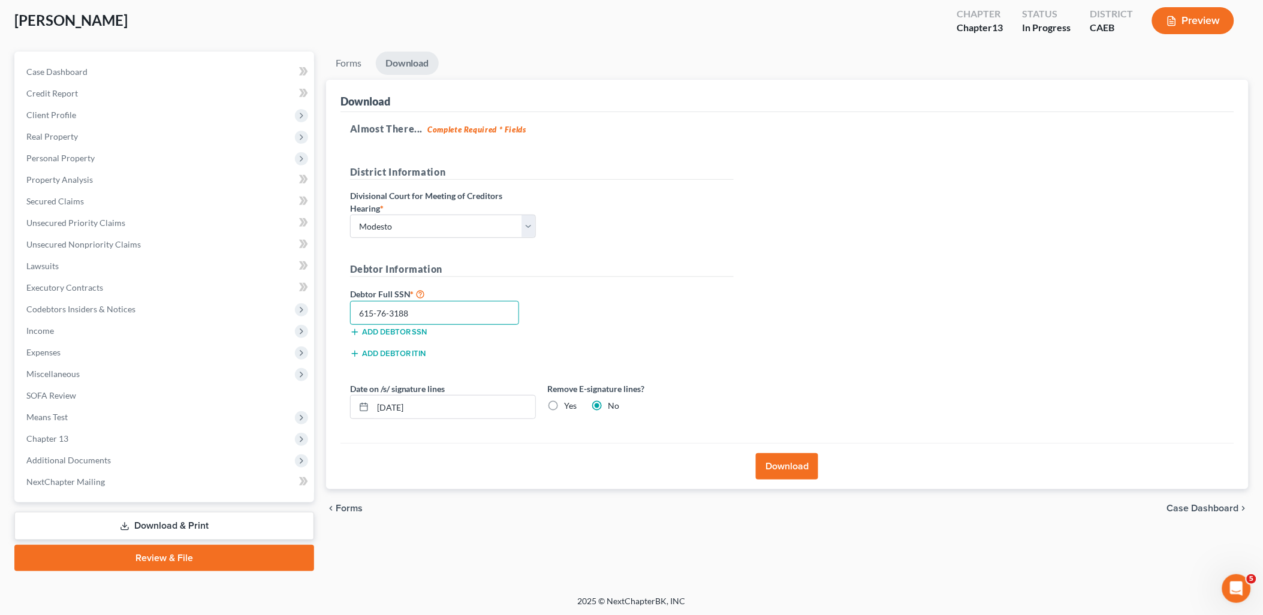
type input "615-76-3188"
click at [794, 463] on button "Download" at bounding box center [787, 466] width 62 height 26
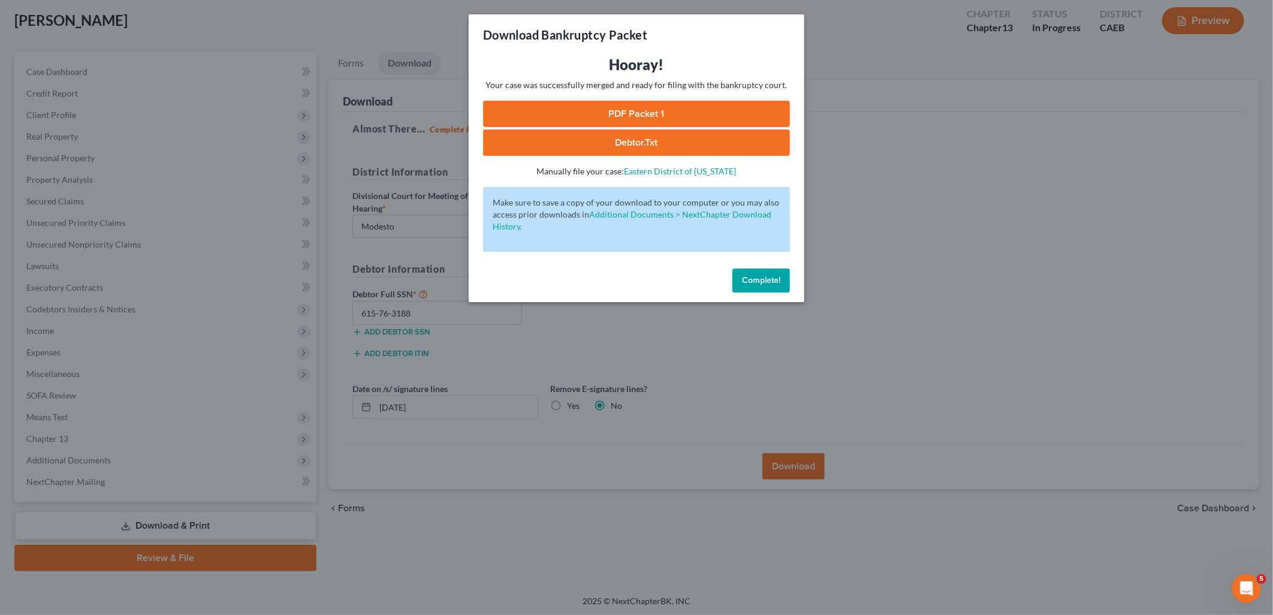
click at [619, 110] on link "PDF Packet 1" at bounding box center [636, 114] width 307 height 26
click at [765, 279] on span "Complete!" at bounding box center [761, 280] width 38 height 10
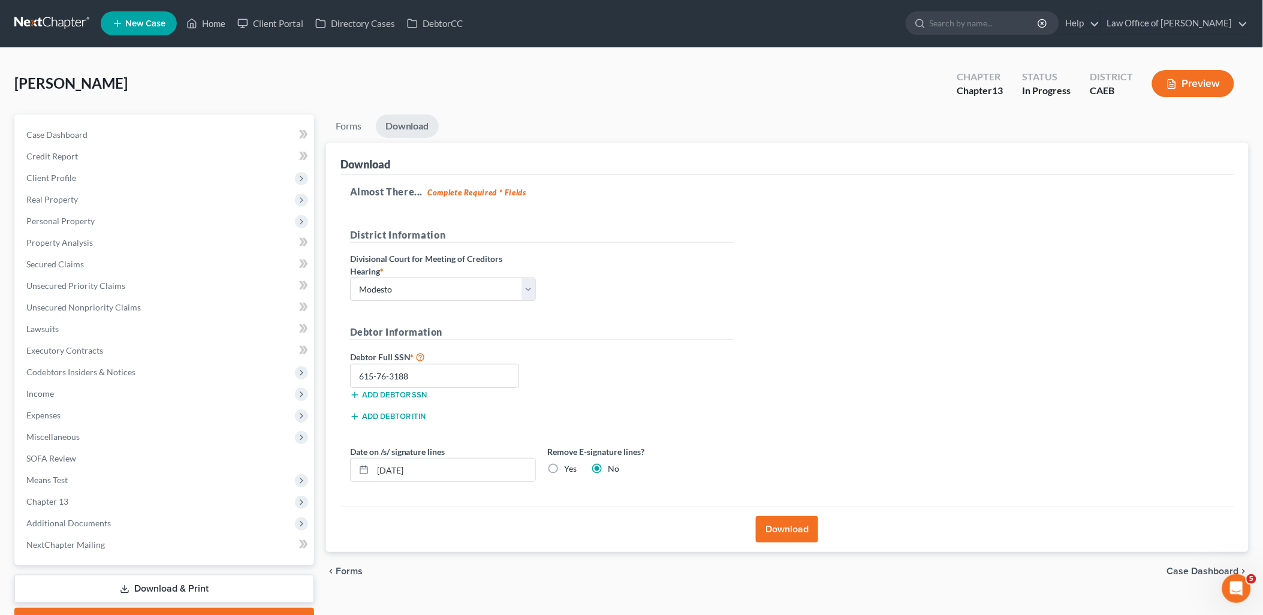
scroll to position [0, 0]
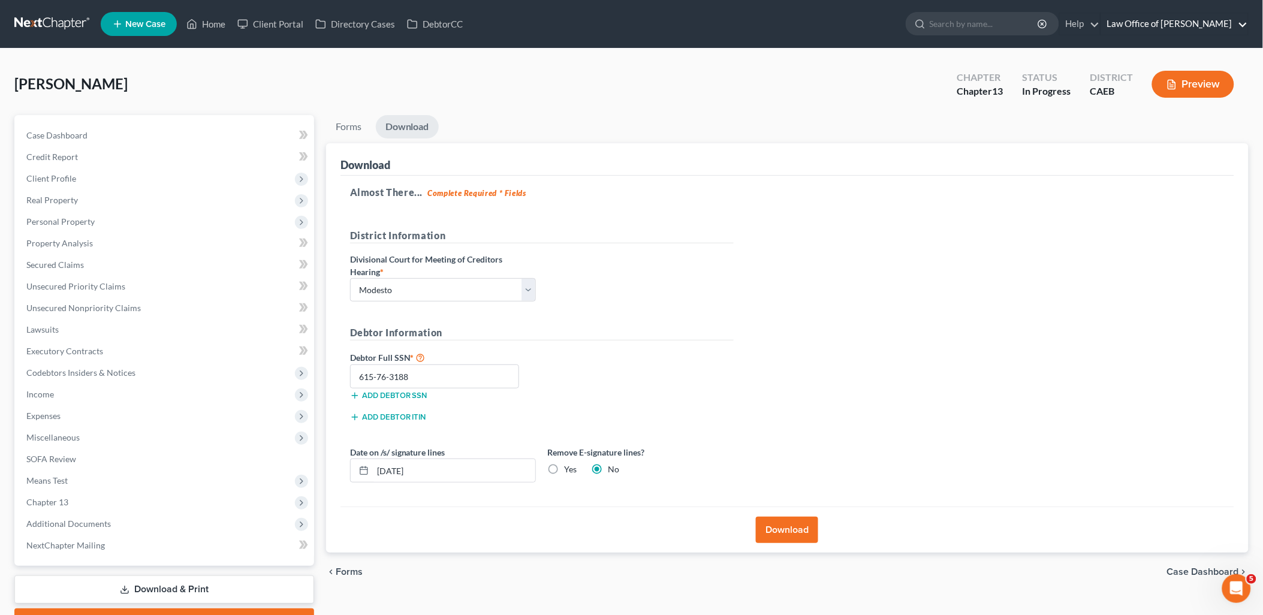
click at [1202, 18] on link "Law Office of Flor A. Tataje" at bounding box center [1174, 24] width 147 height 22
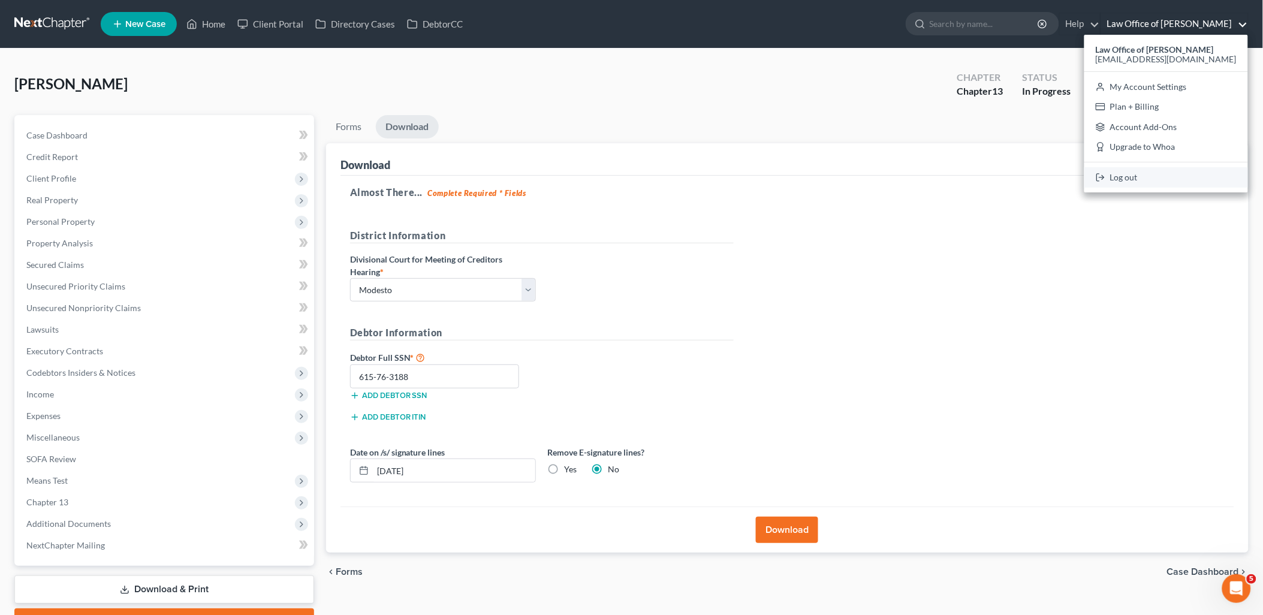
click at [1153, 182] on link "Log out" at bounding box center [1166, 177] width 164 height 20
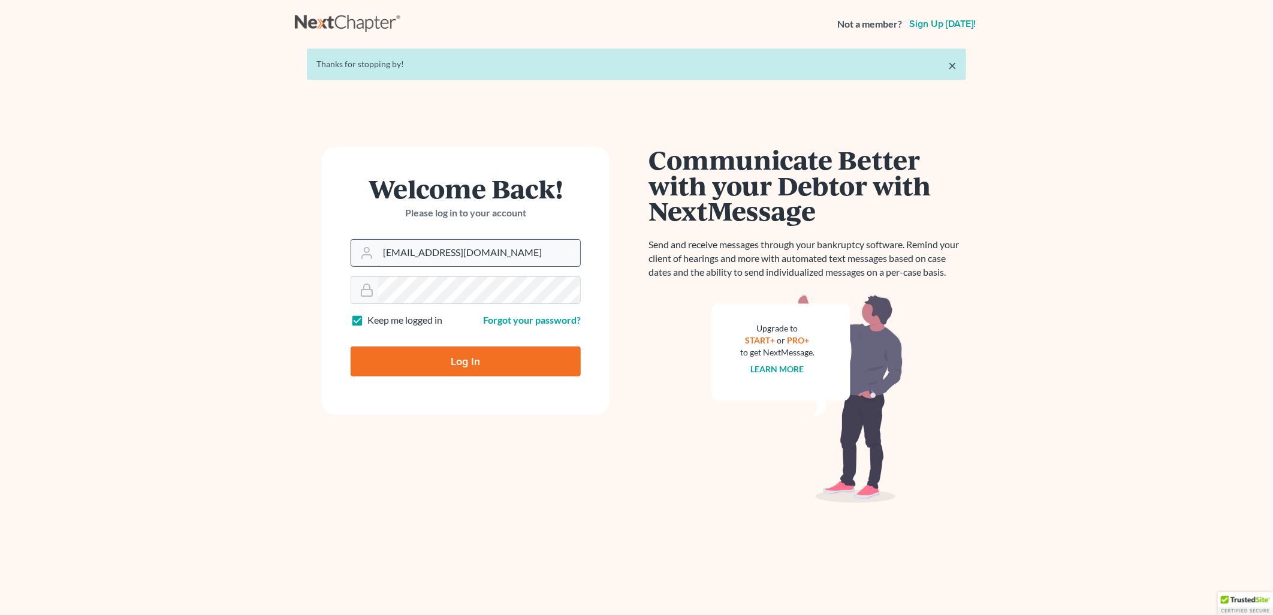
drag, startPoint x: 502, startPoint y: 243, endPoint x: 495, endPoint y: 252, distance: 12.0
click at [502, 243] on input "[EMAIL_ADDRESS][DOMAIN_NAME]" at bounding box center [479, 253] width 202 height 26
drag, startPoint x: 487, startPoint y: 257, endPoint x: 477, endPoint y: 261, distance: 11.0
click at [487, 257] on input "[EMAIL_ADDRESS][DOMAIN_NAME]" at bounding box center [479, 253] width 202 height 26
type input "[PERSON_NAME][EMAIL_ADDRESS][DOMAIN_NAME]"
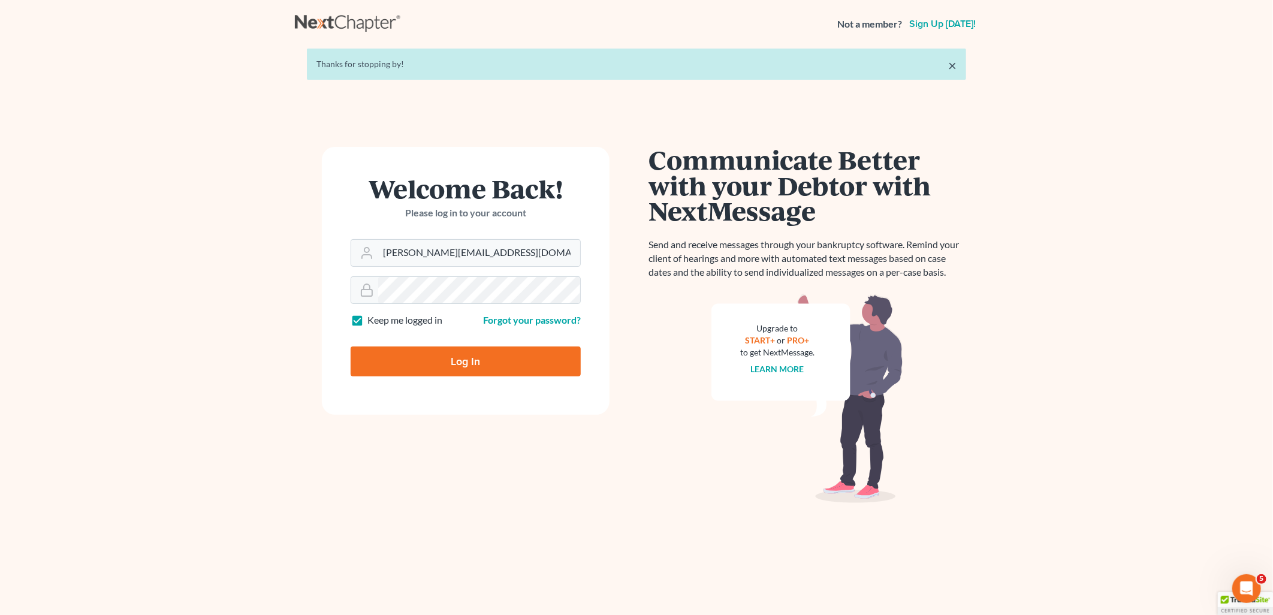
click at [434, 363] on input "Log In" at bounding box center [466, 361] width 230 height 30
type input "Thinking..."
